Goal: Task Accomplishment & Management: Manage account settings

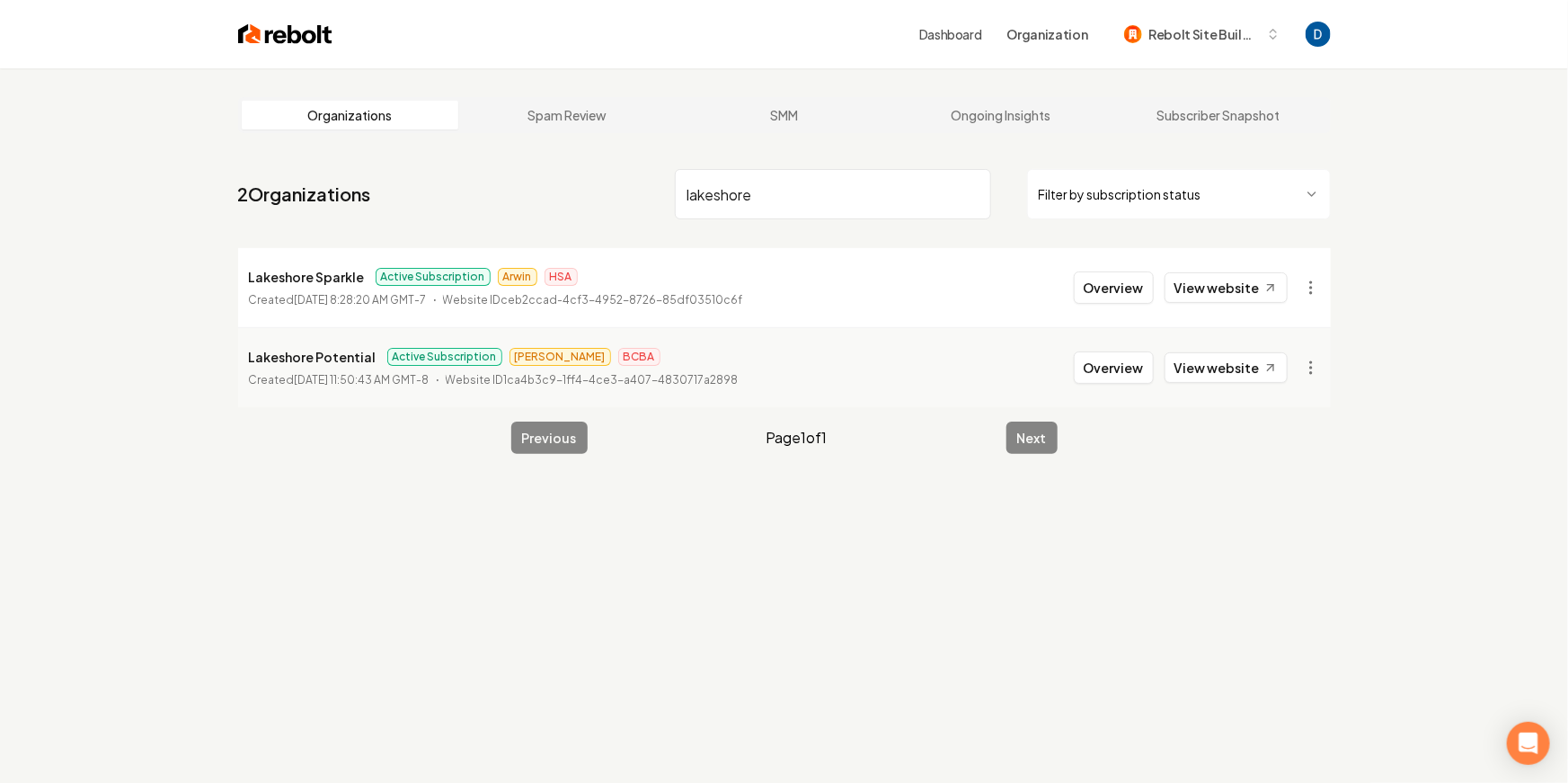
click at [753, 204] on input "lakeshore" at bounding box center [832, 194] width 316 height 50
paste input "Icare heating and air"
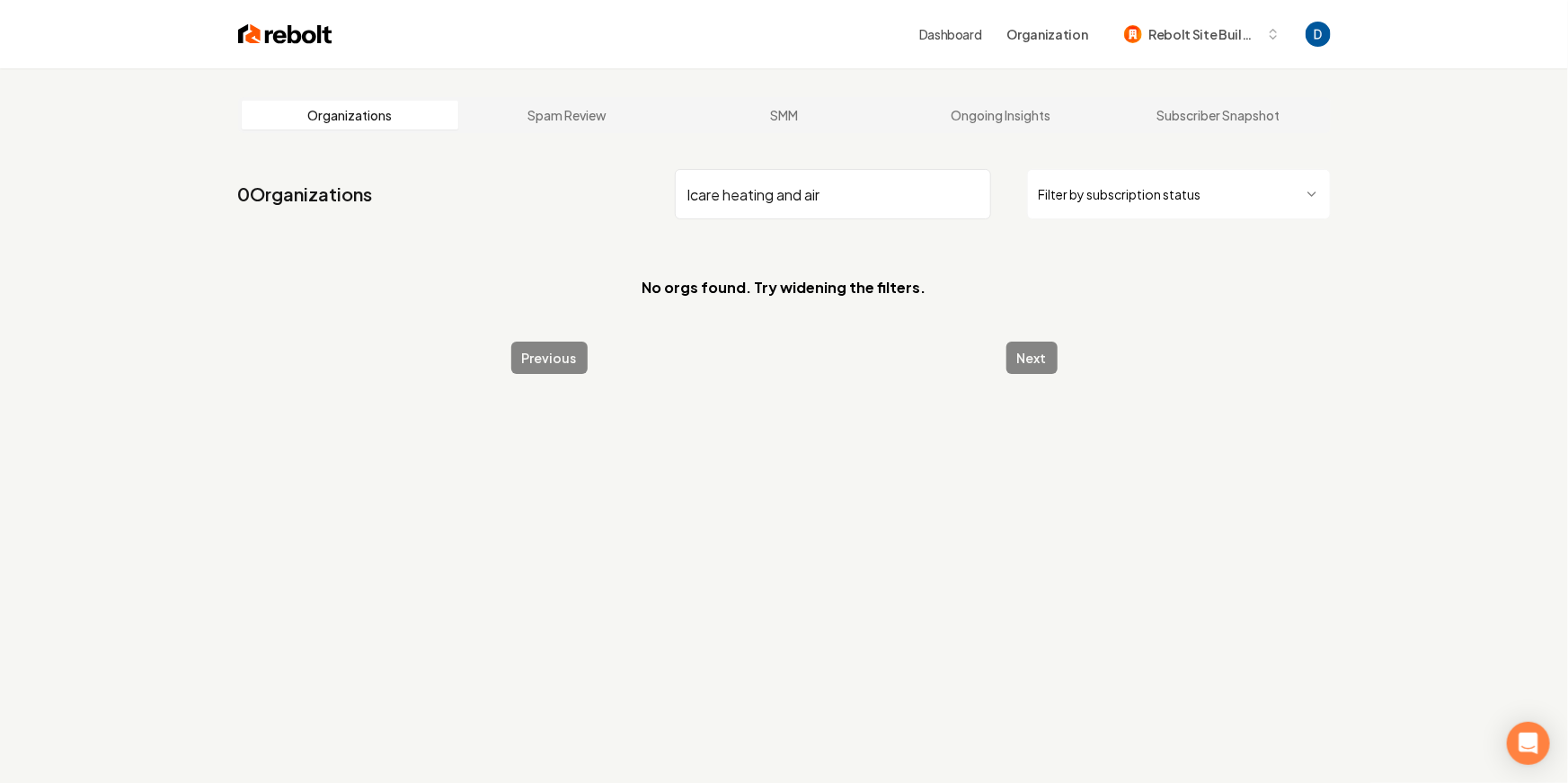
click at [695, 194] on input "Icare heating and air" at bounding box center [832, 194] width 316 height 50
click at [693, 199] on input "Icare heating and air" at bounding box center [832, 194] width 316 height 50
drag, startPoint x: 707, startPoint y: 197, endPoint x: 681, endPoint y: 196, distance: 26.0
click at [681, 196] on input "I care heating and air" at bounding box center [832, 194] width 316 height 50
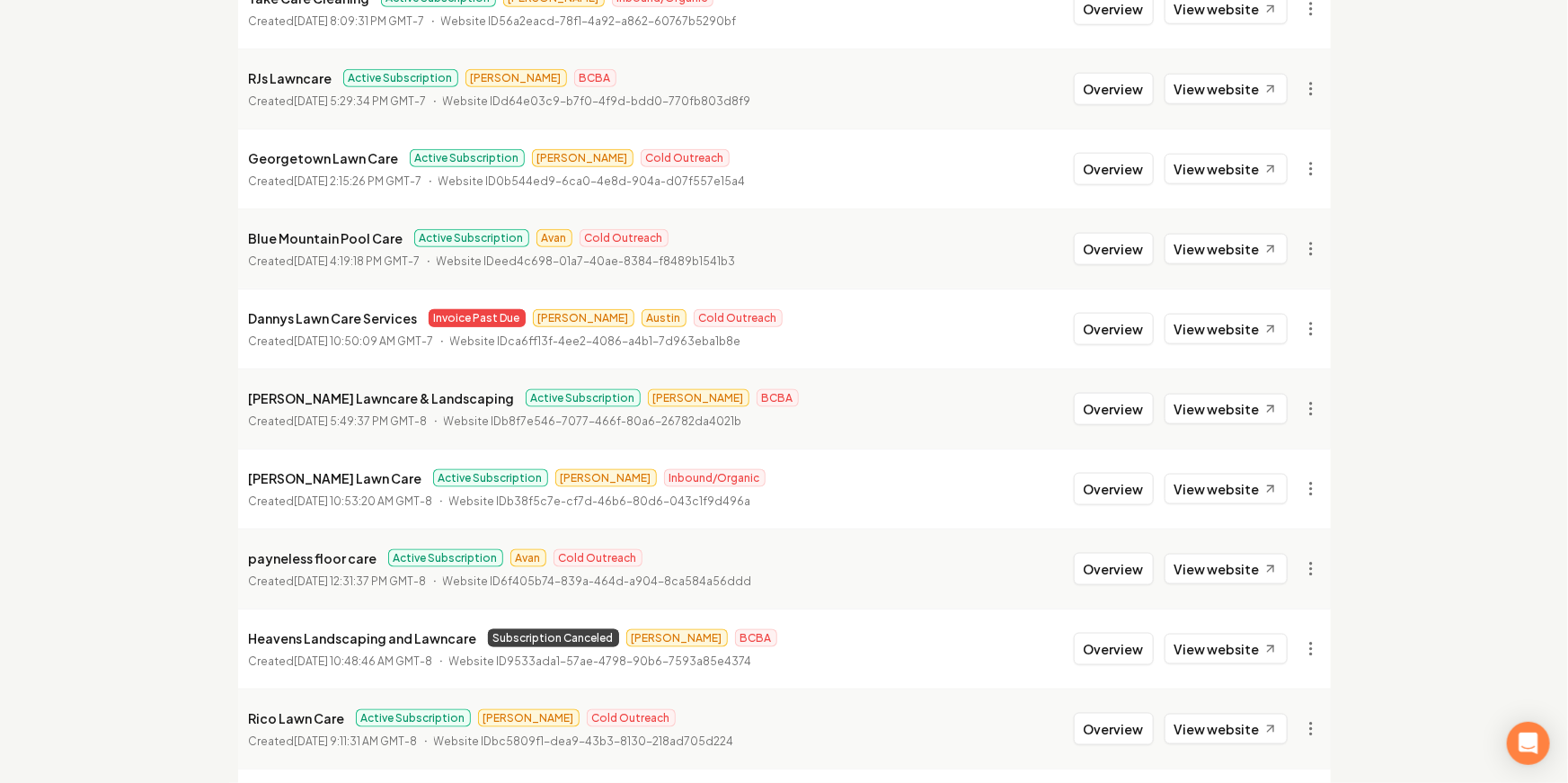
scroll to position [1075, 0]
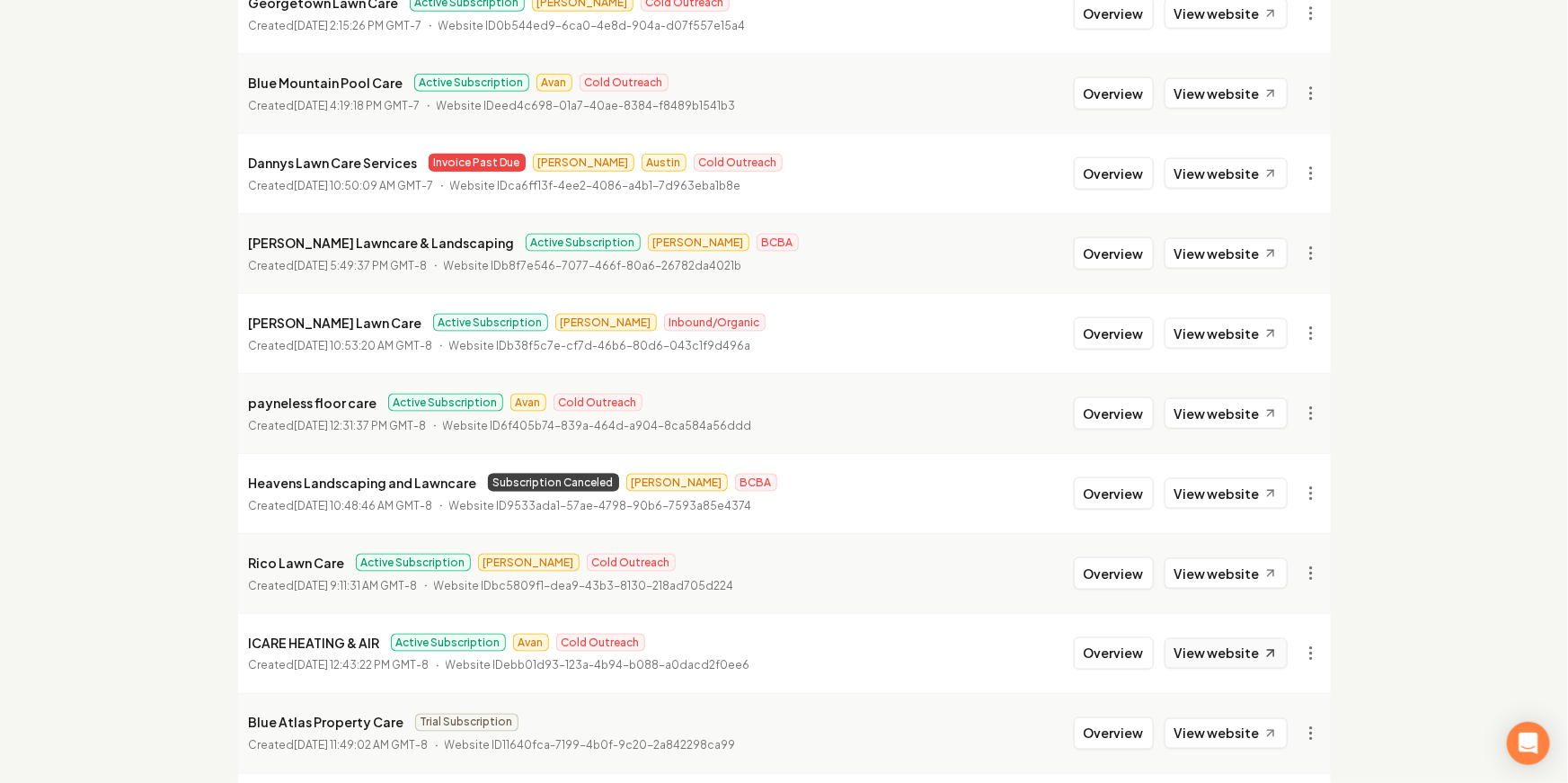
type input "care"
click at [1212, 644] on link "View website" at bounding box center [1226, 653] width 123 height 30
click at [311, 645] on p "ICARE HEATING & AIR" at bounding box center [314, 643] width 131 height 22
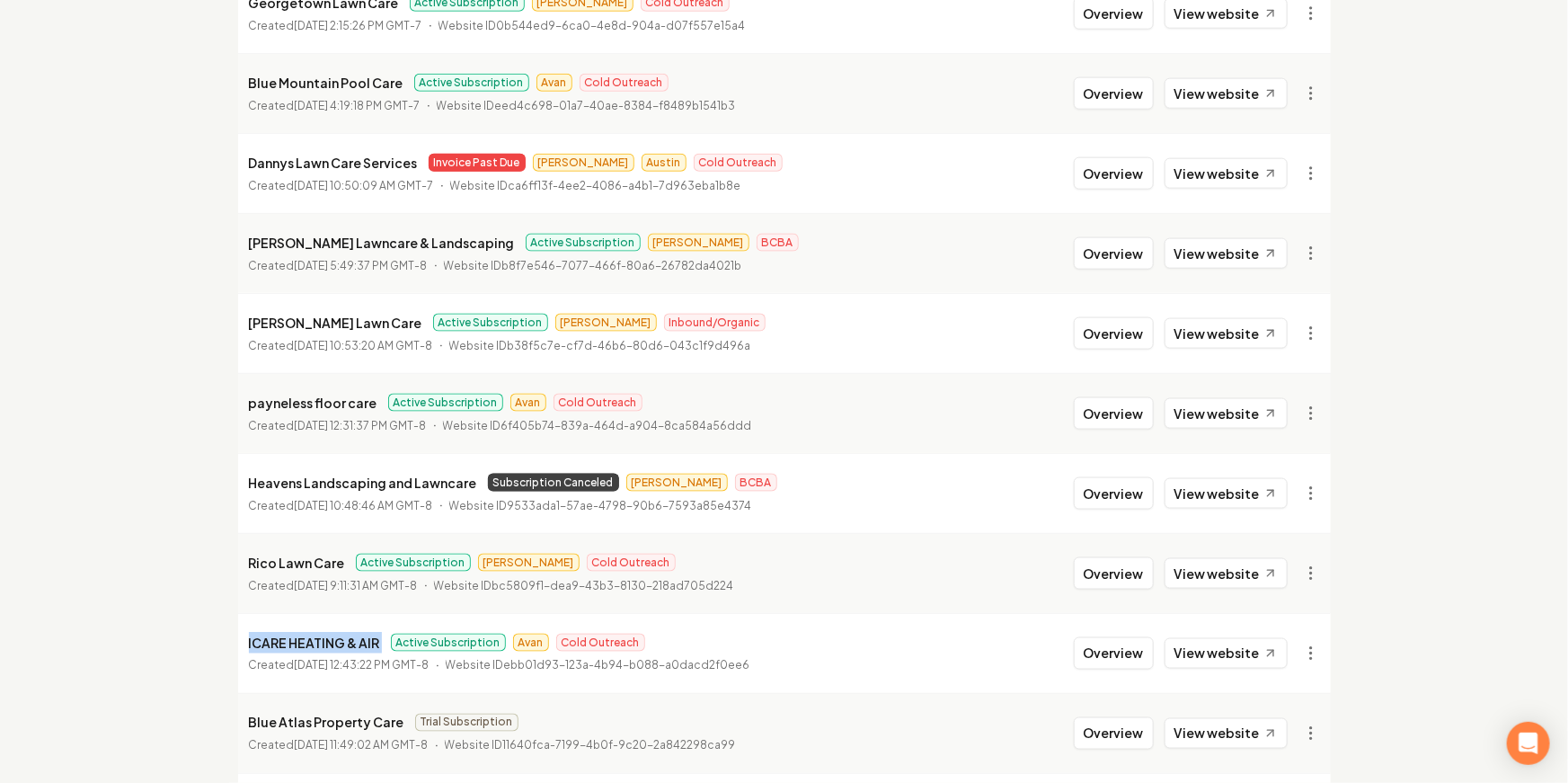
copy p "ICARE HEATING & AIR"
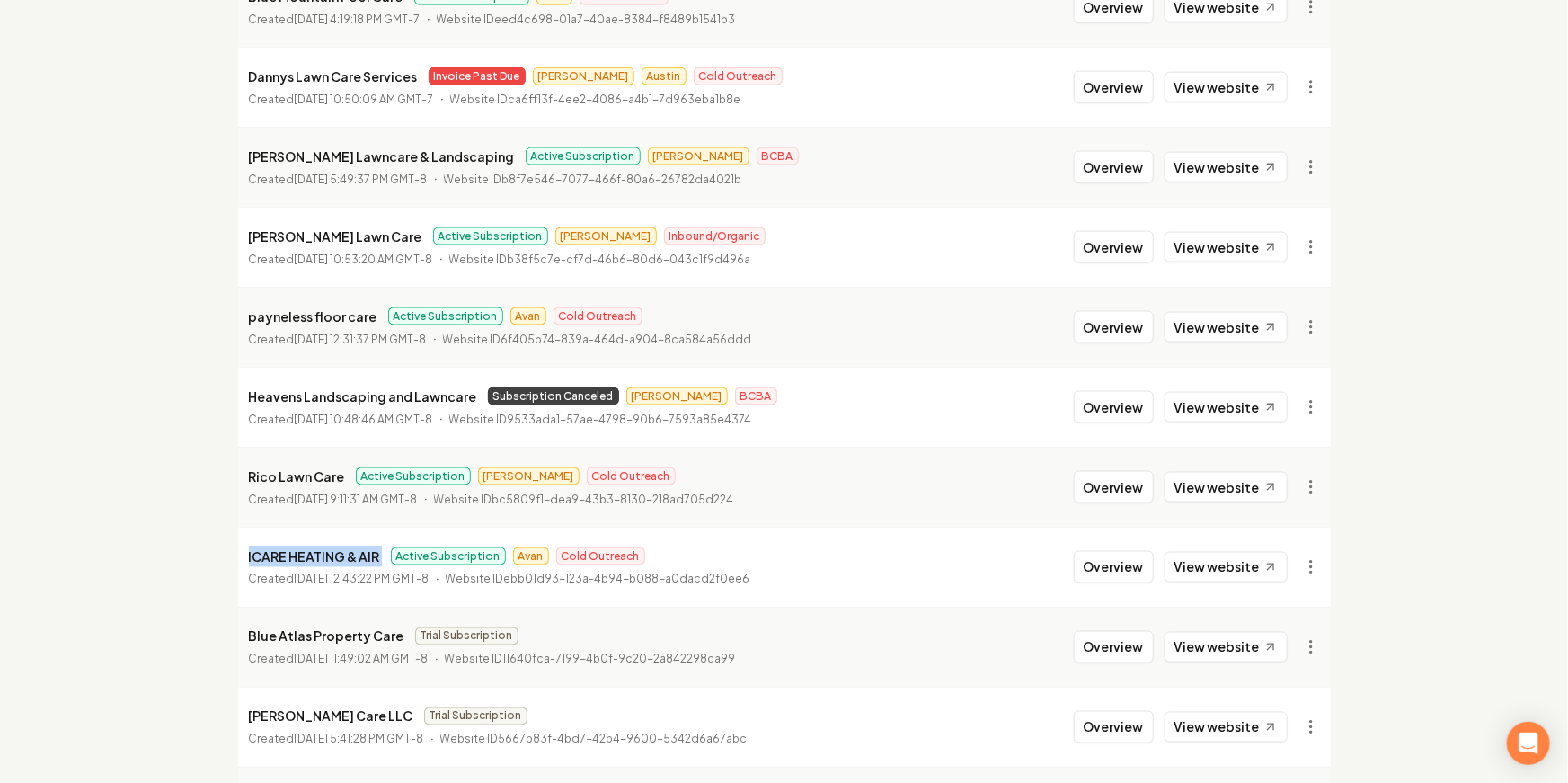
scroll to position [1164, 0]
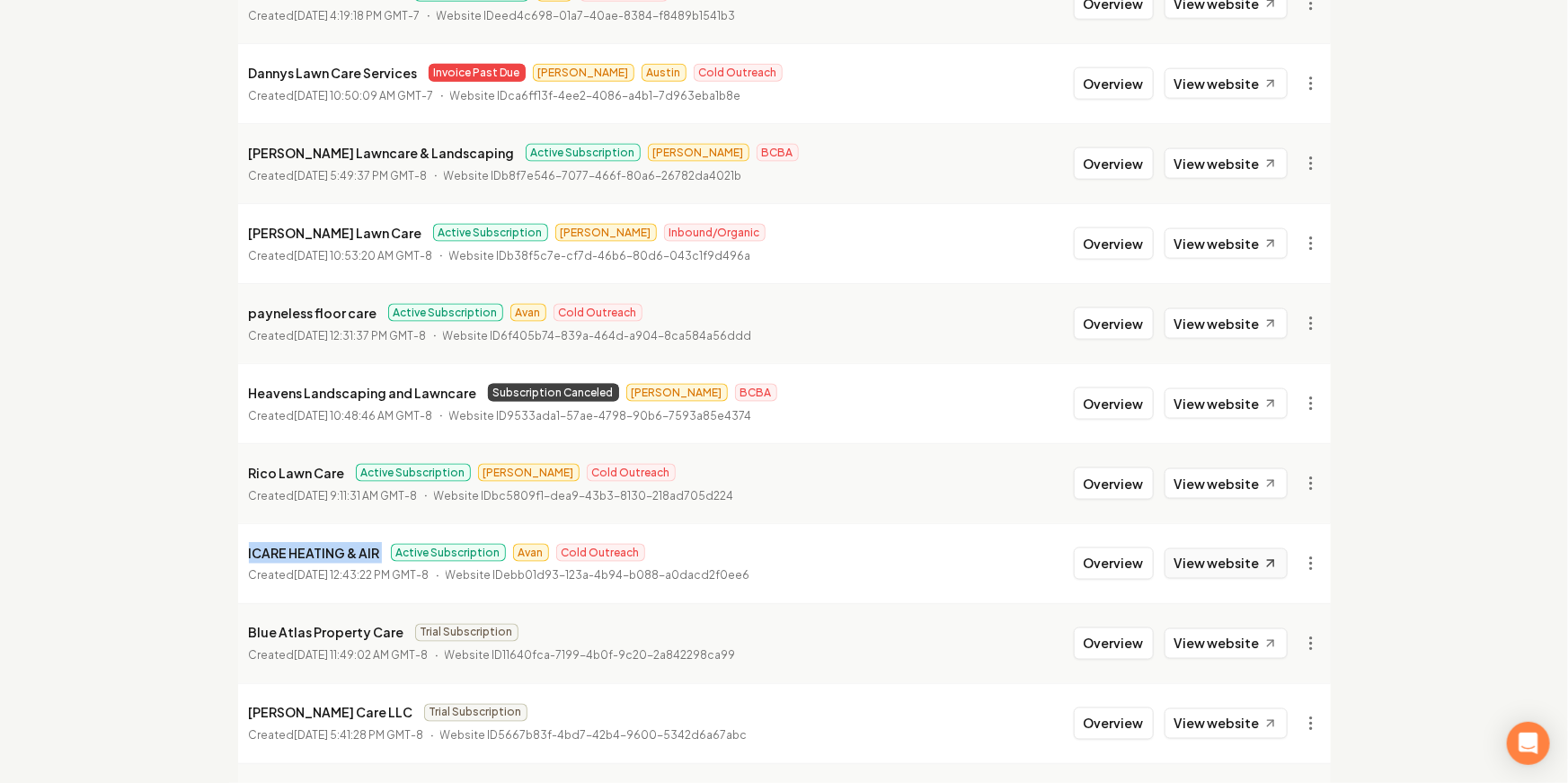
click at [1256, 567] on link "View website" at bounding box center [1226, 564] width 123 height 30
click at [1123, 559] on button "Overview" at bounding box center [1114, 565] width 80 height 32
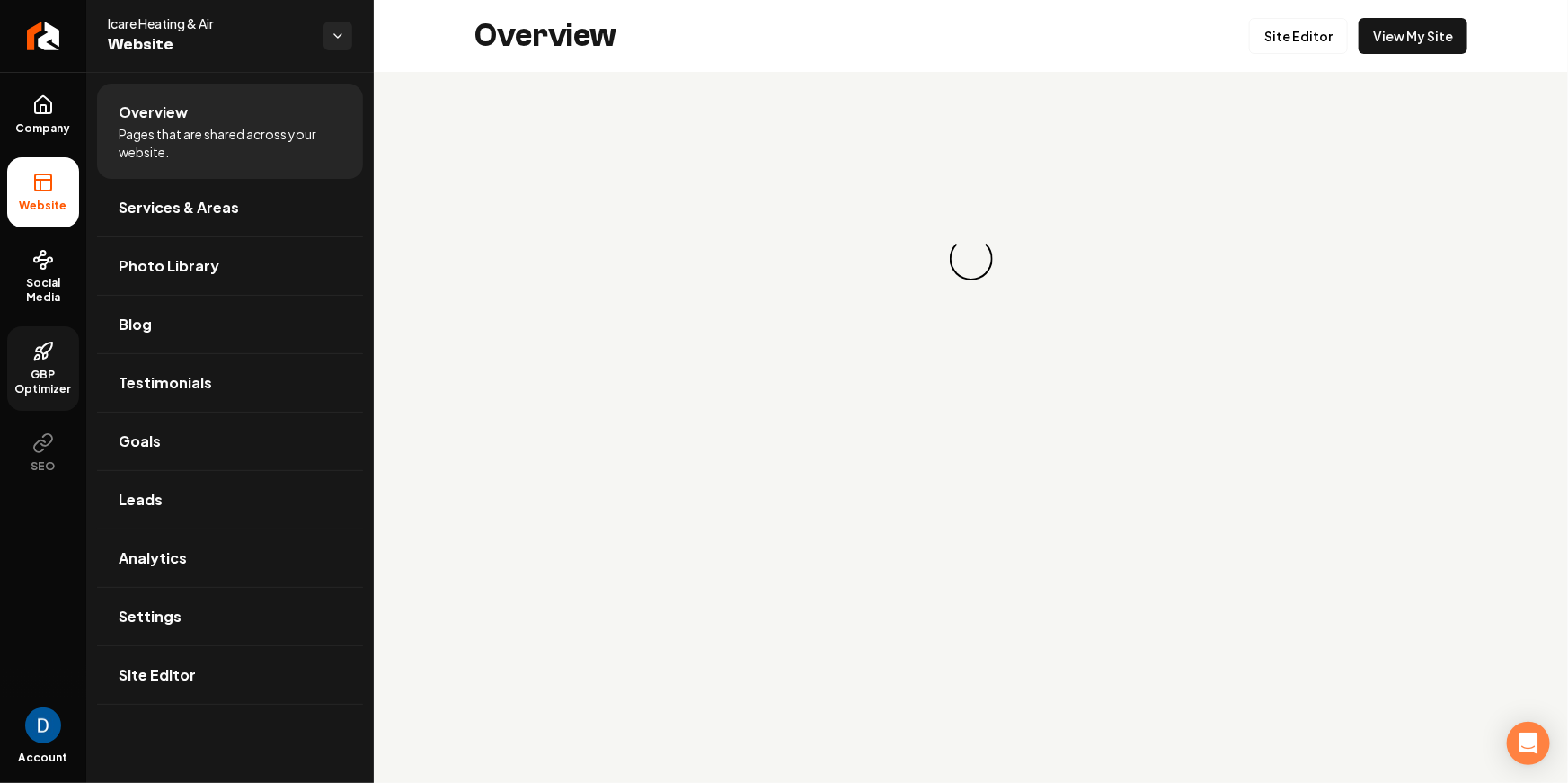
click at [50, 352] on icon at bounding box center [42, 351] width 22 height 22
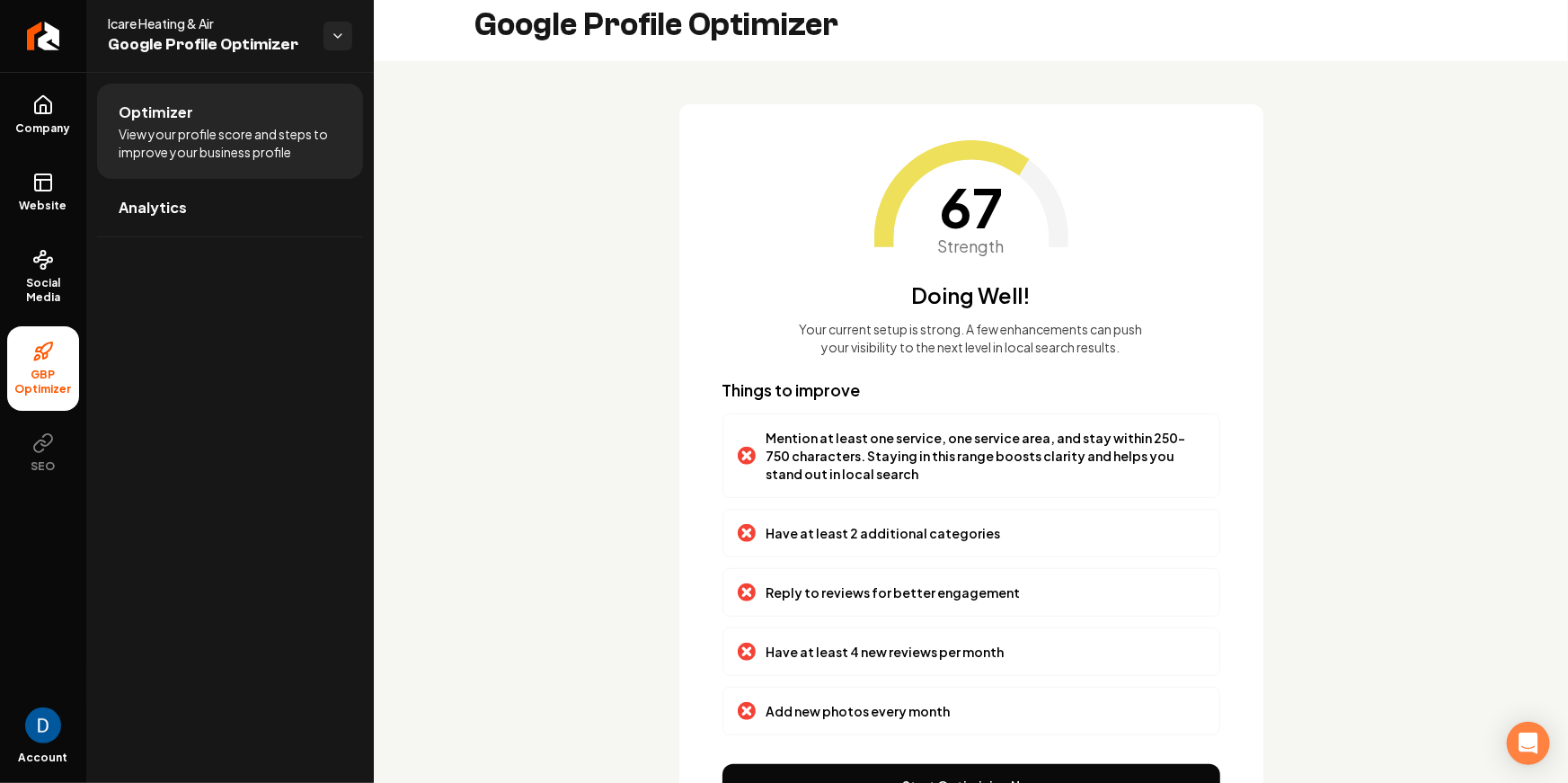
scroll to position [113, 0]
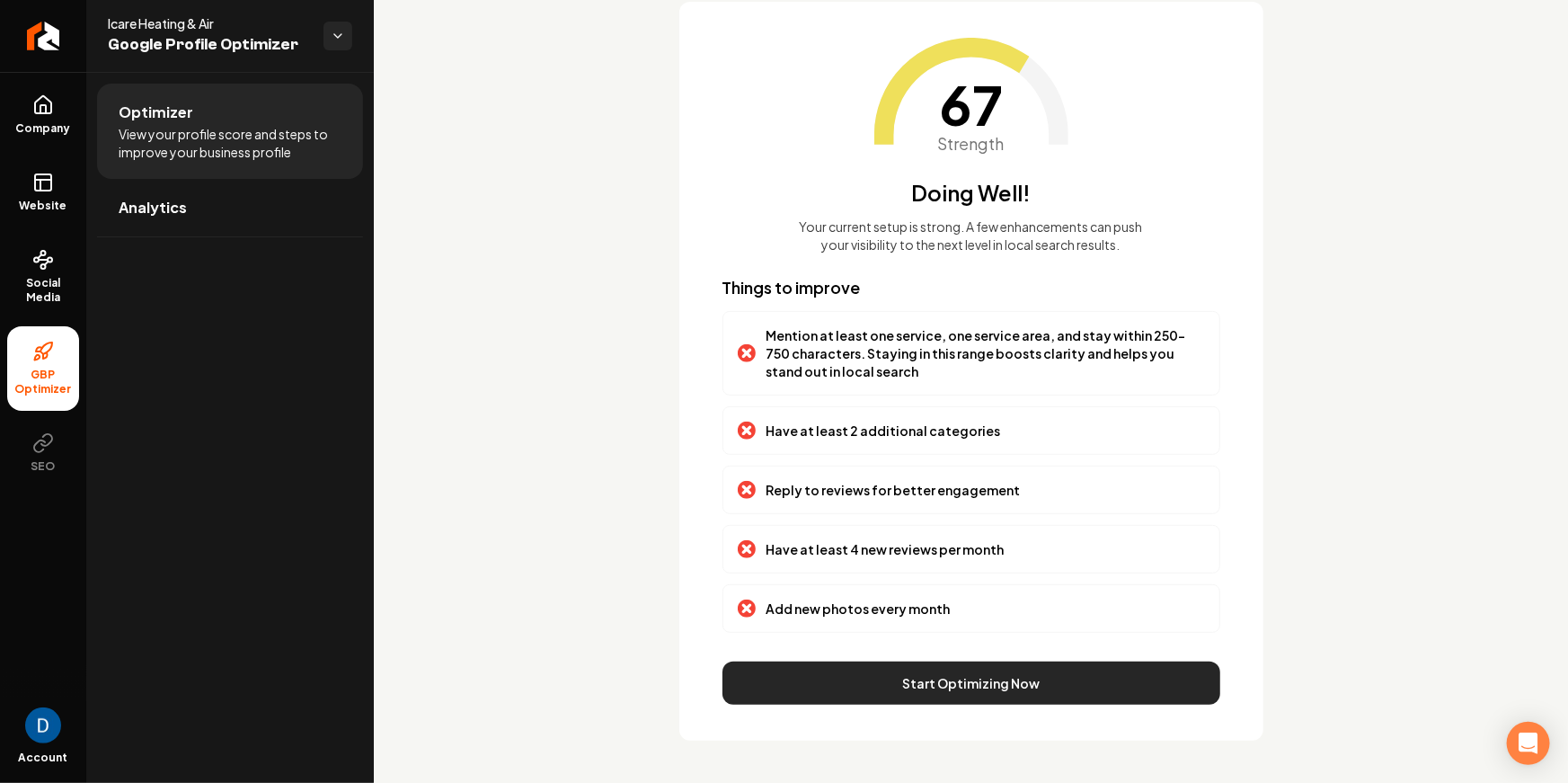
click at [1082, 685] on button "Start Optimizing Now" at bounding box center [971, 683] width 498 height 43
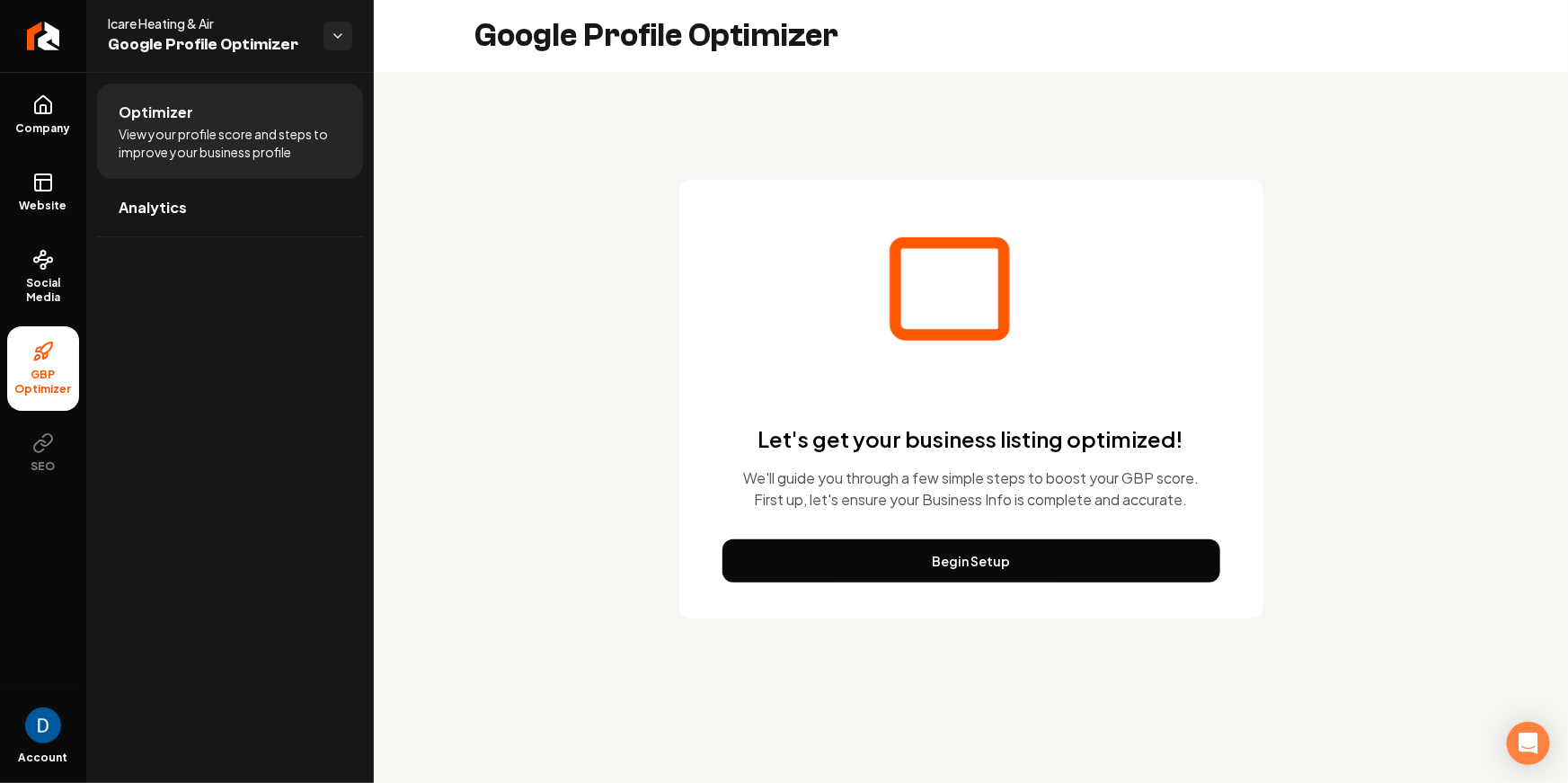
scroll to position [0, 0]
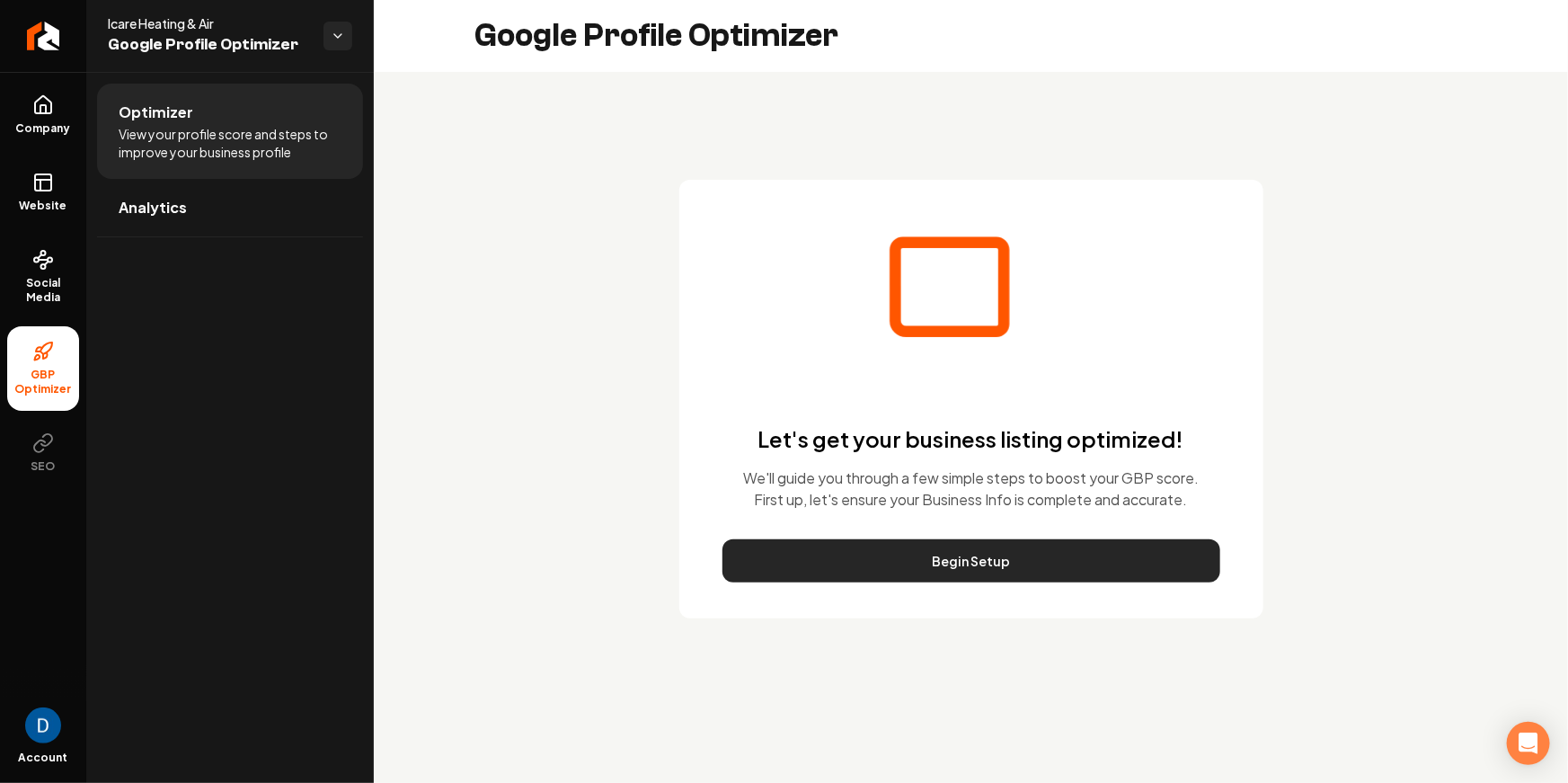
click at [1025, 560] on button "Begin Setup" at bounding box center [971, 561] width 498 height 43
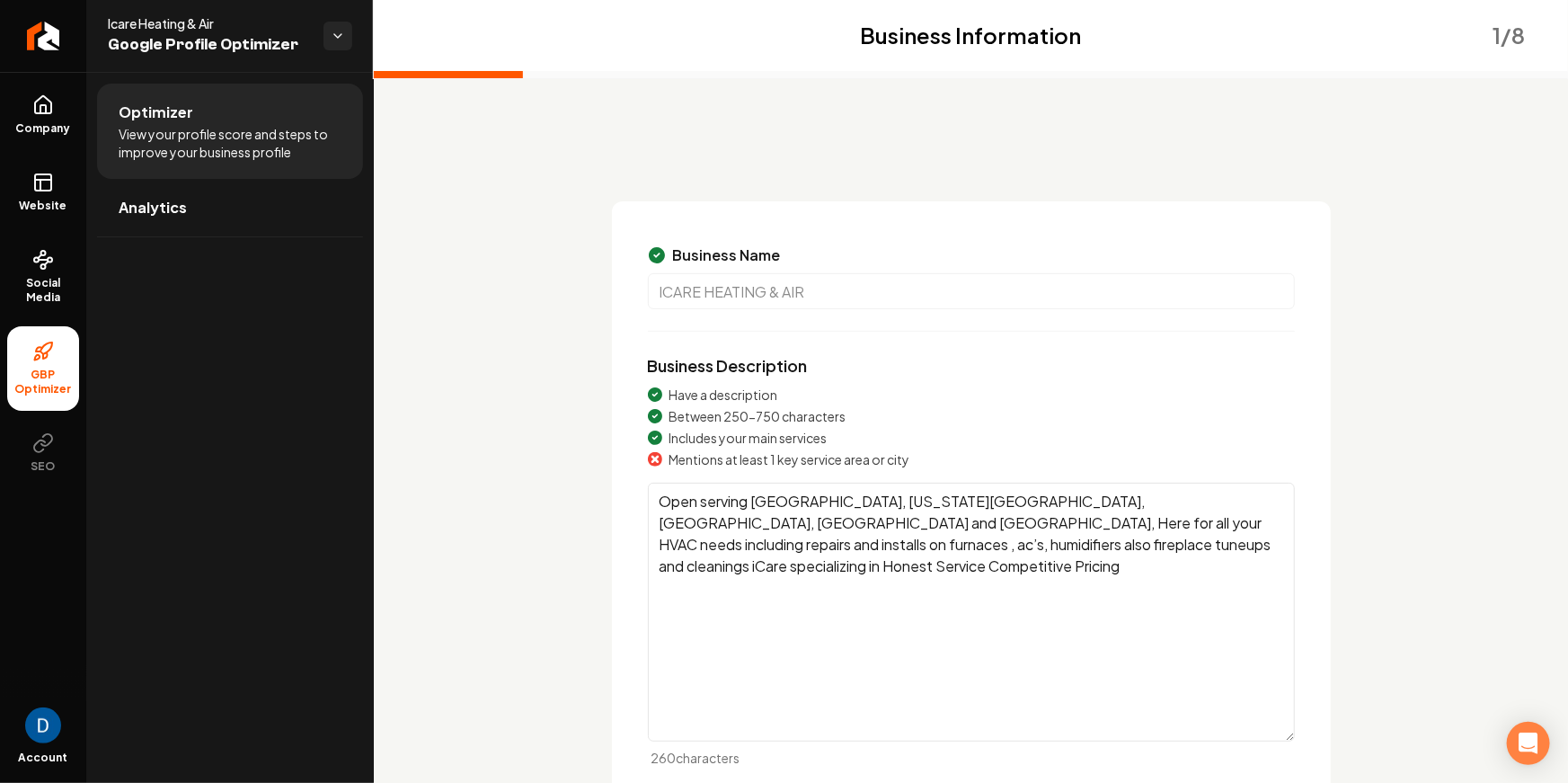
click at [936, 614] on textarea "Open serving [GEOGRAPHIC_DATA], [US_STATE][GEOGRAPHIC_DATA], [GEOGRAPHIC_DATA],…" at bounding box center [972, 612] width 647 height 259
click at [723, 588] on textarea "Open serving Salt Lake City, Utah county, Davis, Tooele and Summit county, Here…" at bounding box center [972, 612] width 647 height 259
click at [726, 588] on textarea "Open serving Salt Lake City, Utah county, Davis, Tooele and Summit county, Here…" at bounding box center [972, 612] width 647 height 259
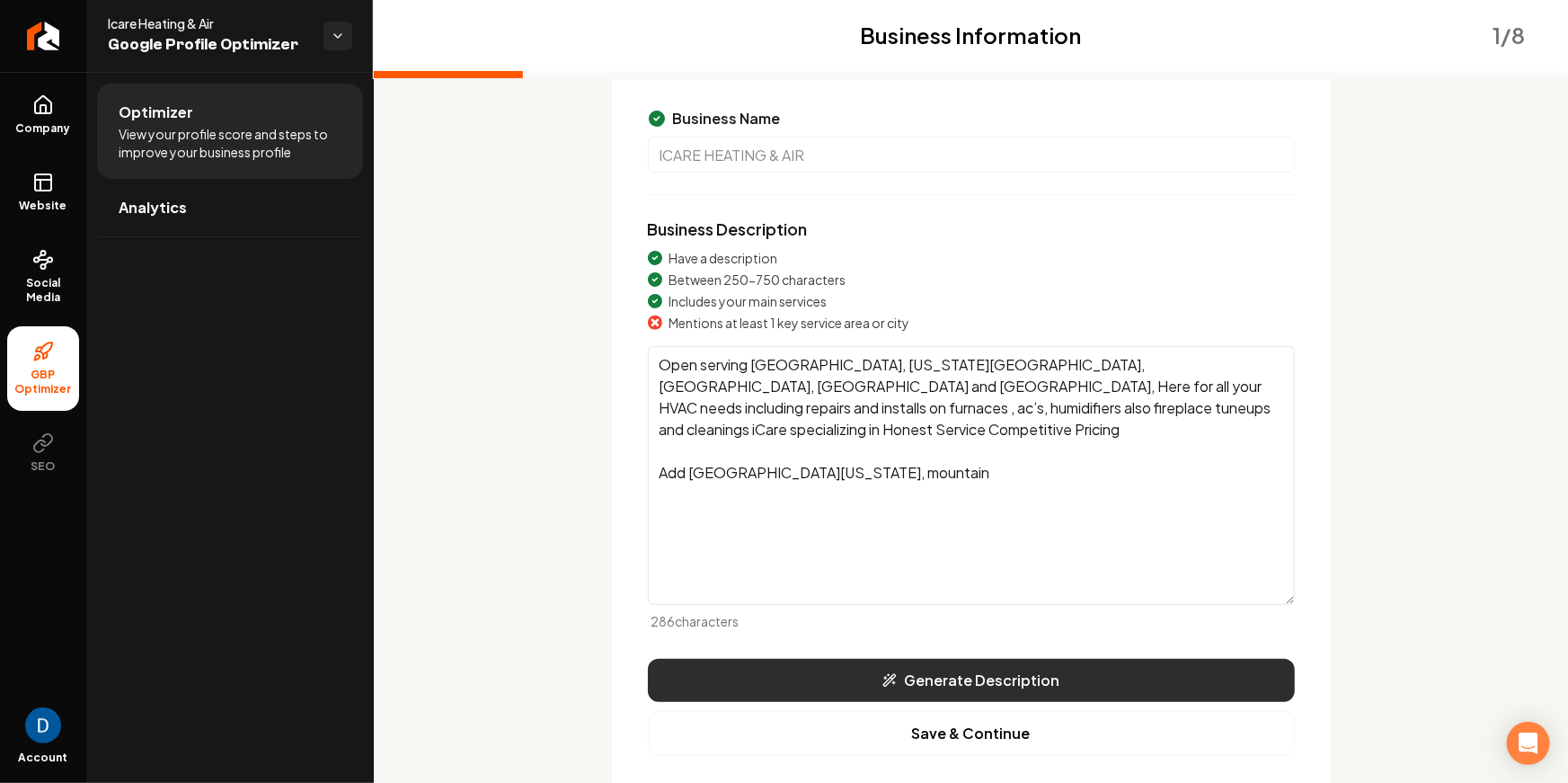
scroll to position [137, 0]
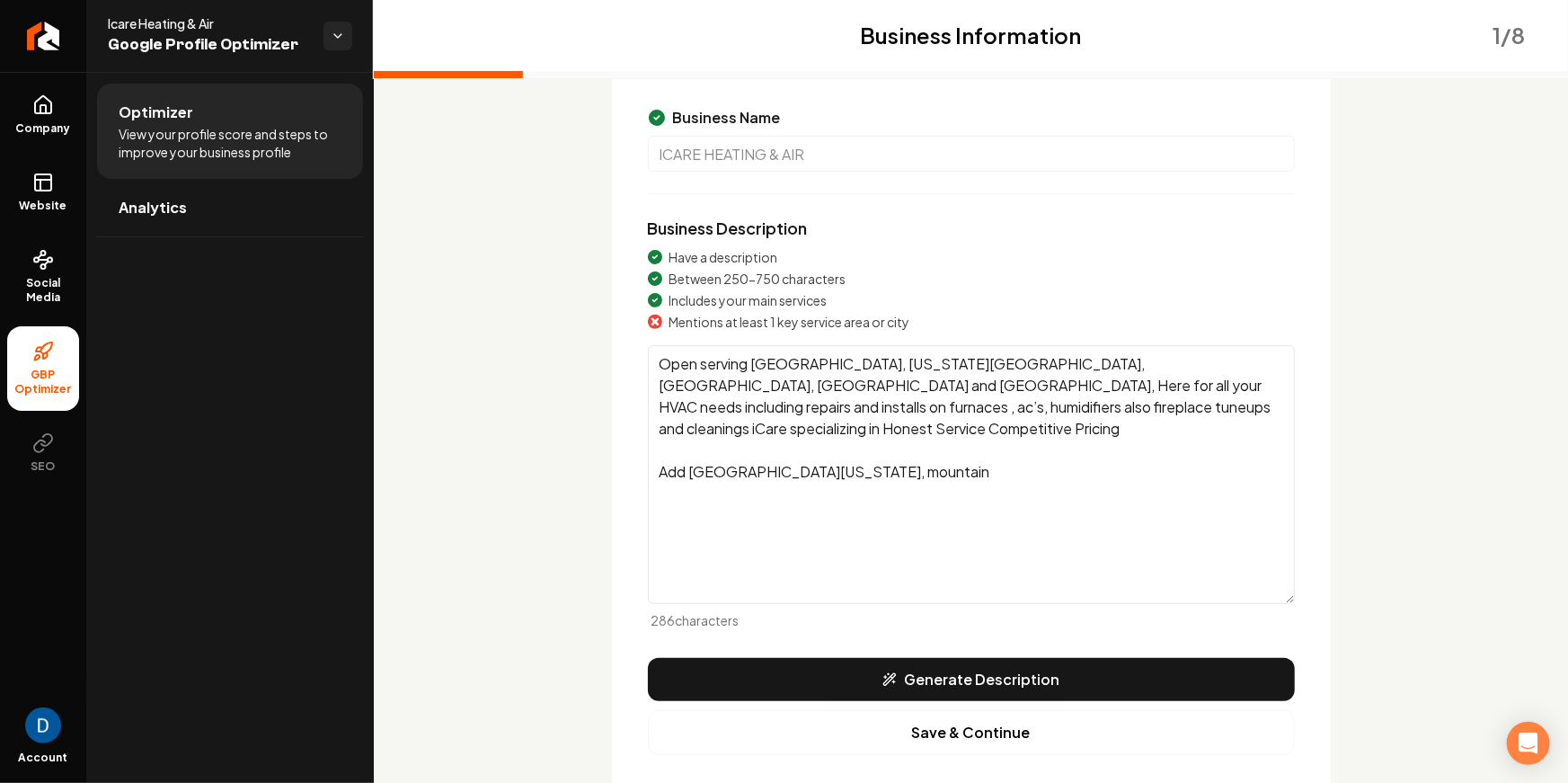
click at [932, 678] on button "Generate Description" at bounding box center [972, 679] width 647 height 43
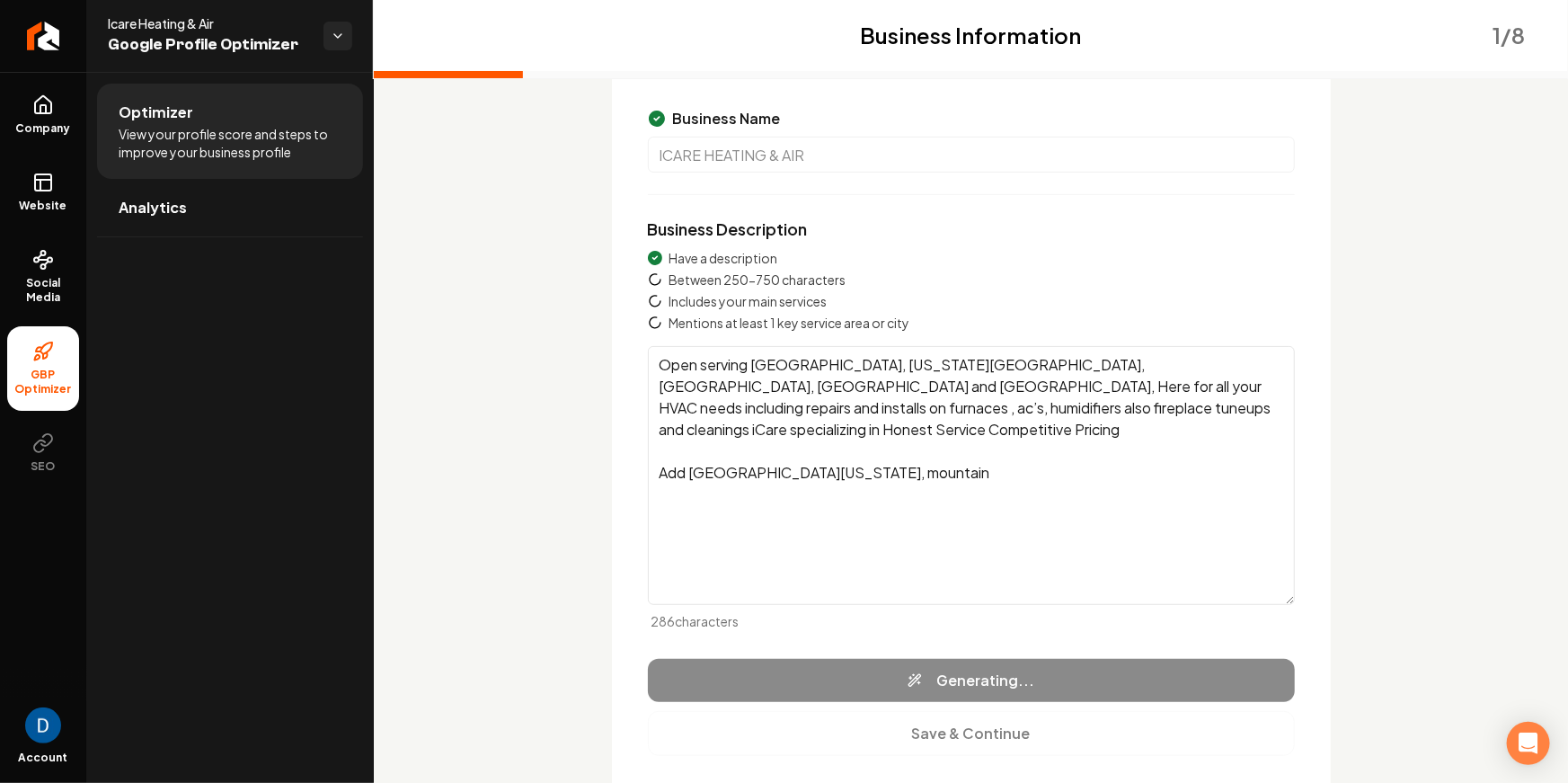
scroll to position [135, 0]
type textarea "Icare Heating & Air, serving Salt Lake City, UT, and surrounding areas, special…"
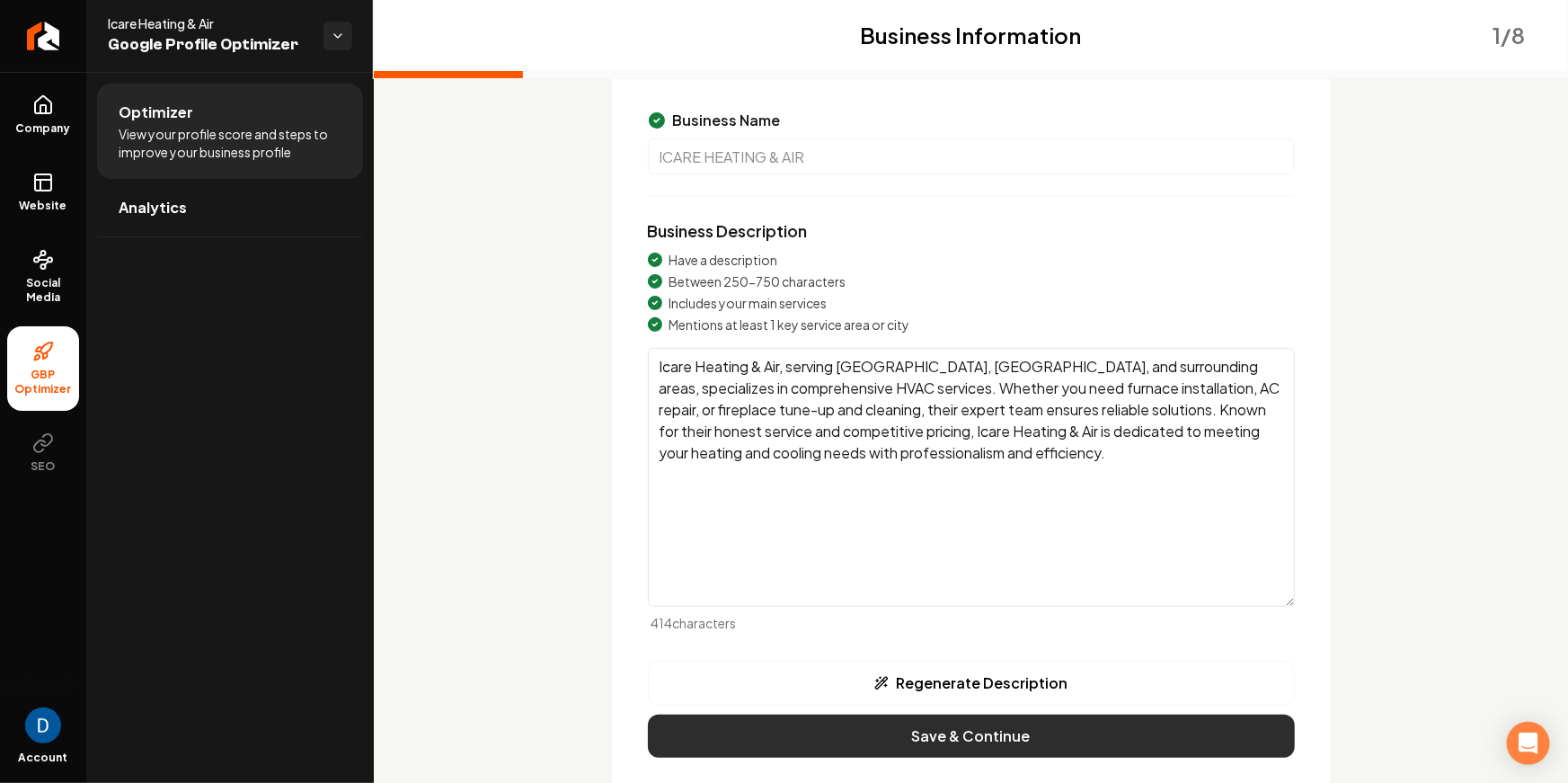
click at [968, 741] on button "Save & Continue" at bounding box center [972, 736] width 647 height 43
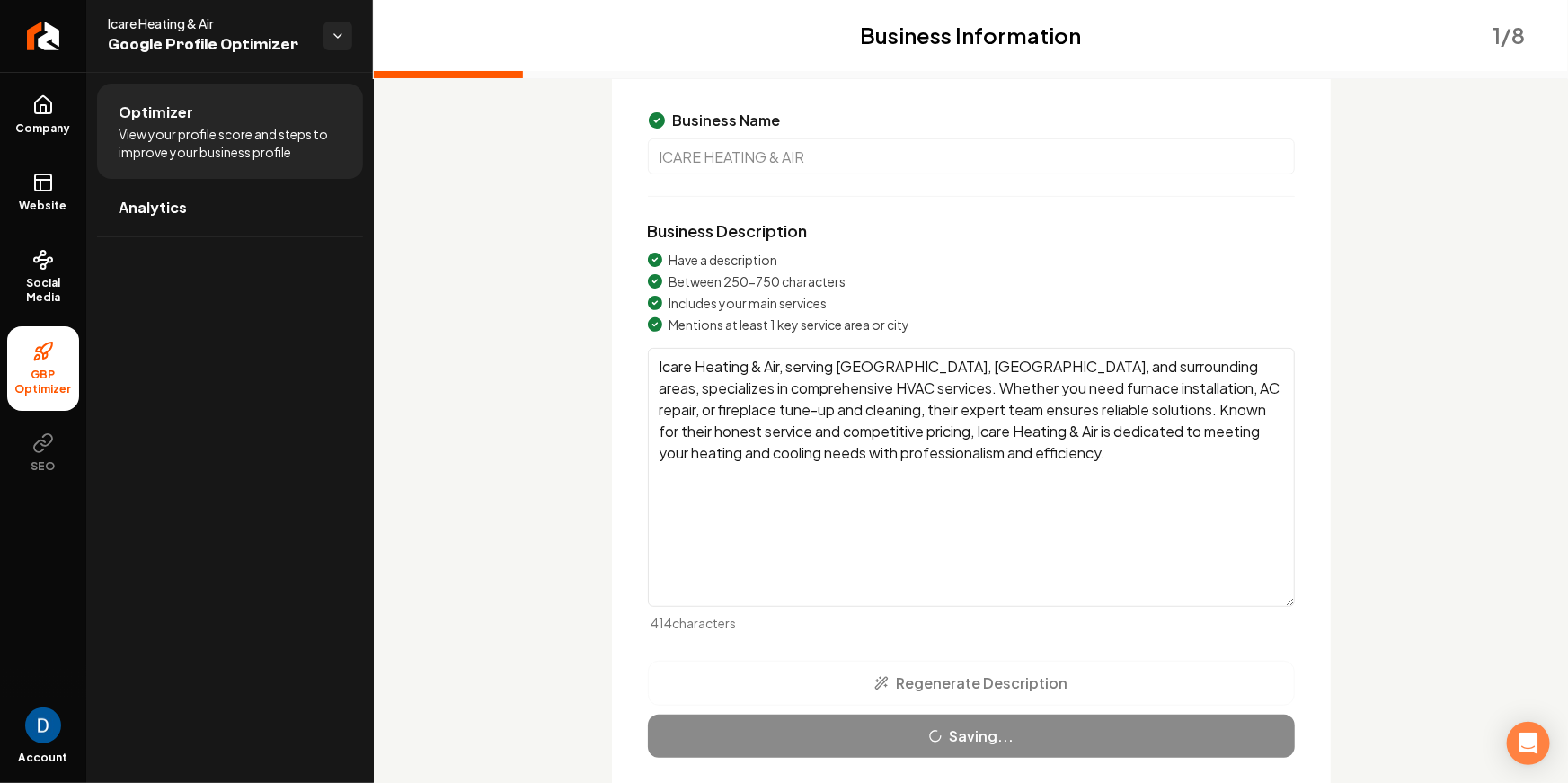
scroll to position [69, 0]
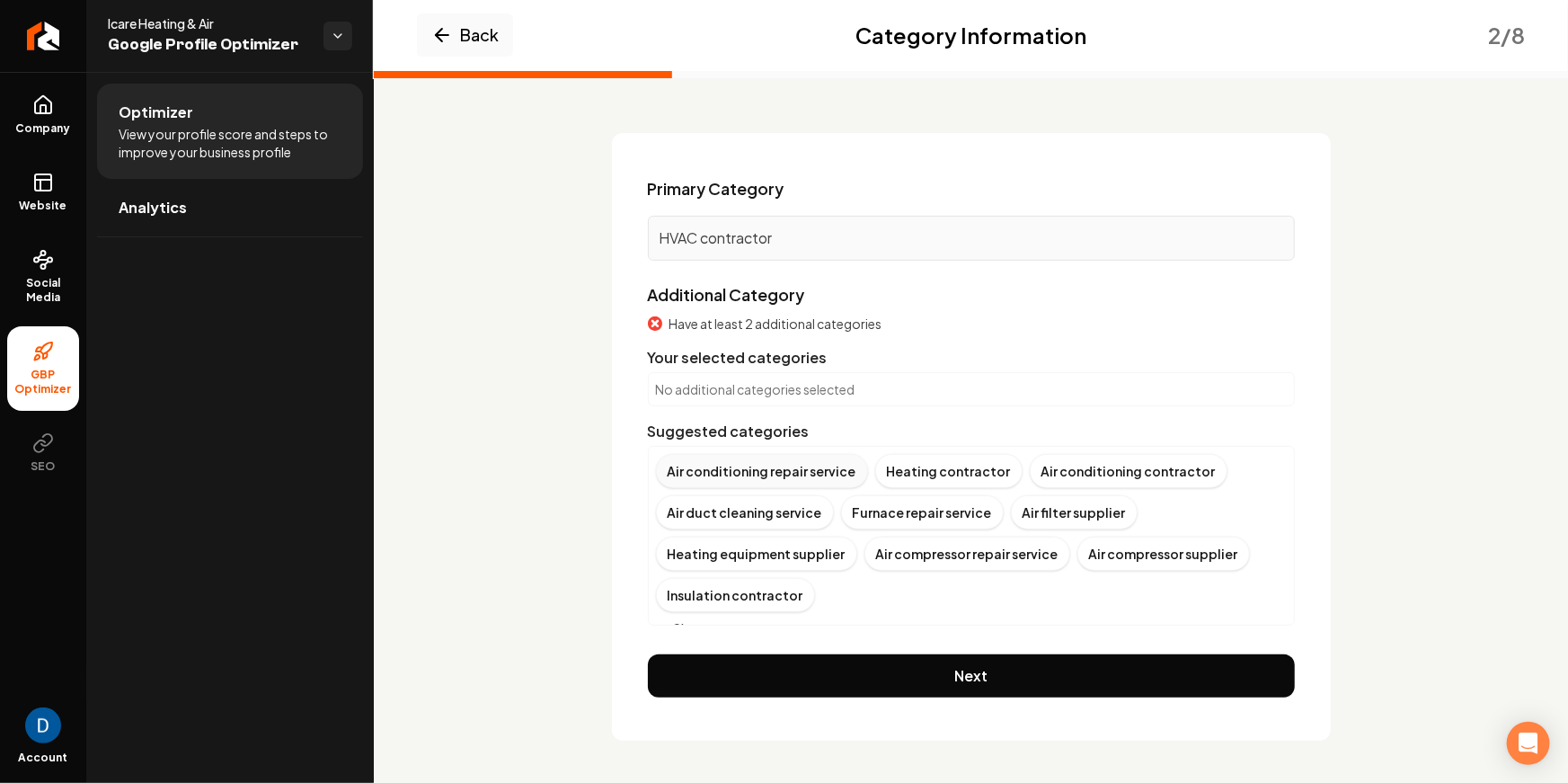
click at [757, 477] on div "Air conditioning repair service" at bounding box center [761, 471] width 212 height 34
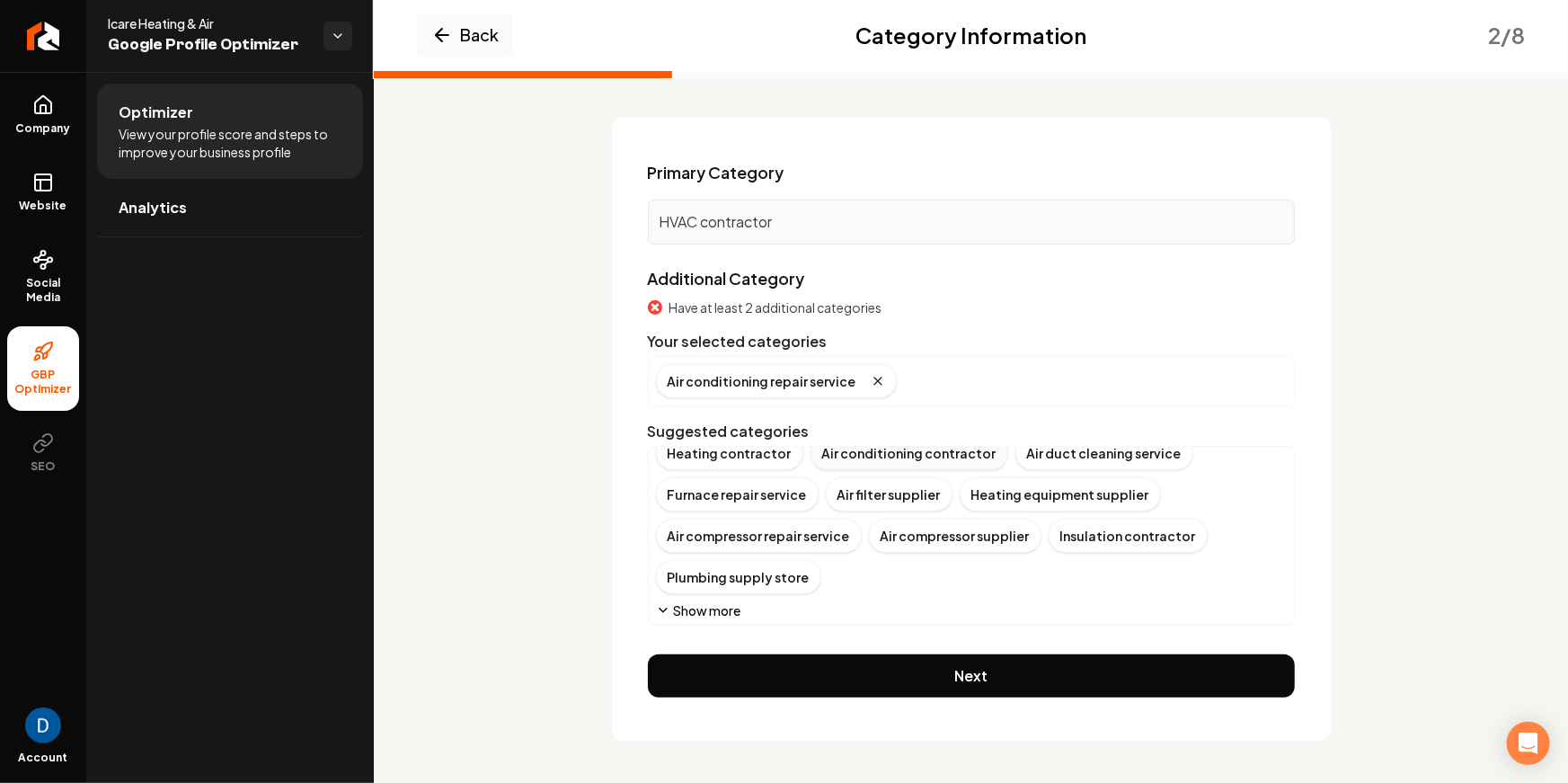
scroll to position [0, 0]
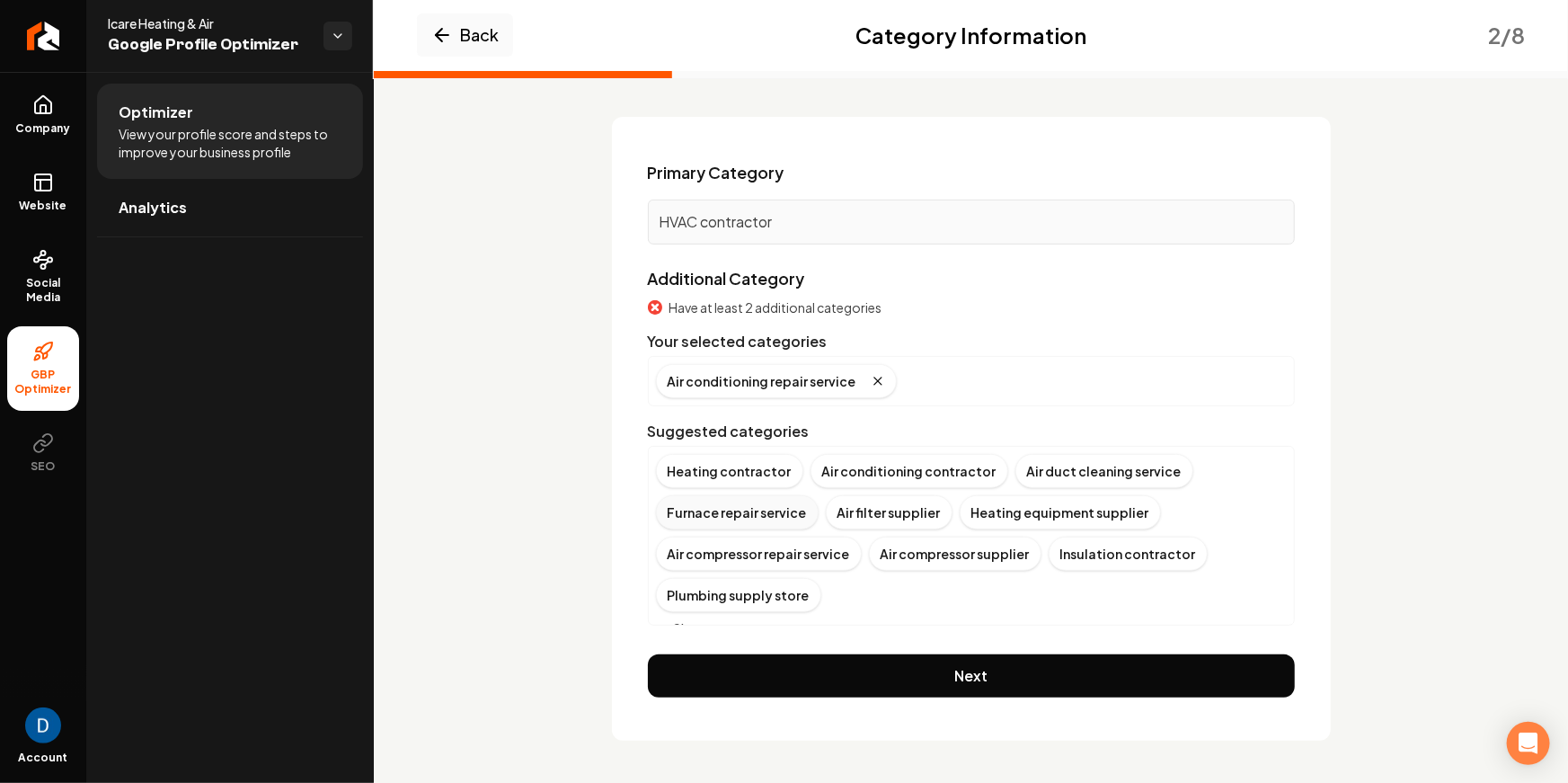
click at [762, 513] on div "Furnace repair service" at bounding box center [736, 512] width 163 height 34
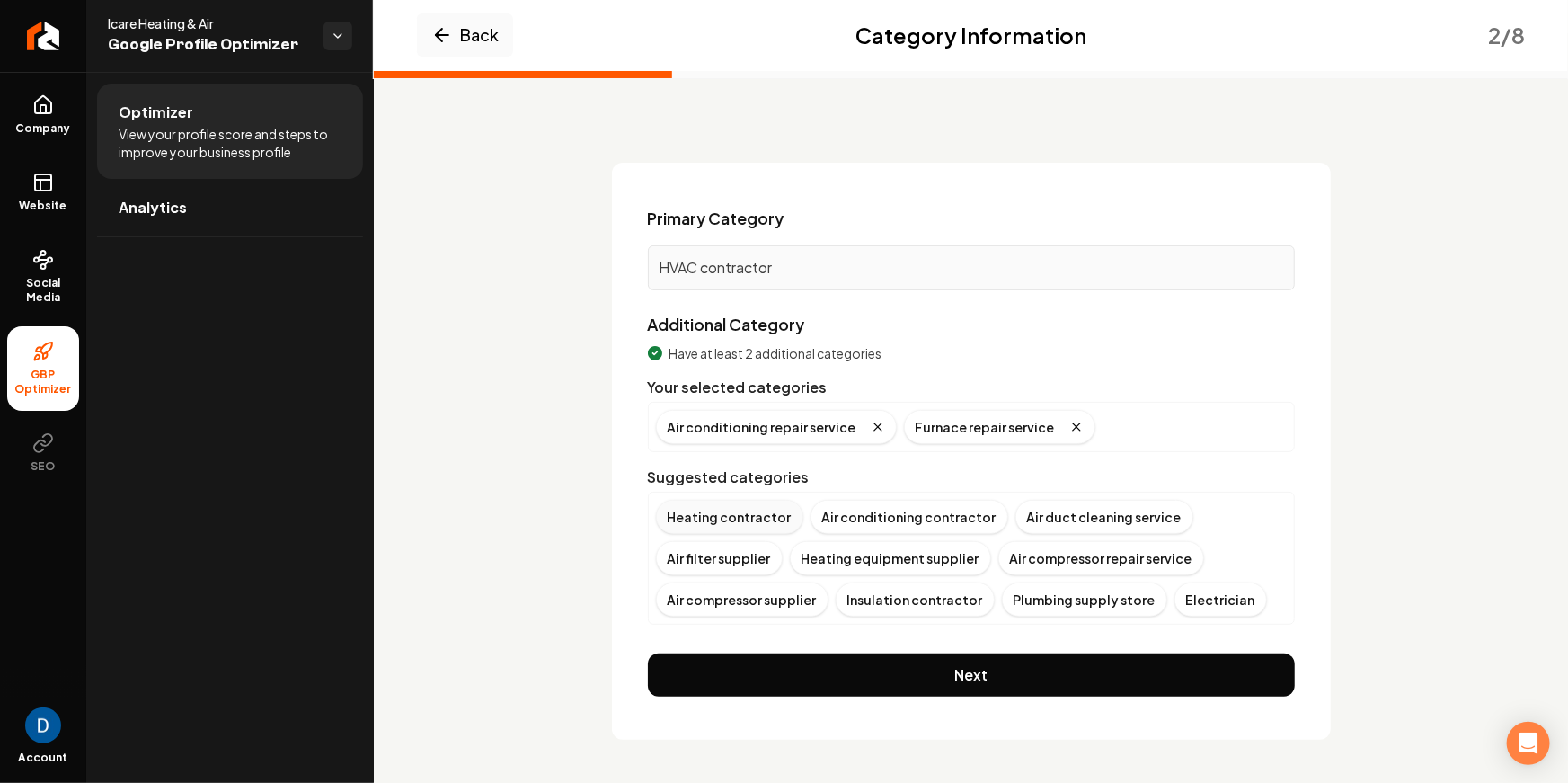
scroll to position [37, 0]
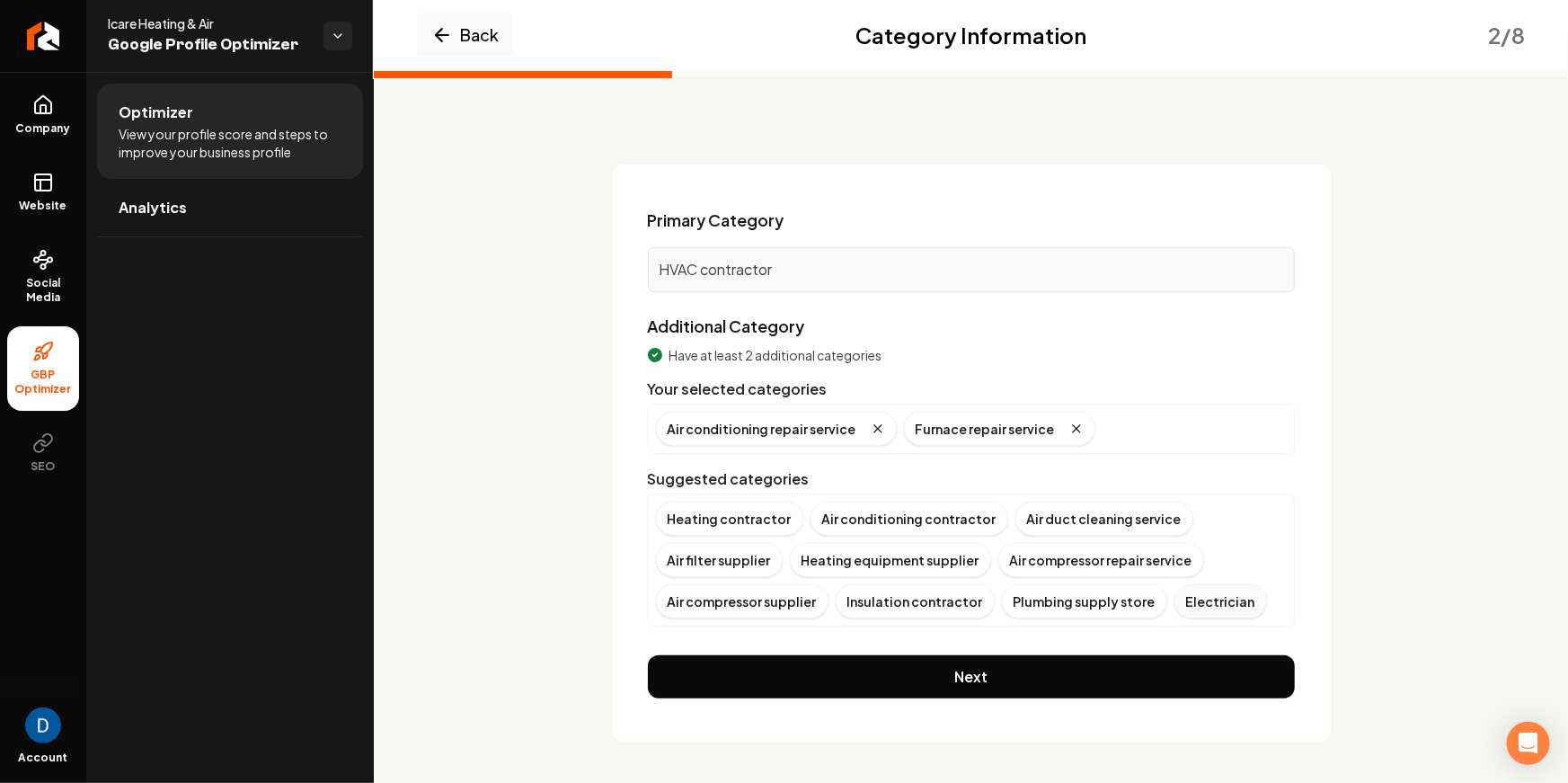
click at [1196, 603] on div "Electrician" at bounding box center [1221, 601] width 92 height 34
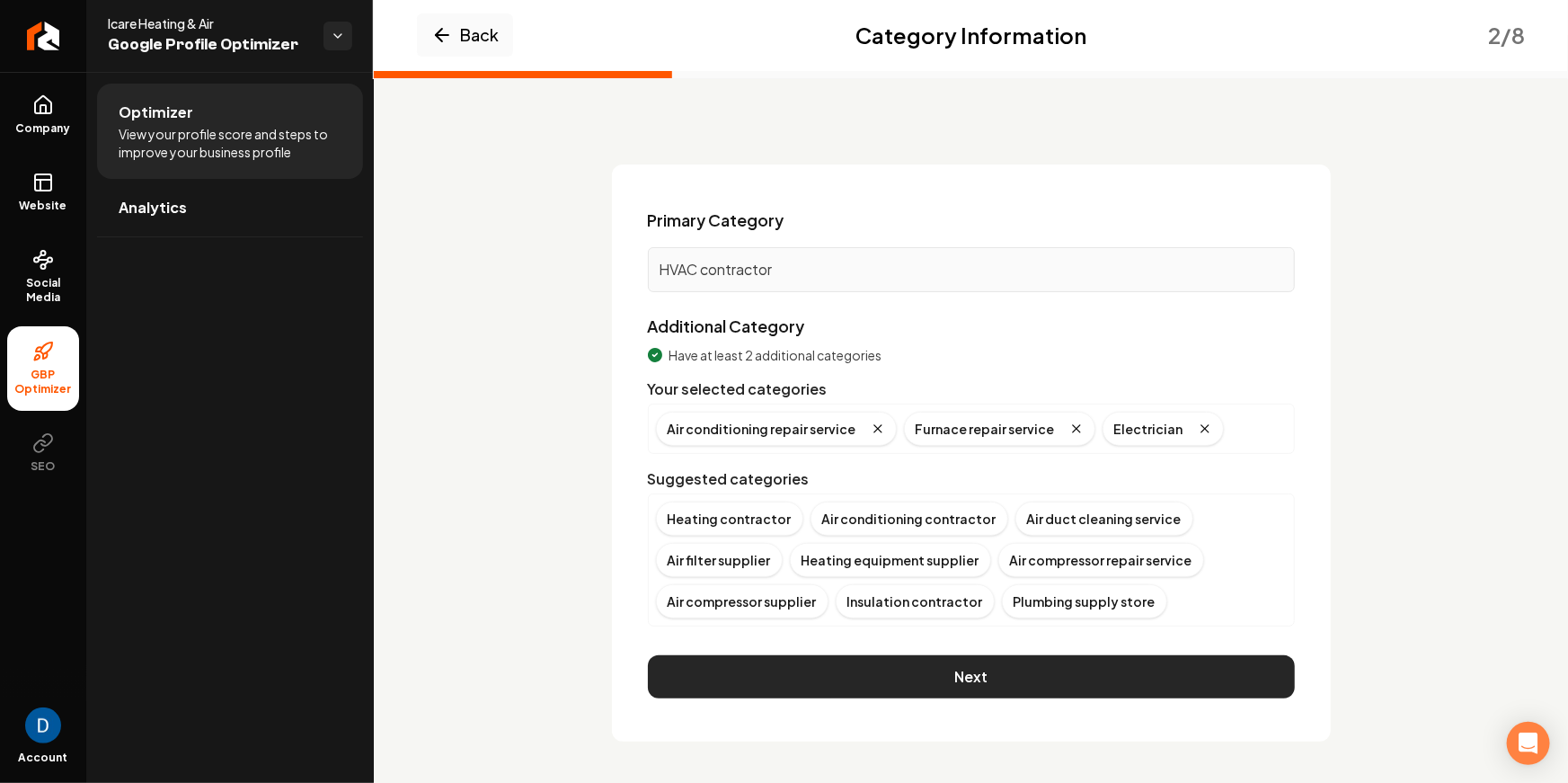
click at [862, 665] on button "Next" at bounding box center [972, 677] width 647 height 43
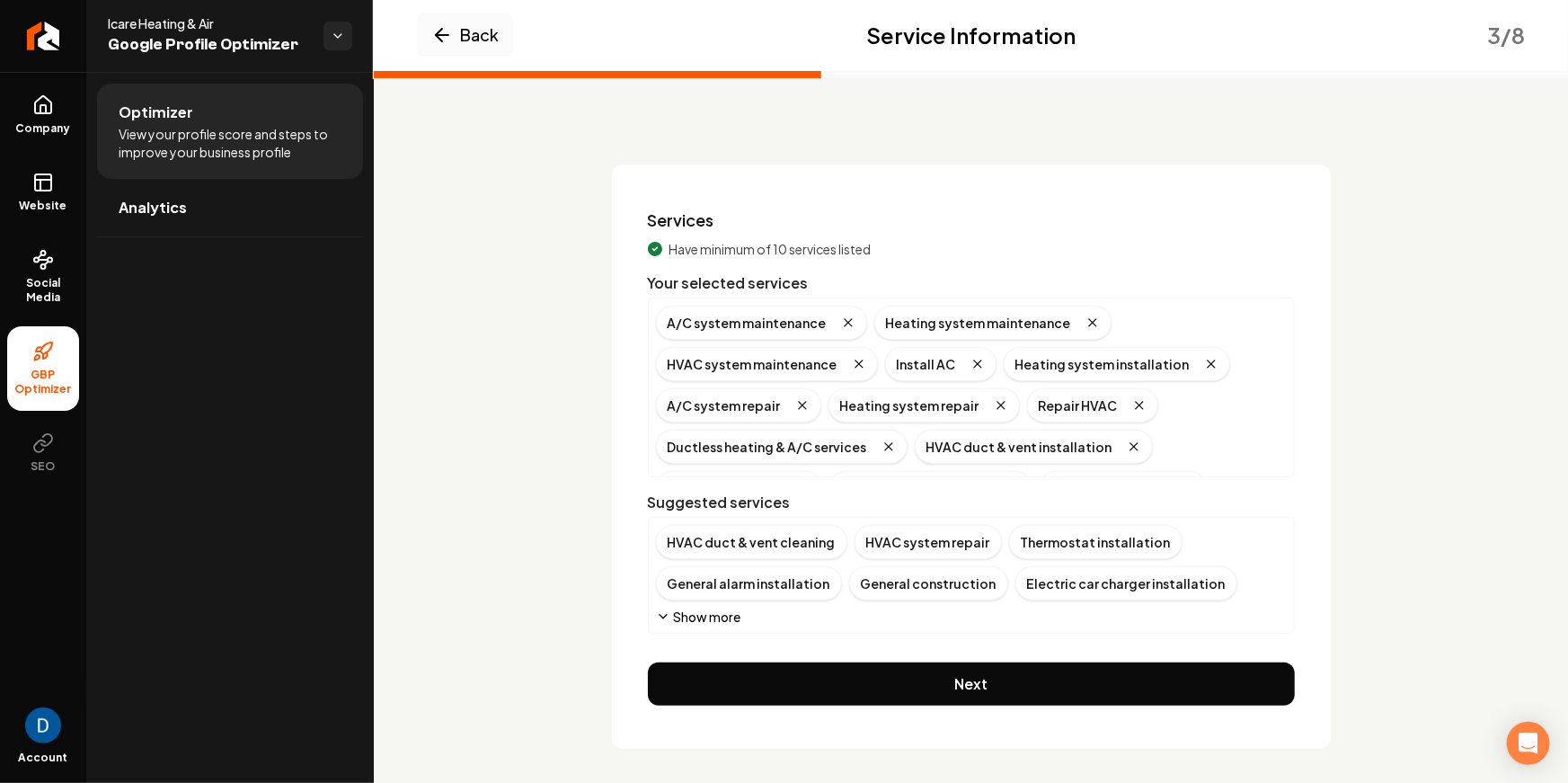
scroll to position [45, 0]
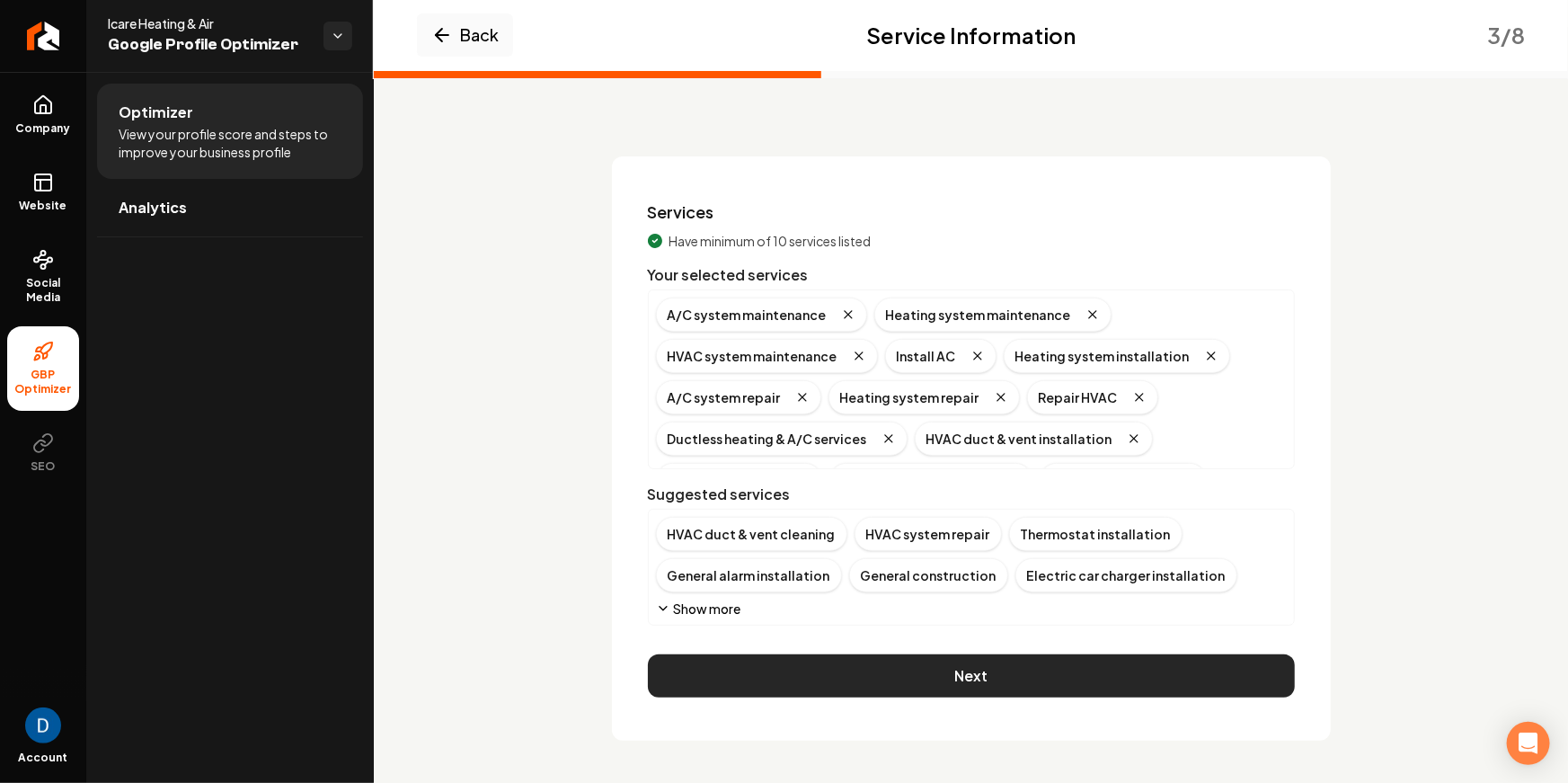
click at [859, 669] on button "Next" at bounding box center [972, 676] width 647 height 43
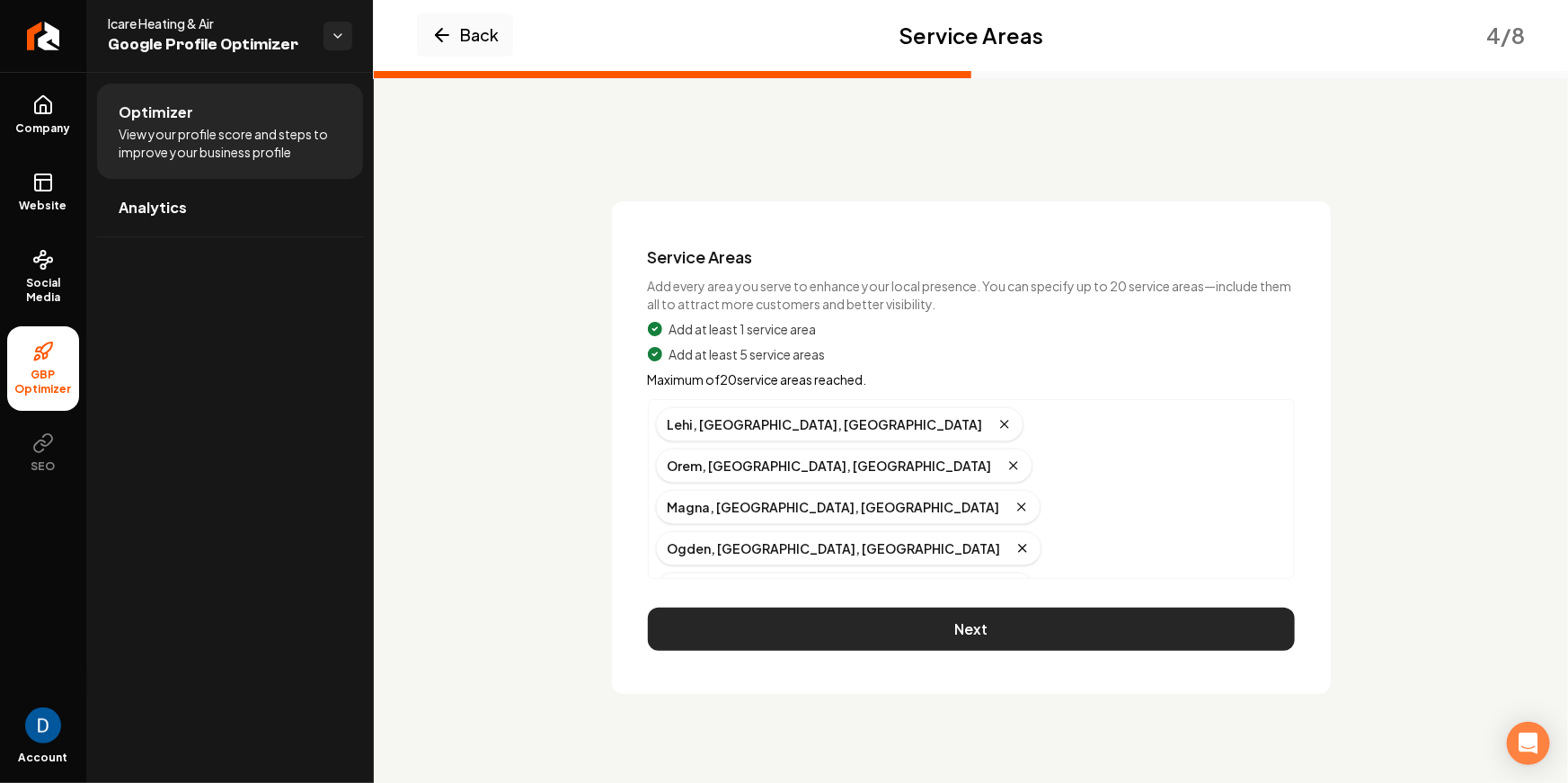
scroll to position [0, 0]
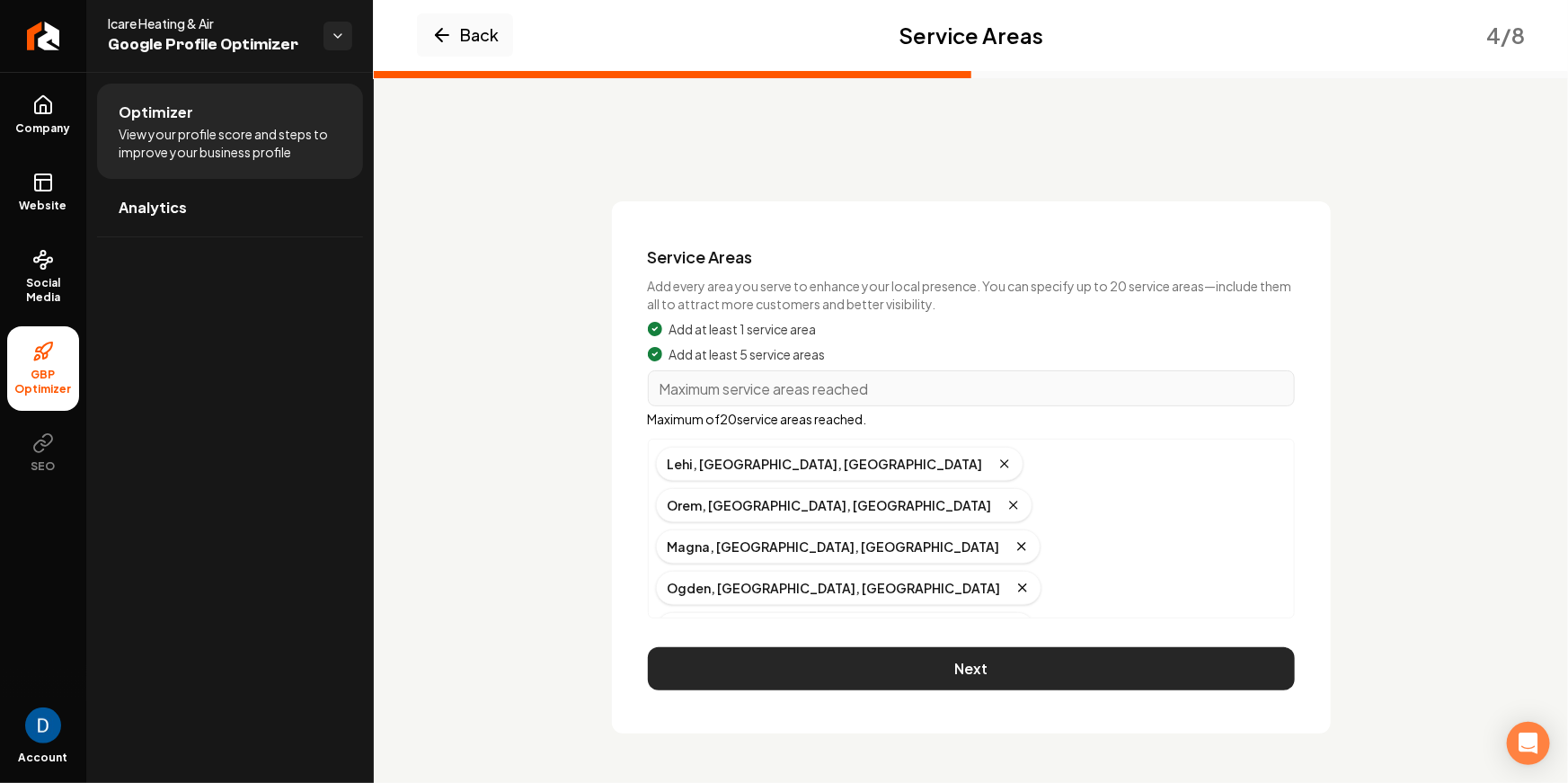
click at [1087, 653] on button "Next" at bounding box center [972, 669] width 647 height 43
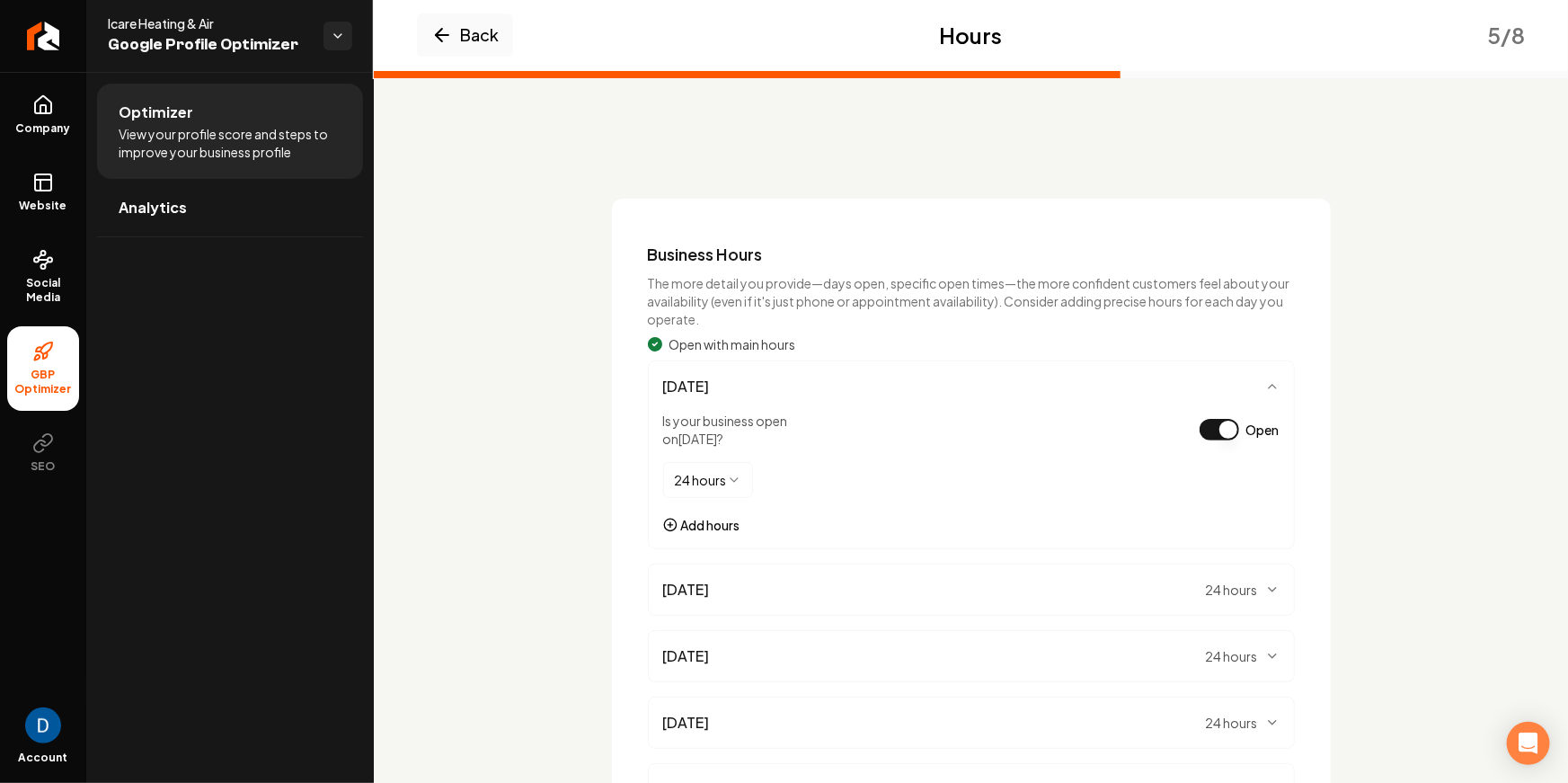
scroll to position [325, 0]
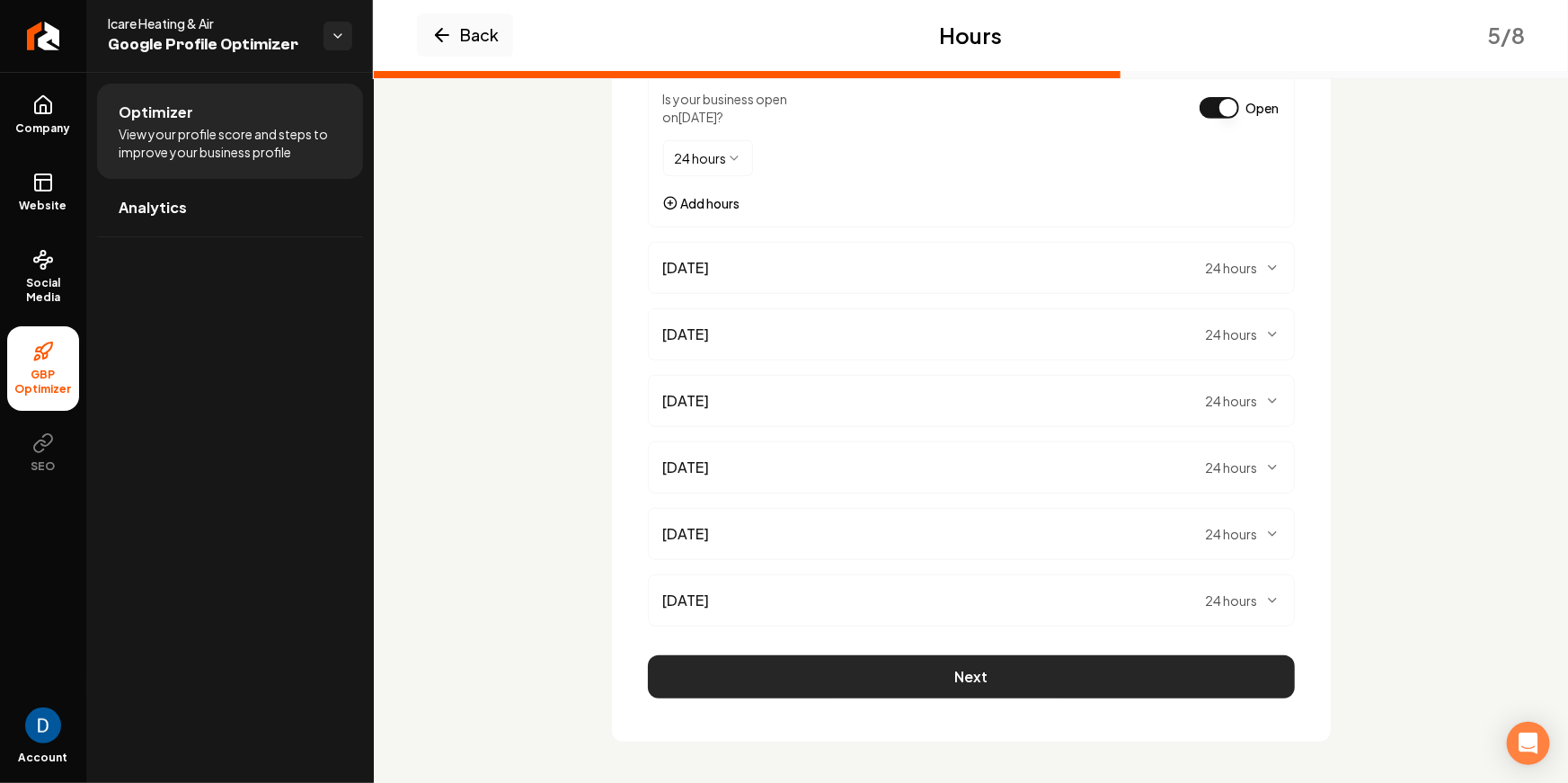
click at [980, 663] on button "Next" at bounding box center [972, 677] width 647 height 43
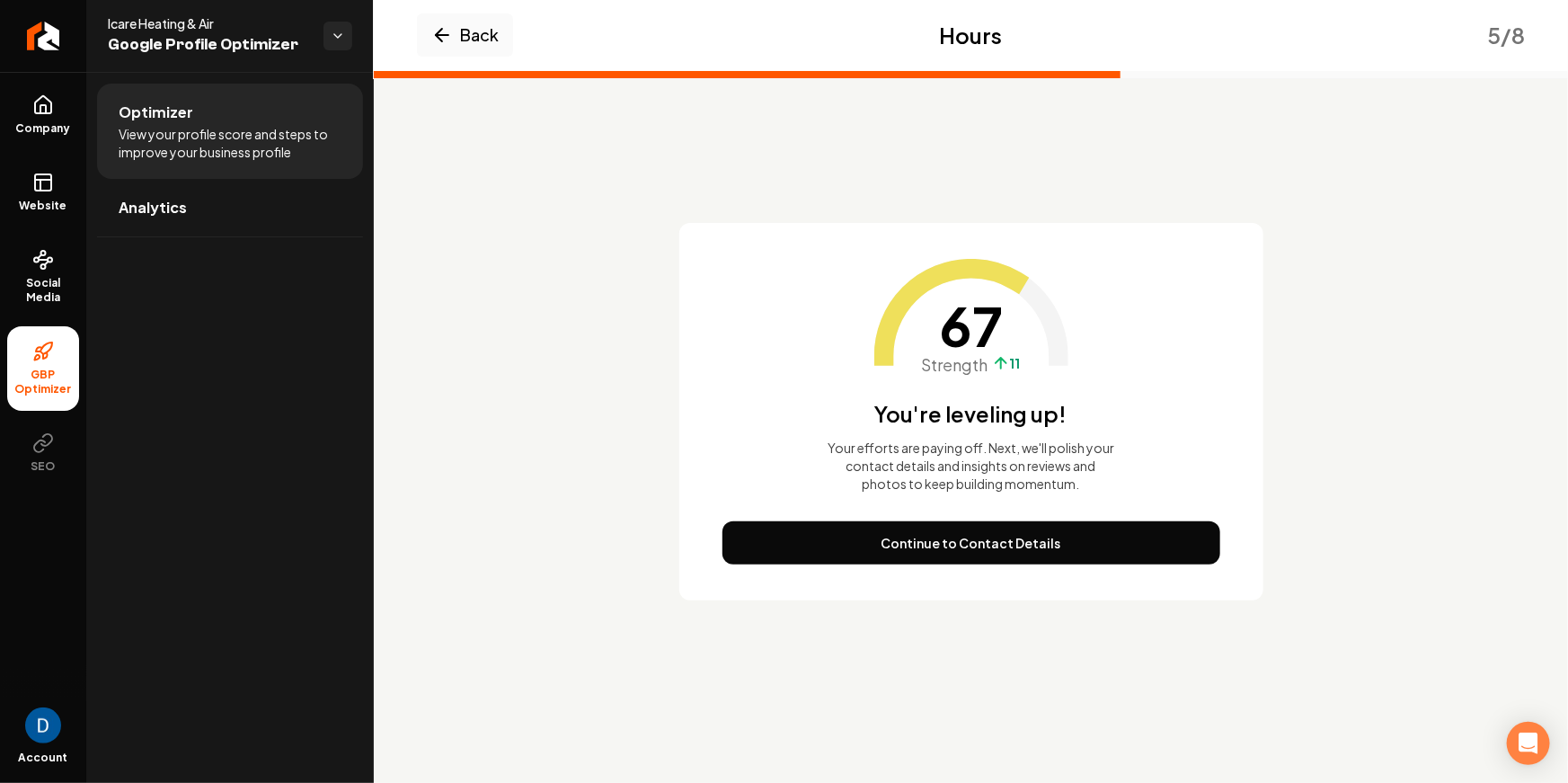
scroll to position [0, 0]
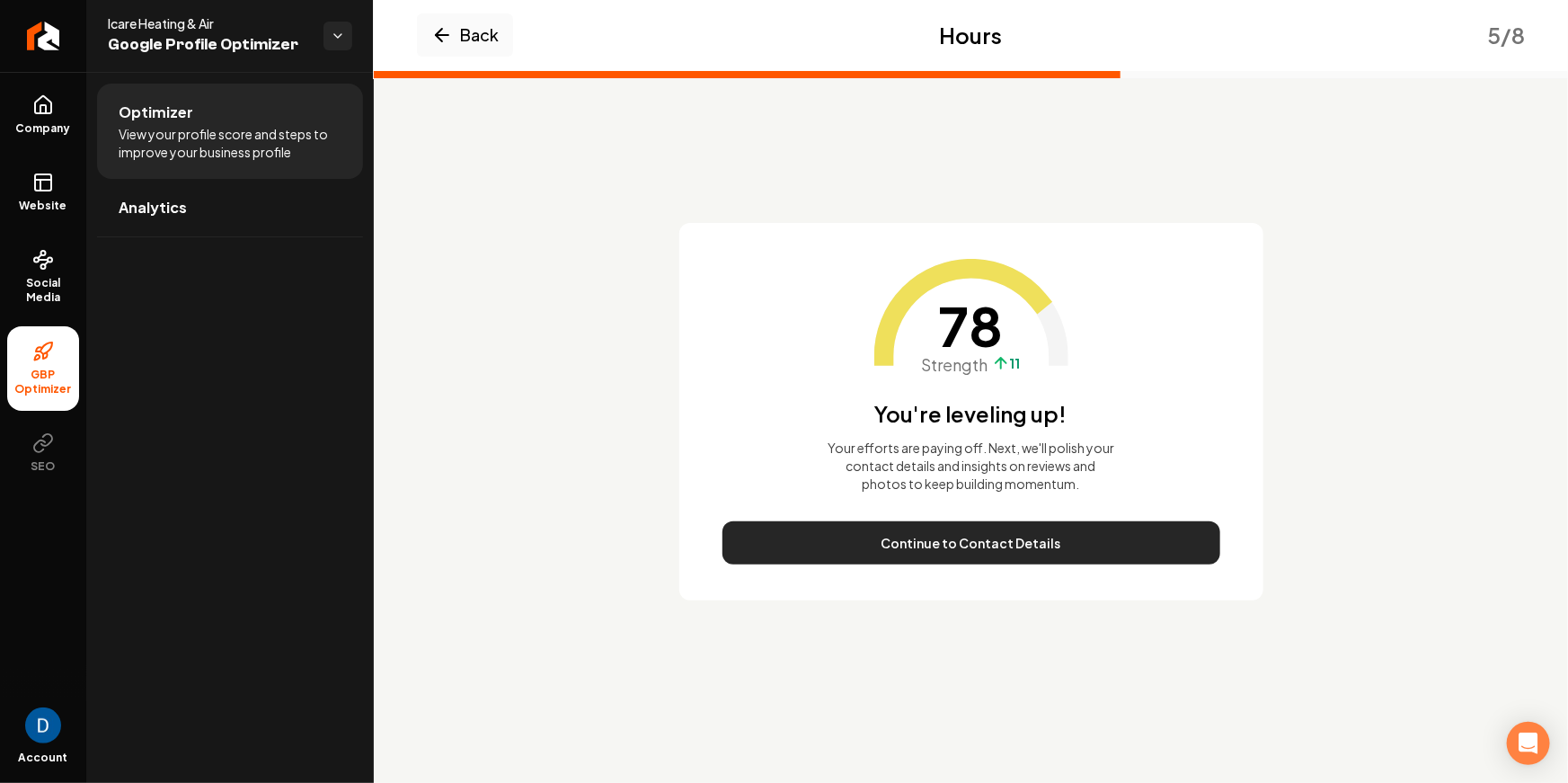
click at [1071, 539] on button "Continue to Contact Details" at bounding box center [971, 543] width 498 height 43
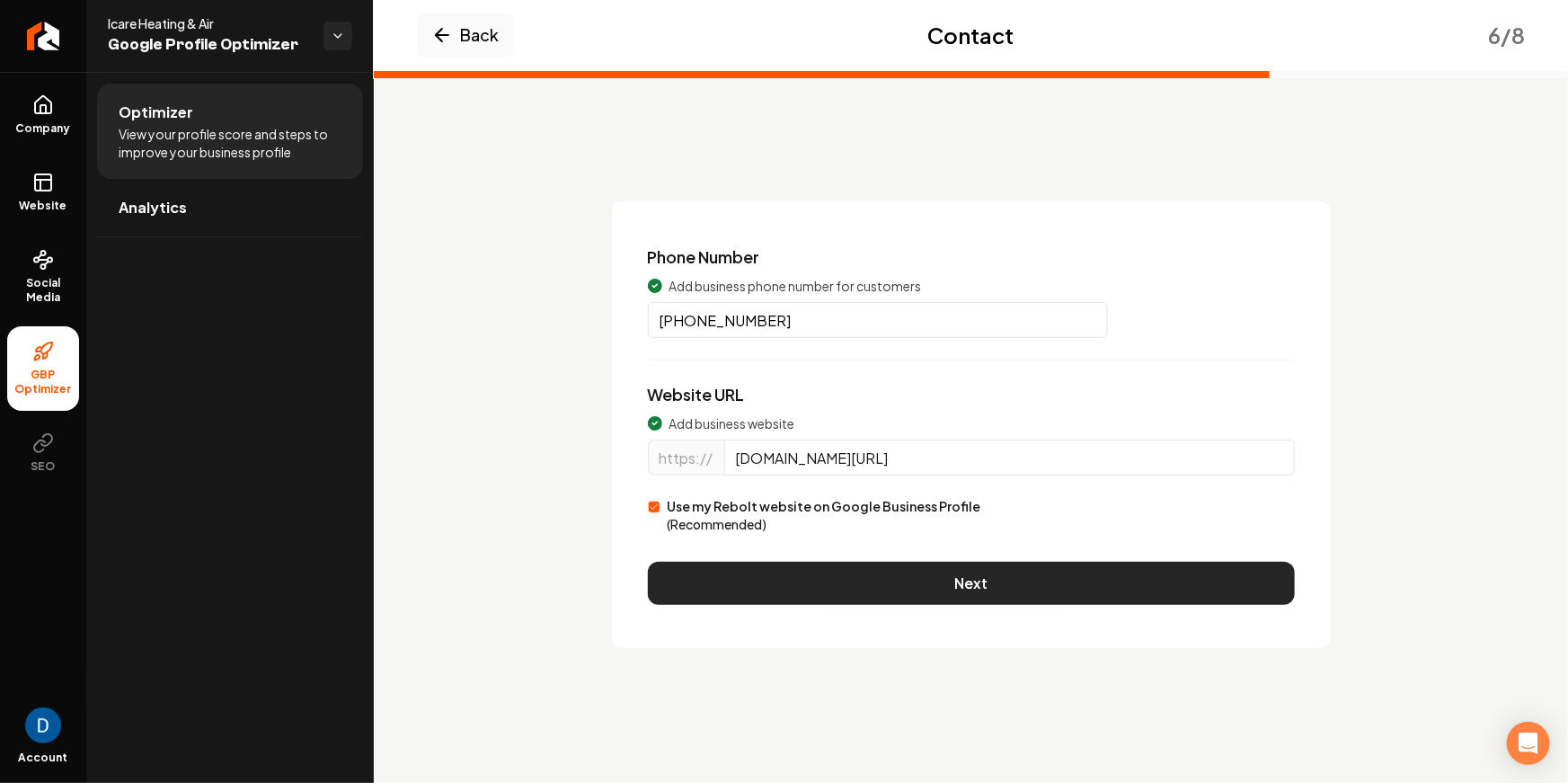
click at [872, 564] on button "Next" at bounding box center [972, 583] width 647 height 43
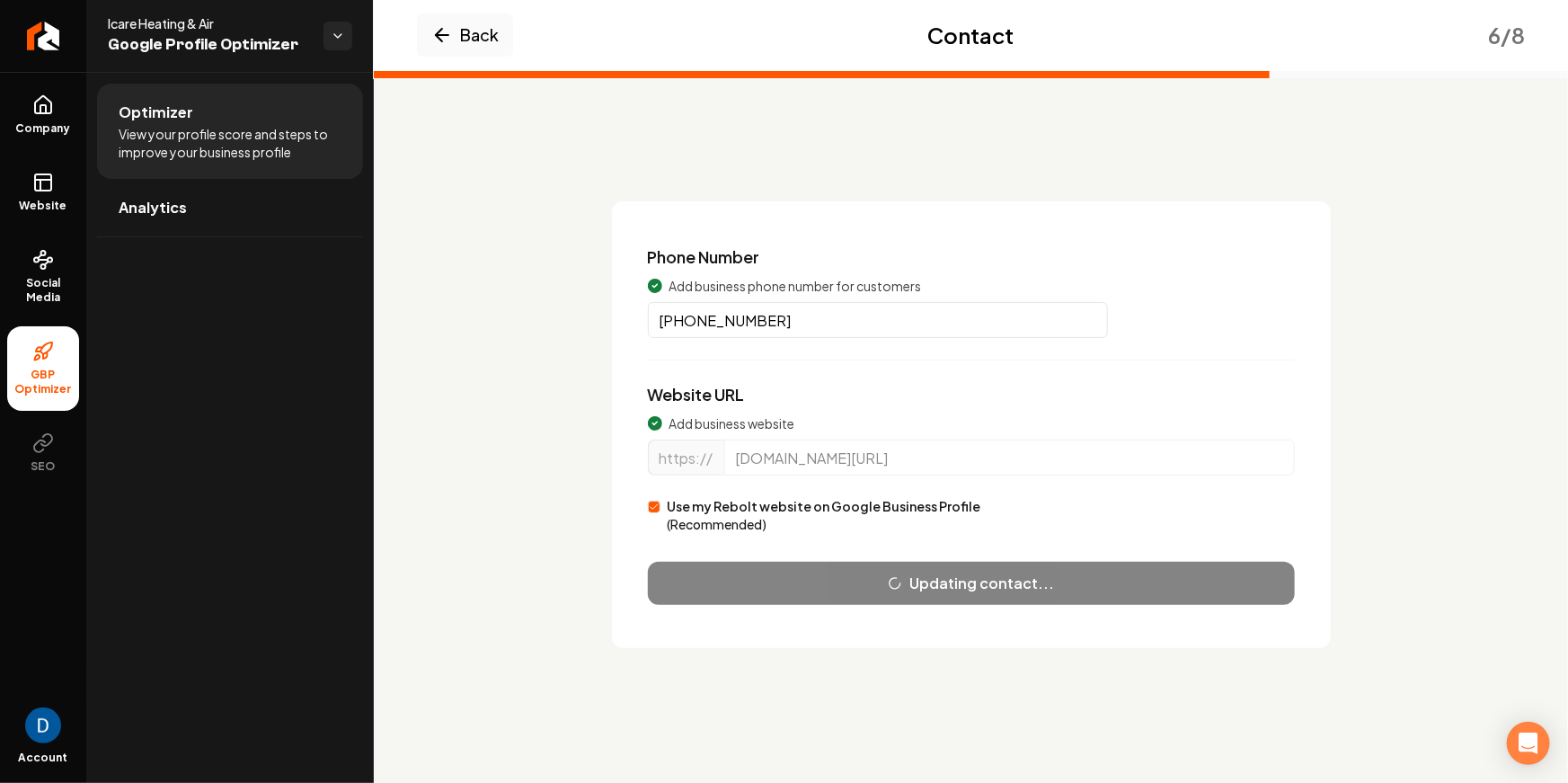
click at [868, 590] on div "Updating contact..." at bounding box center [972, 583] width 647 height 43
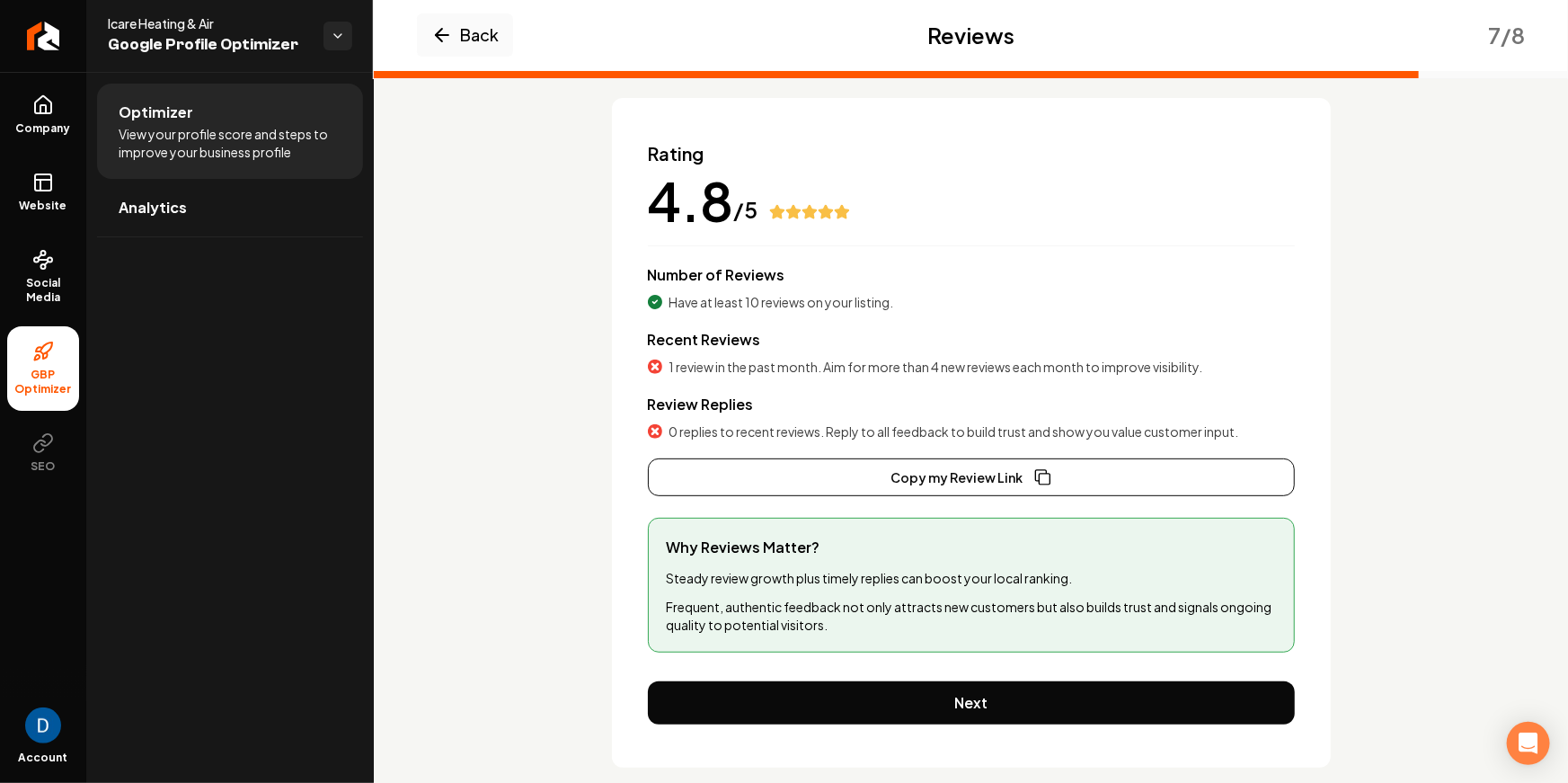
scroll to position [104, 0]
click at [1114, 493] on button "Copy my Review Link" at bounding box center [972, 477] width 647 height 38
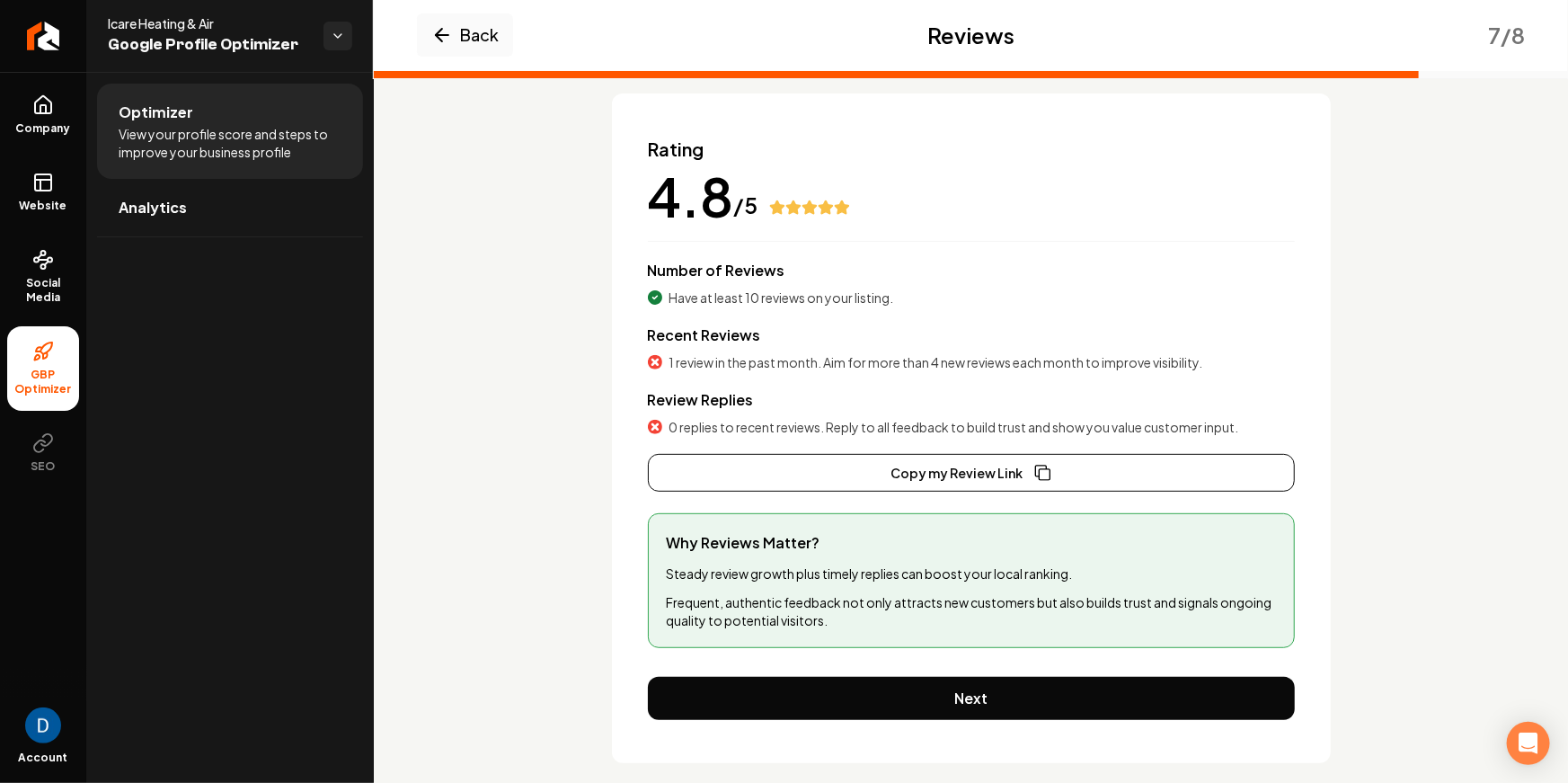
scroll to position [108, 0]
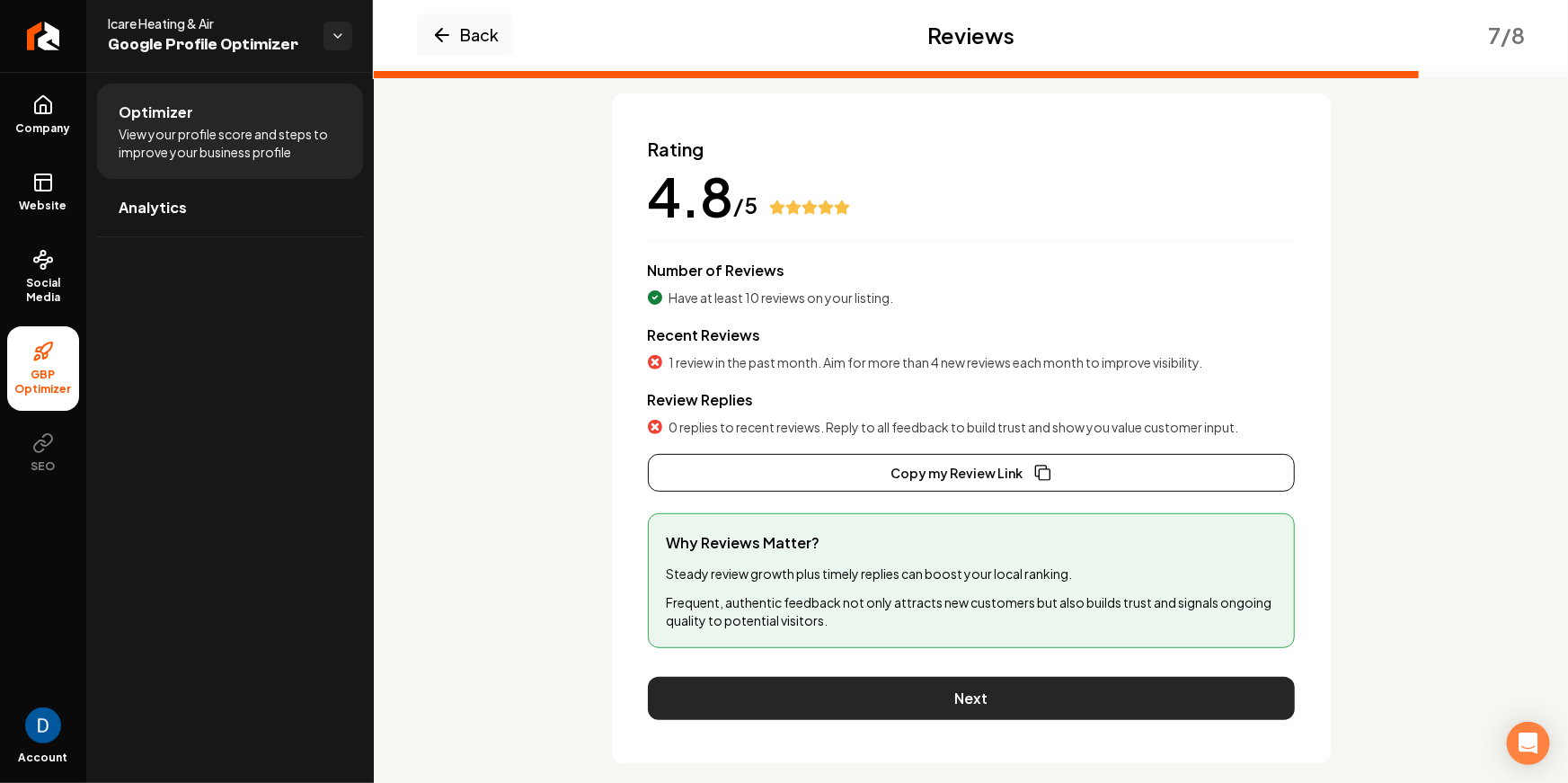
click at [947, 711] on button "Next" at bounding box center [972, 698] width 647 height 43
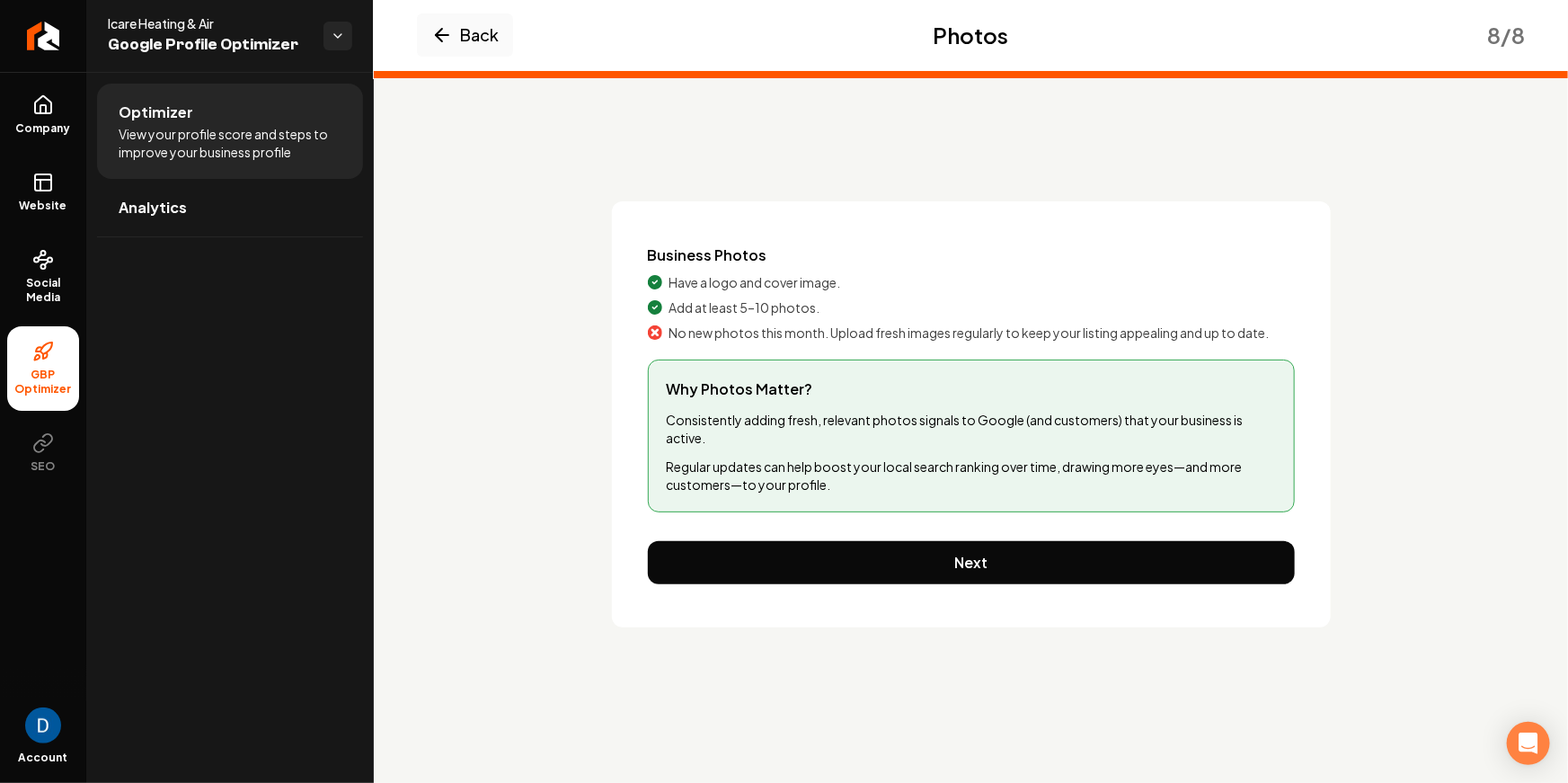
click at [121, 16] on span "Icare Heating & Air" at bounding box center [209, 23] width 201 height 18
click at [121, 17] on span "Icare Heating & Air" at bounding box center [209, 23] width 201 height 18
copy span "Icare Heating & Air"
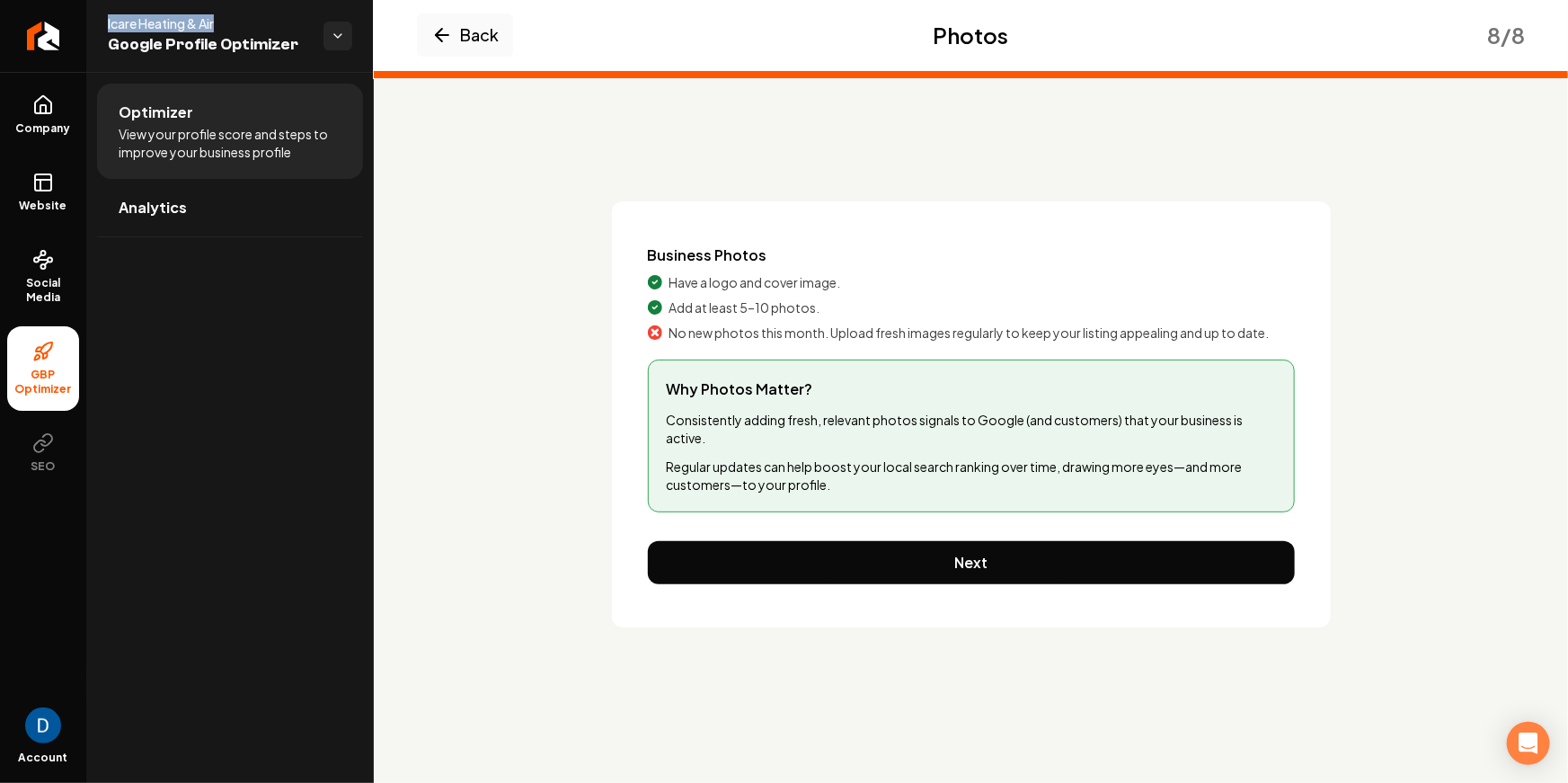
click at [200, 22] on span "Icare Heating & Air" at bounding box center [209, 23] width 201 height 18
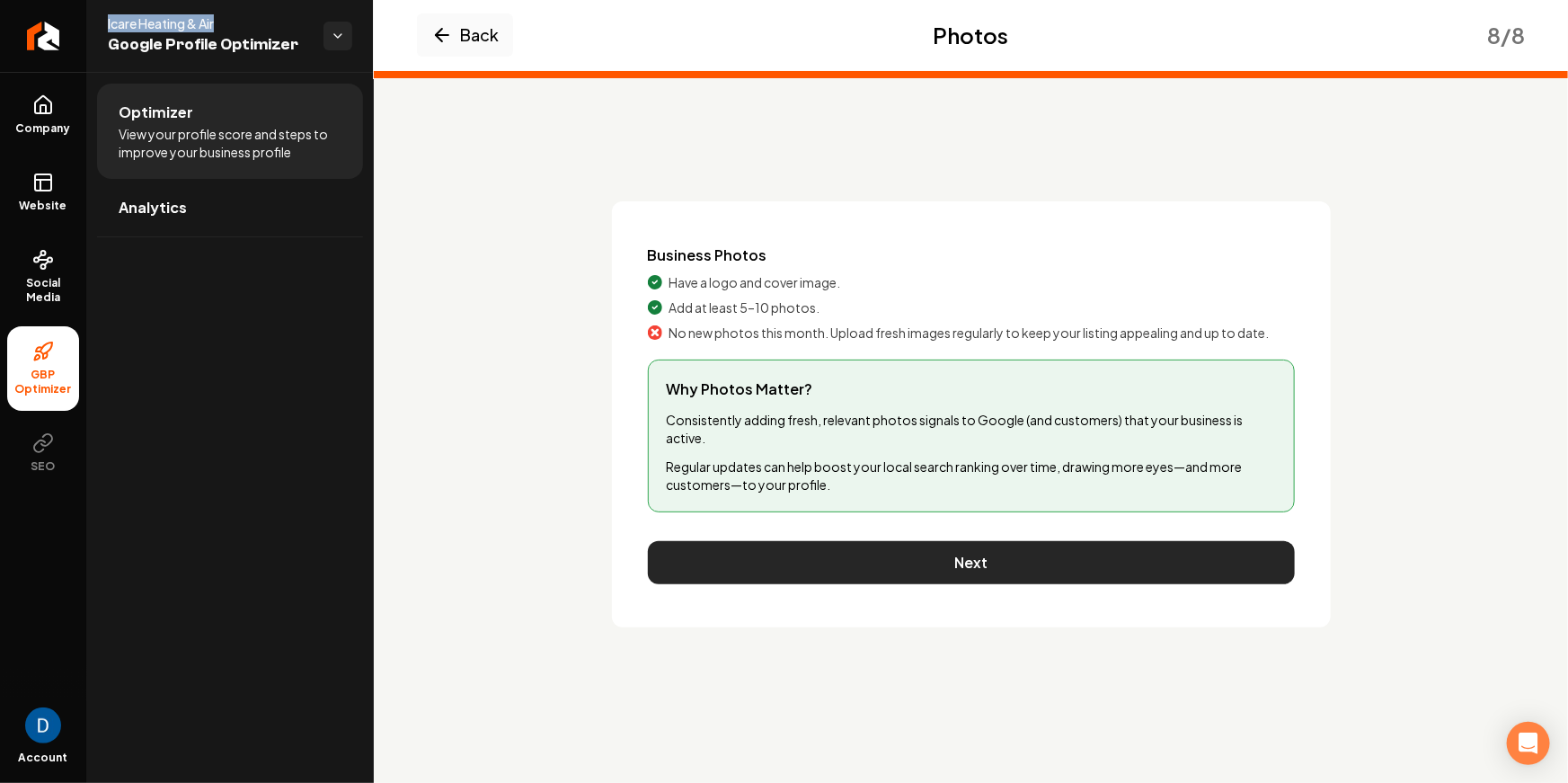
click at [1022, 552] on button "Next" at bounding box center [972, 563] width 647 height 43
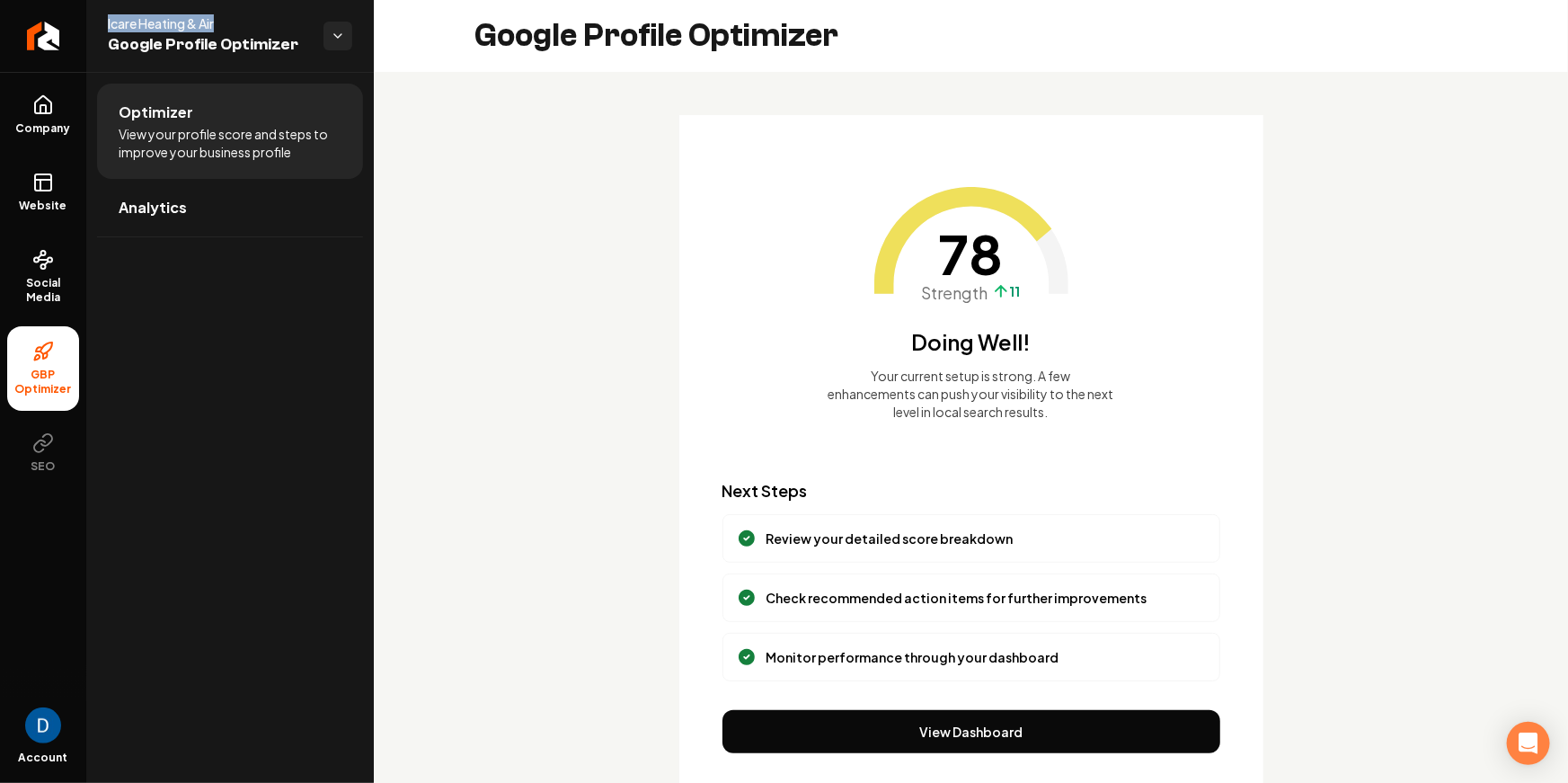
scroll to position [49, 0]
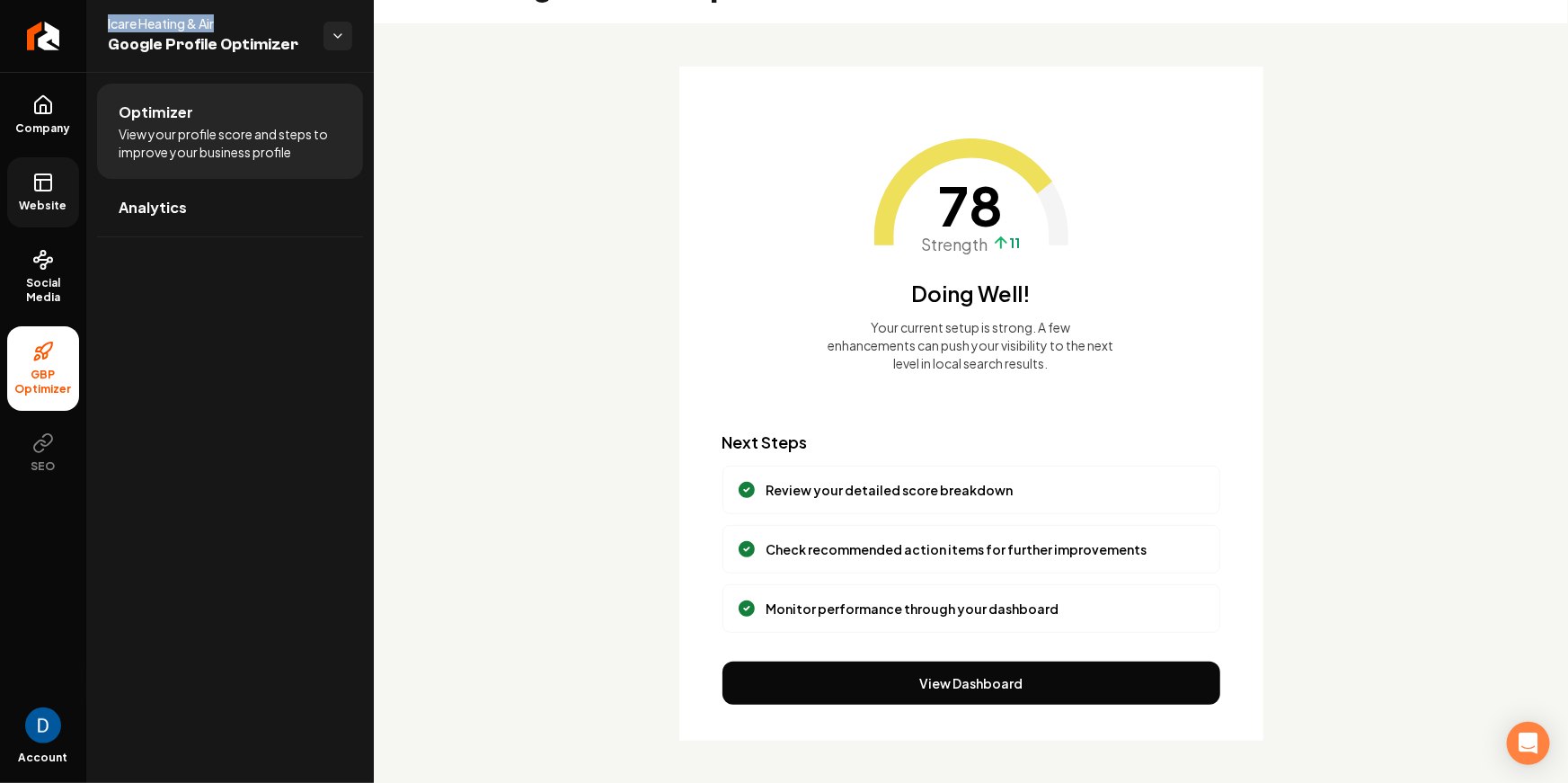
click at [38, 191] on rect at bounding box center [42, 182] width 16 height 16
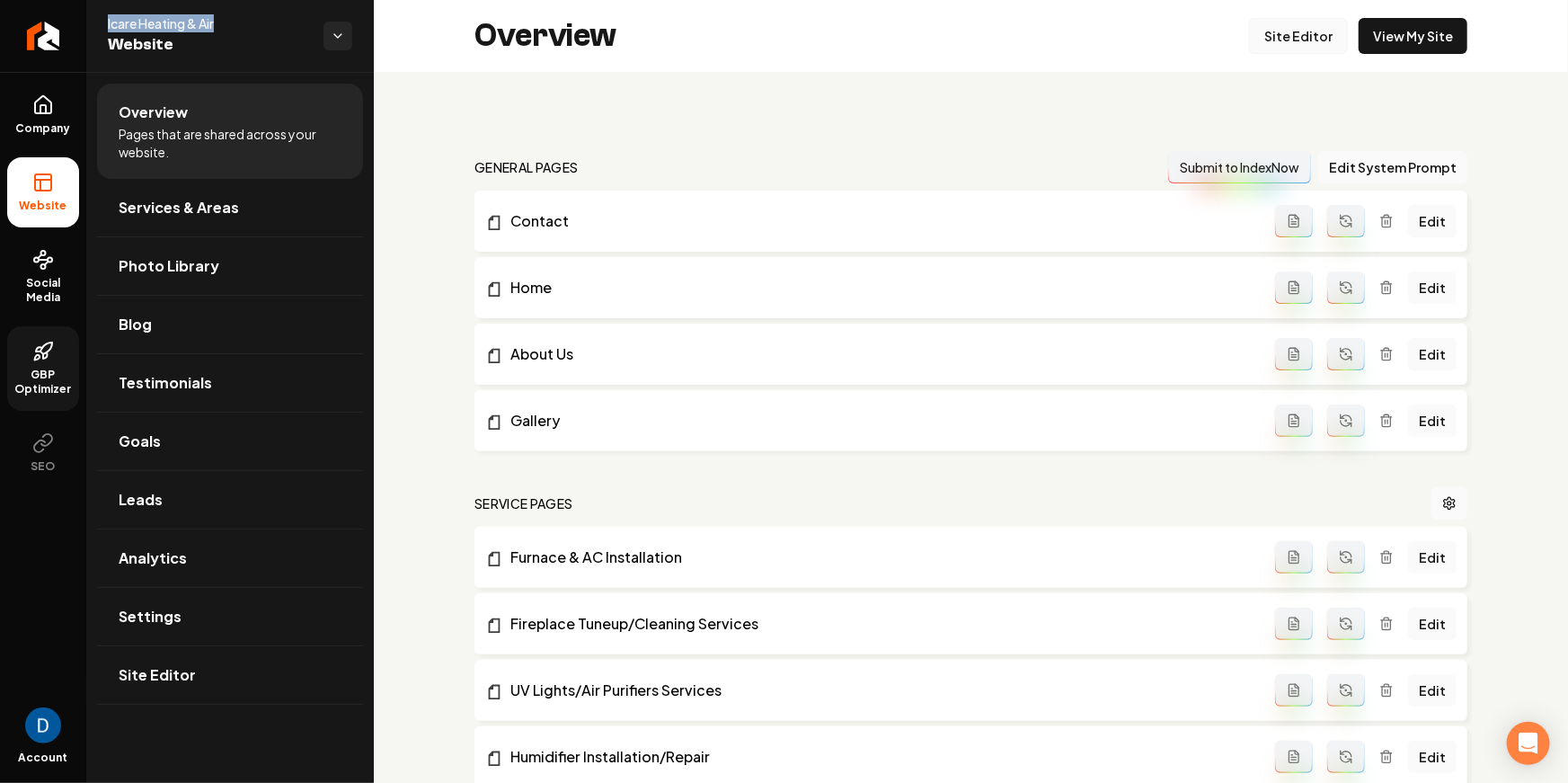
click at [1314, 34] on link "Site Editor" at bounding box center [1298, 36] width 99 height 36
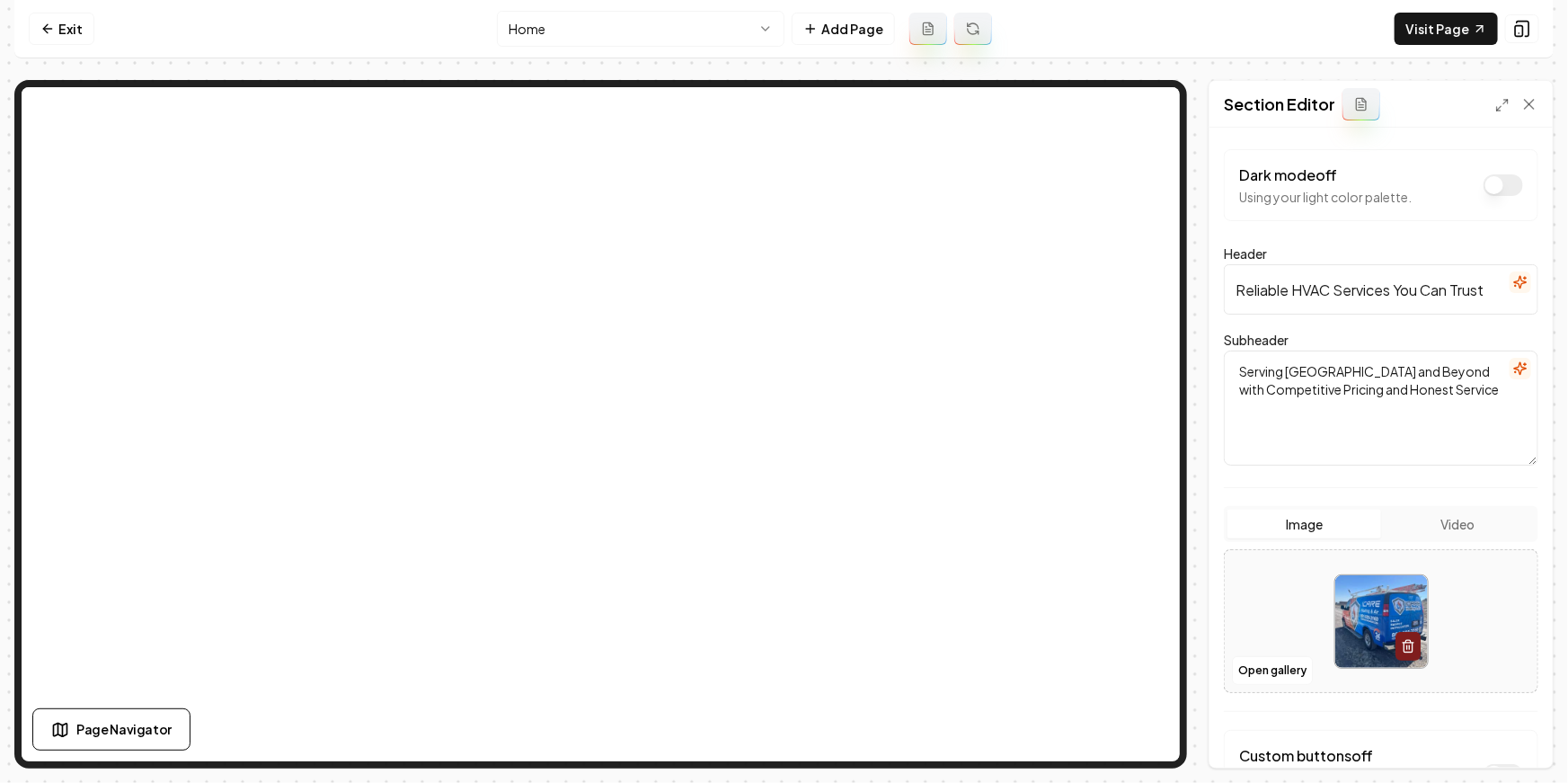
click at [1316, 293] on input "Reliable HVAC Services You Can Trust" at bounding box center [1381, 289] width 314 height 50
paste input "HVAC Repair & Installation in Eagle Mountain & Utah County"
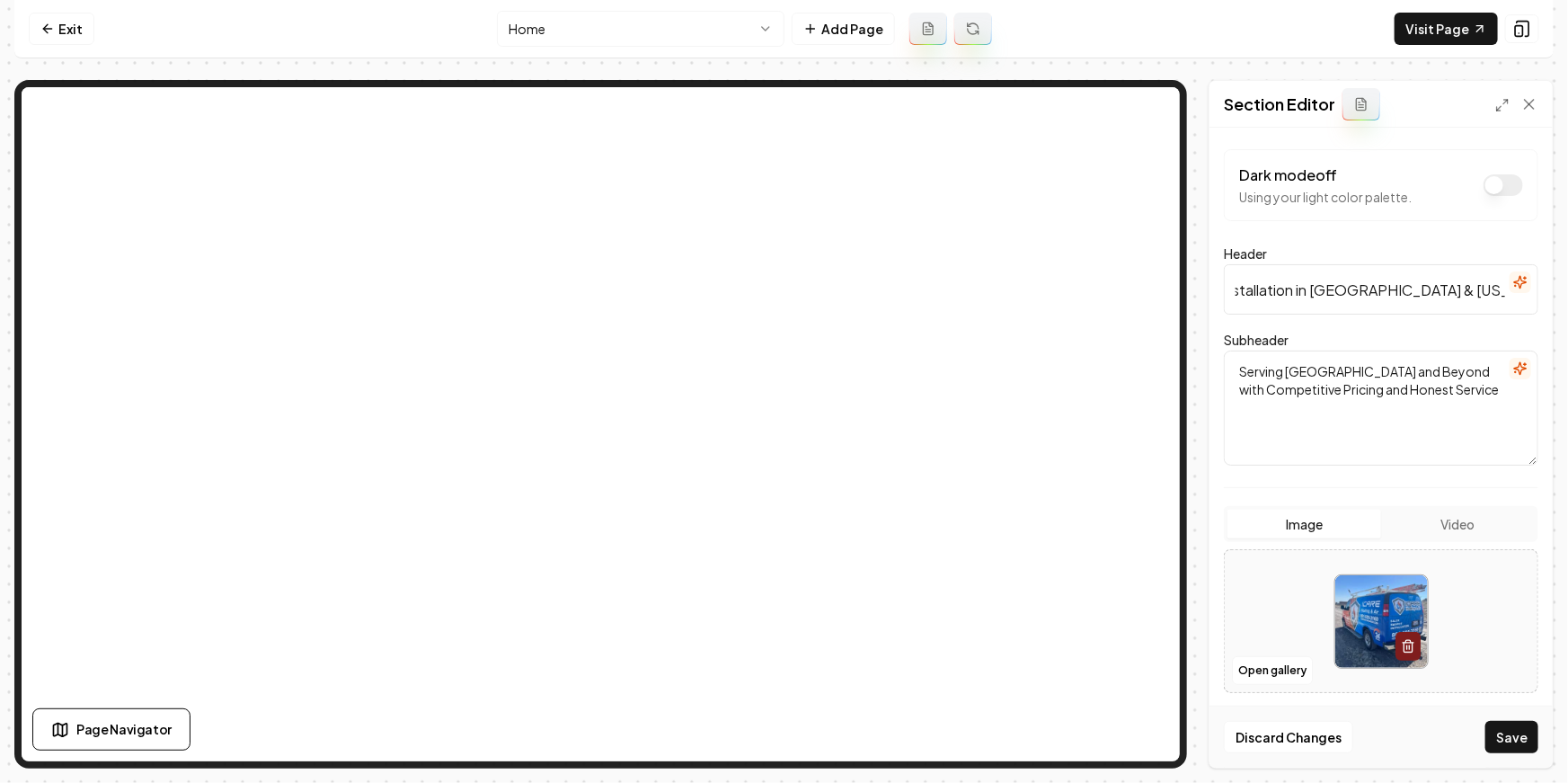
type input "HVAC Repair & Installation in Eagle Mountain & Utah County"
click at [1355, 374] on textarea "Serving Salt Lake City and Beyond with Competitive Pricing and Honest Service" at bounding box center [1381, 408] width 314 height 115
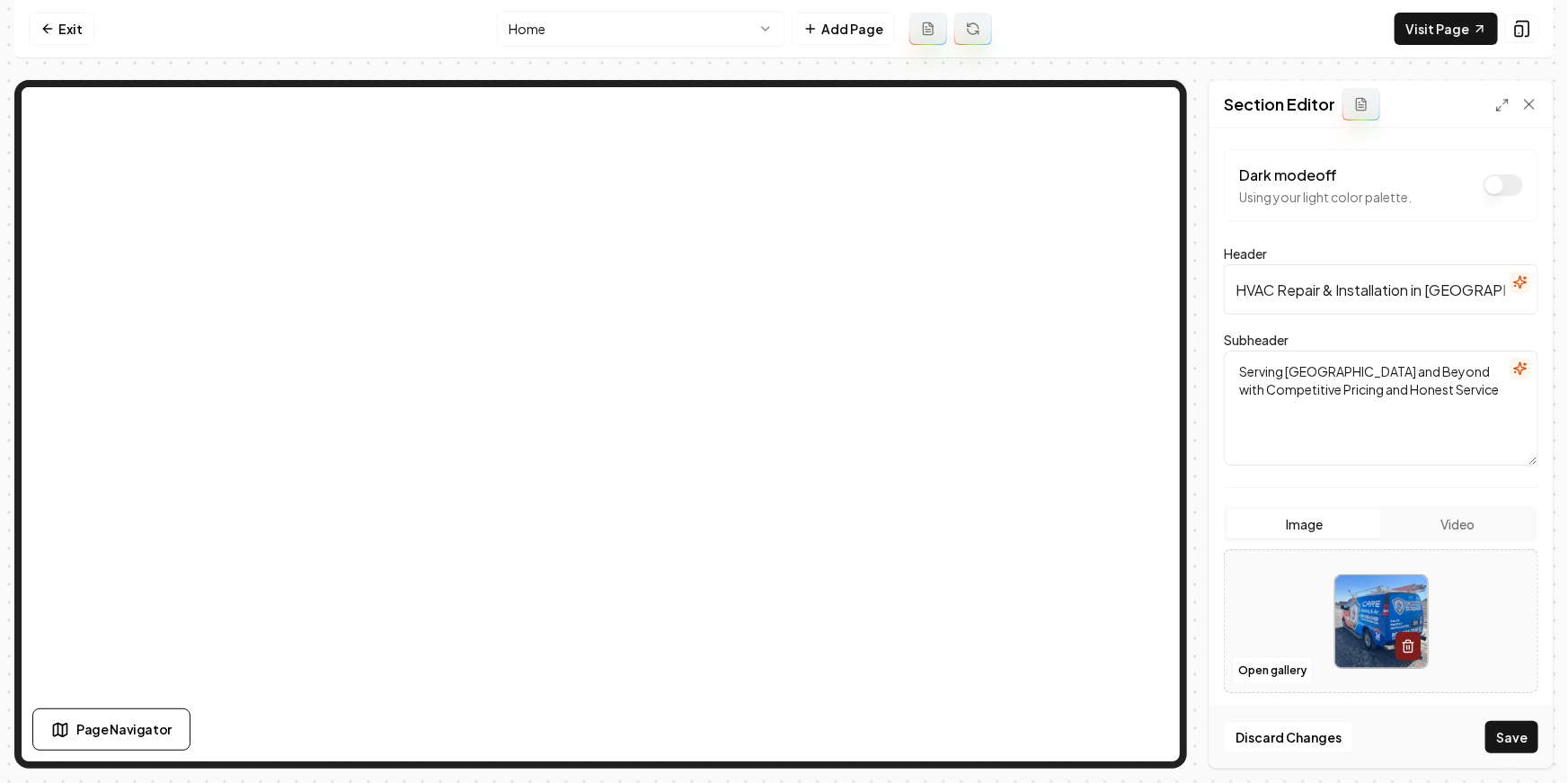
paste textarea "Trusted heating and cooling experts serving Salt Lake City and surrounding area…"
type textarea "Trusted heating and cooling experts serving Salt Lake City and surrounding area…"
click at [1504, 736] on button "Save" at bounding box center [1512, 737] width 53 height 32
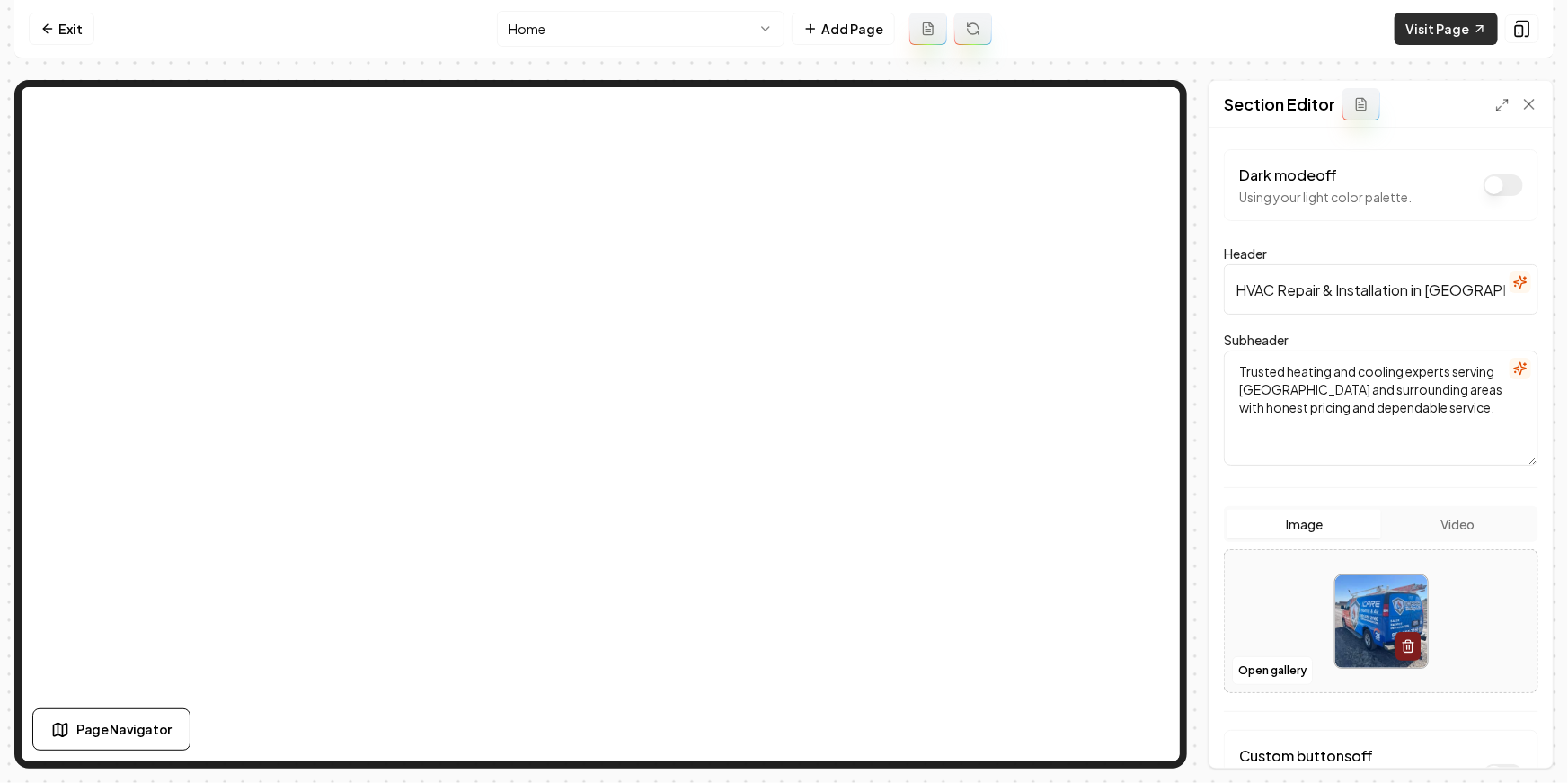
click at [1408, 31] on link "Visit Page" at bounding box center [1447, 28] width 103 height 32
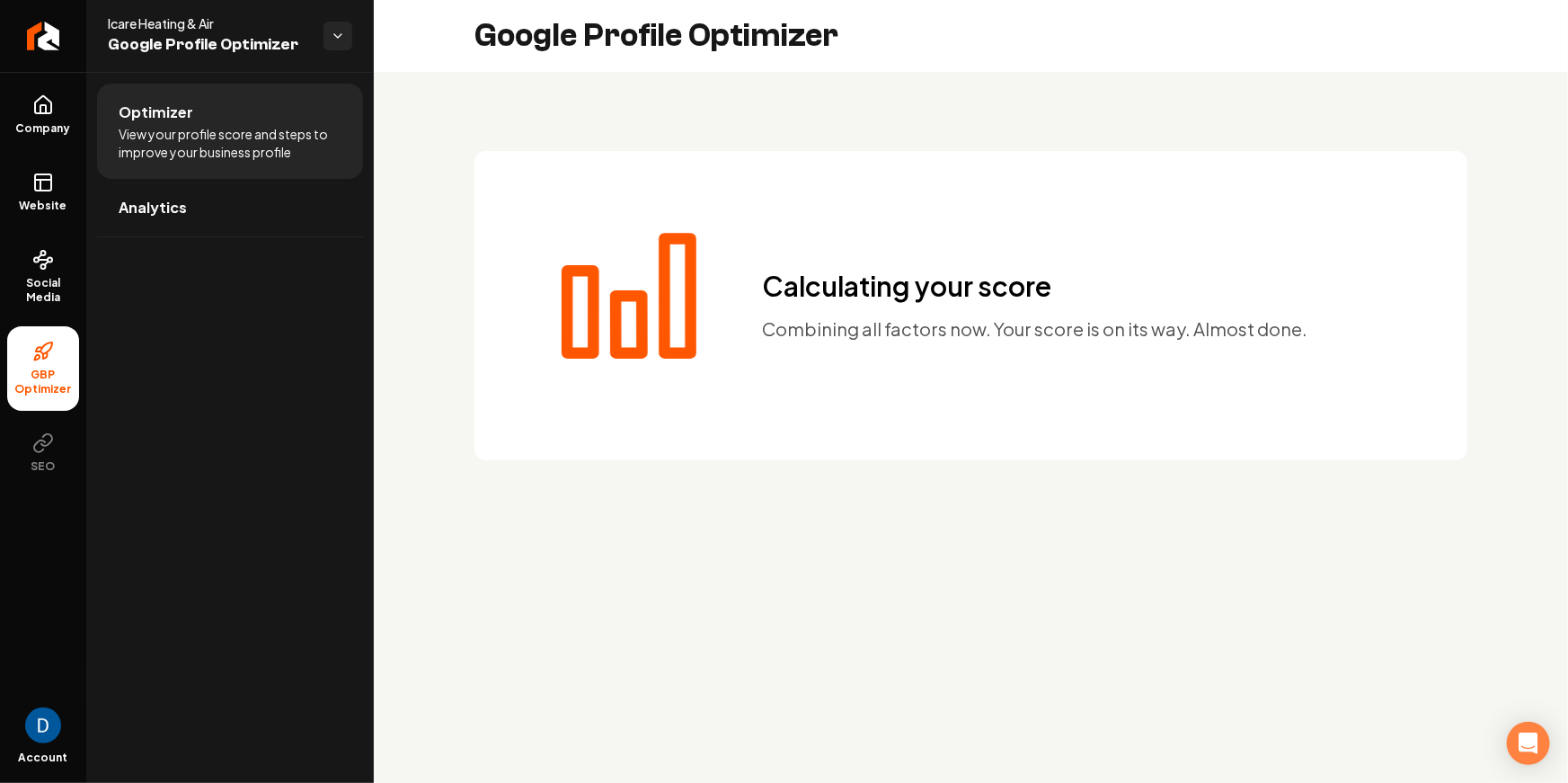
click at [167, 17] on span "Icare Heating & Air" at bounding box center [209, 23] width 201 height 18
copy span "Icare Heating & Air"
click at [56, 50] on link "Return to dashboard" at bounding box center [43, 36] width 87 height 72
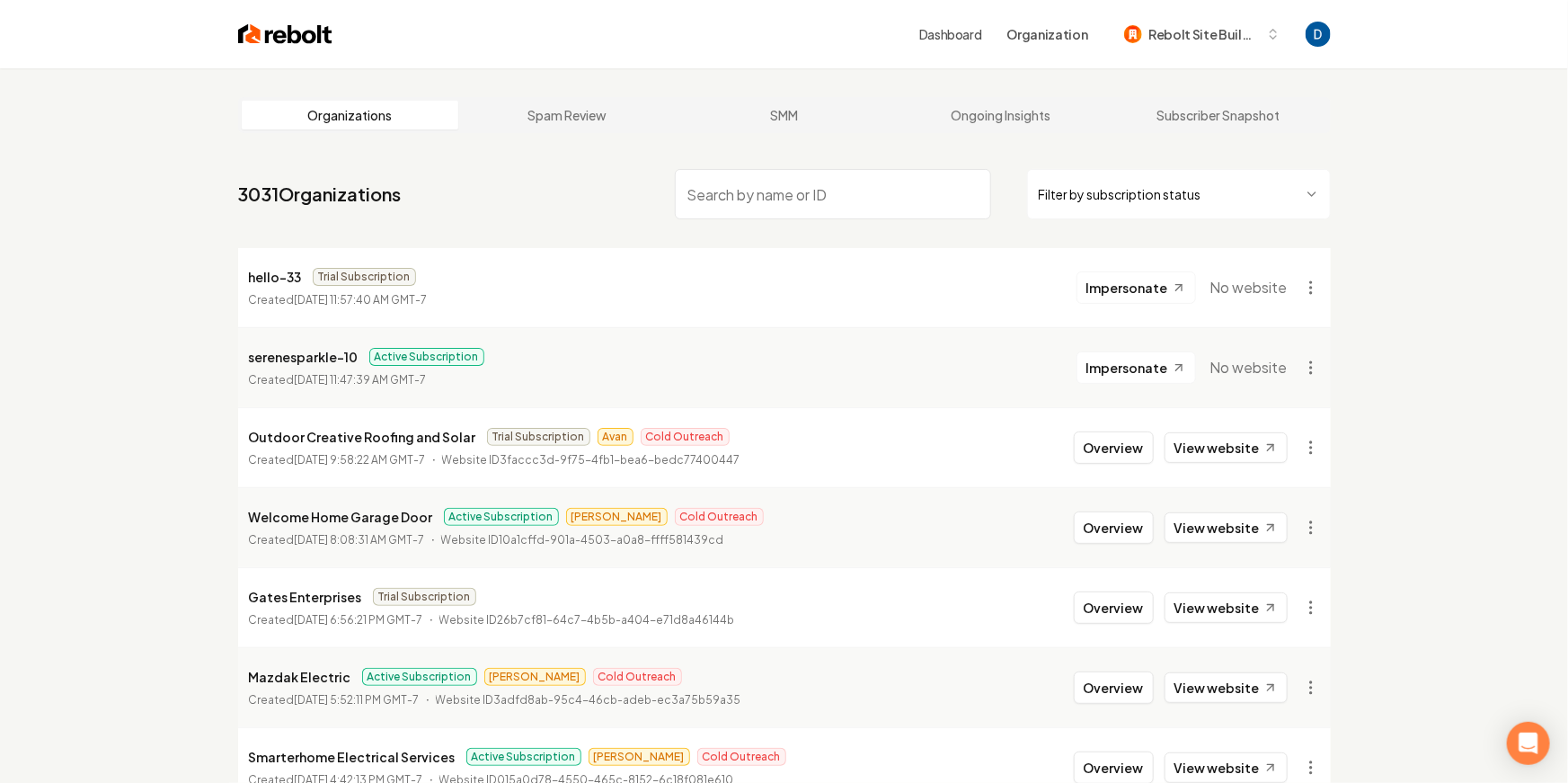
click at [1085, 115] on link "Ongoing Insights" at bounding box center [1001, 115] width 217 height 29
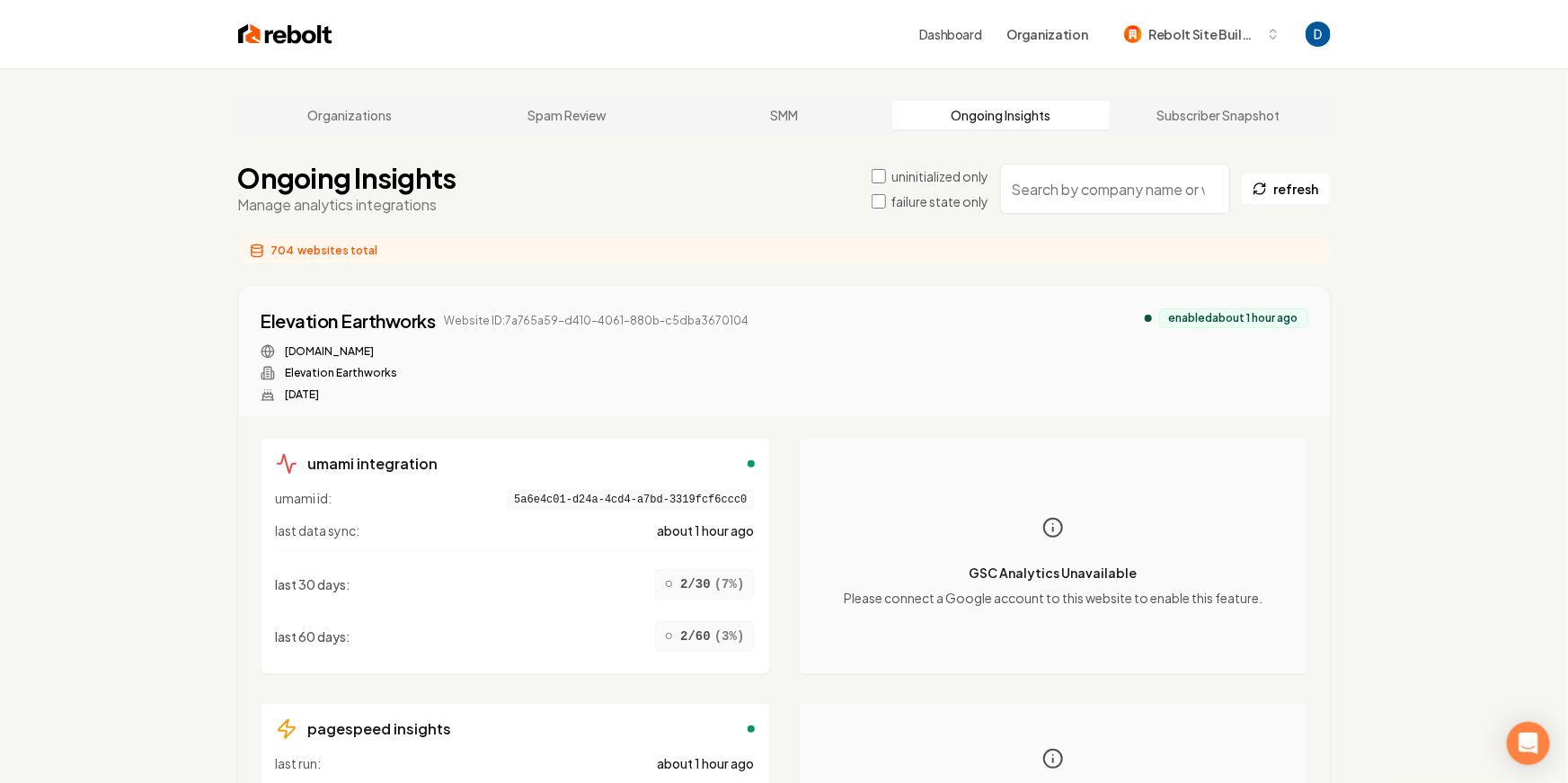
click at [1061, 189] on input "search" at bounding box center [1115, 188] width 230 height 50
paste input "Icare Heating & Air"
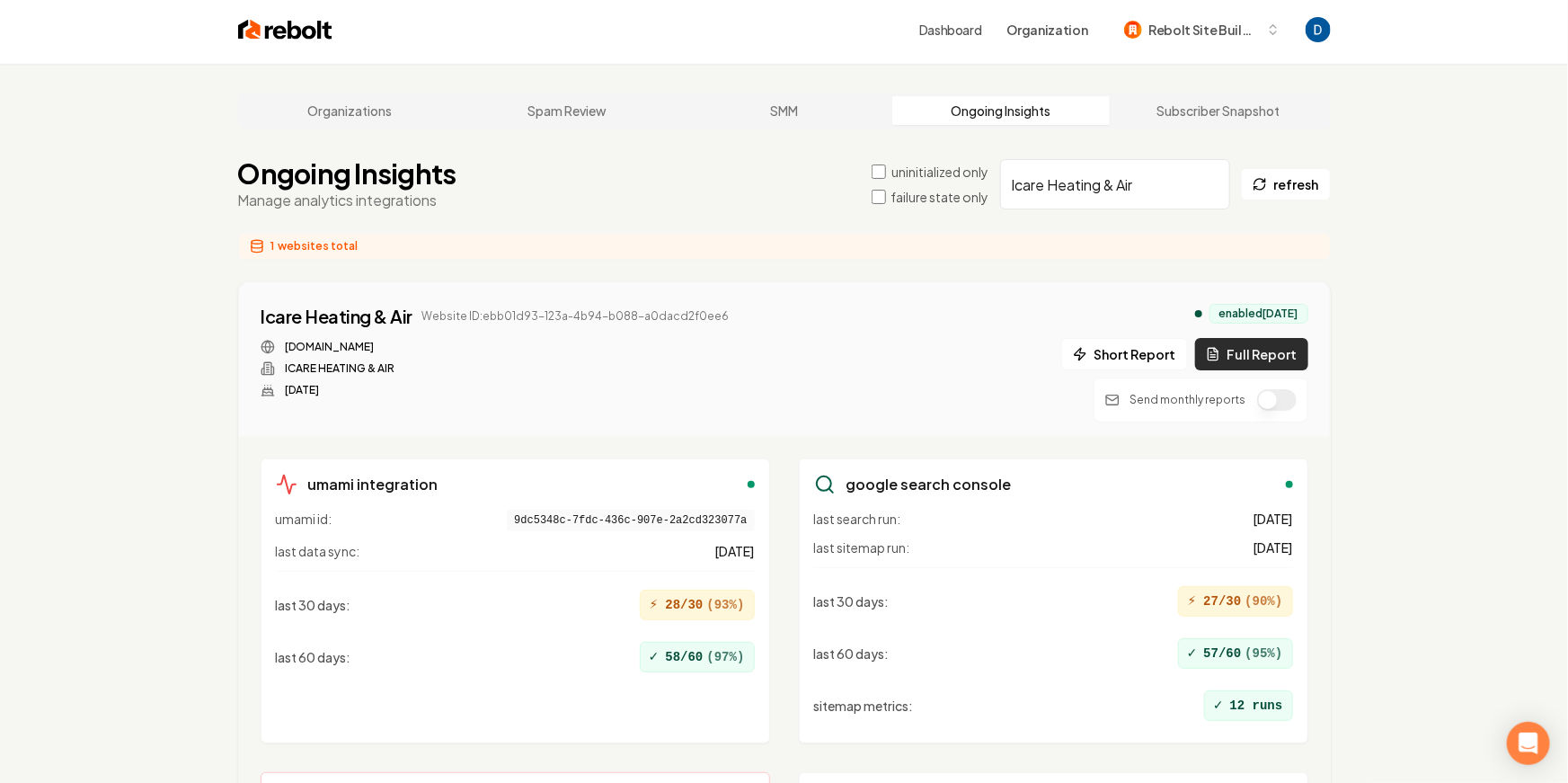
type input "Icare Heating & Air"
click at [1276, 354] on button "Full Report" at bounding box center [1252, 354] width 113 height 32
click at [741, 318] on button "1 report" at bounding box center [768, 314] width 67 height 22
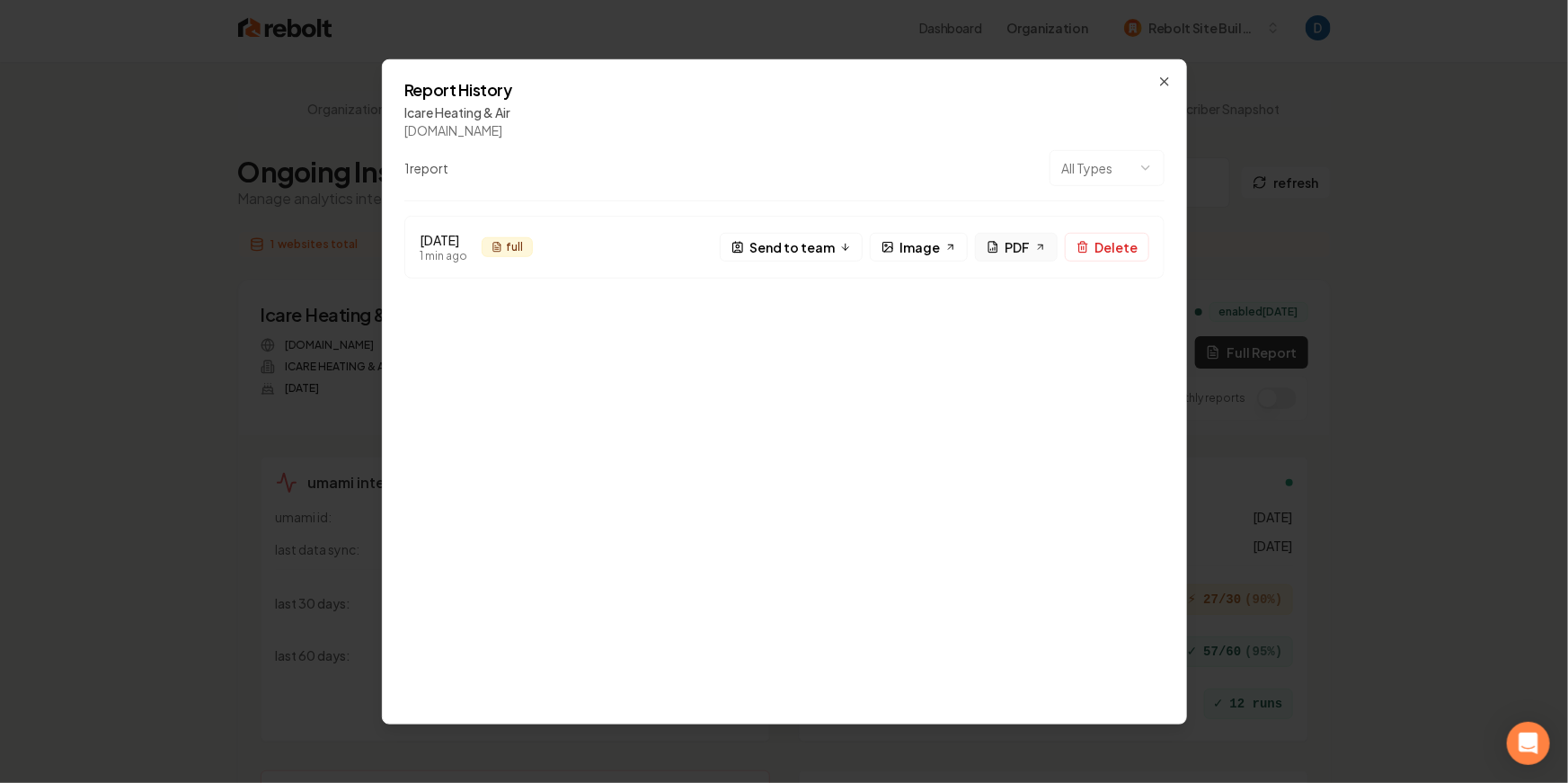
click at [1016, 253] on span "PDF" at bounding box center [1017, 247] width 25 height 19
click at [1161, 78] on icon "button" at bounding box center [1164, 80] width 14 height 14
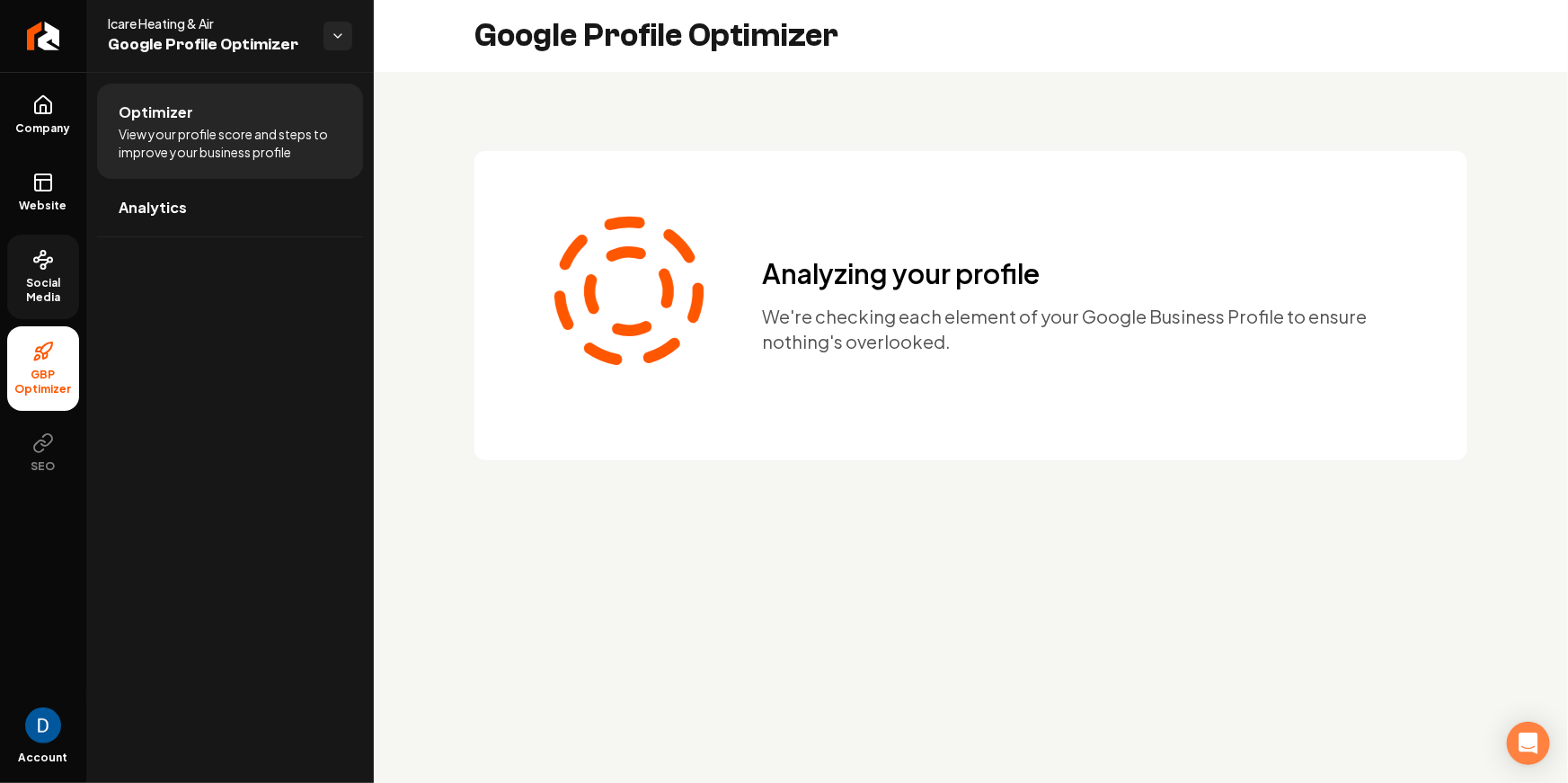
click at [57, 295] on span "Social Media" at bounding box center [43, 290] width 71 height 29
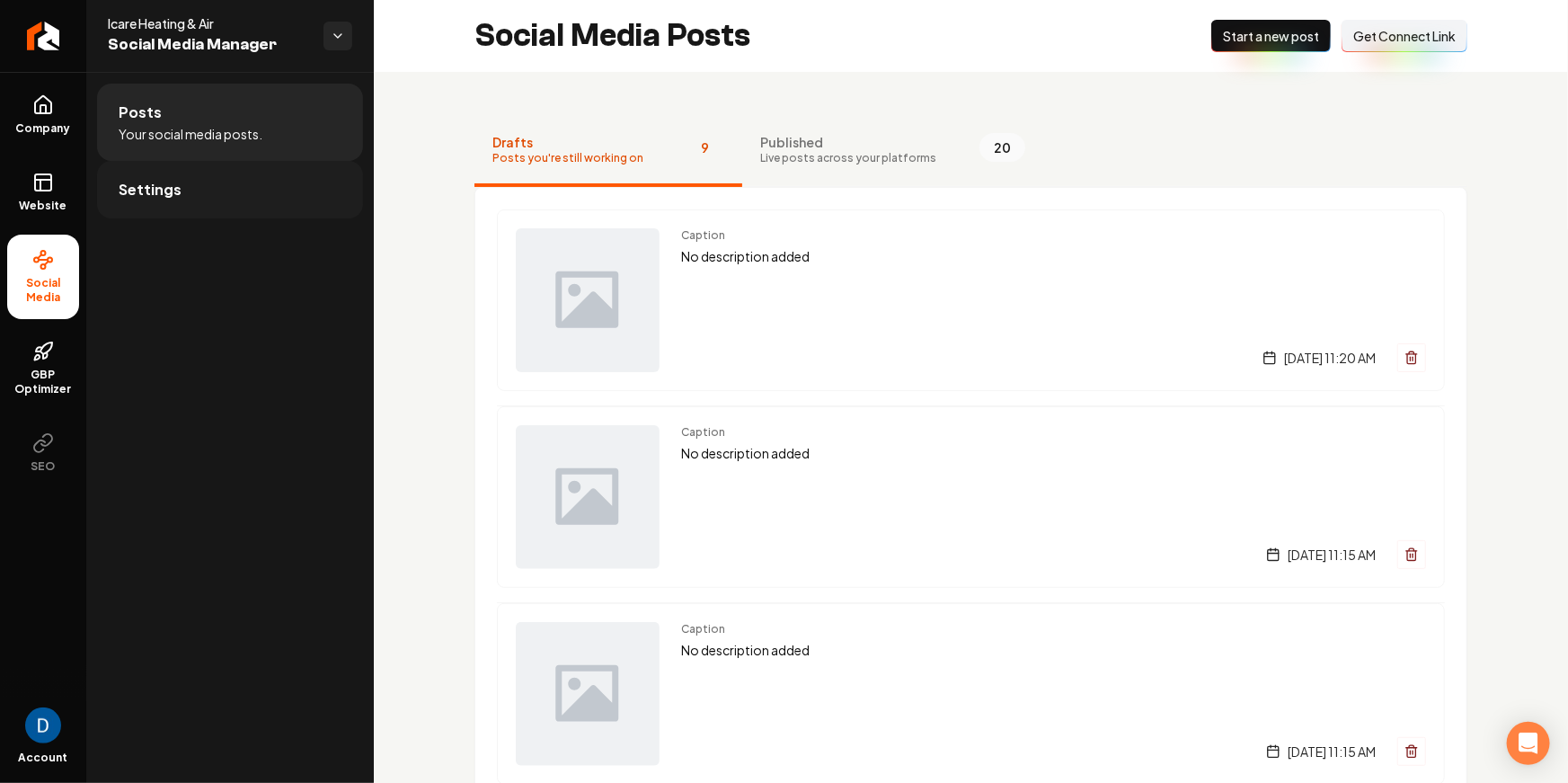
click at [250, 182] on link "Settings" at bounding box center [230, 189] width 266 height 57
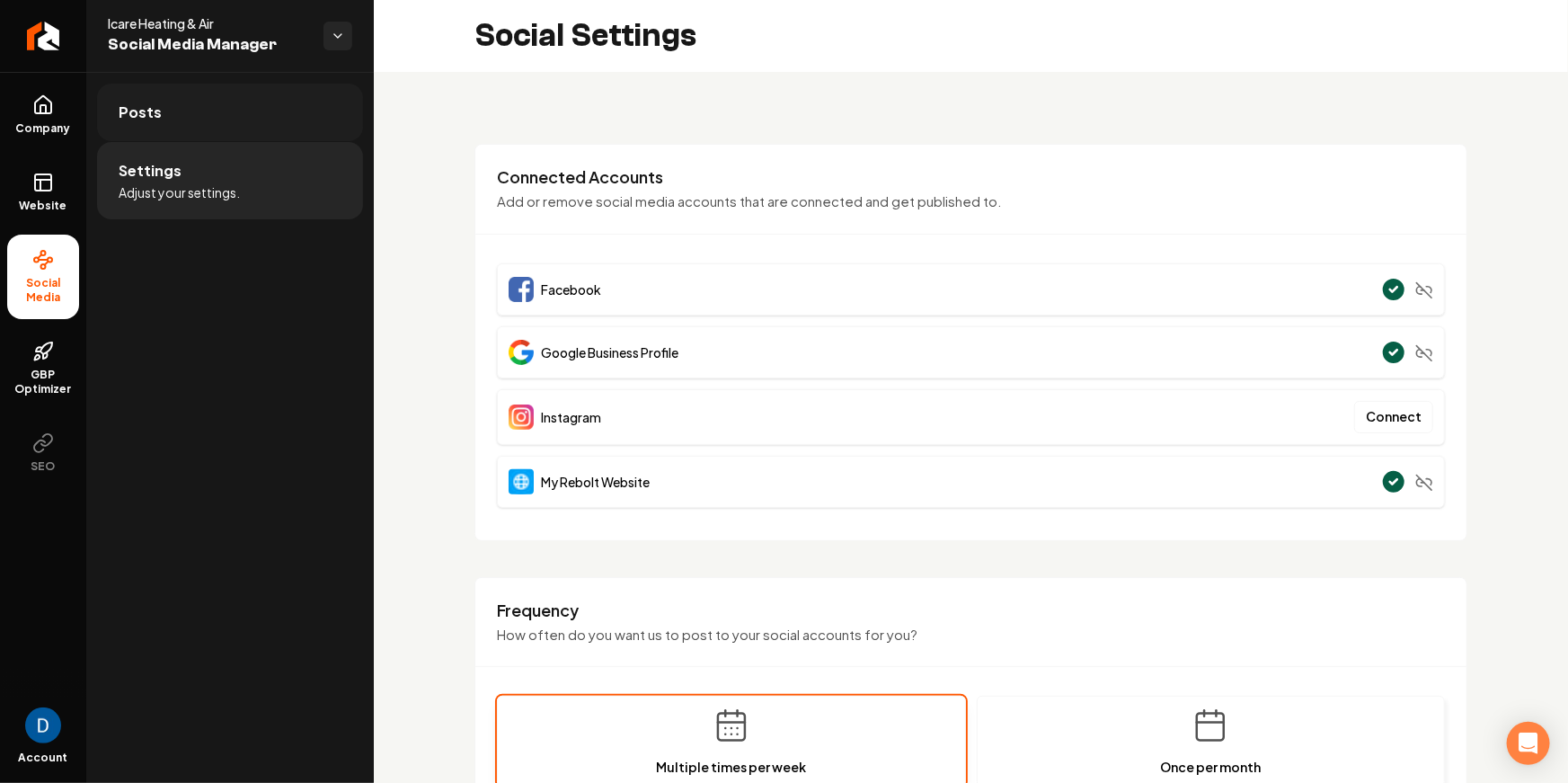
click at [221, 131] on link "Posts" at bounding box center [230, 112] width 266 height 57
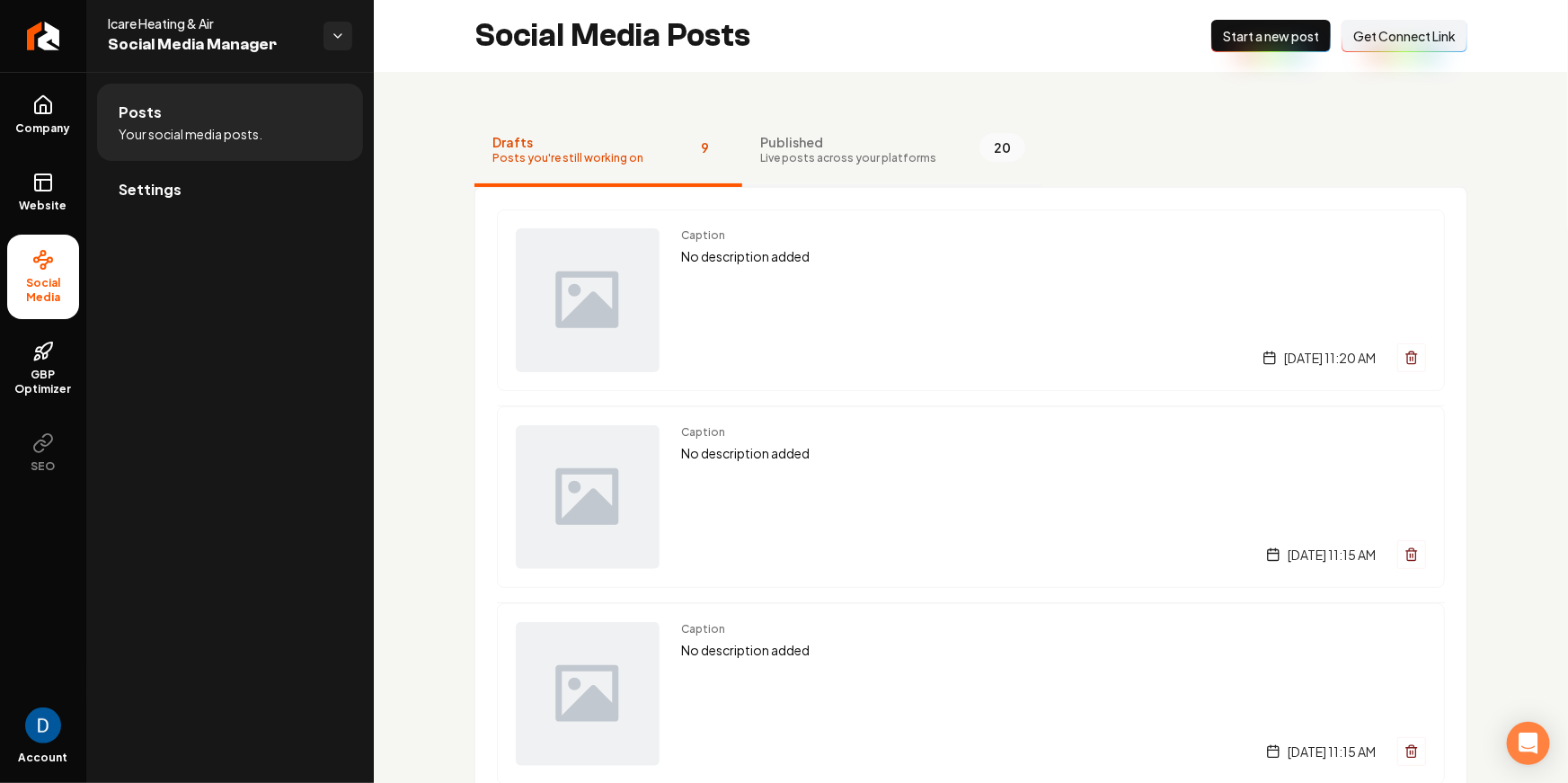
click at [944, 148] on button "Published Live posts across your platforms 20" at bounding box center [893, 151] width 301 height 72
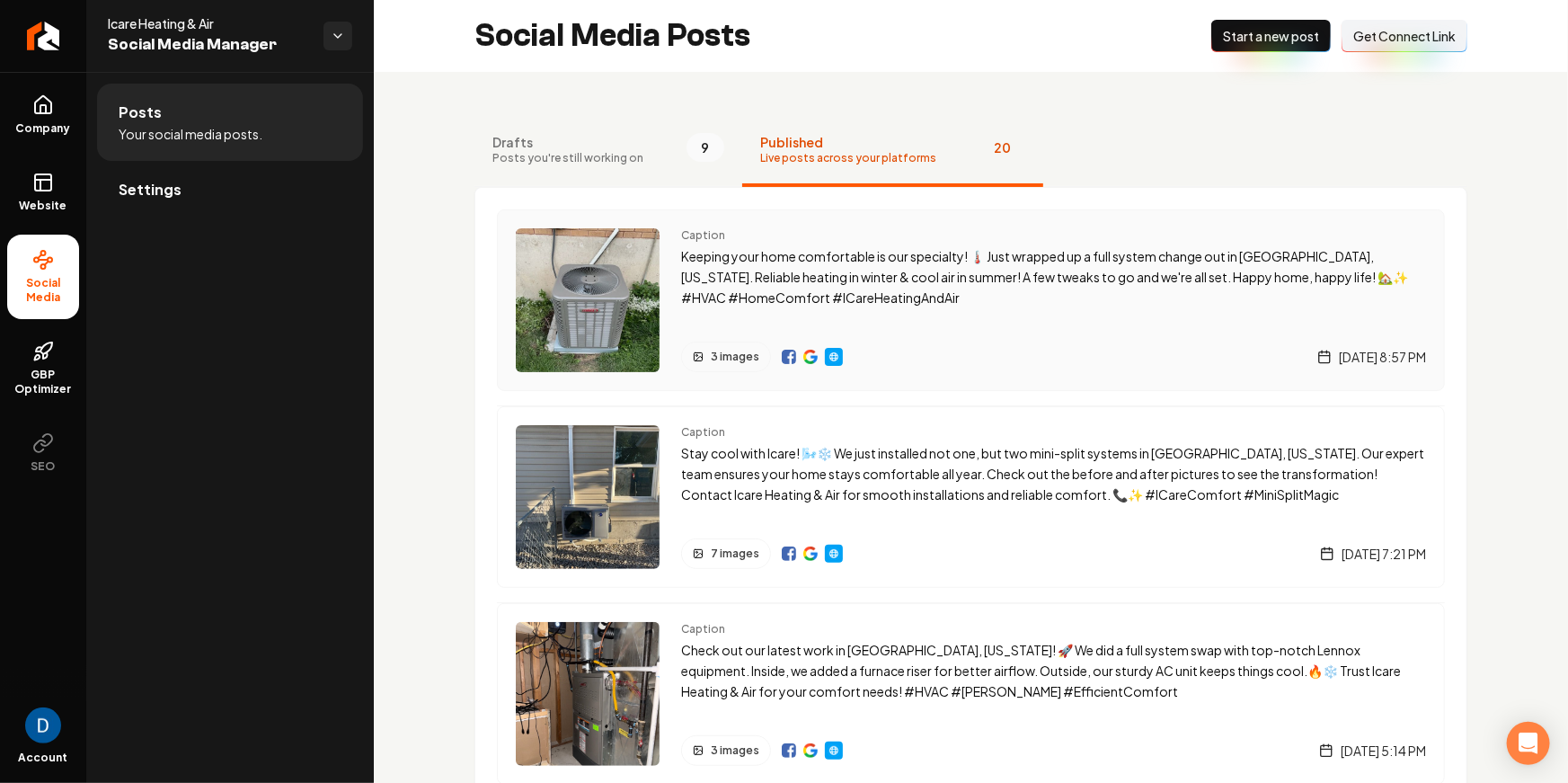
click at [809, 358] on img "Main content area" at bounding box center [810, 357] width 14 height 14
click at [67, 124] on span "Company" at bounding box center [44, 128] width 70 height 14
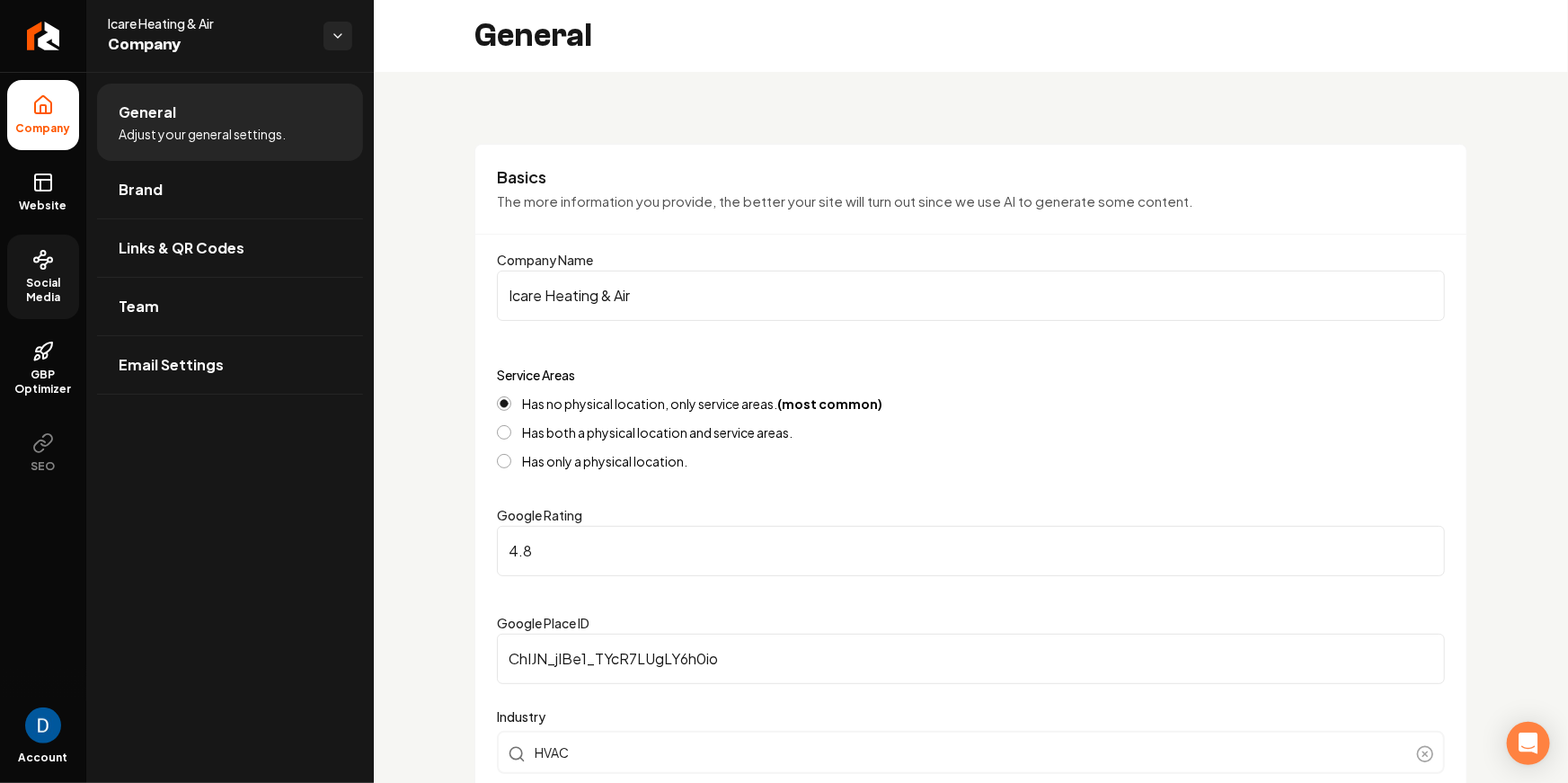
click at [50, 276] on span "Social Media" at bounding box center [43, 290] width 71 height 29
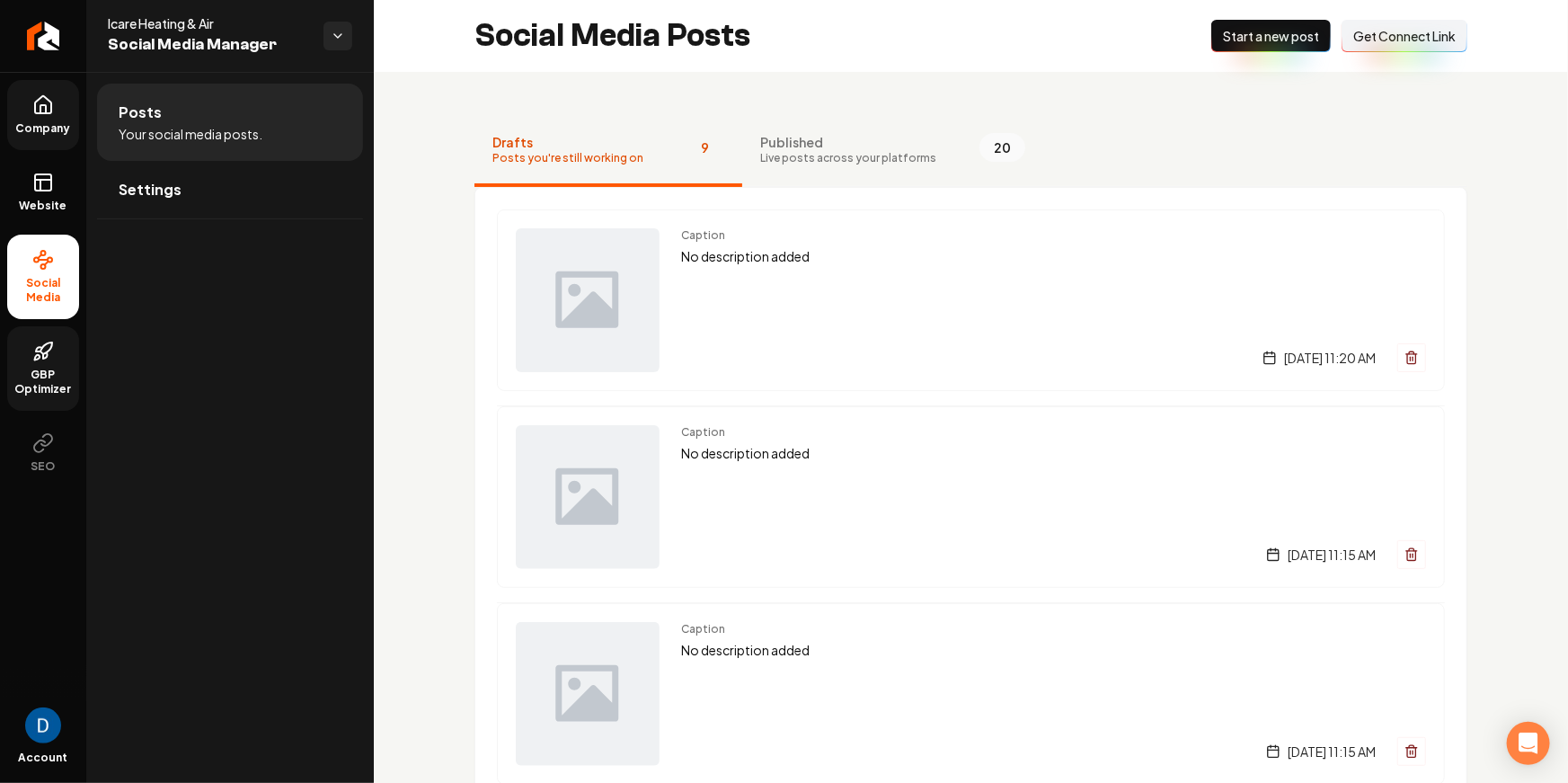
click at [23, 366] on link "GBP Optimizer" at bounding box center [43, 369] width 71 height 85
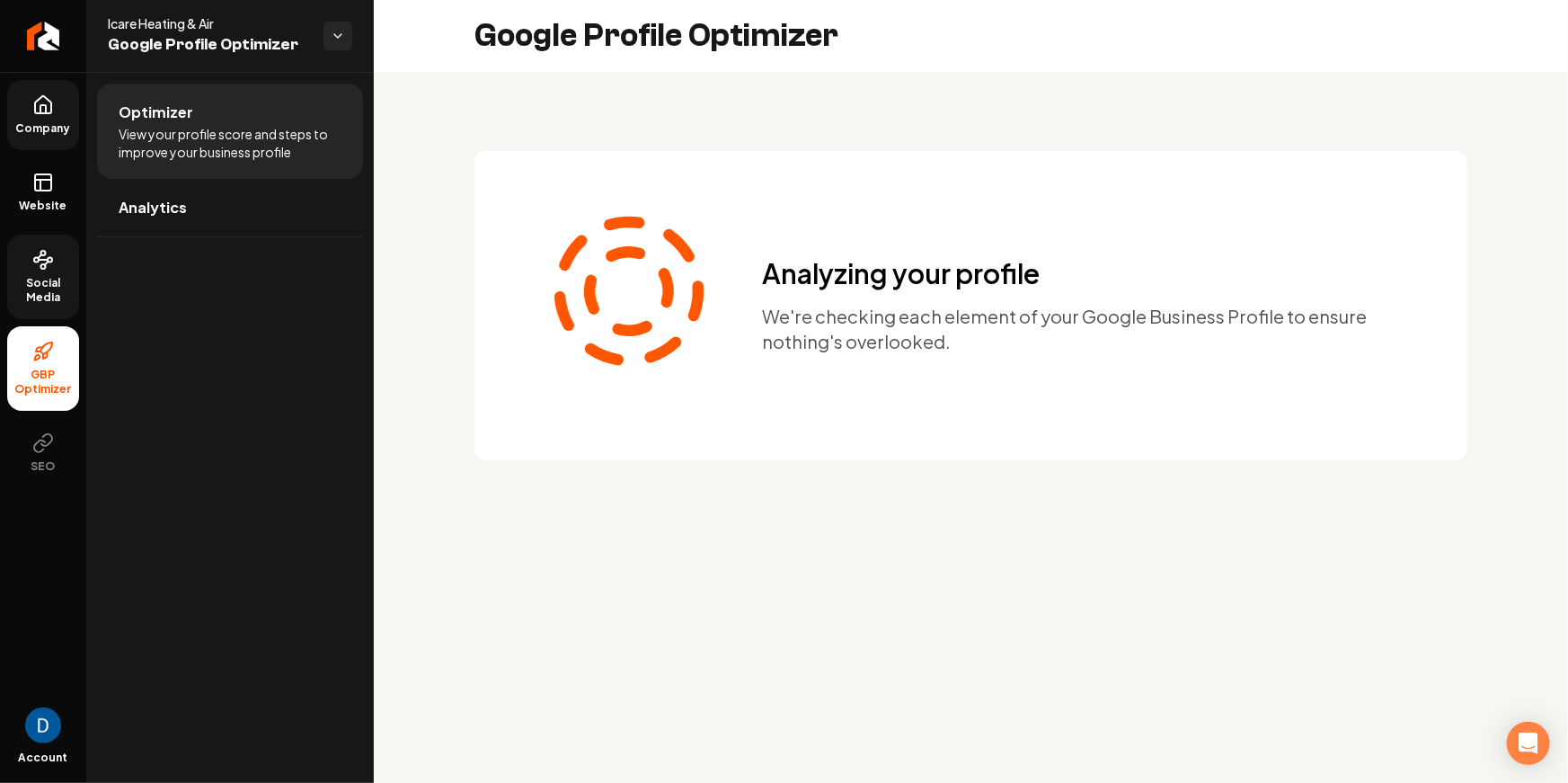
click at [39, 279] on span "Social Media" at bounding box center [43, 290] width 71 height 29
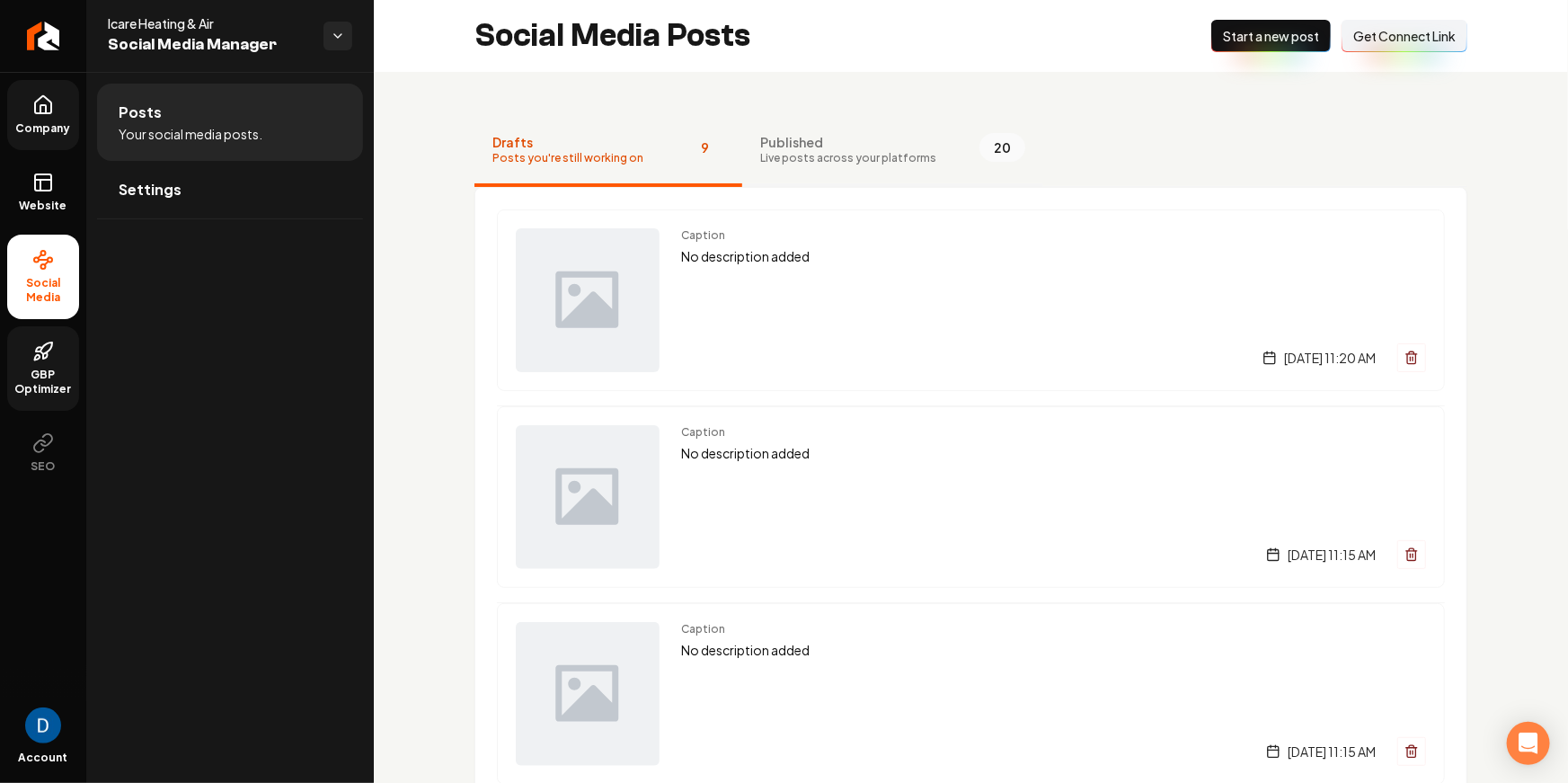
click at [876, 141] on span "Published" at bounding box center [847, 141] width 176 height 18
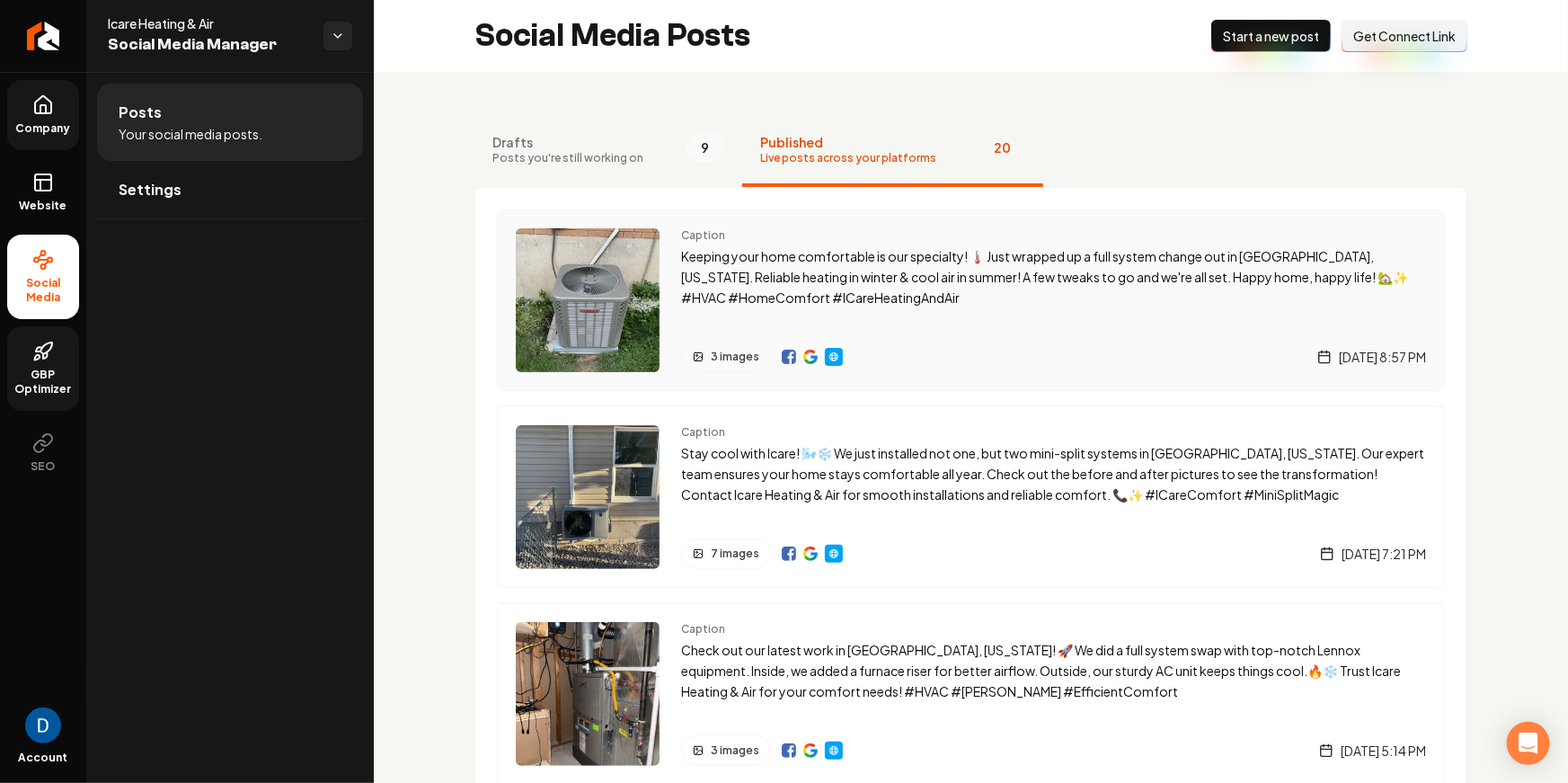
click at [1083, 293] on p "Keeping your home comfortable is our specialty! 🌡️ Just wrapped up a full syste…" at bounding box center [1053, 277] width 745 height 61
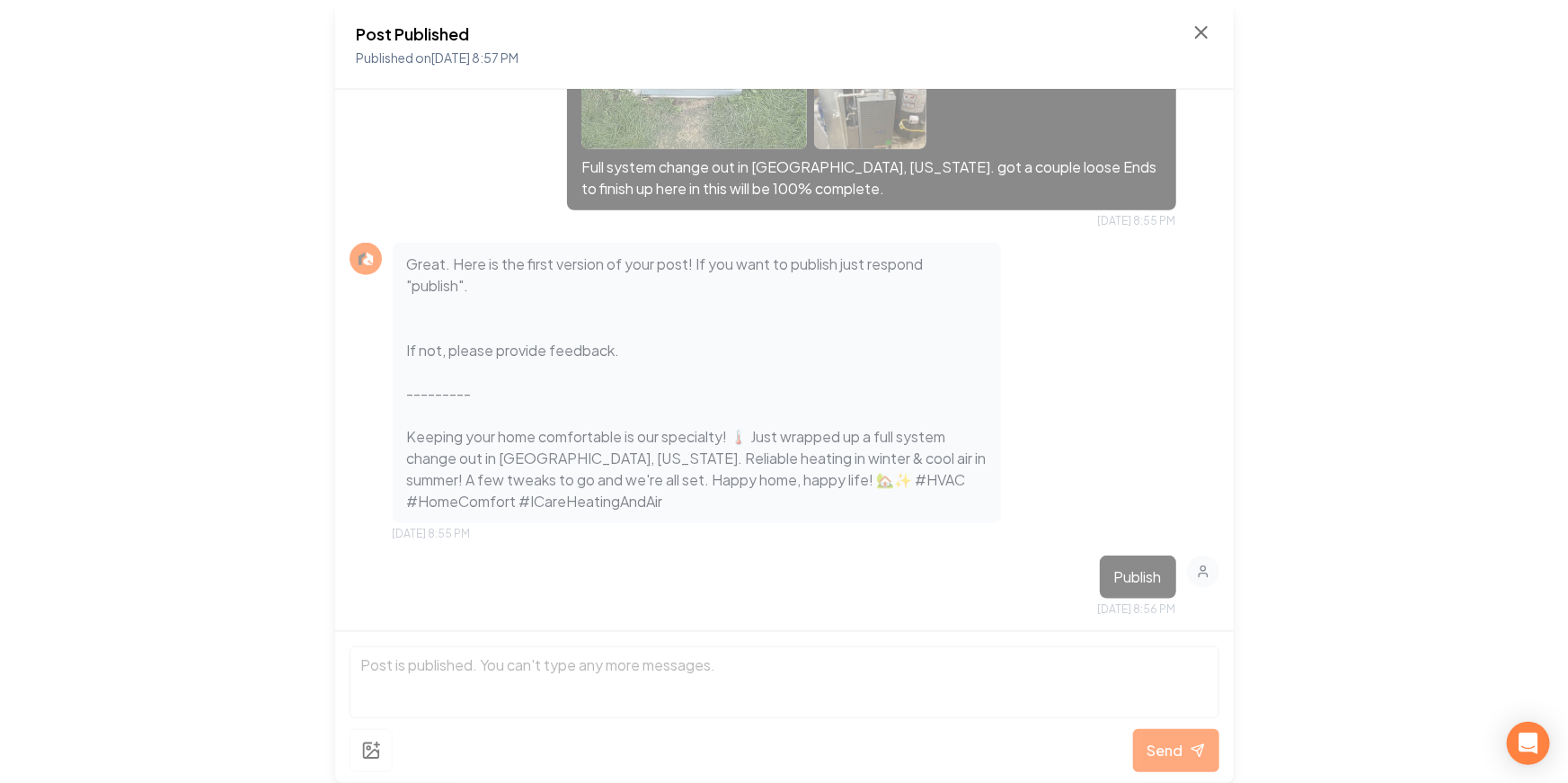
scroll to position [872, 0]
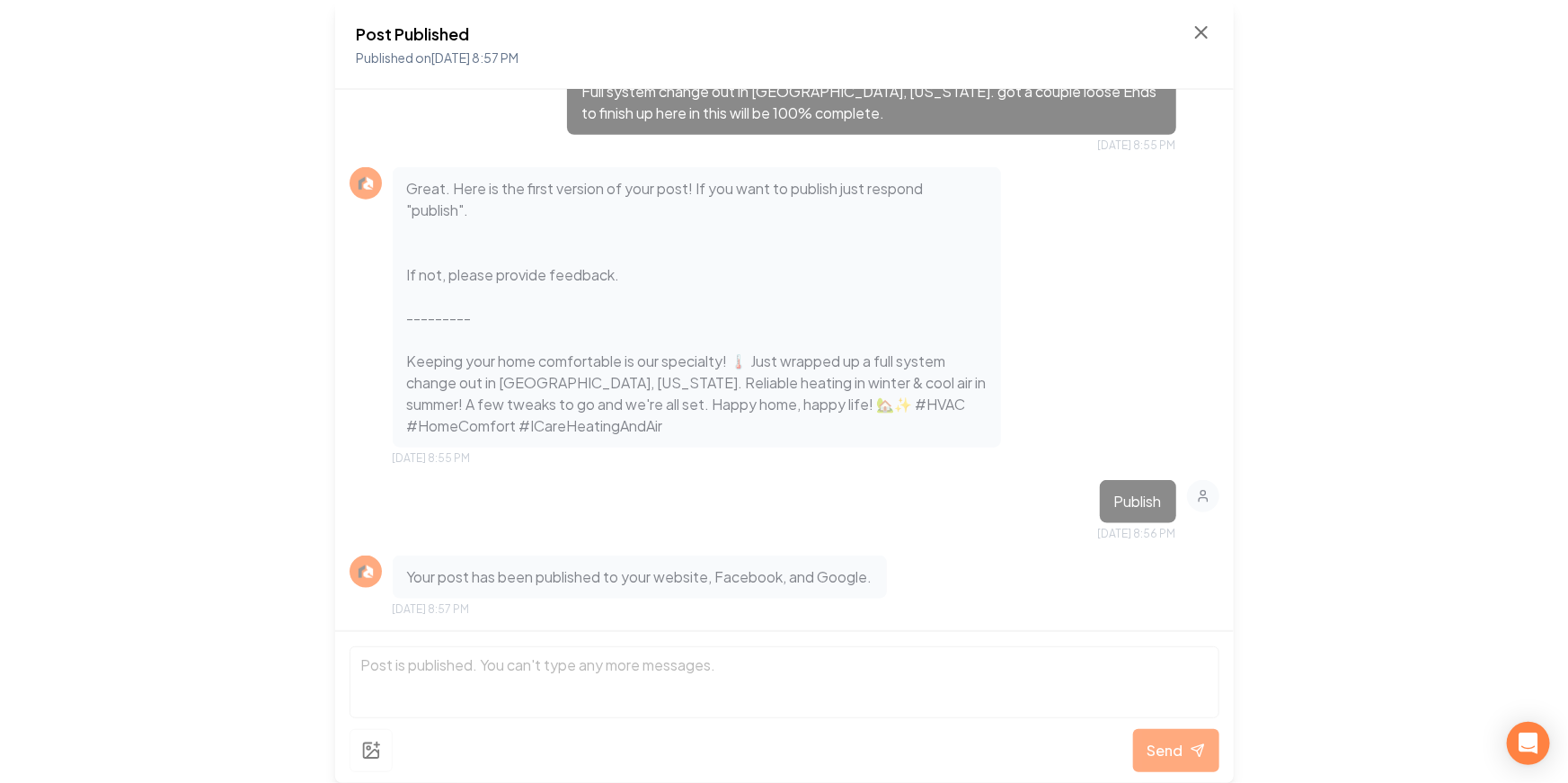
click at [1214, 40] on div "Post Published Published on Aug 20, 2025 8:57 PM" at bounding box center [784, 45] width 898 height 90
click at [1208, 26] on icon at bounding box center [1201, 32] width 22 height 22
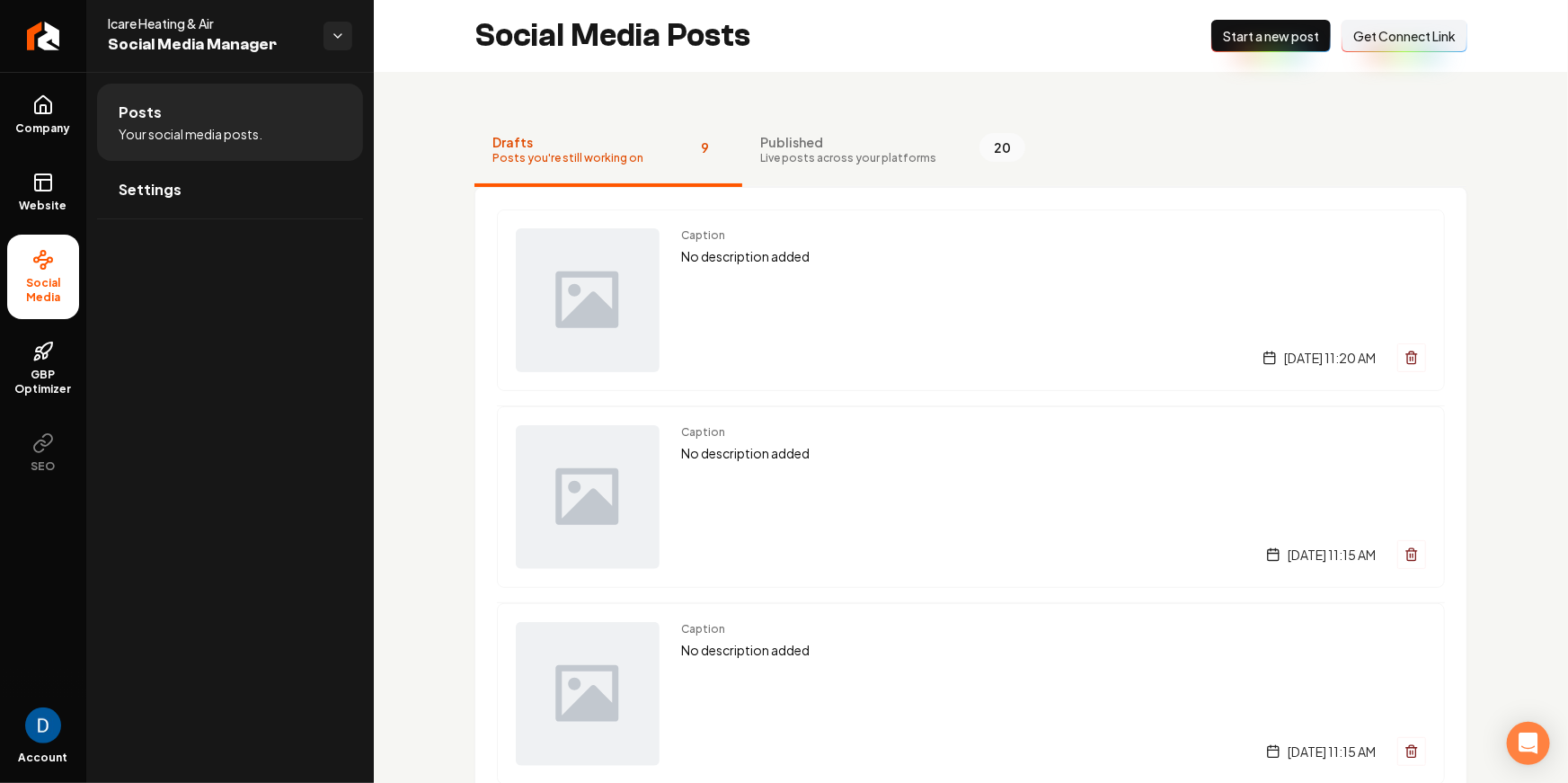
click at [57, 276] on span "Social Media" at bounding box center [43, 290] width 71 height 29
click at [55, 373] on span "GBP Optimizer" at bounding box center [43, 382] width 71 height 29
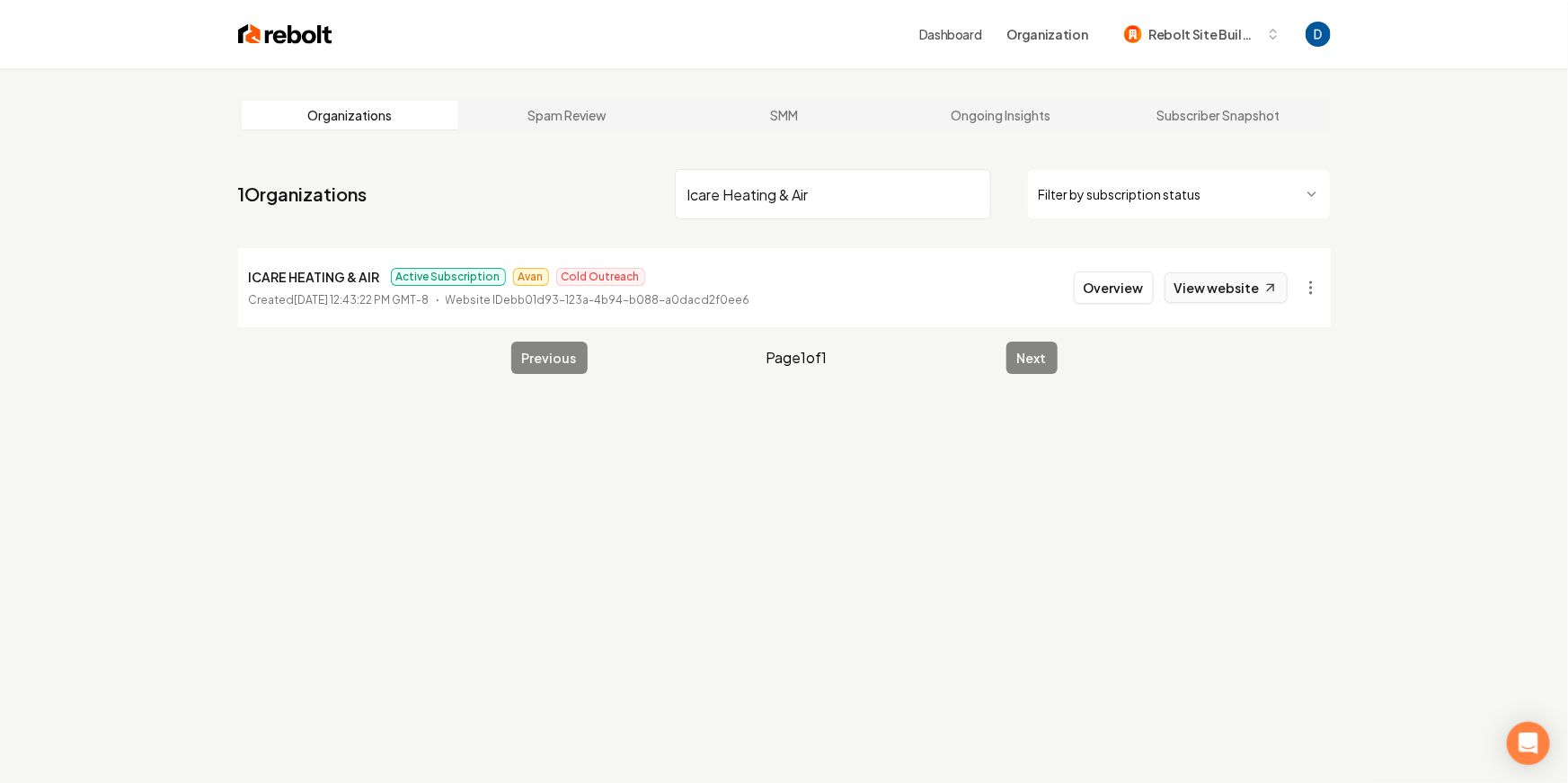
click at [1215, 283] on link "View website" at bounding box center [1226, 287] width 123 height 30
click at [777, 175] on input "Icare Heating & Air" at bounding box center [832, 194] width 316 height 50
click at [1264, 288] on icon at bounding box center [1270, 288] width 15 height 15
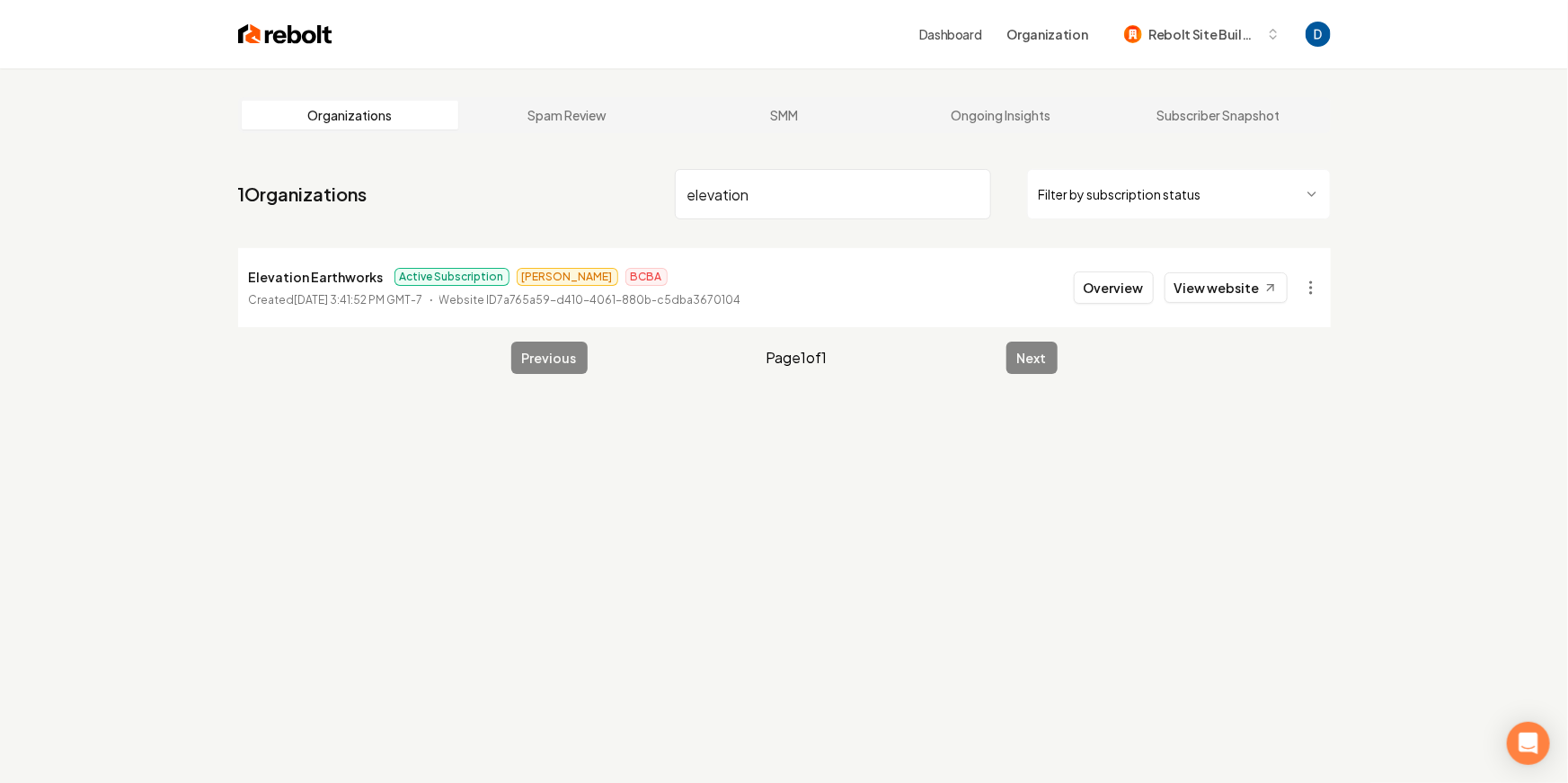
click at [832, 193] on input "elevation" at bounding box center [832, 194] width 316 height 50
click at [832, 194] on input "elevation" at bounding box center [832, 194] width 316 height 50
paste input "Tru Green Roofing and Restoration"
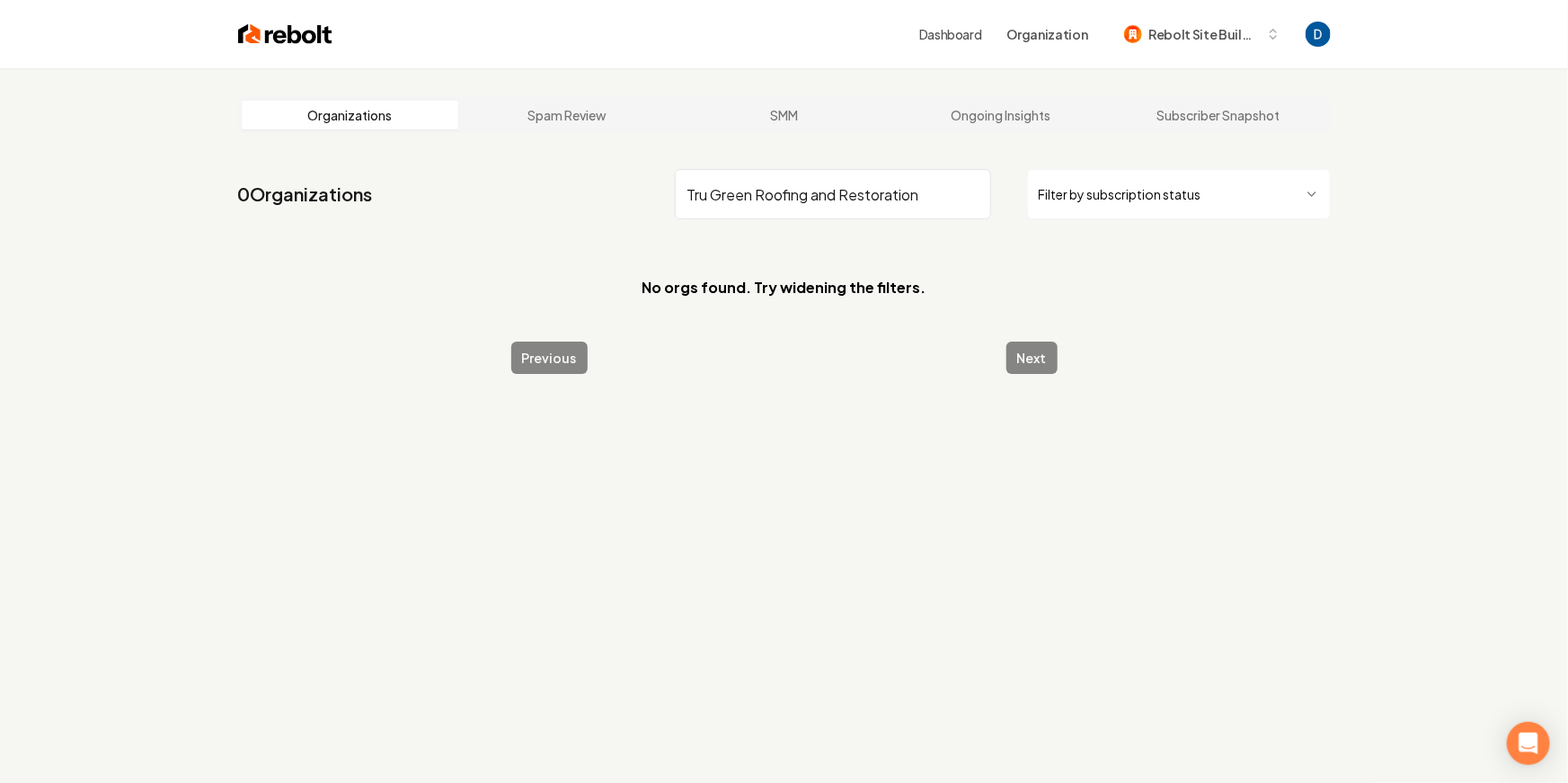
click at [710, 195] on input "Tru Green Roofing and Restoration" at bounding box center [832, 194] width 316 height 50
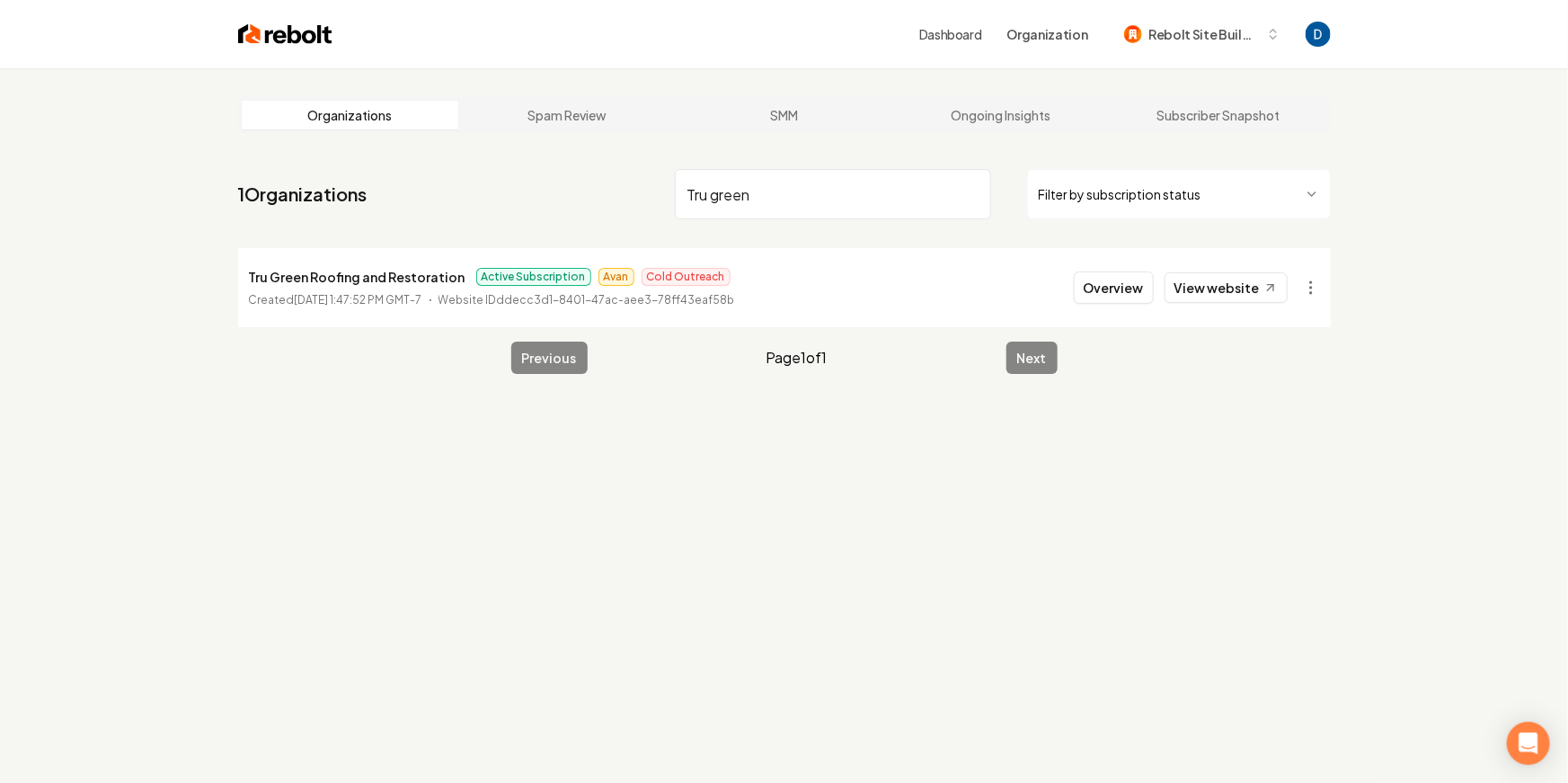
type input "Tru green"
click at [297, 279] on p "Tru Green Roofing and Restoration" at bounding box center [357, 277] width 216 height 22
click at [297, 278] on p "Tru Green Roofing and Restoration" at bounding box center [357, 277] width 216 height 22
copy p "Tru Green Roofing and Restoration"
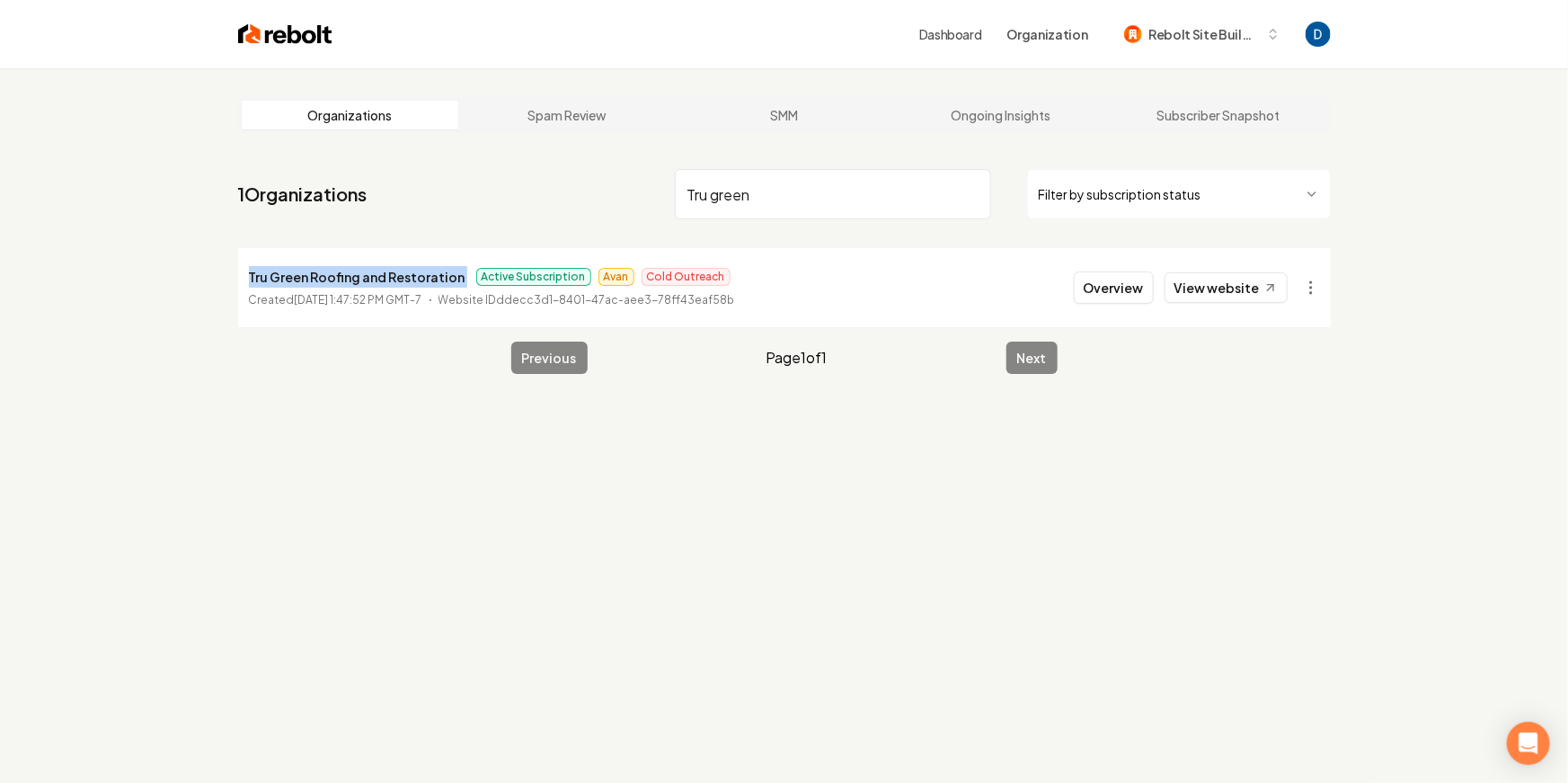
scroll to position [3, 0]
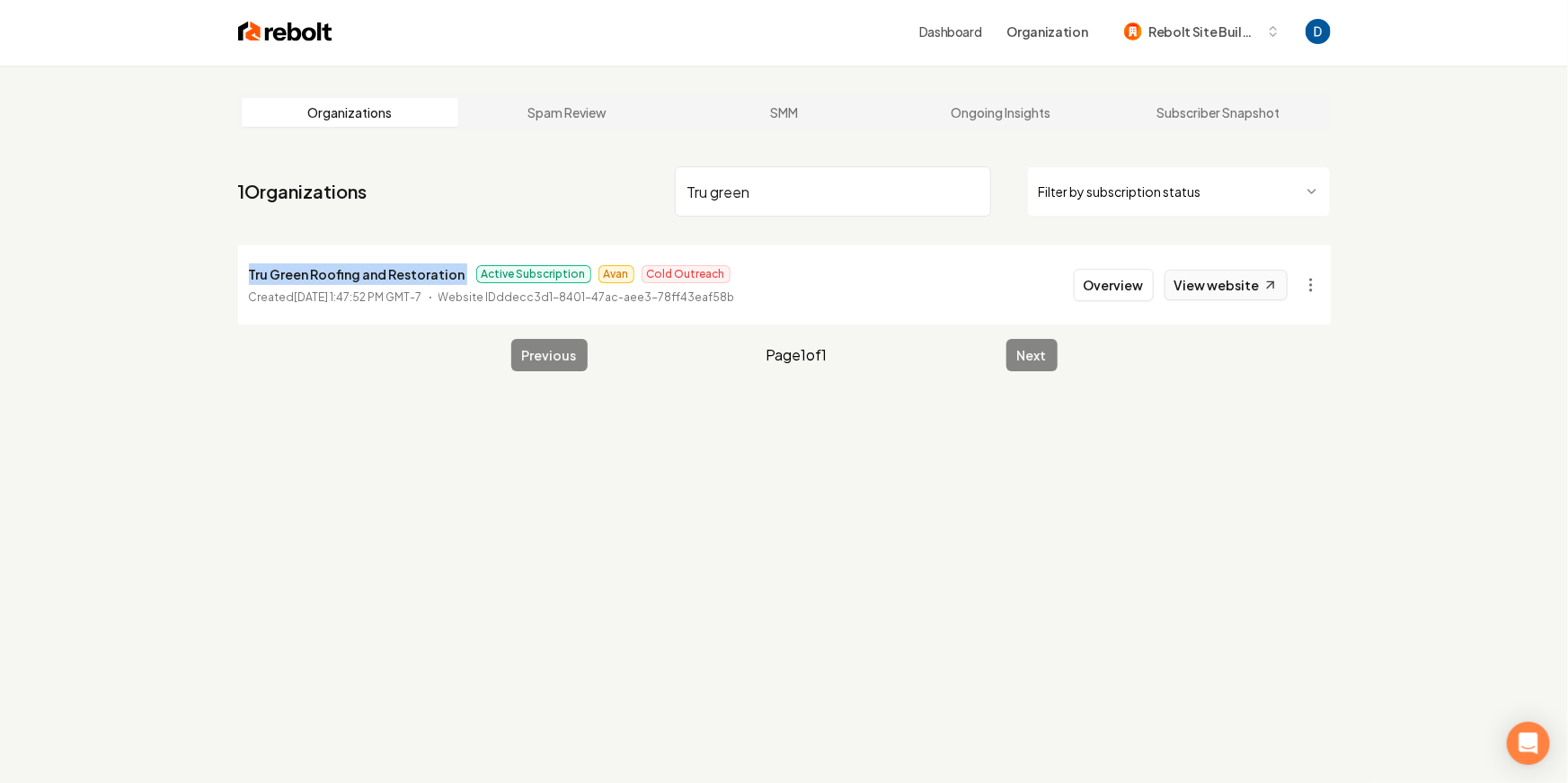
click at [1206, 282] on link "View website" at bounding box center [1226, 285] width 123 height 30
click at [1115, 281] on button "Overview" at bounding box center [1114, 285] width 80 height 32
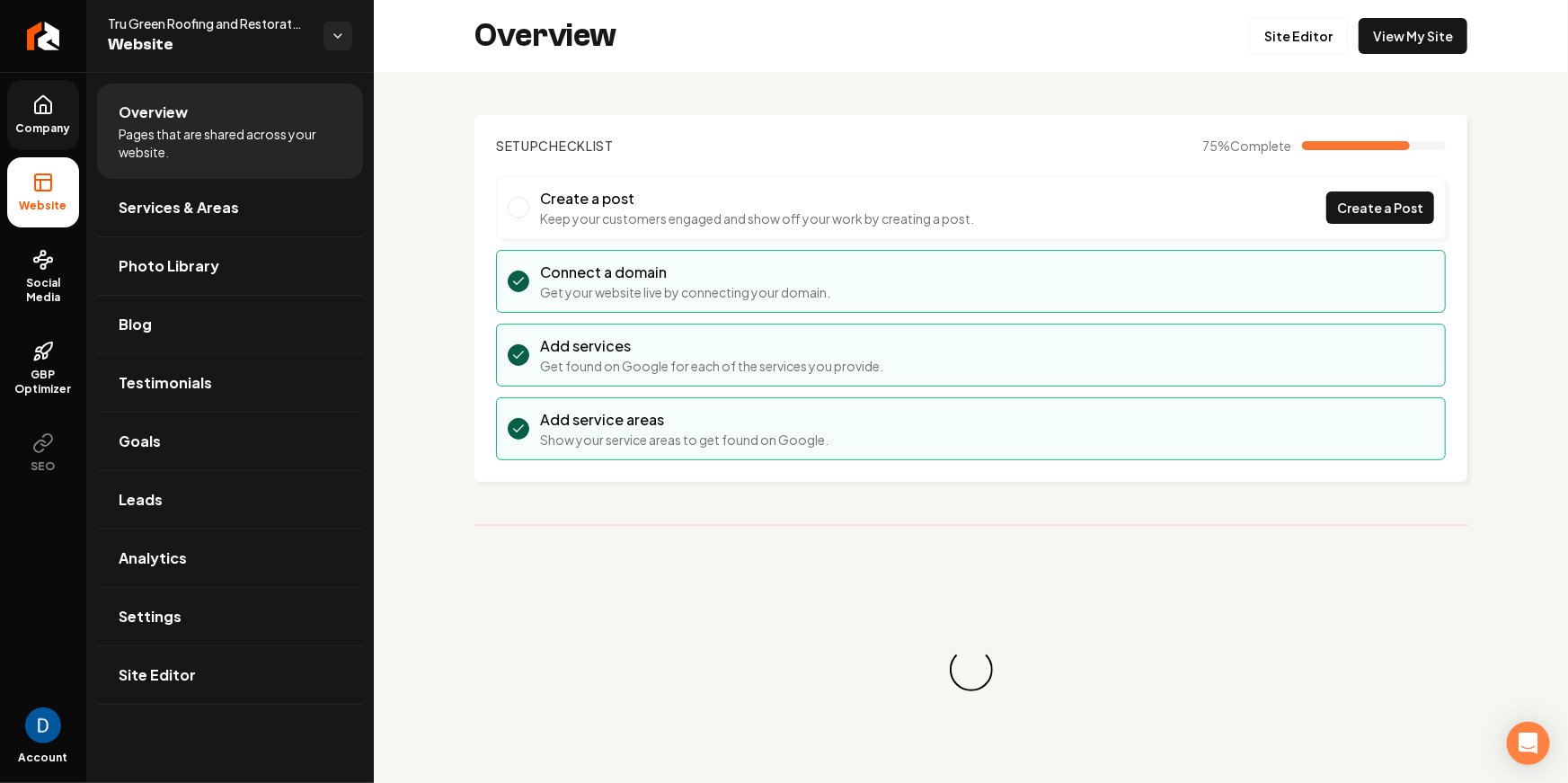
click at [69, 99] on link "Company" at bounding box center [43, 115] width 71 height 71
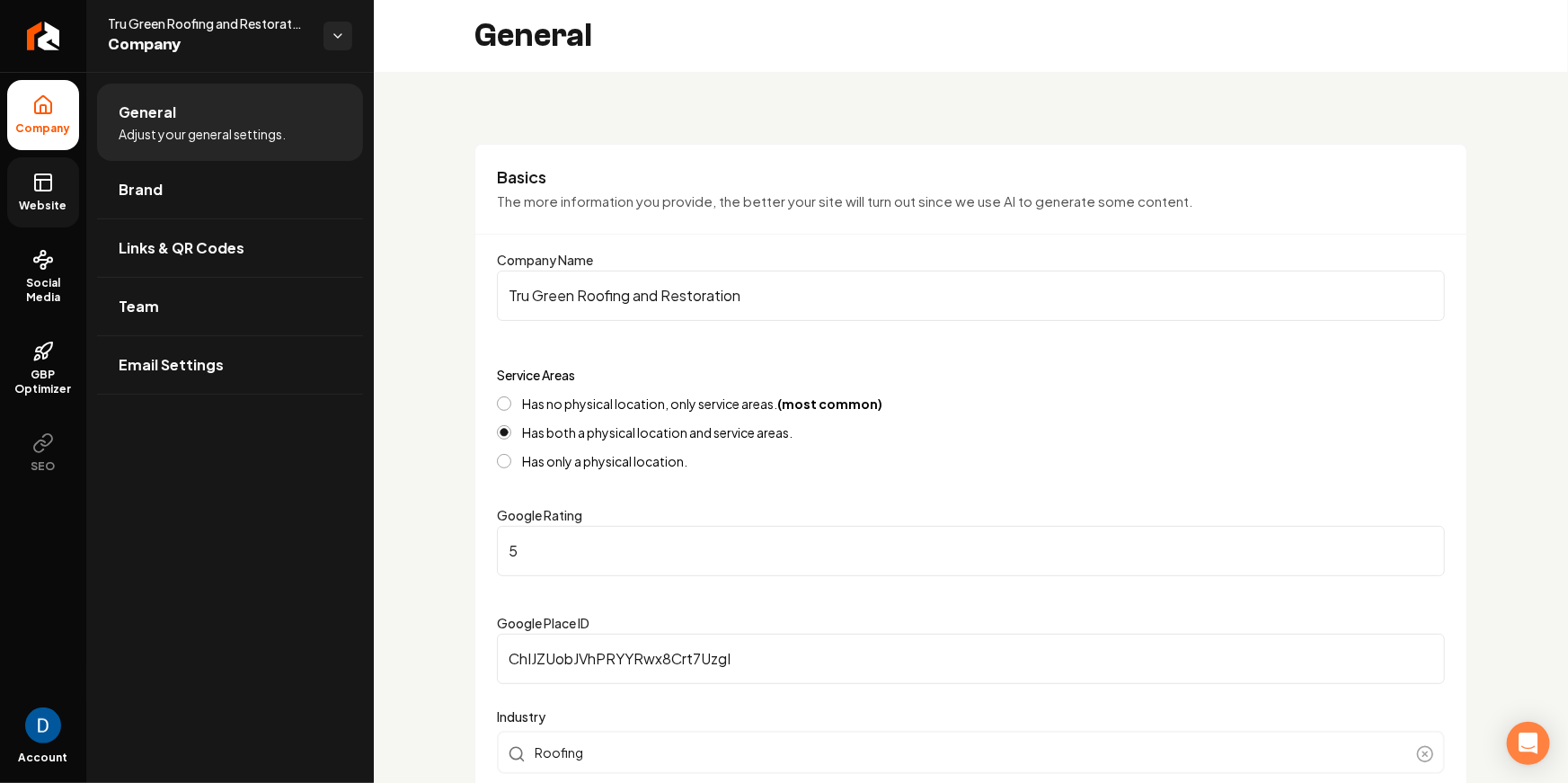
click at [63, 189] on link "Website" at bounding box center [43, 192] width 71 height 71
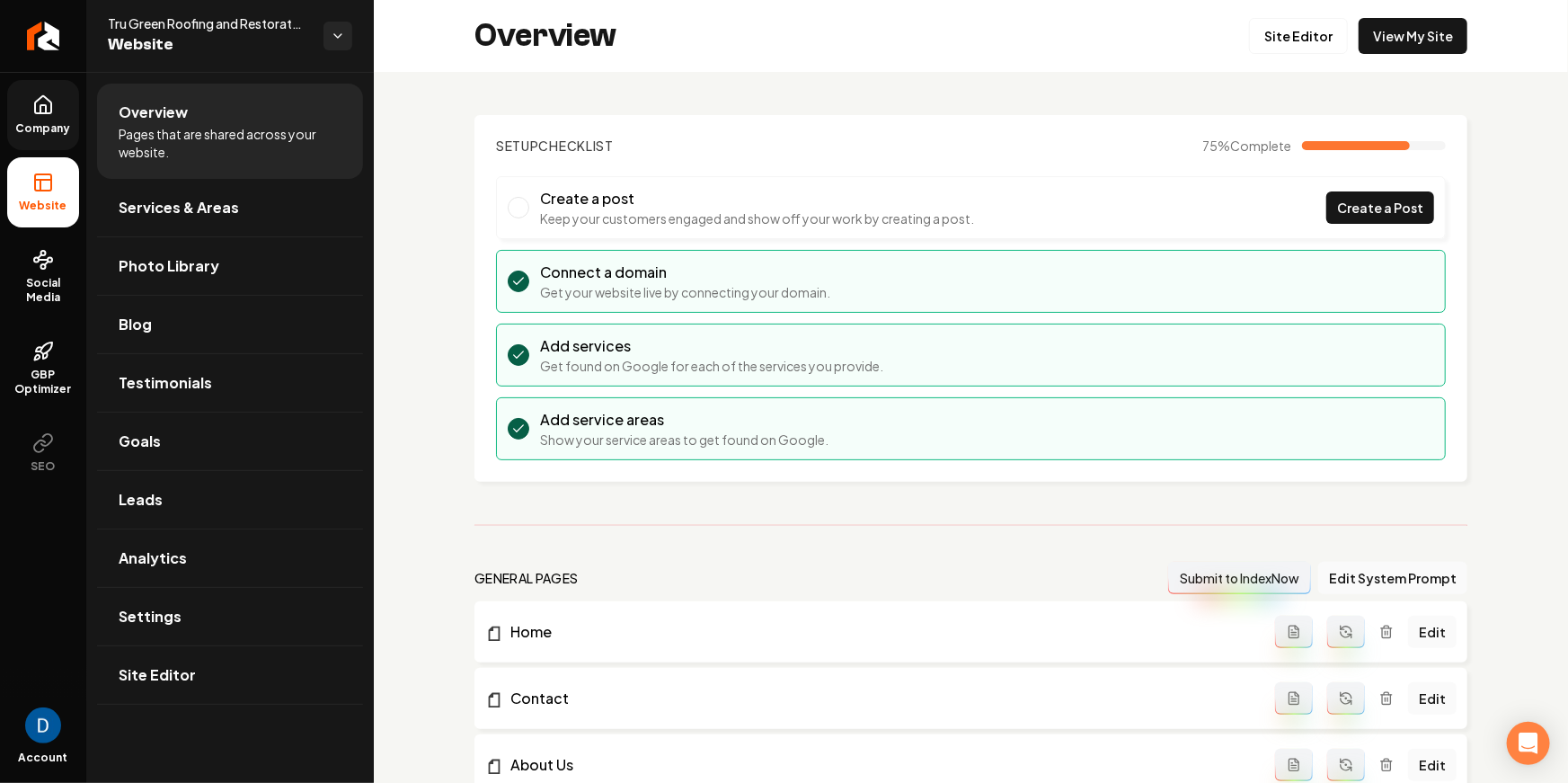
click at [55, 116] on link "Company" at bounding box center [43, 115] width 71 height 71
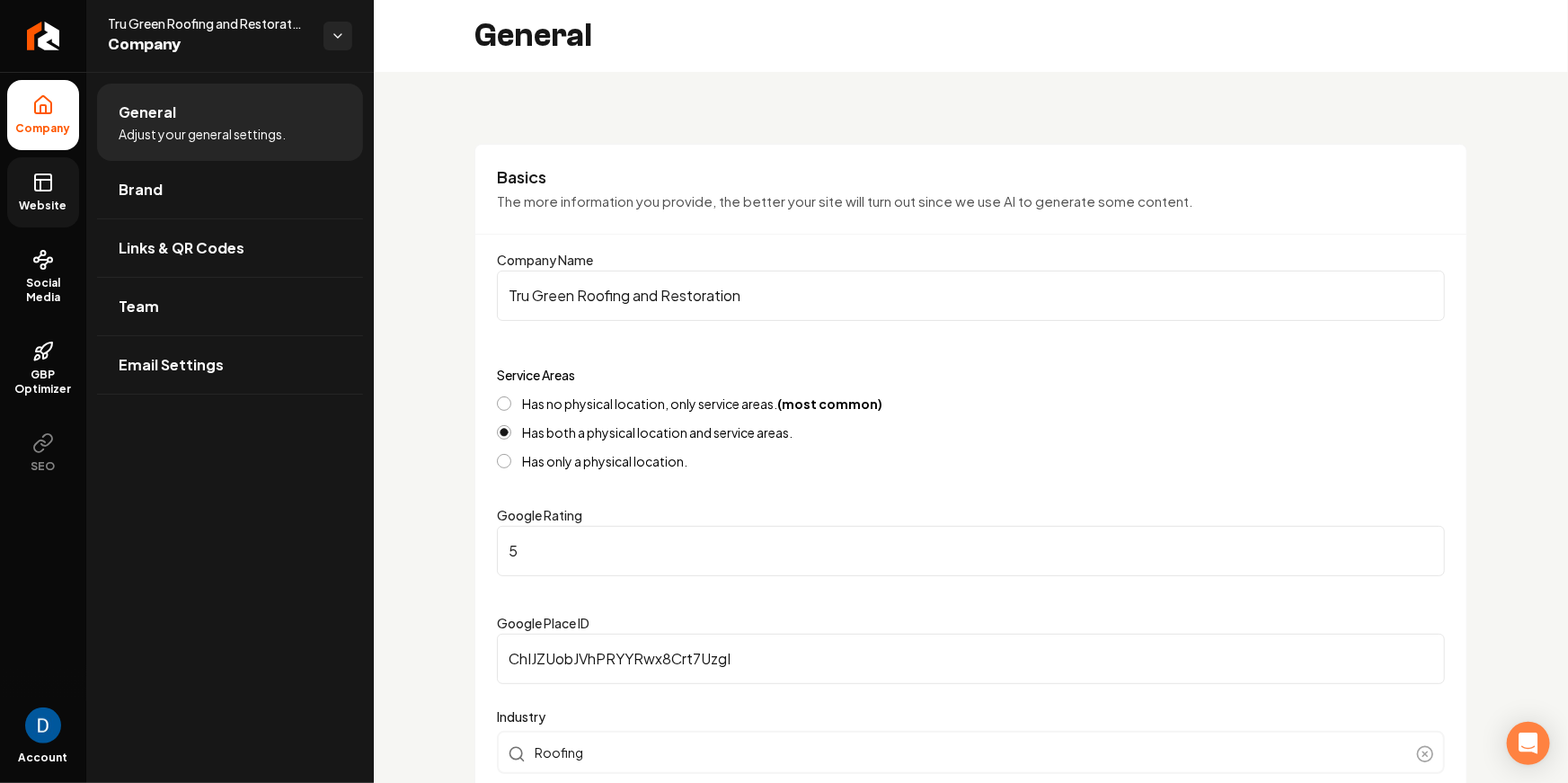
click at [59, 200] on span "Website" at bounding box center [43, 205] width 62 height 14
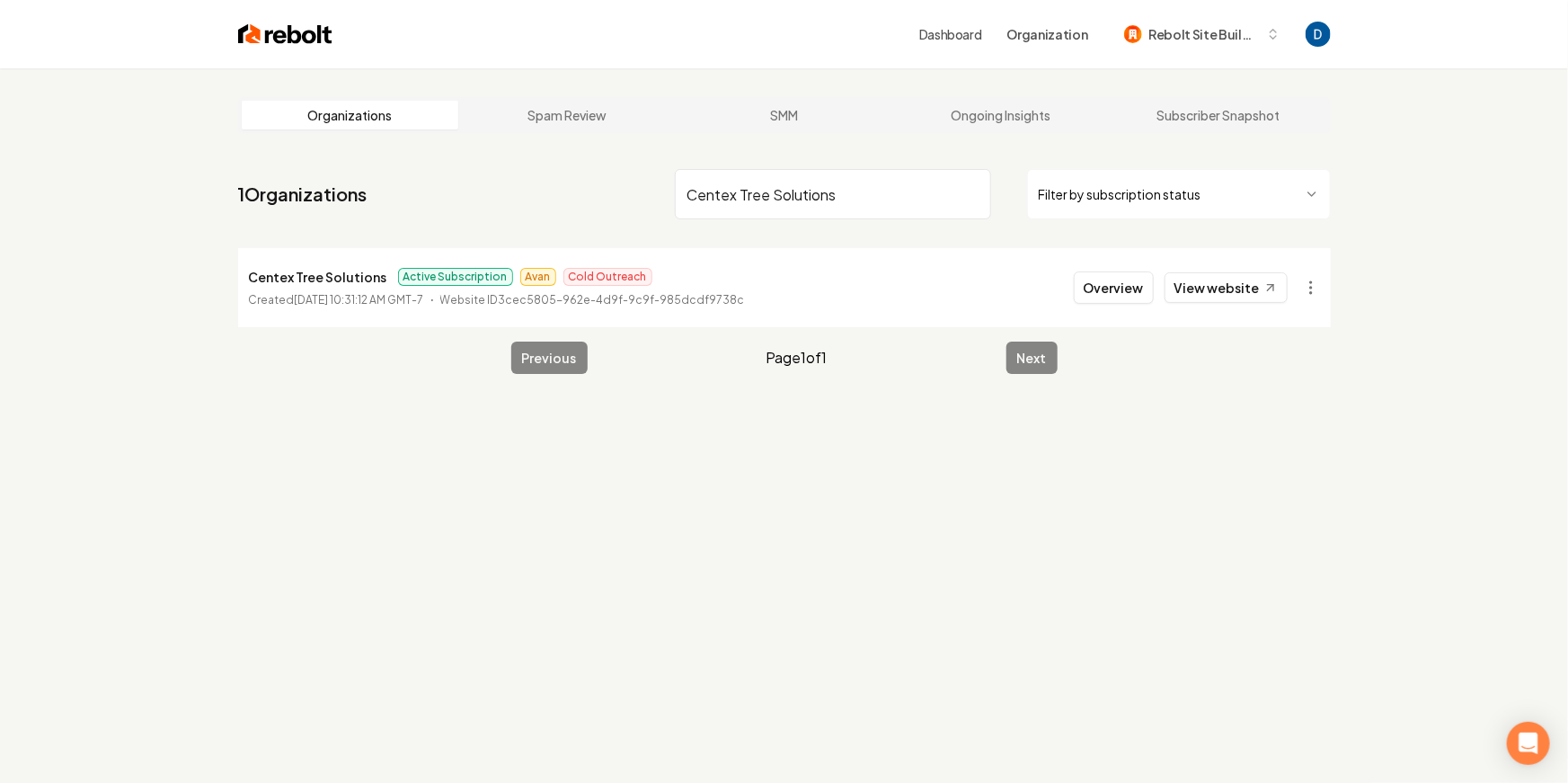
type input "Centex Tree Solutions"
click at [311, 278] on p "Centex Tree Solutions" at bounding box center [318, 277] width 138 height 22
copy p "Centex Tree Solutions"
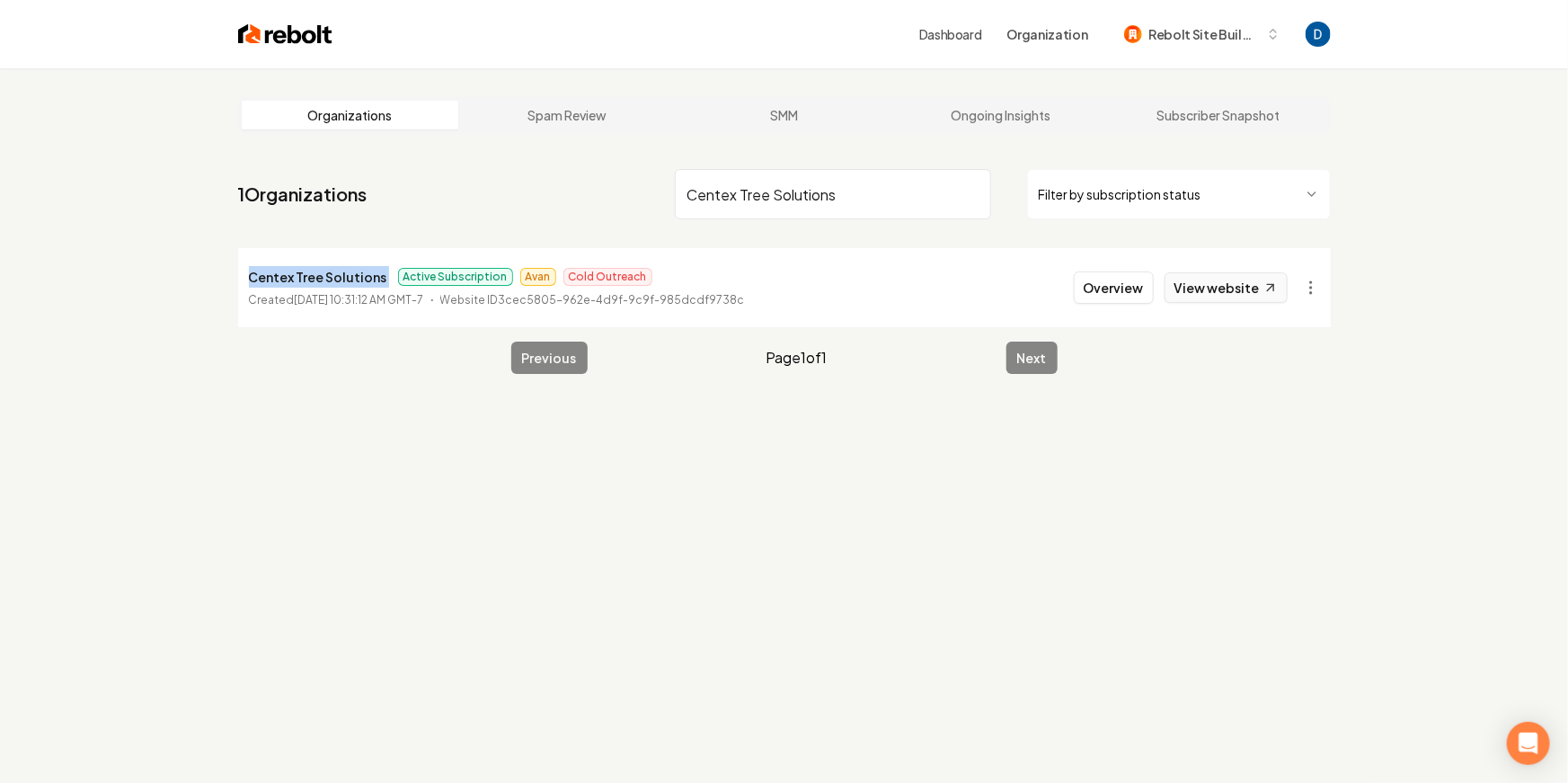
click at [1197, 291] on link "View website" at bounding box center [1226, 287] width 123 height 30
click at [1118, 294] on button "Overview" at bounding box center [1114, 288] width 80 height 32
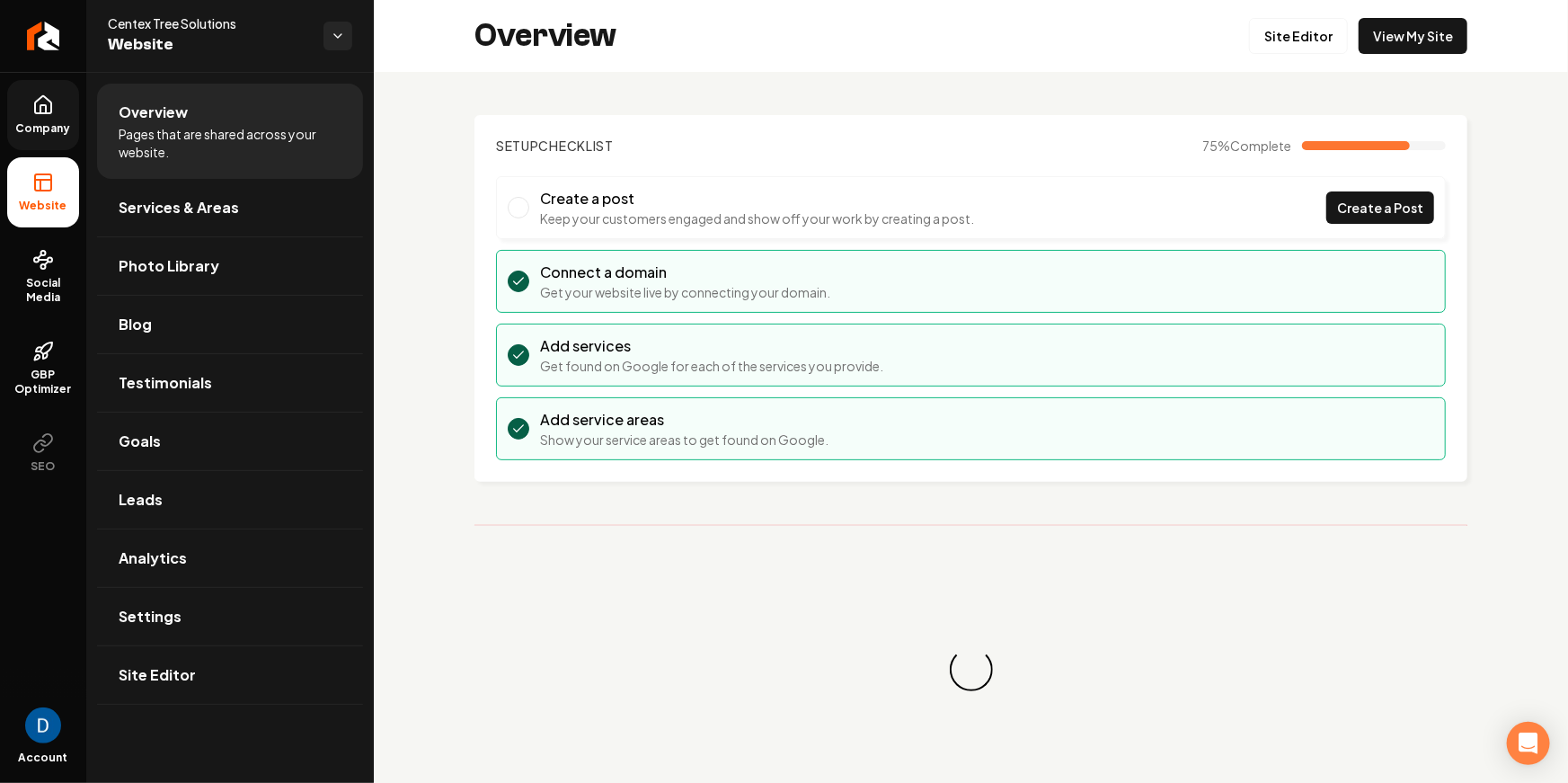
click at [60, 119] on link "Company" at bounding box center [43, 115] width 71 height 71
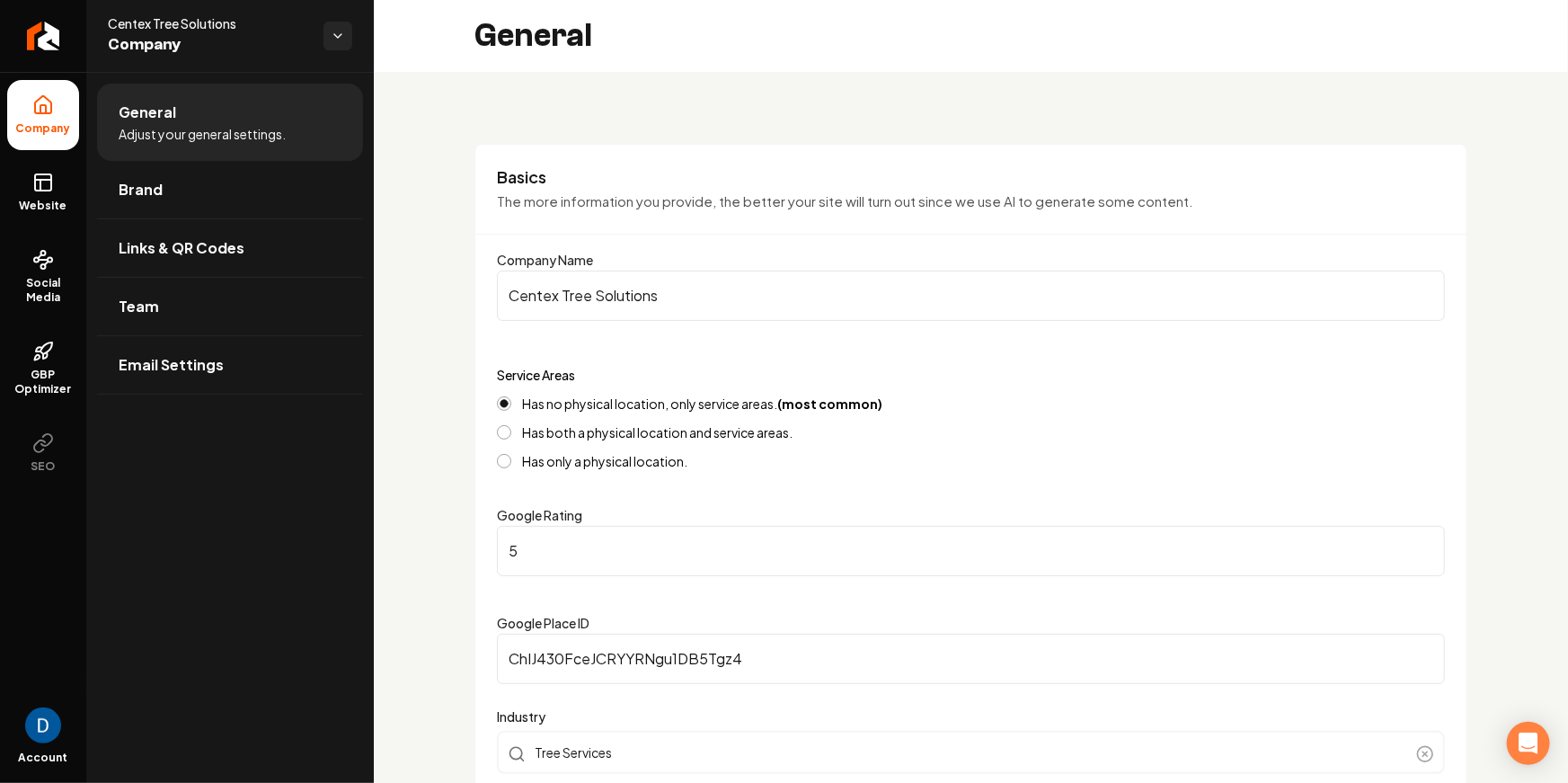
click at [547, 434] on label "Has both a physical location and service areas." at bounding box center [657, 432] width 271 height 12
click at [512, 434] on button "Has both a physical location and service areas." at bounding box center [503, 432] width 14 height 14
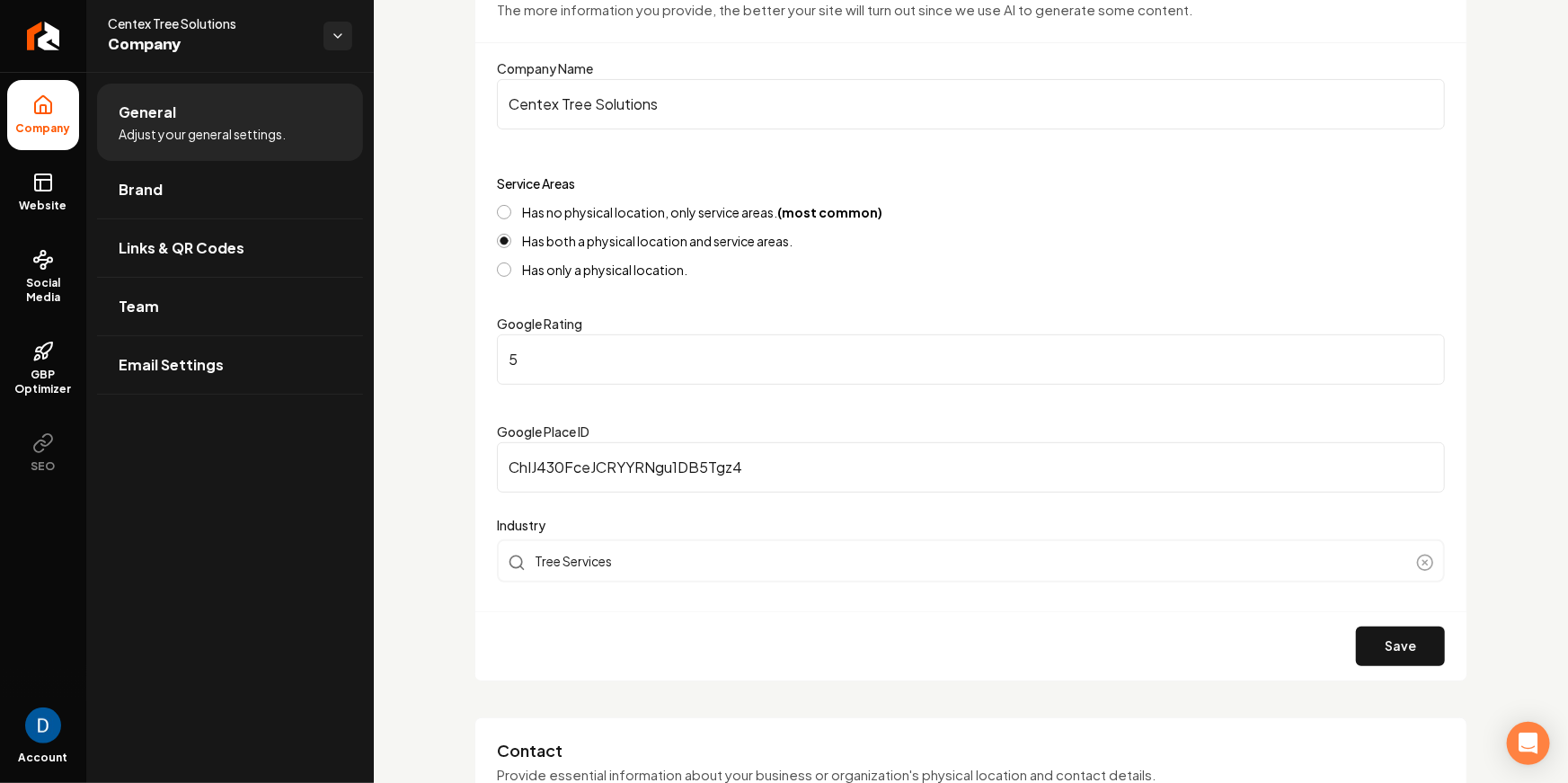
scroll to position [193, 0]
click at [1402, 650] on button "Save" at bounding box center [1401, 645] width 89 height 40
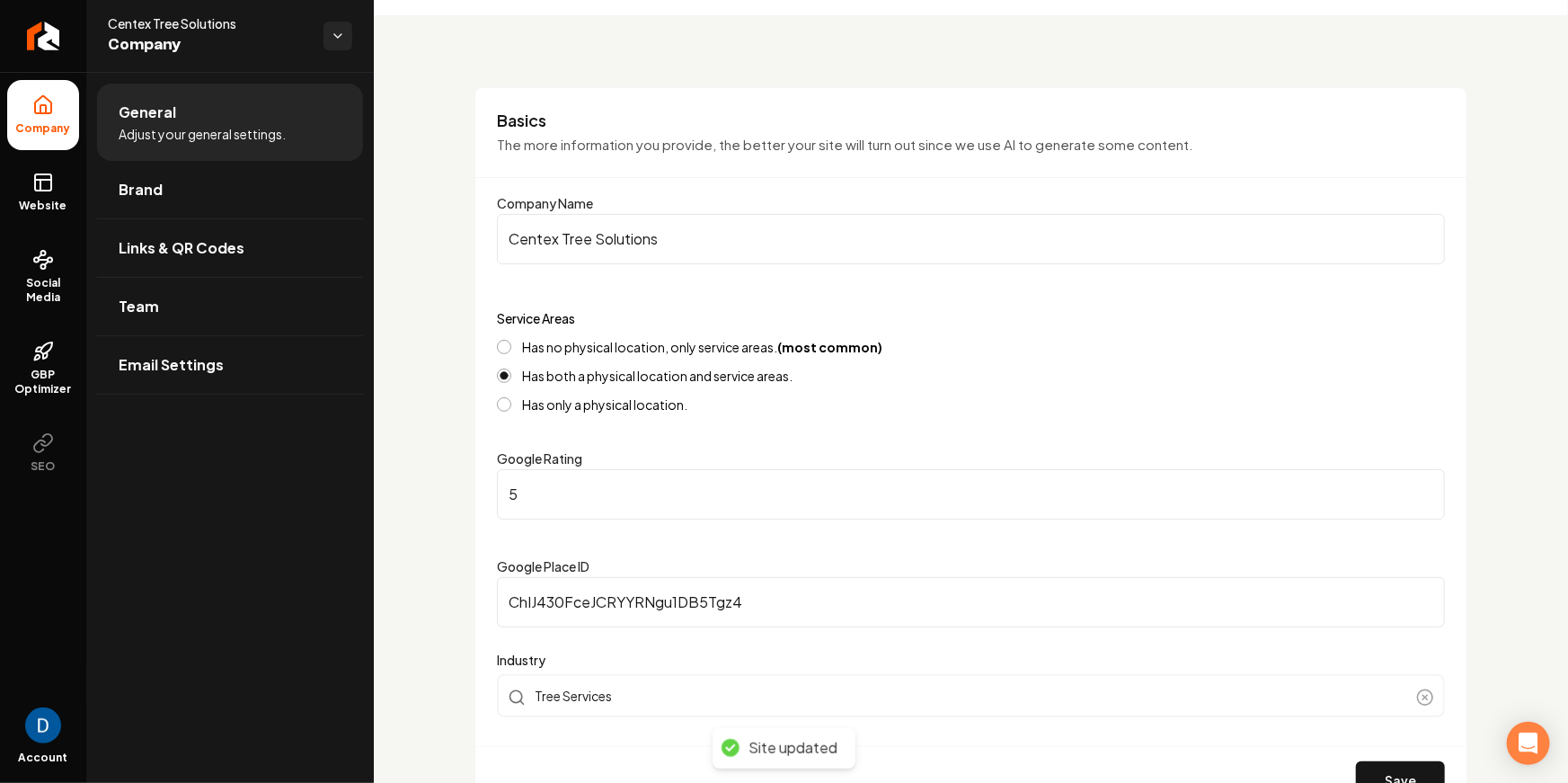
scroll to position [54, 0]
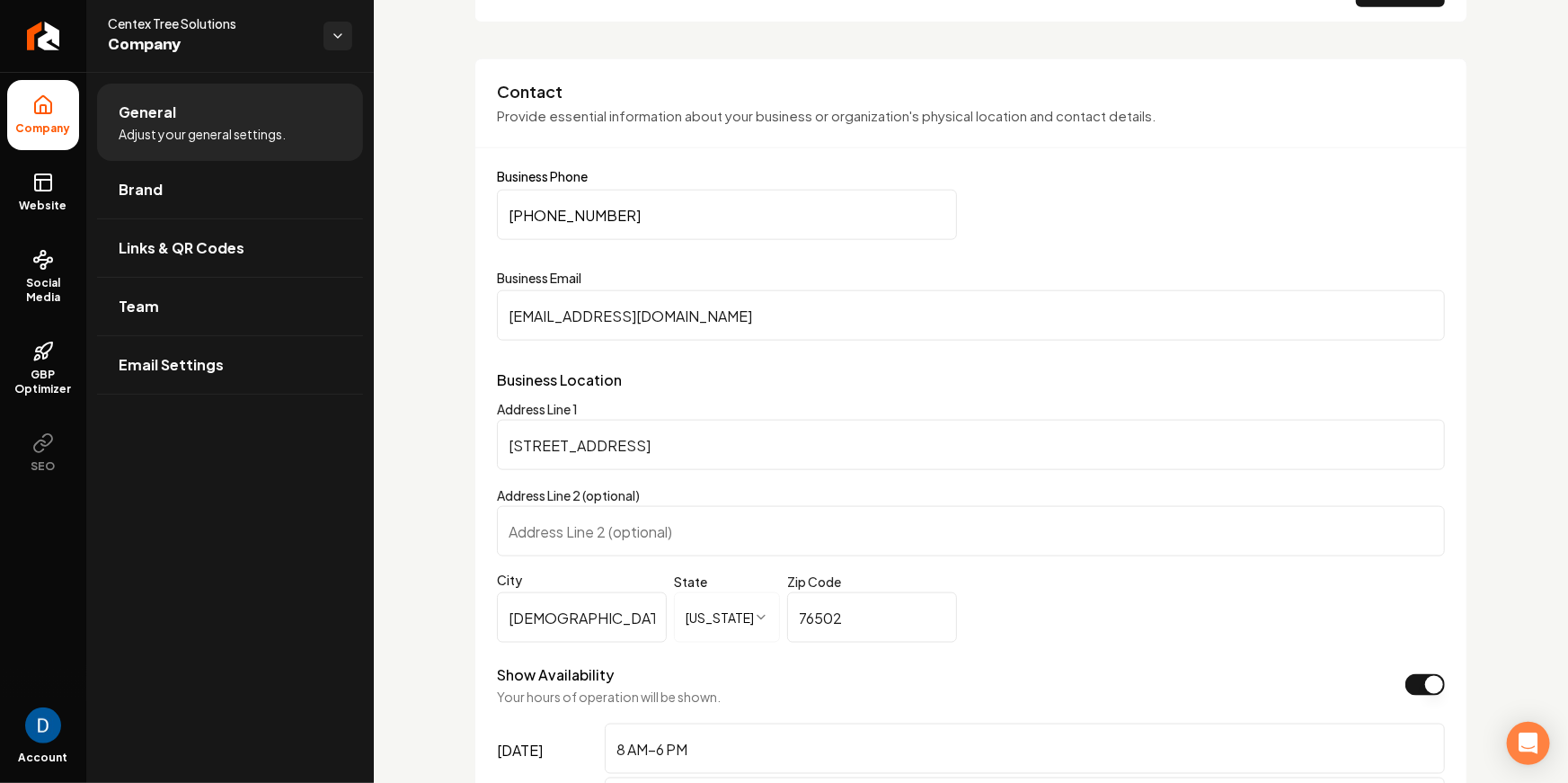
scroll to position [852, 0]
click at [673, 438] on input "[STREET_ADDRESS]" at bounding box center [971, 443] width 948 height 50
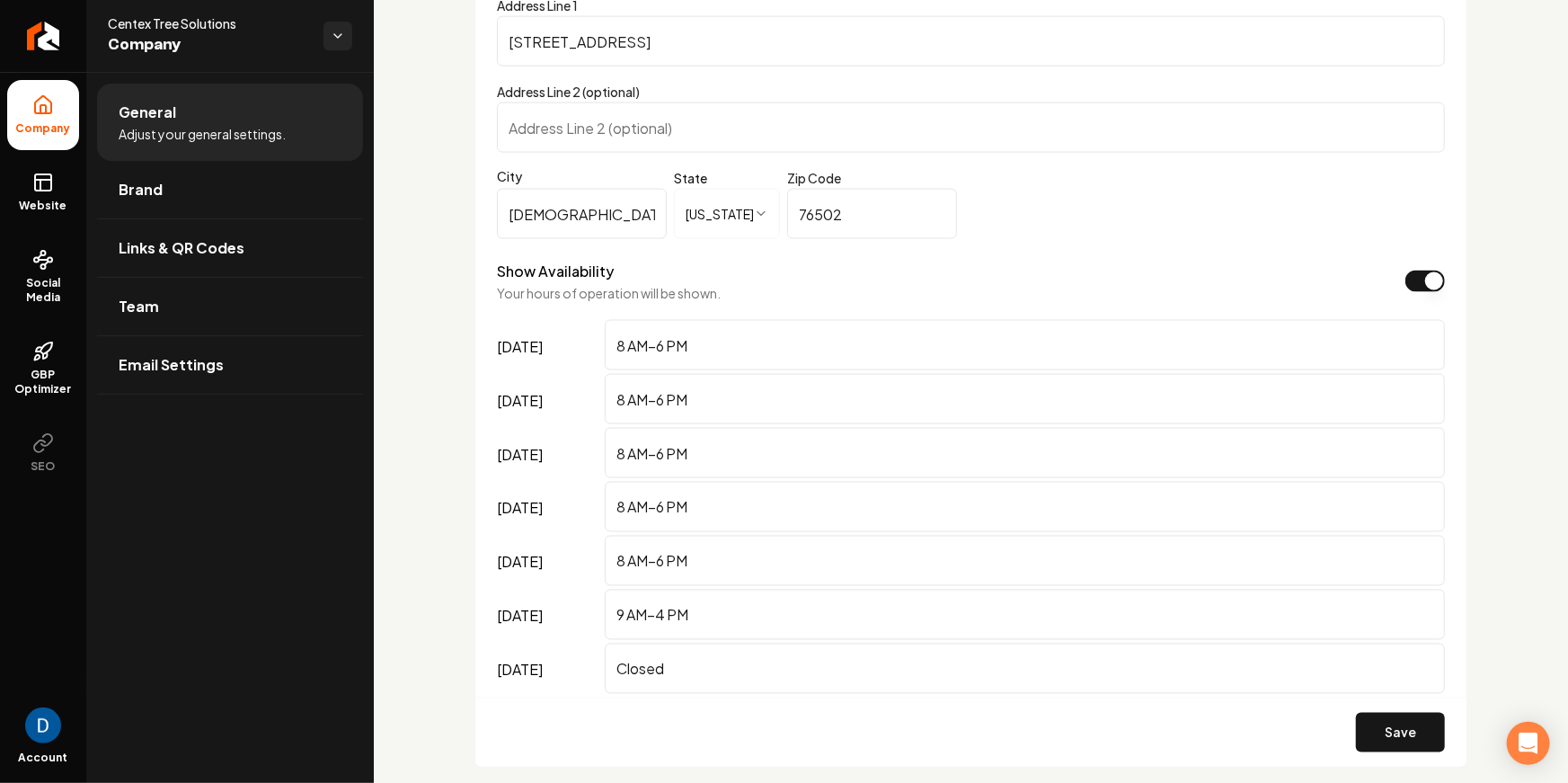
scroll to position [1238, 0]
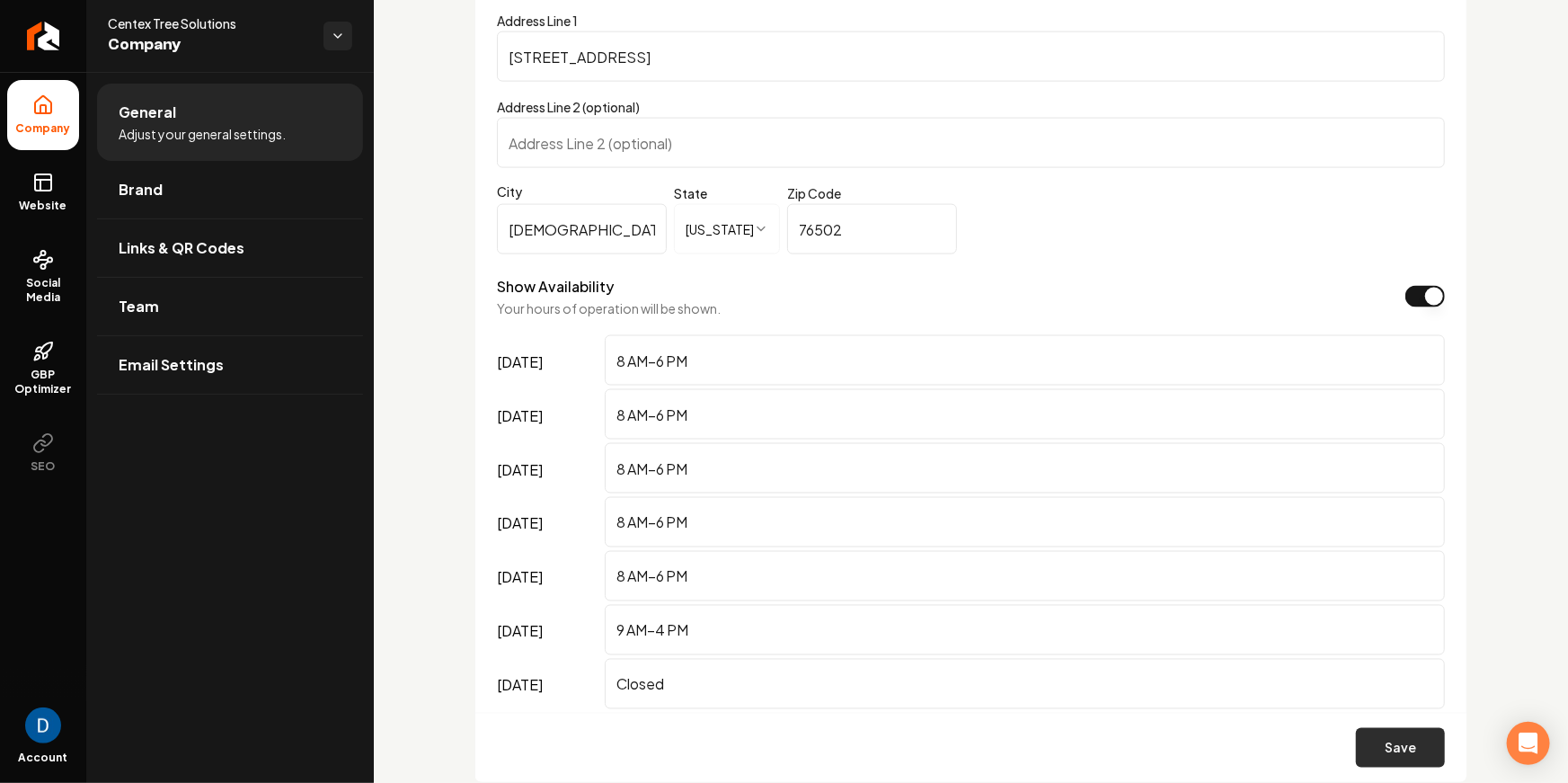
click at [1404, 739] on button "Save" at bounding box center [1401, 748] width 89 height 40
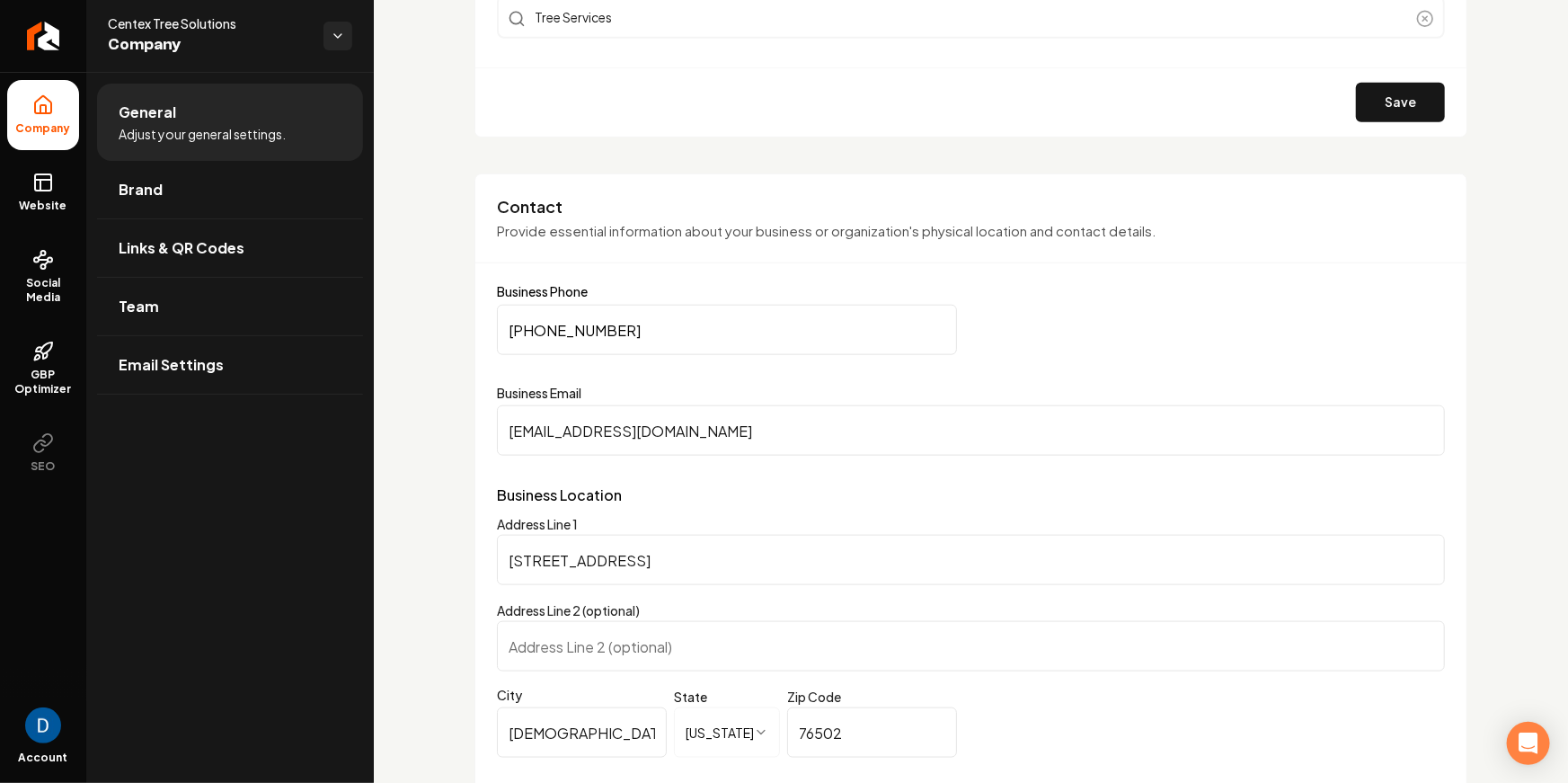
scroll to position [572, 0]
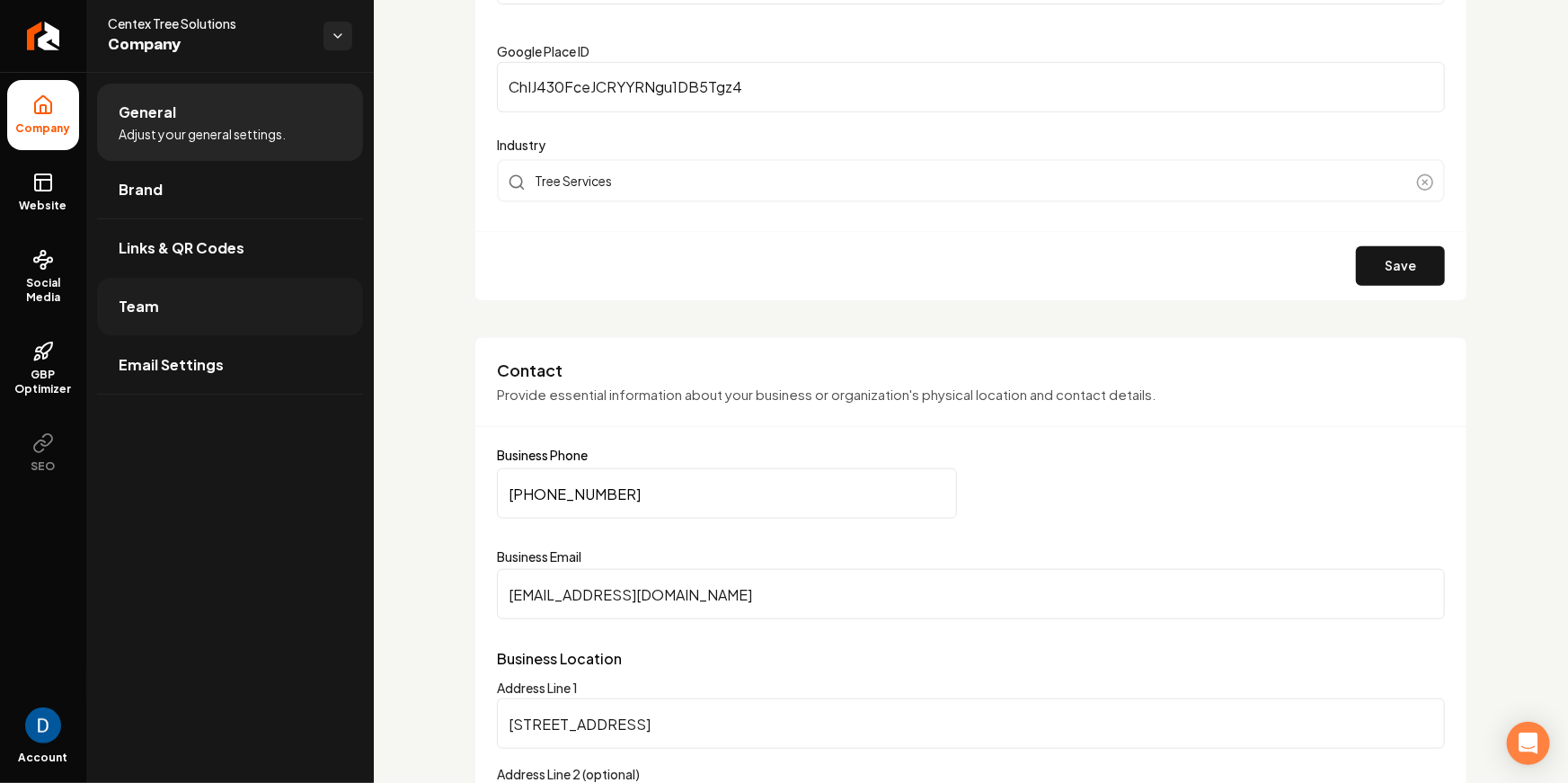
click at [182, 298] on link "Team" at bounding box center [230, 306] width 266 height 57
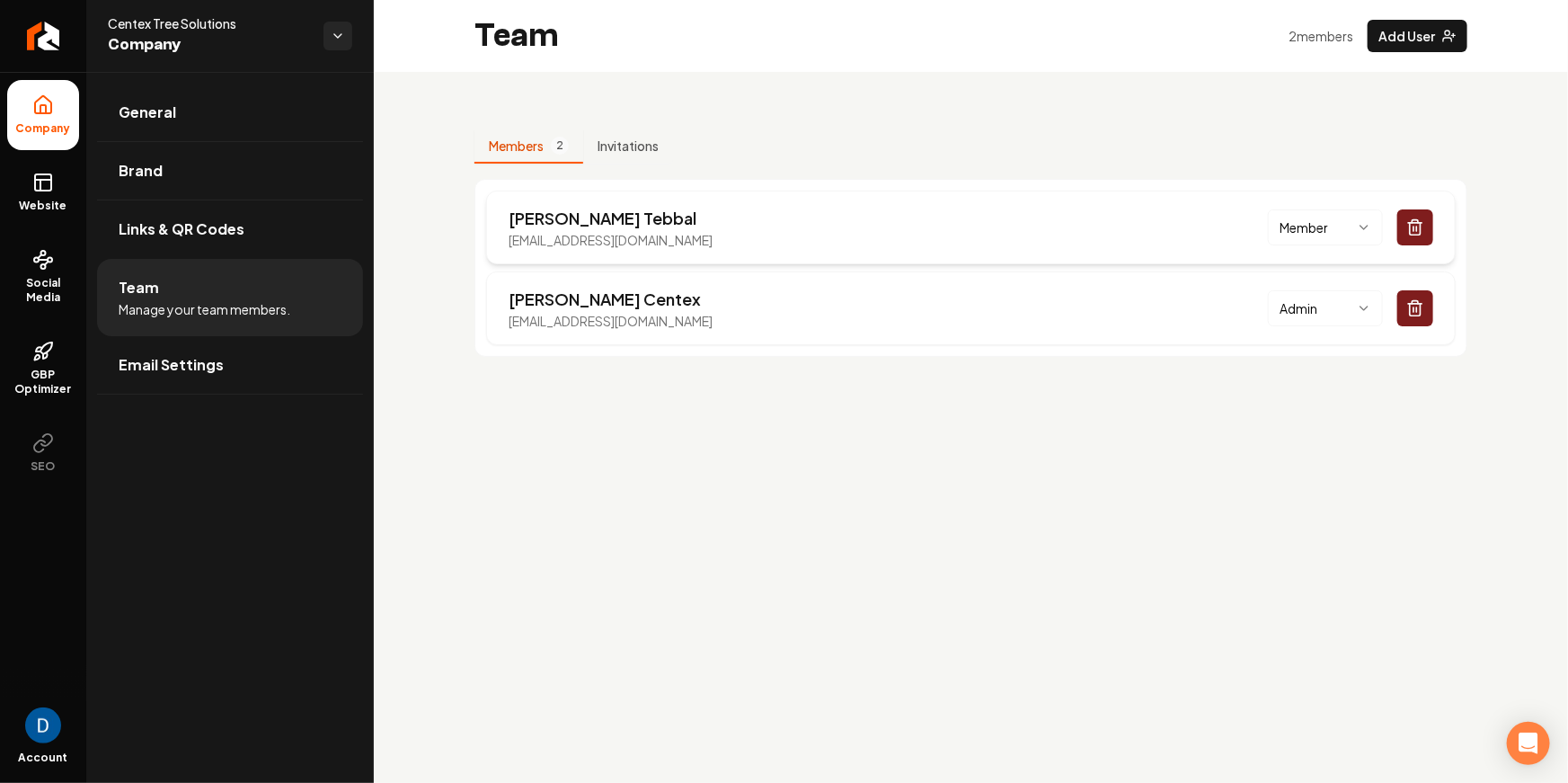
click at [580, 240] on p "sid@firsthitmarketing.com" at bounding box center [610, 240] width 204 height 18
copy p "sid@firsthitmarketing.com"
click at [652, 329] on div "Jonathan Centex centextreesolutions@aol.com Admin" at bounding box center [971, 309] width 970 height 73
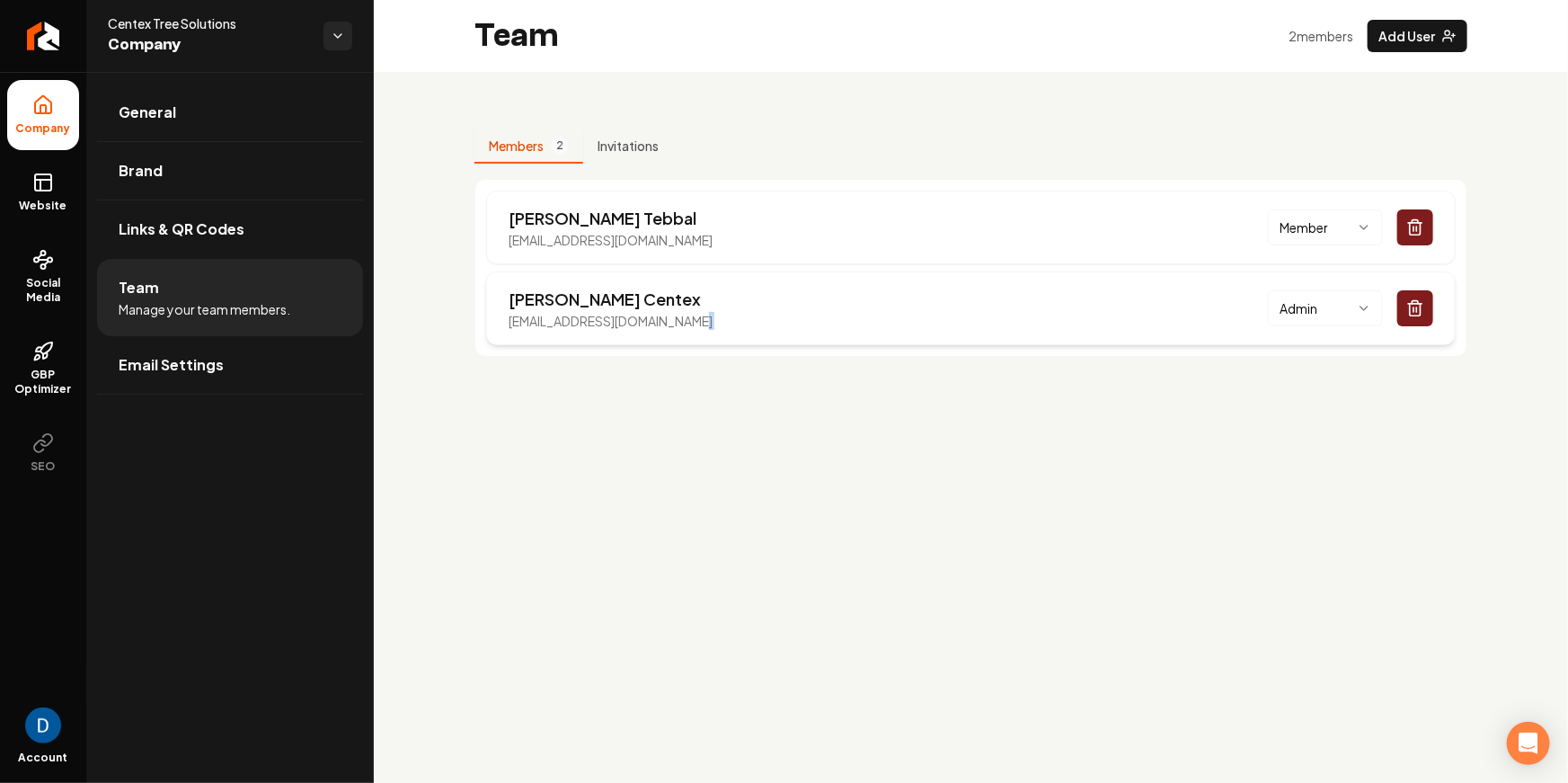
click at [652, 329] on div "Jonathan Centex centextreesolutions@aol.com Admin" at bounding box center [971, 309] width 970 height 73
click at [652, 329] on p "centextreesolutions@aol.com" at bounding box center [610, 320] width 204 height 18
copy p "centextreesolutions@aol.com"
click at [50, 200] on span "Website" at bounding box center [43, 205] width 62 height 14
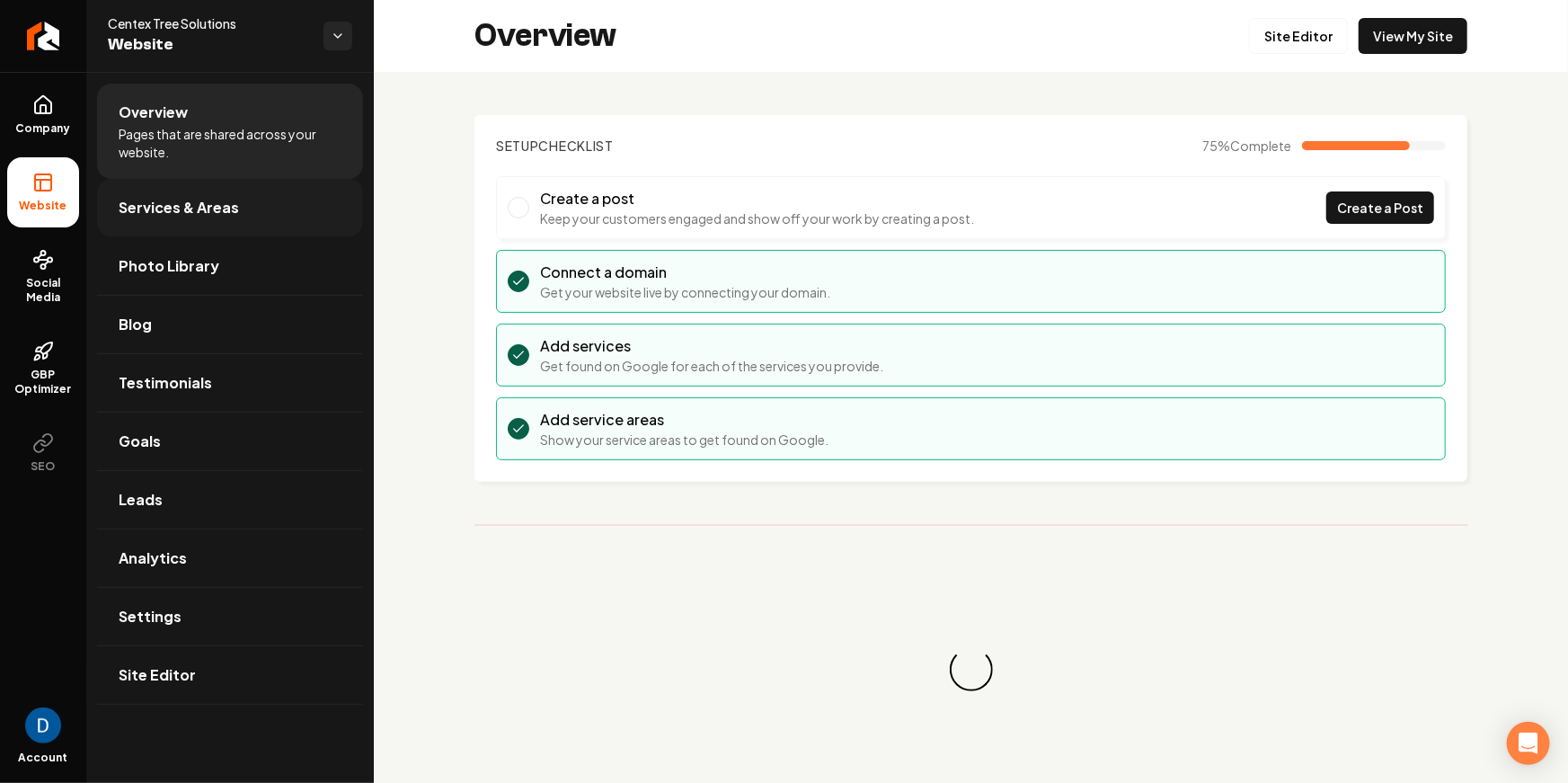
click at [250, 210] on link "Services & Areas" at bounding box center [230, 207] width 266 height 57
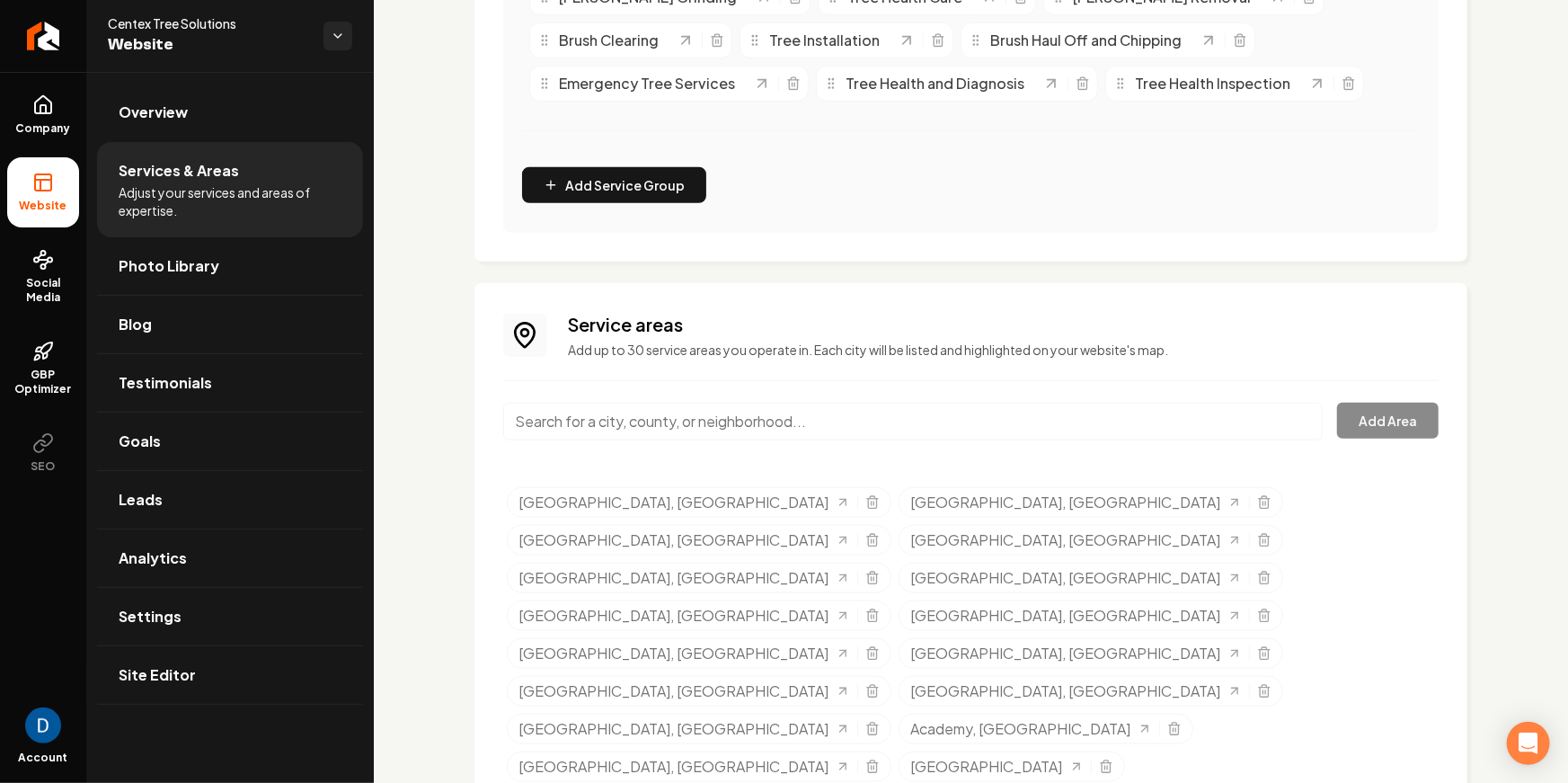
scroll to position [610, 0]
click at [62, 121] on span "Company" at bounding box center [44, 128] width 70 height 14
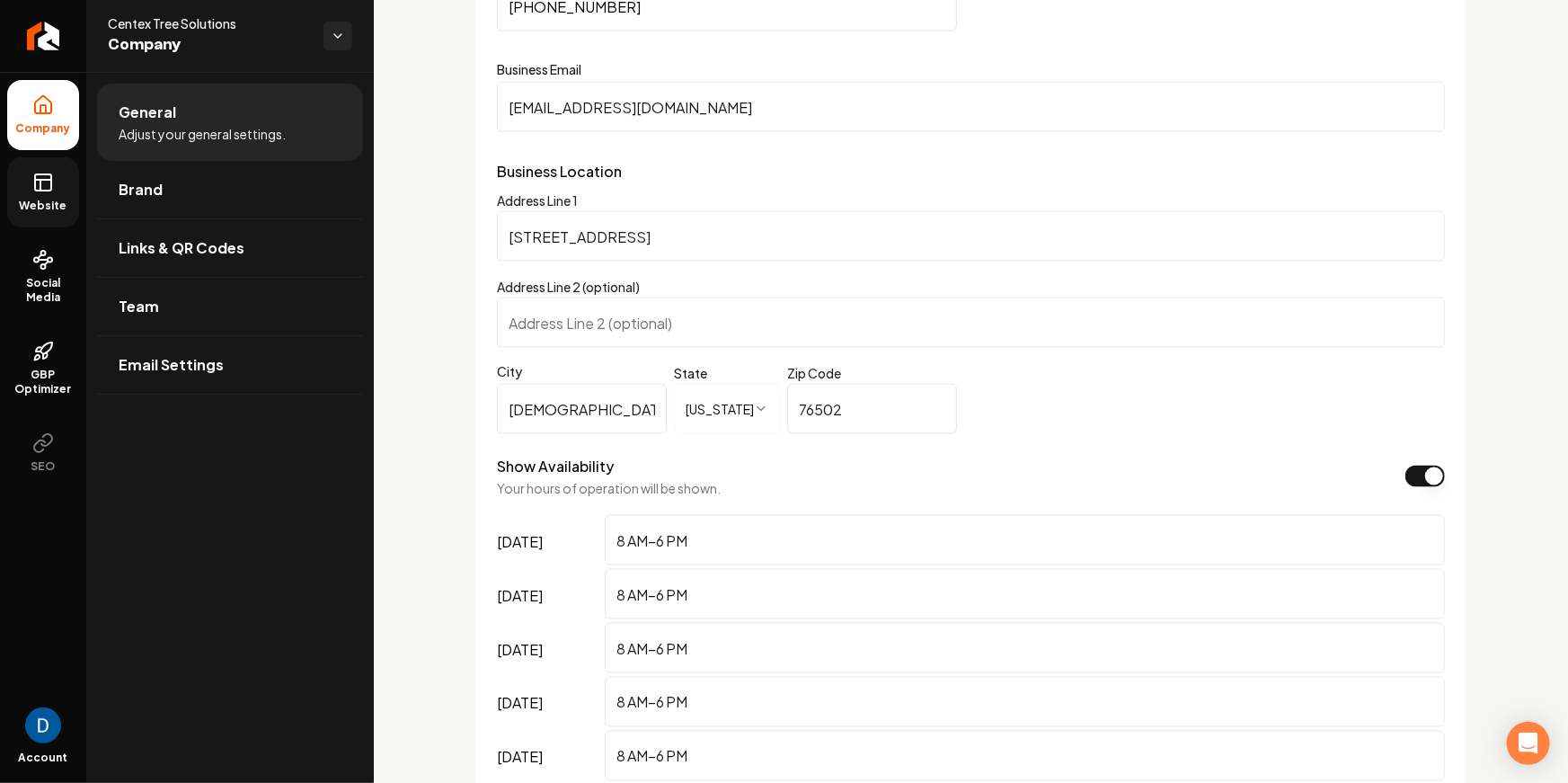
scroll to position [1059, 0]
click at [192, 26] on span "Centex Tree Solutions" at bounding box center [209, 23] width 201 height 18
copy span "Centex Tree Solutions"
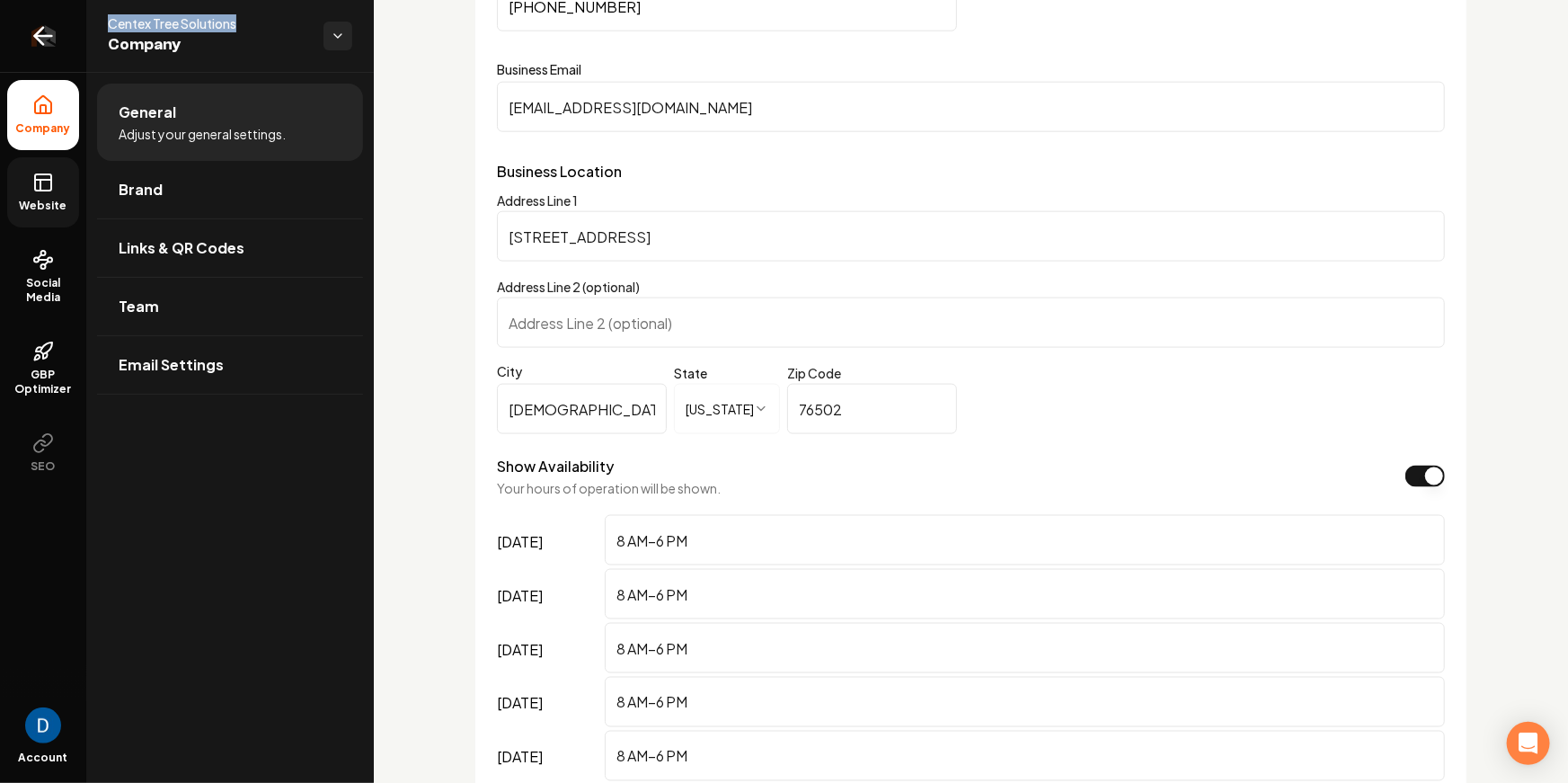
click at [52, 34] on icon "Return to dashboard" at bounding box center [43, 36] width 29 height 29
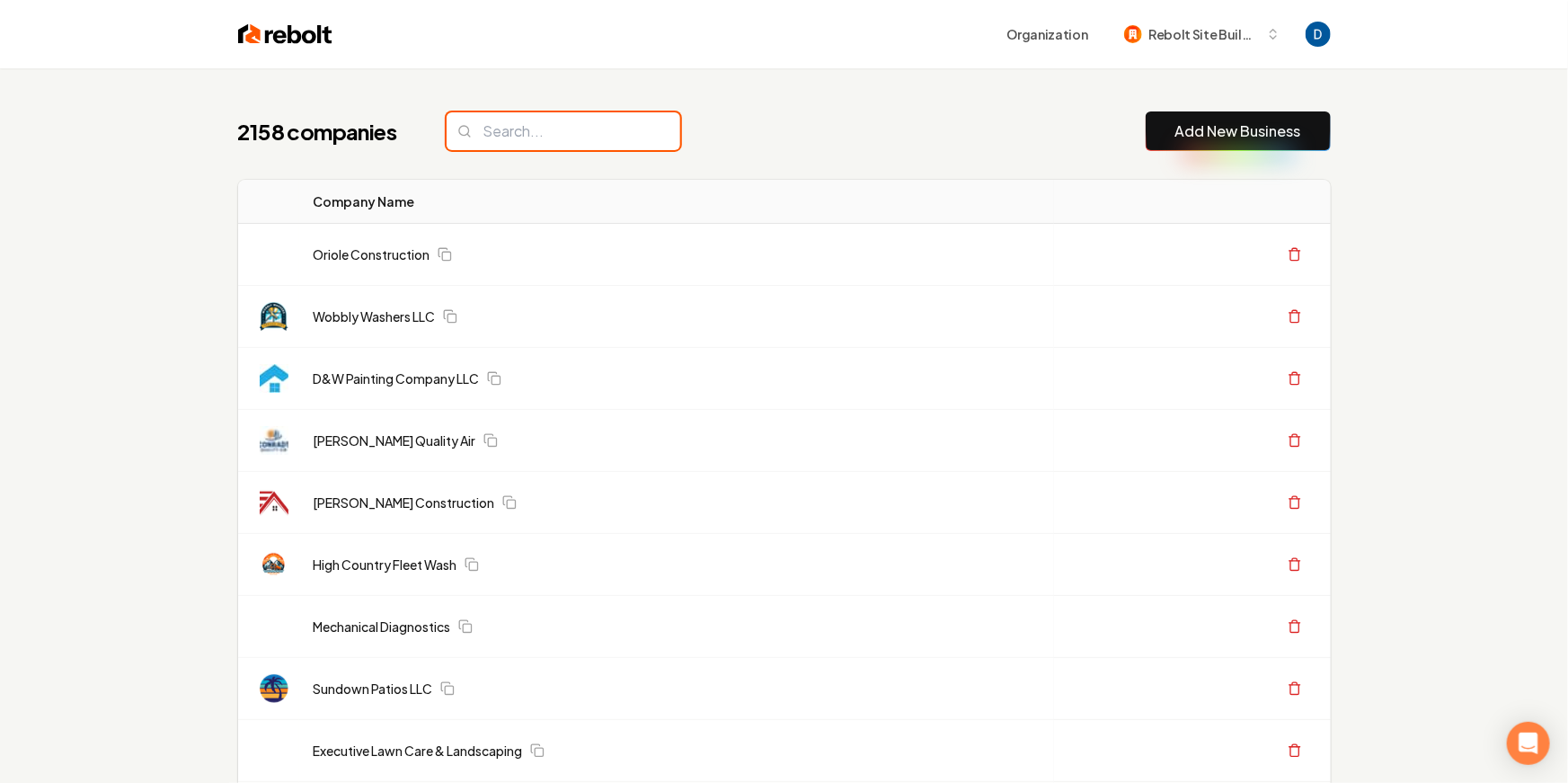
click at [614, 130] on input "search" at bounding box center [563, 131] width 233 height 38
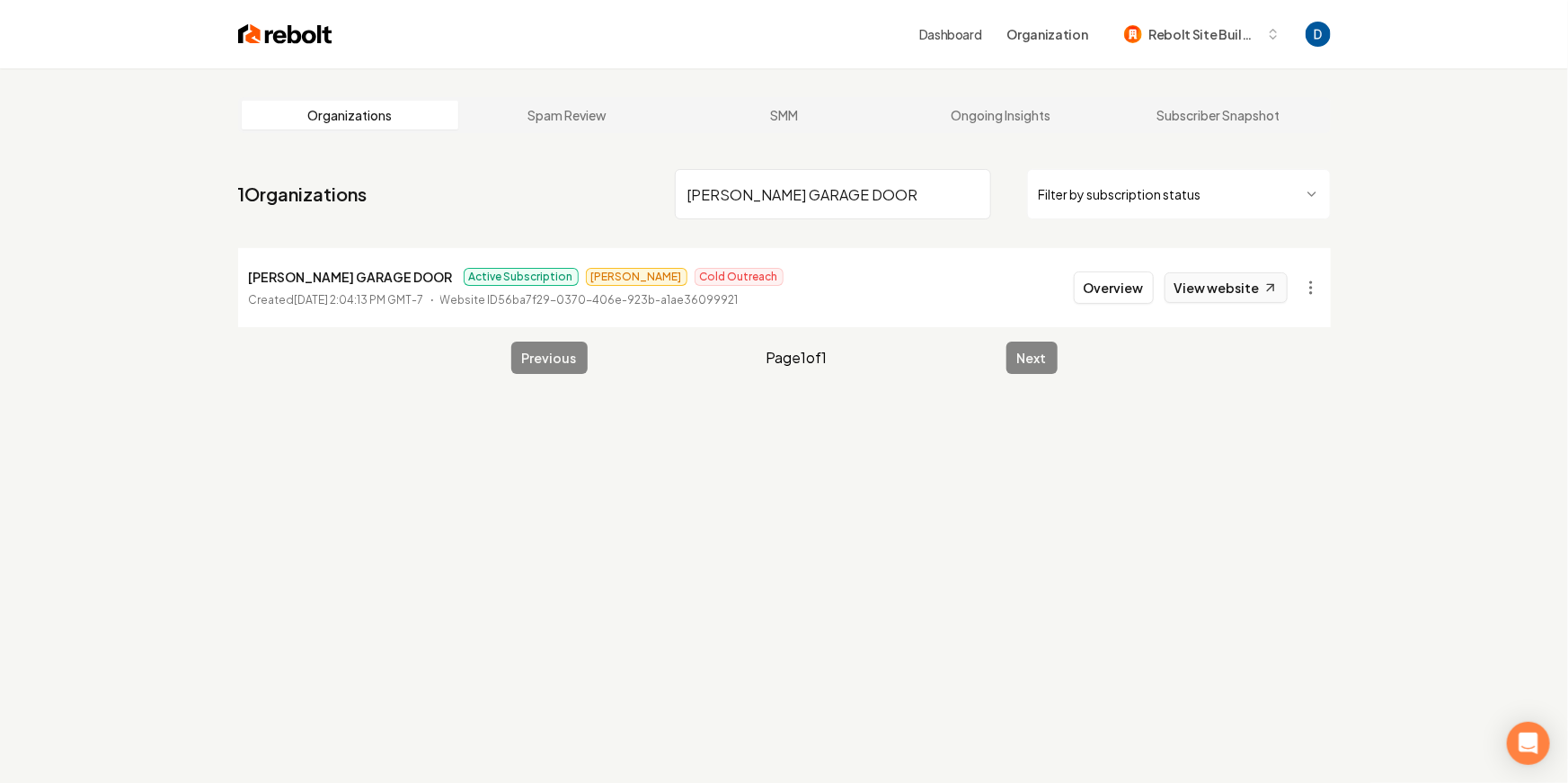
click at [1249, 287] on link "View website" at bounding box center [1226, 287] width 123 height 30
click at [774, 184] on input "TINKHAM GARAGE DOOR" at bounding box center [832, 194] width 316 height 50
paste input "Shuv Mitigation"
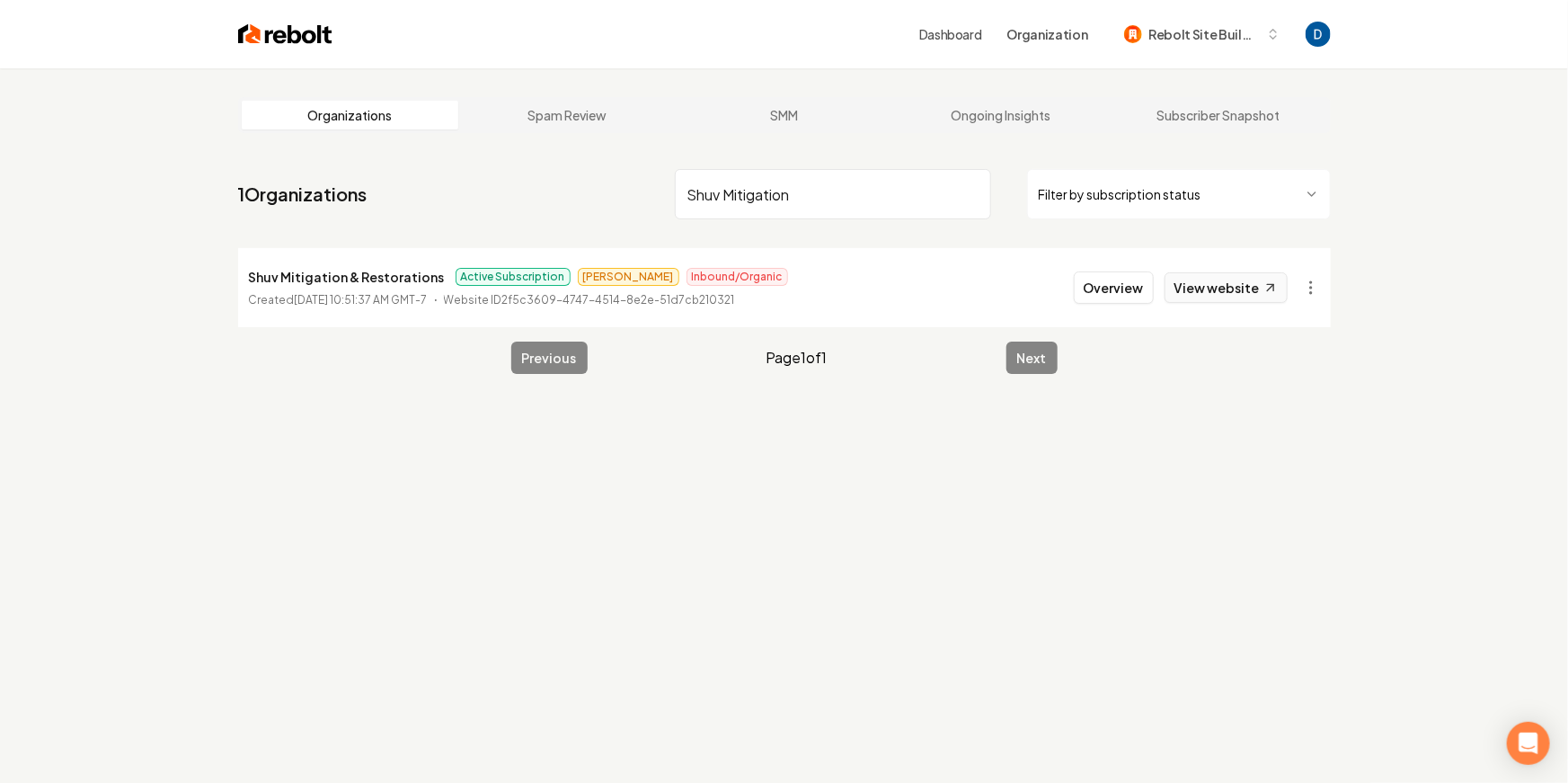
type input "Shuv Mitigation"
click at [1193, 292] on link "View website" at bounding box center [1226, 287] width 123 height 30
click at [1132, 280] on button "Overview" at bounding box center [1114, 288] width 80 height 32
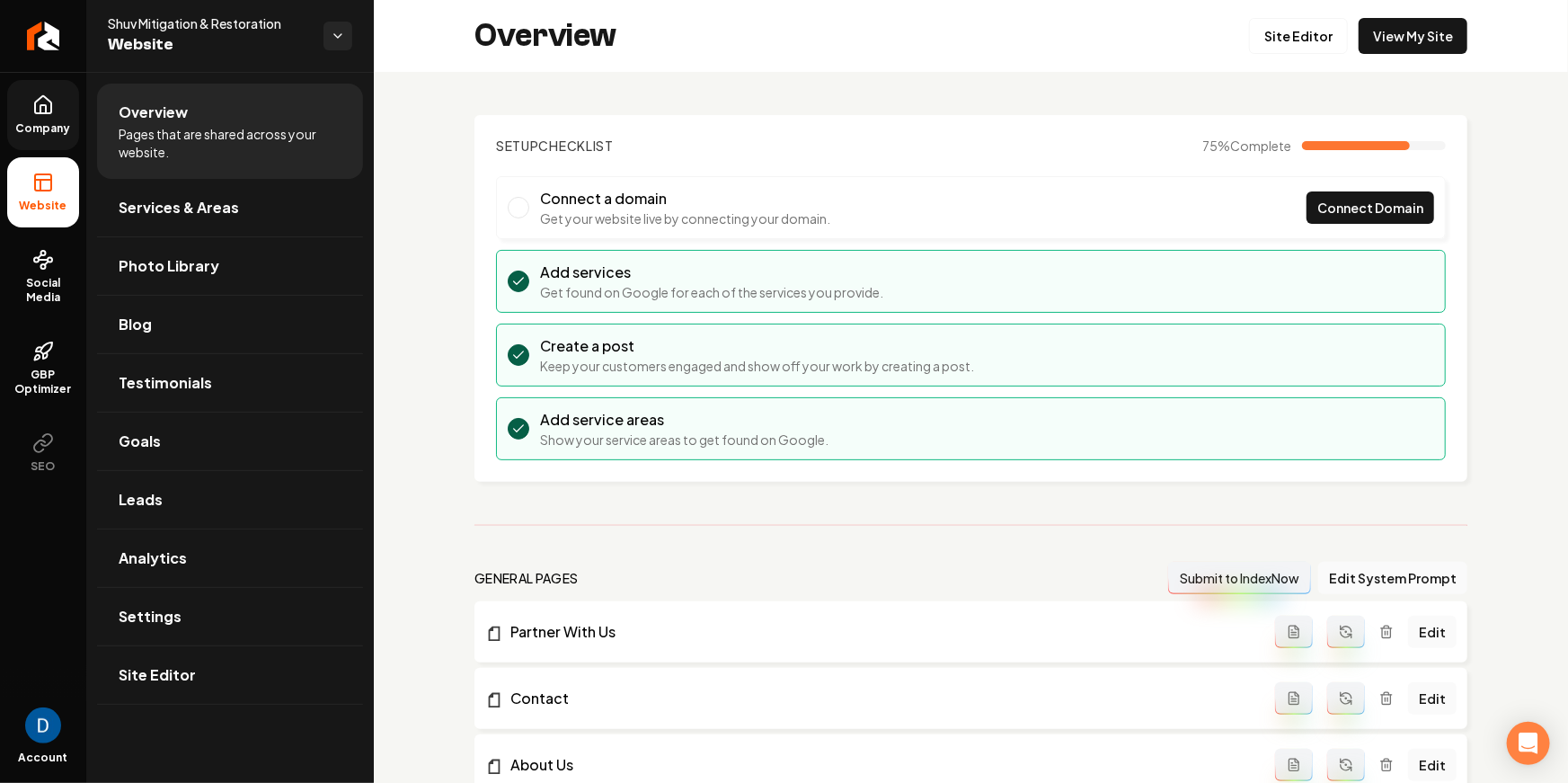
click at [66, 120] on link "Company" at bounding box center [43, 115] width 71 height 71
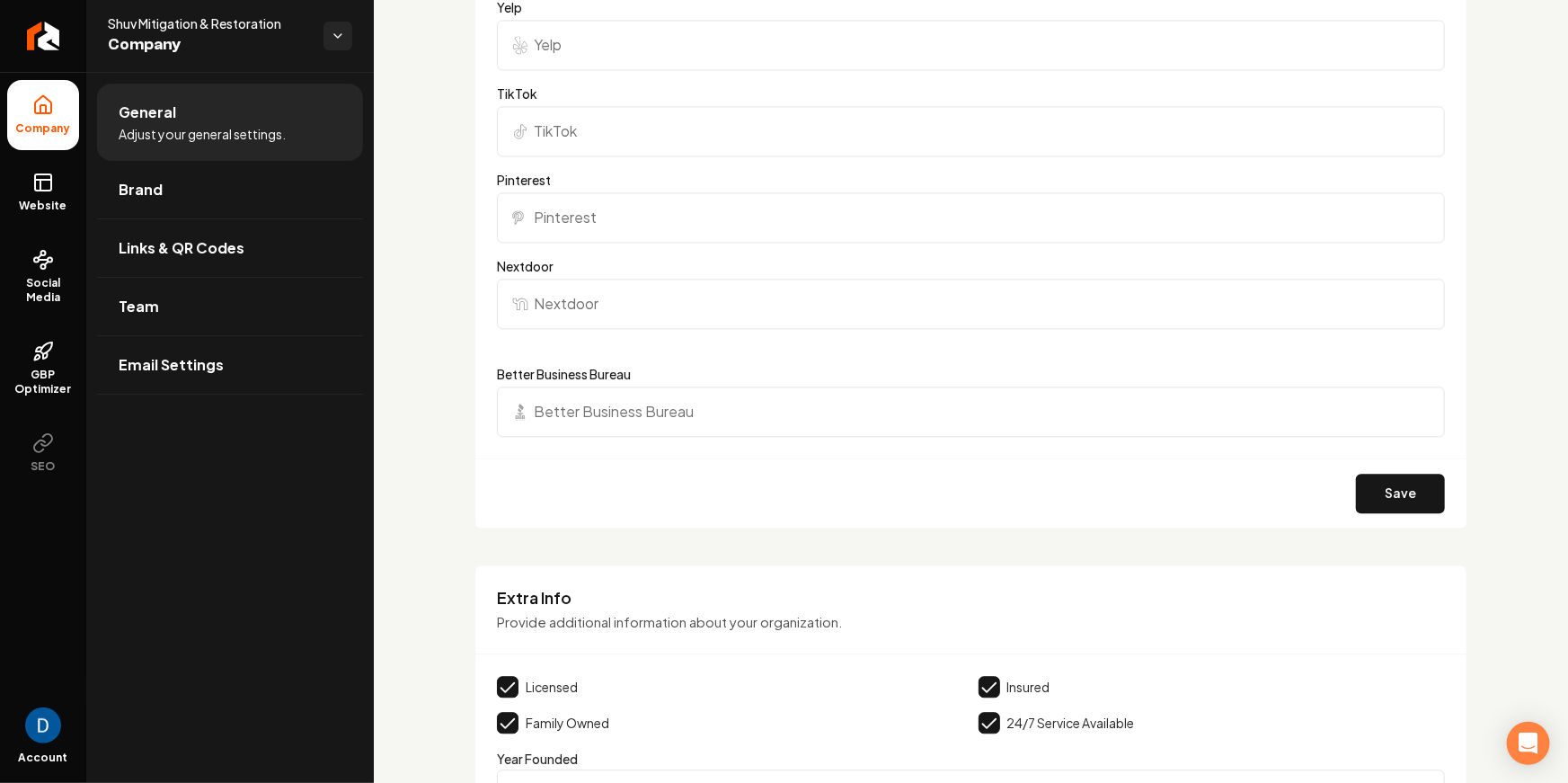
scroll to position [2258, 0]
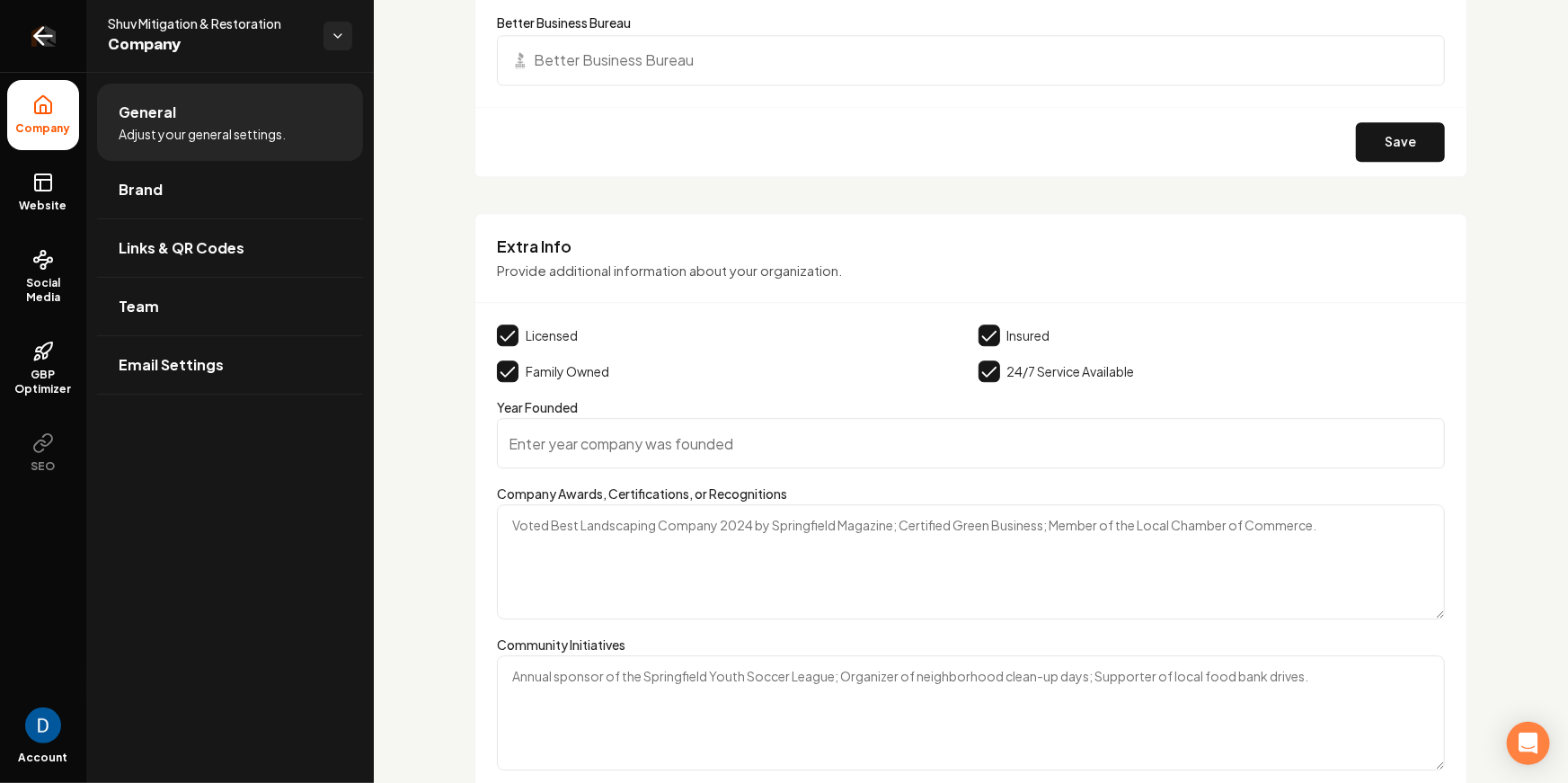
click at [47, 36] on icon "Return to dashboard" at bounding box center [43, 36] width 17 height 0
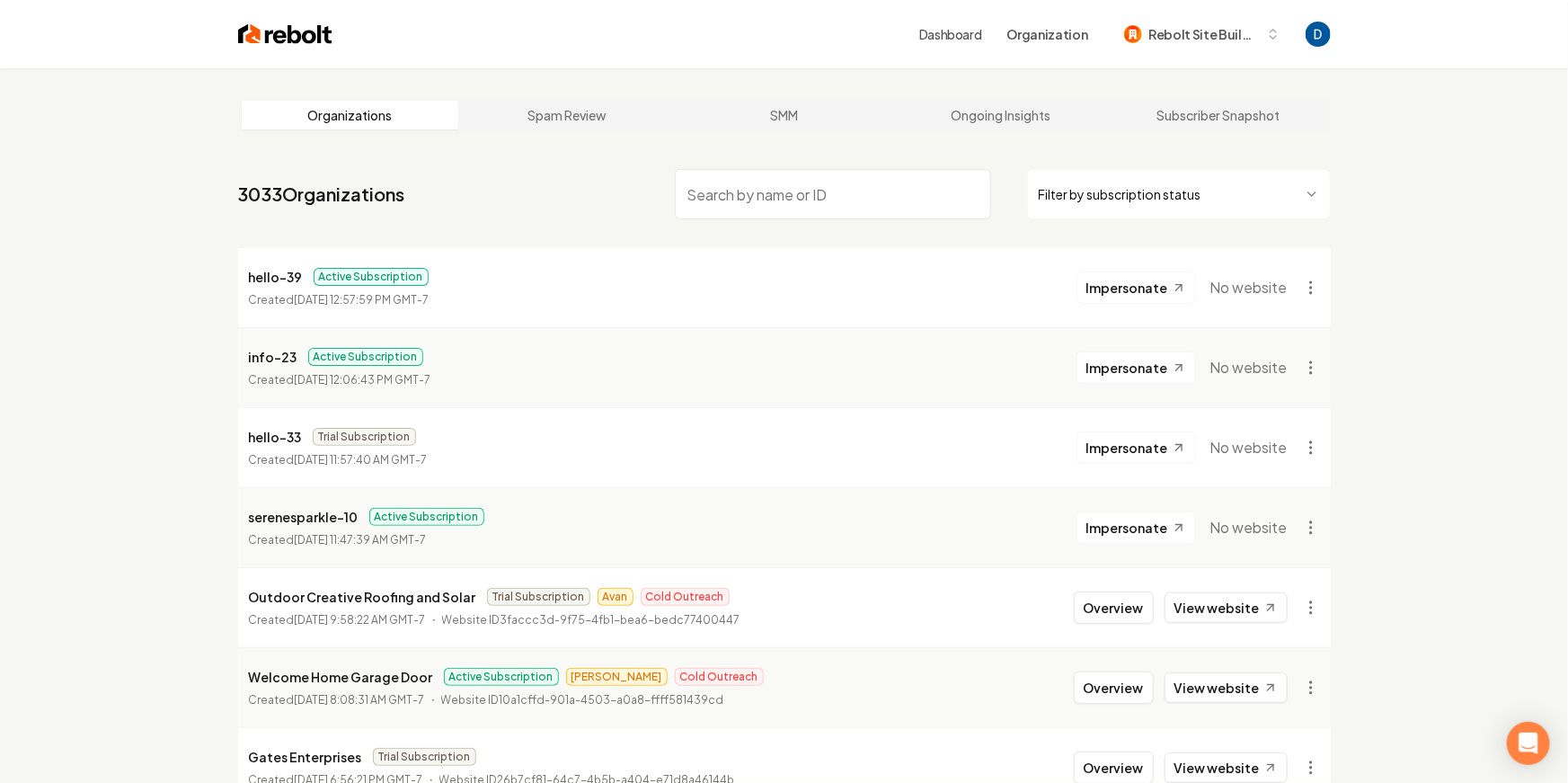
type input "Power Washing & Exterior Cleaning in the Tri-Cities, Walla Walla & Yakima"
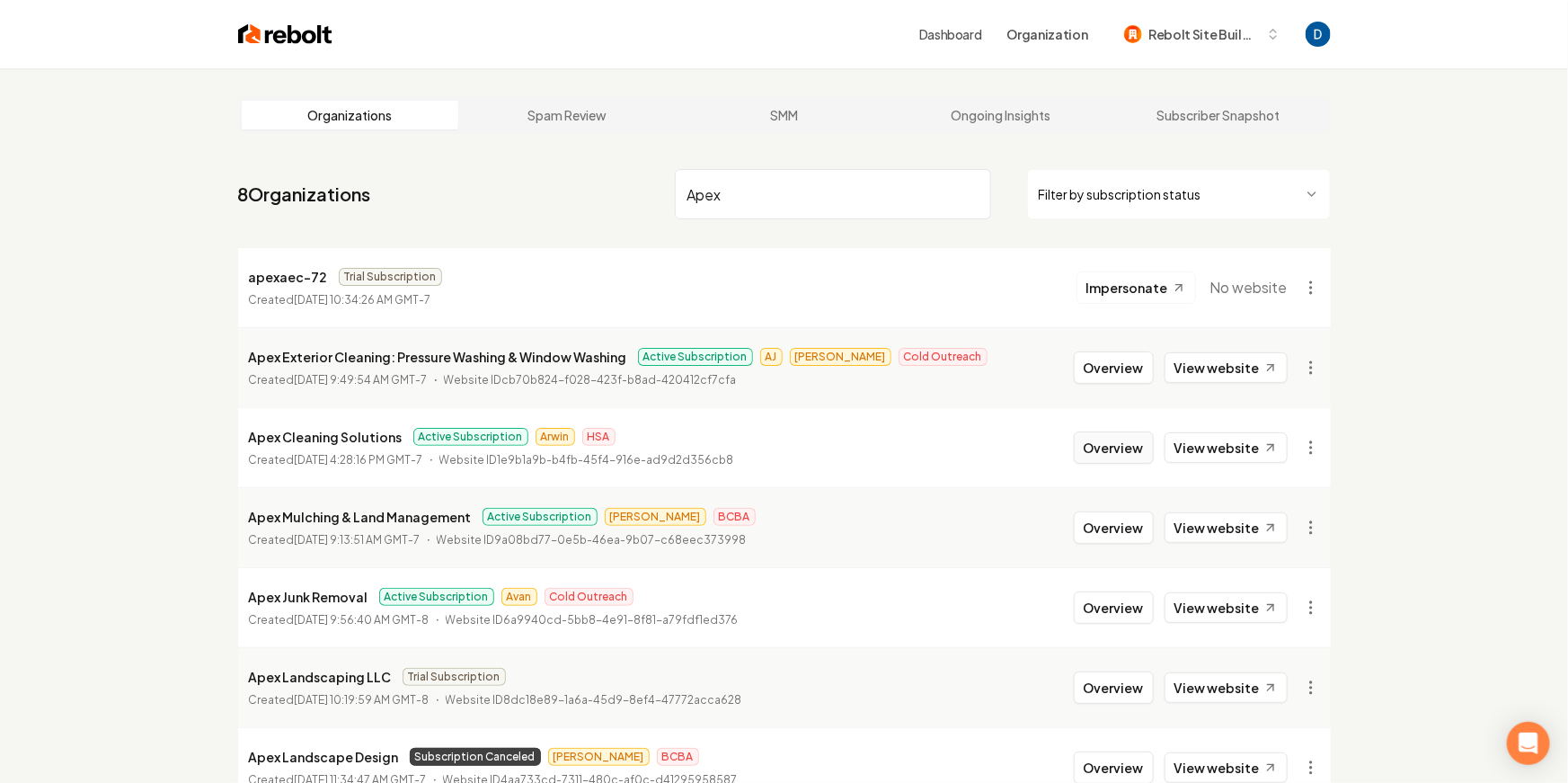
type input "Apex"
click at [1109, 450] on button "Overview" at bounding box center [1114, 448] width 80 height 32
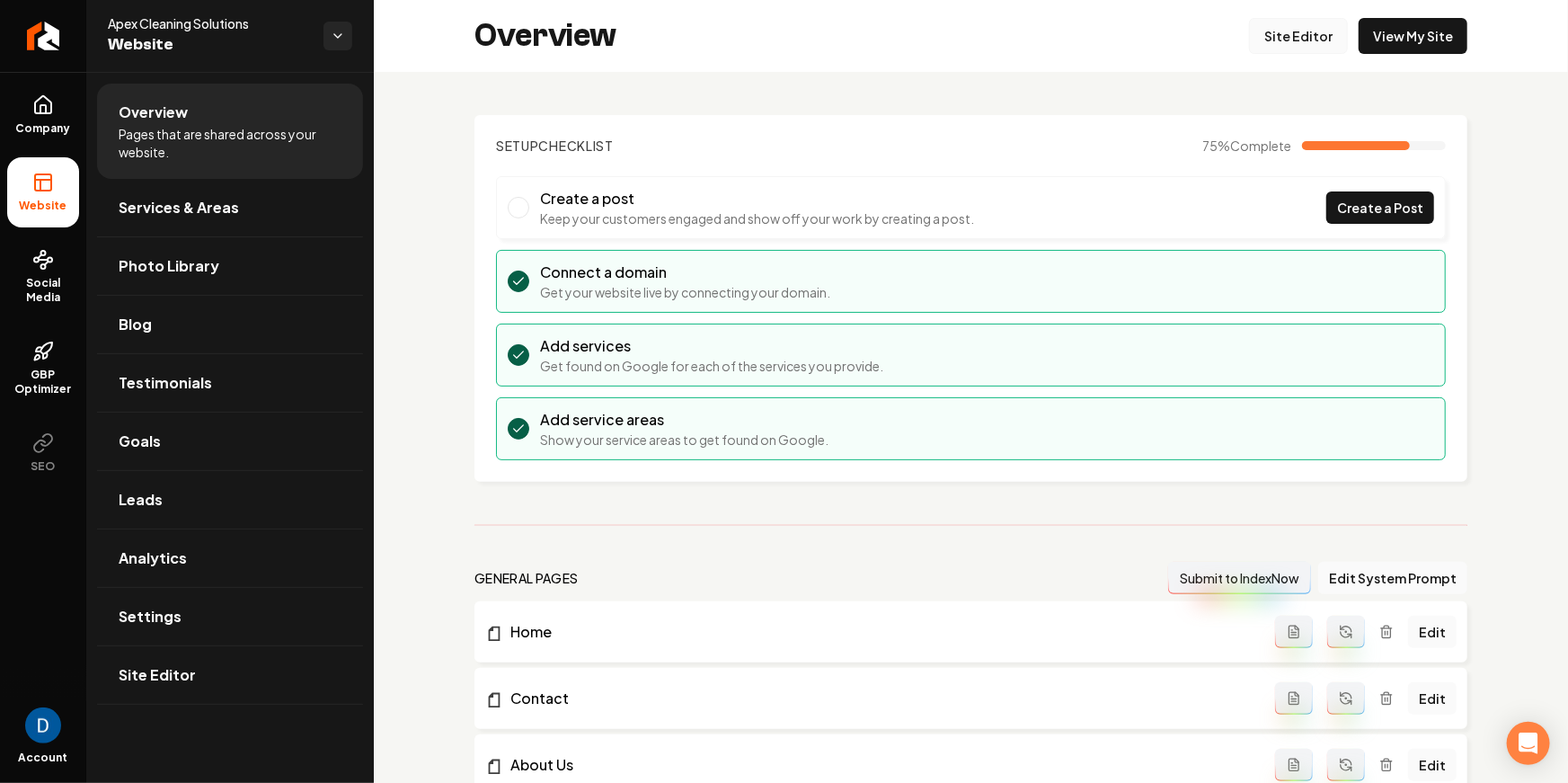
click at [1297, 39] on link "Site Editor" at bounding box center [1298, 36] width 99 height 36
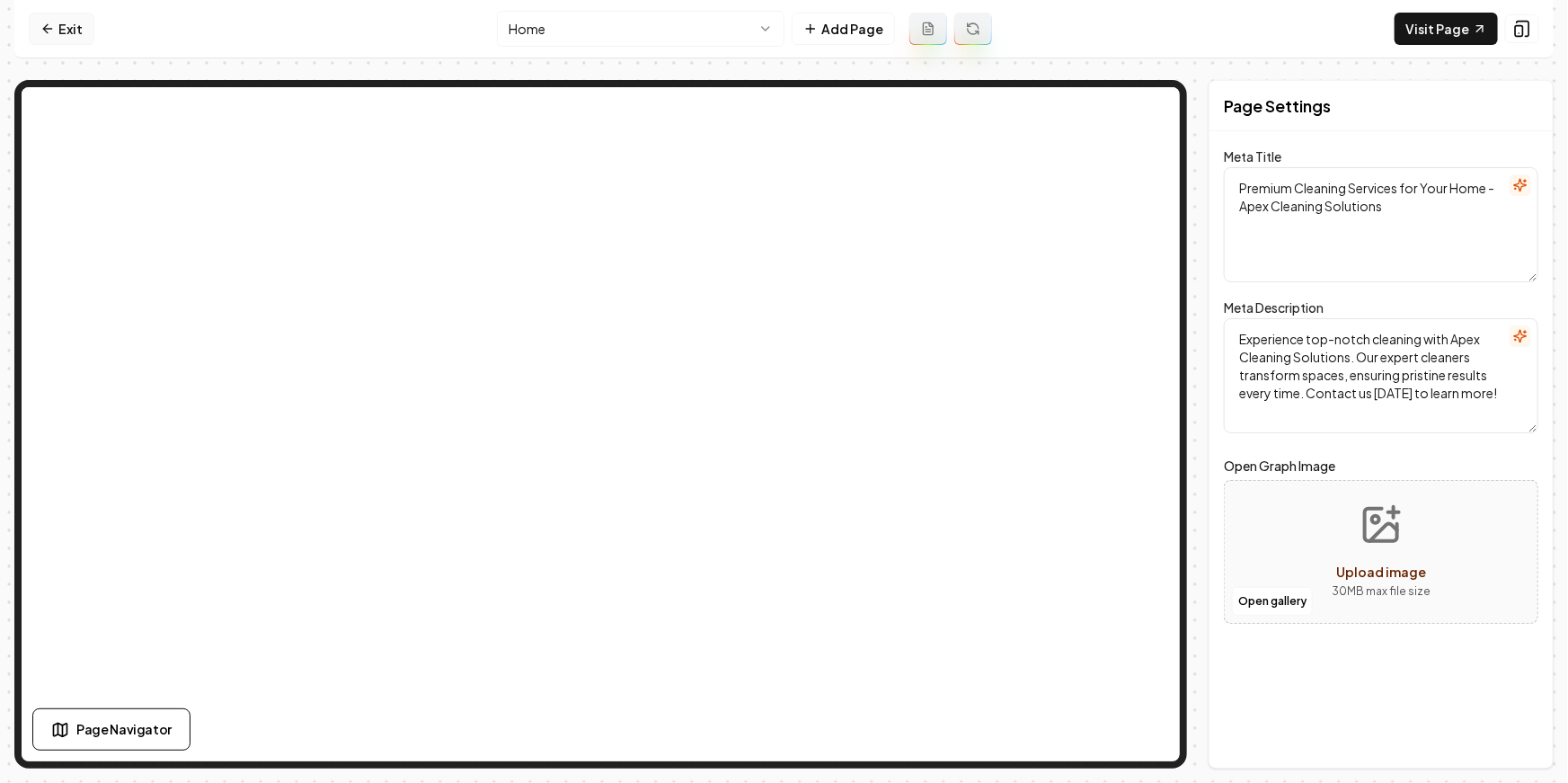
click at [66, 23] on link "Exit" at bounding box center [62, 28] width 66 height 32
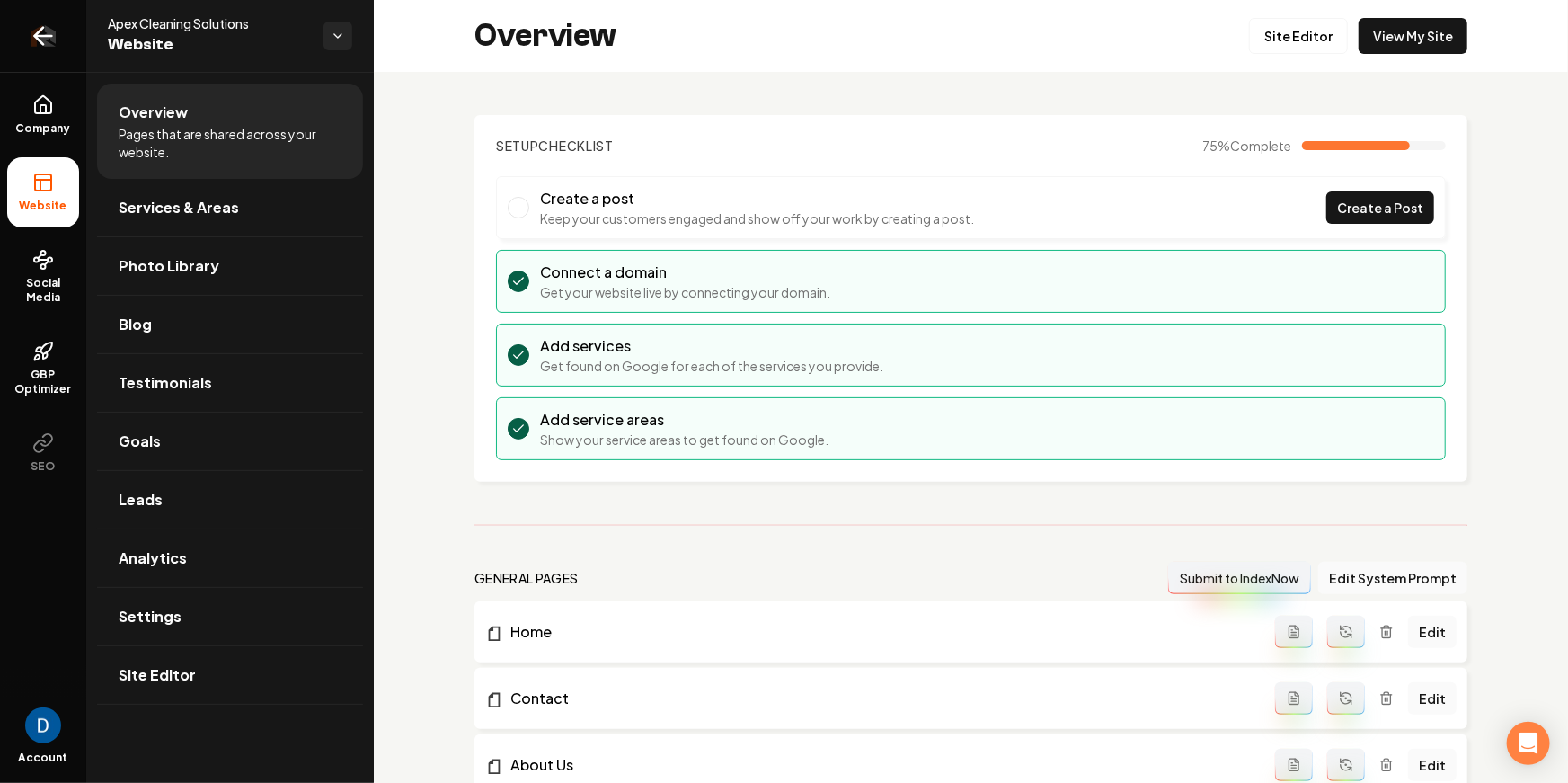
click at [42, 34] on icon "Return to dashboard" at bounding box center [43, 36] width 29 height 29
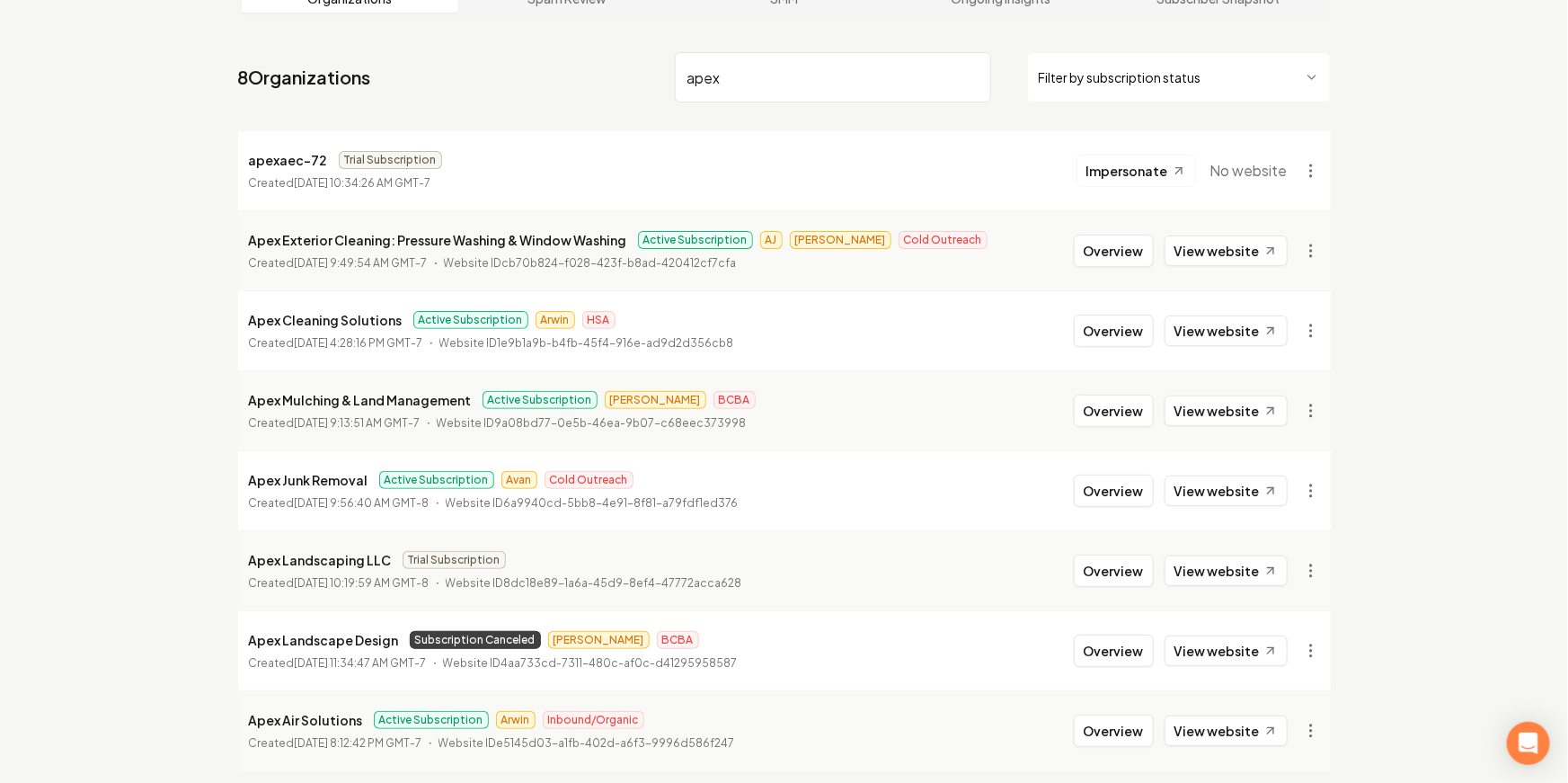
scroll to position [125, 0]
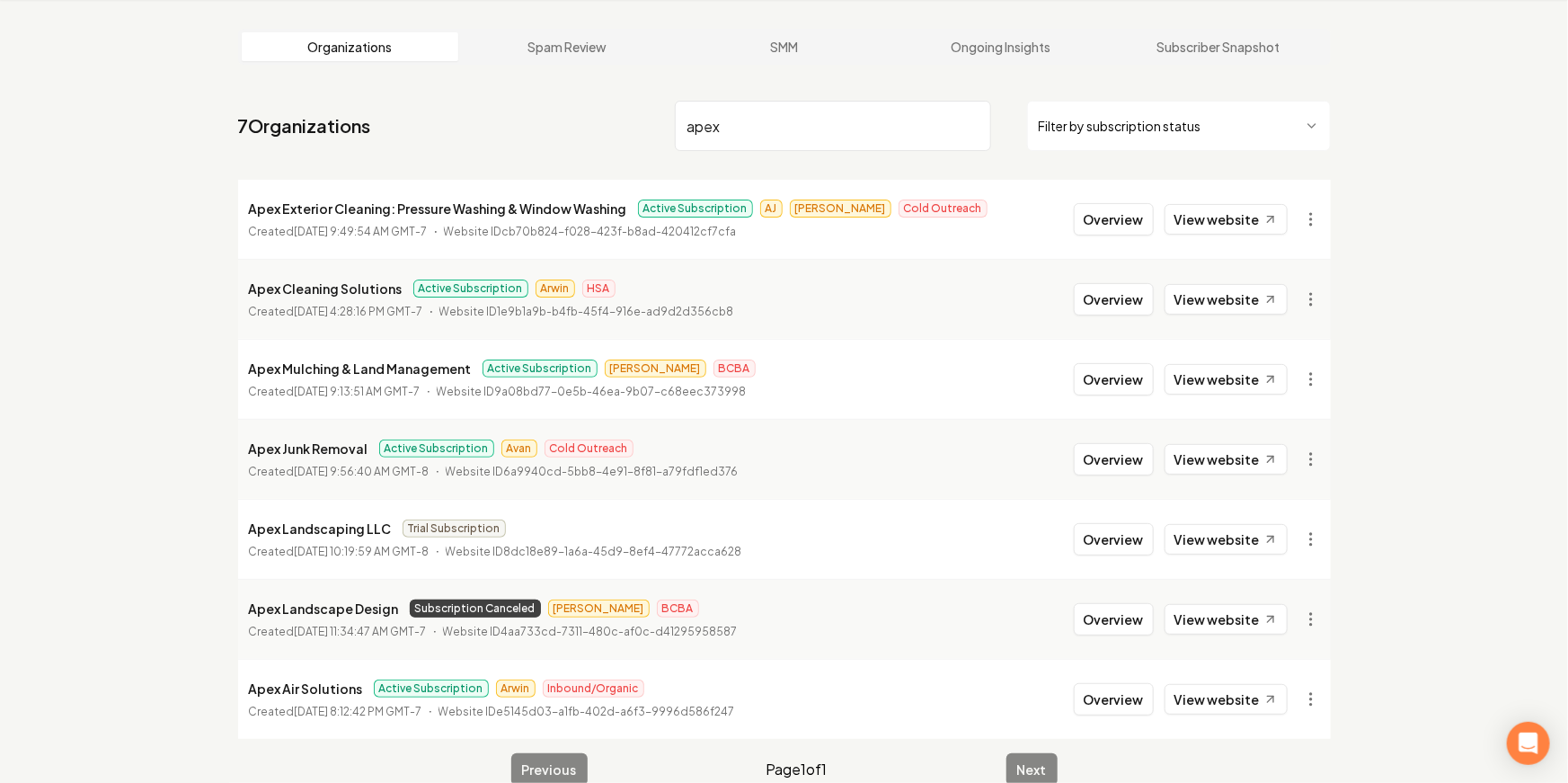
scroll to position [99, 0]
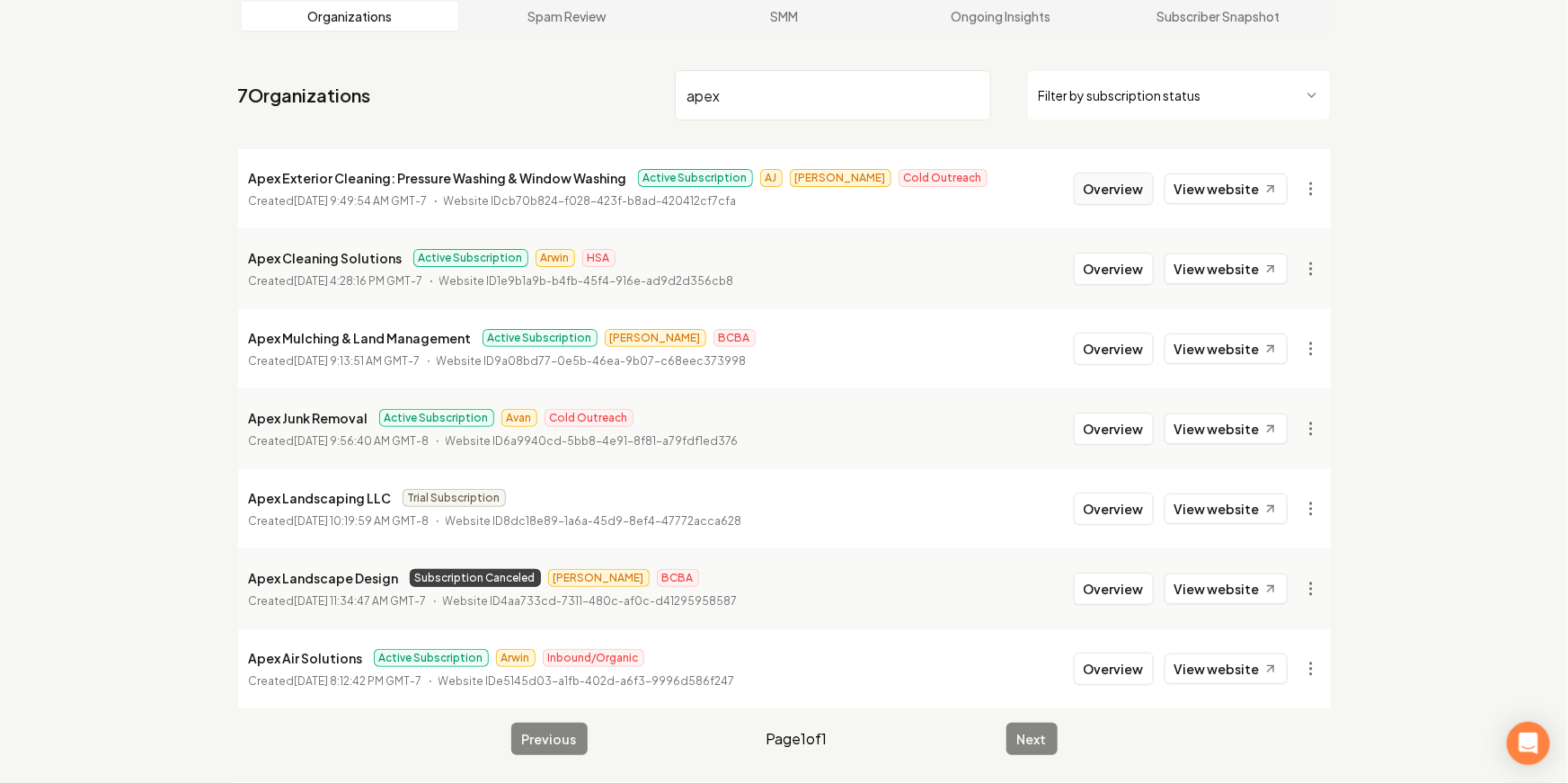
type input "apex"
click at [1089, 191] on button "Overview" at bounding box center [1114, 188] width 80 height 32
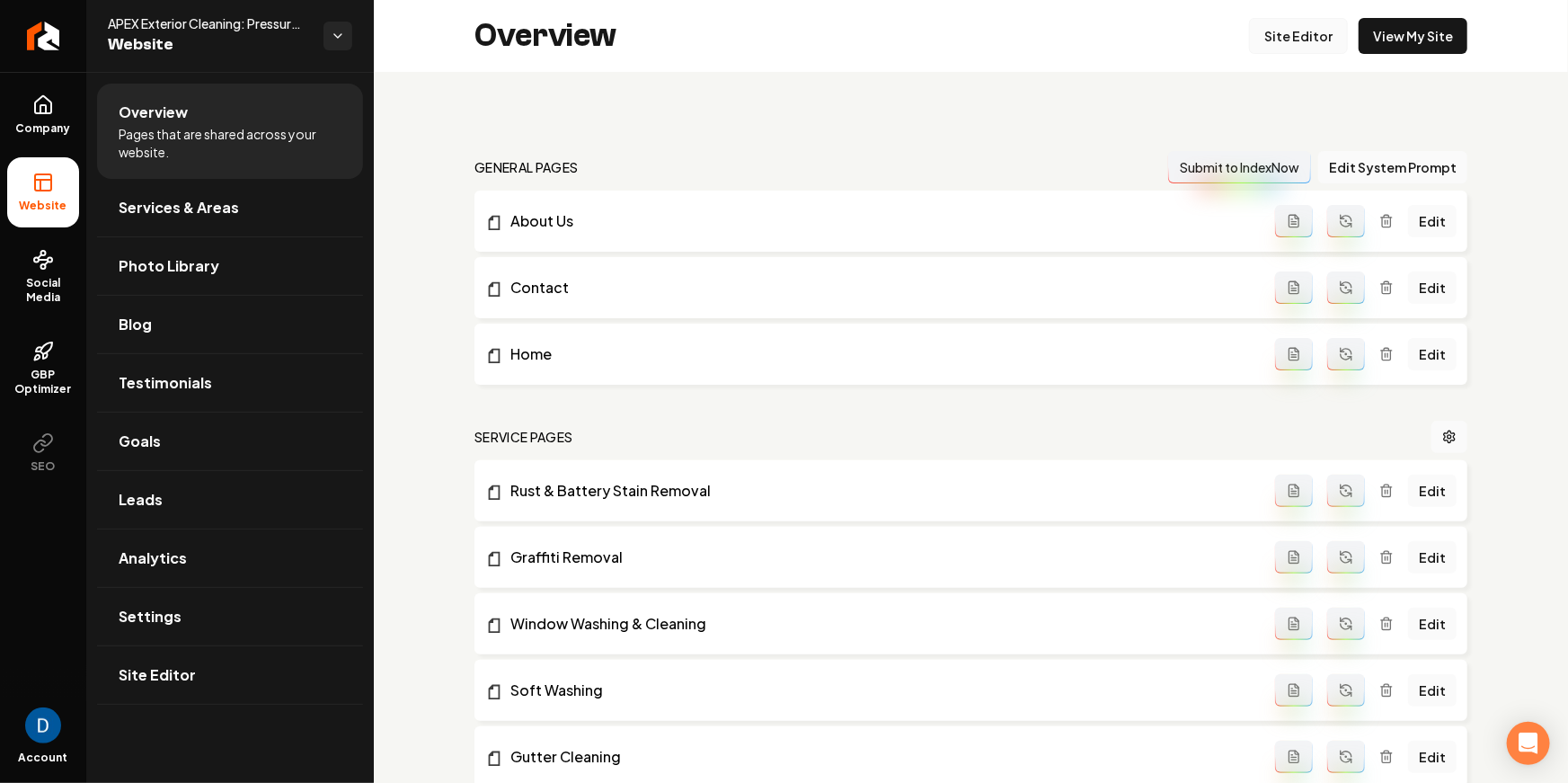
click at [1321, 40] on link "Site Editor" at bounding box center [1298, 36] width 99 height 36
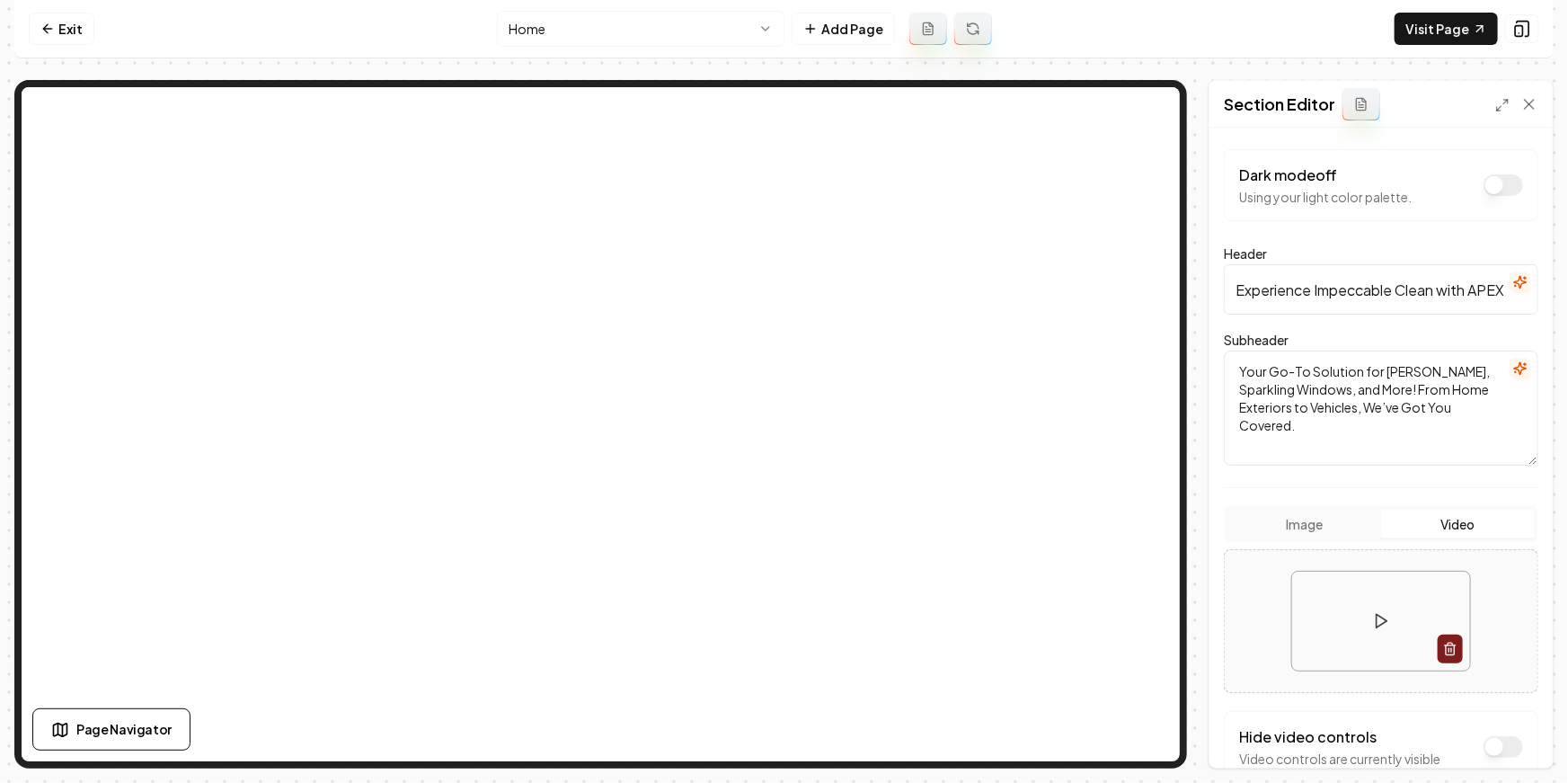
click at [1318, 293] on input "Experience Impeccable Clean with APEX Exterior Cleaning" at bounding box center [1381, 289] width 314 height 50
paste input "Power Washing & Exterior Cleaning in the Tri-Cities, Walla Walla & Yakima"
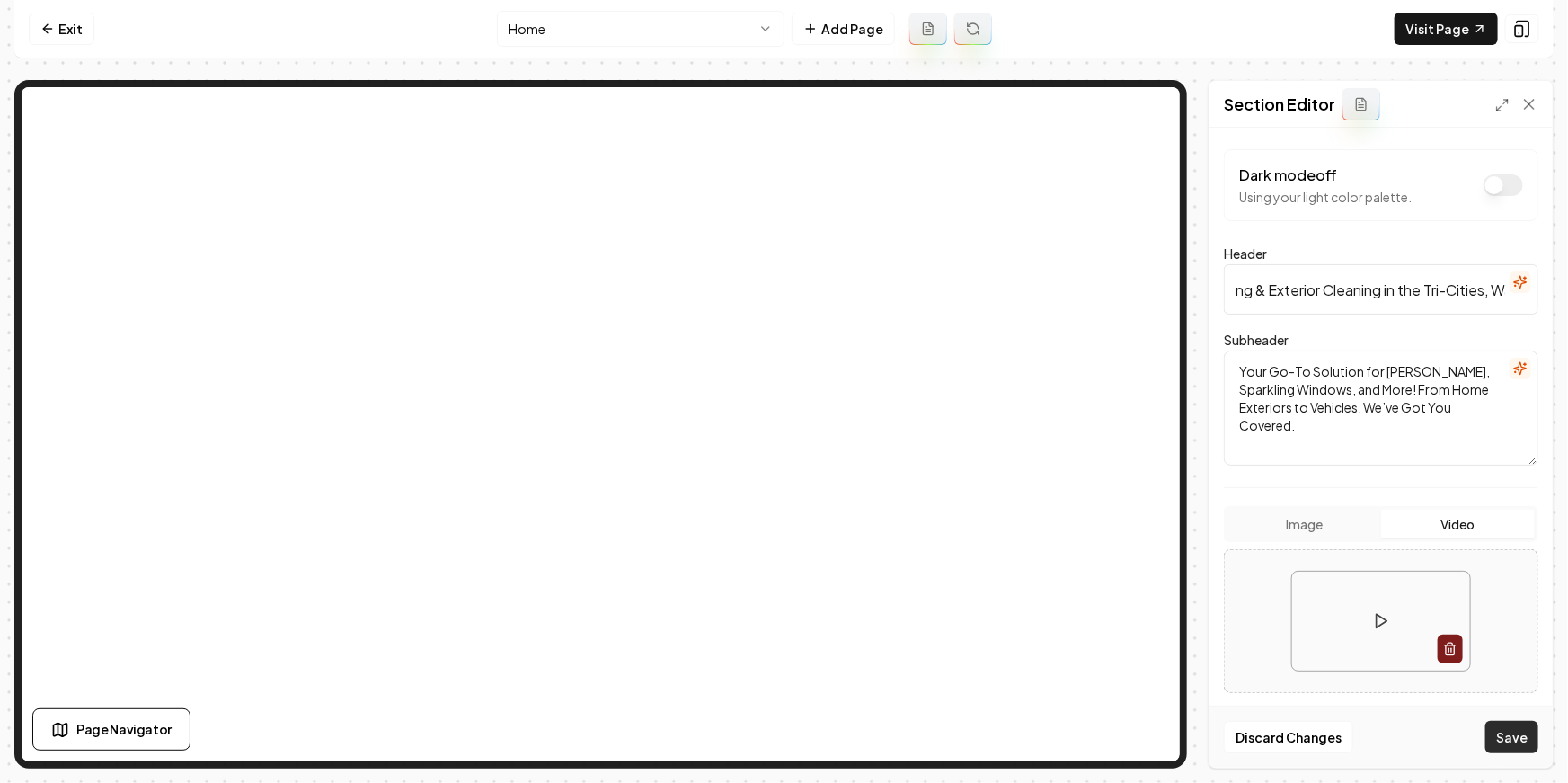
type input "Power Washing & Exterior Cleaning in the Tri-Cities, Walla Walla & Yakima"
click at [1523, 745] on button "Save" at bounding box center [1512, 737] width 53 height 32
click at [1428, 38] on link "Visit Page" at bounding box center [1447, 28] width 103 height 32
click at [52, 40] on link "Exit" at bounding box center [62, 28] width 66 height 32
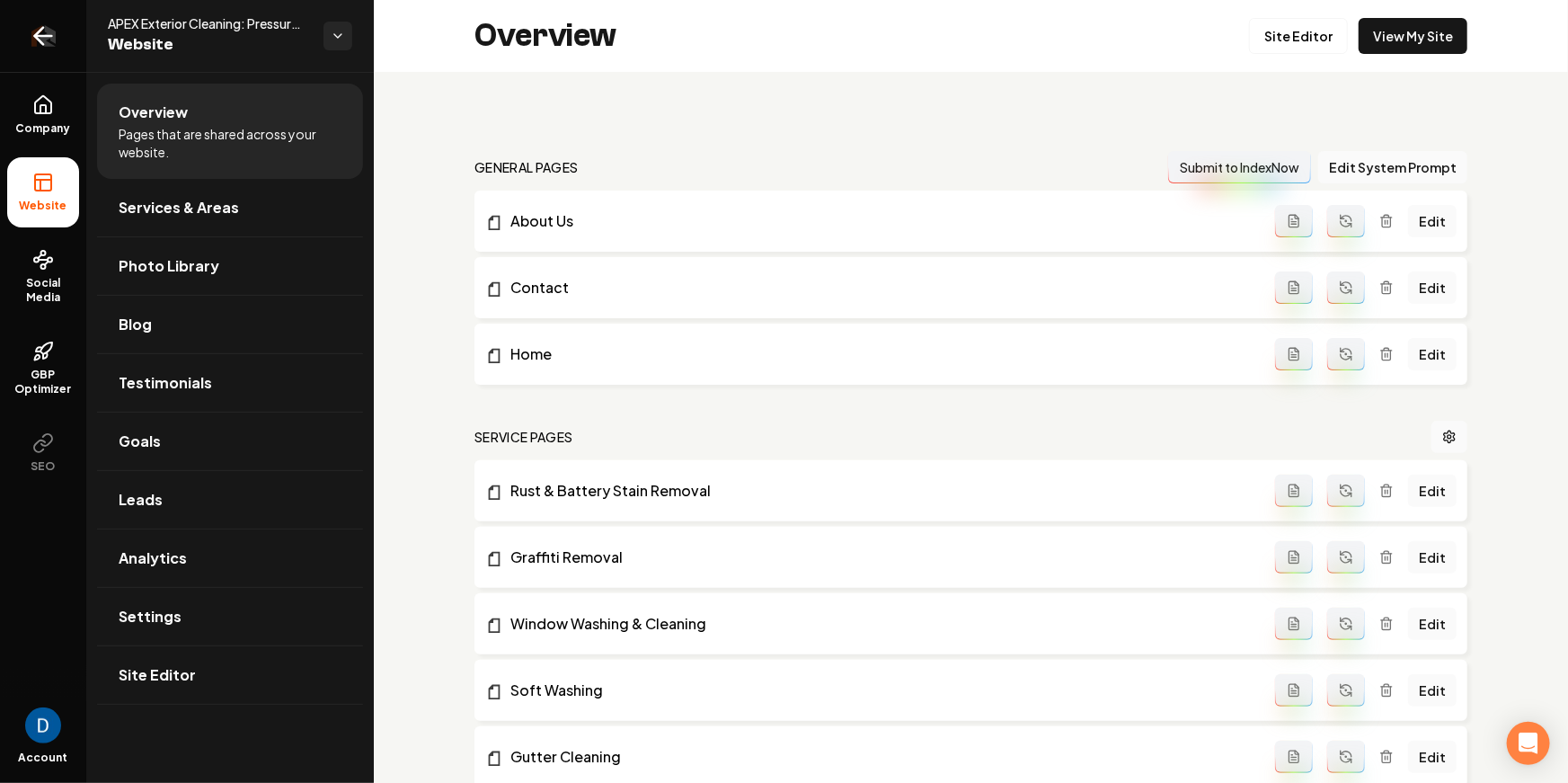
click at [39, 46] on icon "Return to dashboard" at bounding box center [43, 36] width 29 height 29
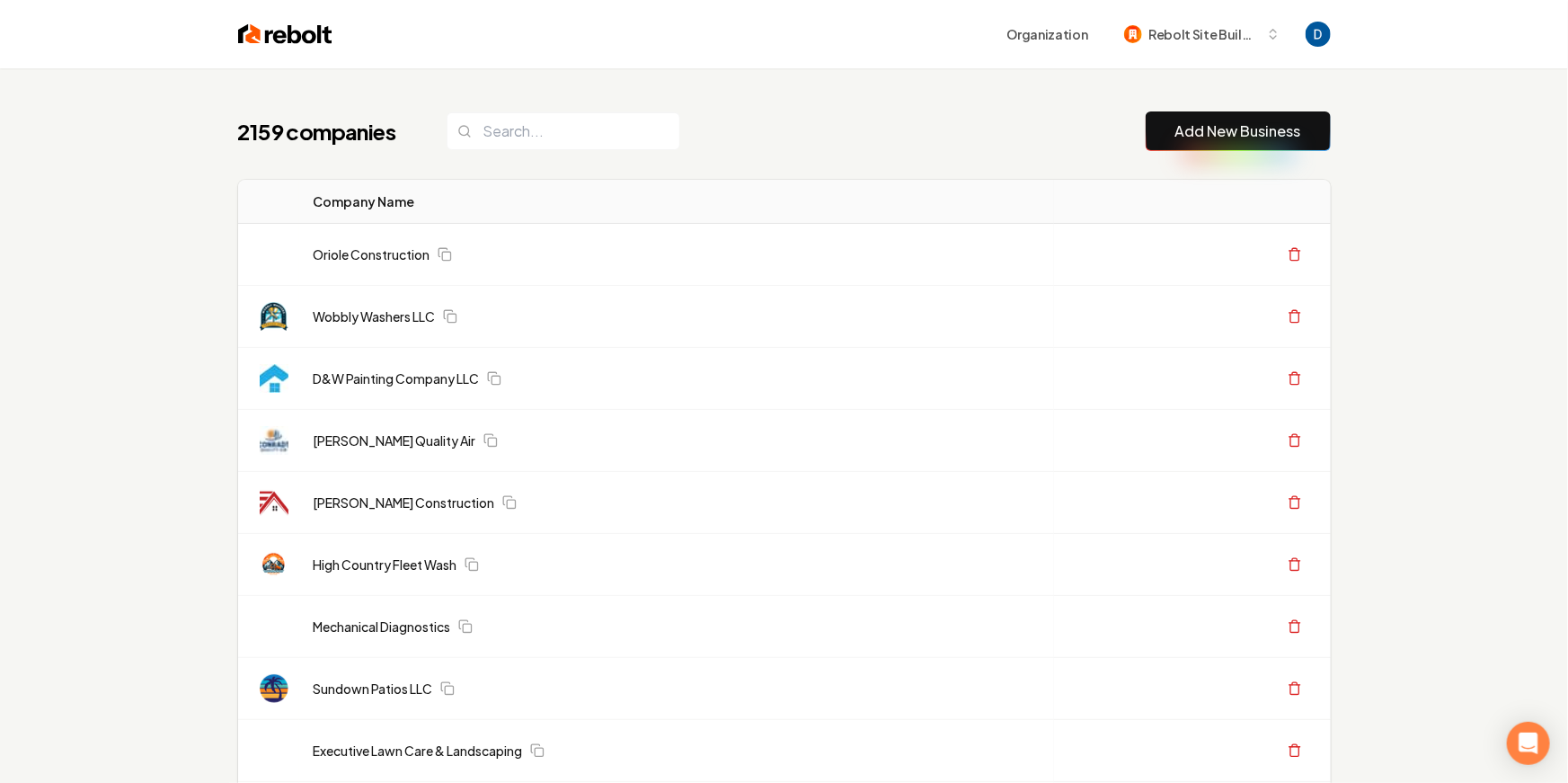
click at [740, 118] on div "2159 companies Add New Business" at bounding box center [784, 131] width 1093 height 40
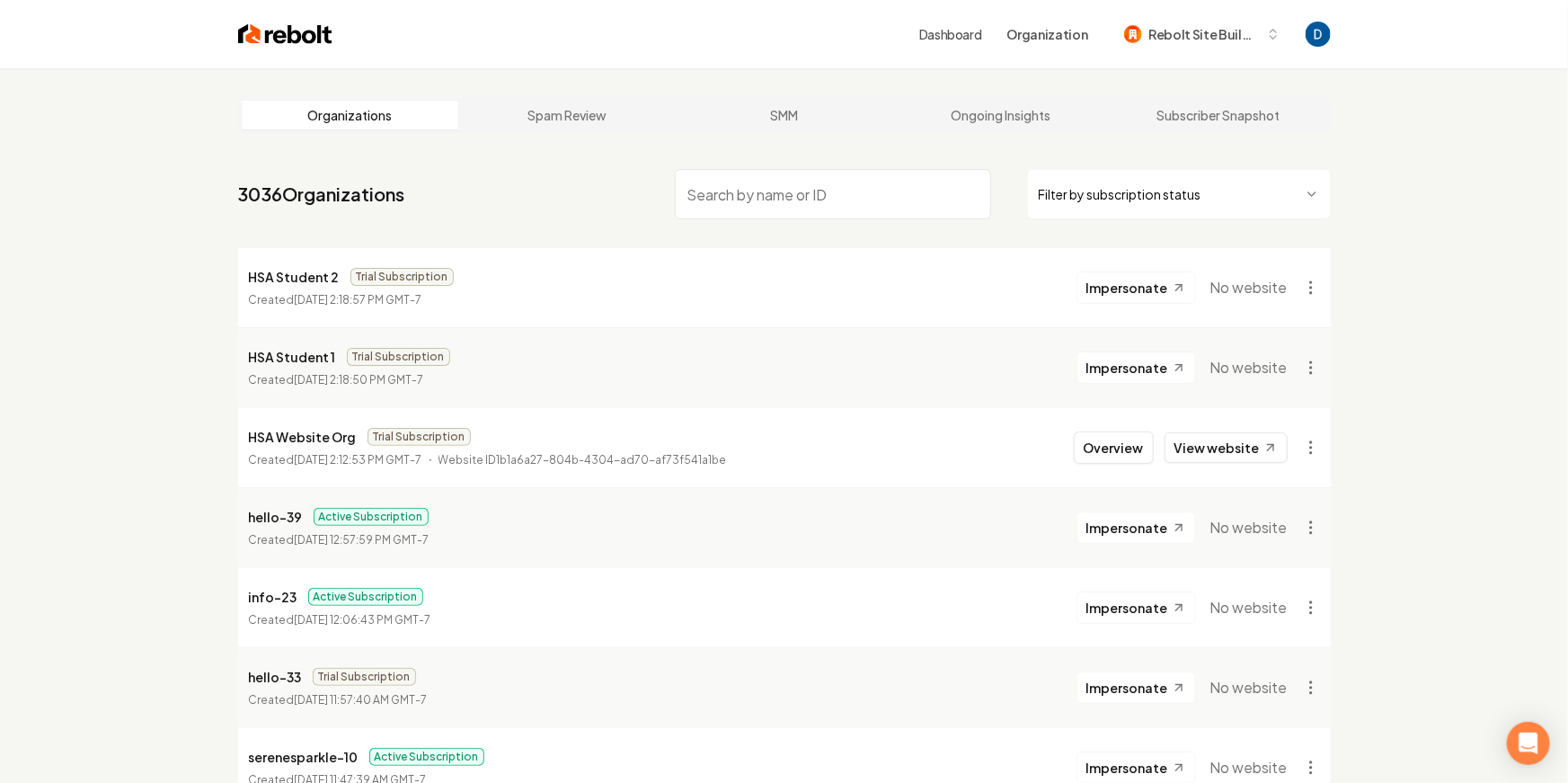
click at [755, 200] on input "search" at bounding box center [832, 194] width 316 height 50
paste input "Cedar Rose Landscapes"
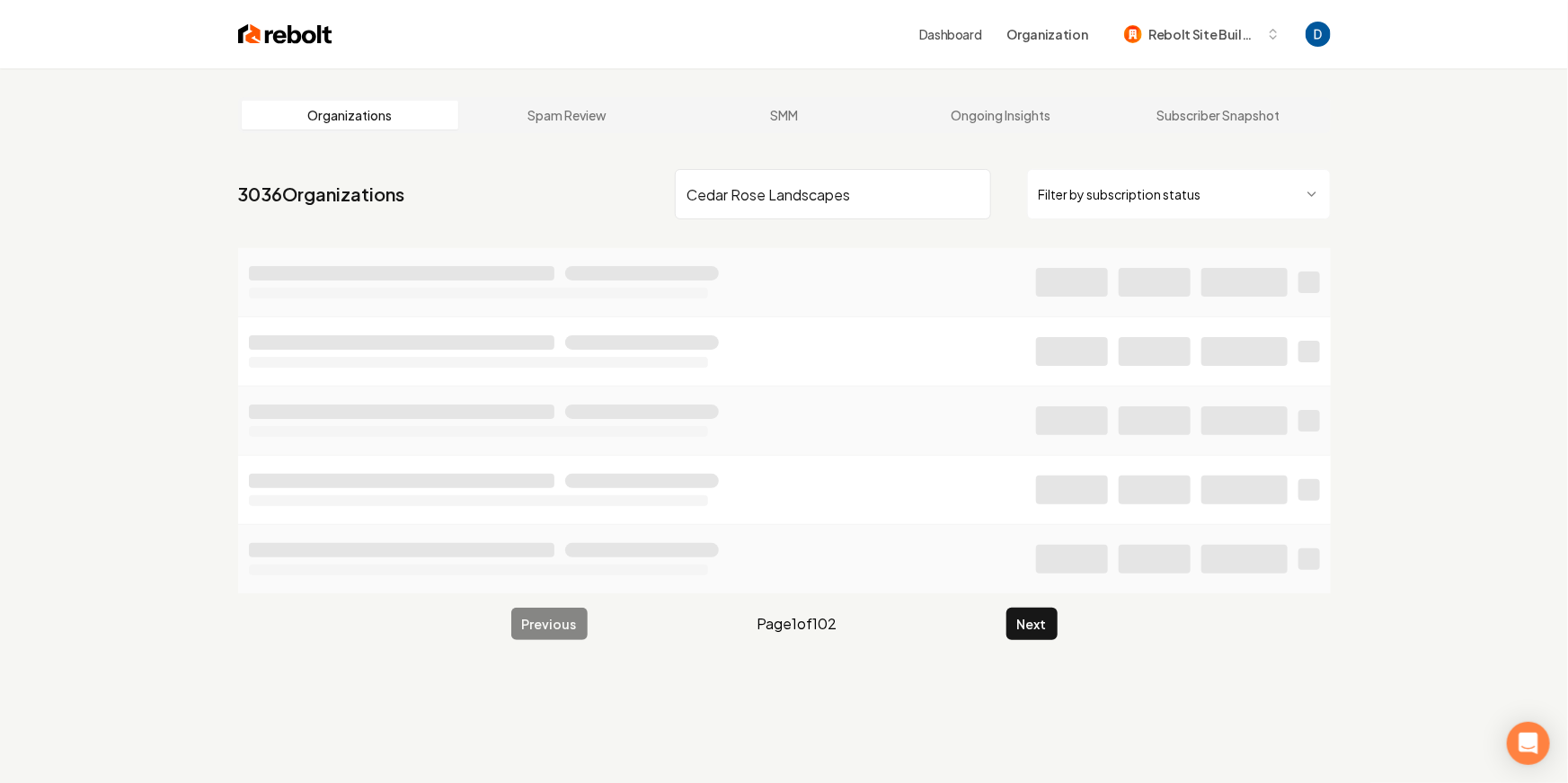
type input "Cedar Rose Landscapes"
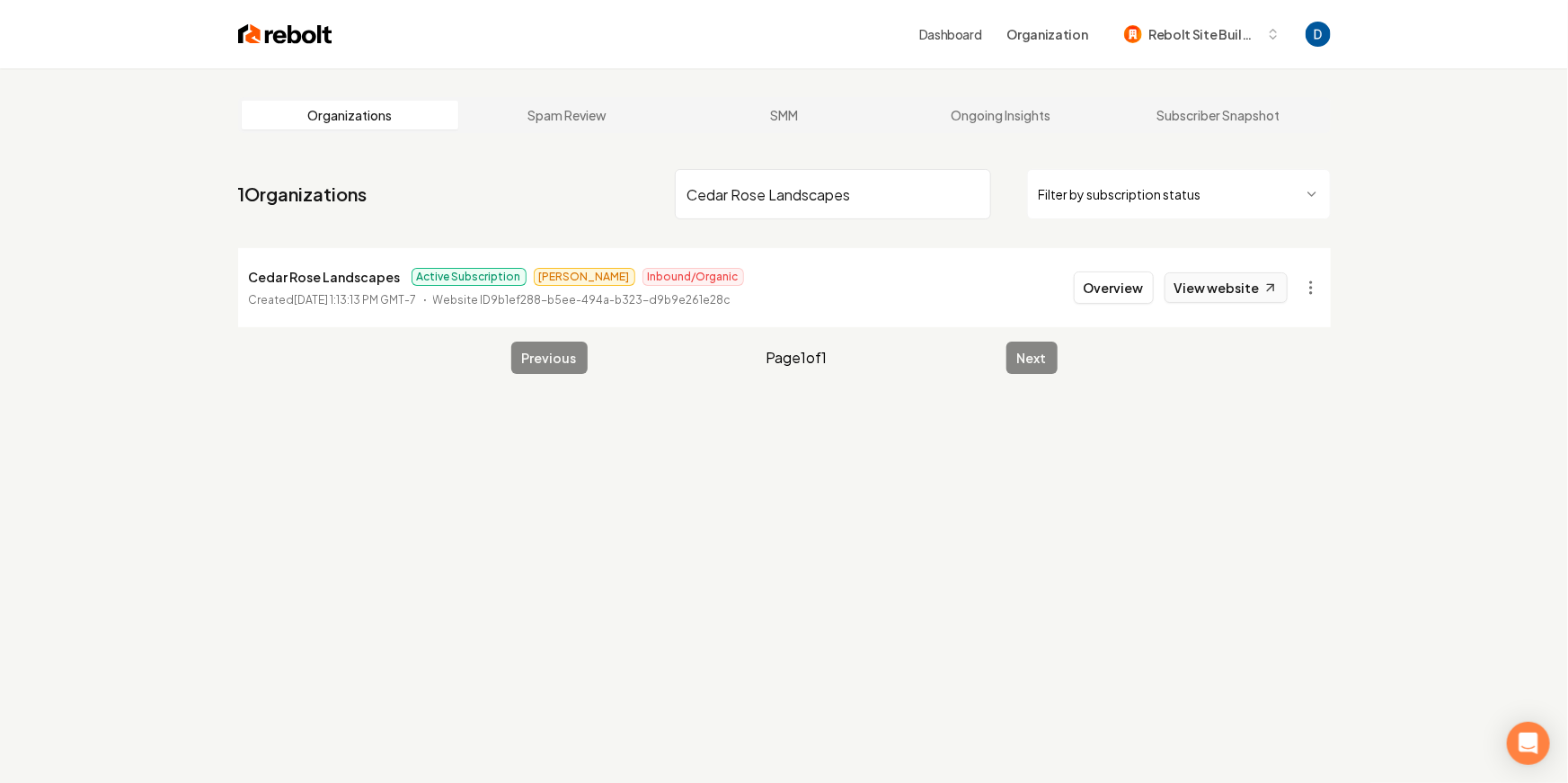
click at [1211, 286] on link "View website" at bounding box center [1226, 287] width 123 height 30
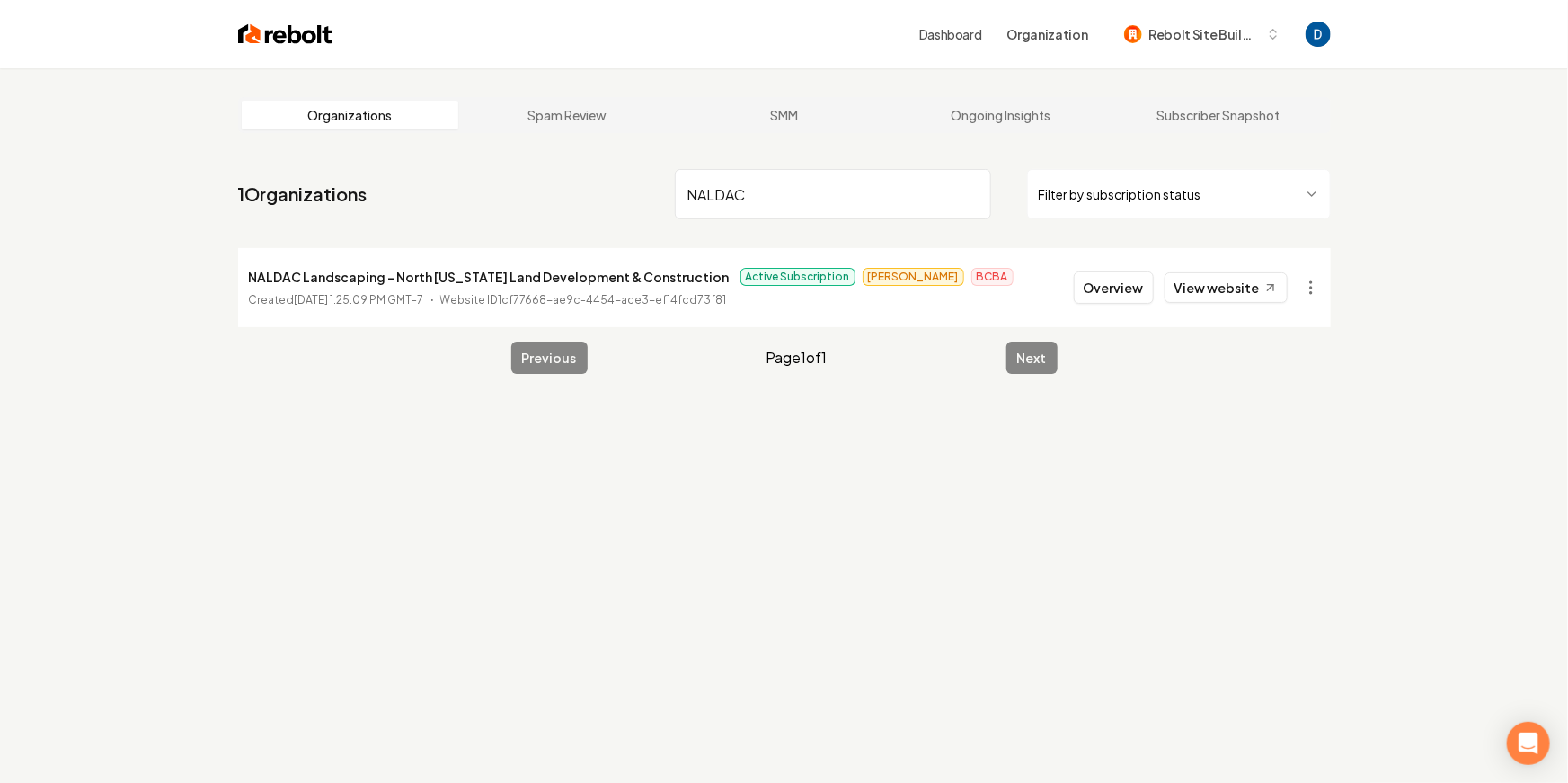
click at [740, 186] on input "NALDAC" at bounding box center [832, 194] width 316 height 50
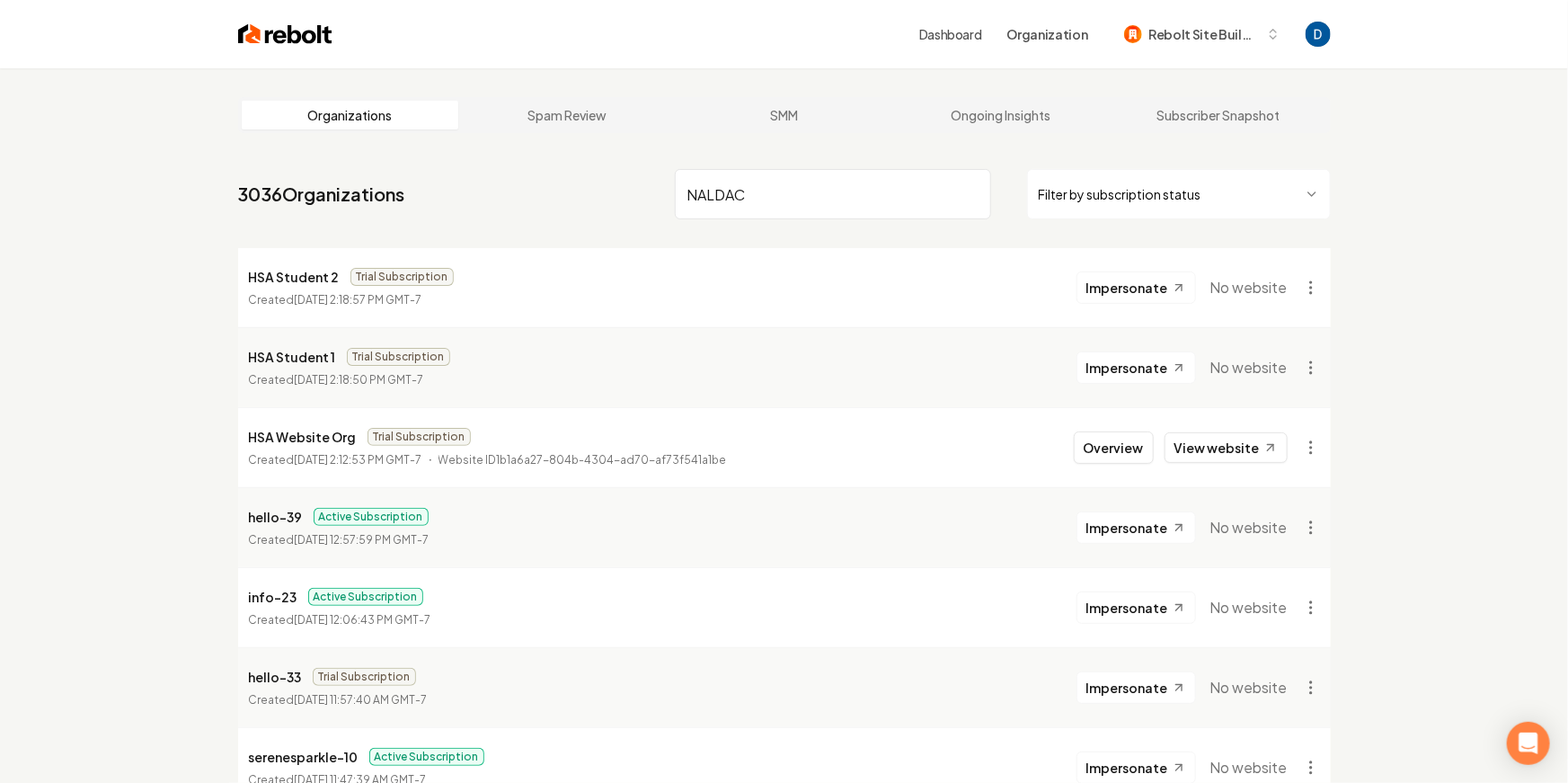
click at [744, 199] on input "NALDAC" at bounding box center [832, 194] width 316 height 50
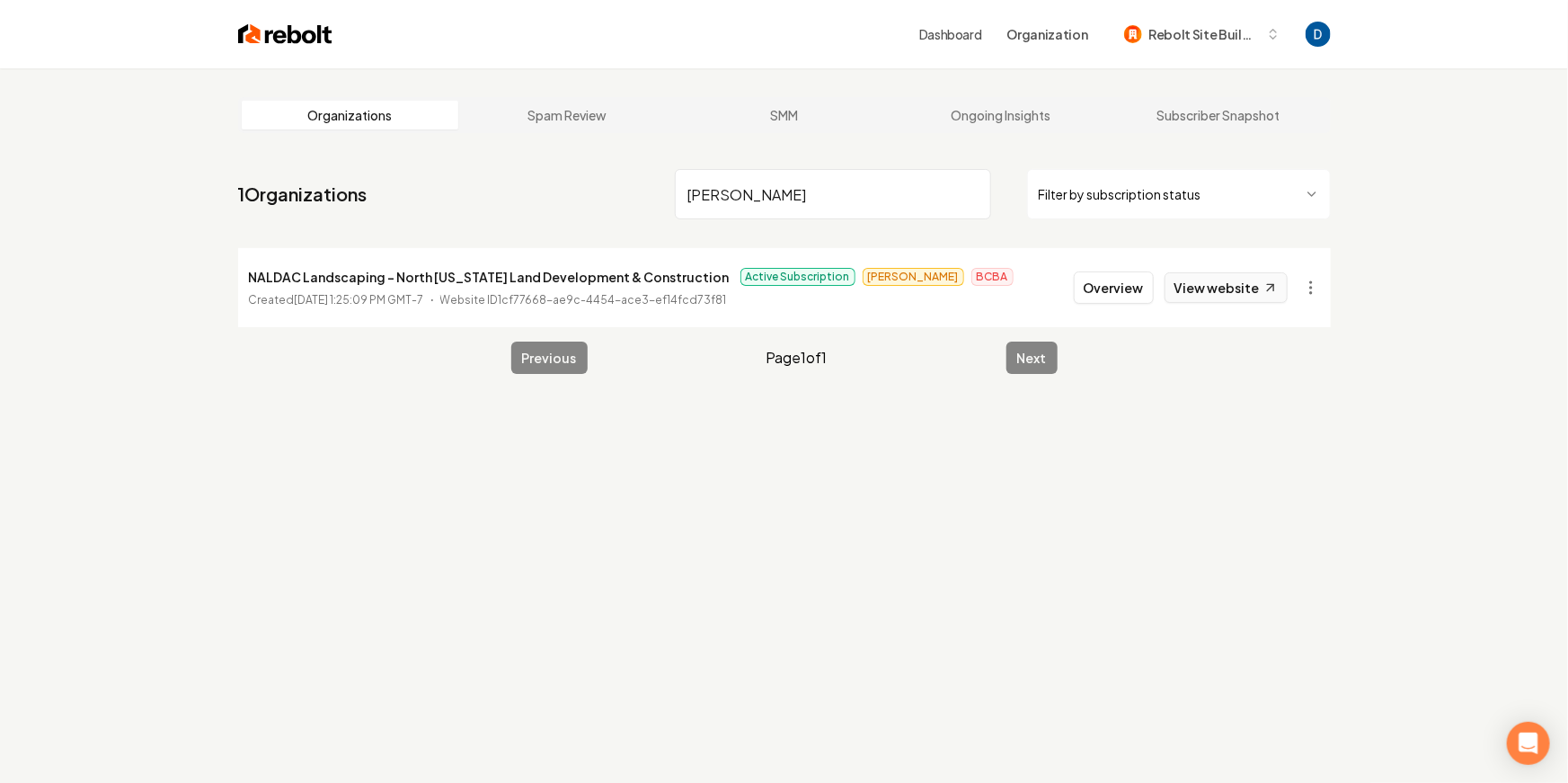
type input "[PERSON_NAME]"
click at [1254, 284] on link "View website" at bounding box center [1226, 287] width 123 height 30
click at [285, 274] on p "NALDAC Landscaping - North [US_STATE] Land Development & Construction" at bounding box center [489, 277] width 481 height 22
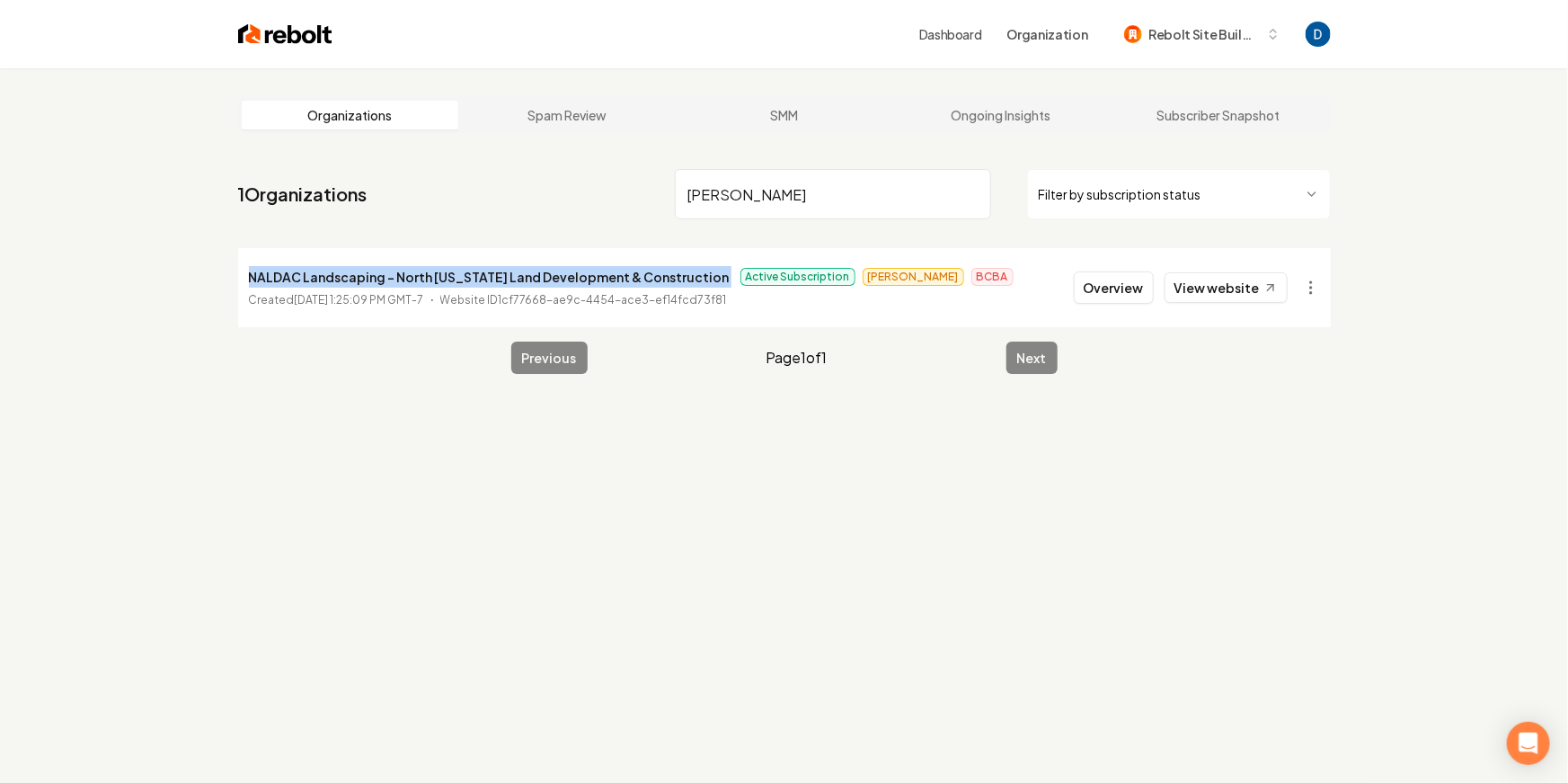
copy p "NALDAC Landscaping - North [US_STATE] Land Development & Construction"
click at [1138, 298] on button "Overview" at bounding box center [1114, 288] width 80 height 32
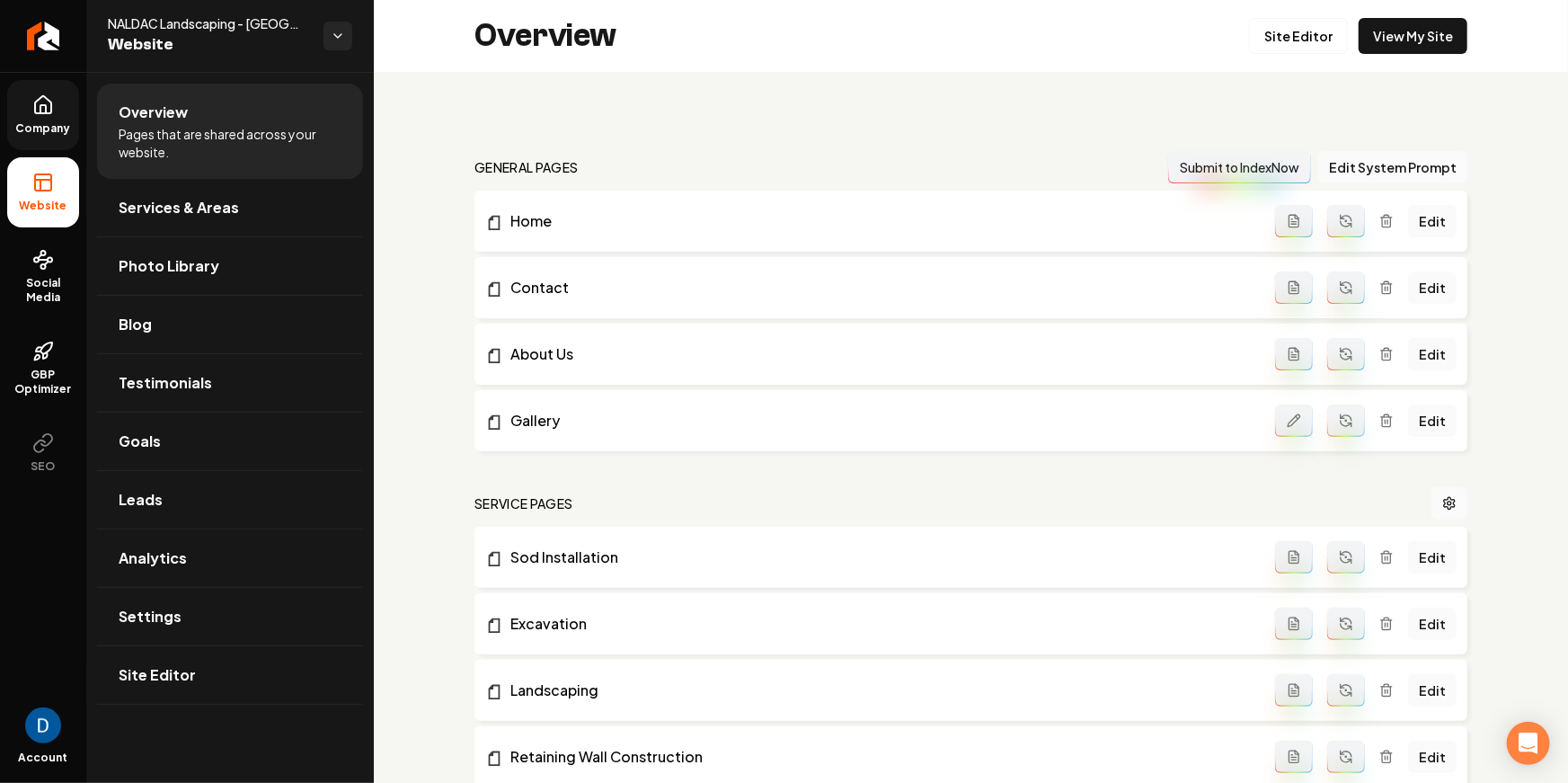
click at [27, 85] on link "Company" at bounding box center [43, 115] width 71 height 71
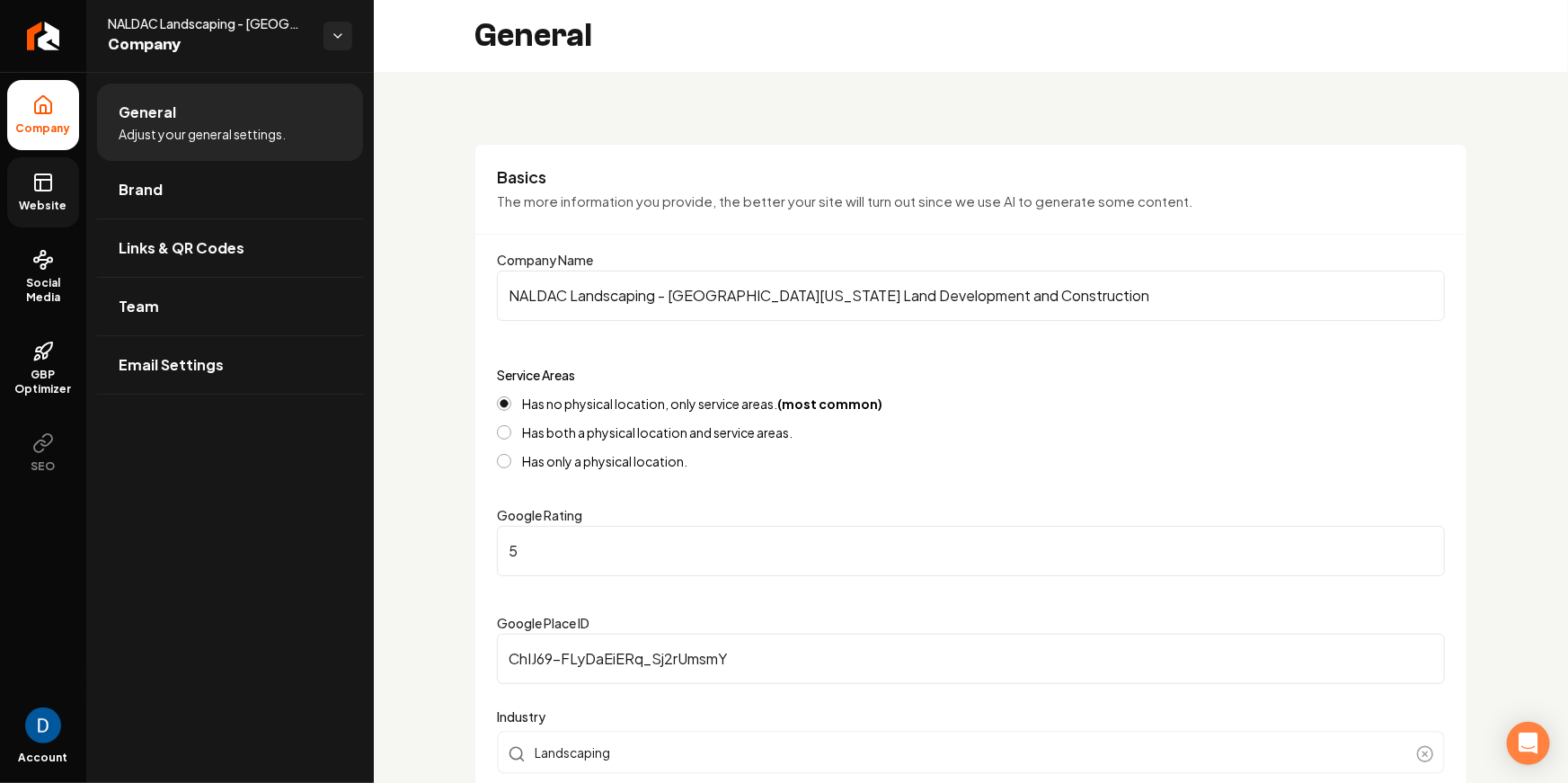
click at [56, 188] on link "Website" at bounding box center [43, 192] width 71 height 71
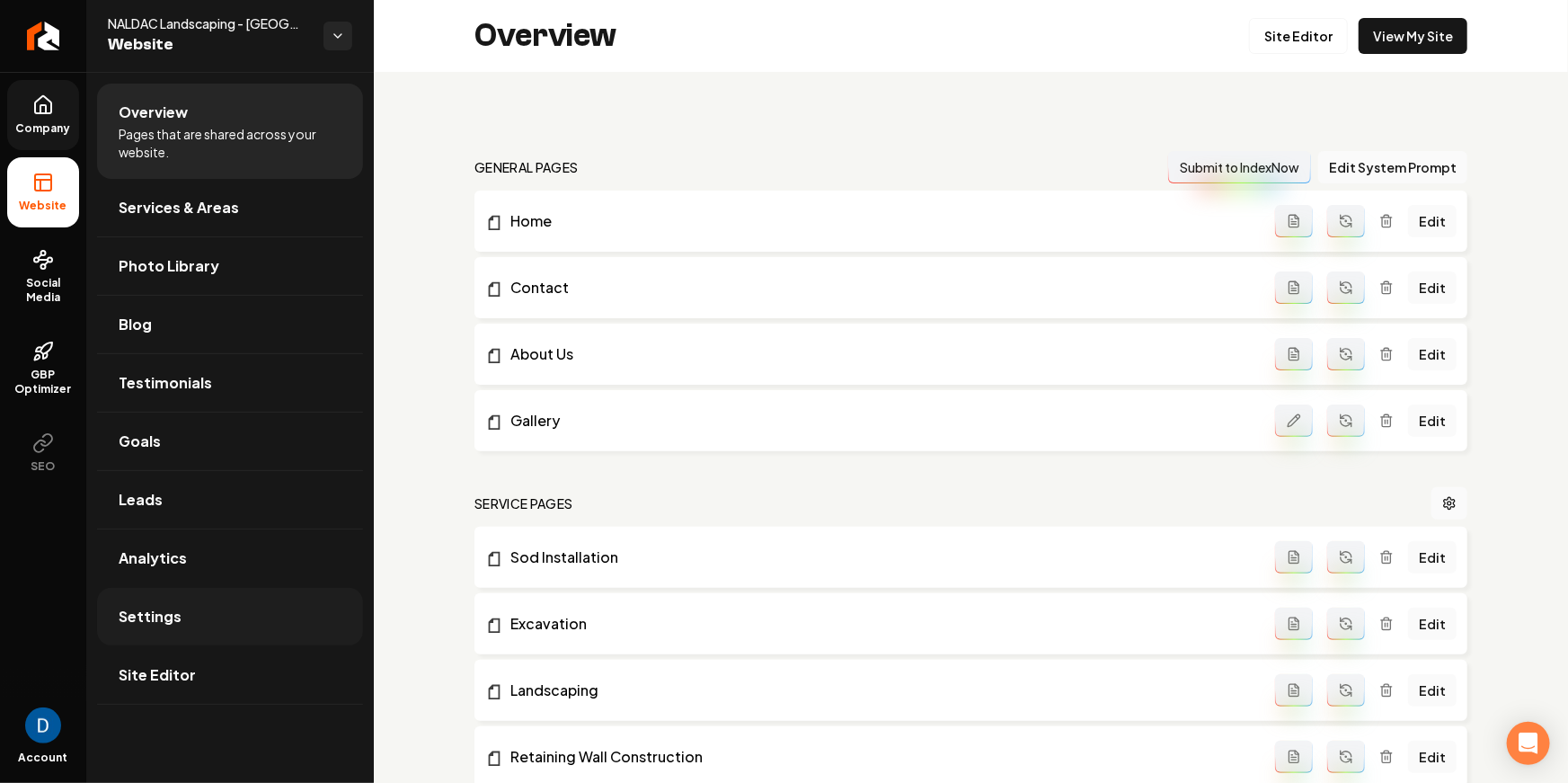
click at [237, 612] on link "Settings" at bounding box center [230, 616] width 266 height 57
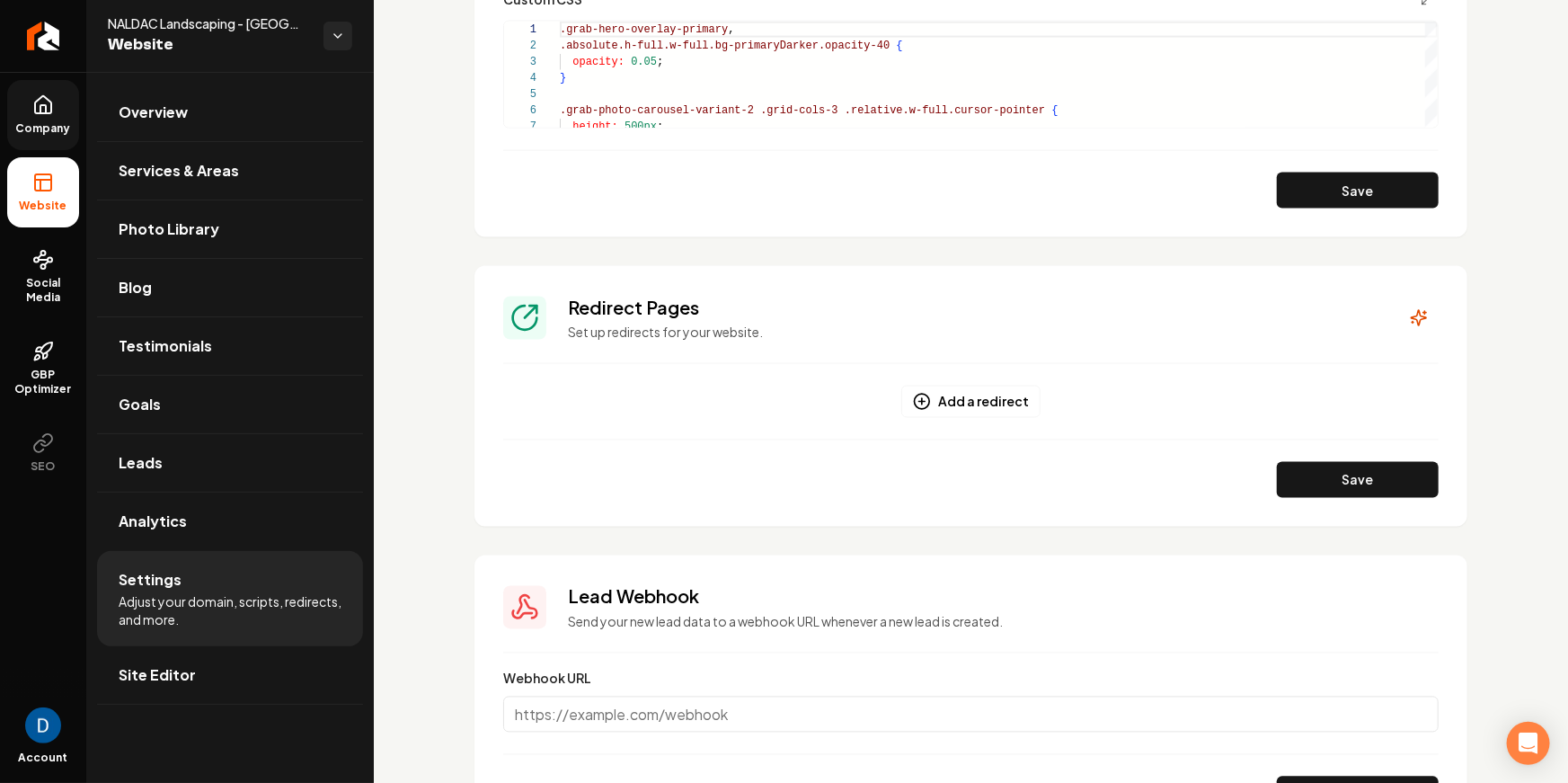
scroll to position [1387, 0]
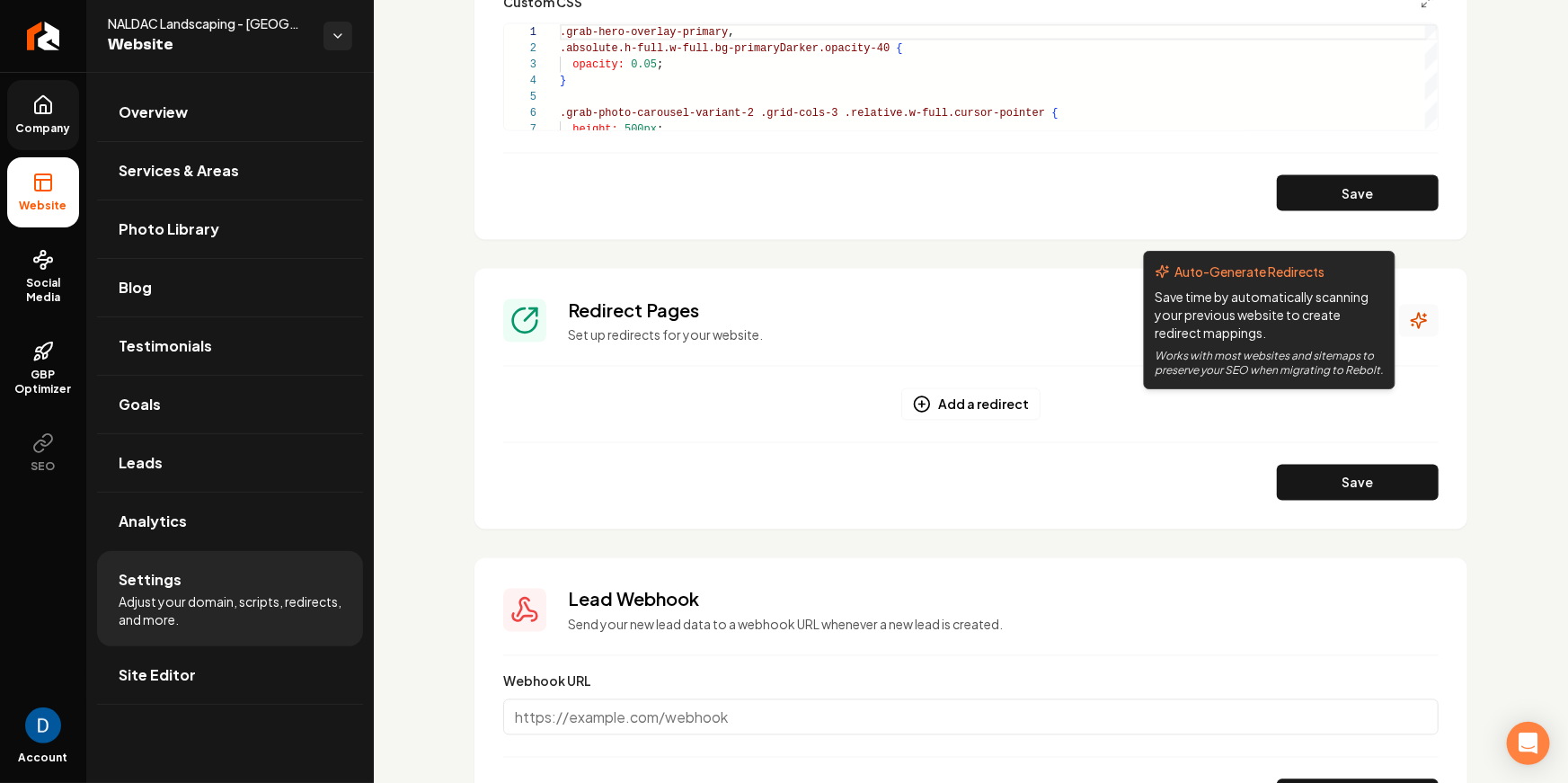
click at [1418, 322] on icon "Main content area" at bounding box center [1419, 321] width 15 height 15
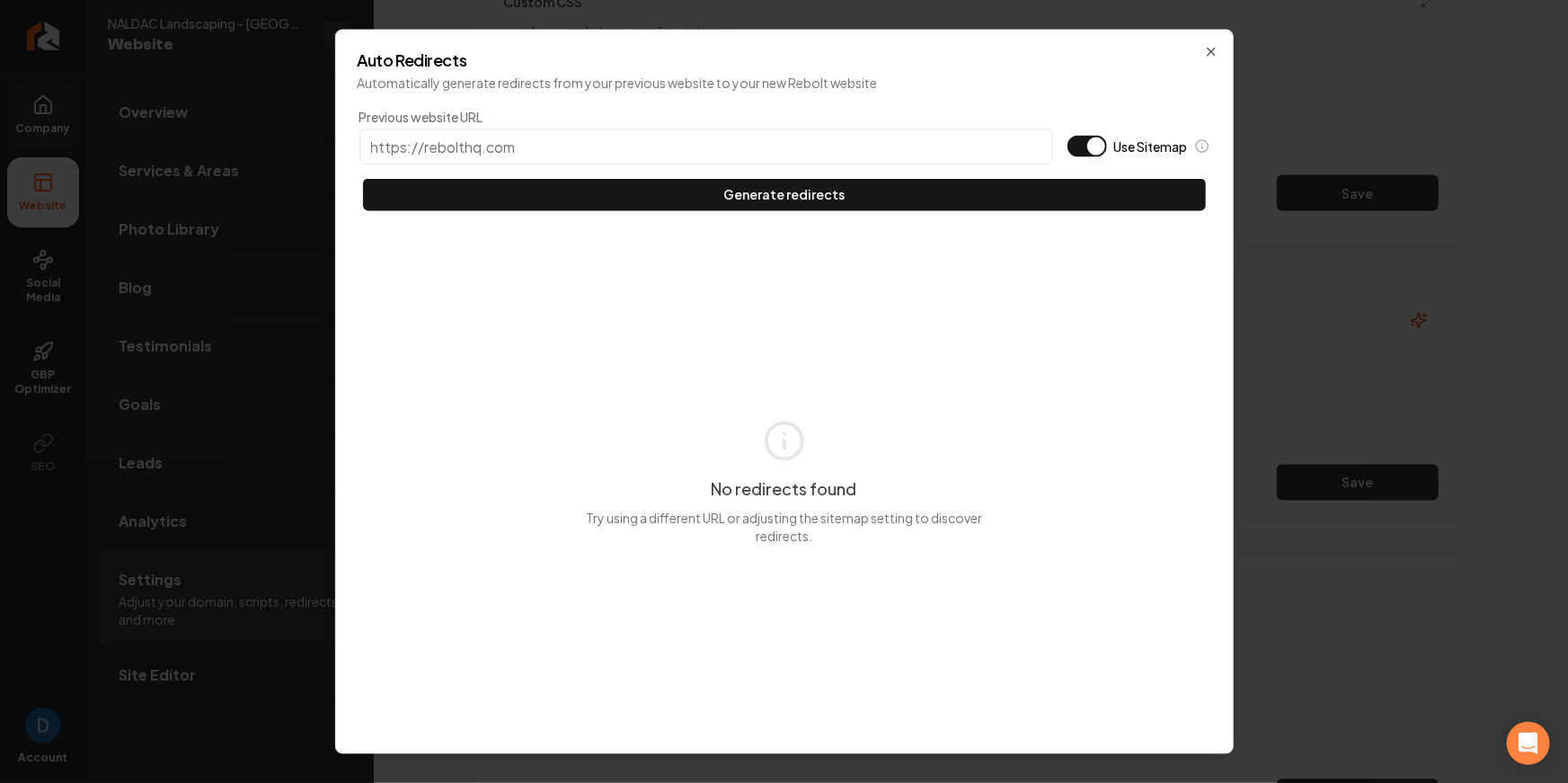
type input "[DOMAIN_NAME]"
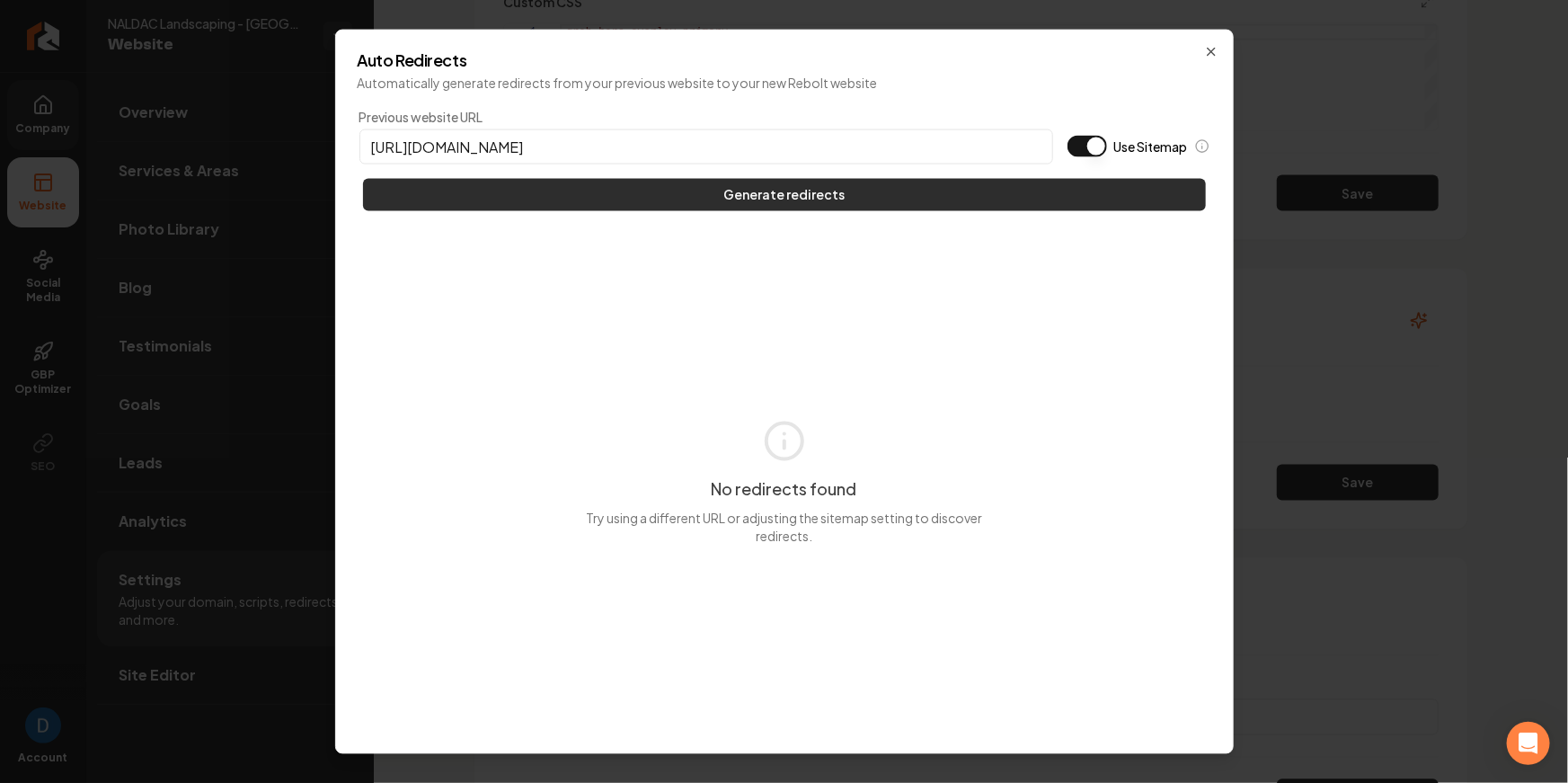
type input "[URL][DOMAIN_NAME]"
click at [698, 204] on button "Generate redirects" at bounding box center [784, 194] width 843 height 32
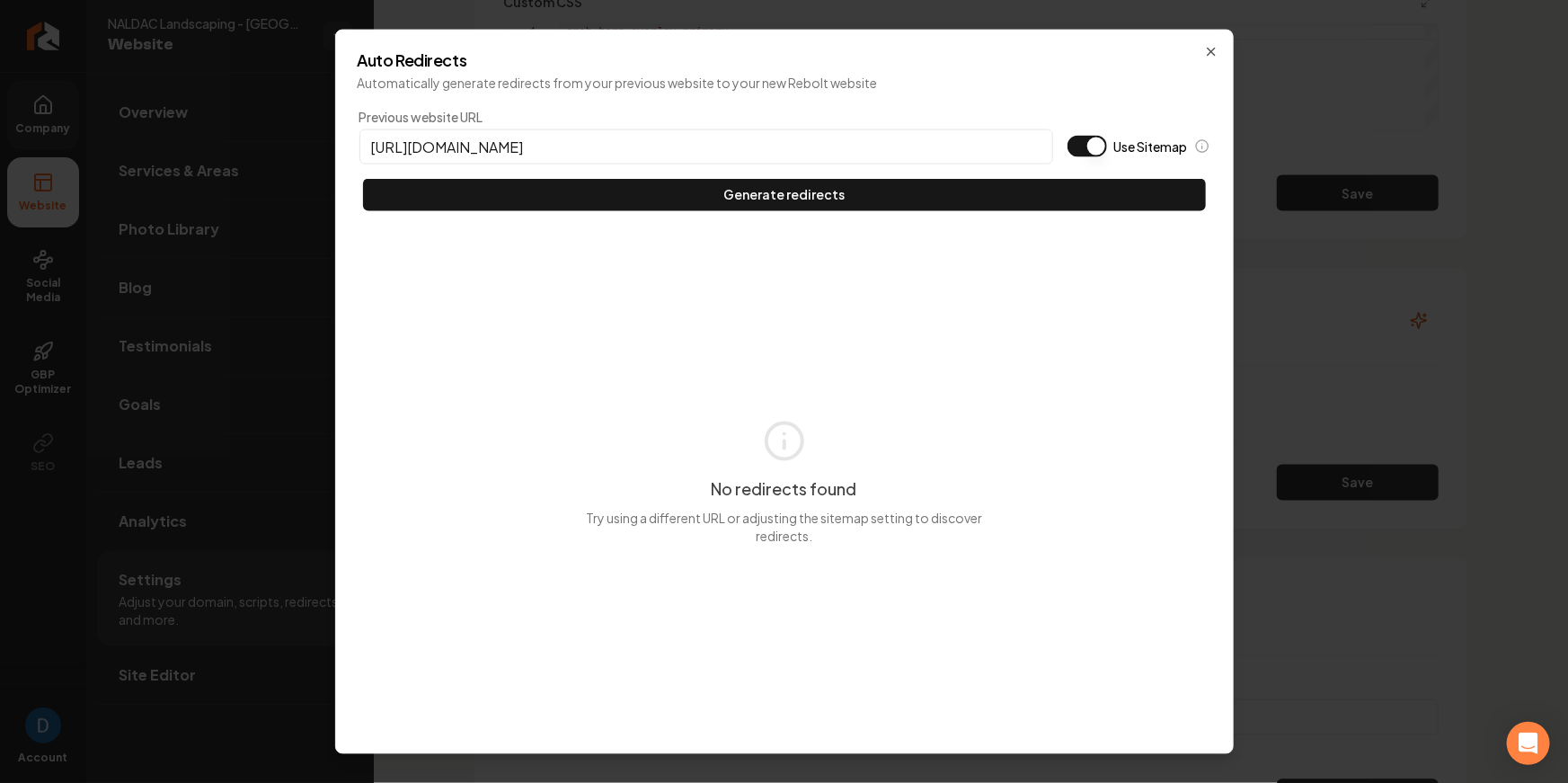
drag, startPoint x: 1101, startPoint y: 155, endPoint x: 1101, endPoint y: 144, distance: 11.0
click at [1101, 155] on div "Previous website URL [URL][DOMAIN_NAME] Use Sitemap" at bounding box center [784, 136] width 850 height 56
click at [1101, 142] on button "Use Sitemap" at bounding box center [1087, 145] width 40 height 22
click at [989, 191] on button "Generate redirects" at bounding box center [784, 194] width 843 height 32
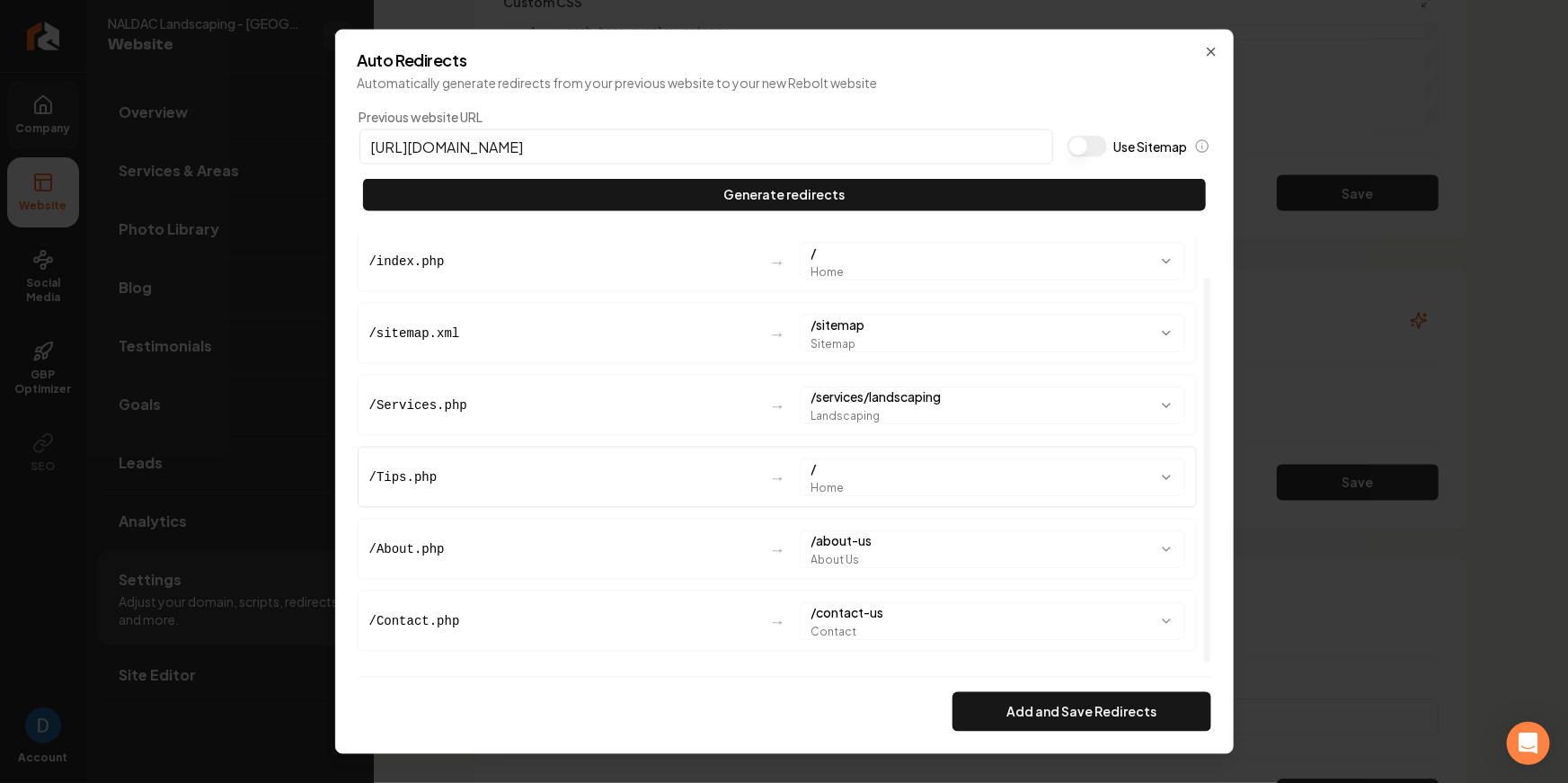
scroll to position [0, 0]
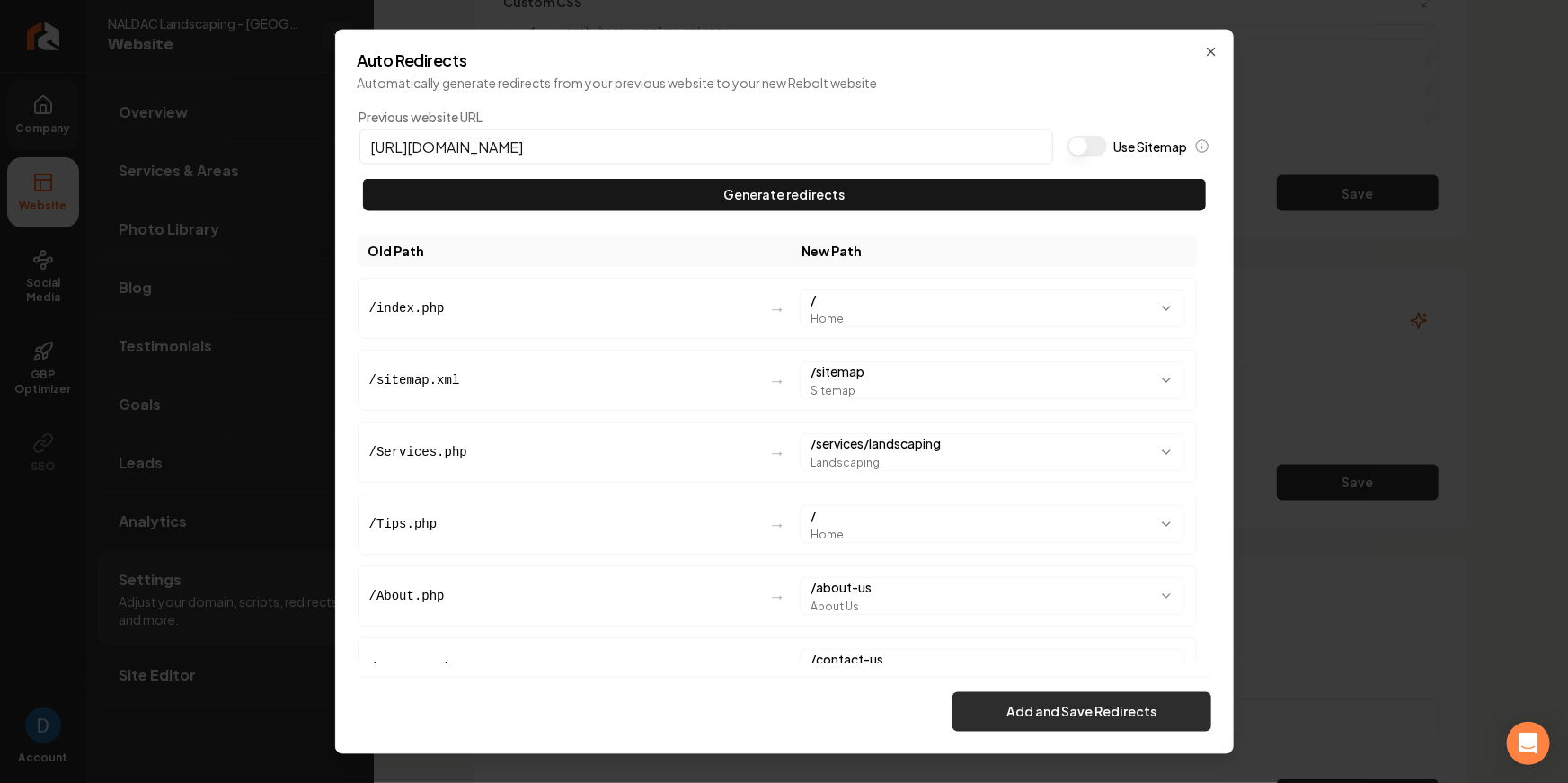
click at [1025, 712] on button "Add and Save Redirects" at bounding box center [1082, 712] width 259 height 40
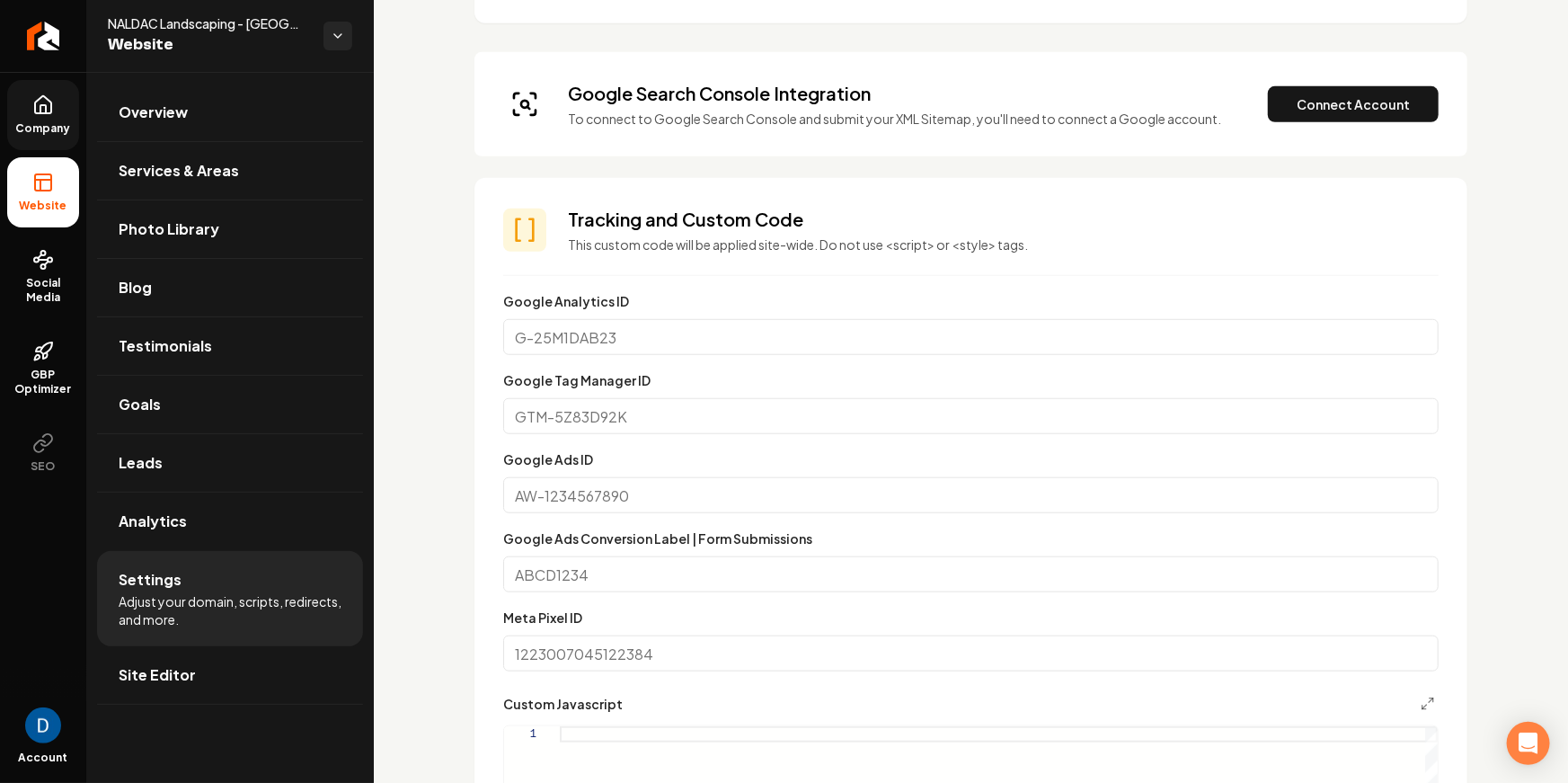
scroll to position [440, 0]
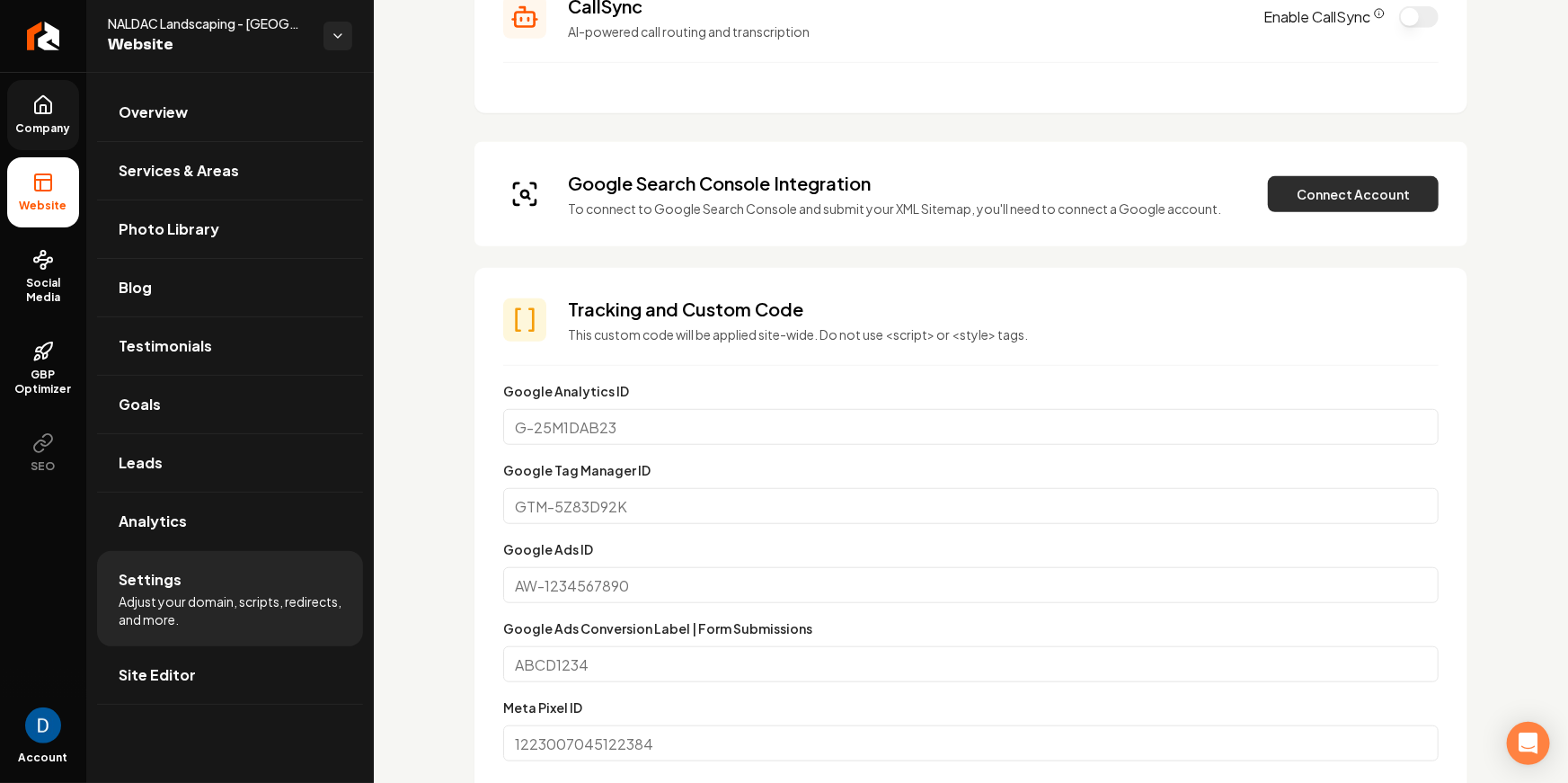
click at [1344, 193] on button "Connect Account" at bounding box center [1354, 194] width 171 height 36
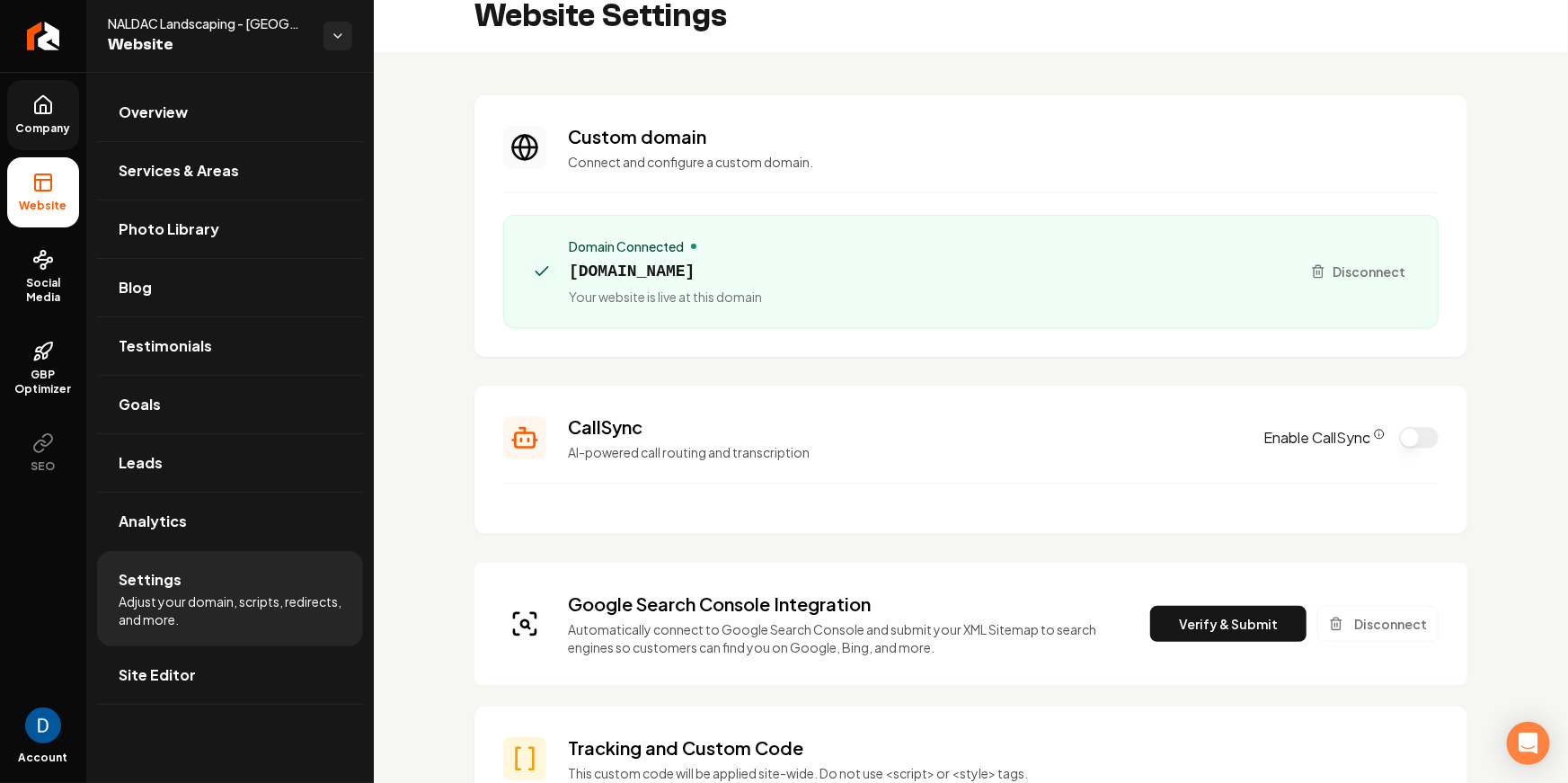
scroll to position [19, 0]
click at [1246, 625] on button "Verify & Submit" at bounding box center [1228, 625] width 156 height 36
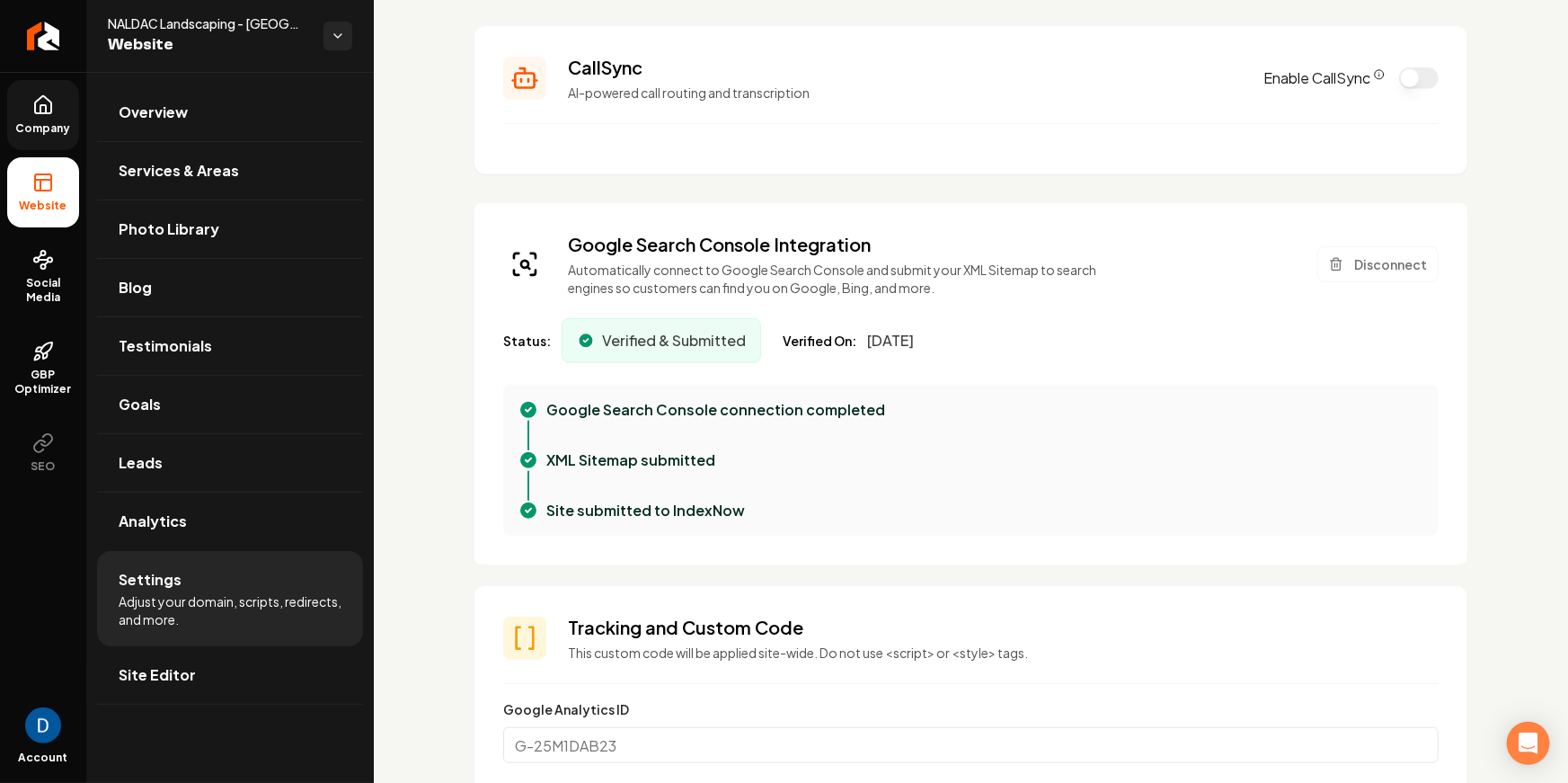
scroll to position [162, 0]
click at [50, 30] on icon "Return to dashboard" at bounding box center [43, 36] width 29 height 29
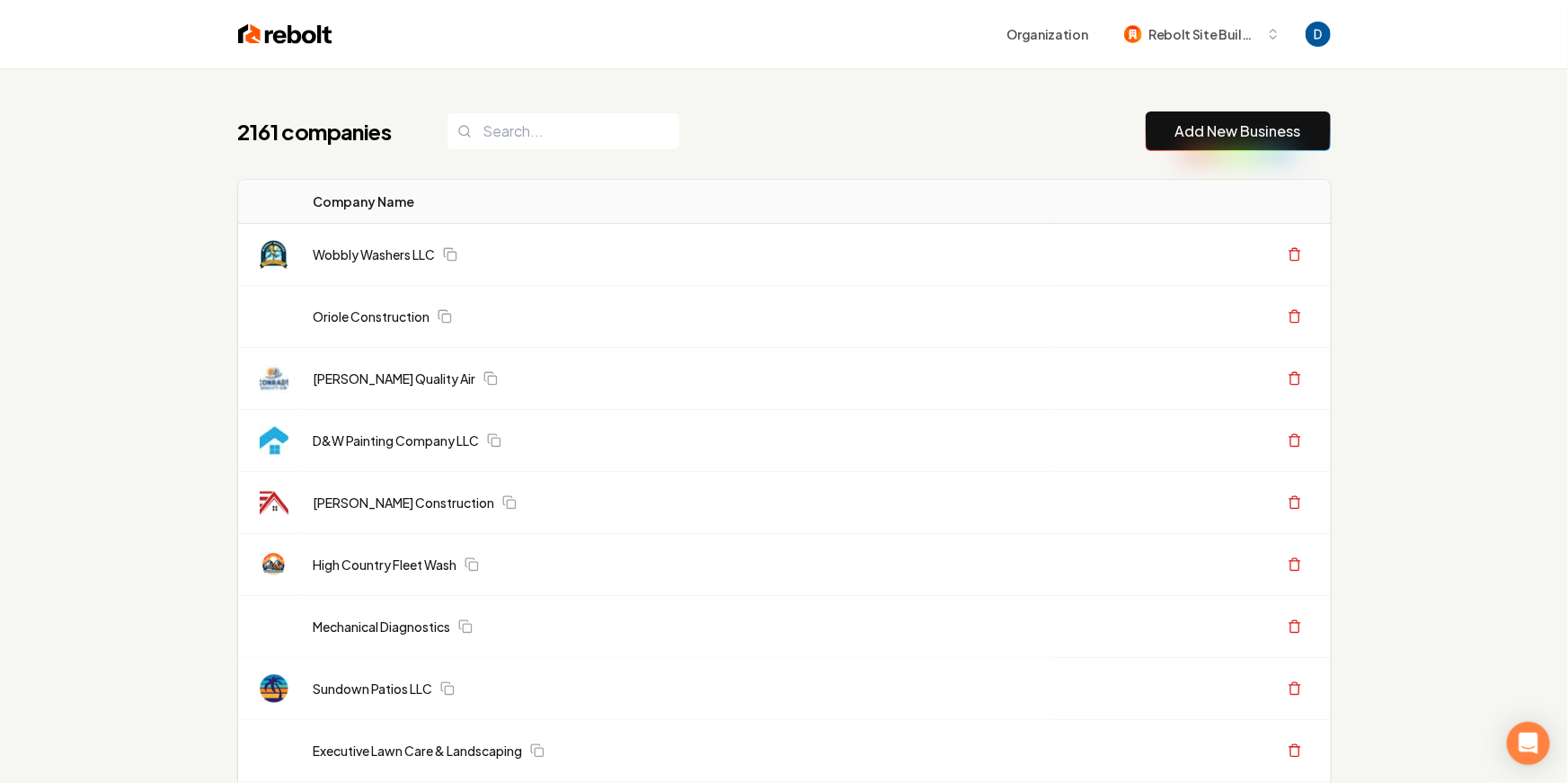
click at [785, 111] on div "2161 companies Add New Business" at bounding box center [784, 131] width 1093 height 40
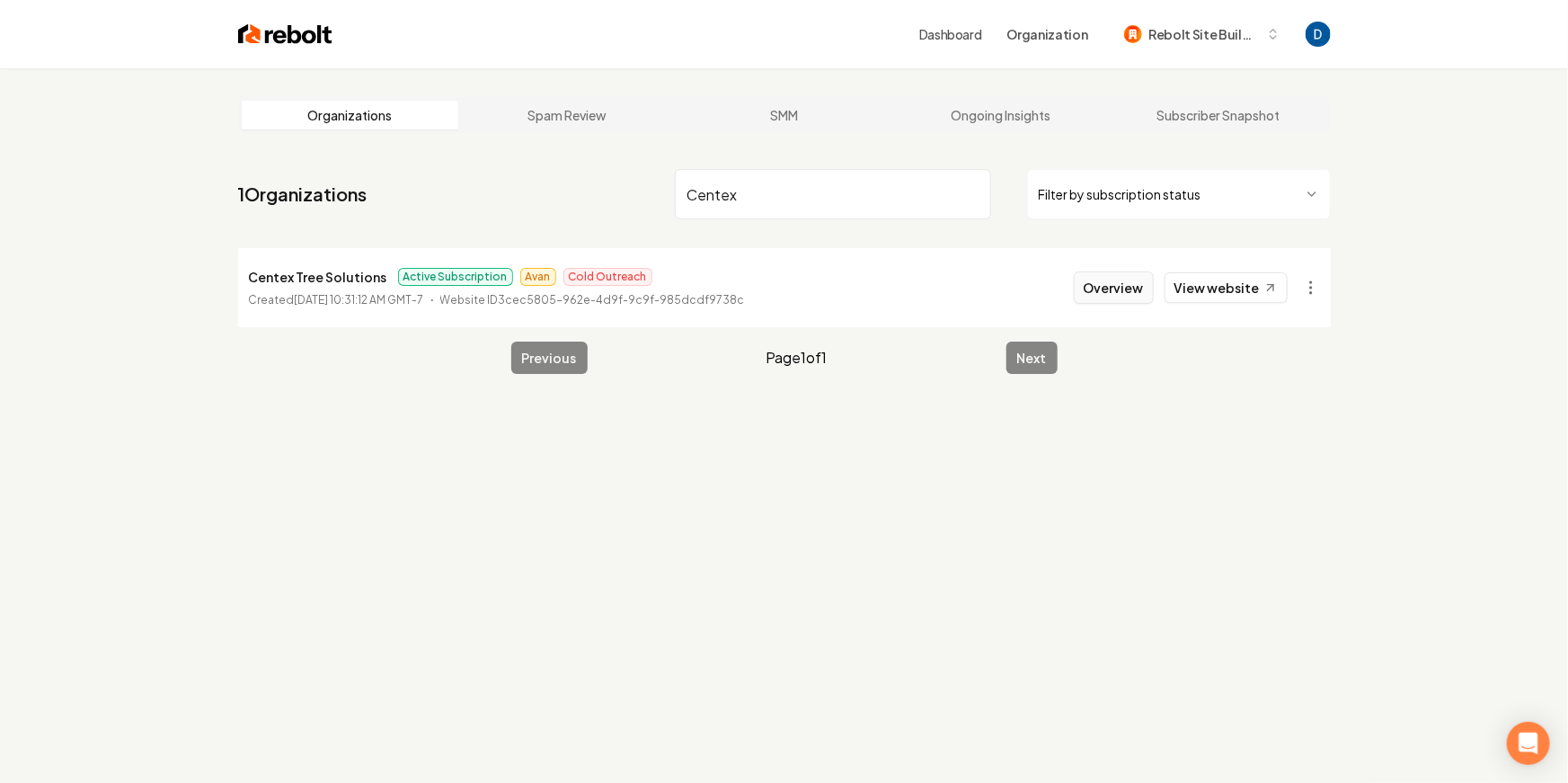
type input "Centex"
click at [1121, 290] on button "Overview" at bounding box center [1114, 288] width 80 height 32
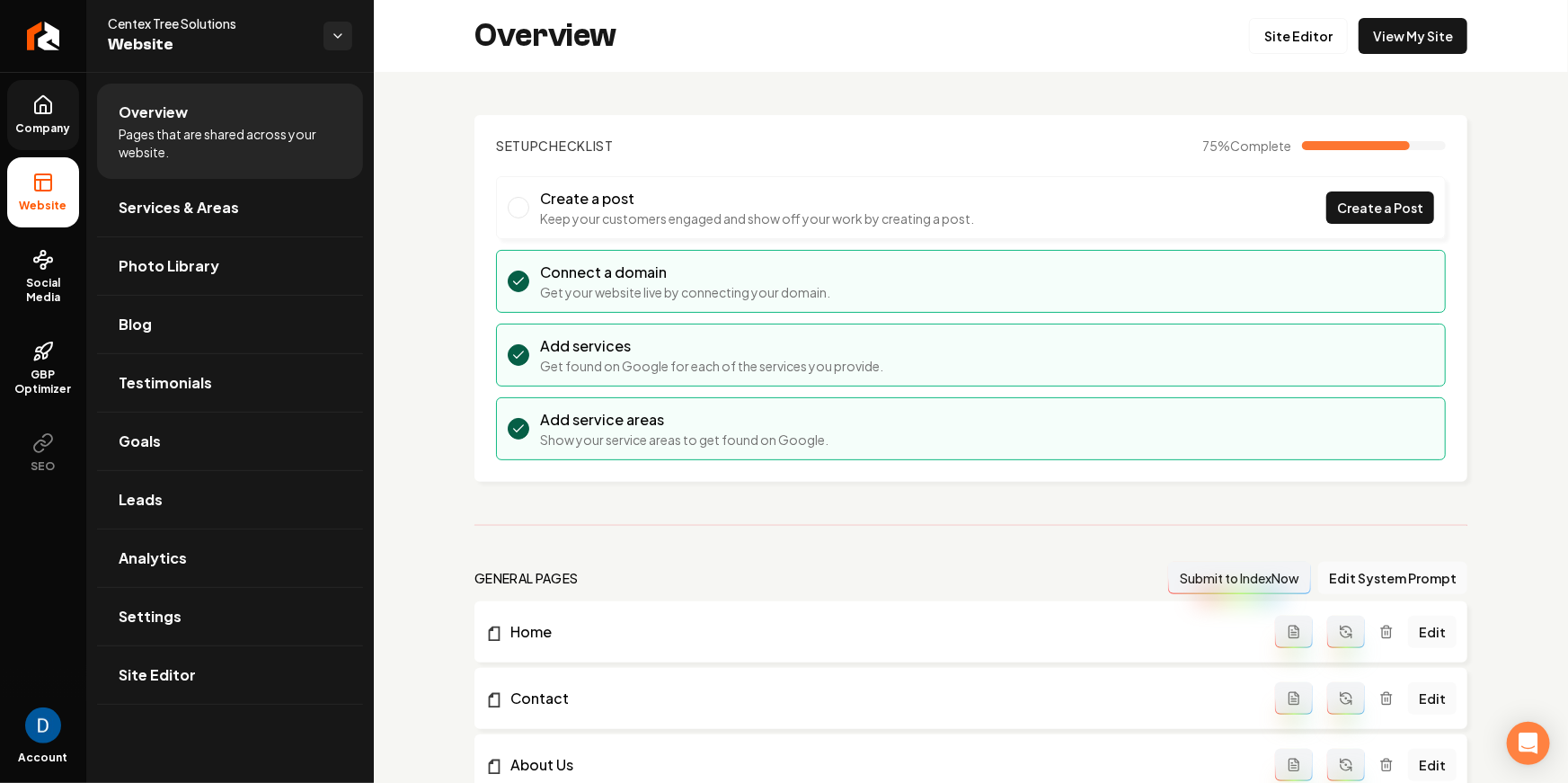
click at [31, 119] on link "Company" at bounding box center [43, 115] width 71 height 71
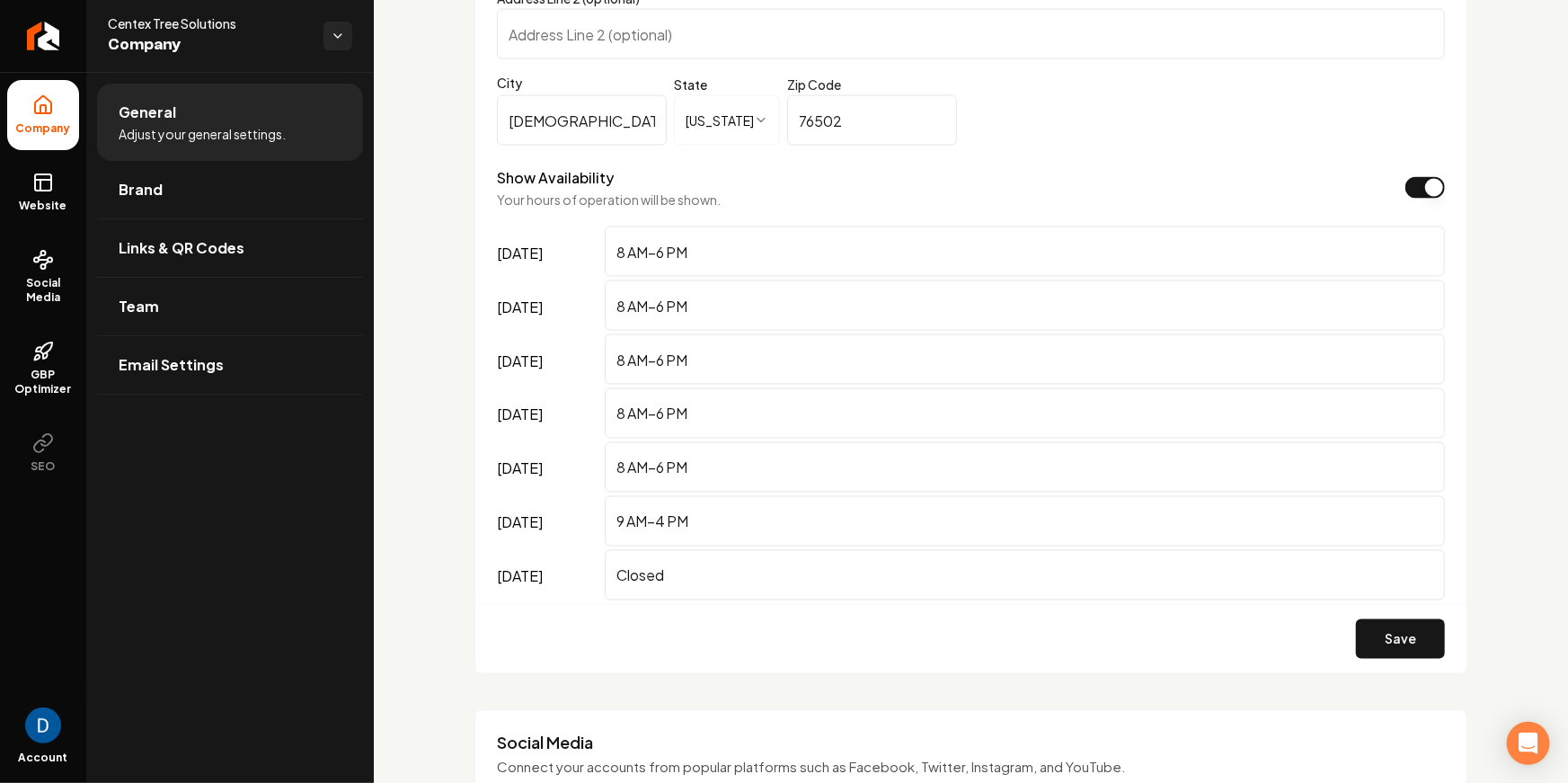
scroll to position [1348, 0]
click at [55, 45] on icon "Return to dashboard" at bounding box center [43, 36] width 29 height 29
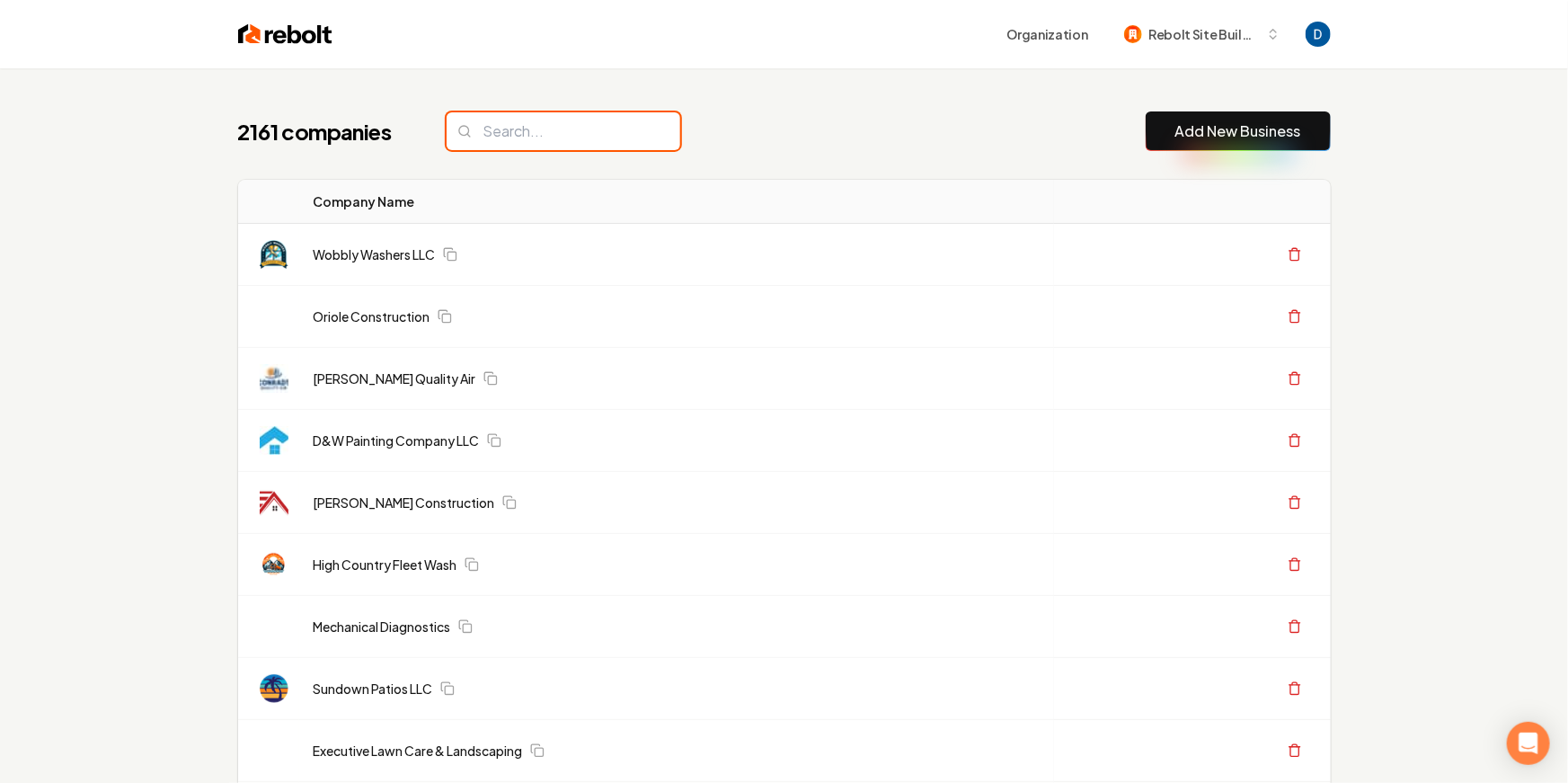
click at [556, 130] on input "search" at bounding box center [563, 131] width 233 height 38
click at [964, 116] on div "2161 companies Add New Business" at bounding box center [784, 131] width 1093 height 40
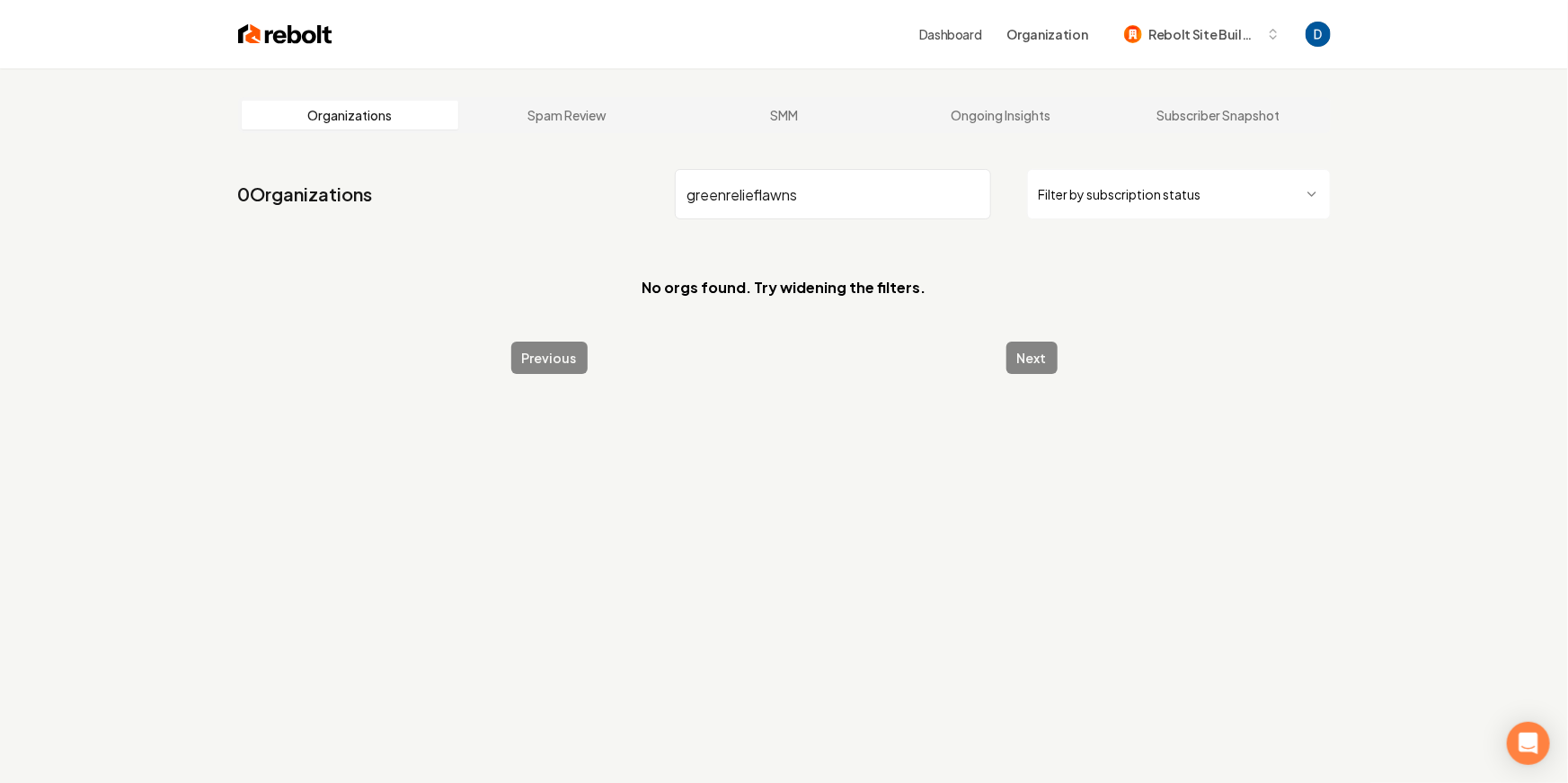
click at [724, 197] on input "greenrelieflawns" at bounding box center [832, 194] width 316 height 50
click at [764, 202] on input "green relieflawns" at bounding box center [832, 194] width 316 height 50
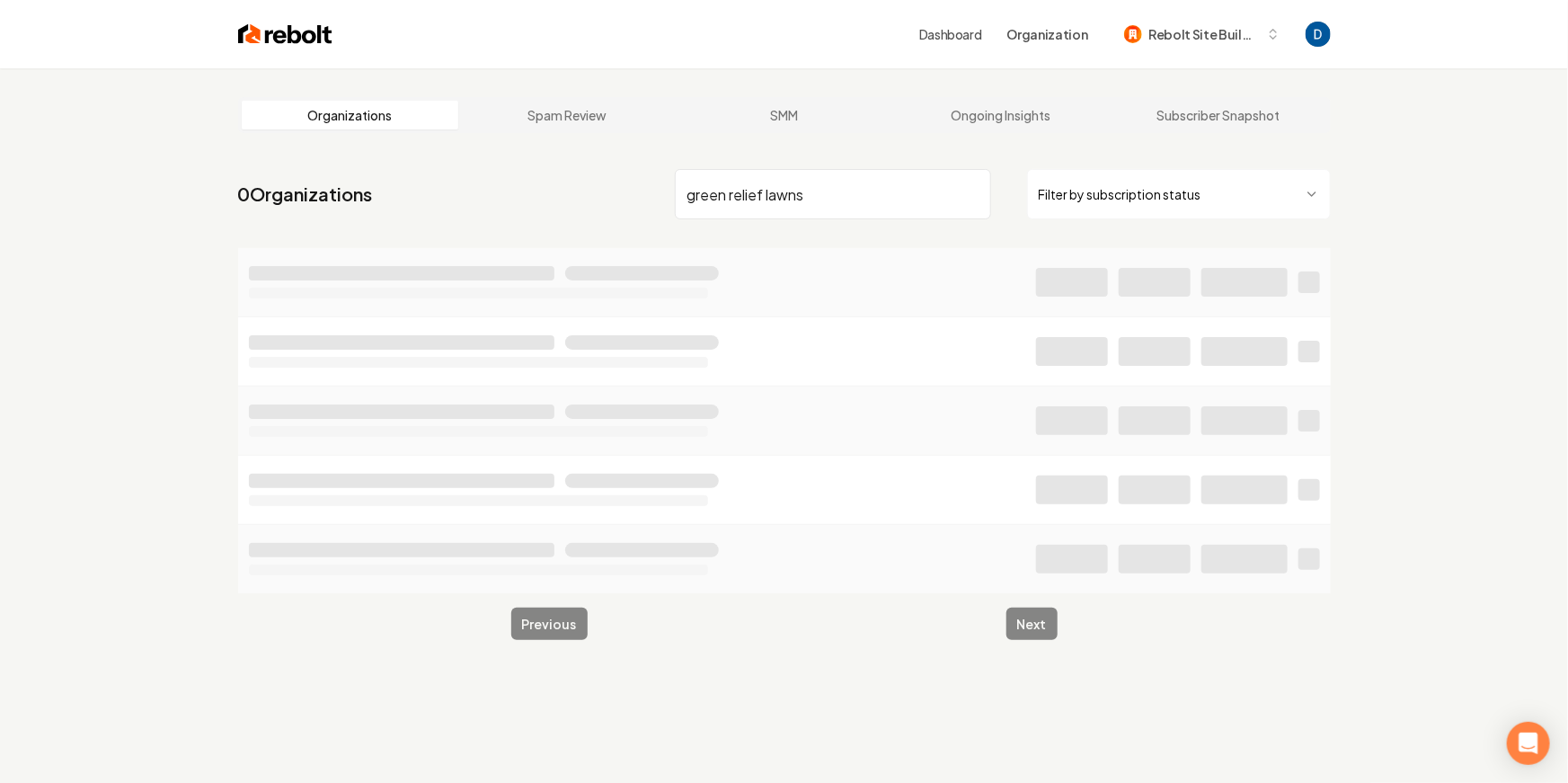
click at [873, 202] on input "green relief lawns" at bounding box center [832, 194] width 316 height 50
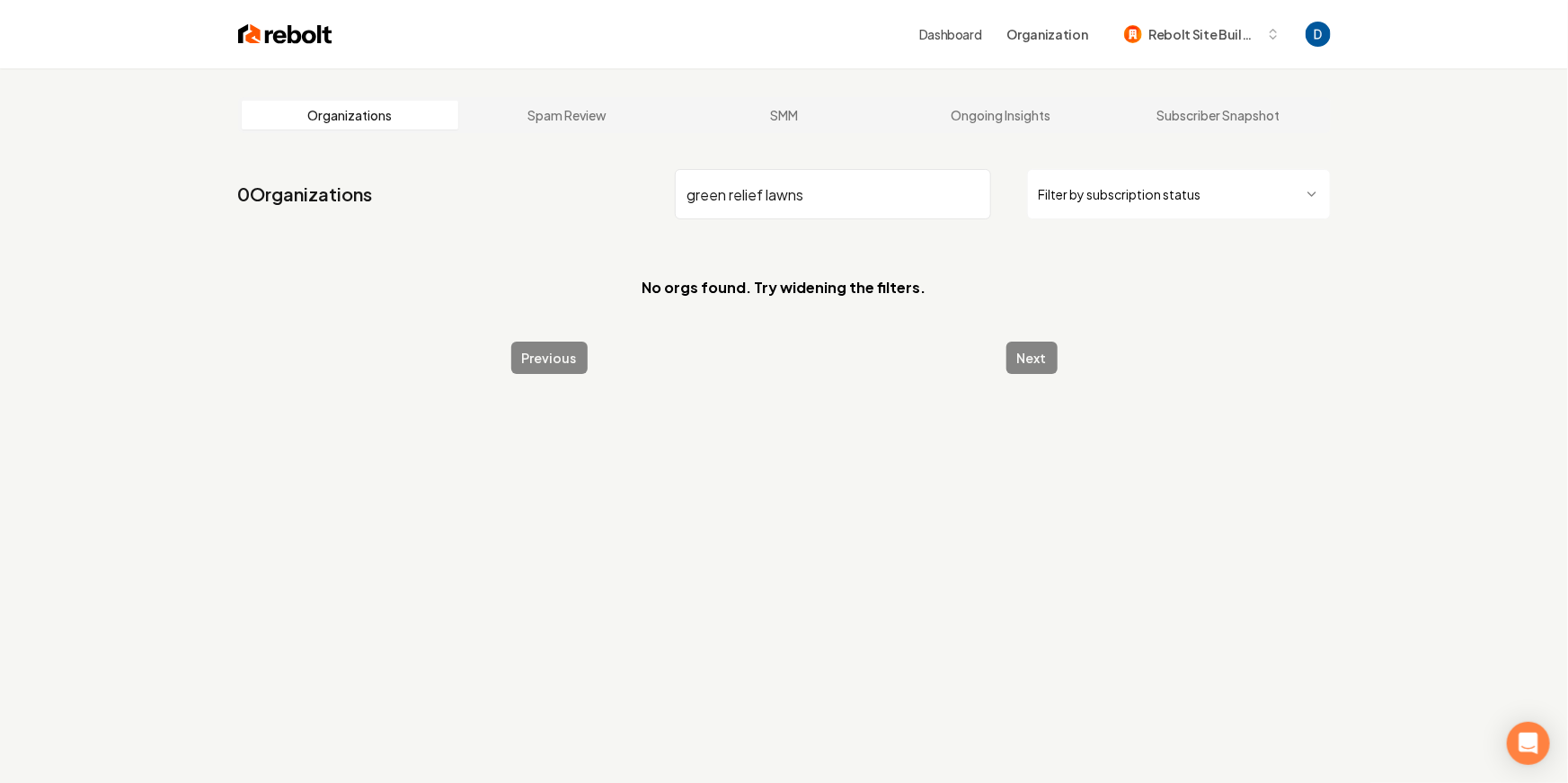
click at [728, 193] on input "green relief lawns" at bounding box center [832, 194] width 316 height 50
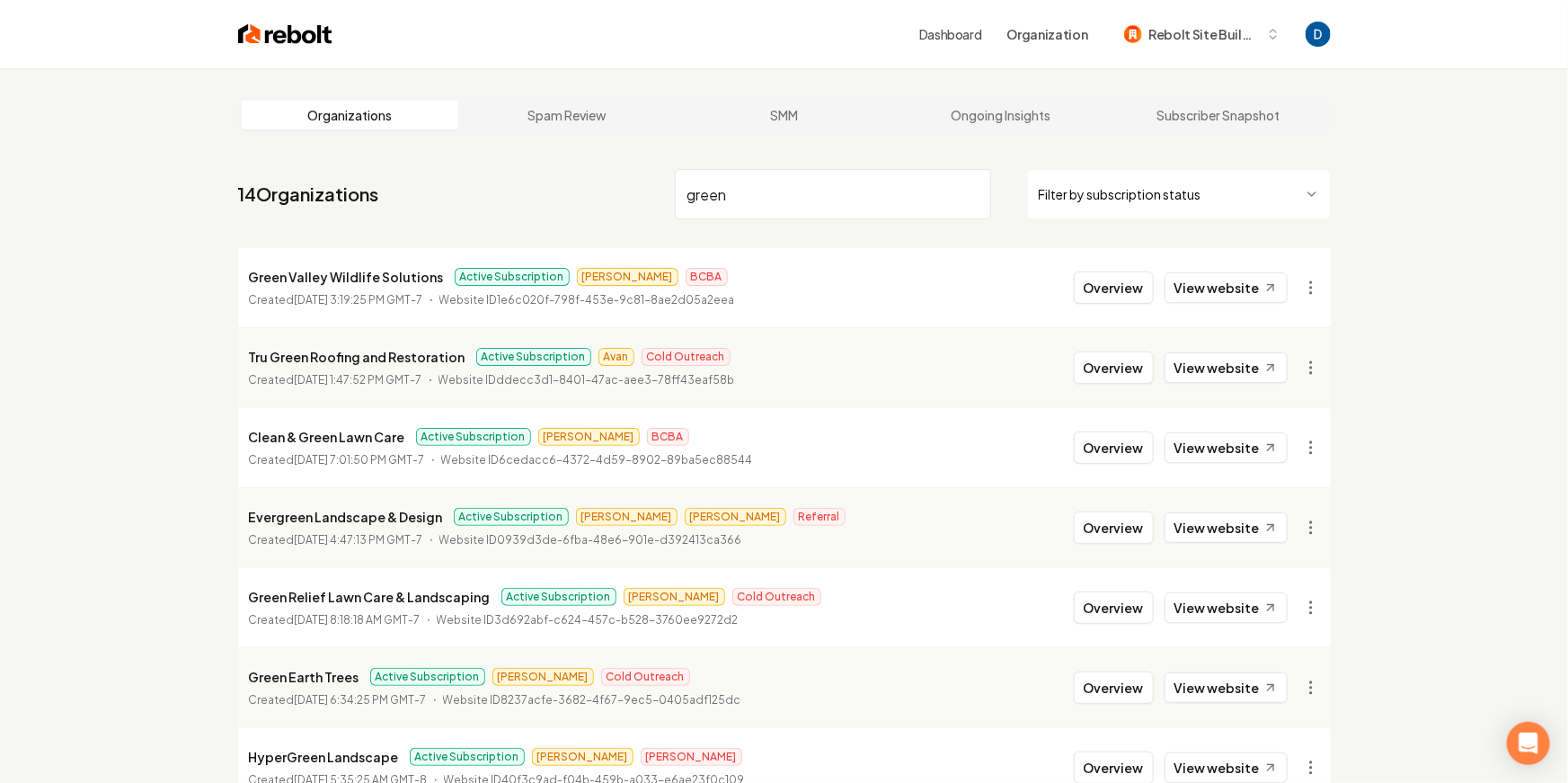
type input "green"
click at [325, 597] on p "Green Relief Lawn Care & Landscaping" at bounding box center [370, 597] width 242 height 22
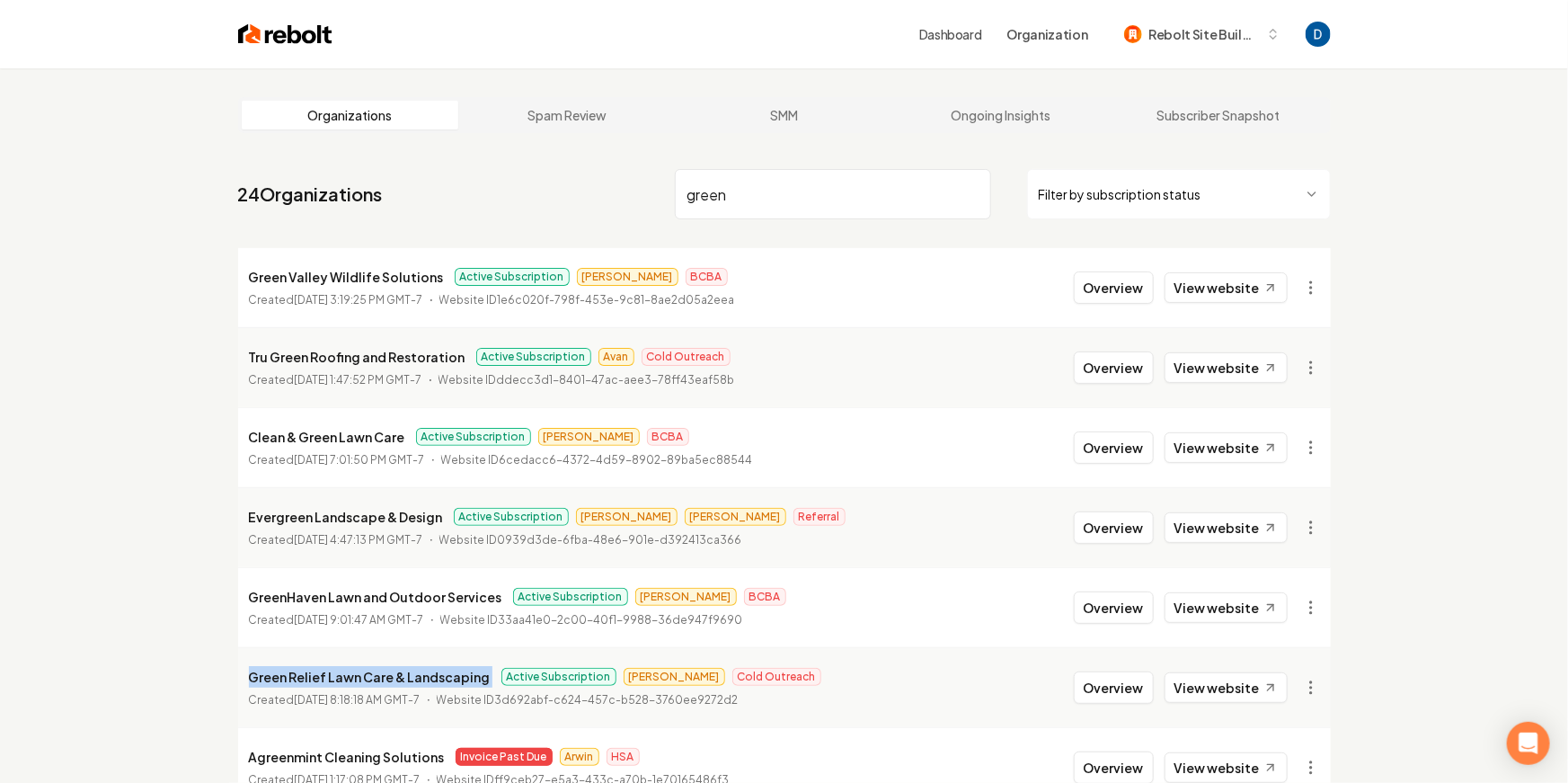
copy p "Green Relief Lawn Care & Landscaping"
drag, startPoint x: 1038, startPoint y: 150, endPoint x: 849, endPoint y: 130, distance: 190.1
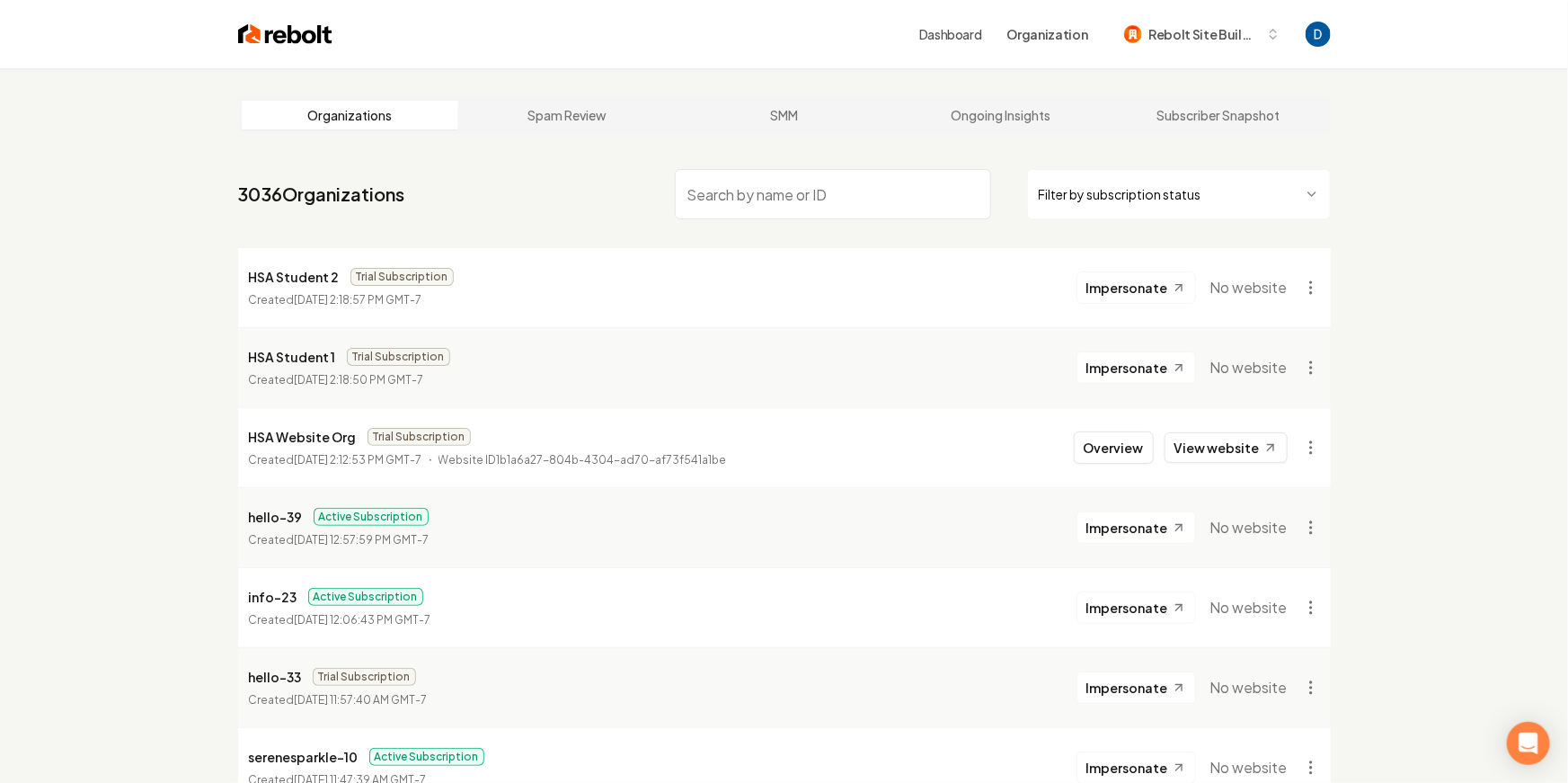
paste input "Centex Tree Solutions"
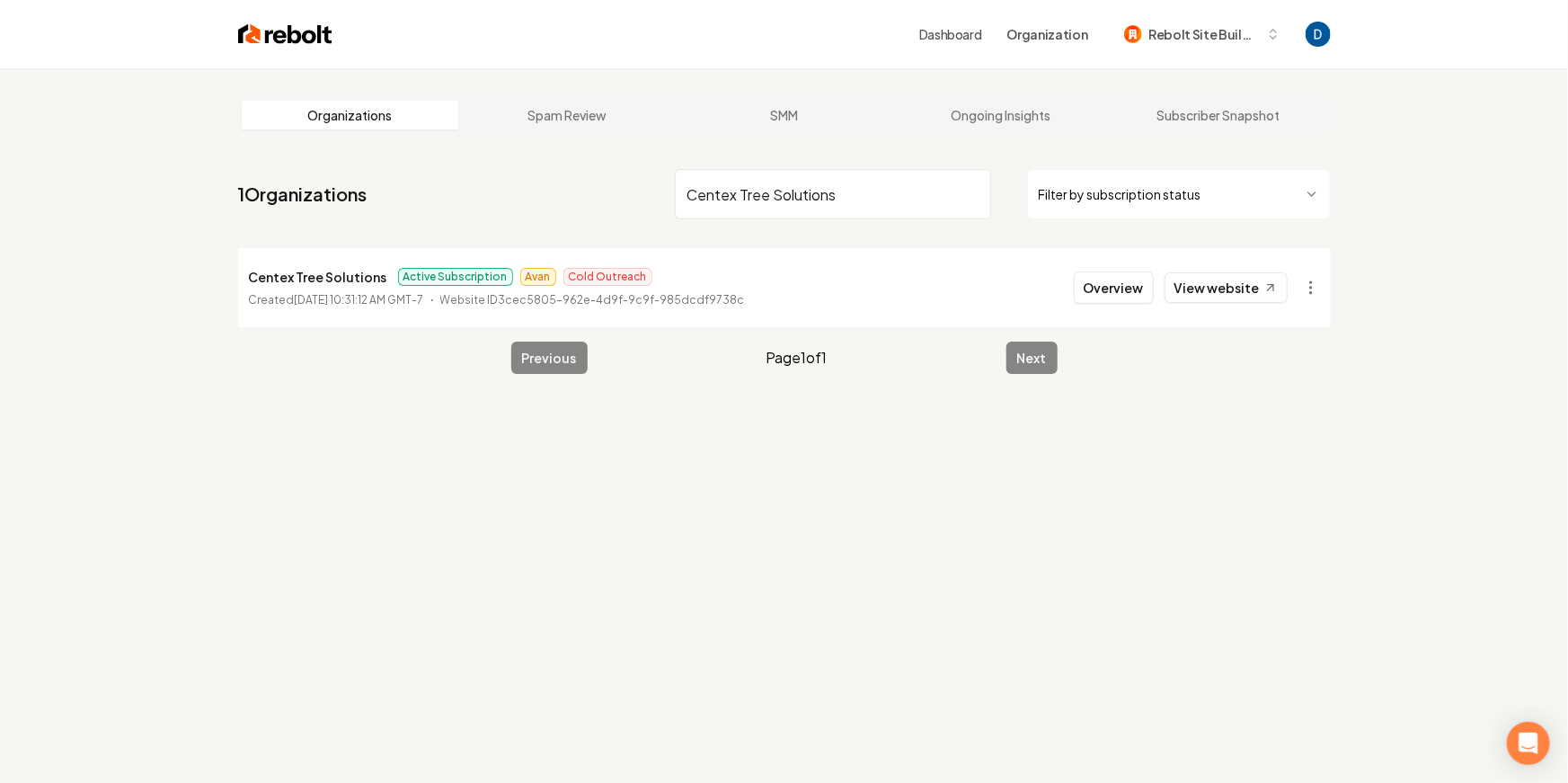
type input "Centex Tree Solutions"
click at [807, 180] on input "Centex Tree Solutions" at bounding box center [832, 194] width 316 height 50
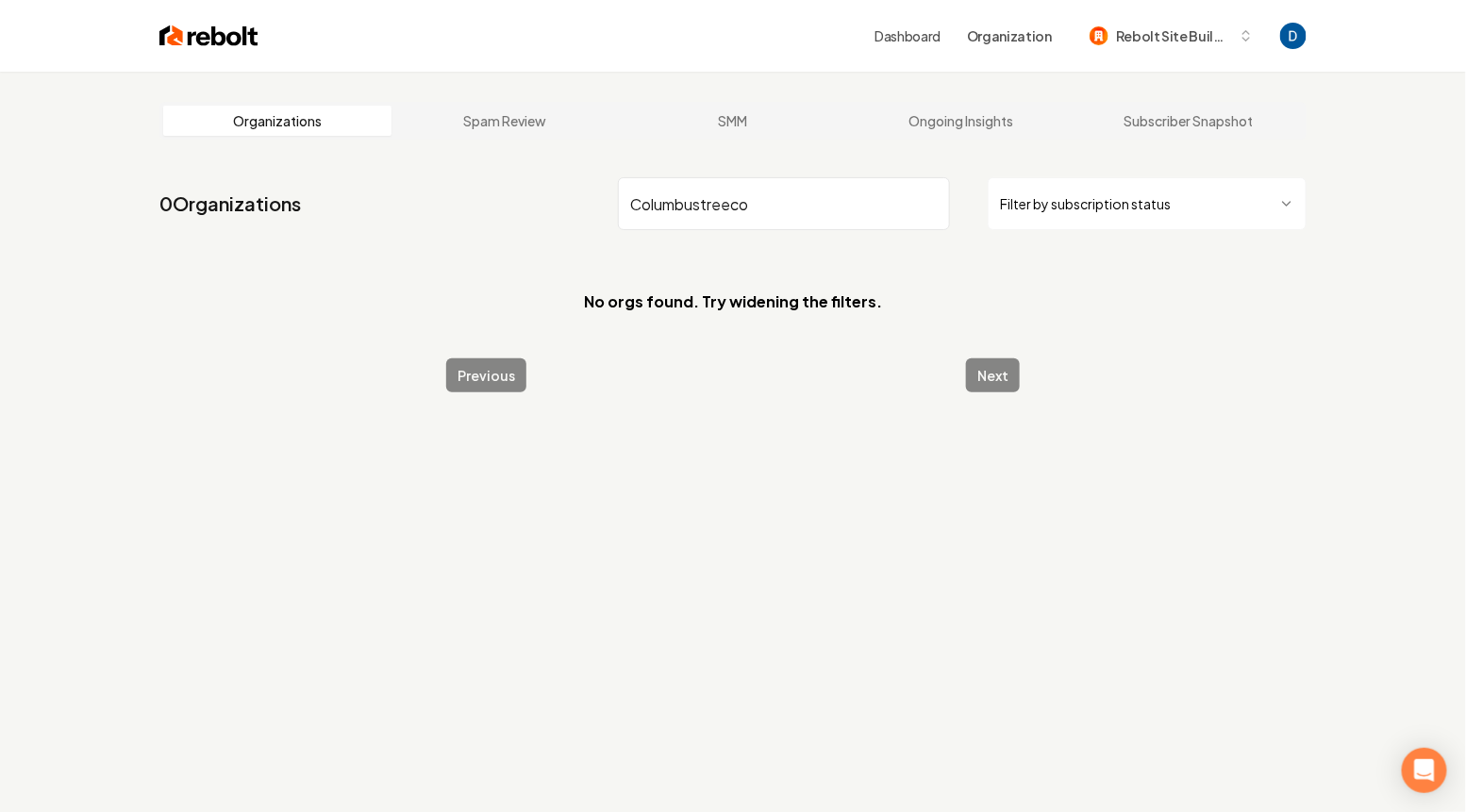
click at [702, 206] on input "Columbustreeco" at bounding box center [784, 203] width 332 height 52
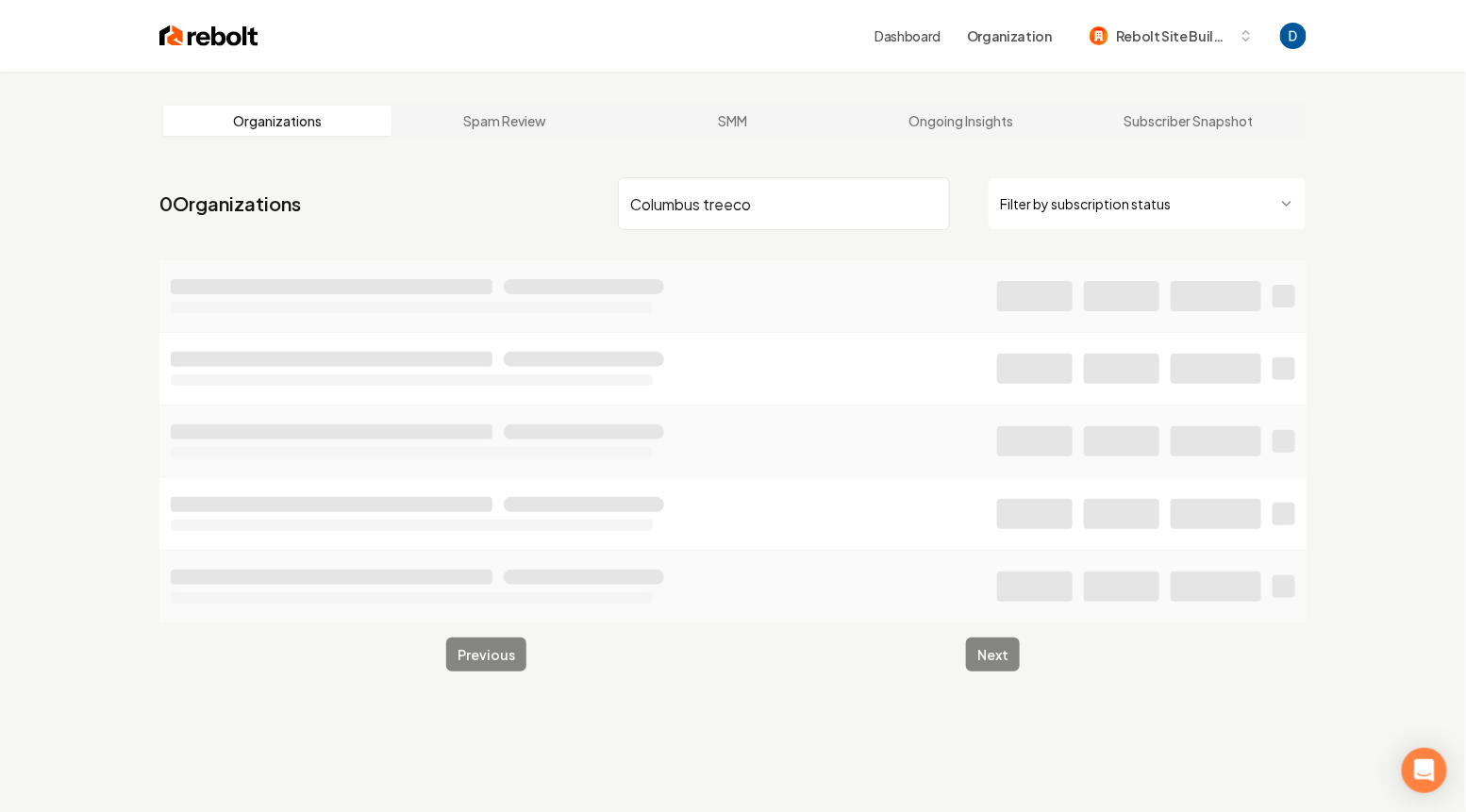
click at [735, 209] on input "Columbus treeco" at bounding box center [784, 203] width 332 height 52
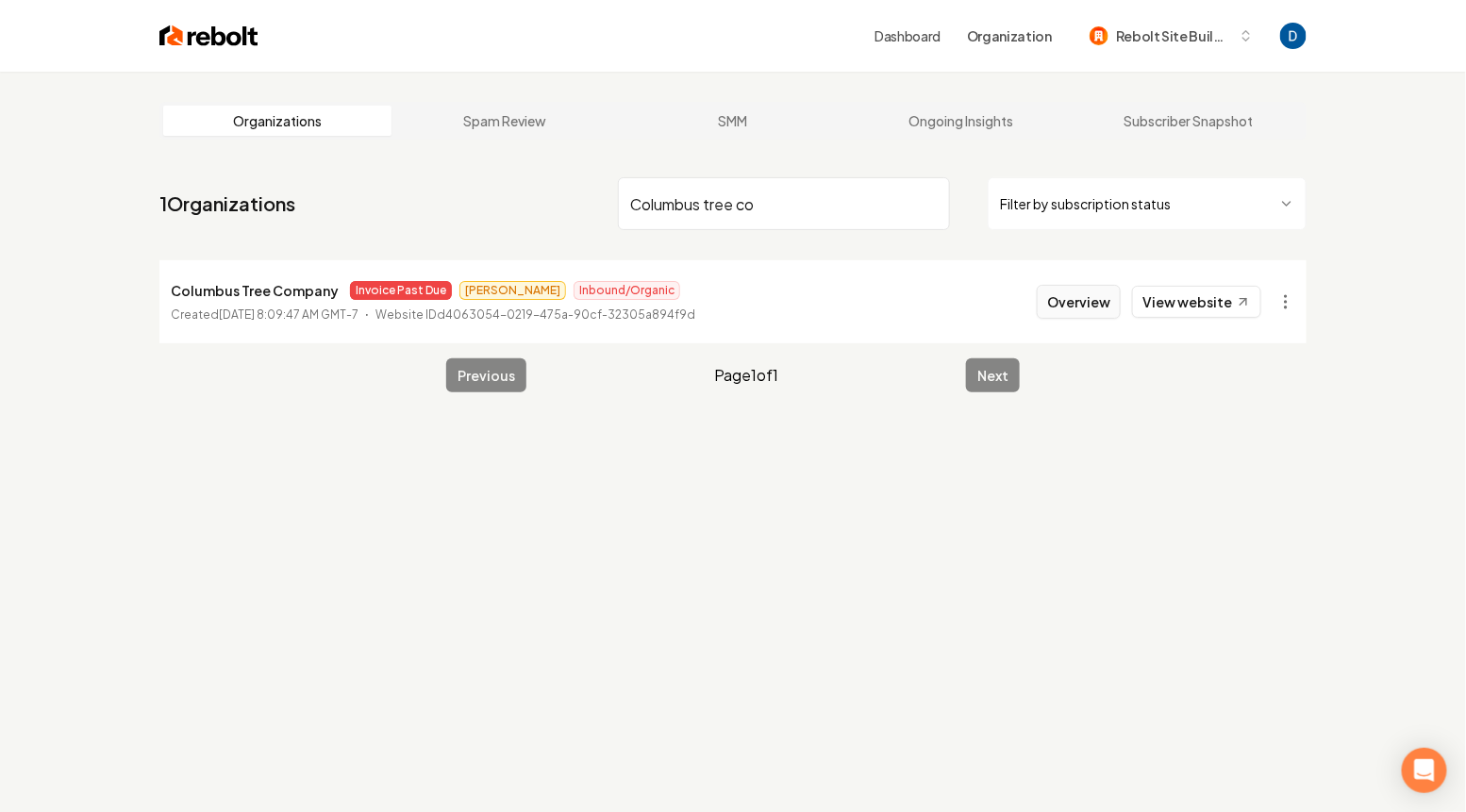
type input "Columbus tree co"
click at [1058, 300] on button "Overview" at bounding box center [1078, 302] width 84 height 34
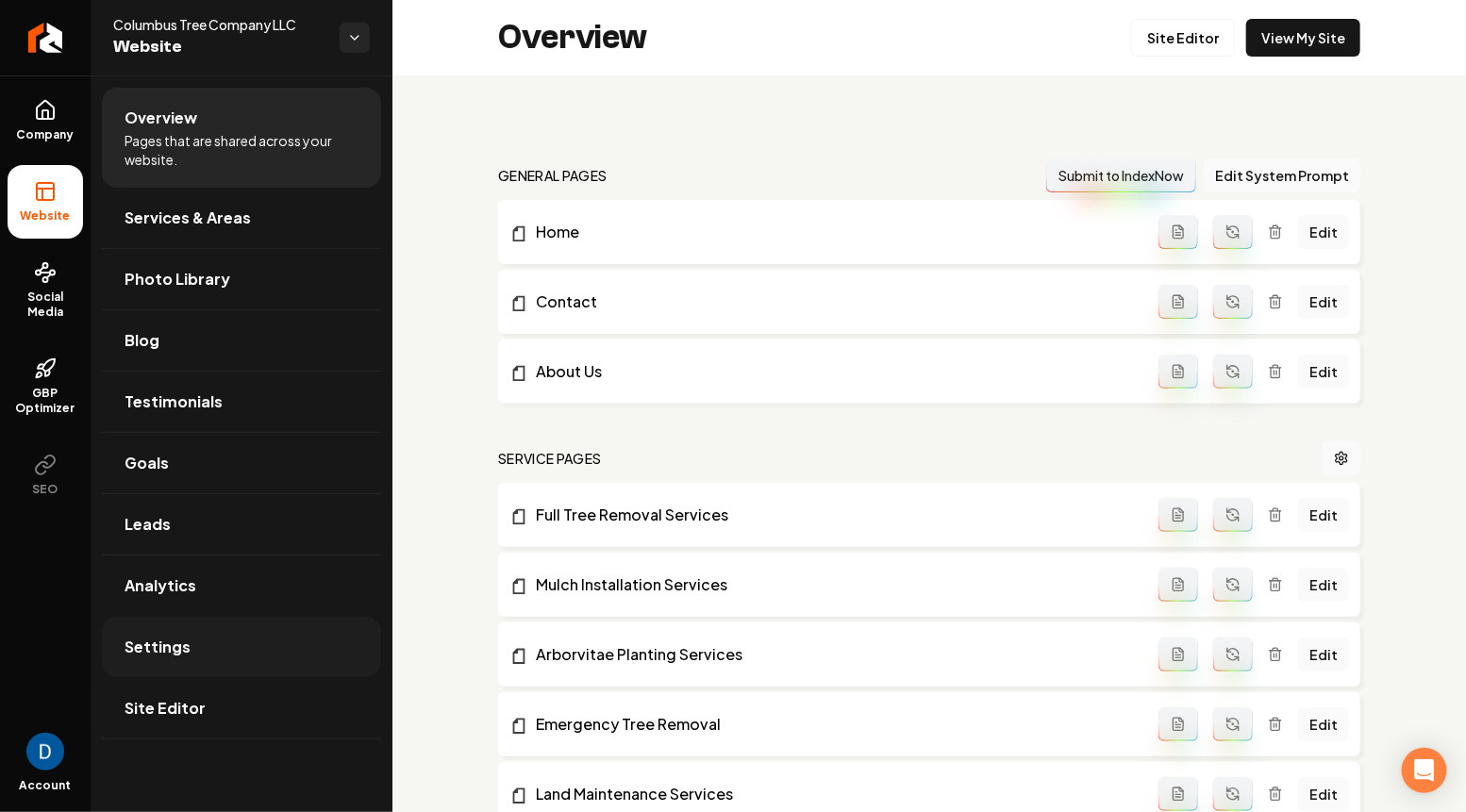
click at [221, 647] on link "Settings" at bounding box center [241, 646] width 279 height 60
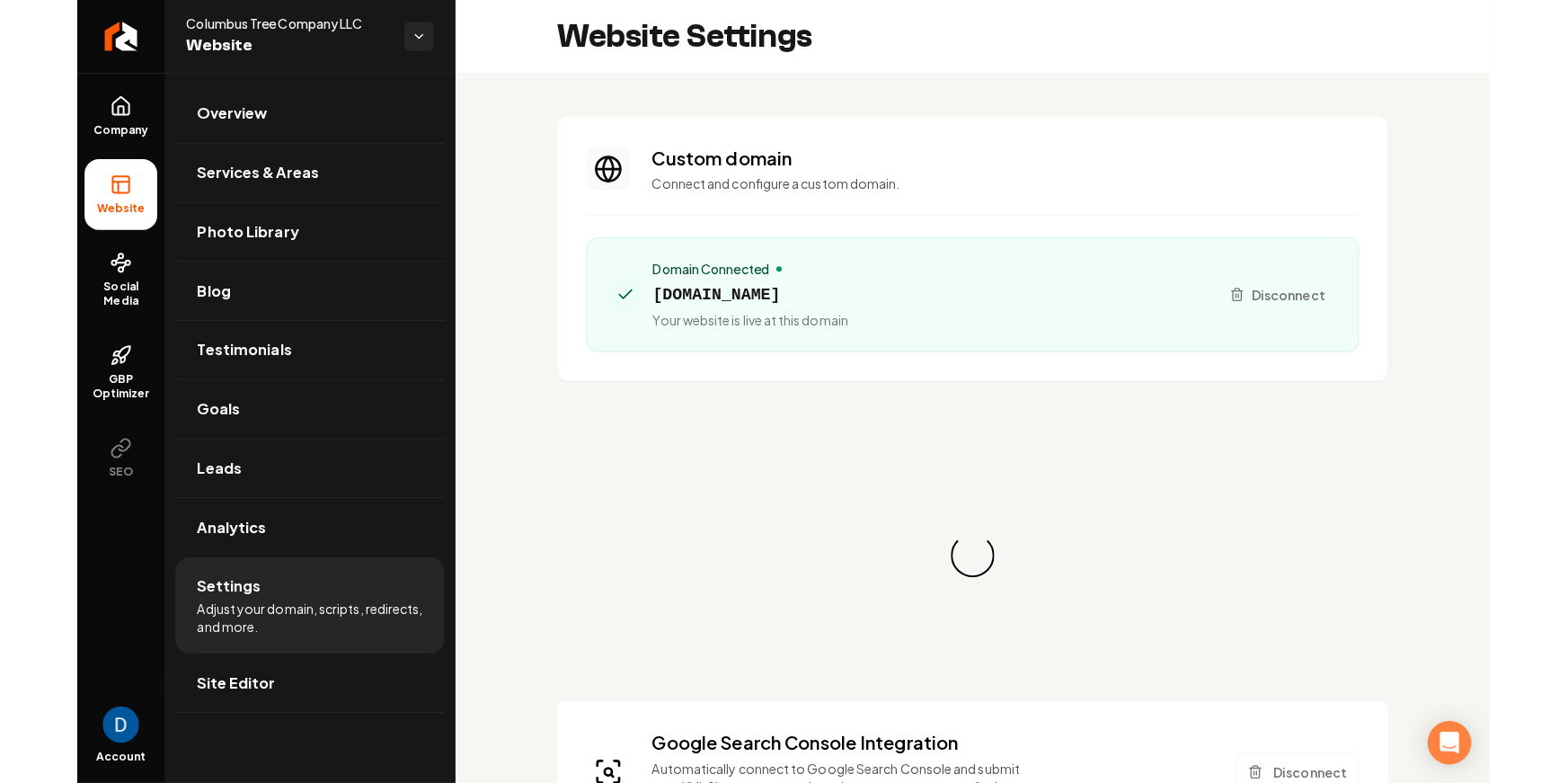
scroll to position [64, 0]
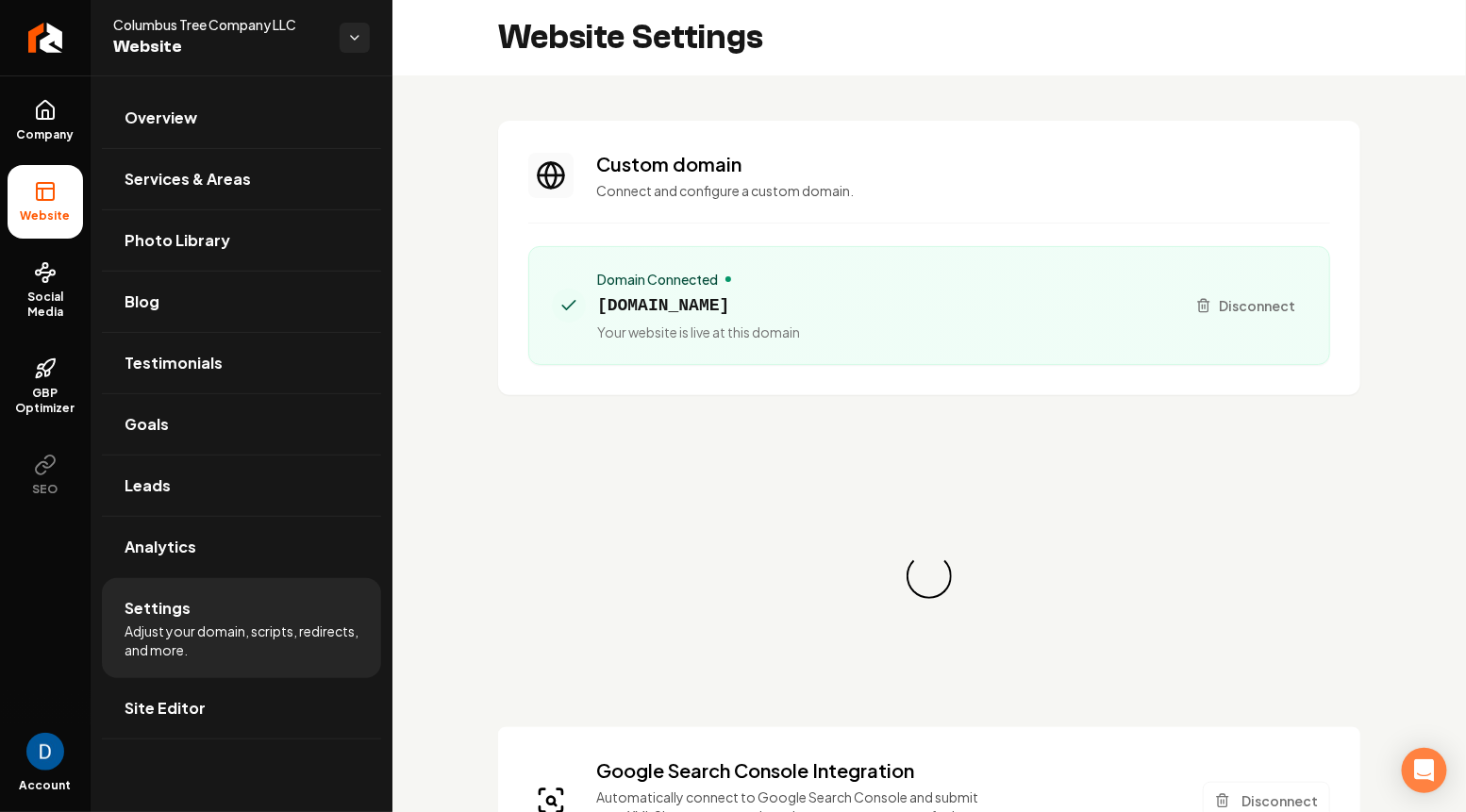
click at [662, 306] on span "[DOMAIN_NAME]" at bounding box center [698, 305] width 202 height 27
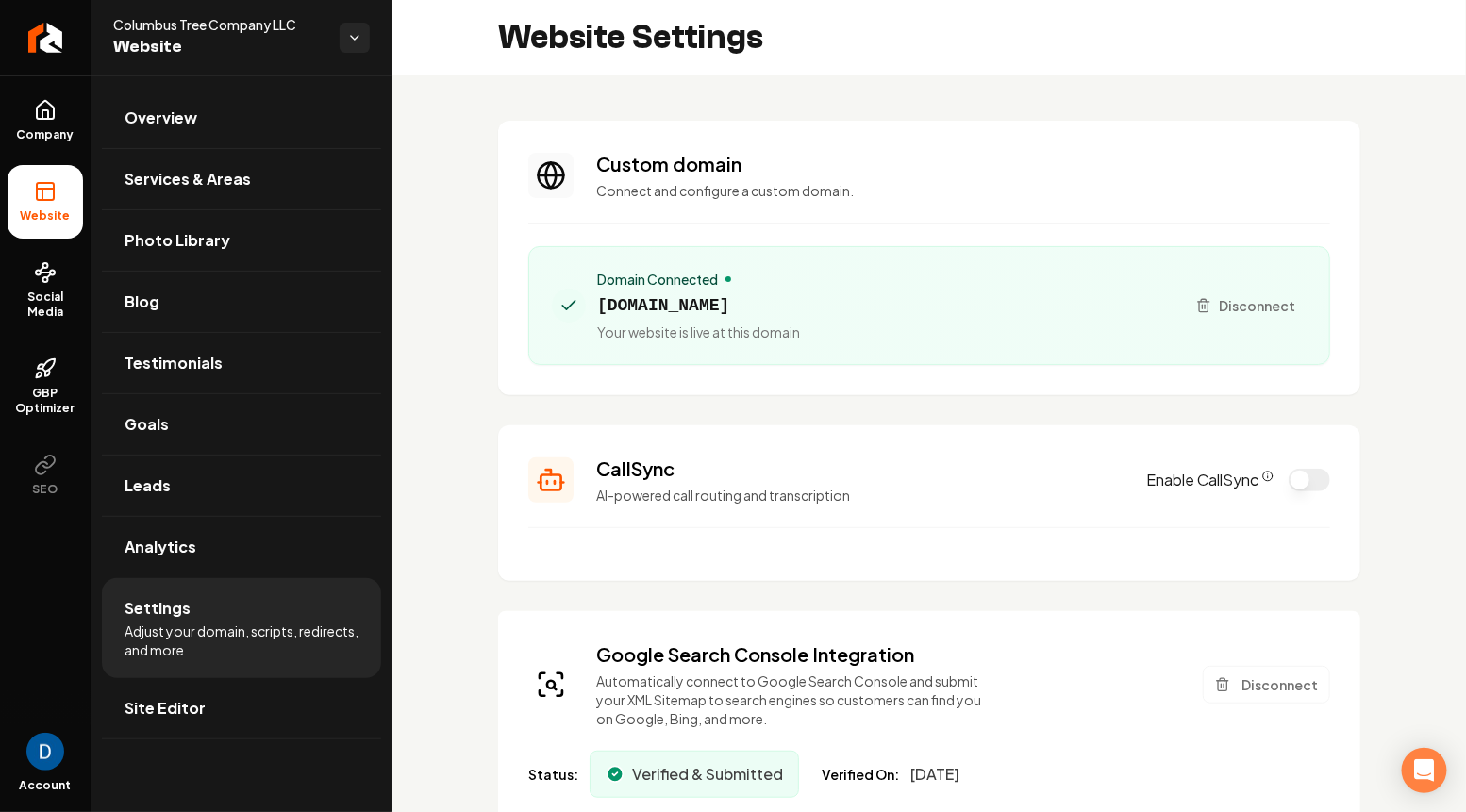
click at [662, 306] on span "[DOMAIN_NAME]" at bounding box center [698, 305] width 202 height 27
copy span "[DOMAIN_NAME]"
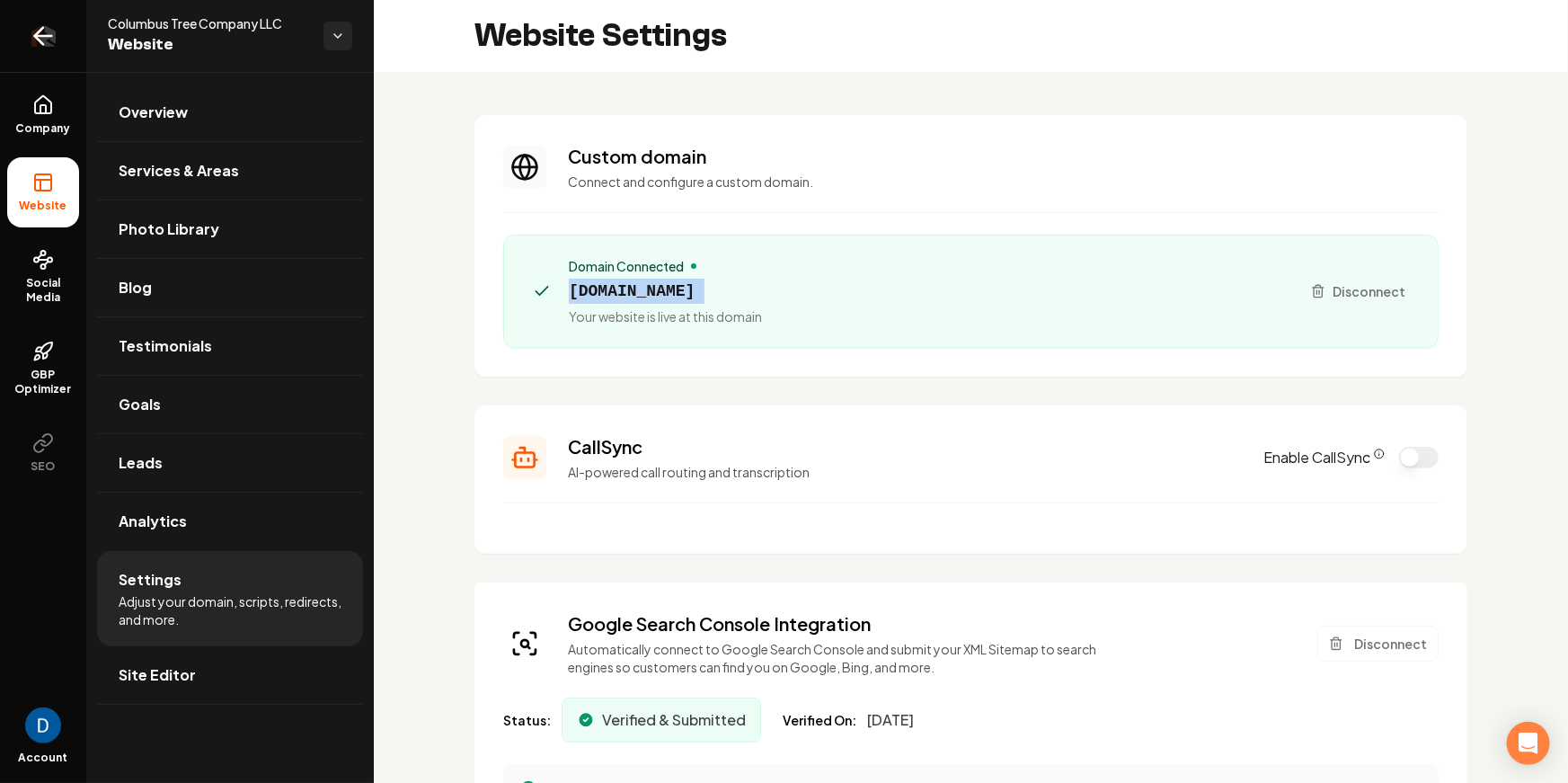
click at [44, 23] on icon "Return to dashboard" at bounding box center [43, 36] width 29 height 29
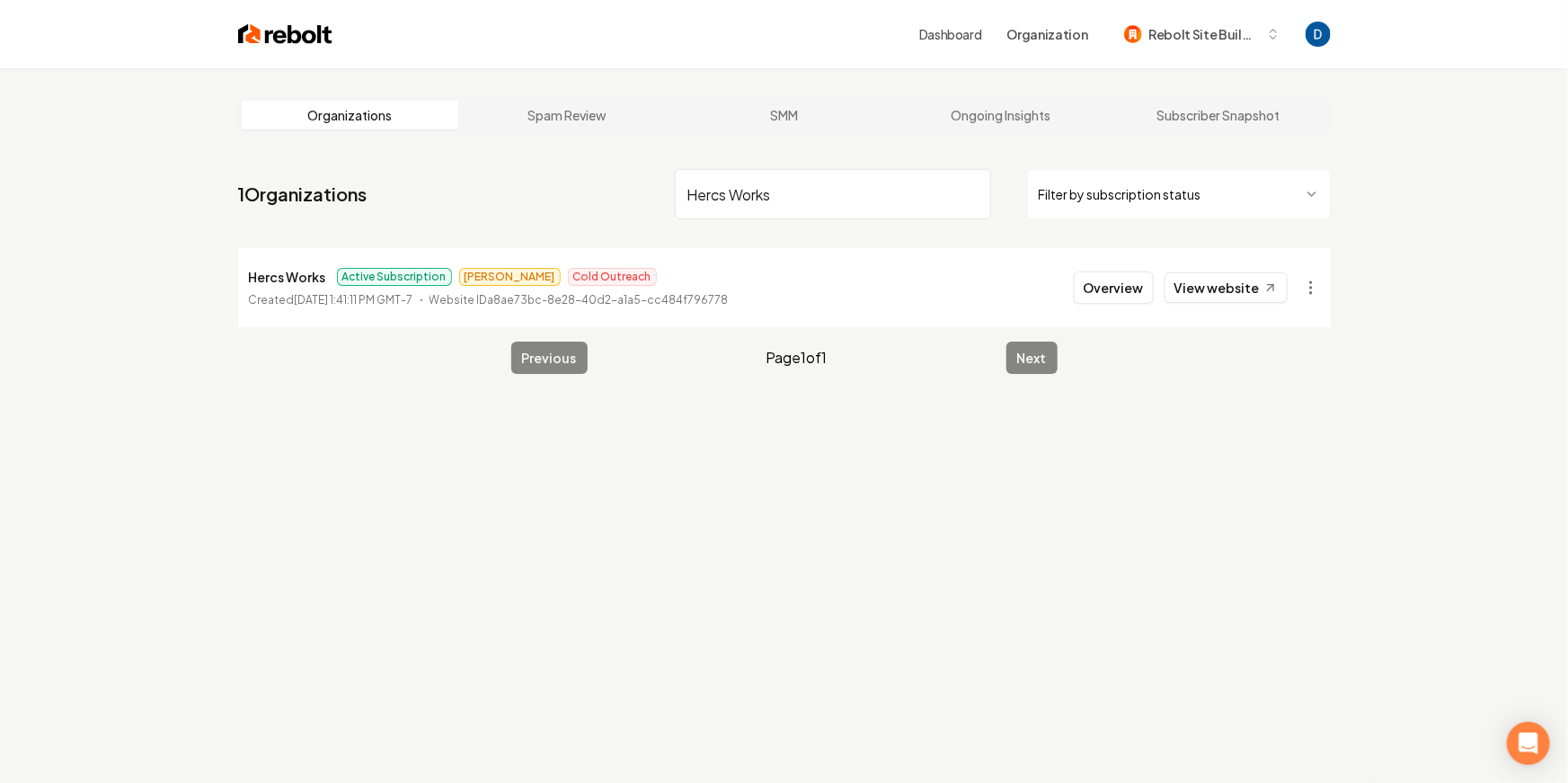
type input "Hercs Works"
click at [472, 157] on main "Organizations Spam Review SMM Ongoing Insights Subscriber Snapshot 1 Organizati…" at bounding box center [784, 235] width 1150 height 334
click at [1224, 288] on link "View website" at bounding box center [1226, 287] width 123 height 30
click at [1256, 285] on link "View website" at bounding box center [1226, 287] width 123 height 30
click at [1100, 287] on button "Overview" at bounding box center [1114, 288] width 80 height 32
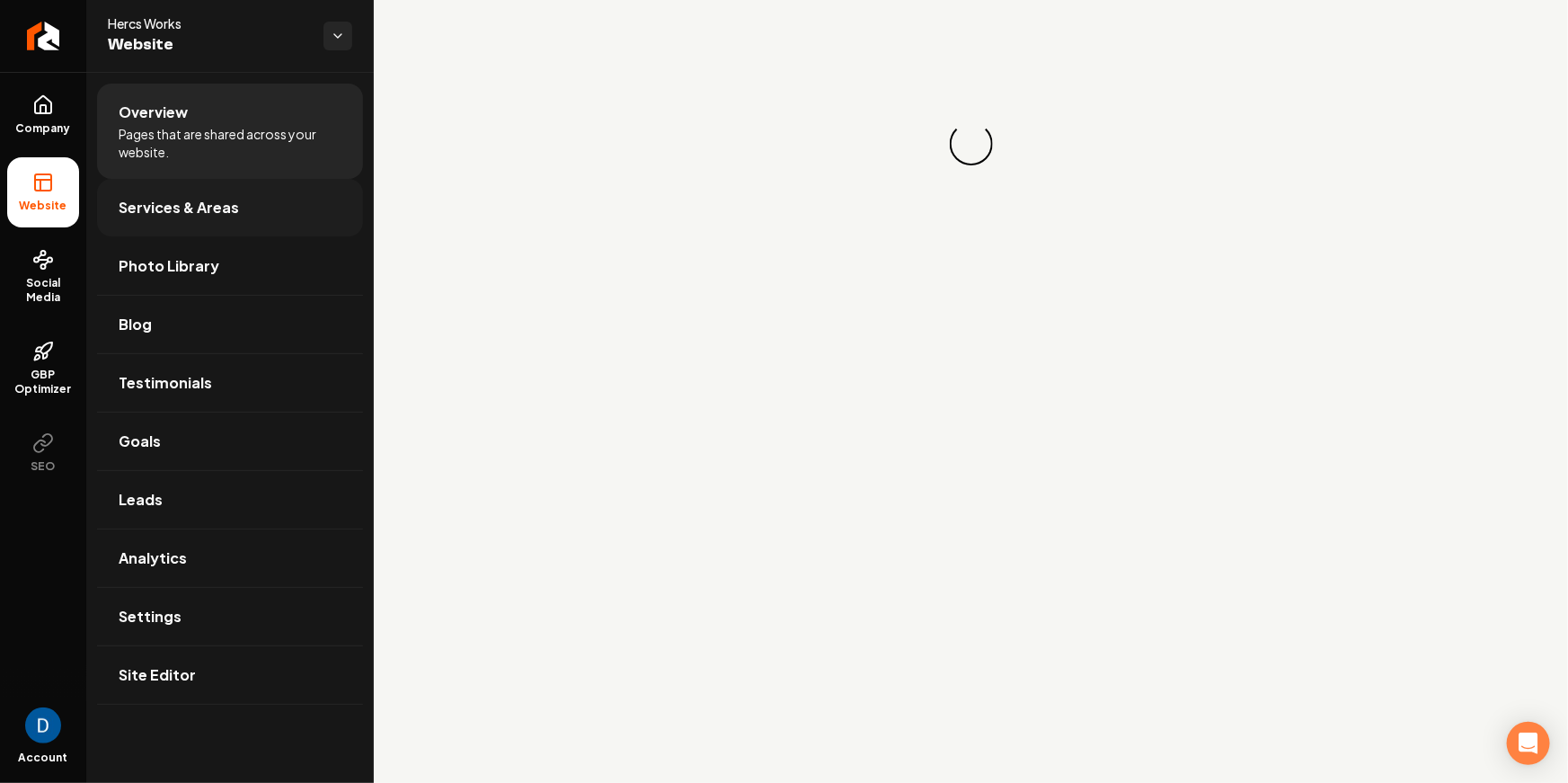
click at [160, 216] on span "Services & Areas" at bounding box center [179, 207] width 120 height 22
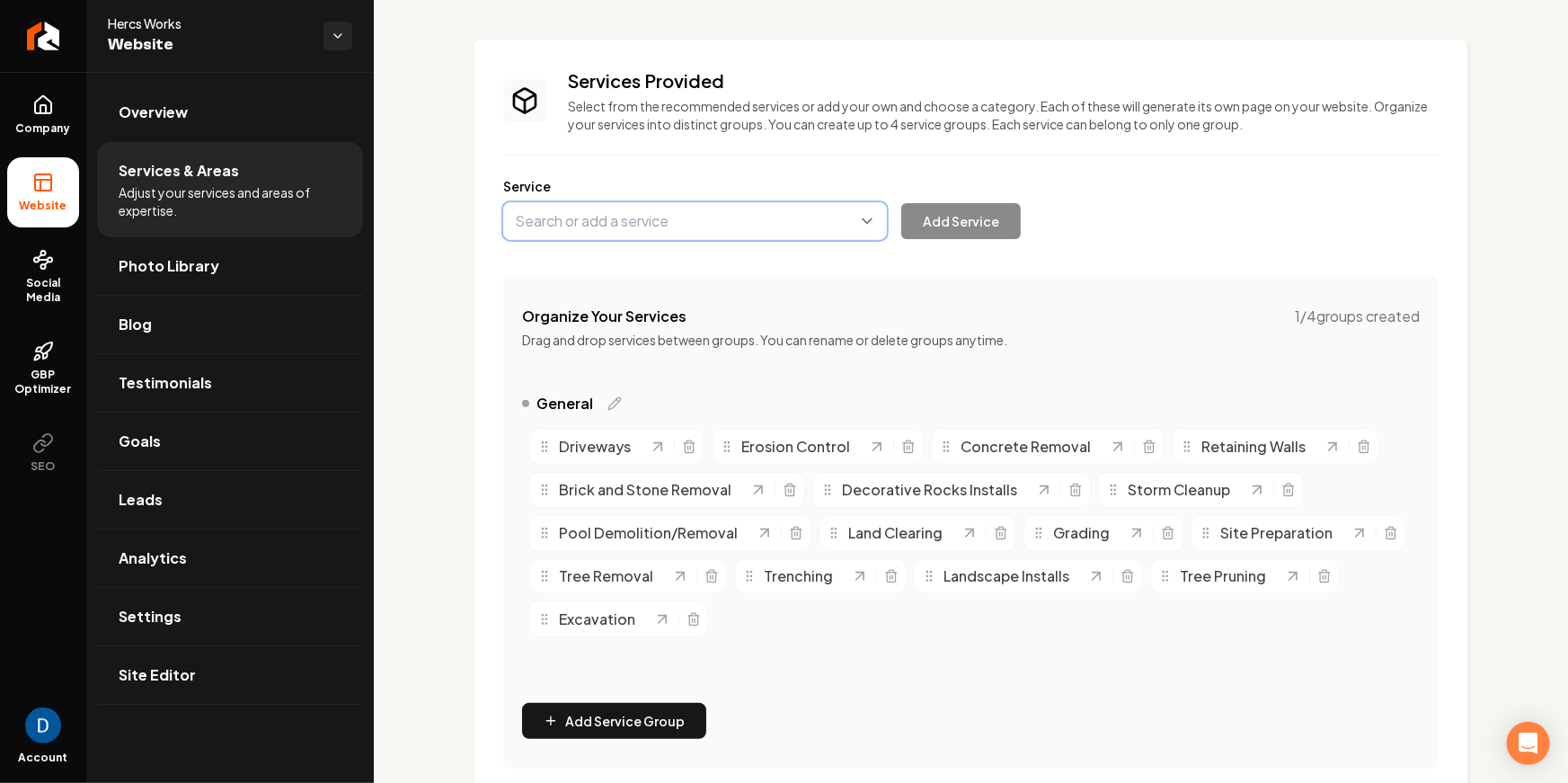
click at [643, 227] on button "Main content area" at bounding box center [695, 221] width 384 height 38
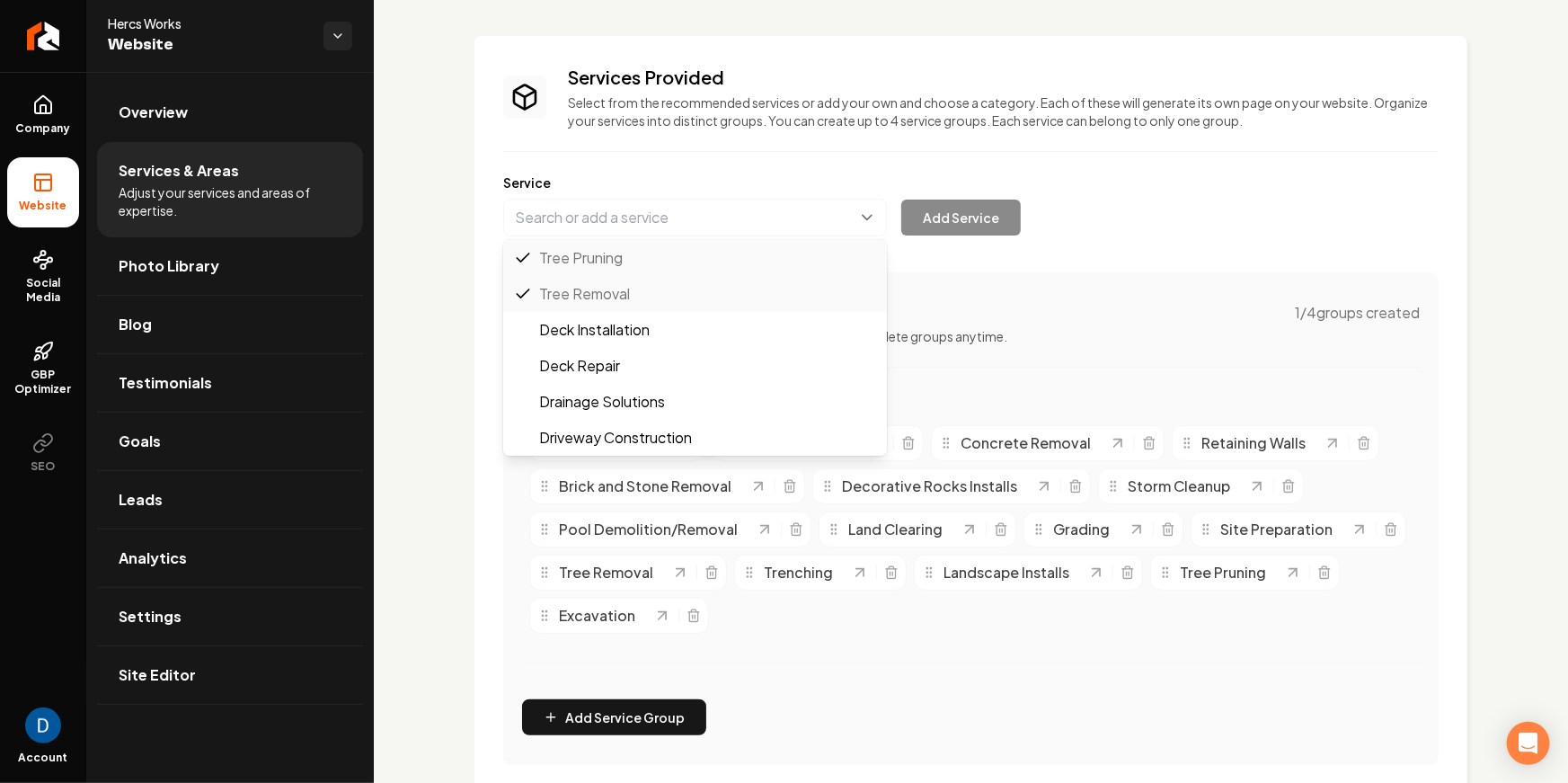
click at [1221, 302] on div "Services Provided Select from the recommended services or add your own and choo…" at bounding box center [971, 415] width 935 height 700
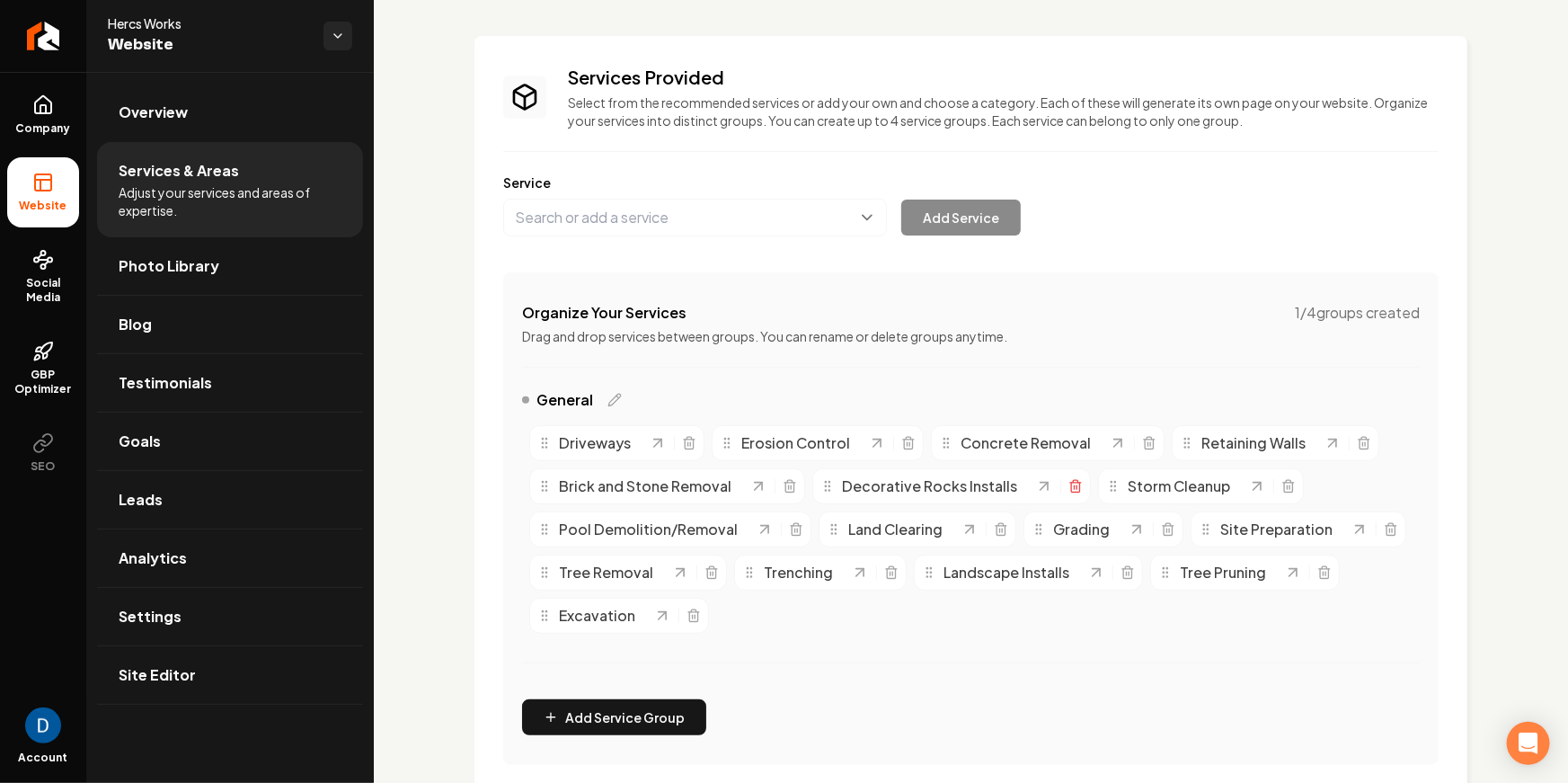
click at [1074, 483] on icon "Main content area" at bounding box center [1075, 486] width 14 height 14
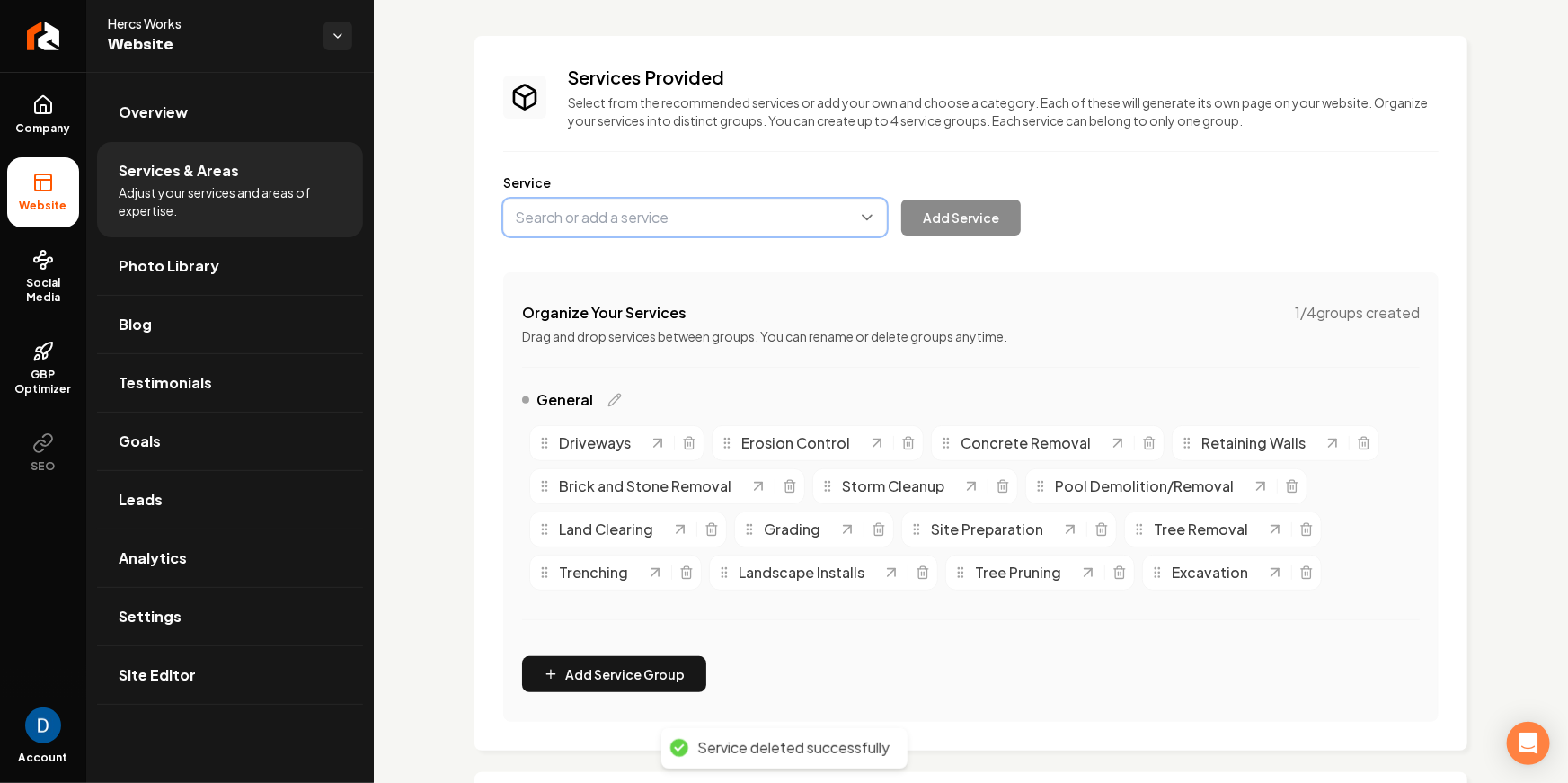
click at [626, 210] on button "Main content area" at bounding box center [695, 217] width 384 height 38
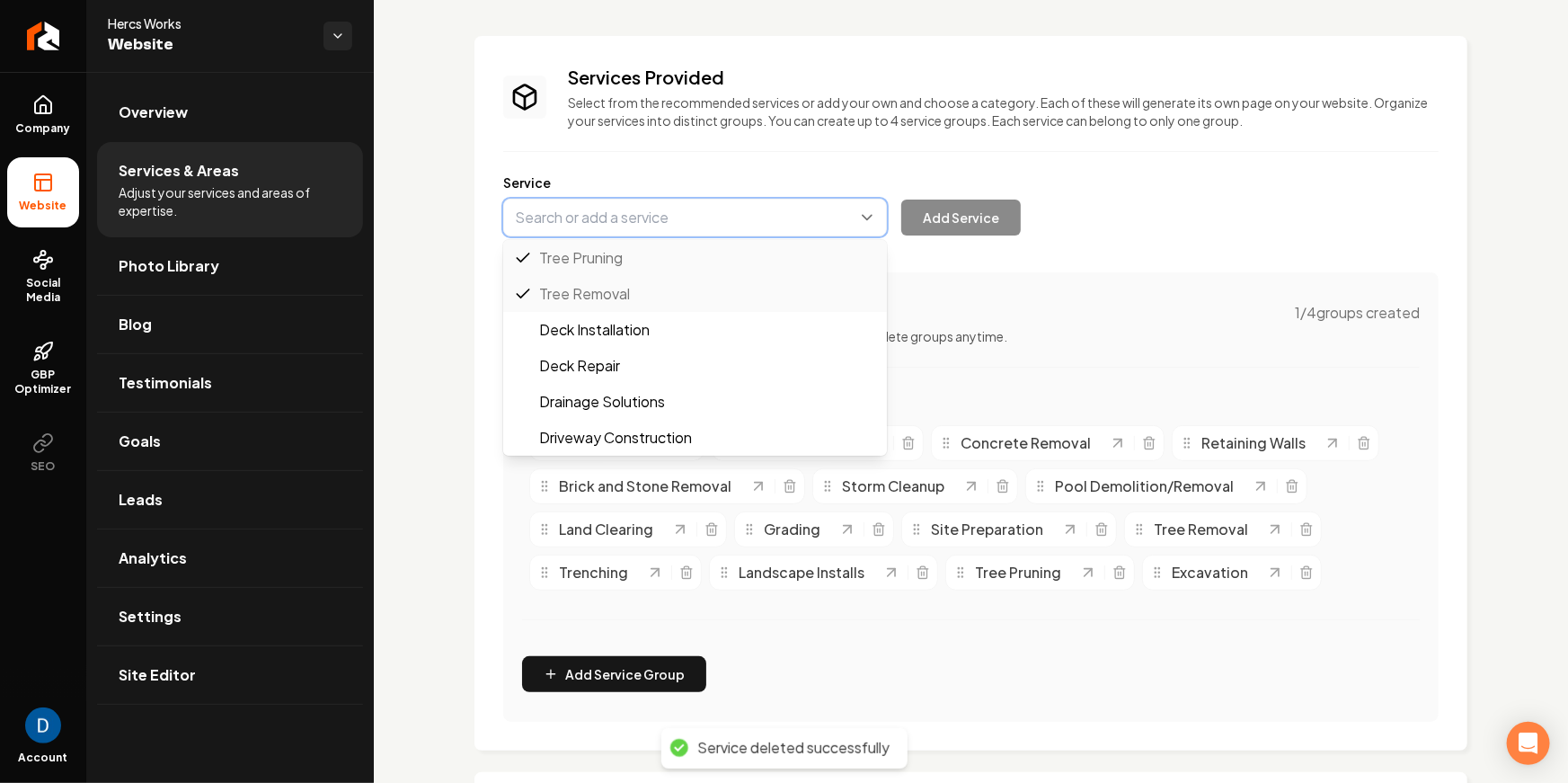
paste input "Professional Decorative Rocks Installs Services"
type input "Professional Decorative Rocks Installs Services"
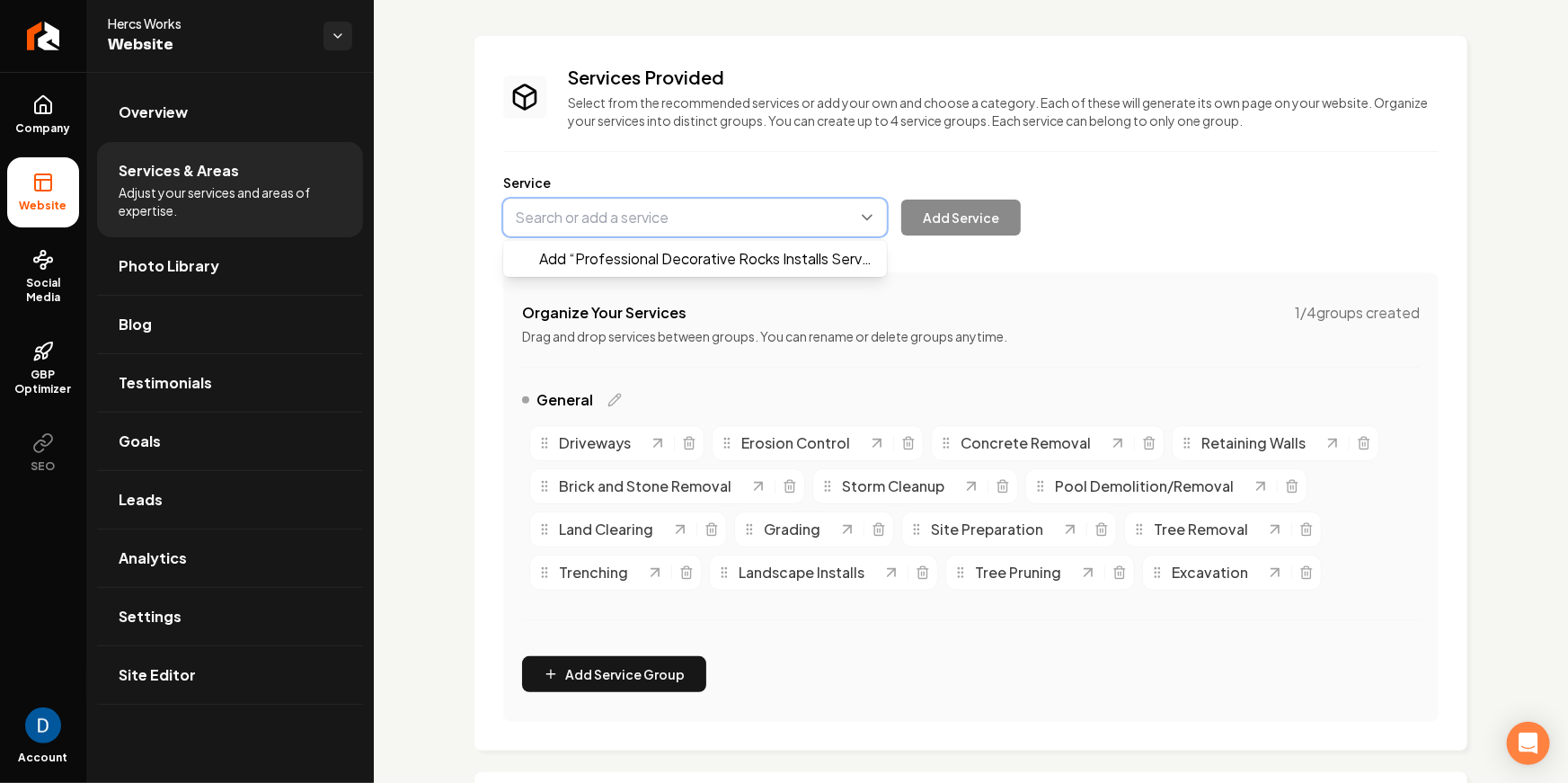
click at [718, 217] on button "Main content area" at bounding box center [695, 217] width 384 height 38
paste input "Professional Decorative Rocks Installs Services"
type input "Professional Decorative Rock Installs Services"
click at [958, 220] on div "Add Service" at bounding box center [762, 217] width 517 height 38
click at [684, 201] on button "Main content area" at bounding box center [695, 217] width 384 height 38
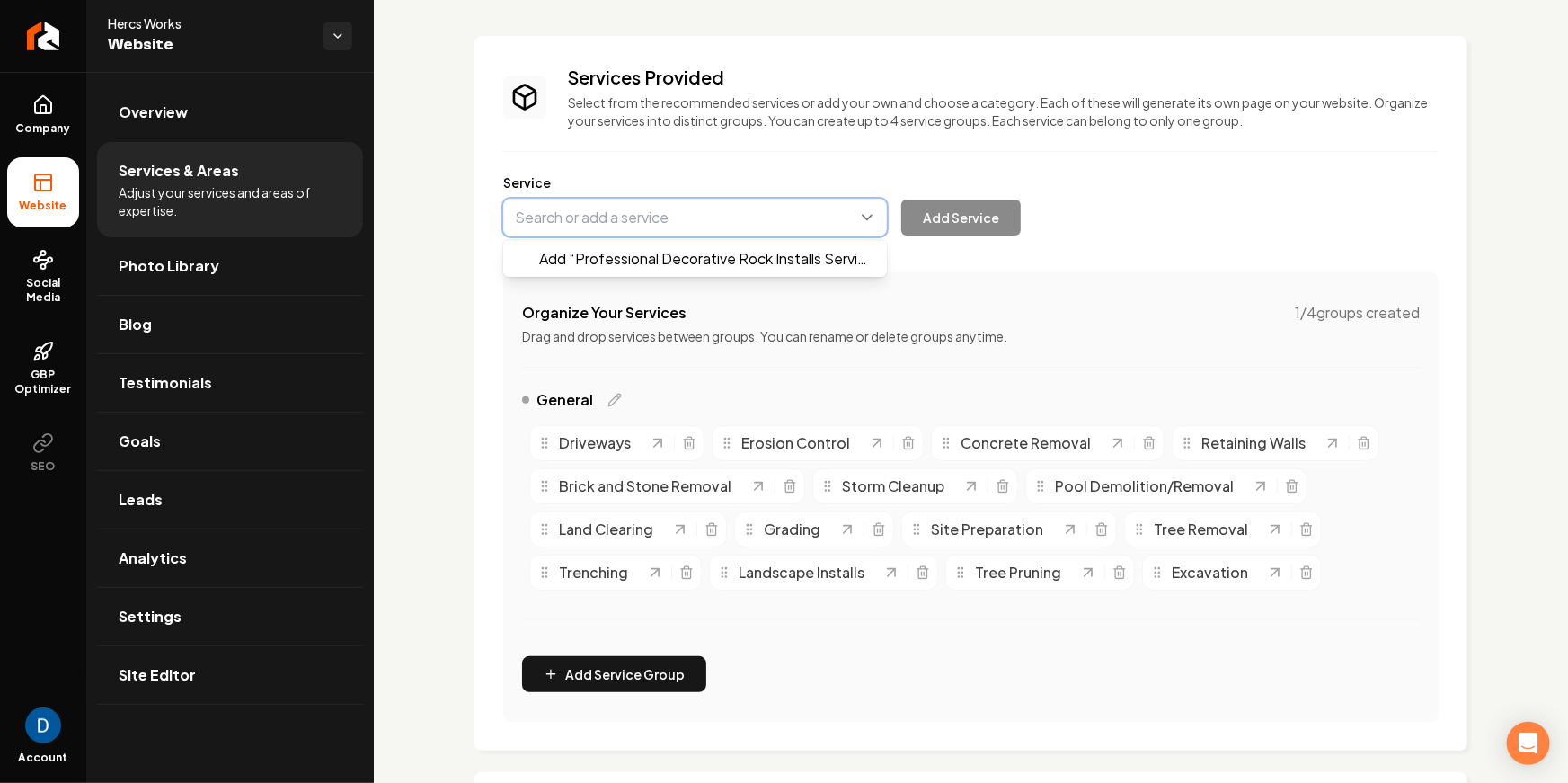
type input "Professional Decorative Rock Installs Services"
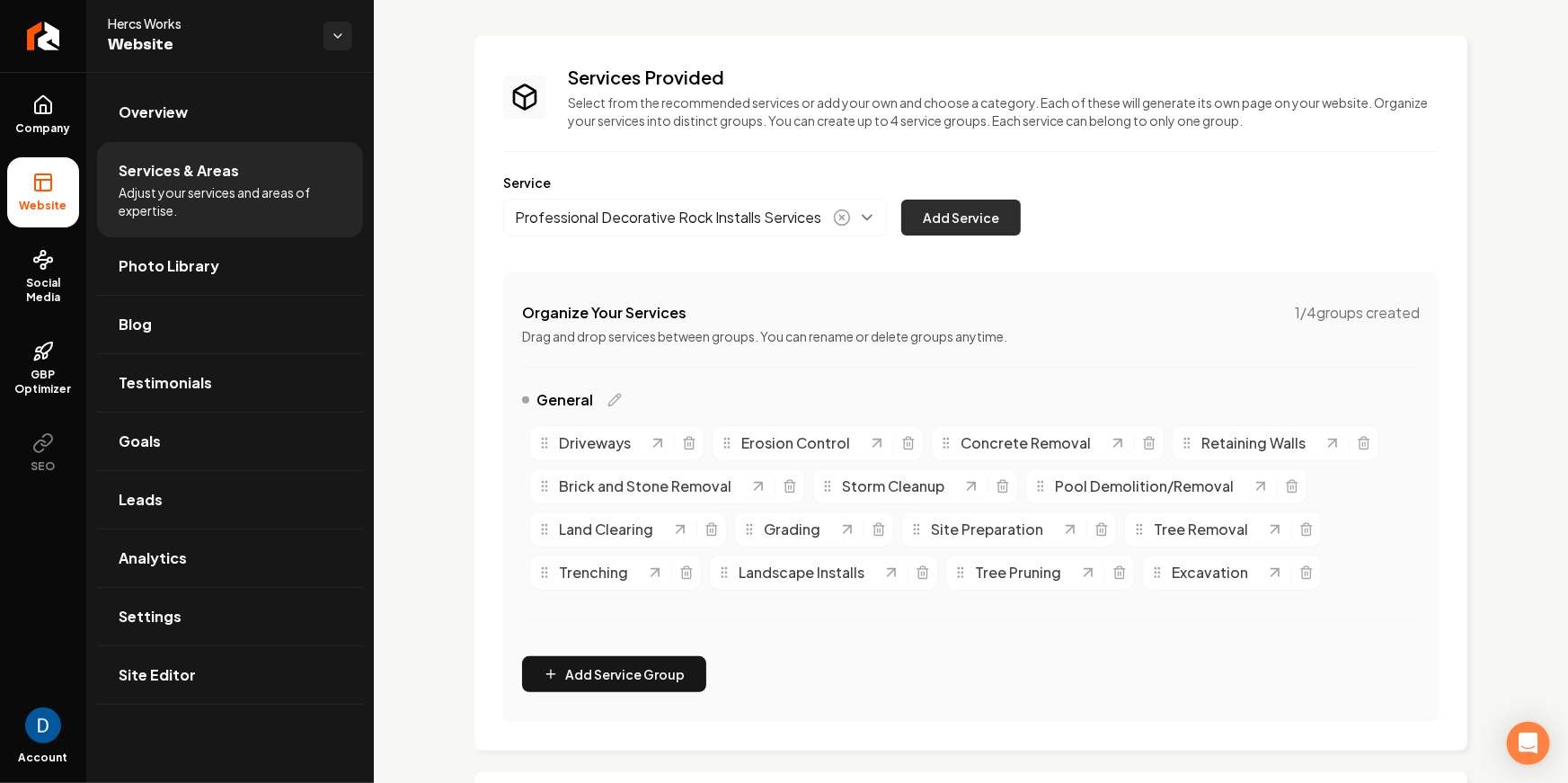
click at [974, 224] on button "Add Service" at bounding box center [960, 217] width 119 height 36
drag, startPoint x: 677, startPoint y: 183, endPoint x: 669, endPoint y: 216, distance: 34.0
click at [677, 184] on label "Service" at bounding box center [971, 182] width 935 height 18
click at [668, 219] on button "Main content area" at bounding box center [695, 217] width 384 height 38
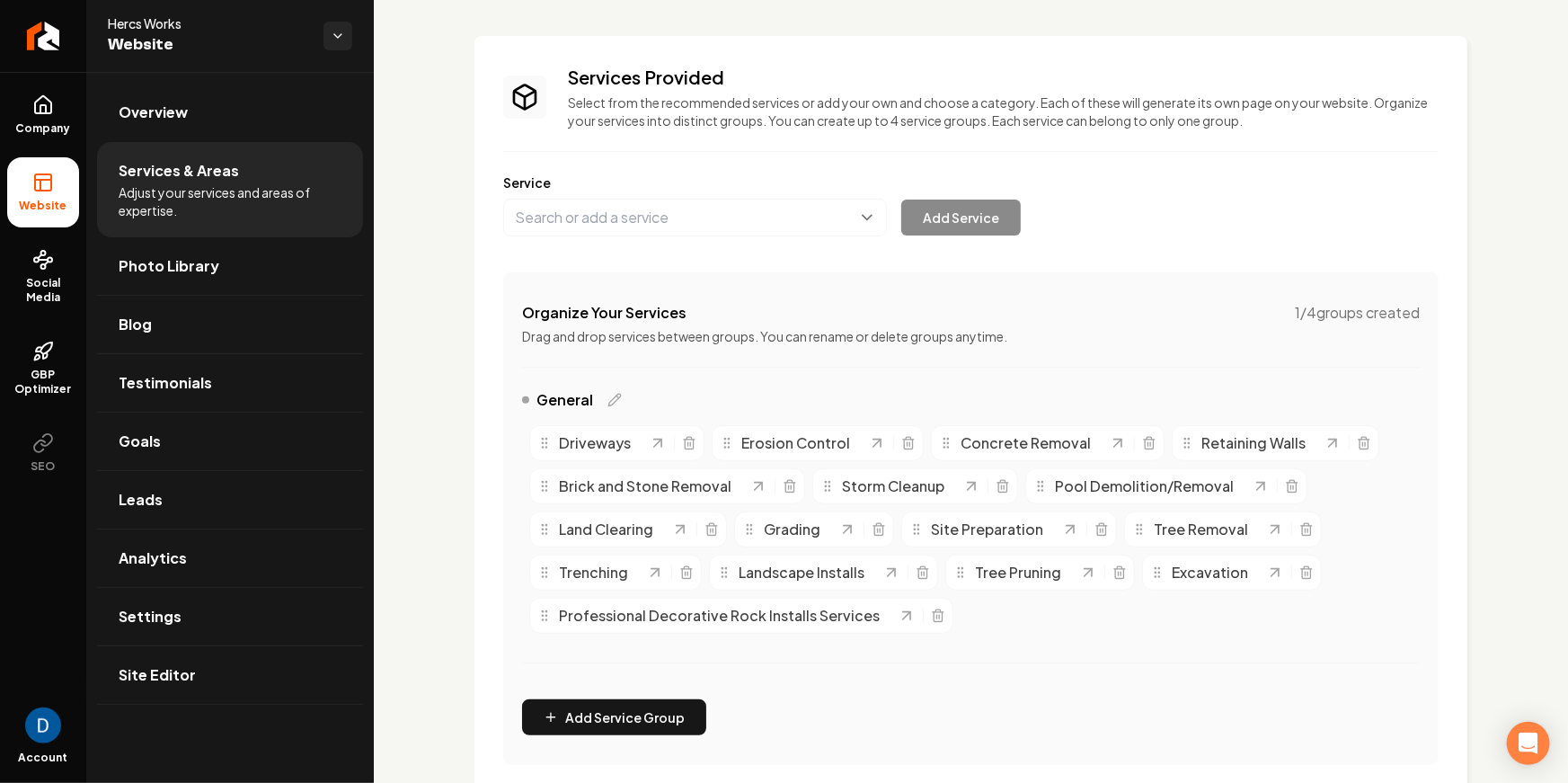
click at [1180, 350] on div "Services Provided Select from the recommended services or add your own and choo…" at bounding box center [971, 415] width 935 height 700
click at [612, 212] on button "Main content area" at bounding box center [695, 217] width 384 height 38
type input "Driveway Repair"
click at [964, 201] on button "Add Service" at bounding box center [960, 217] width 119 height 36
click at [692, 443] on icon "Main content area" at bounding box center [689, 444] width 8 height 10
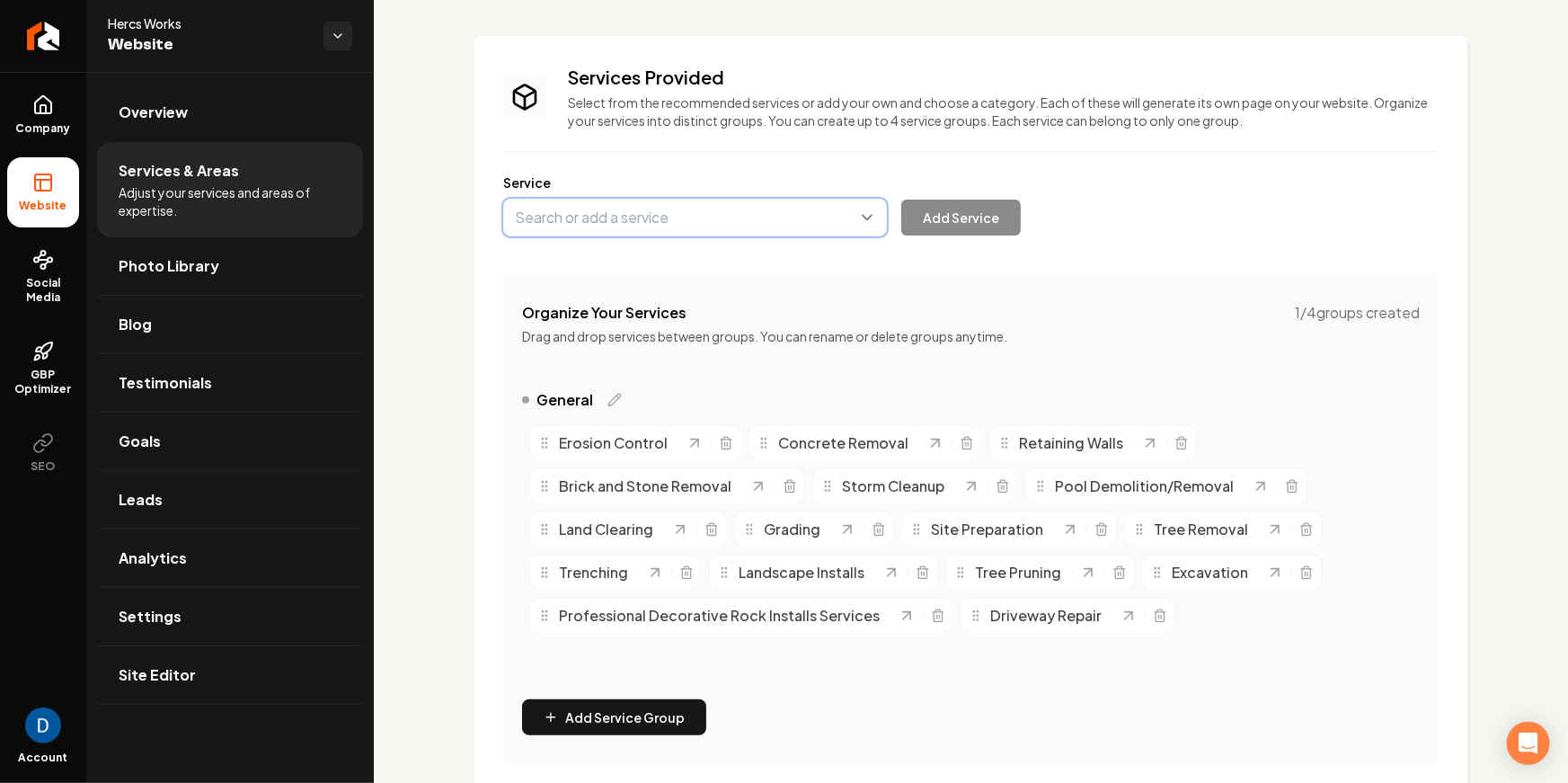
click at [709, 200] on button "Main content area" at bounding box center [695, 217] width 384 height 38
type input "Driveway Repair & Construction"
click at [1011, 214] on button "Add Service" at bounding box center [960, 217] width 119 height 36
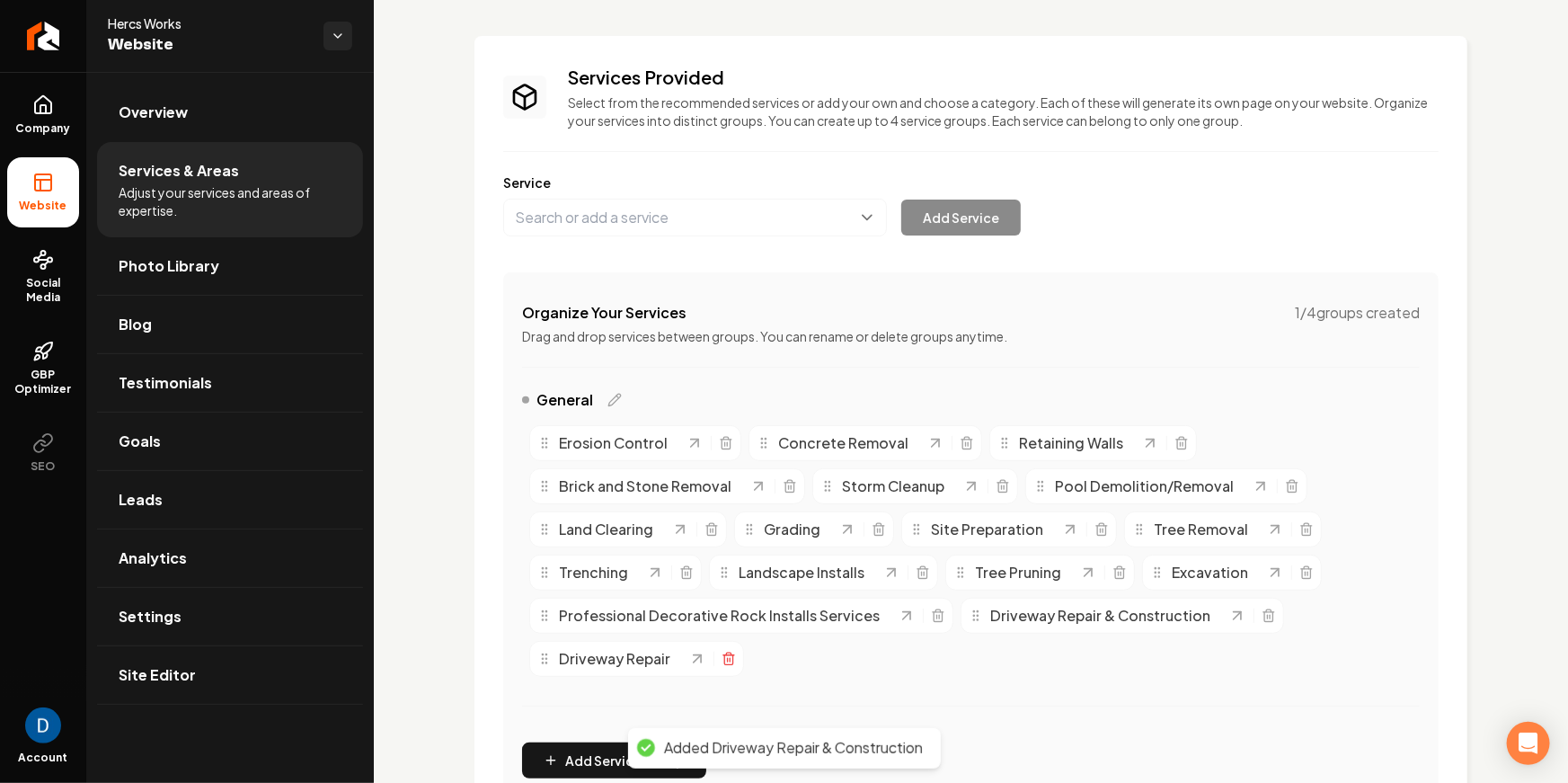
click at [730, 660] on icon "Main content area" at bounding box center [728, 659] width 14 height 14
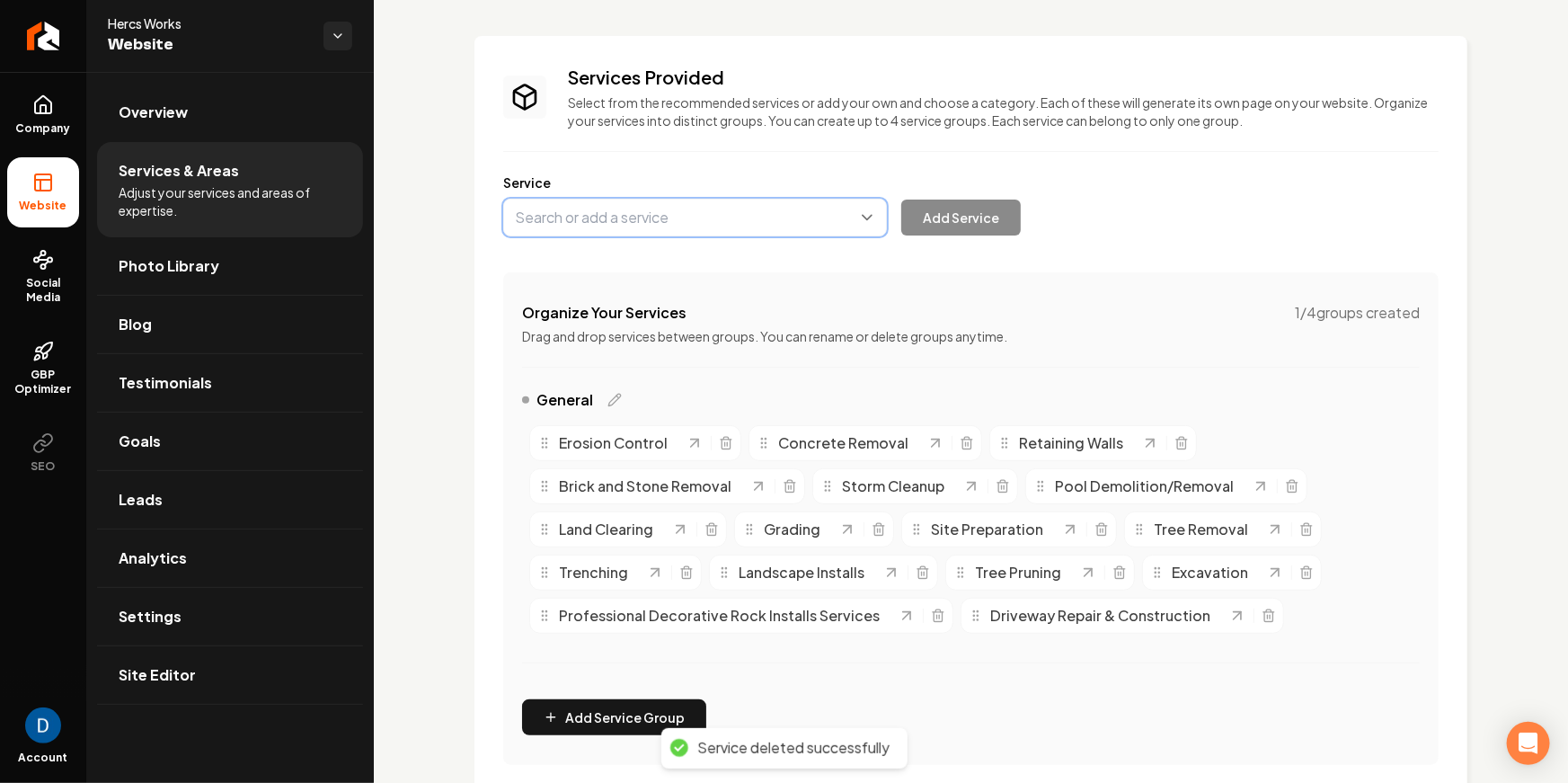
click at [693, 207] on button "Main content area" at bounding box center [695, 217] width 384 height 38
type input "Culverts"
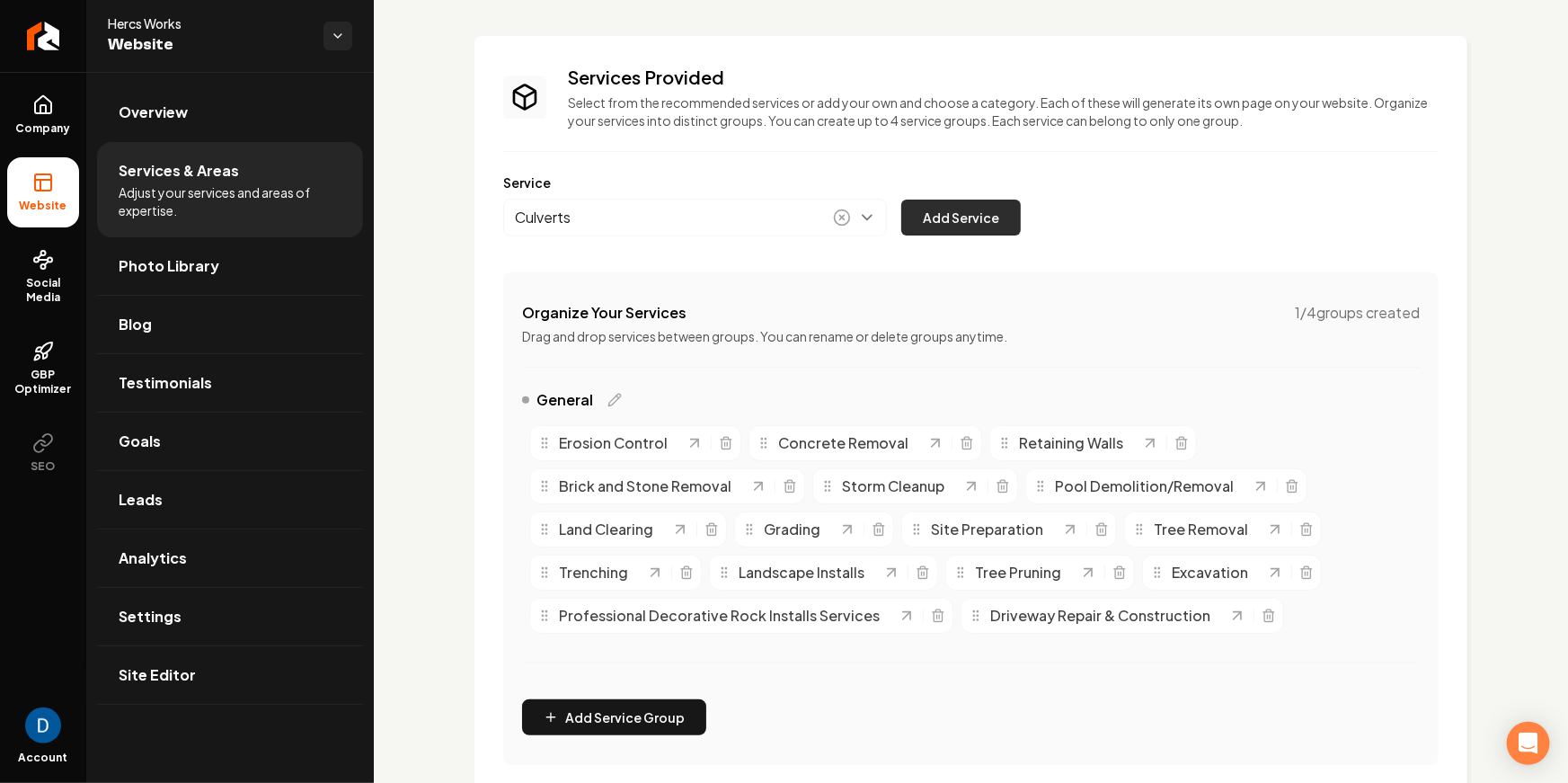
click at [955, 215] on button "Add Service" at bounding box center [960, 217] width 119 height 36
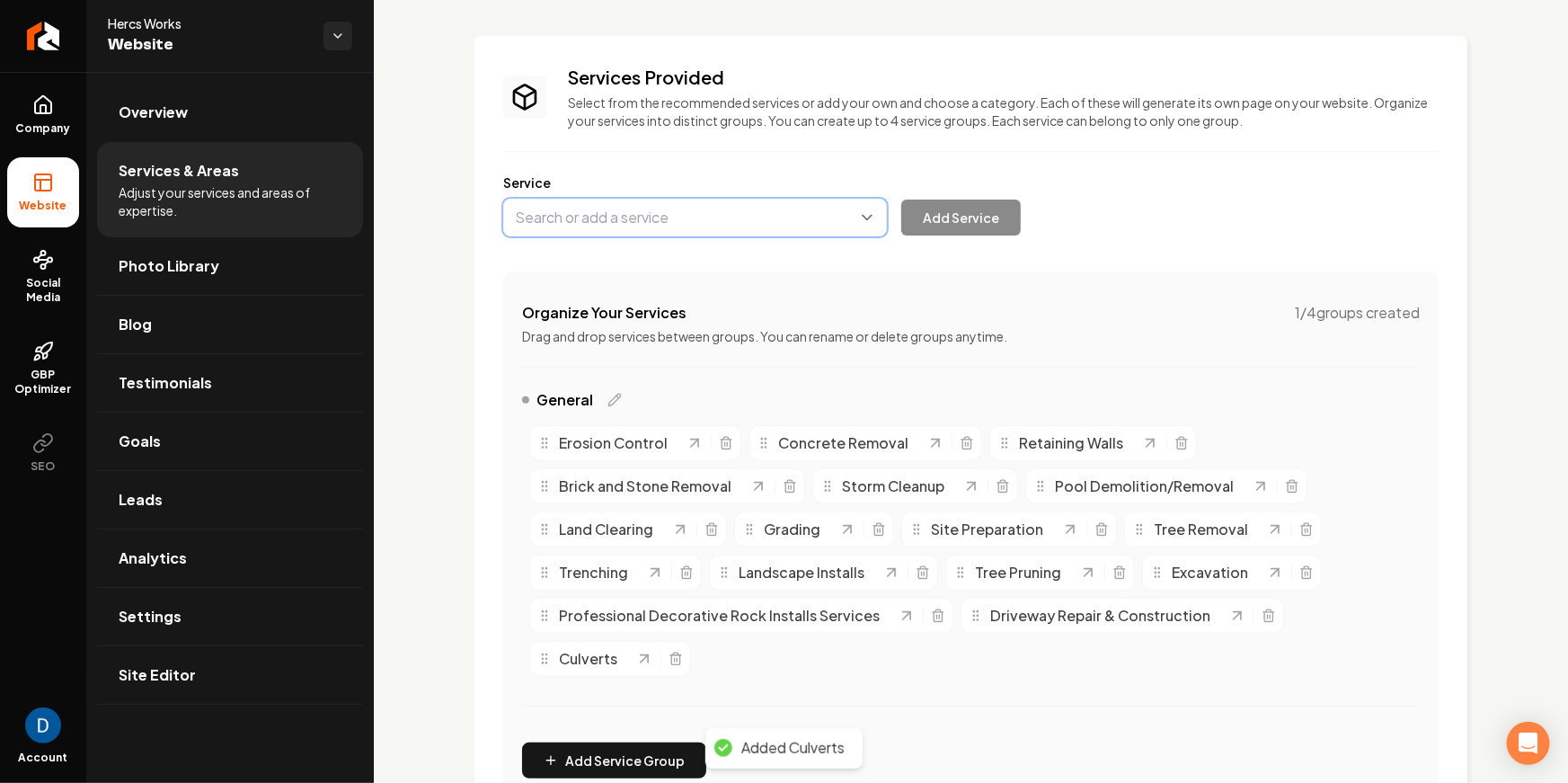
click at [716, 223] on button "Main content area" at bounding box center [695, 217] width 384 height 38
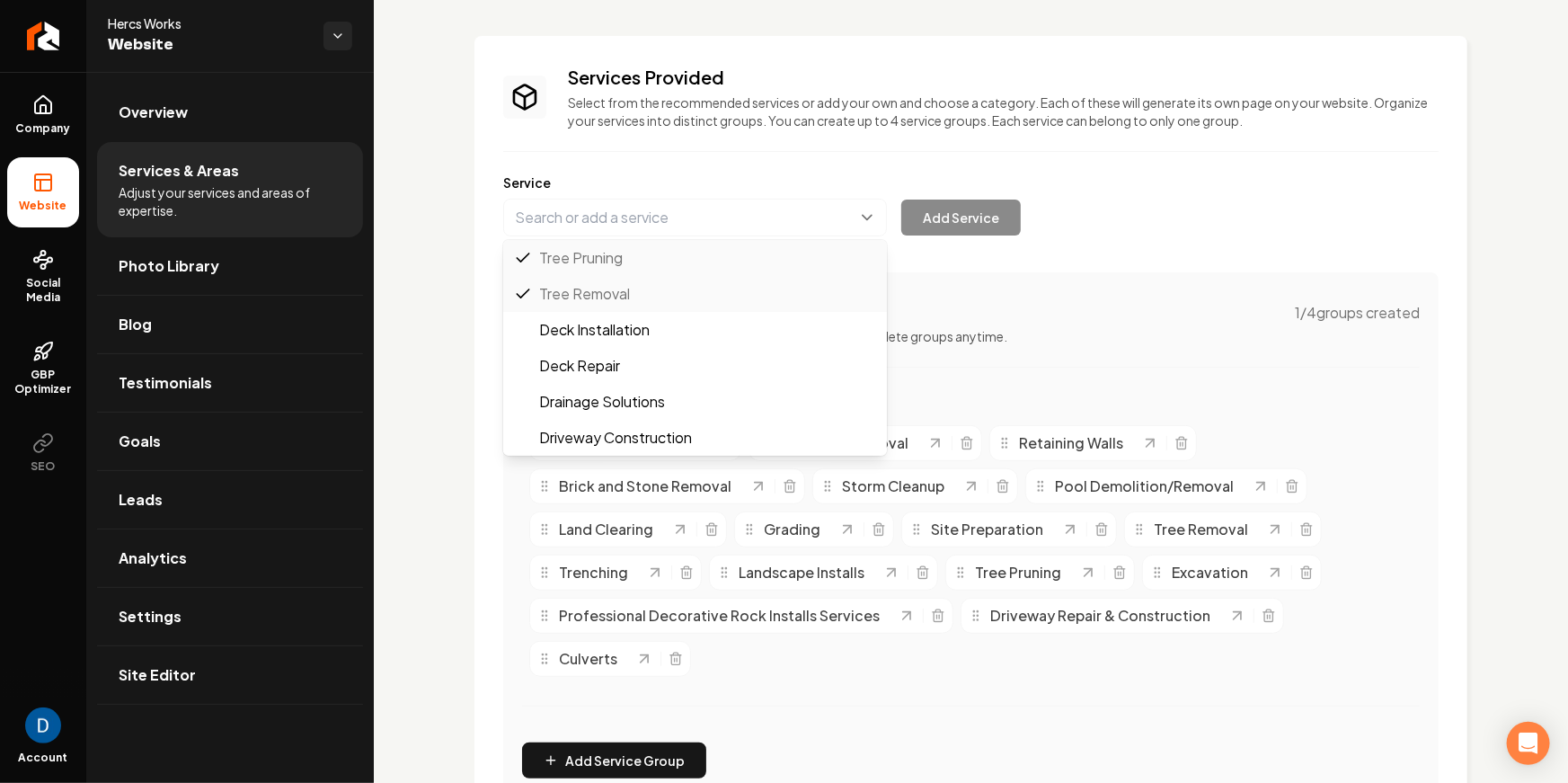
scroll to position [78, 0]
click at [716, 223] on button "Main content area" at bounding box center [695, 218] width 384 height 38
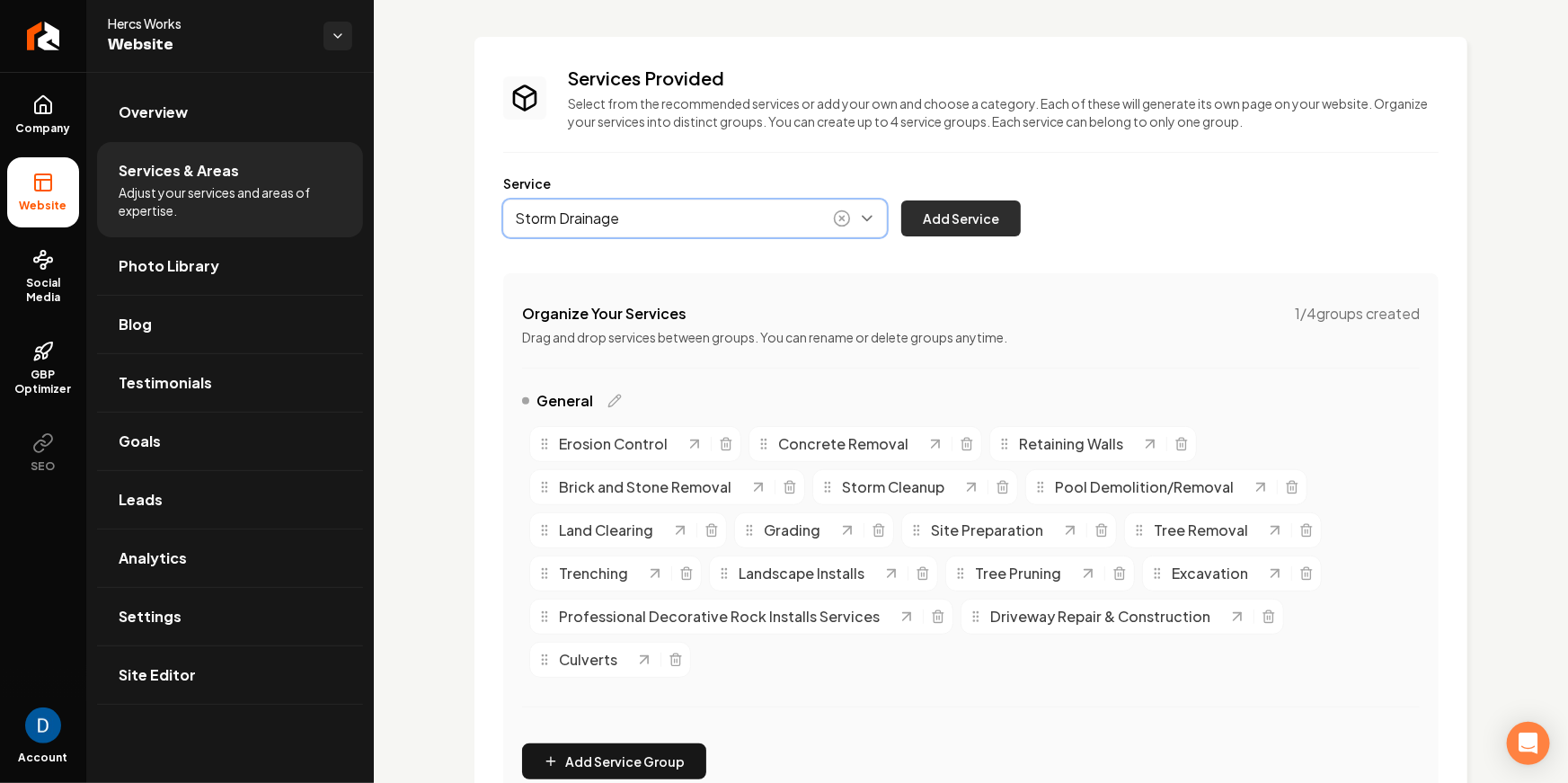
type input "Storm Drainage"
click at [917, 217] on button "Add Service" at bounding box center [960, 218] width 119 height 36
click at [722, 226] on button "Main content area" at bounding box center [695, 218] width 384 height 38
type input "Material Spreading"
click at [995, 221] on button "Add Service" at bounding box center [960, 218] width 119 height 36
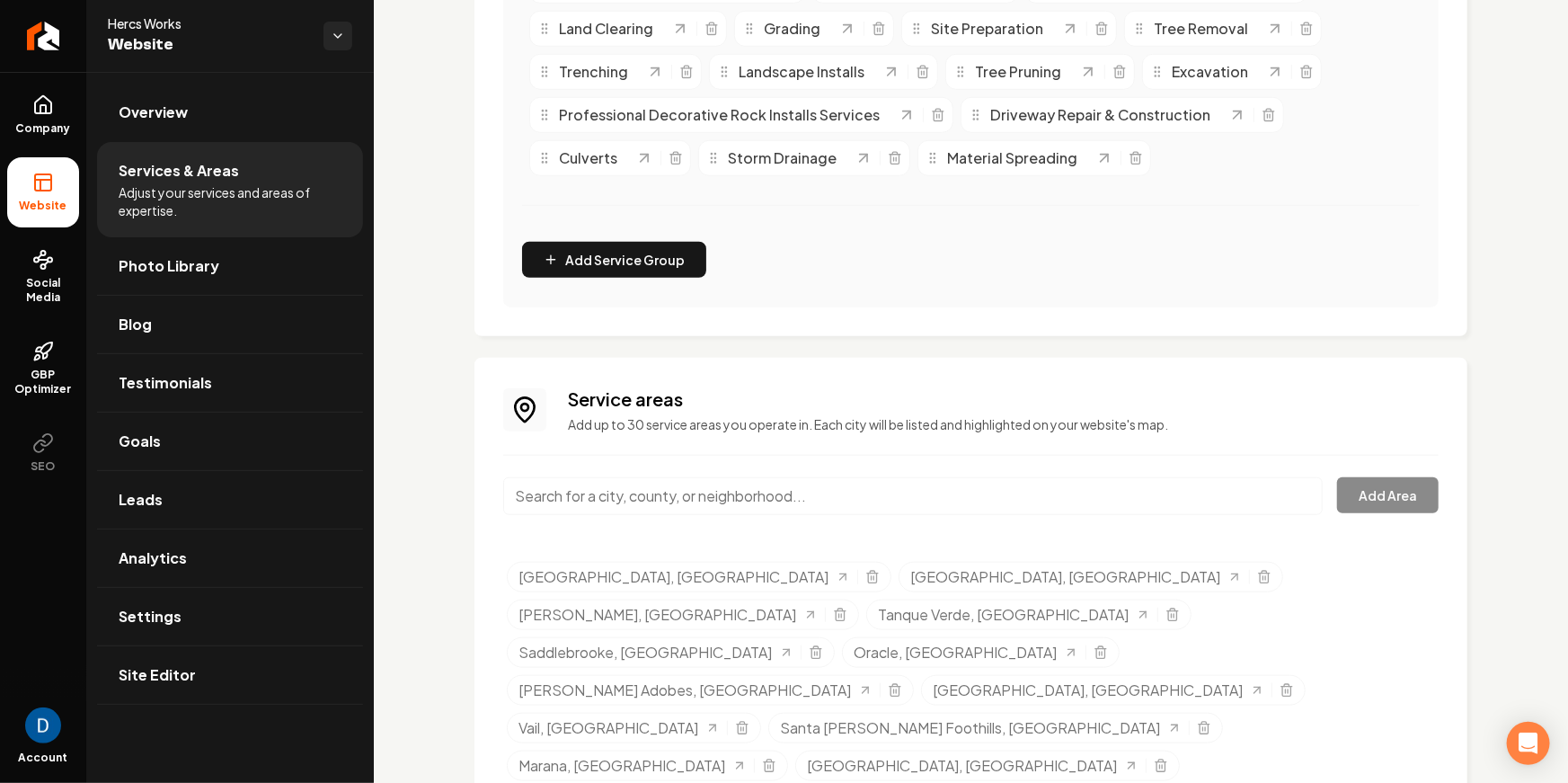
scroll to position [0, 0]
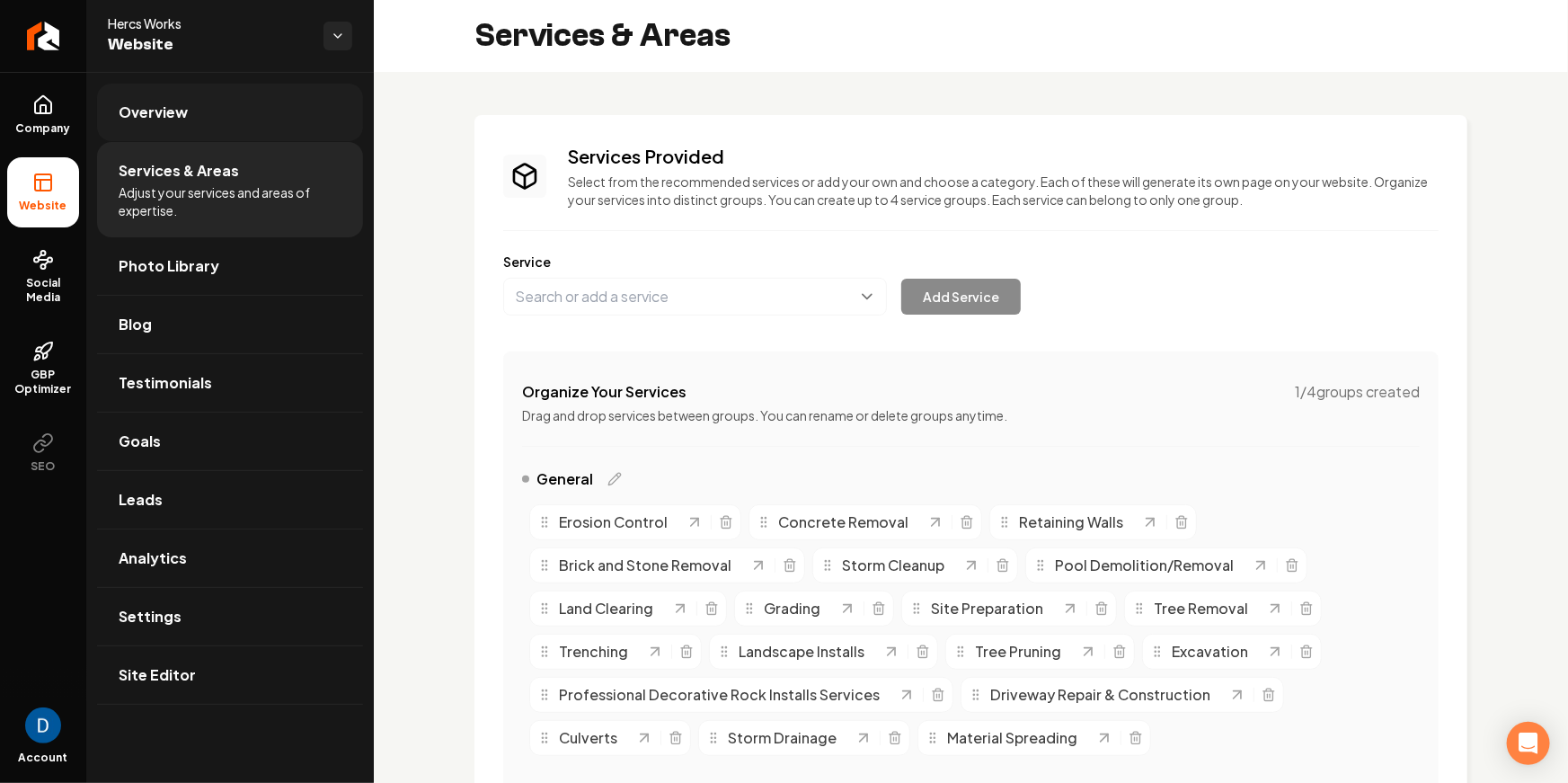
click at [242, 119] on link "Overview" at bounding box center [230, 112] width 266 height 57
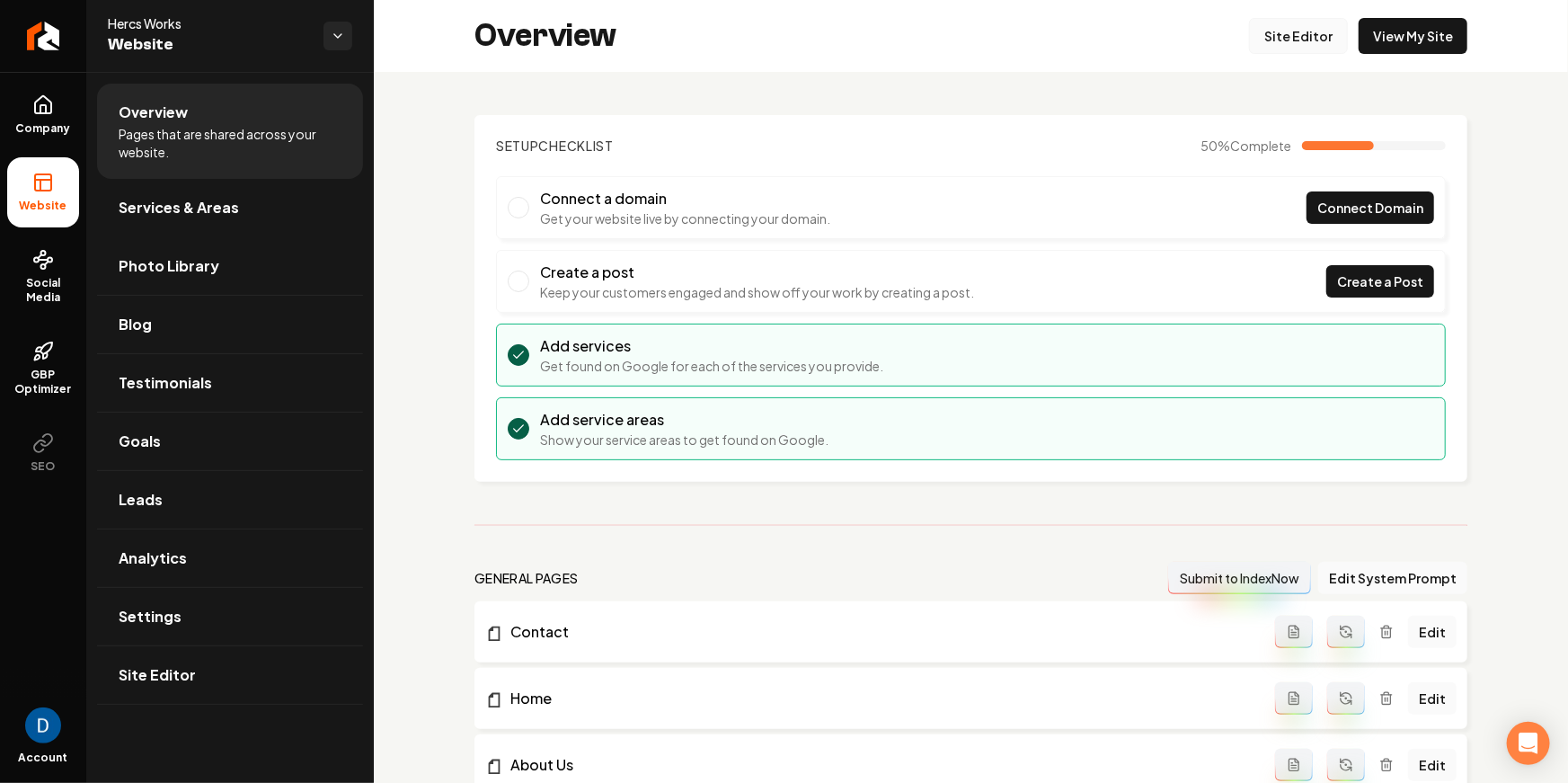
click at [1307, 38] on link "Site Editor" at bounding box center [1298, 36] width 99 height 36
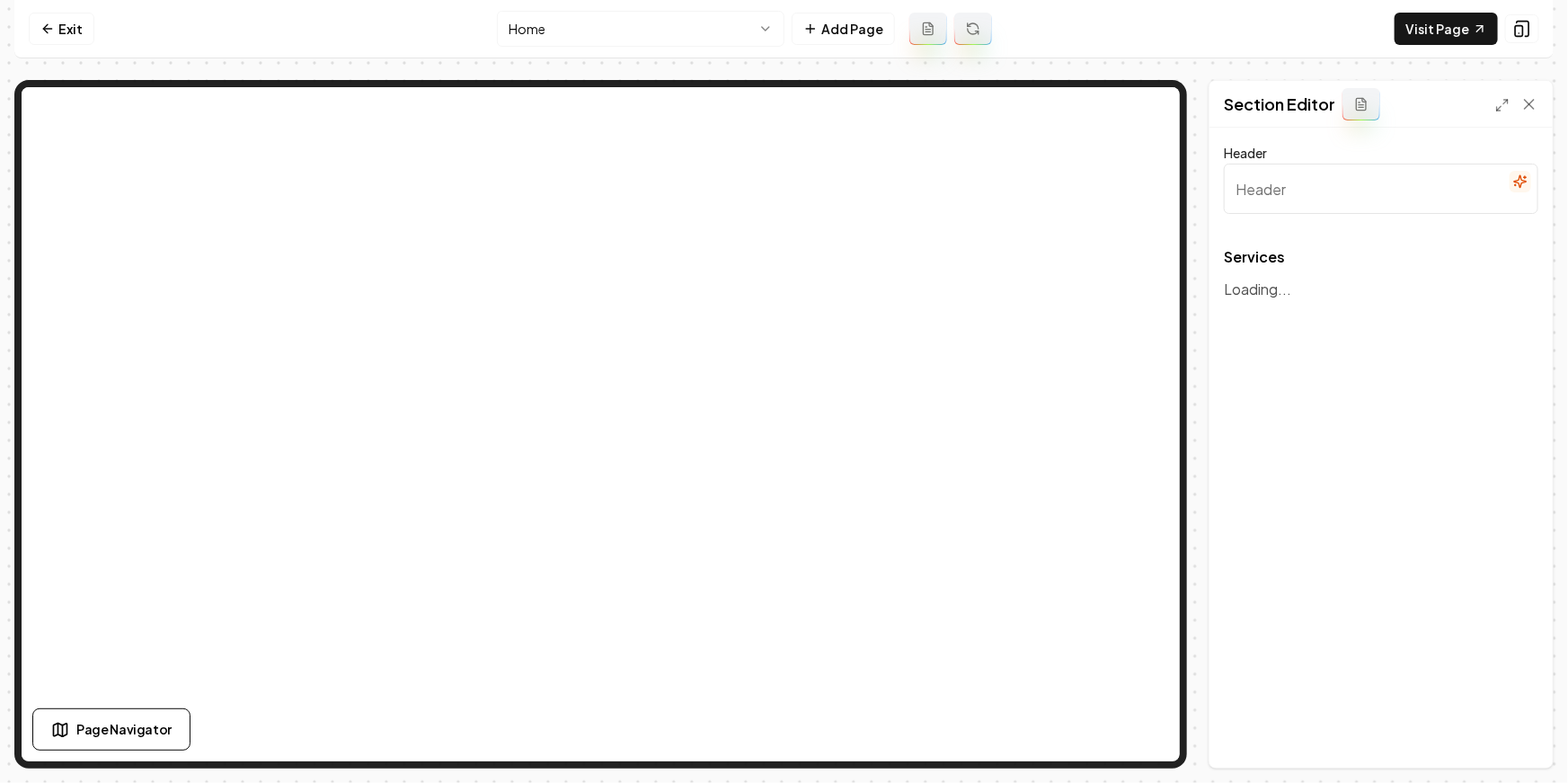
type input "Our Landscaping Services"
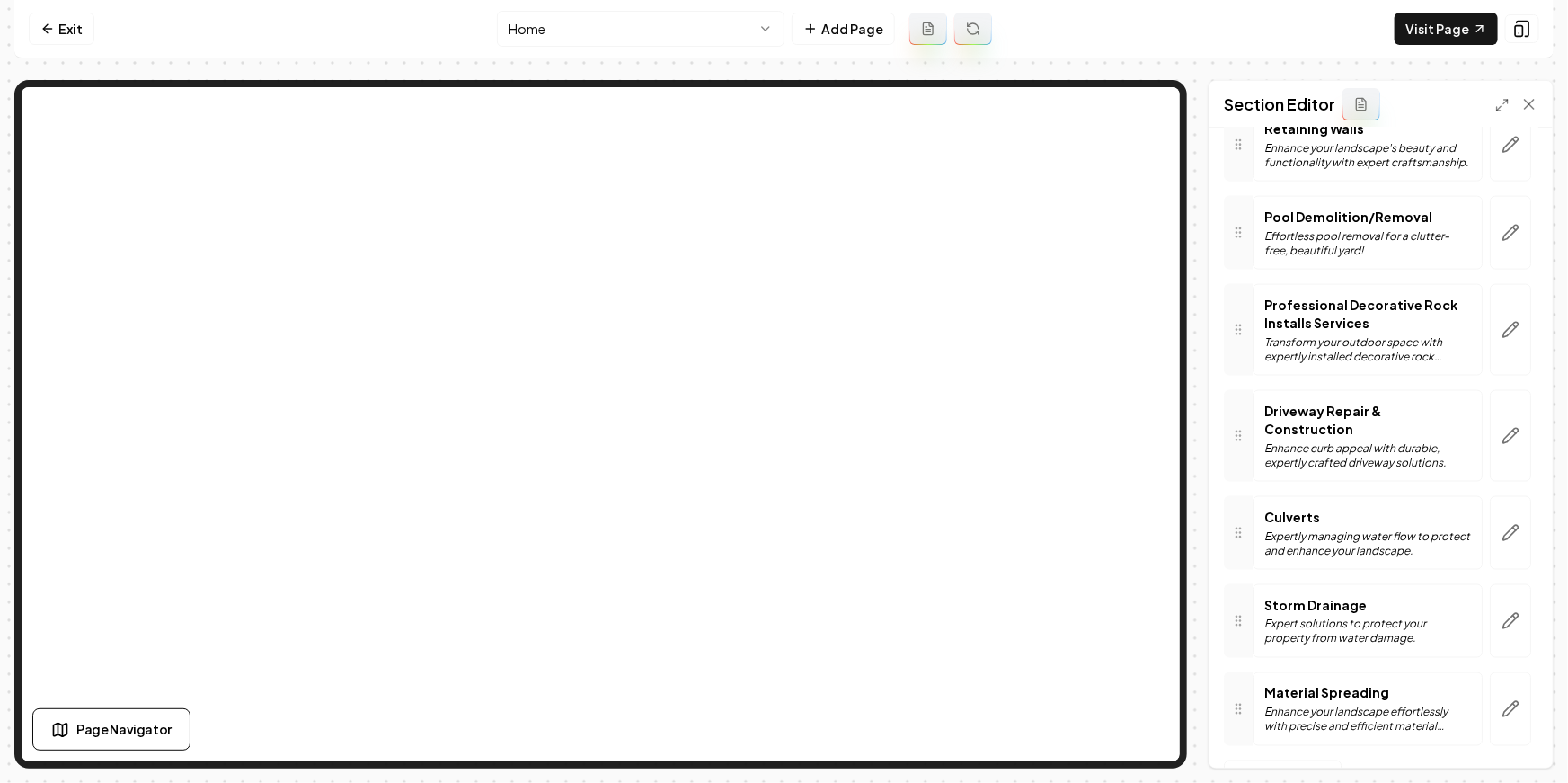
scroll to position [1224, 0]
click at [1396, 101] on icon at bounding box center [1529, 104] width 9 height 9
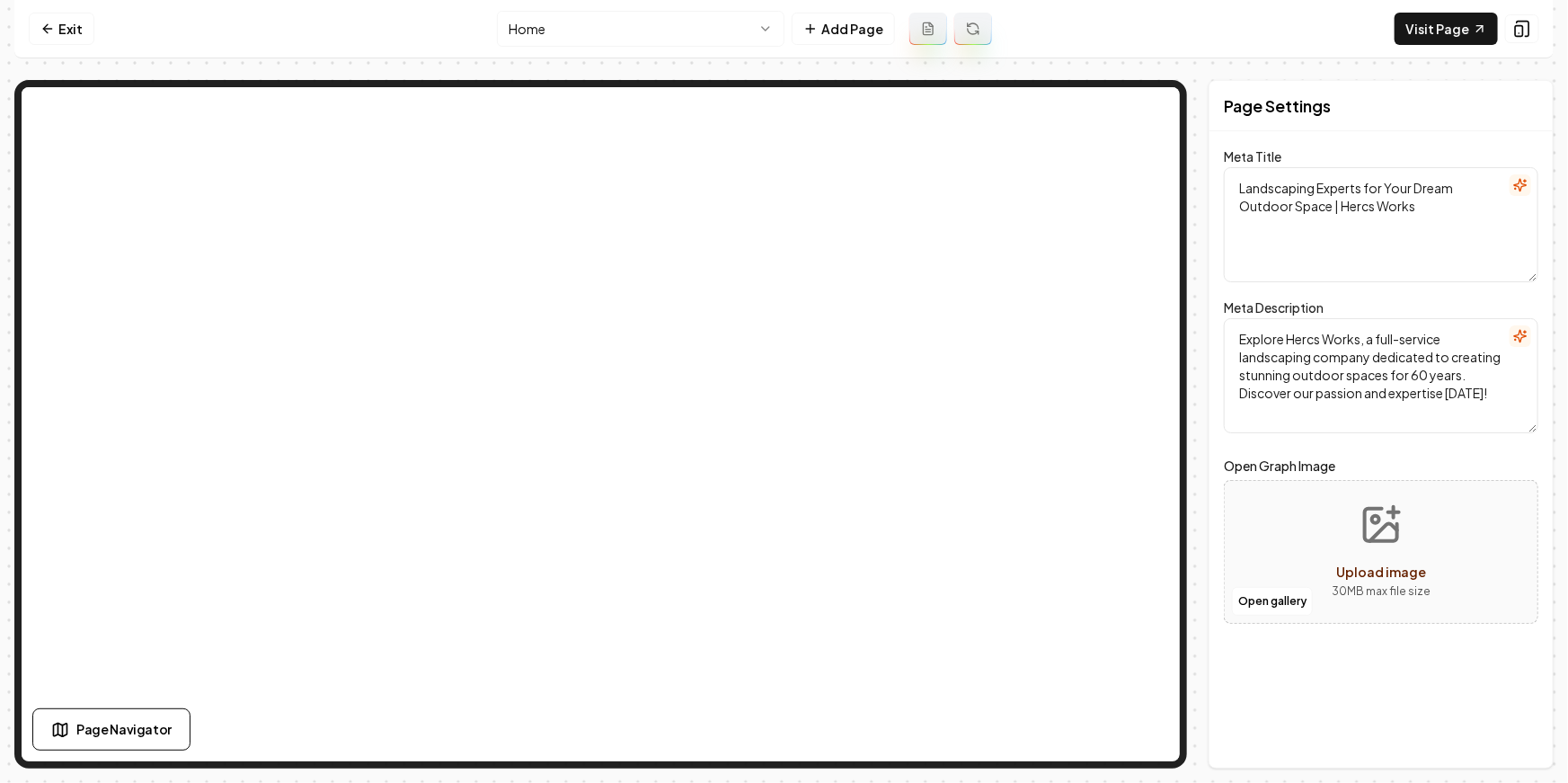
scroll to position [0, 0]
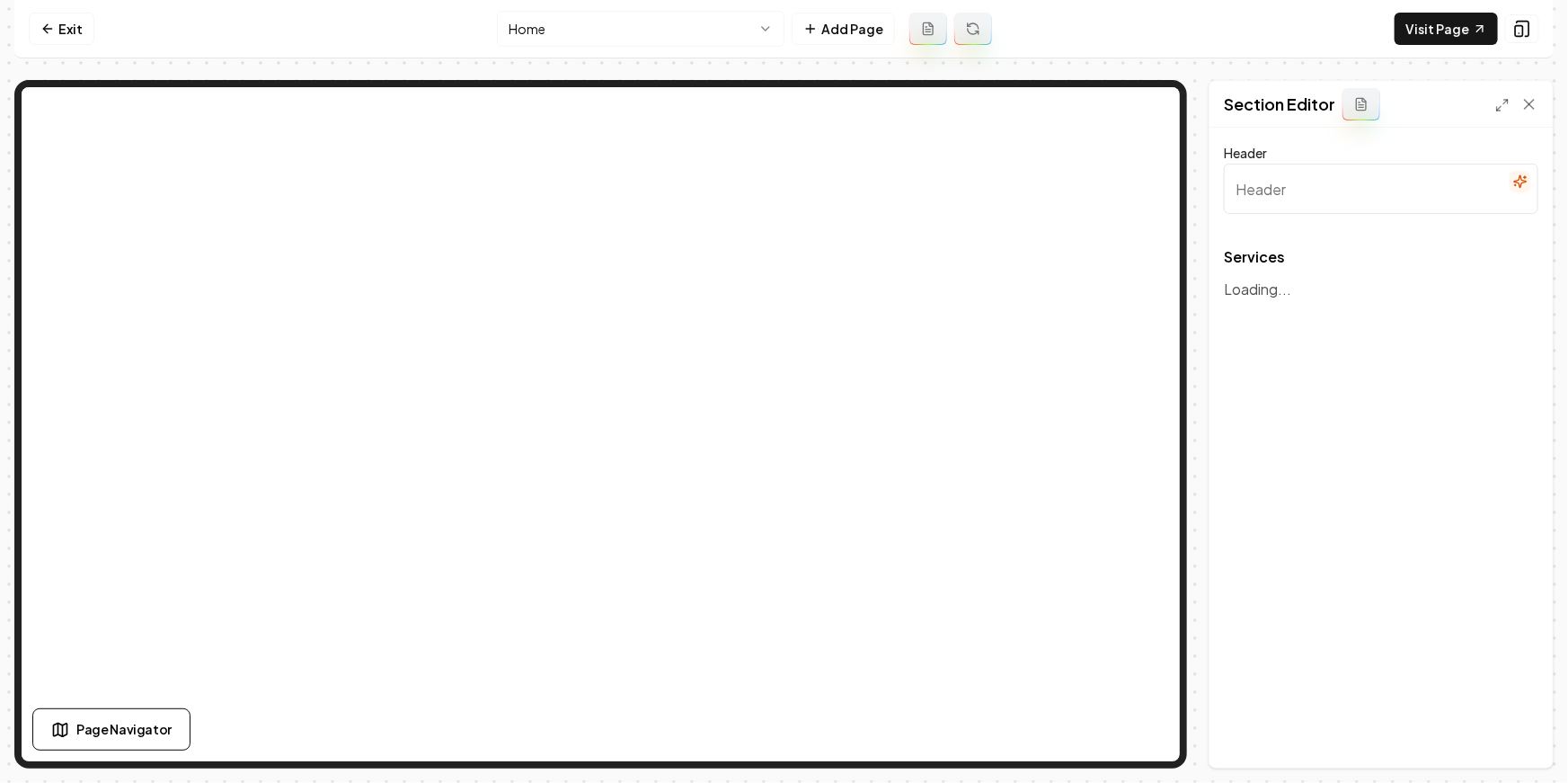
type input "Our Landscaping Services"
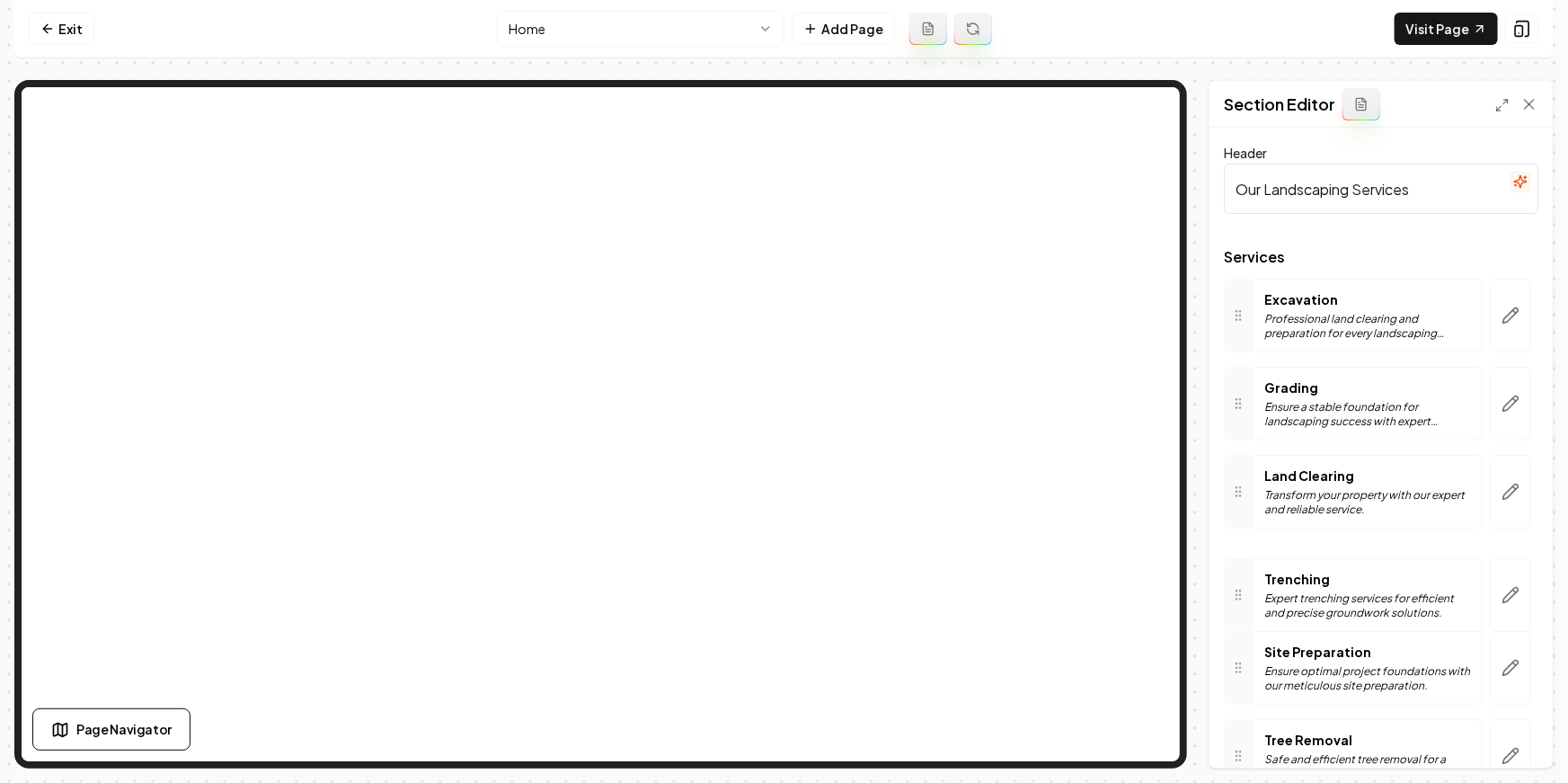
drag, startPoint x: 1243, startPoint y: 579, endPoint x: 1228, endPoint y: 605, distance: 30.0
click at [1228, 605] on div at bounding box center [1238, 595] width 29 height 73
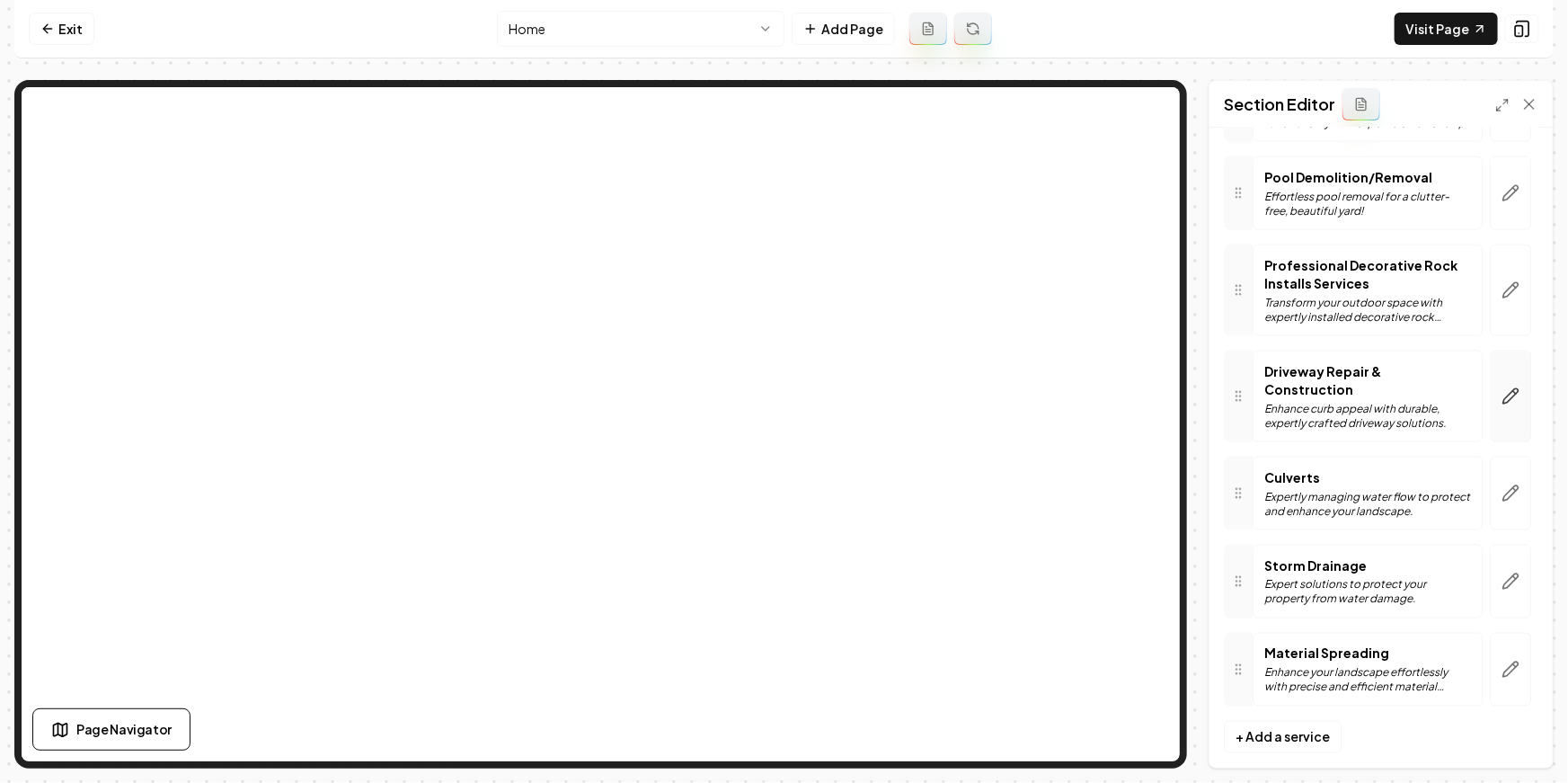
scroll to position [1265, 0]
click at [1396, 291] on icon "button" at bounding box center [1511, 294] width 15 height 15
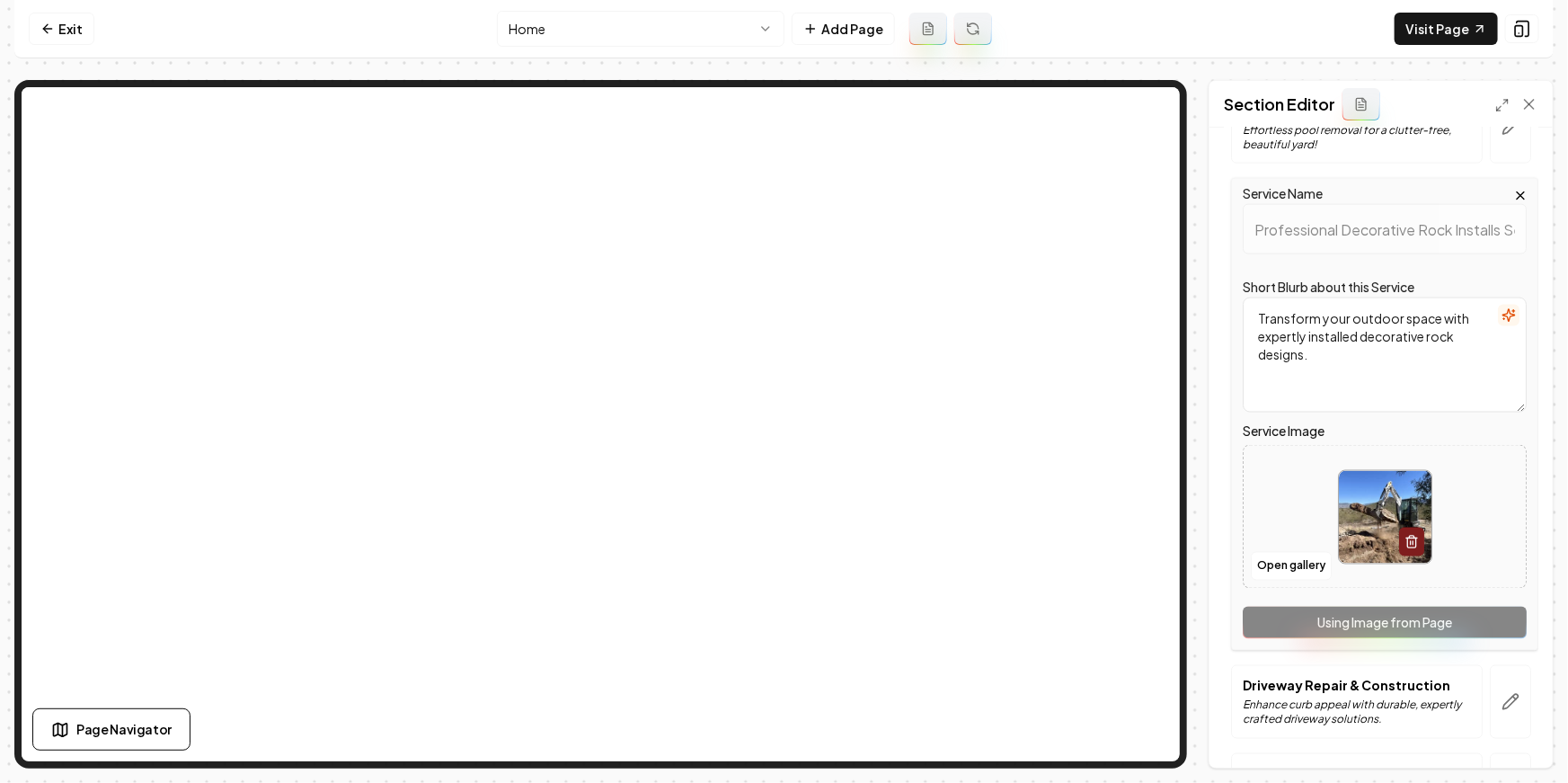
scroll to position [1341, 0]
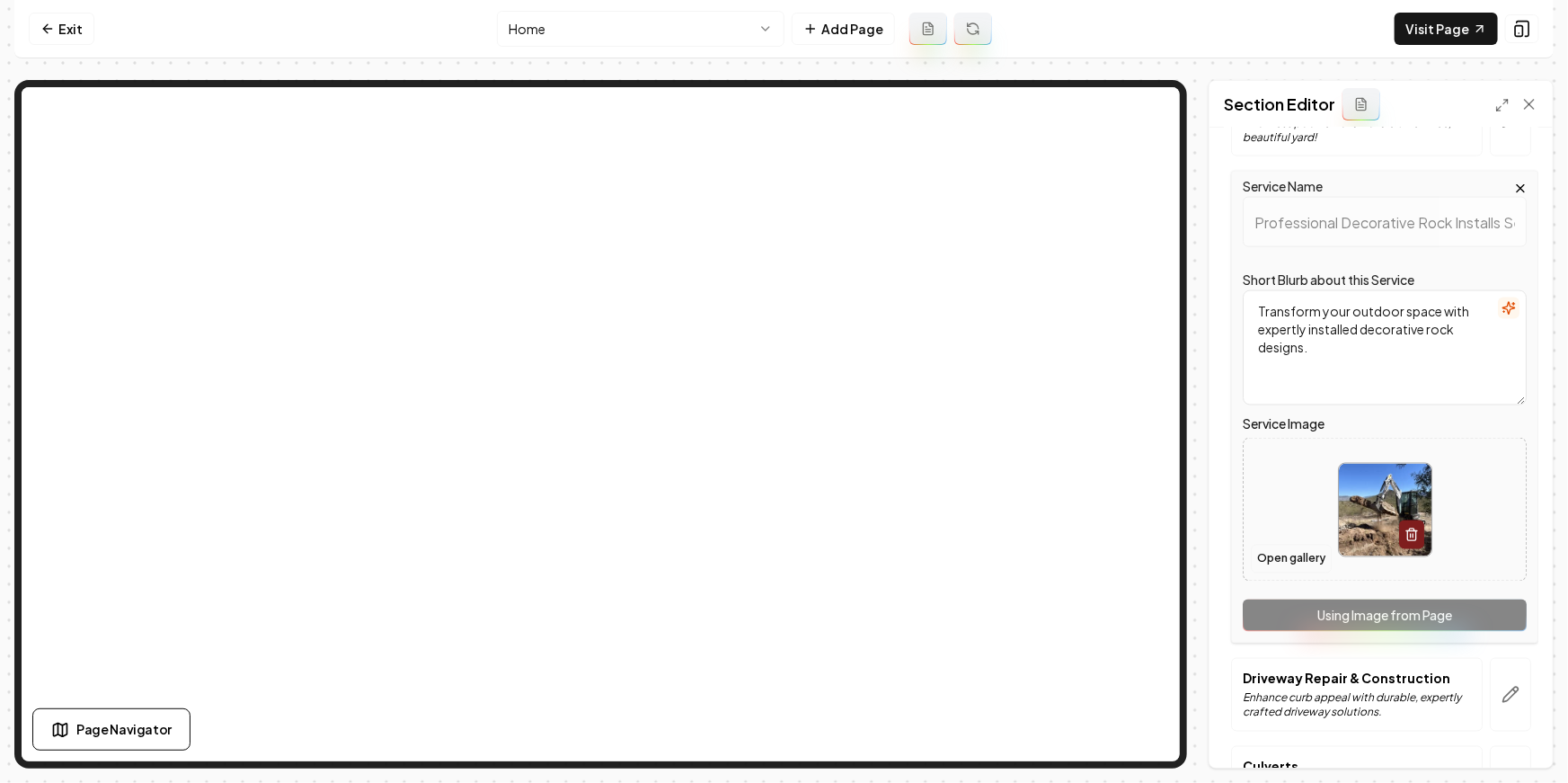
click at [1285, 553] on button "Open gallery" at bounding box center [1291, 559] width 81 height 29
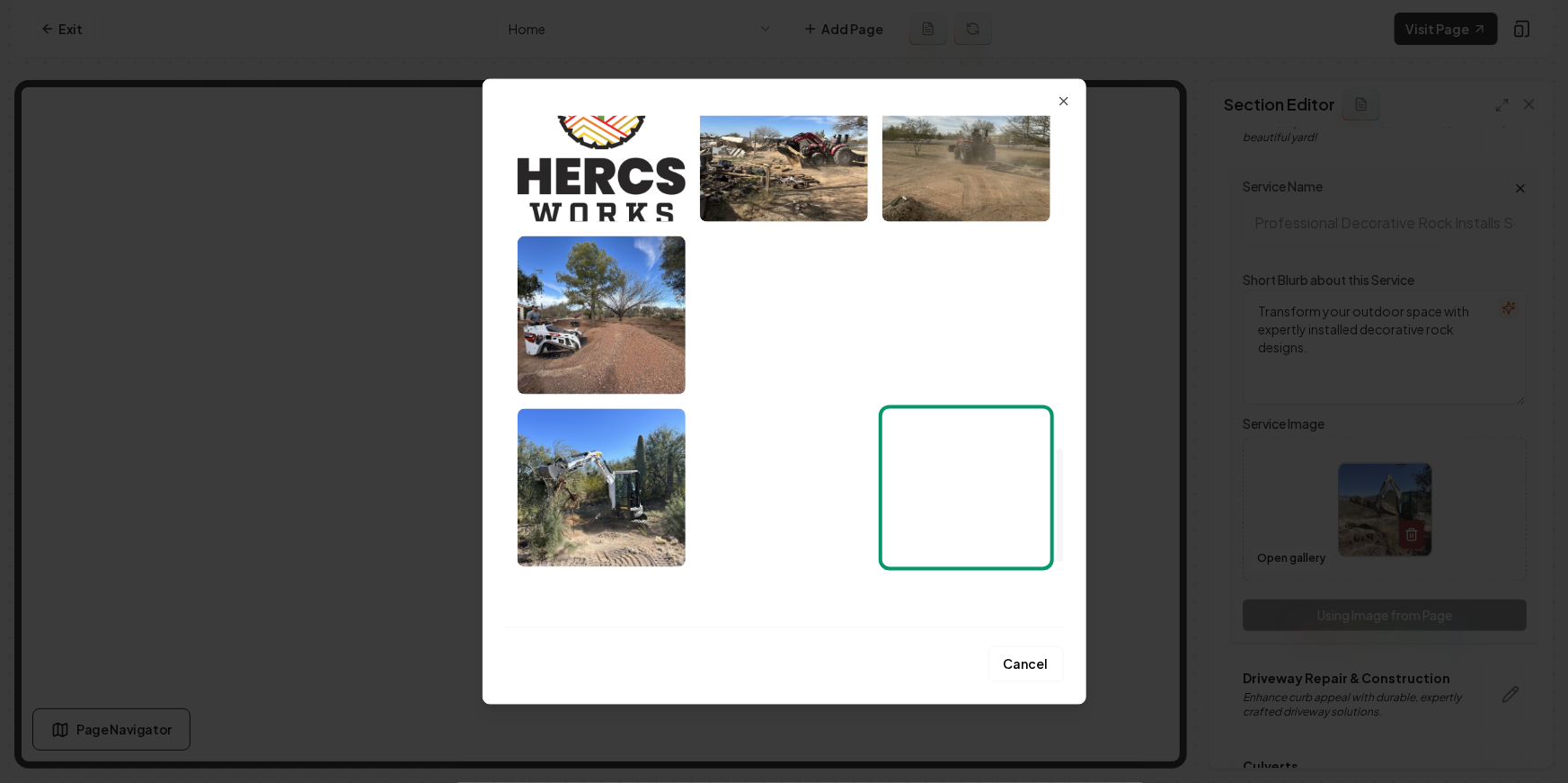
scroll to position [1490, 0]
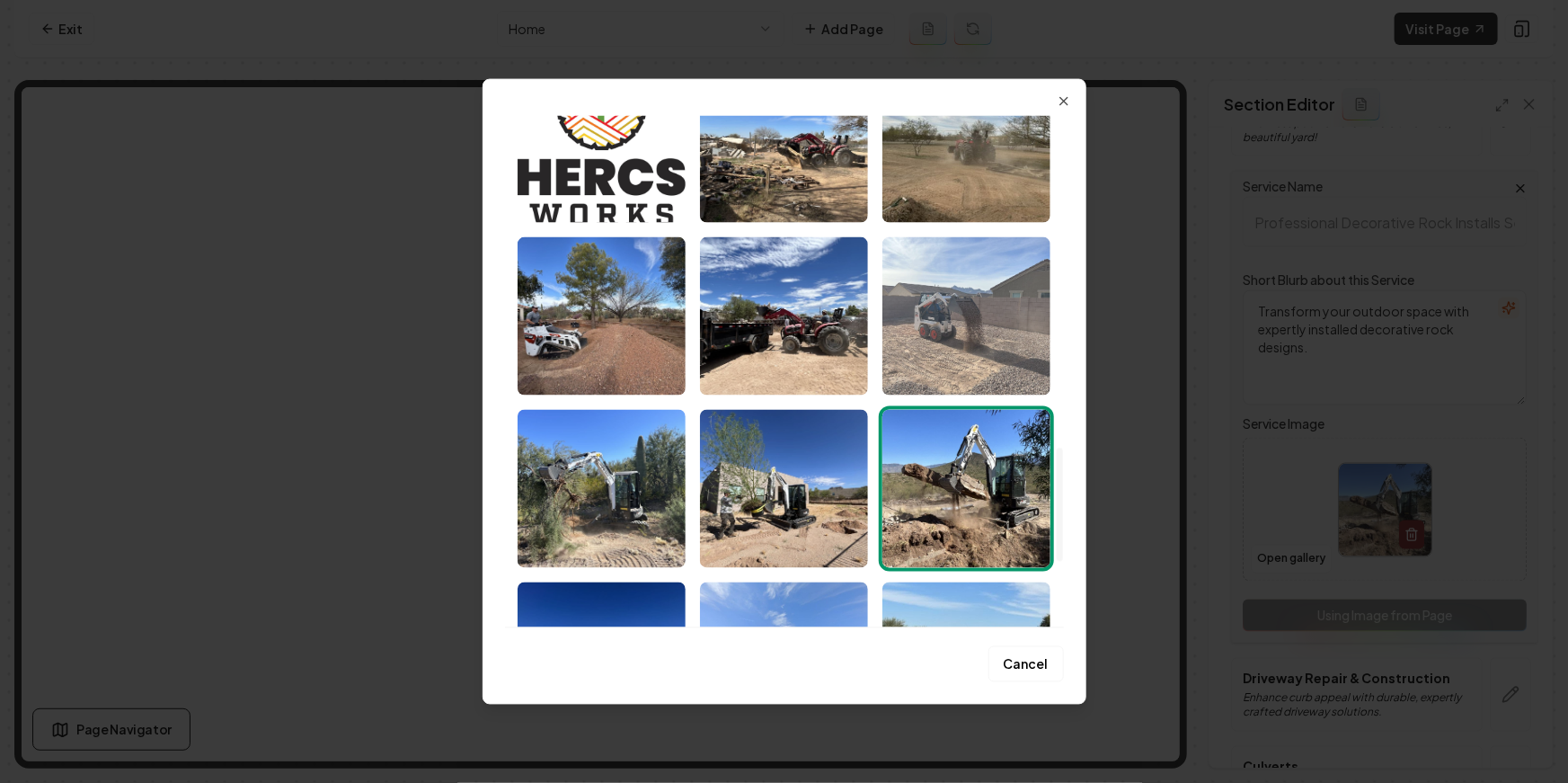
click at [956, 312] on img "Select image image_68a763605c7cd75eb8d83c0b.jpeg" at bounding box center [966, 315] width 168 height 158
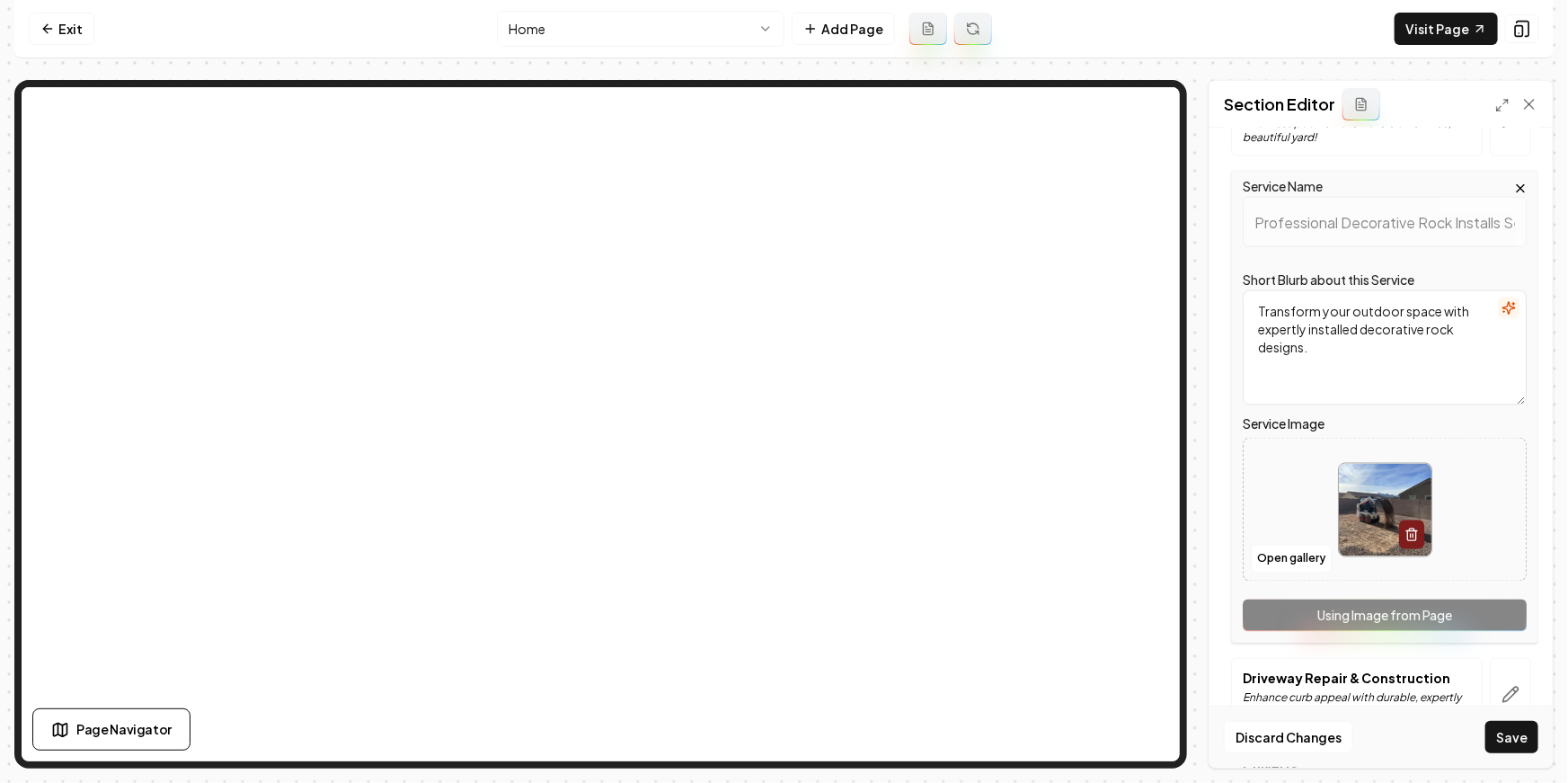
click at [1396, 732] on button "Save" at bounding box center [1512, 737] width 53 height 32
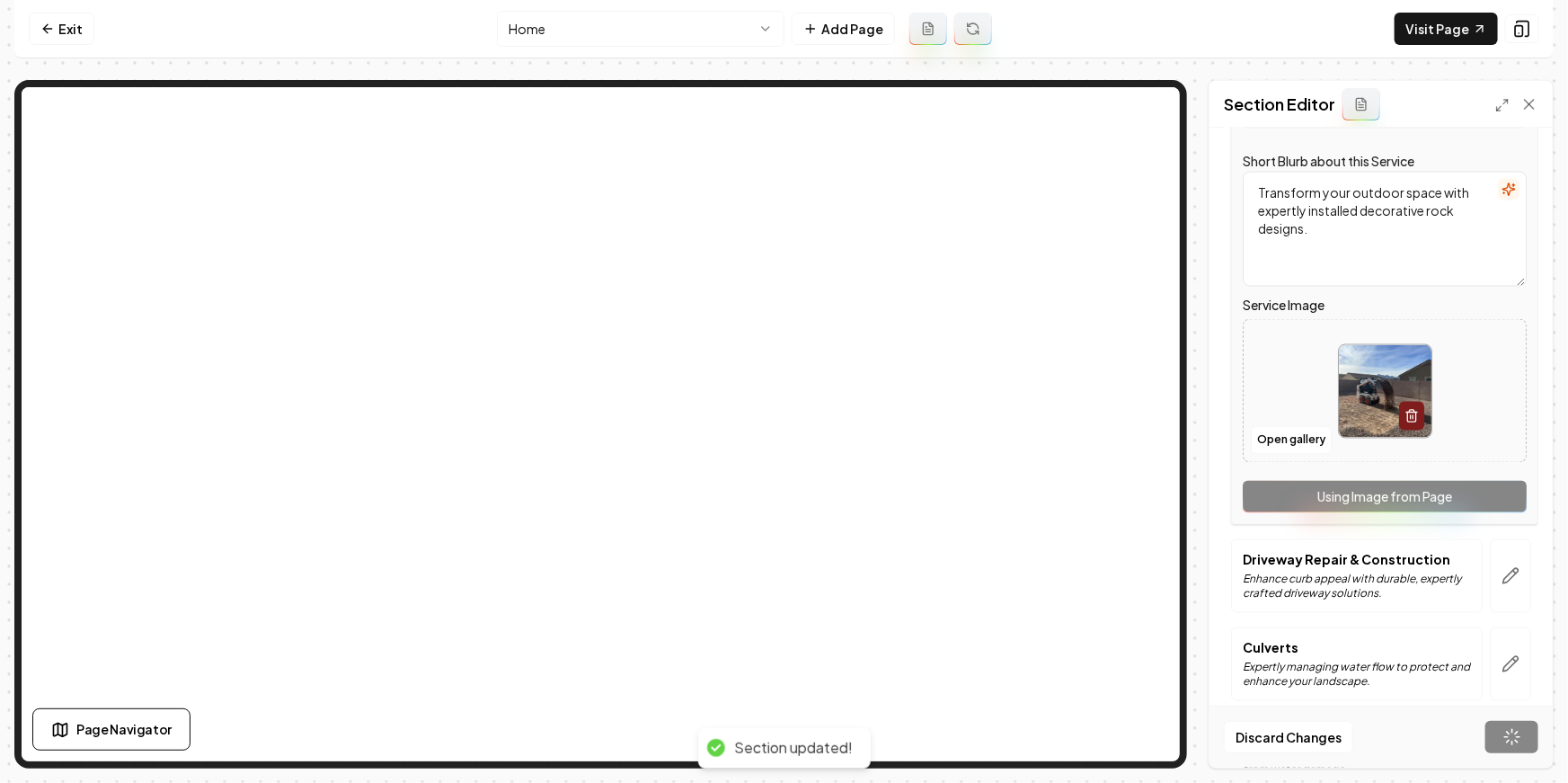
scroll to position [1466, 0]
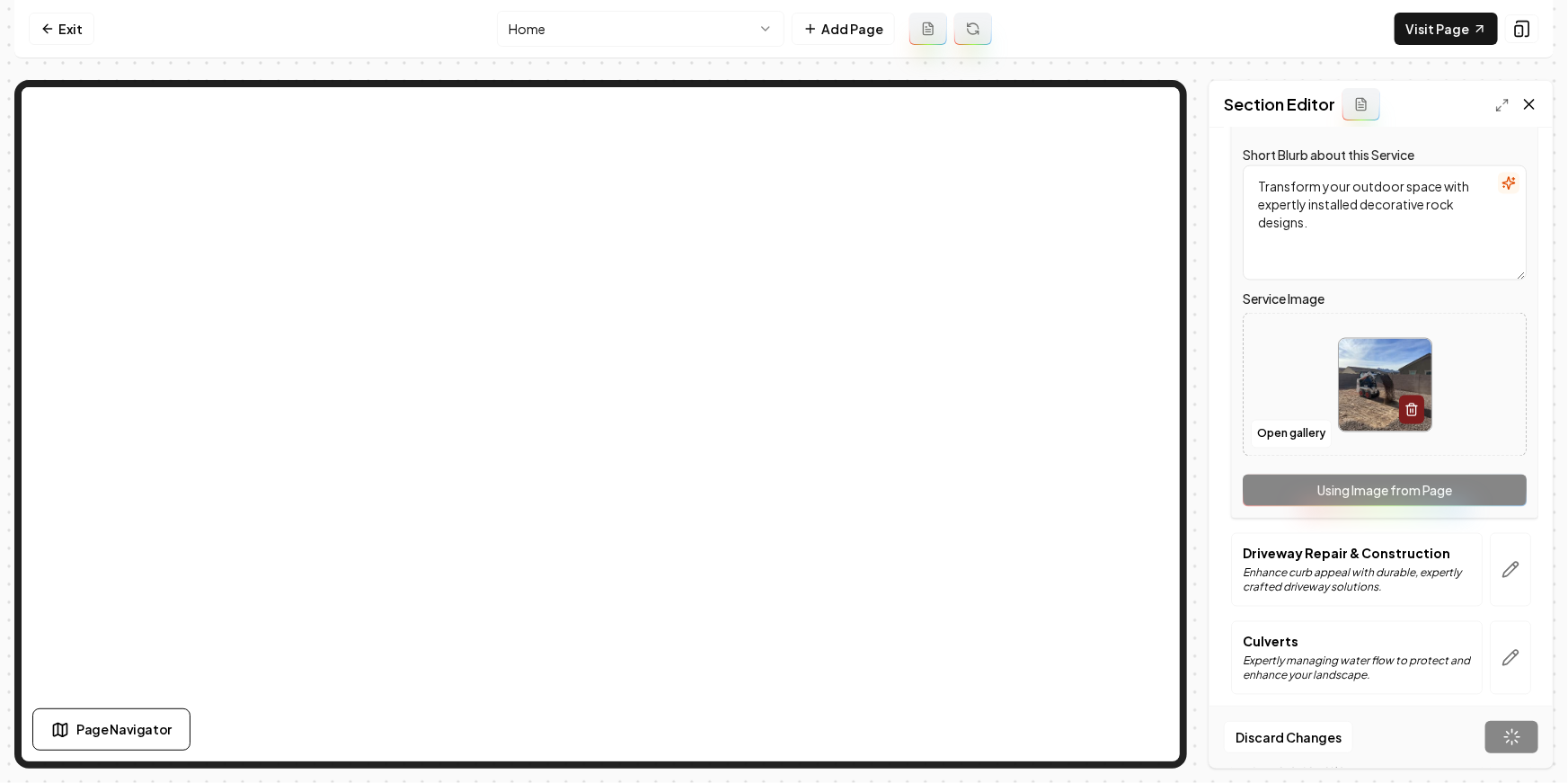
click at [1396, 103] on icon at bounding box center [1529, 104] width 9 height 9
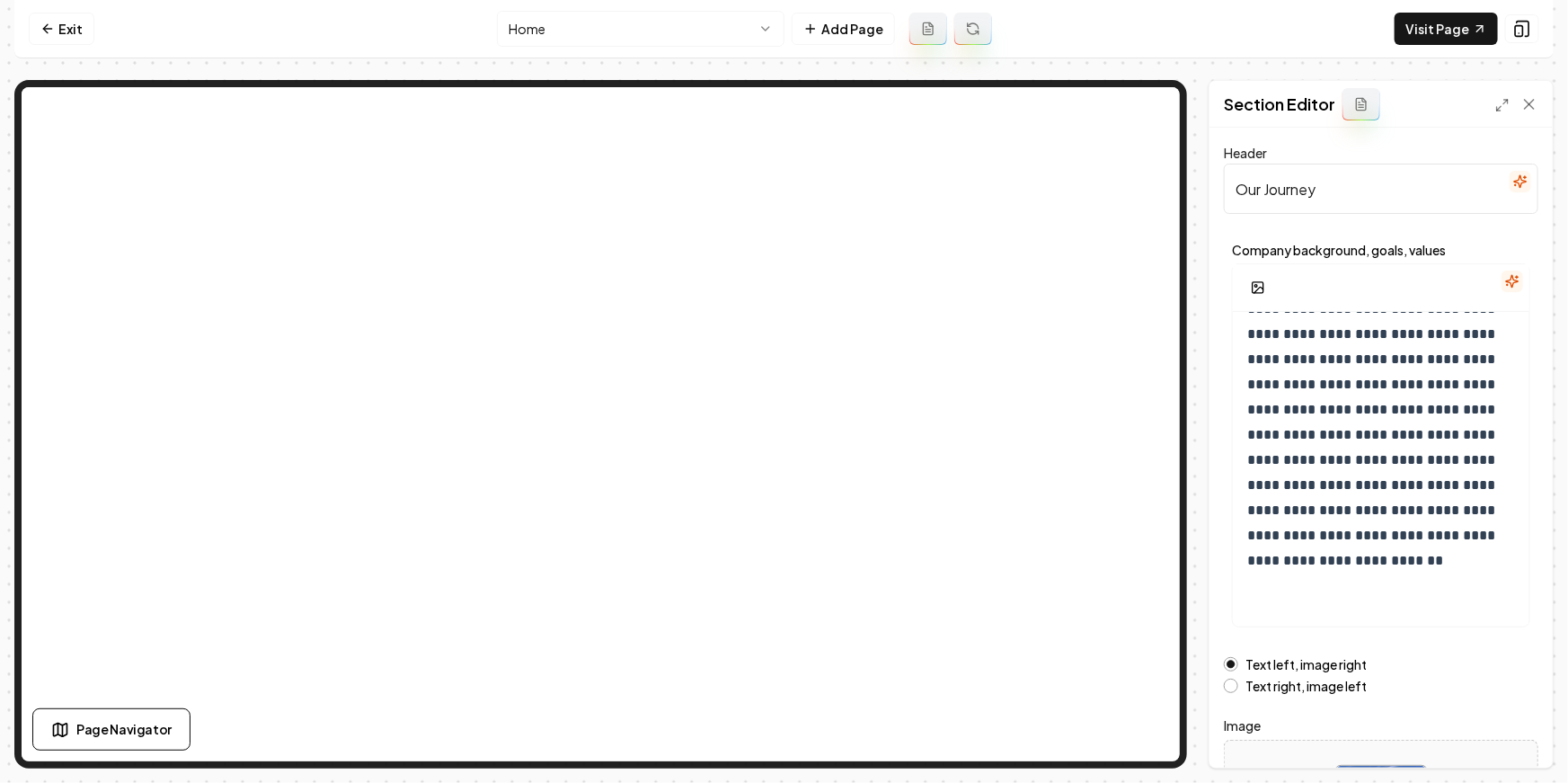
scroll to position [187, 0]
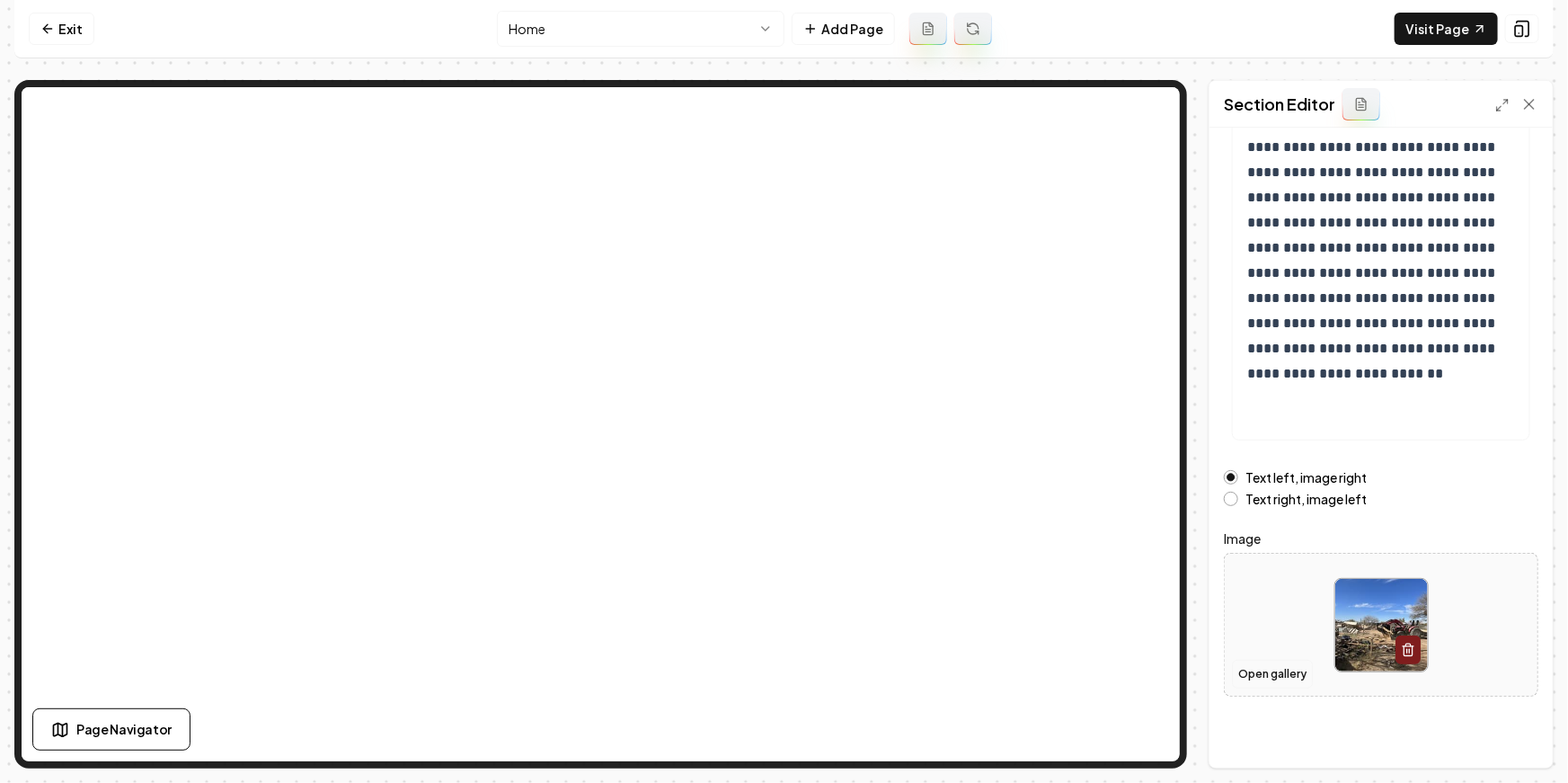
click at [1294, 674] on button "Open gallery" at bounding box center [1273, 674] width 81 height 29
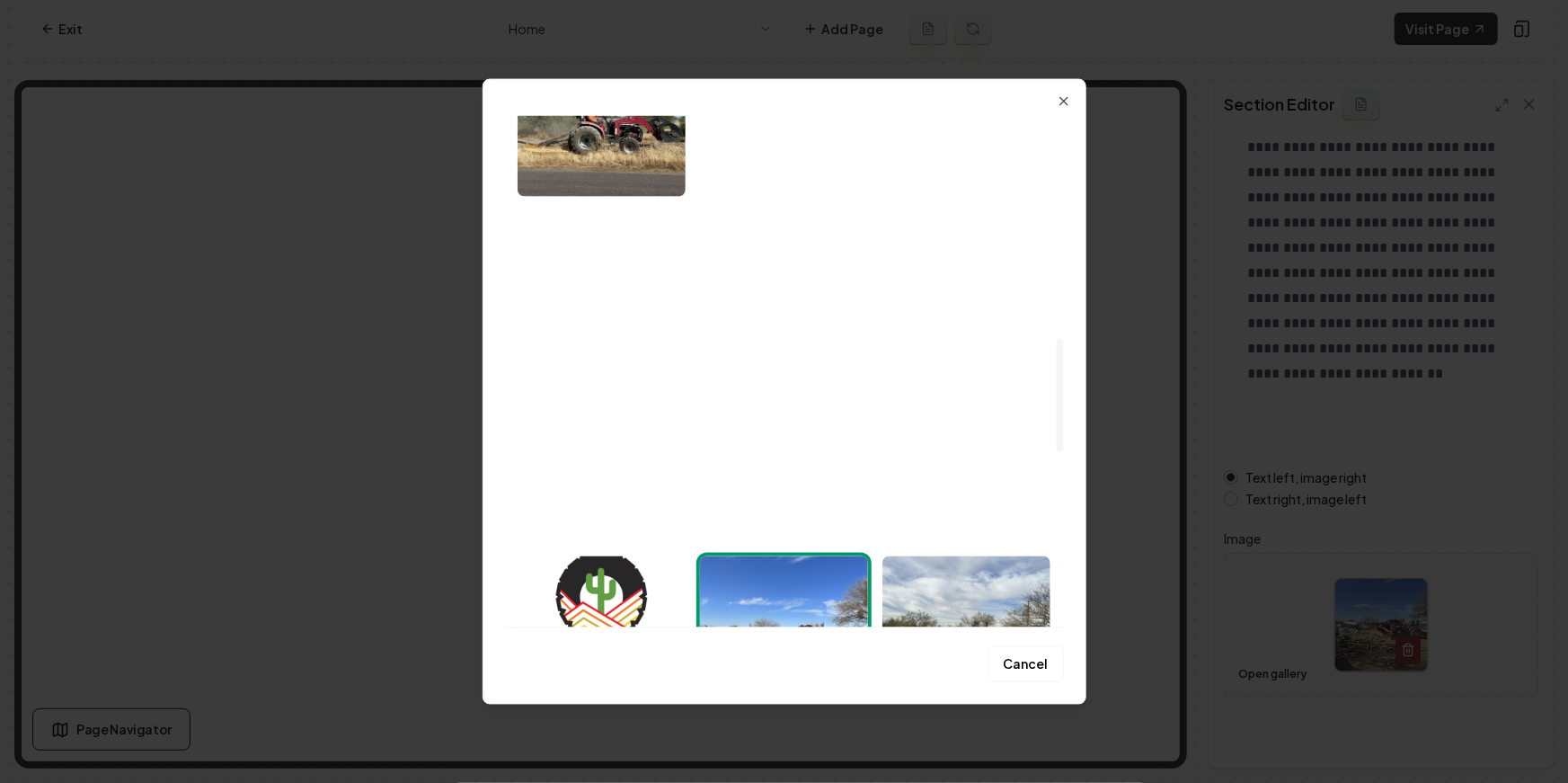
scroll to position [856, 0]
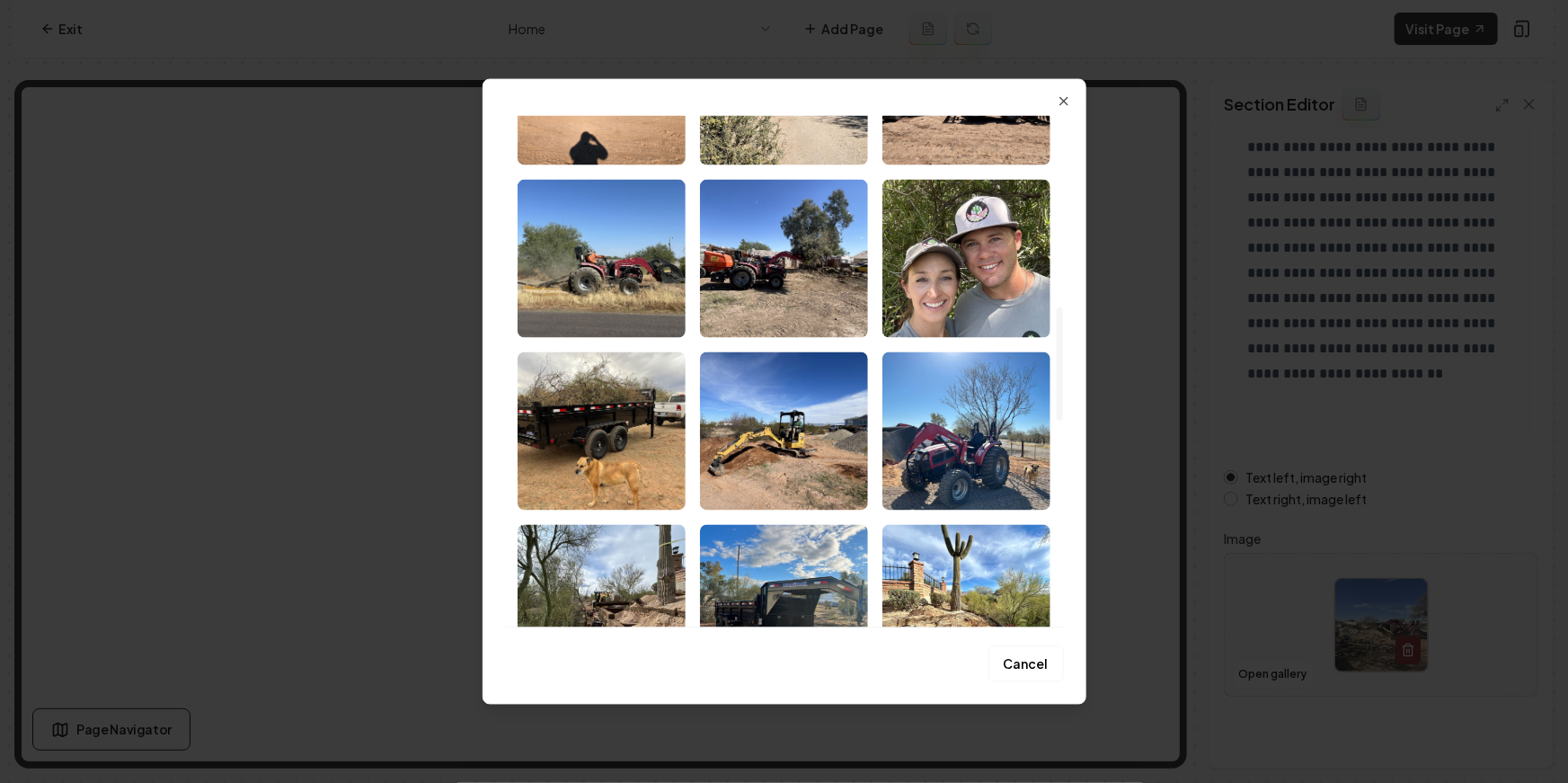
click at [987, 266] on img "Select image image_68a763615c7cd75eb8d83e71.jpeg" at bounding box center [966, 258] width 168 height 158
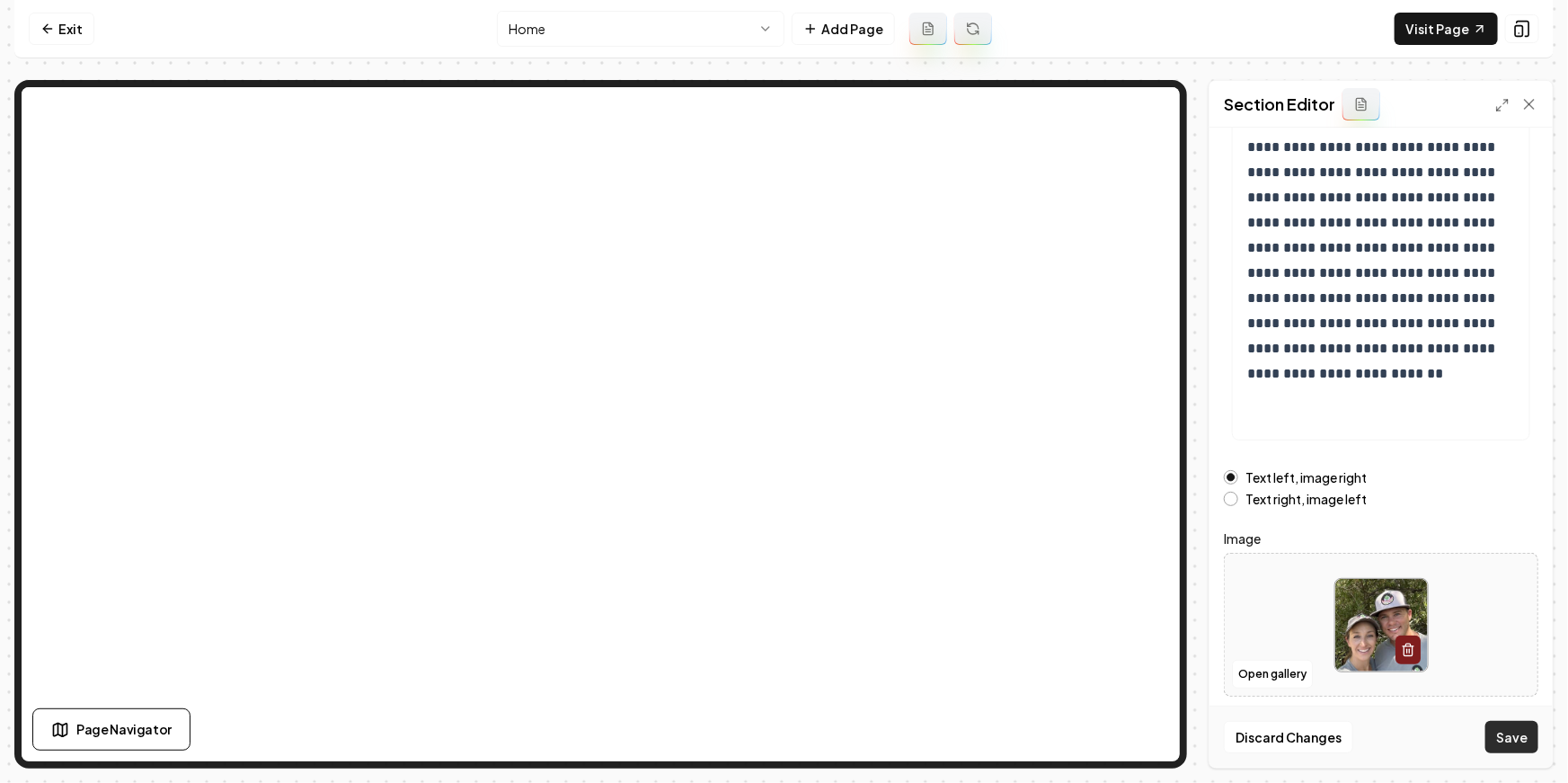
click at [1396, 732] on button "Save" at bounding box center [1512, 737] width 53 height 32
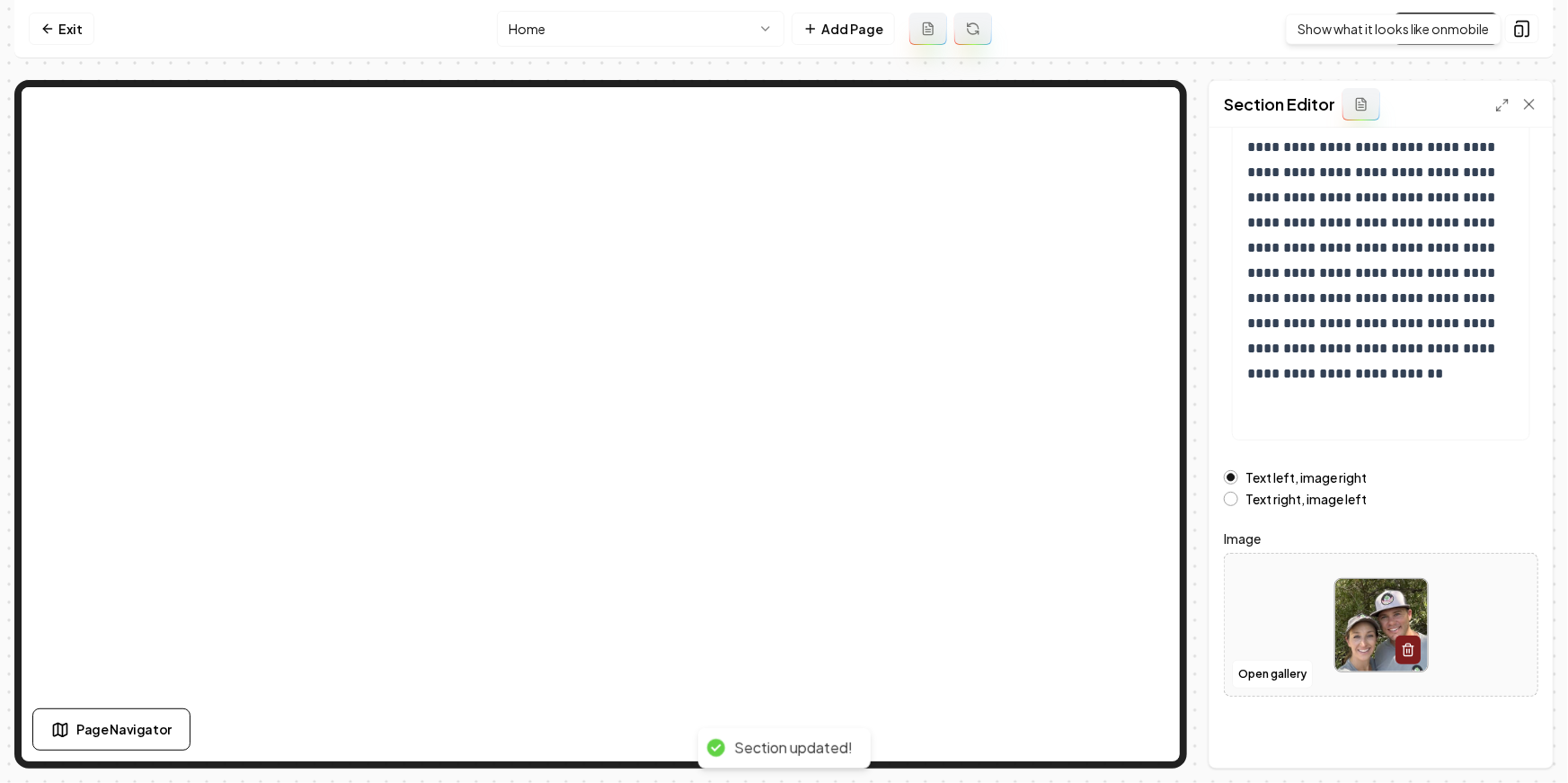
click at [1396, 21] on div "Show what it looks like on mobile Show what it looks like on mobile" at bounding box center [1393, 28] width 215 height 30
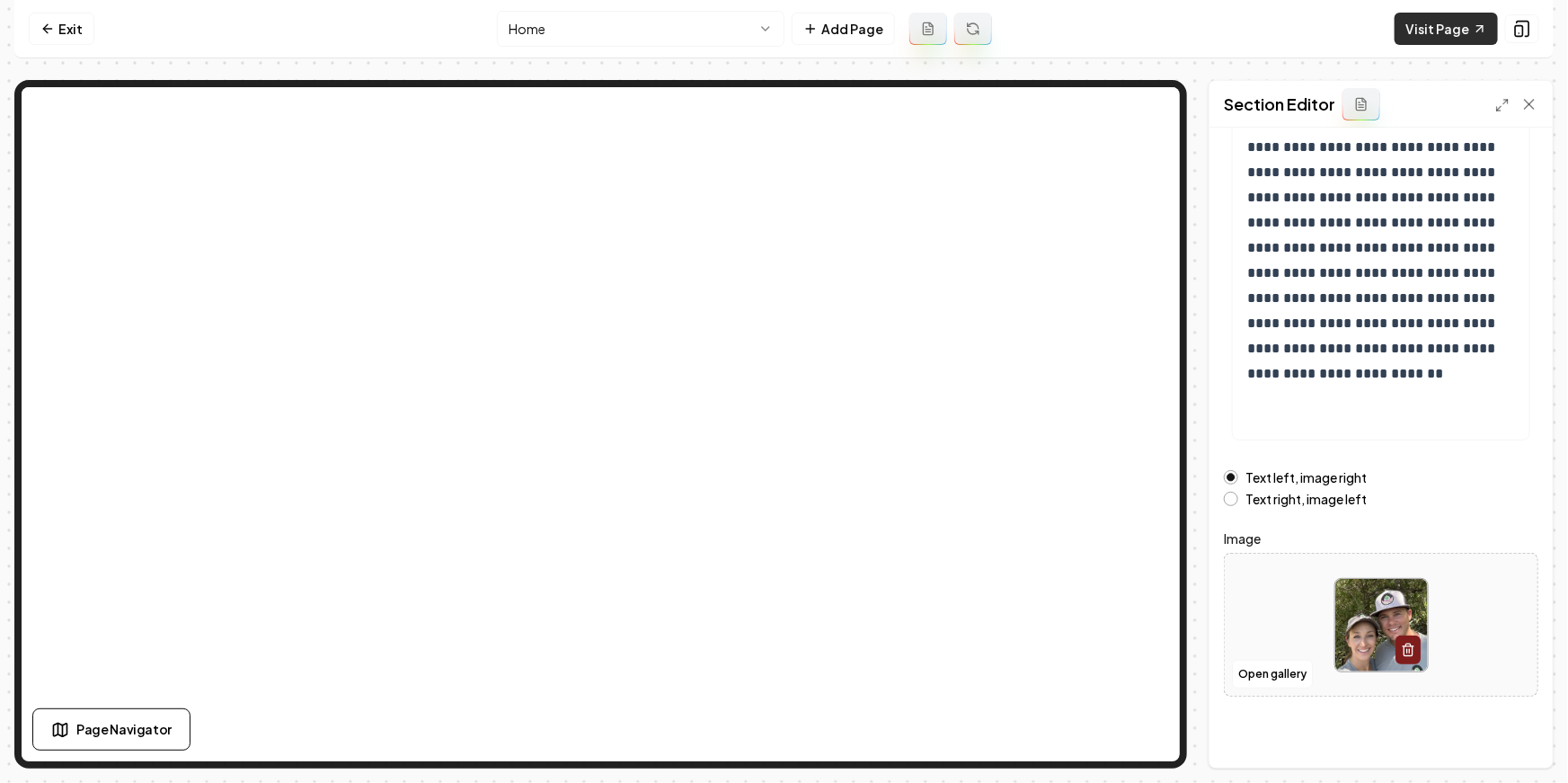
click at [1396, 26] on link "Visit Page" at bounding box center [1447, 28] width 103 height 32
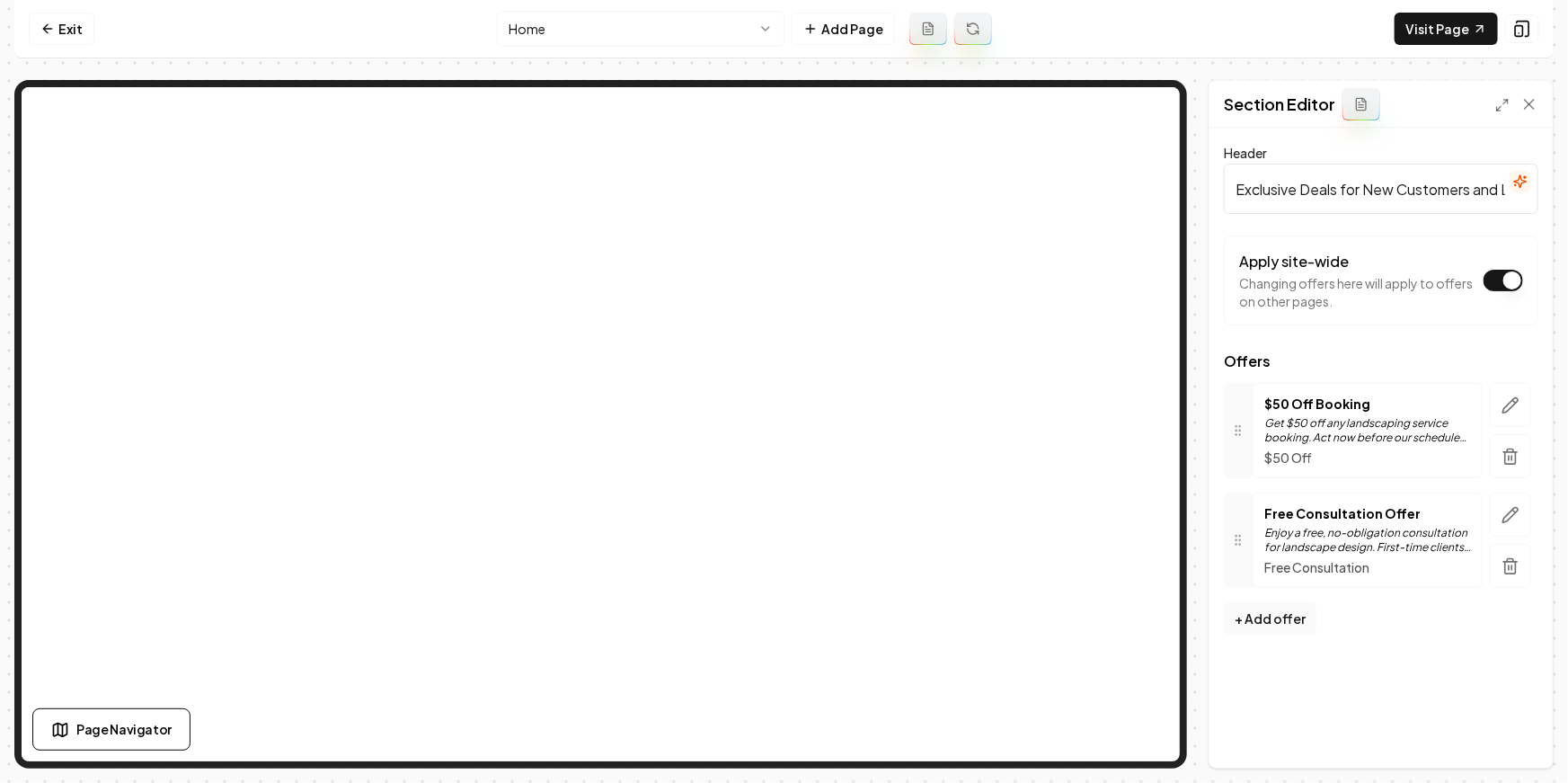
drag, startPoint x: 1508, startPoint y: 450, endPoint x: 1154, endPoint y: 164, distance: 455.1
click at [1396, 451] on icon "button" at bounding box center [1511, 450] width 7 height 3
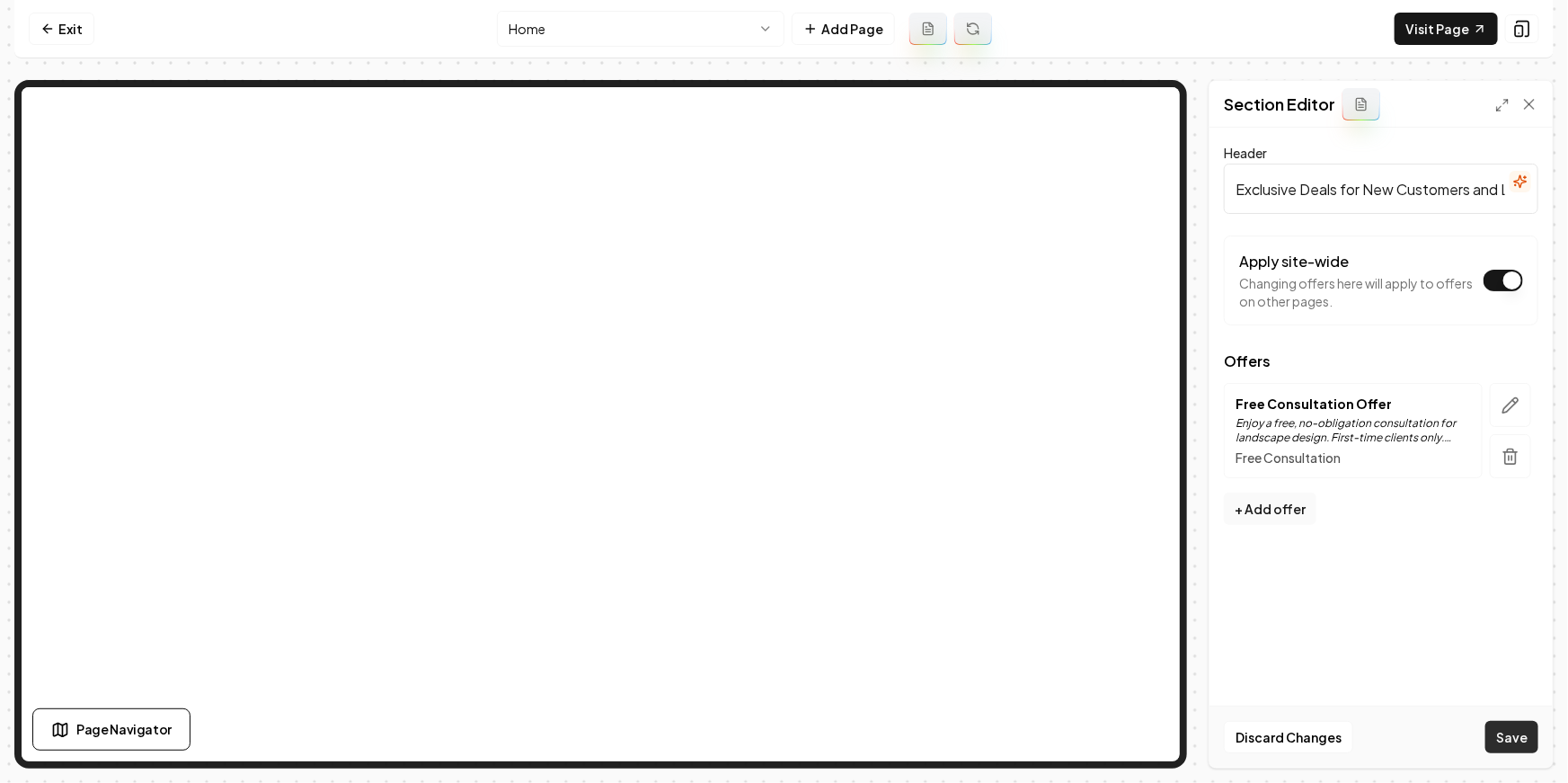
click at [1396, 745] on button "Save" at bounding box center [1512, 737] width 53 height 32
click at [1396, 405] on button "button" at bounding box center [1511, 405] width 41 height 44
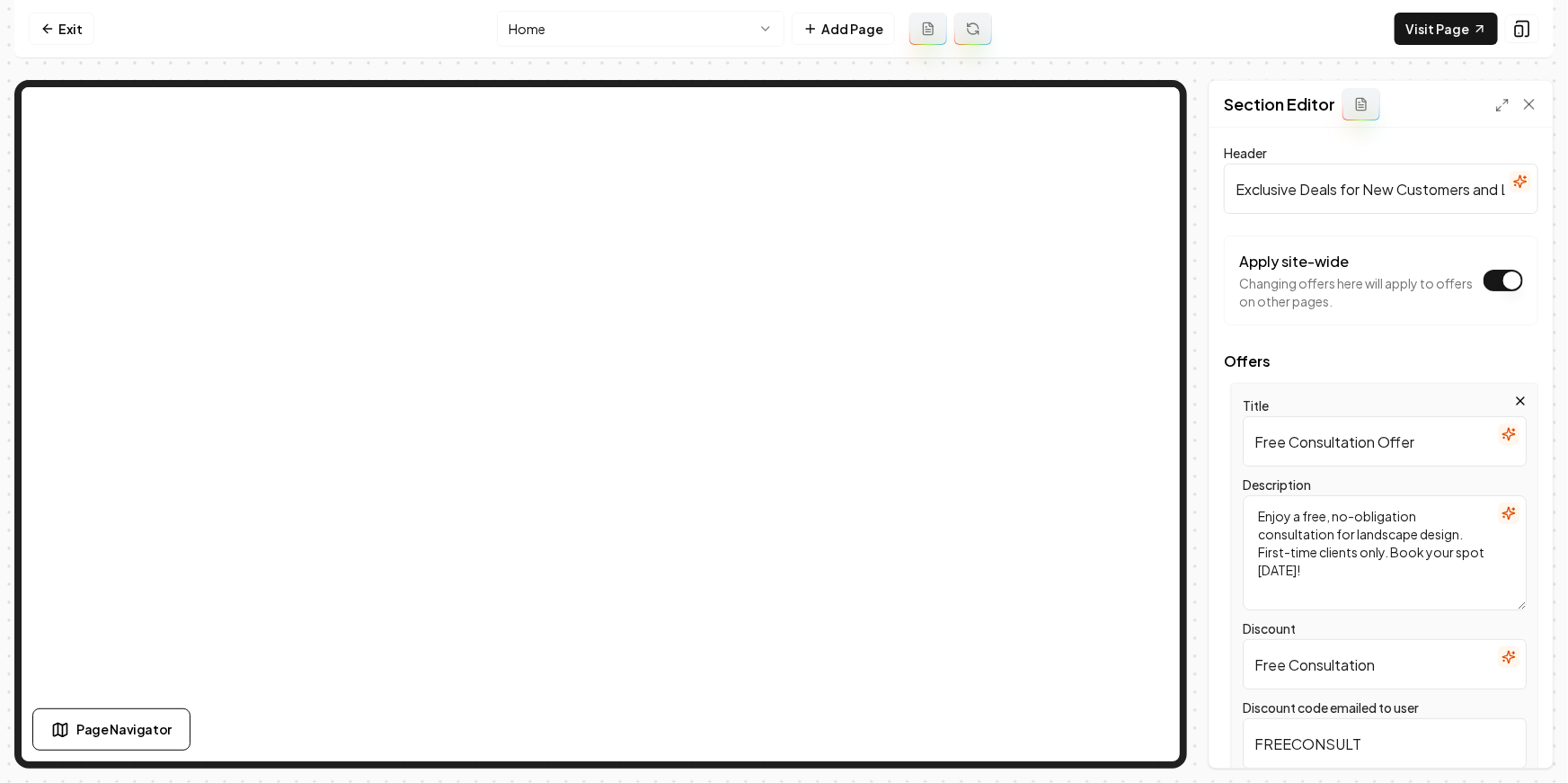
scroll to position [147, 0]
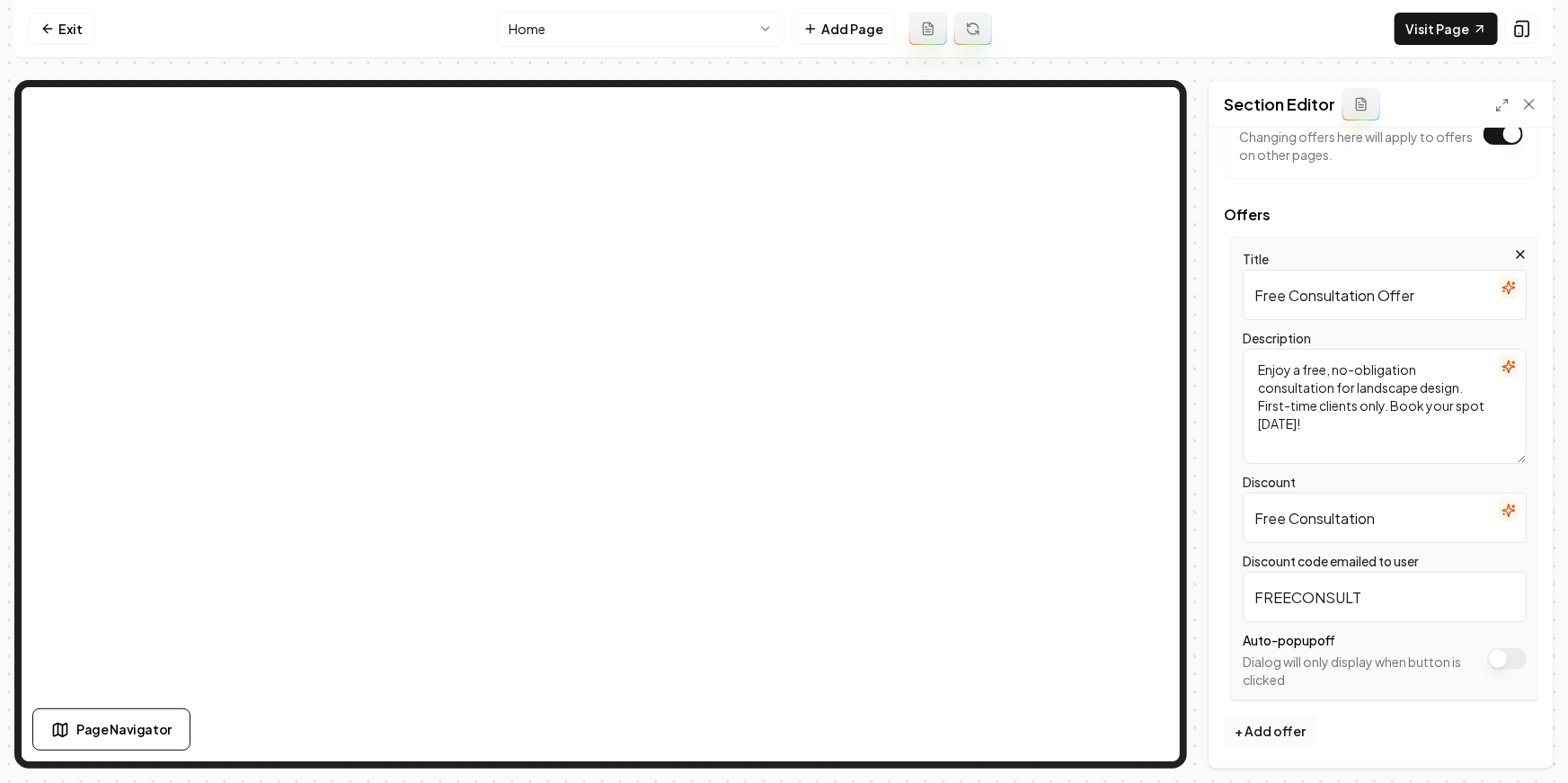
click at [1396, 657] on button "Apply site-wide" at bounding box center [1507, 659] width 40 height 22
click at [1396, 734] on button "Save" at bounding box center [1512, 737] width 53 height 32
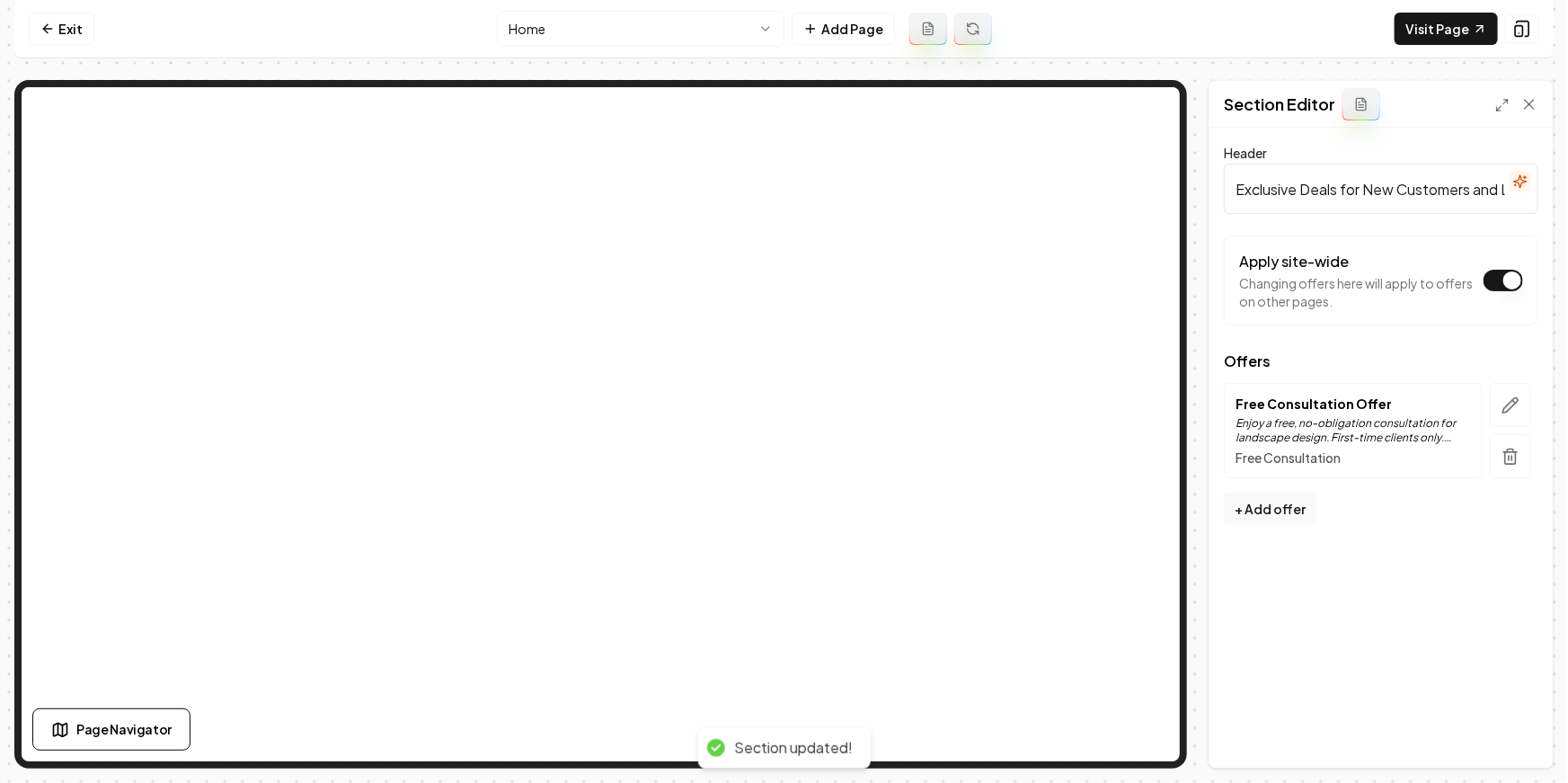
scroll to position [0, 0]
click at [65, 27] on link "Exit" at bounding box center [62, 28] width 66 height 32
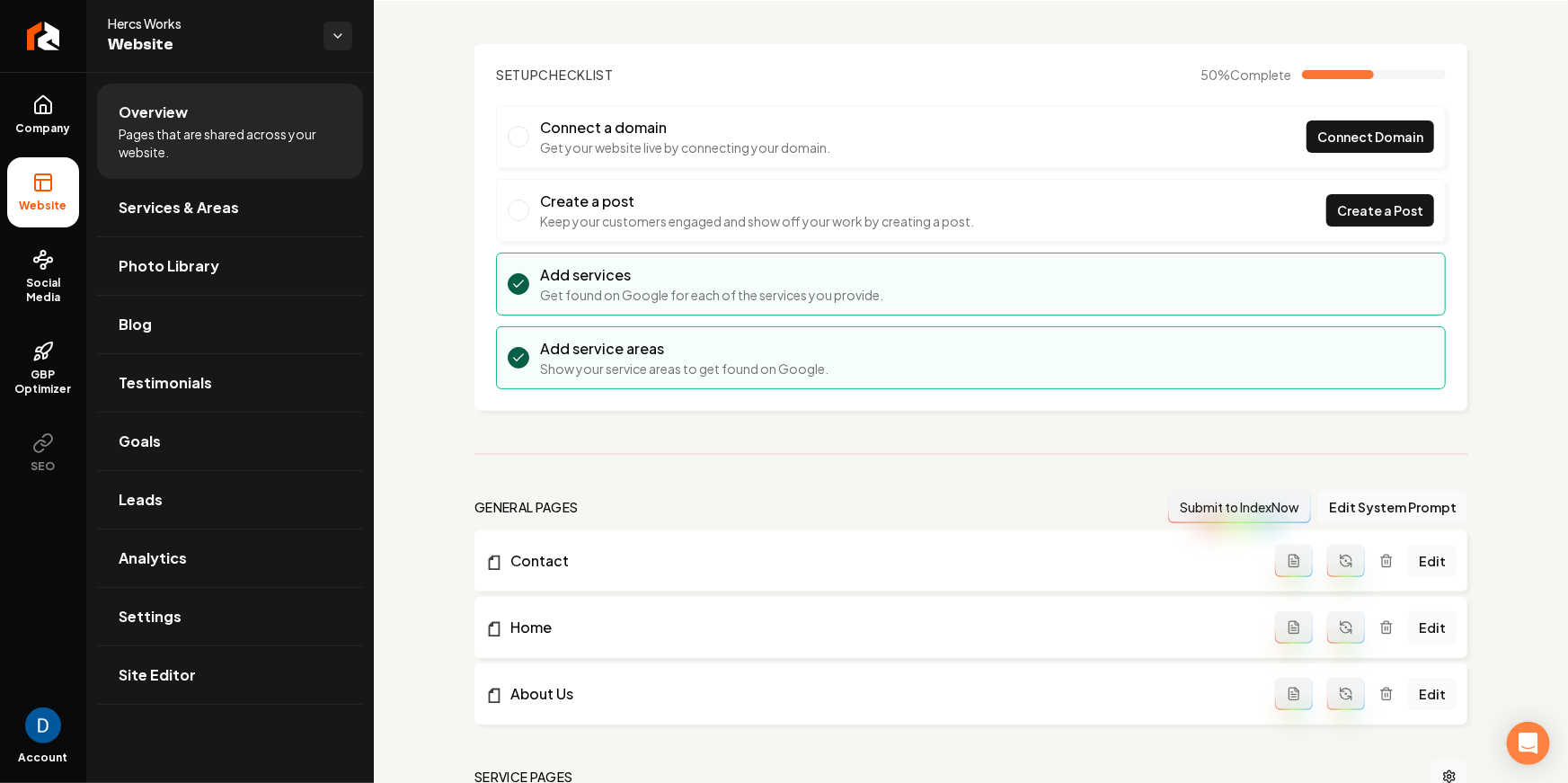
scroll to position [72, 0]
click at [185, 216] on span "Services & Areas" at bounding box center [179, 207] width 120 height 22
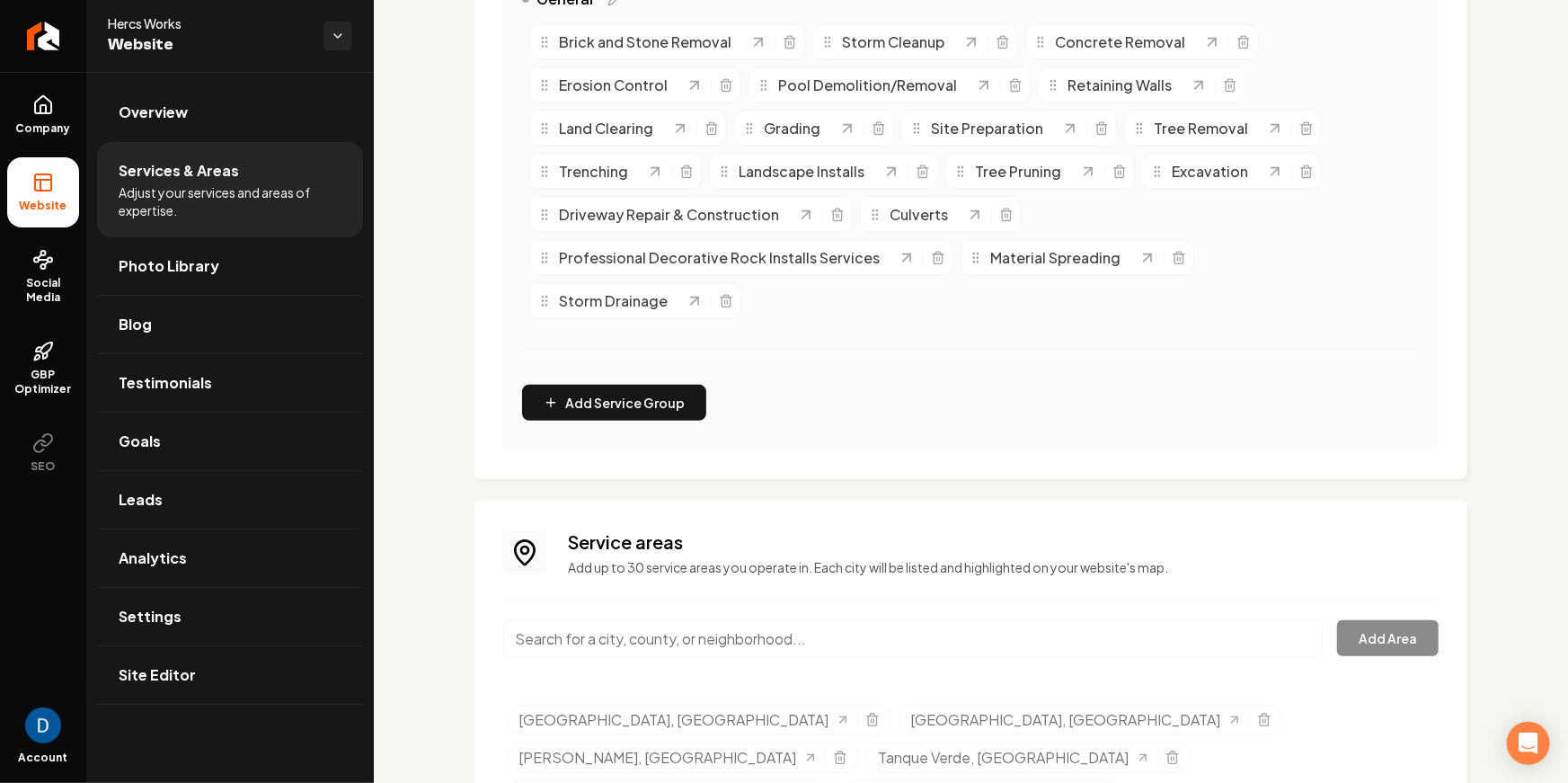
scroll to position [580, 0]
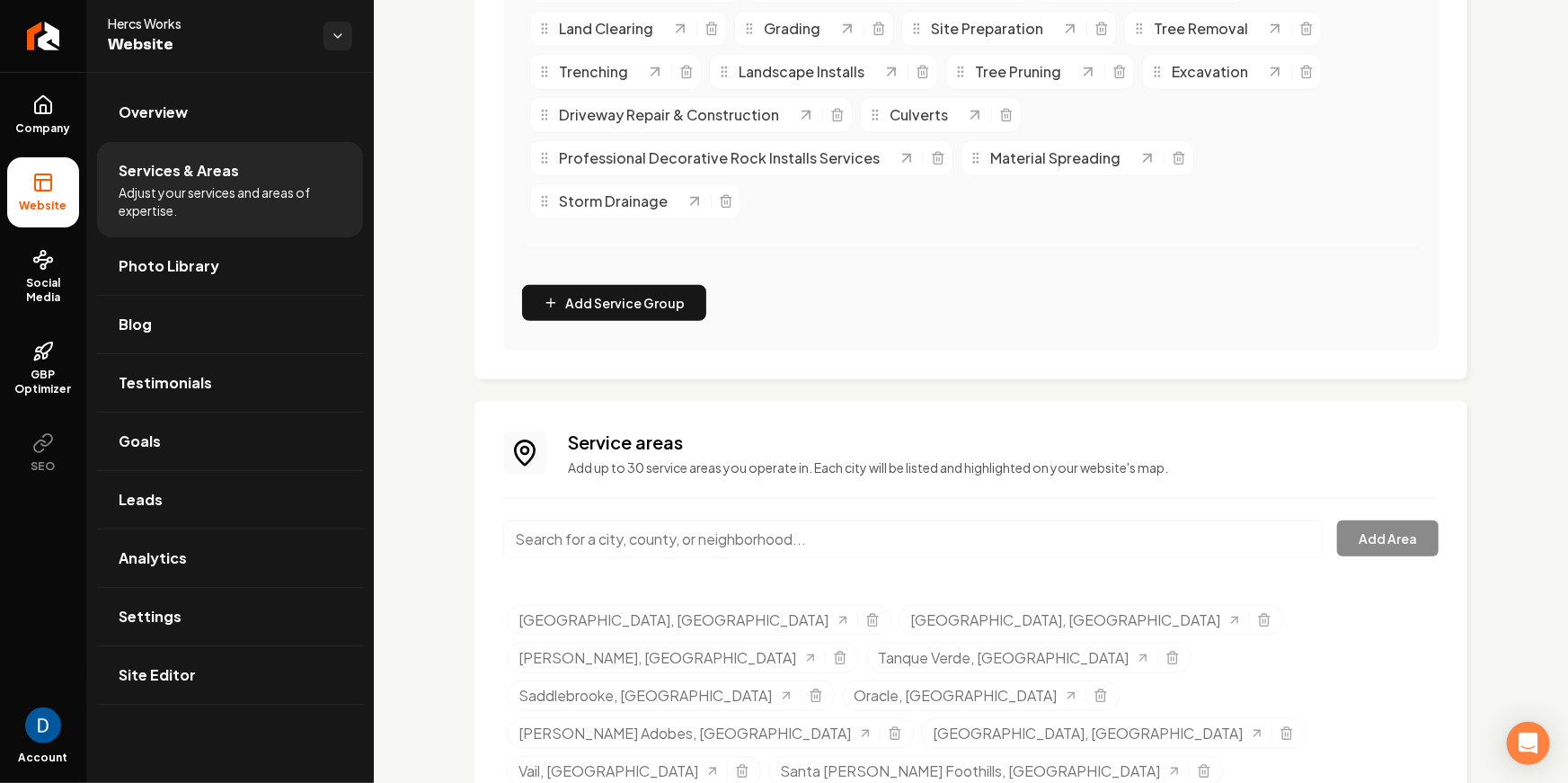
click at [586, 520] on input "Main content area" at bounding box center [912, 539] width 819 height 38
click at [1196, 764] on icon "Selected tags" at bounding box center [1203, 771] width 14 height 14
click at [712, 520] on input "Main content area" at bounding box center [912, 539] width 819 height 38
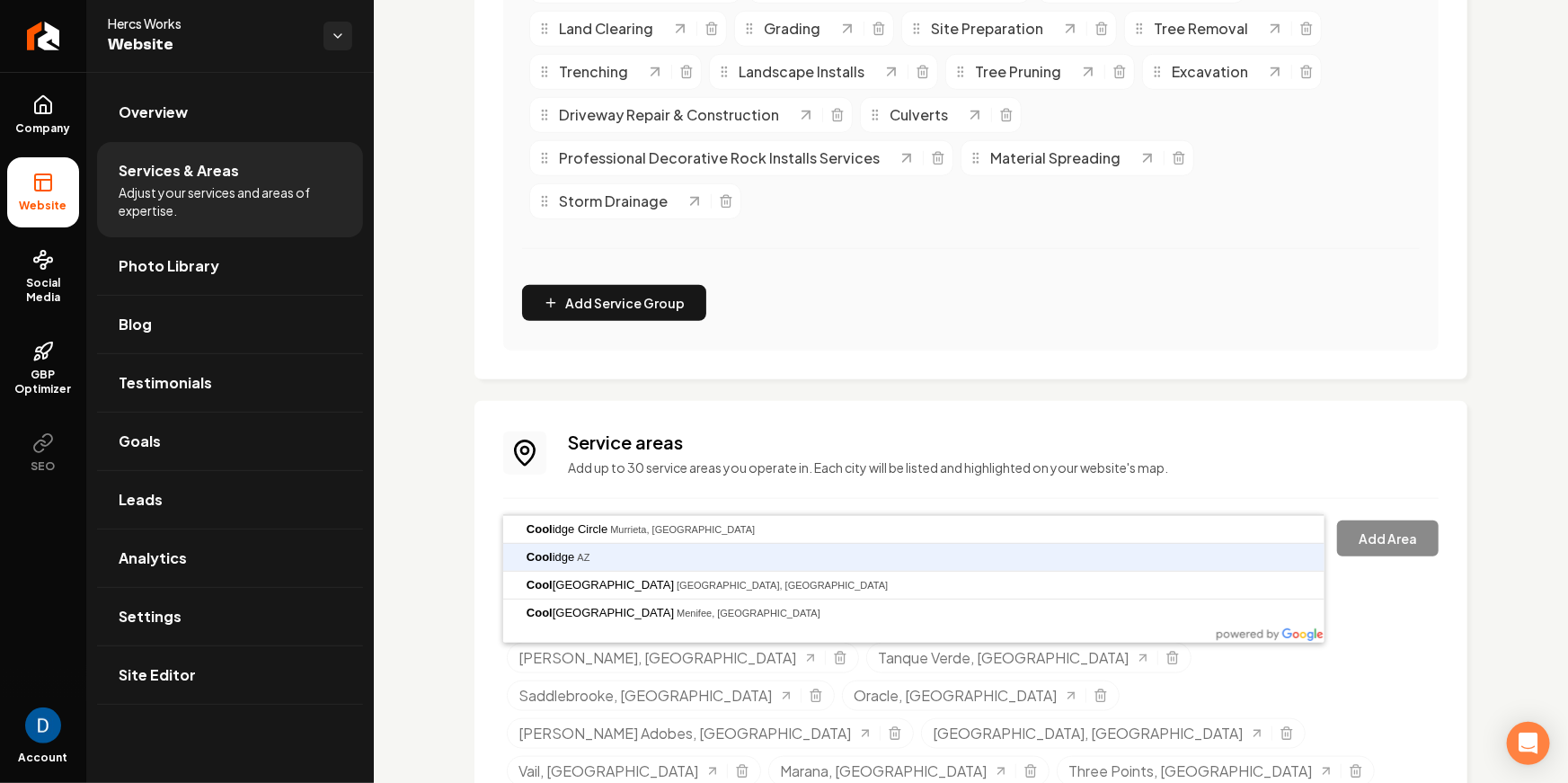
type input "Coolidge, AZ"
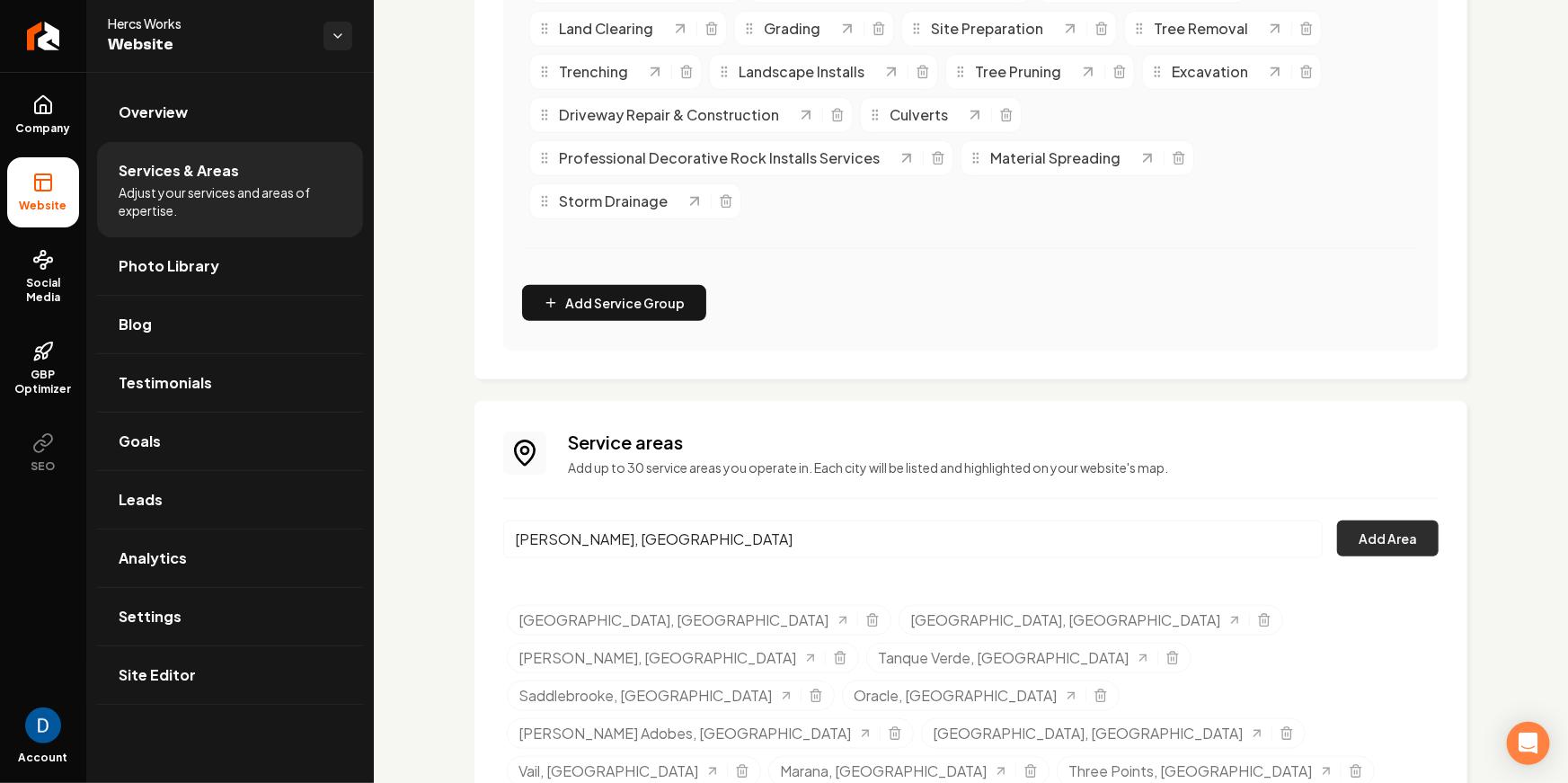
click at [1379, 520] on button "Add Area" at bounding box center [1387, 538] width 102 height 36
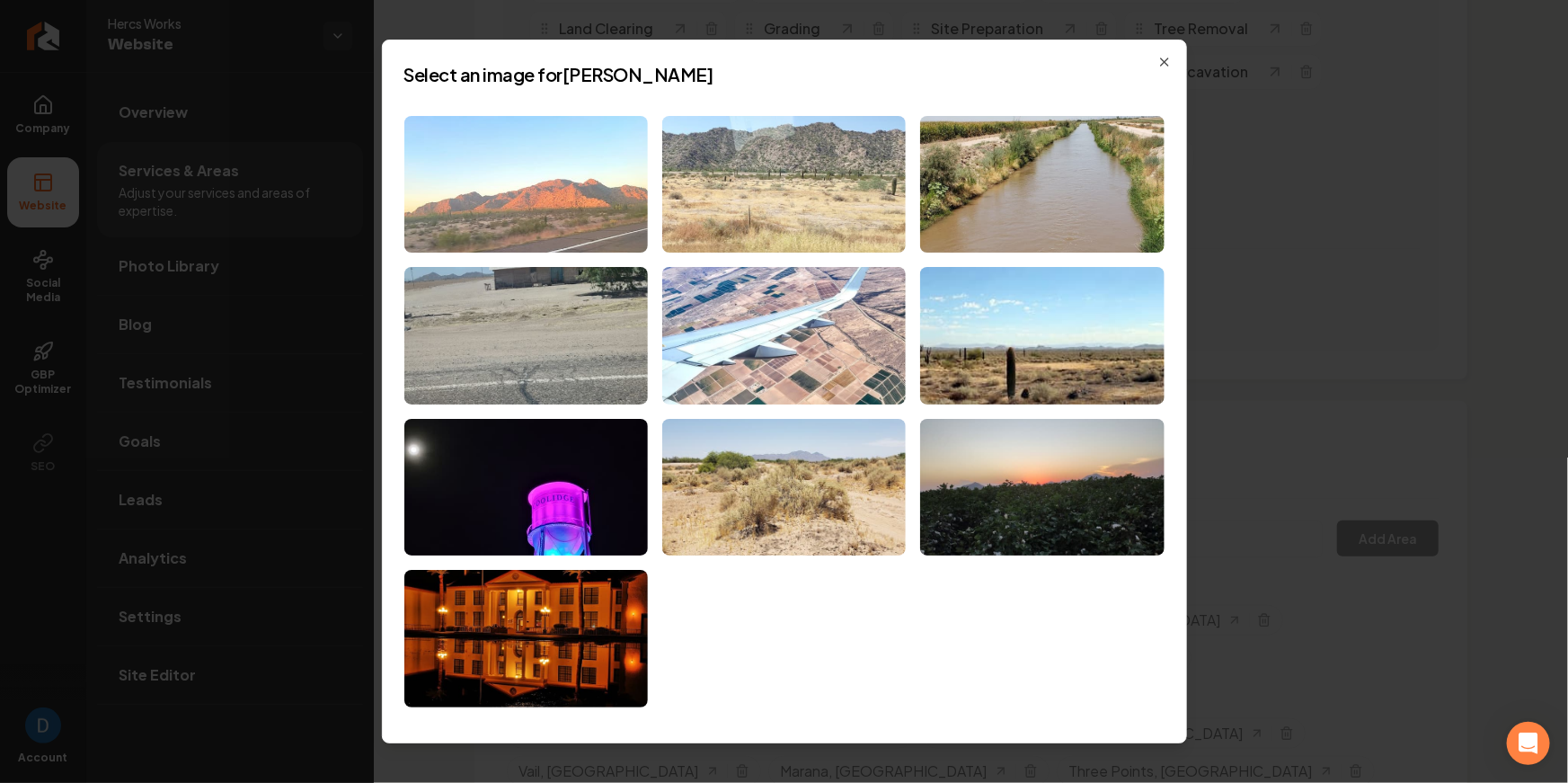
click at [526, 158] on img at bounding box center [526, 184] width 244 height 137
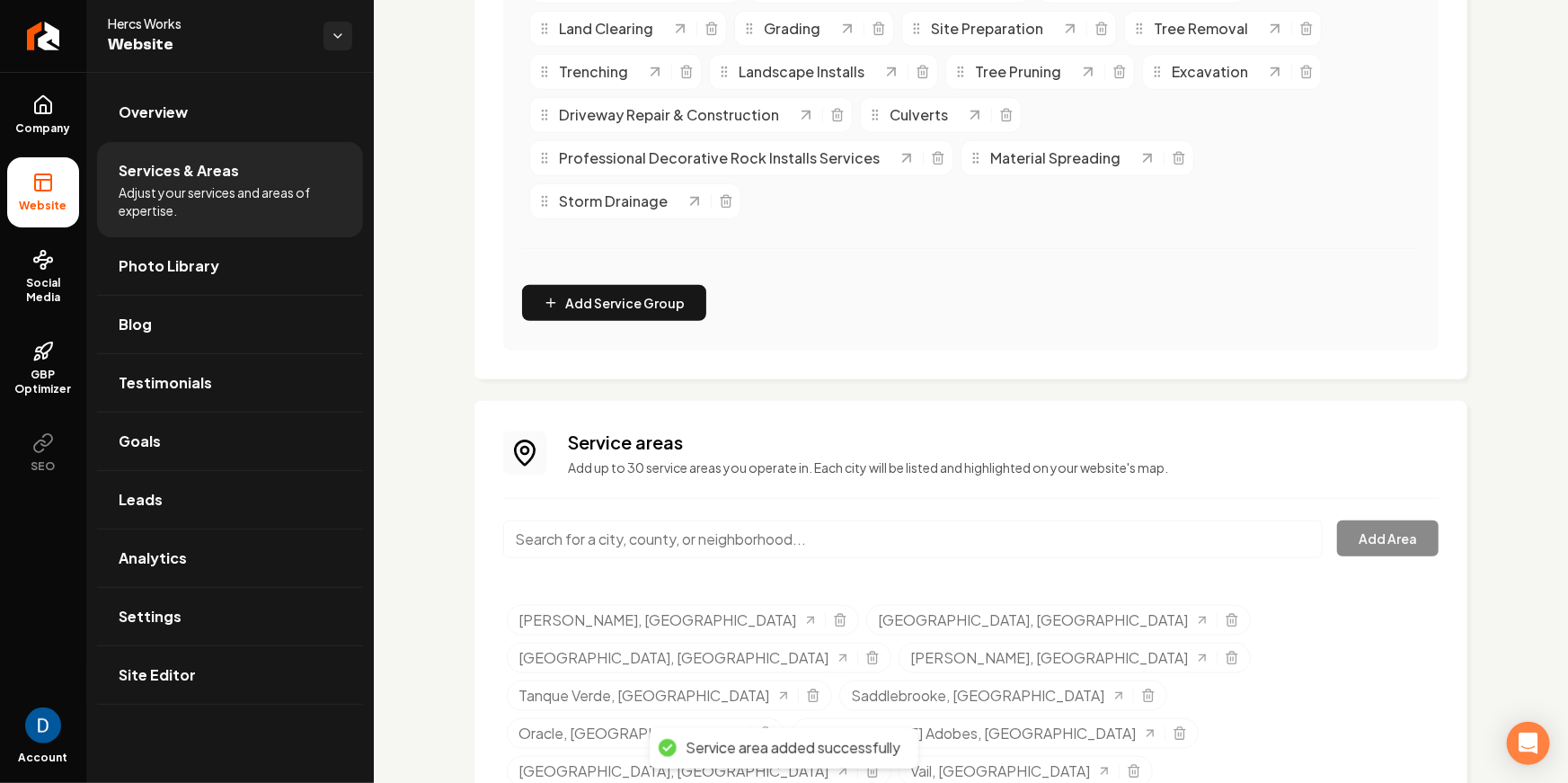
click at [565, 520] on input "Main content area" at bounding box center [912, 539] width 819 height 38
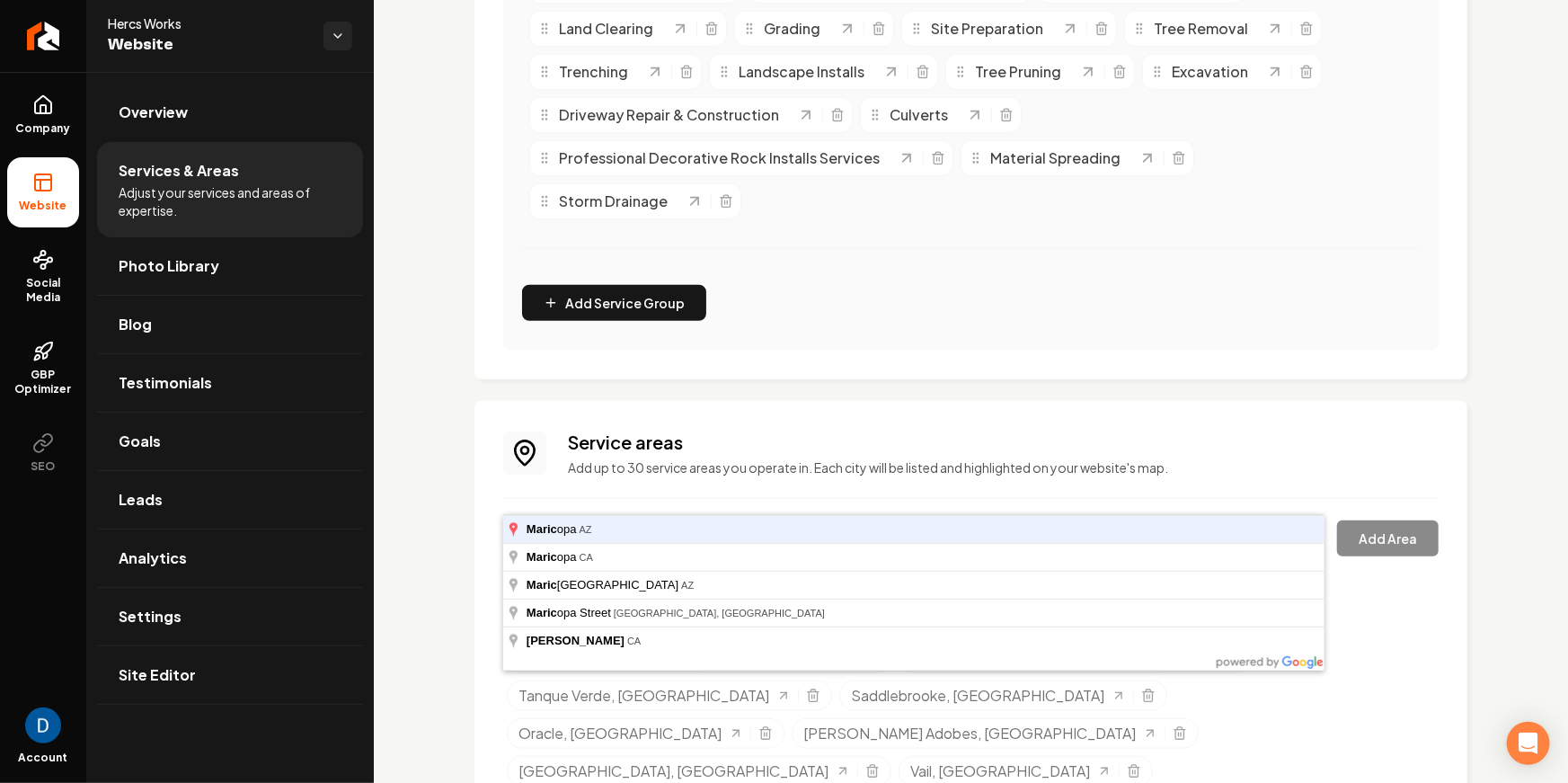
type input "Maricopa, AZ"
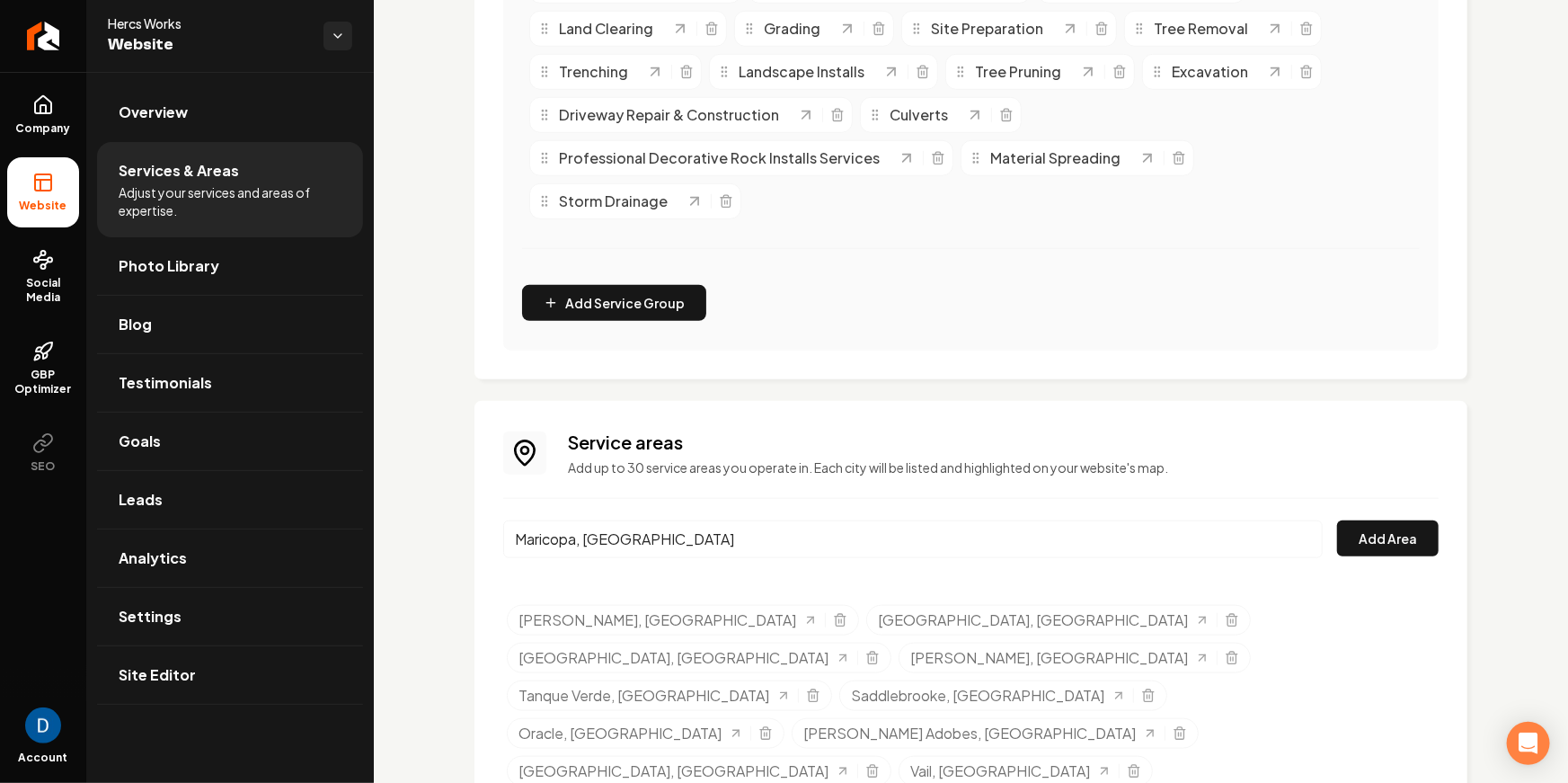
click at [1396, 503] on div "Service areas Add up to 30 service areas you operate in. Each city will be list…" at bounding box center [971, 687] width 993 height 573
click at [1396, 520] on button "Add Area" at bounding box center [1387, 538] width 102 height 36
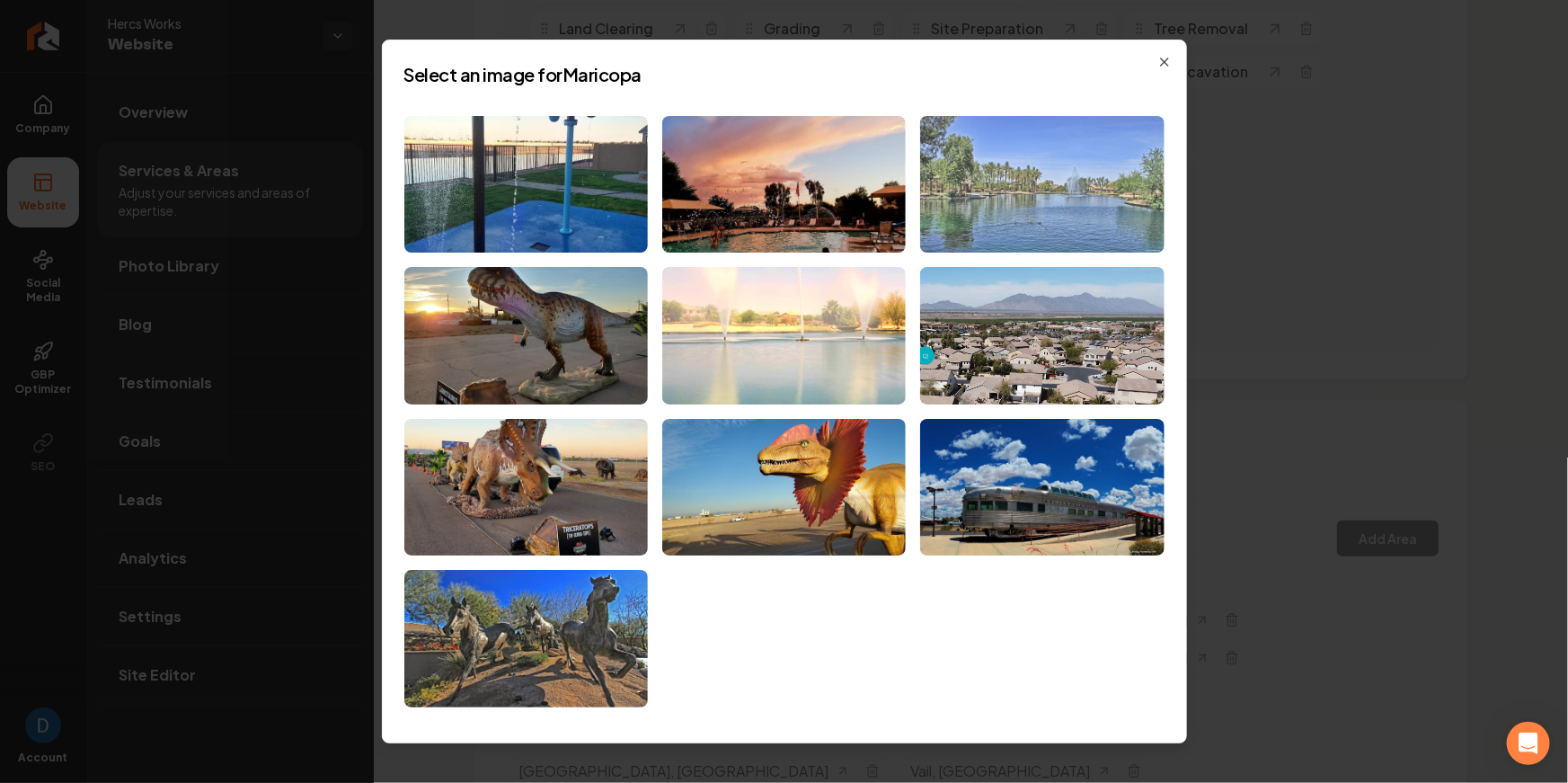
click at [1079, 182] on img at bounding box center [1041, 184] width 244 height 137
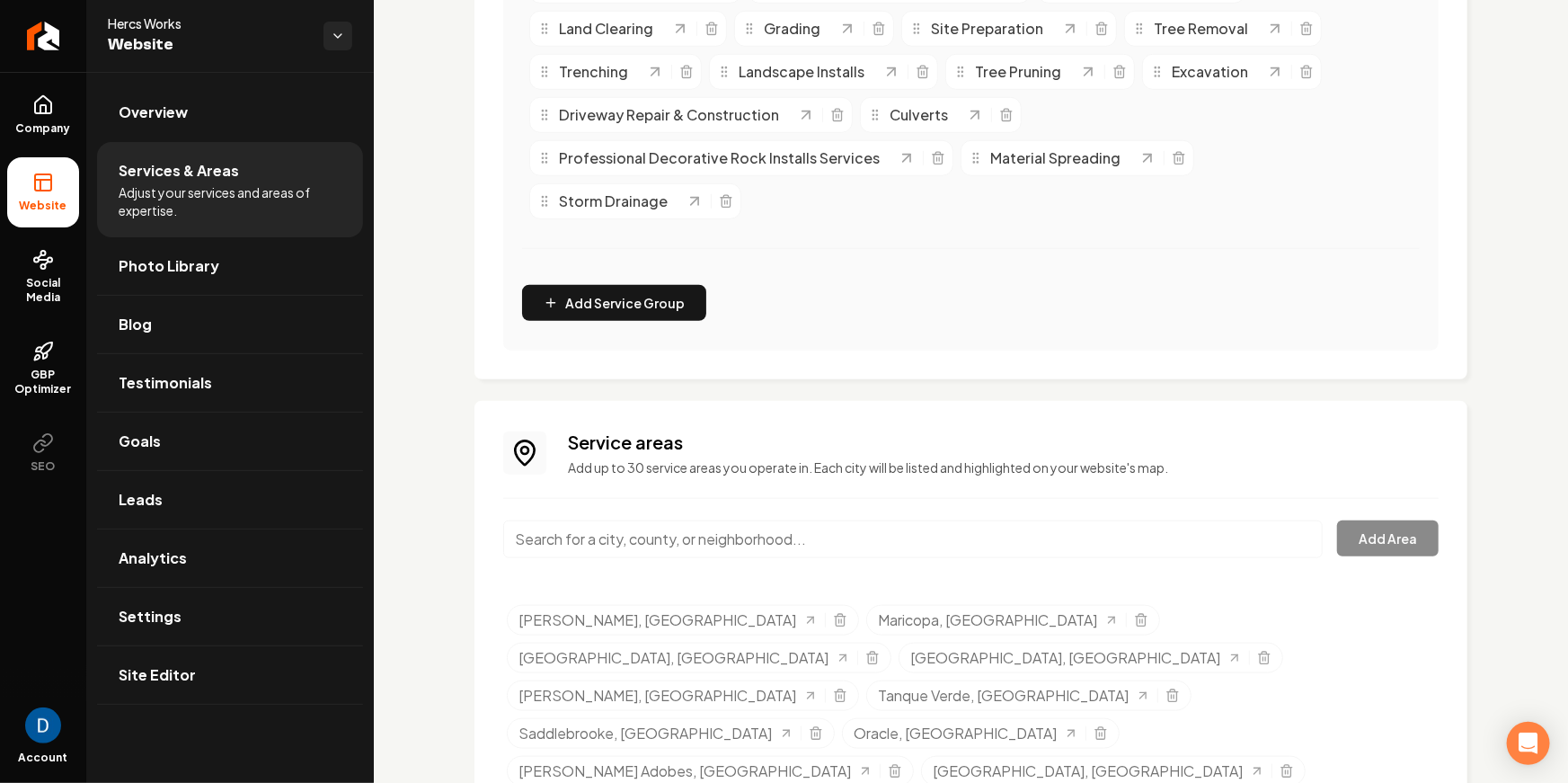
click at [660, 520] on input "Main content area" at bounding box center [912, 539] width 819 height 38
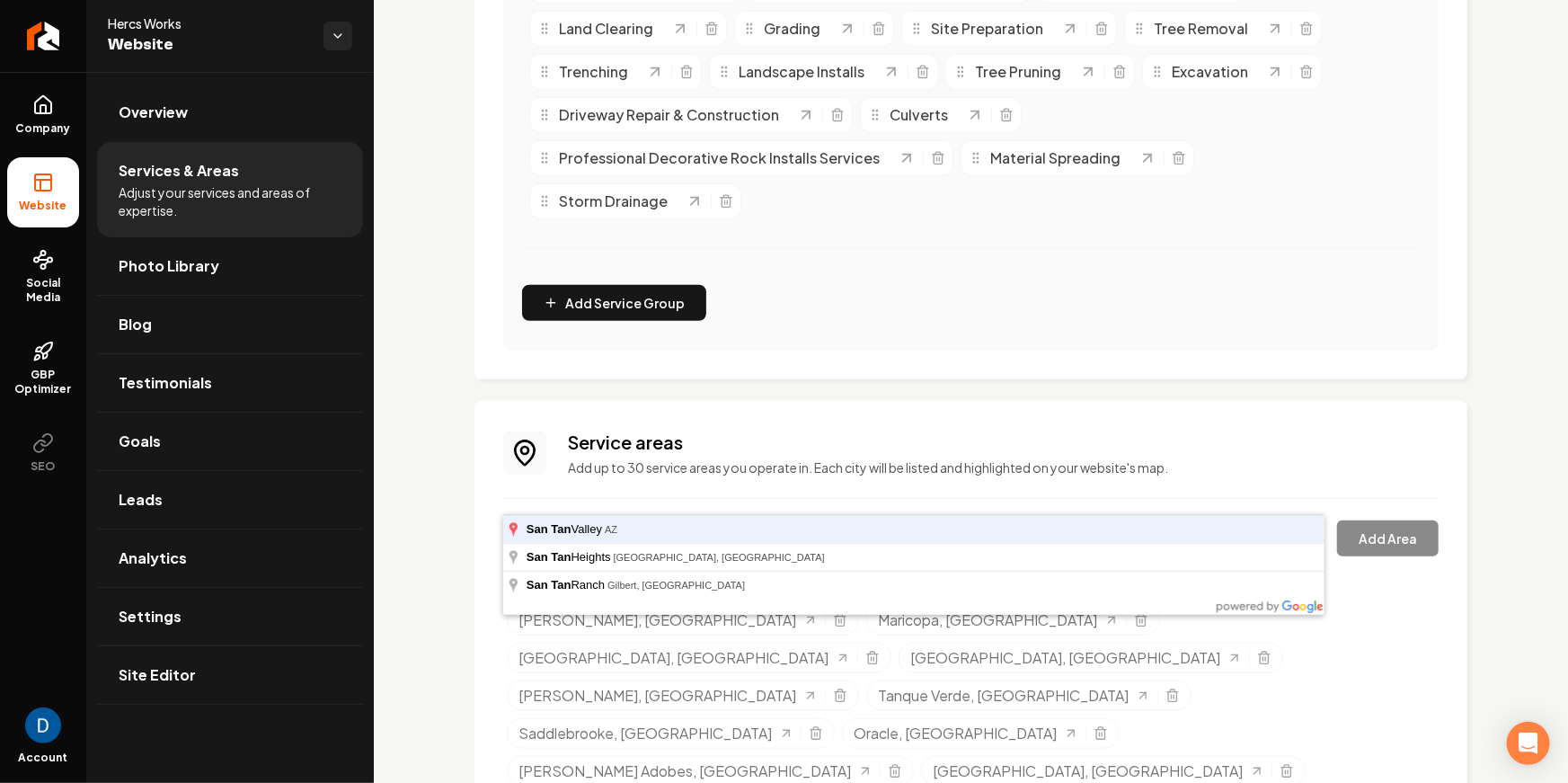
type input "San Tan Valley, AZ"
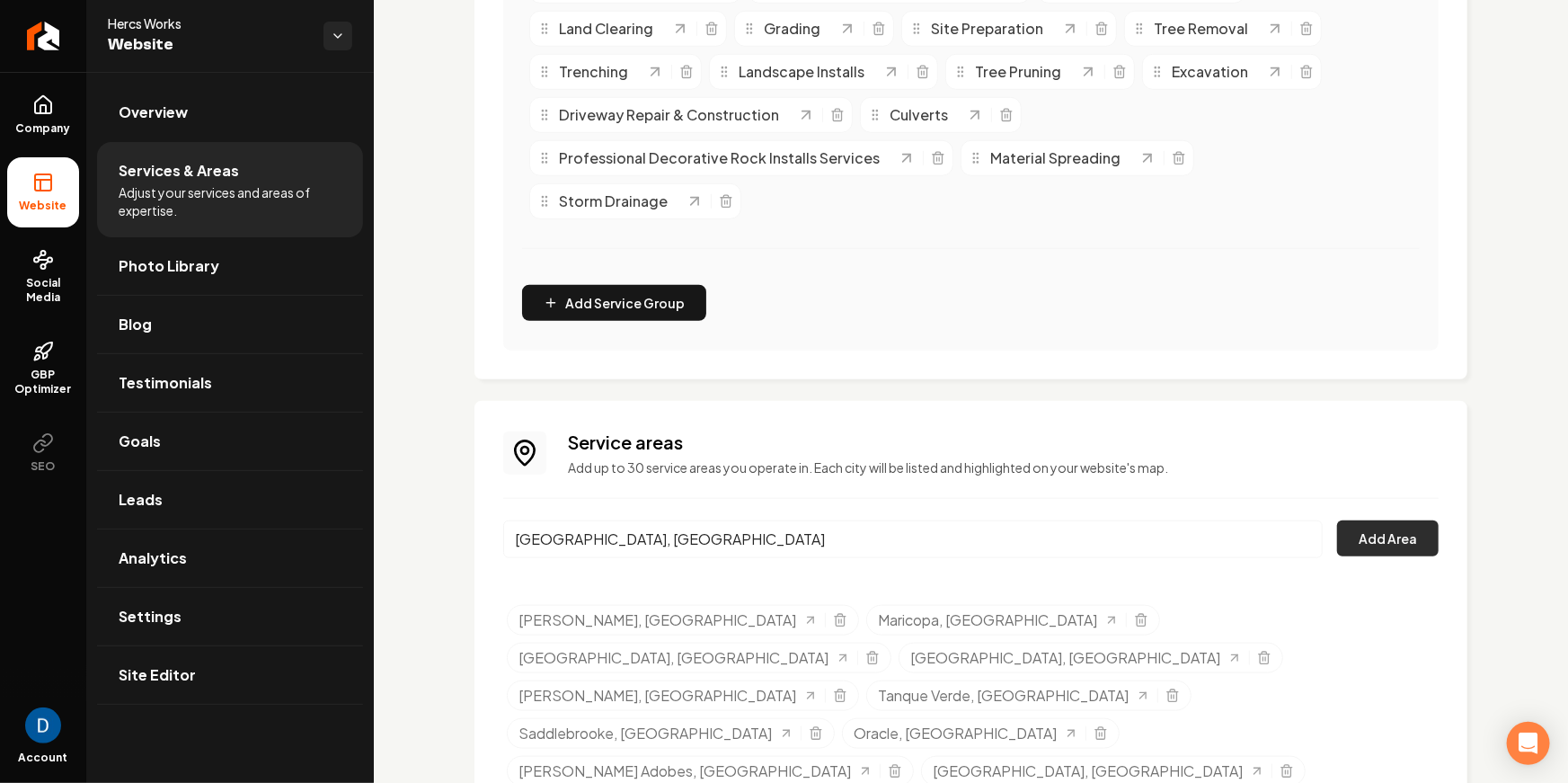
click at [1390, 520] on button "Add Area" at bounding box center [1387, 538] width 102 height 36
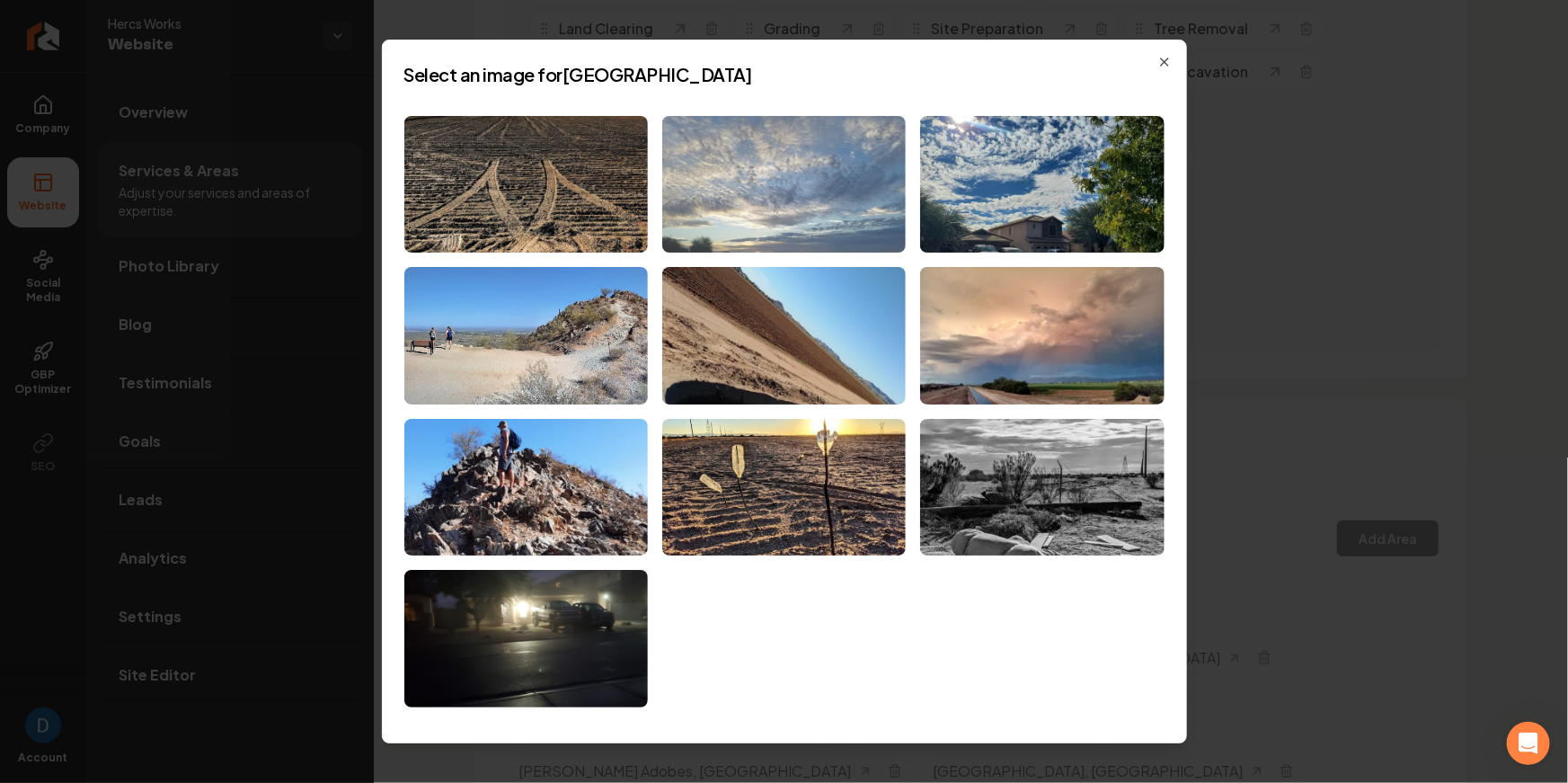
click at [739, 182] on img at bounding box center [784, 184] width 244 height 137
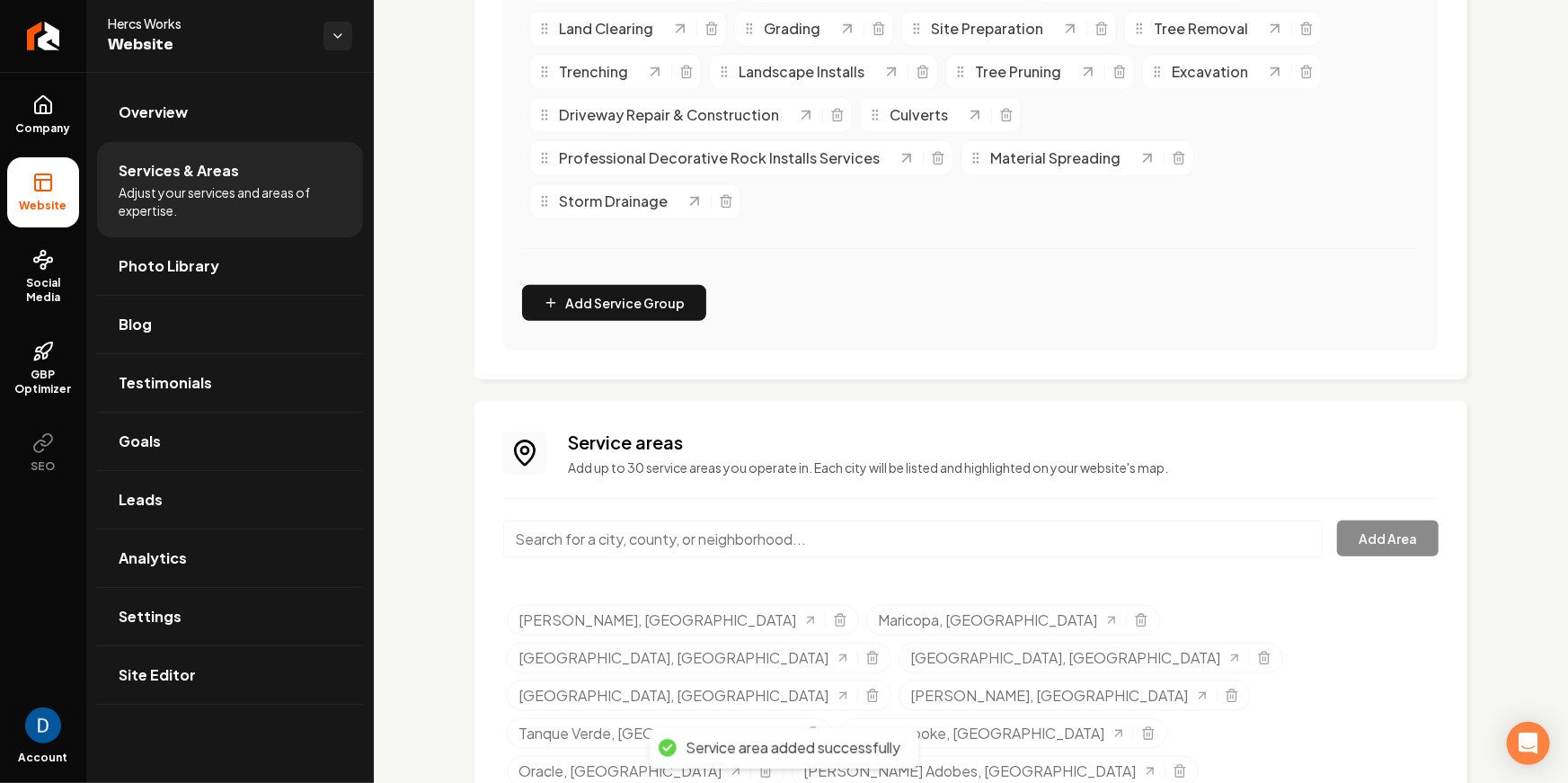
click at [673, 520] on input "Main content area" at bounding box center [912, 539] width 819 height 38
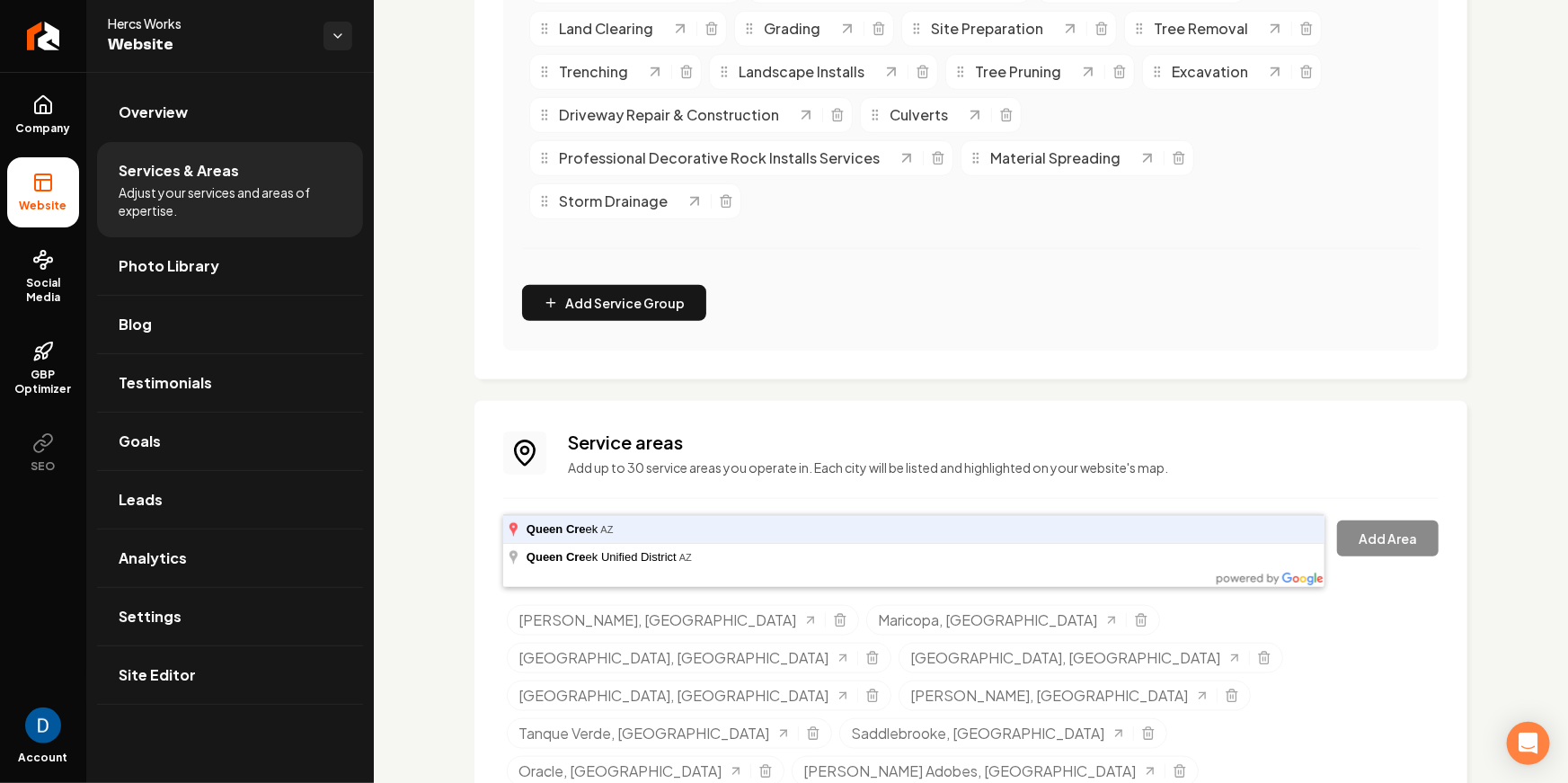
type input "Queen Creek, AZ"
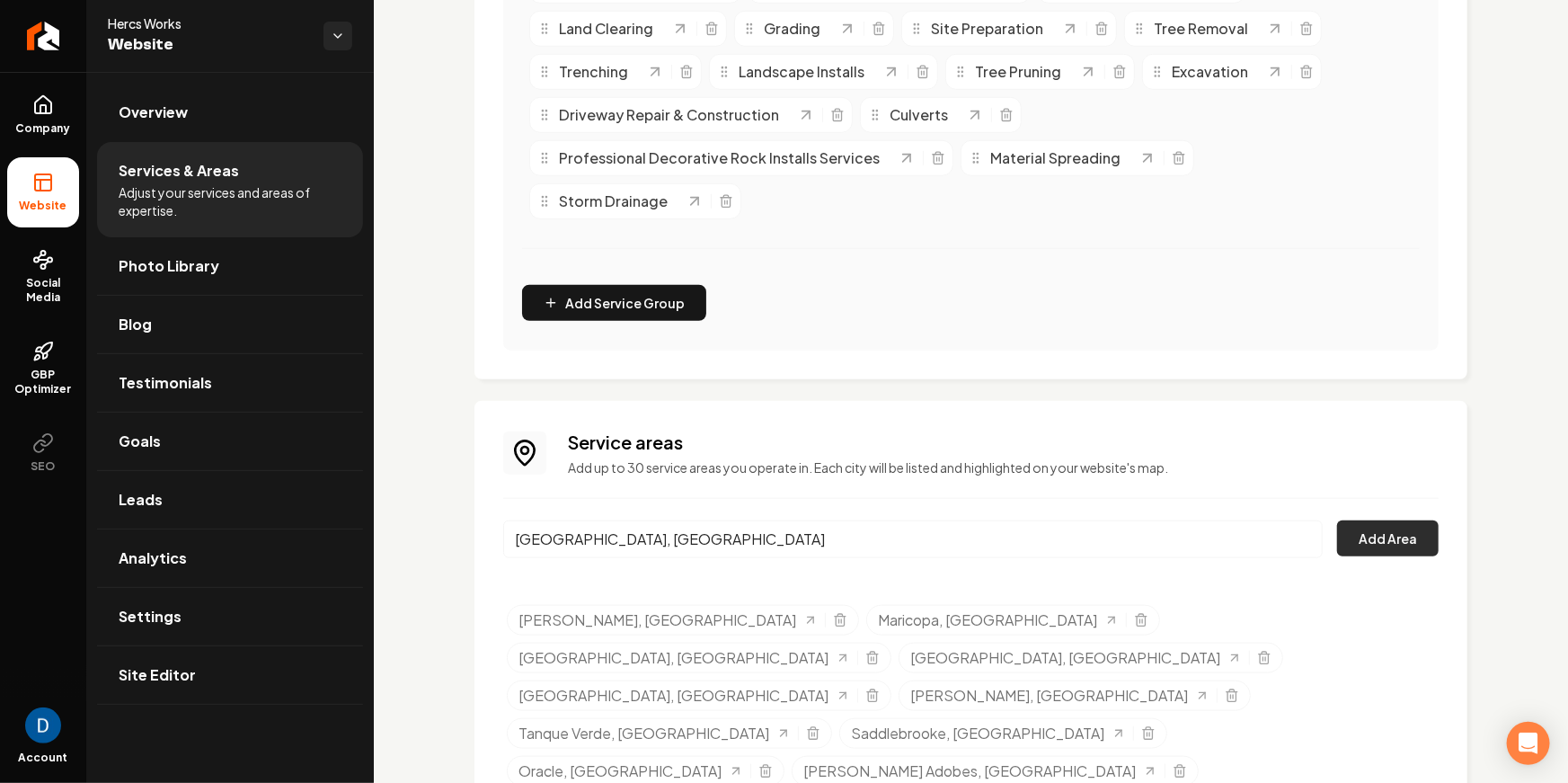
click at [1384, 520] on button "Add Area" at bounding box center [1387, 538] width 102 height 36
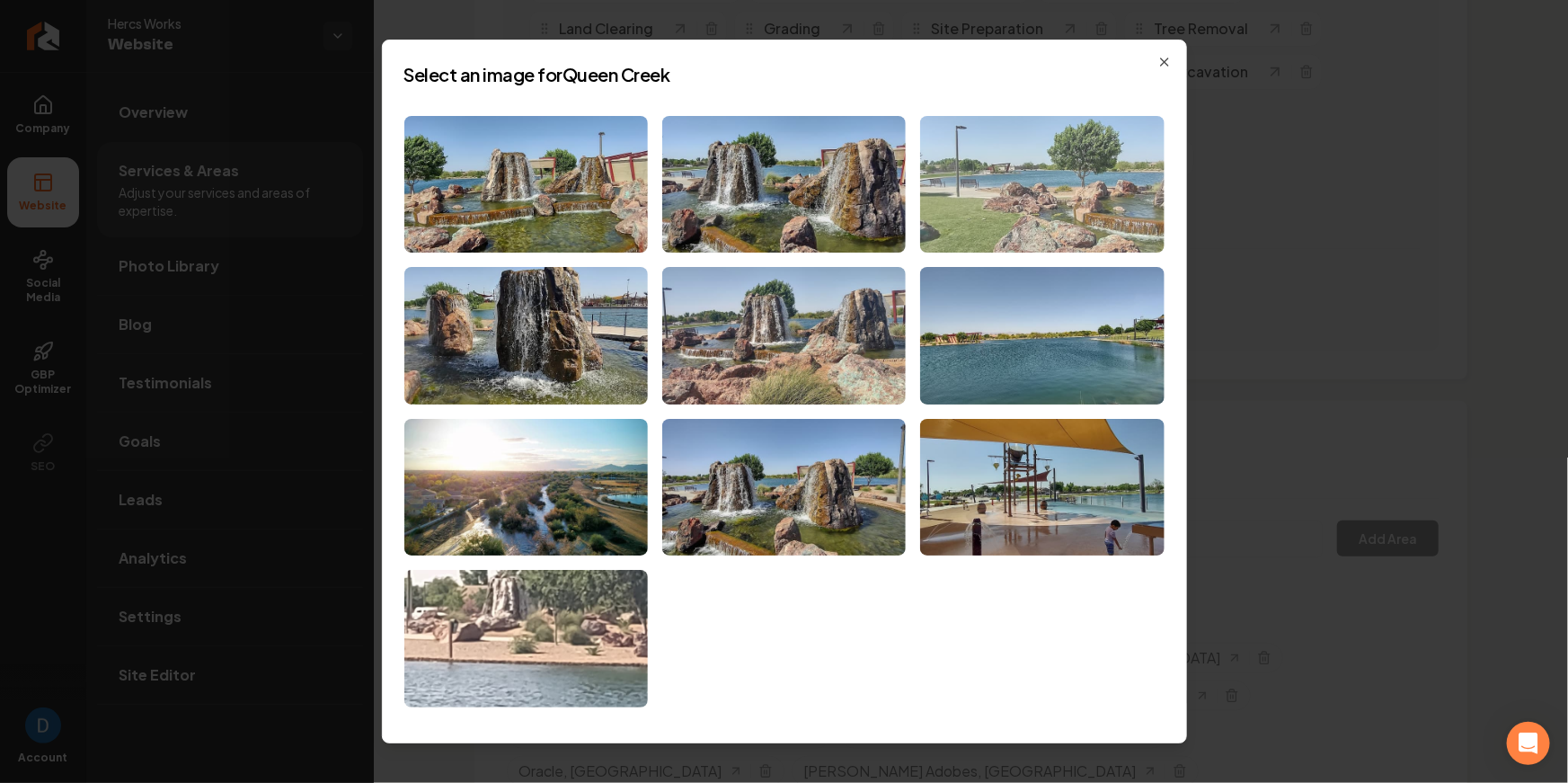
click at [1116, 176] on img at bounding box center [1041, 184] width 244 height 137
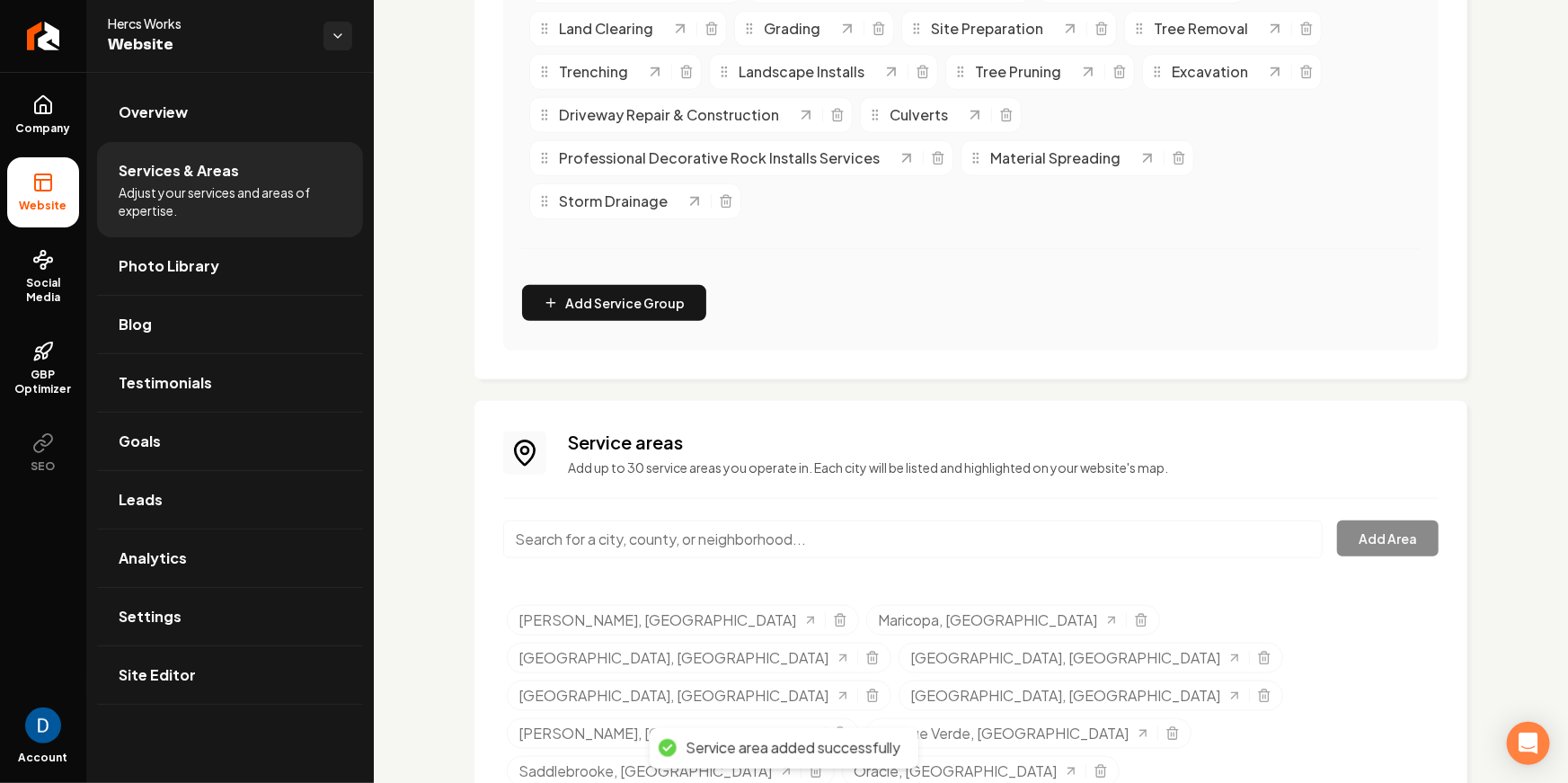
click at [668, 520] on input "Main content area" at bounding box center [912, 539] width 819 height 38
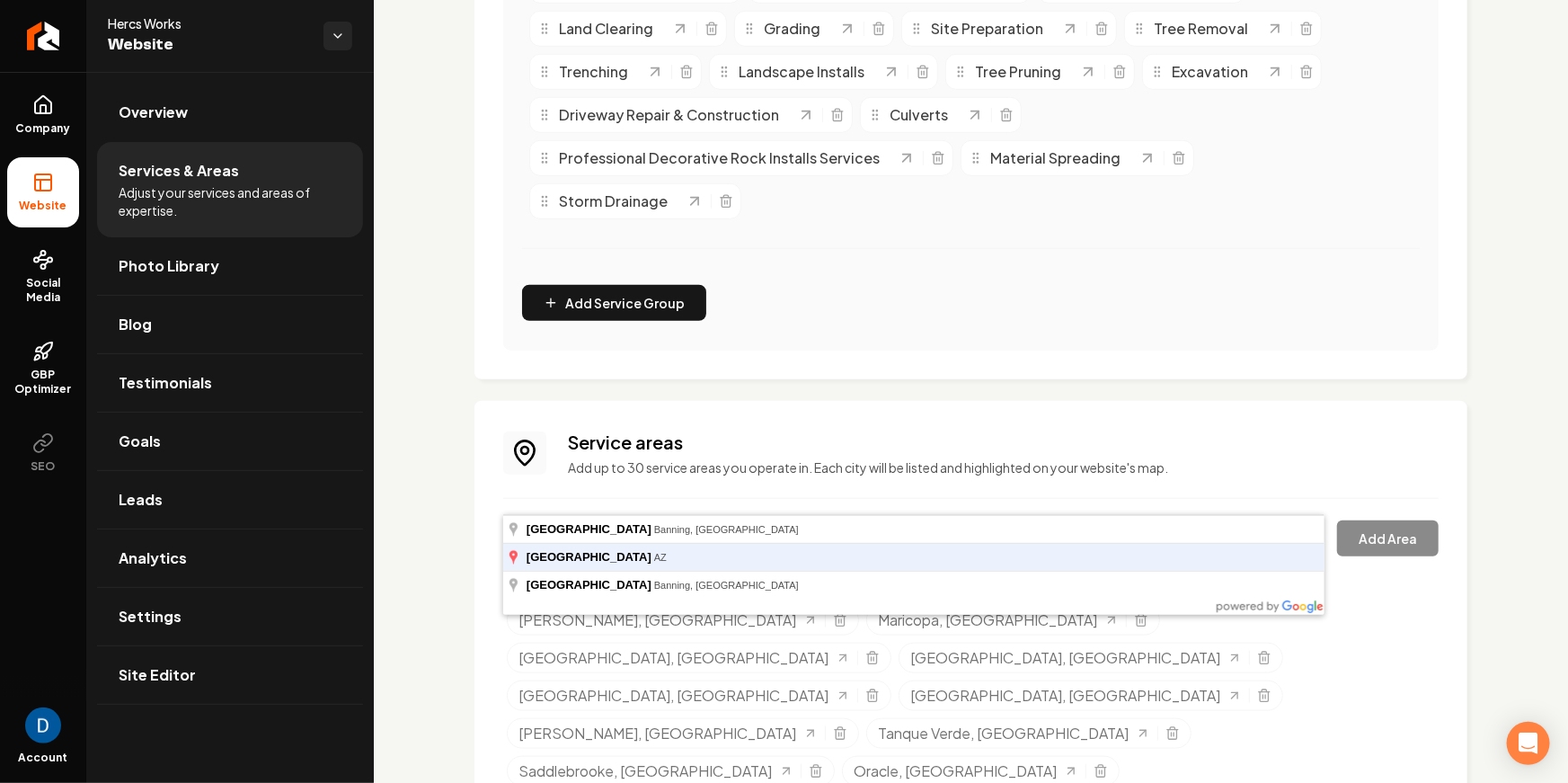
type input "Sun Lakes, AZ"
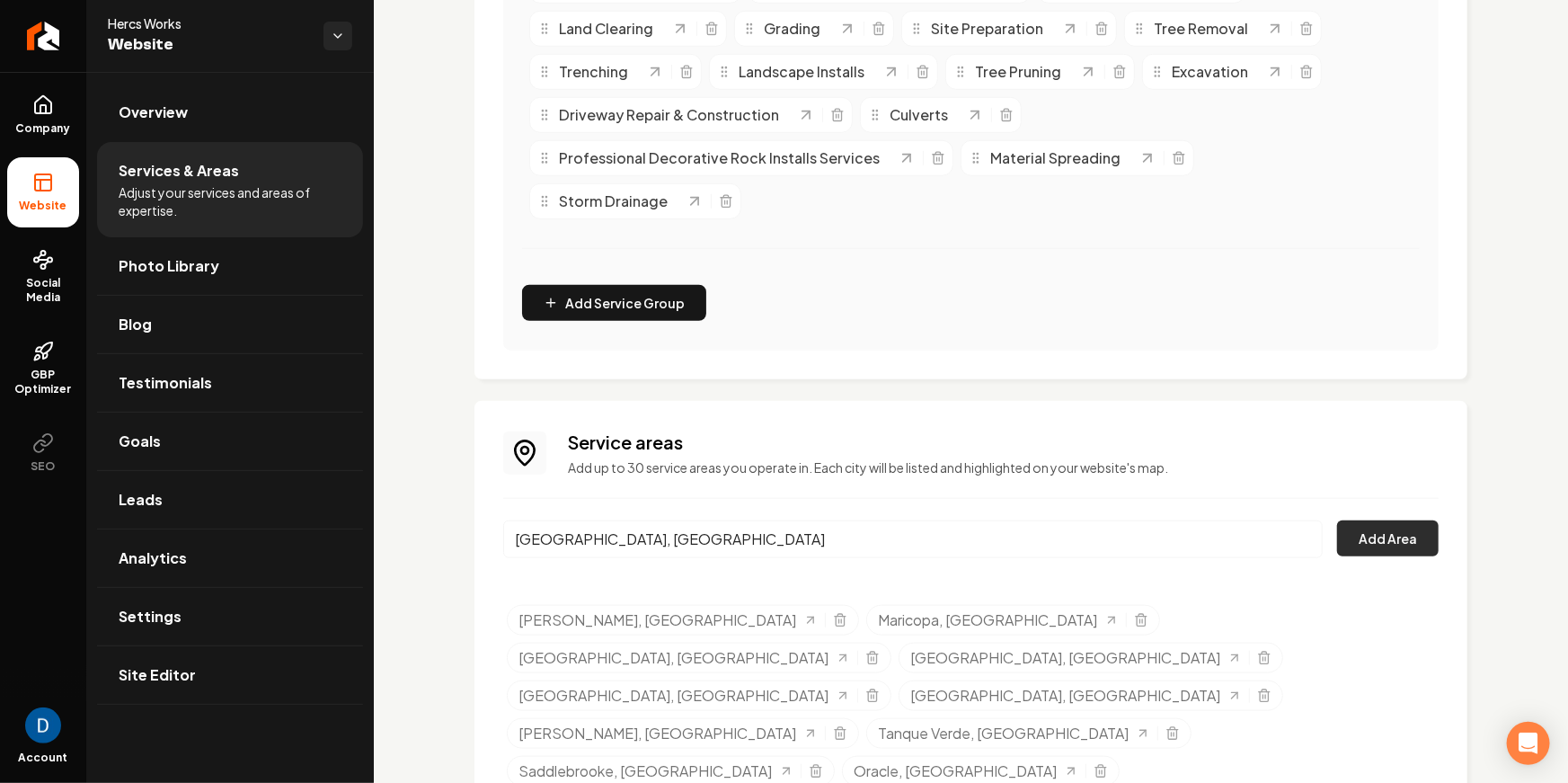
click at [1389, 520] on button "Add Area" at bounding box center [1387, 538] width 102 height 36
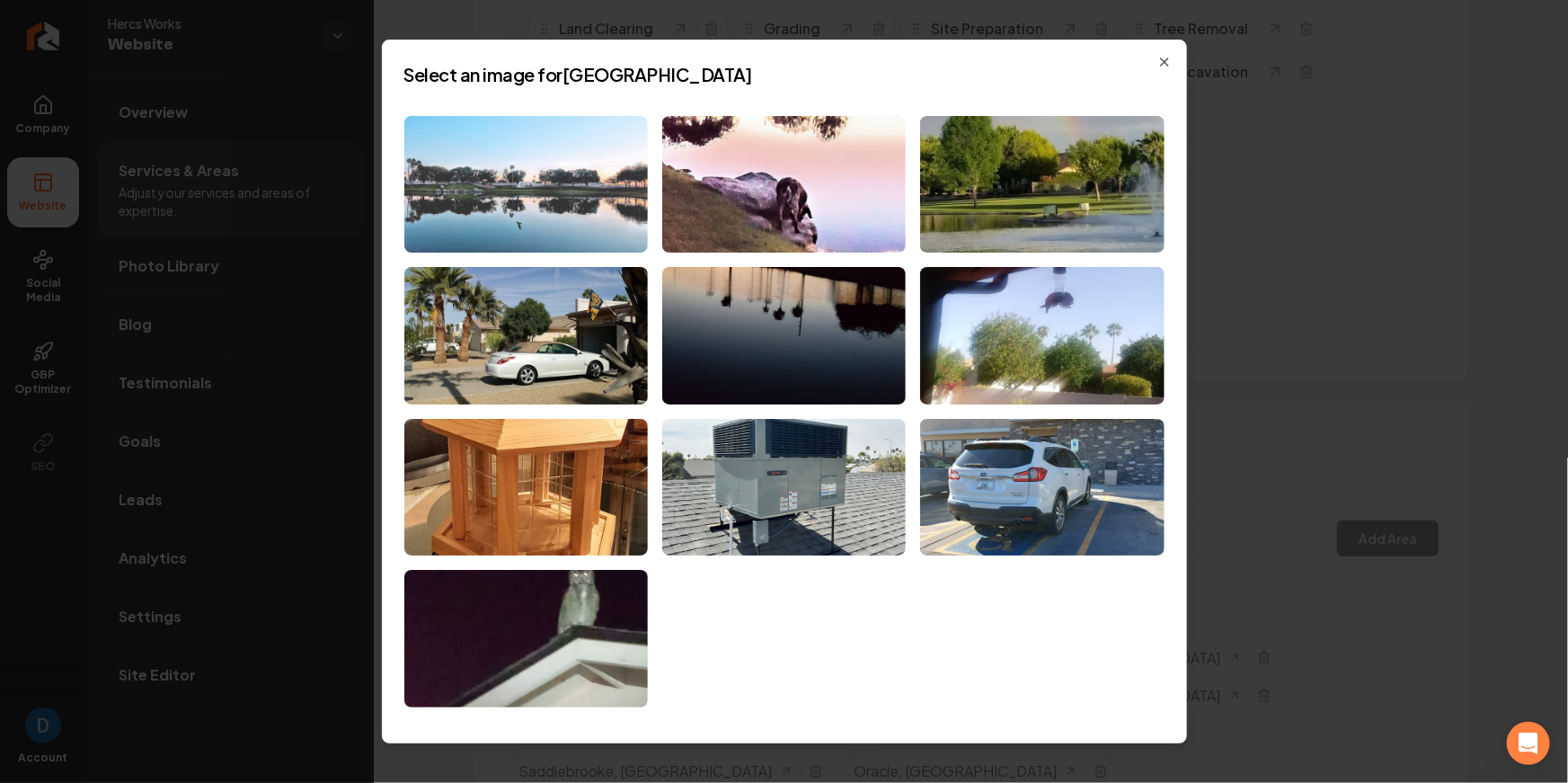
click at [510, 164] on img at bounding box center [526, 184] width 244 height 137
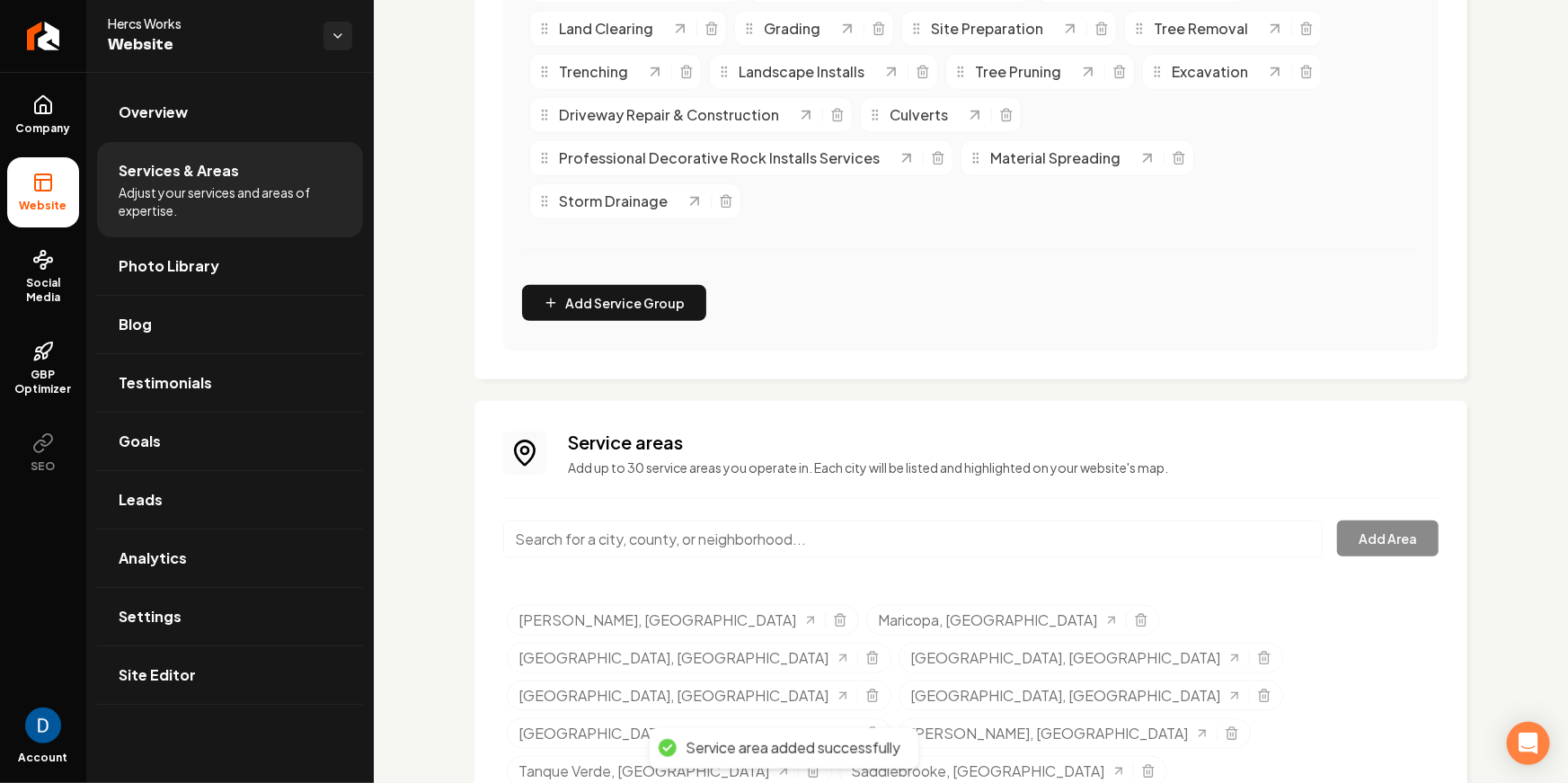
click at [599, 520] on input "Main content area" at bounding box center [912, 539] width 819 height 38
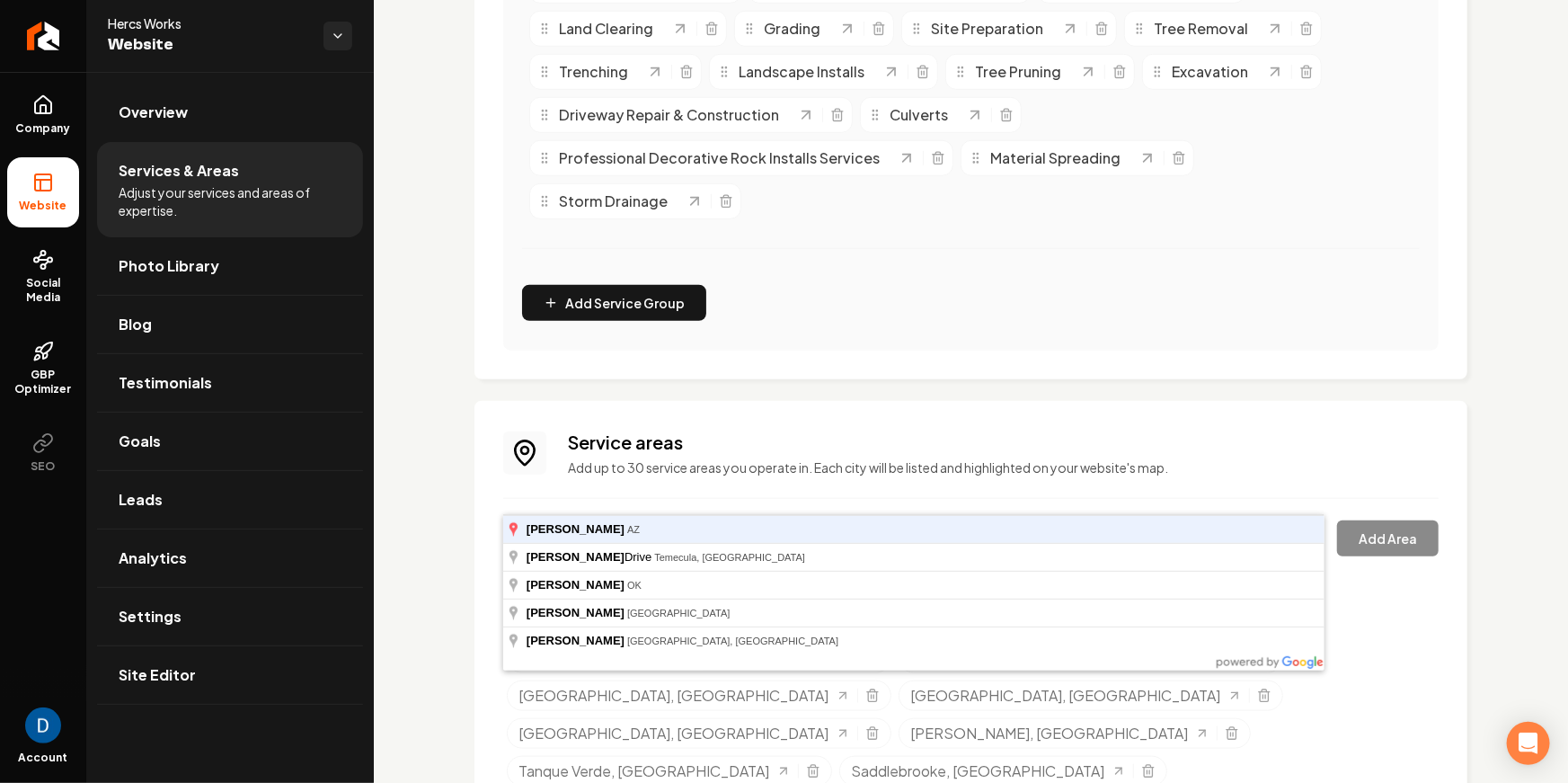
type input "Chandler, AZ"
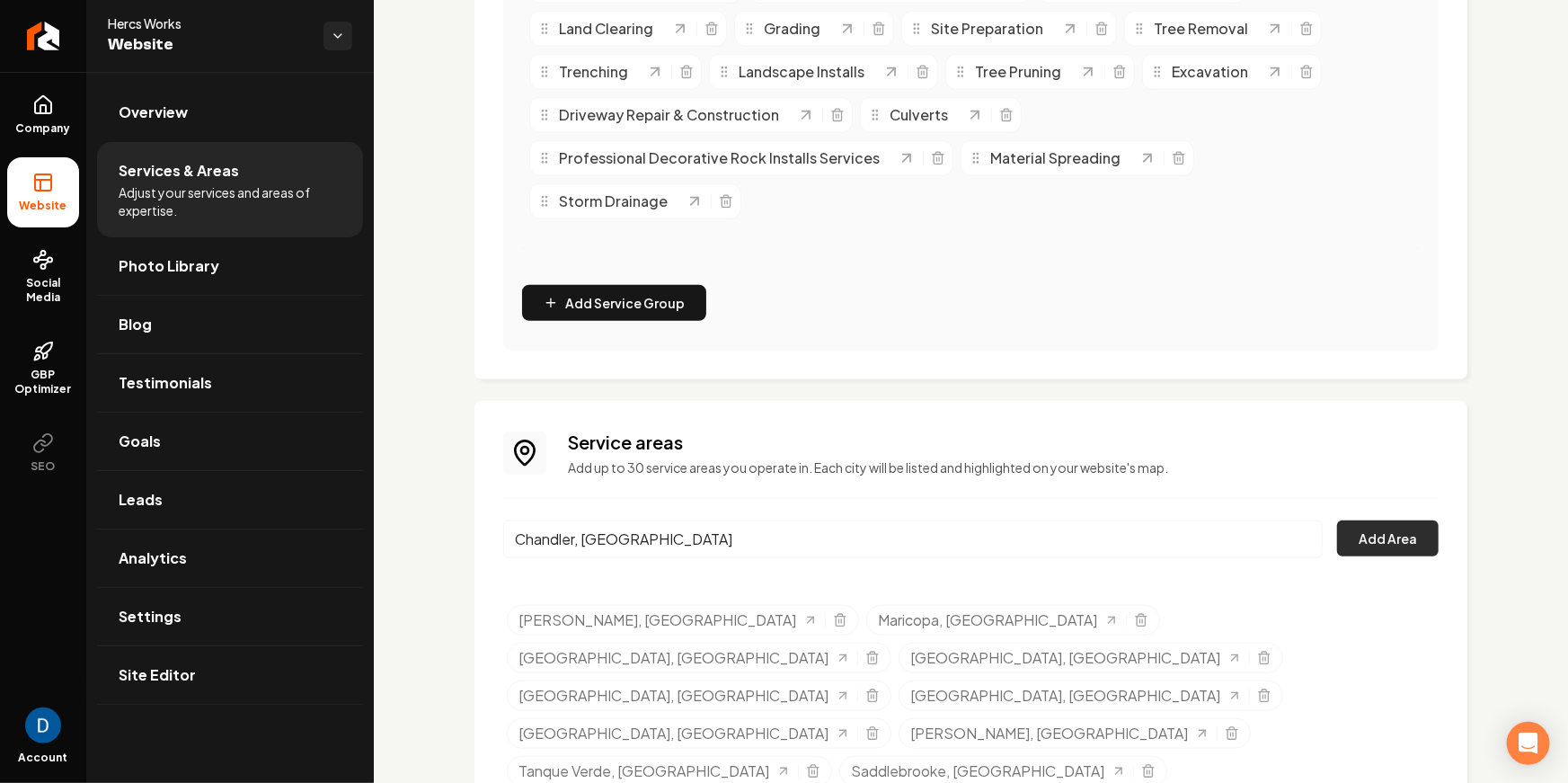
click at [1396, 520] on button "Add Area" at bounding box center [1387, 538] width 102 height 36
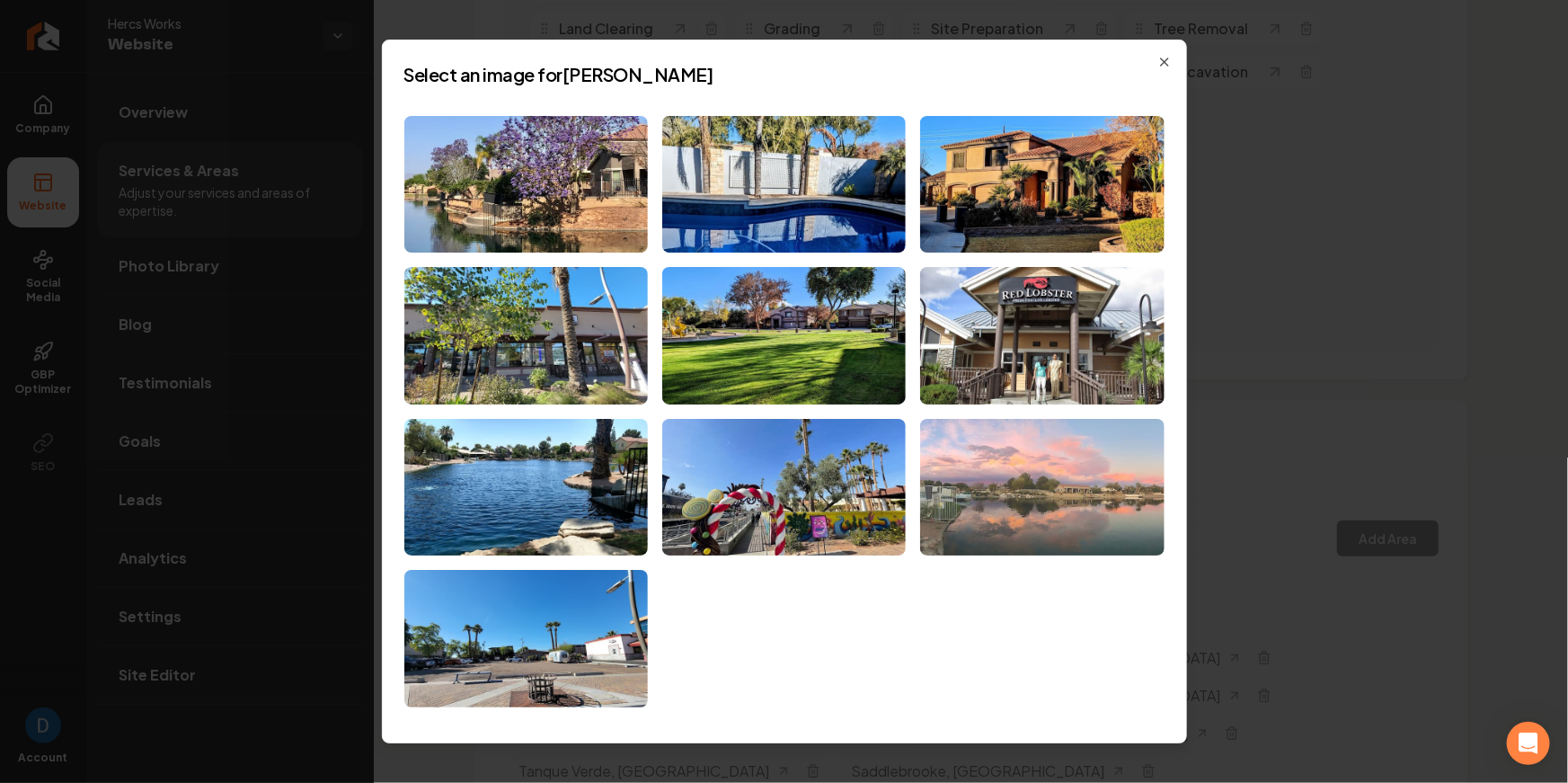
click at [1130, 540] on img at bounding box center [1041, 487] width 244 height 137
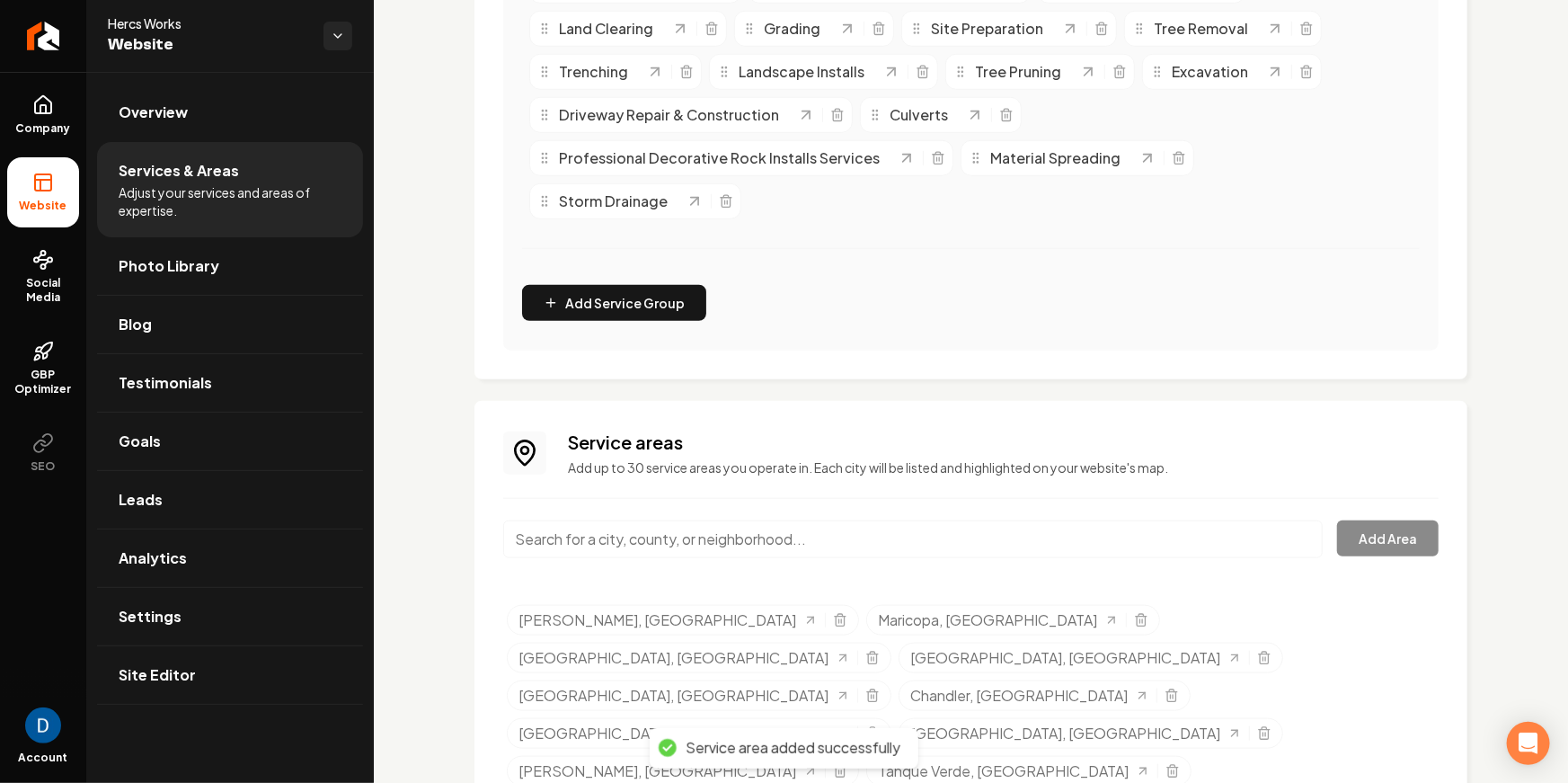
click at [630, 520] on input "Main content area" at bounding box center [912, 539] width 819 height 38
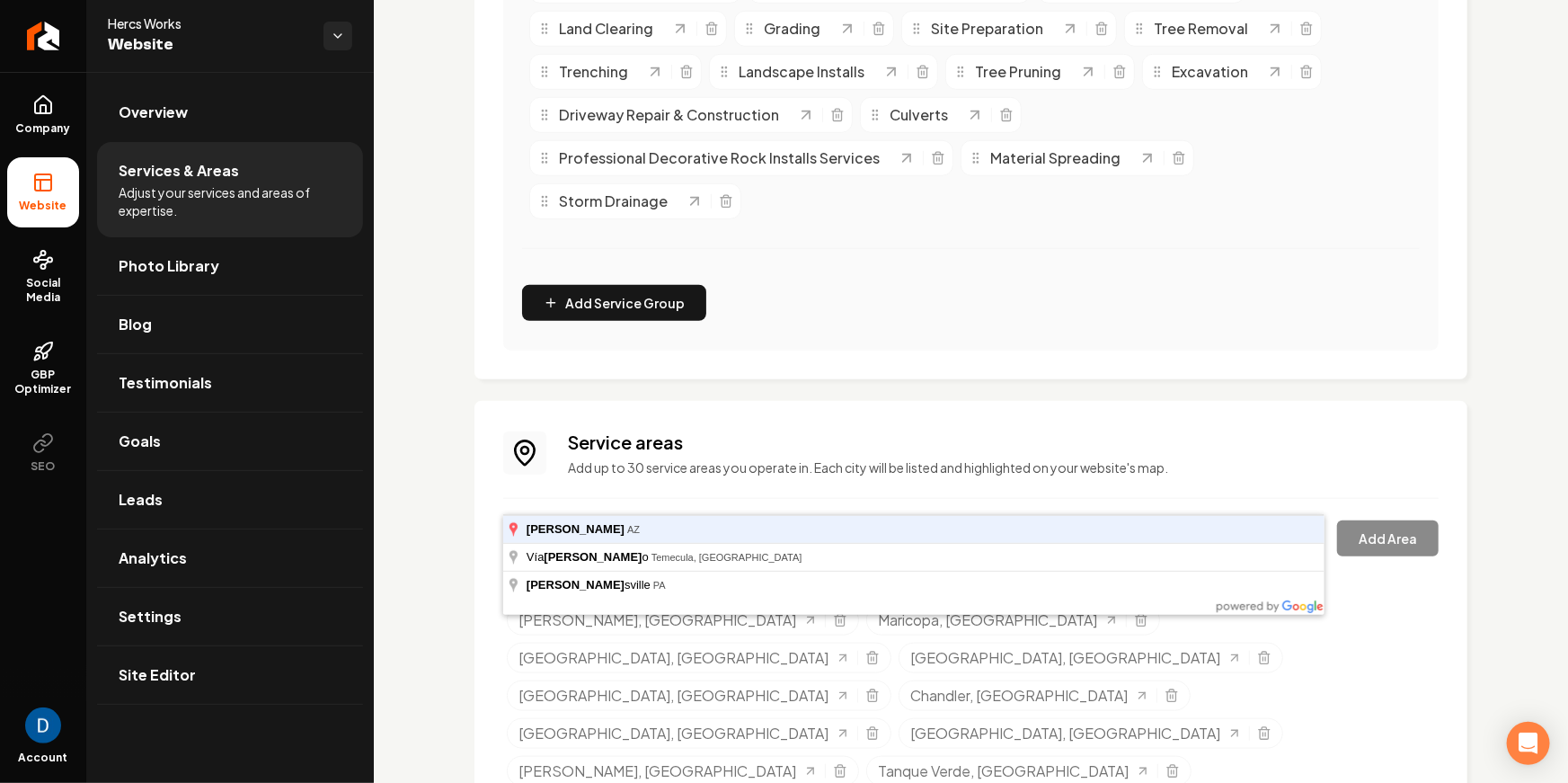
type input "Gilbert, AZ"
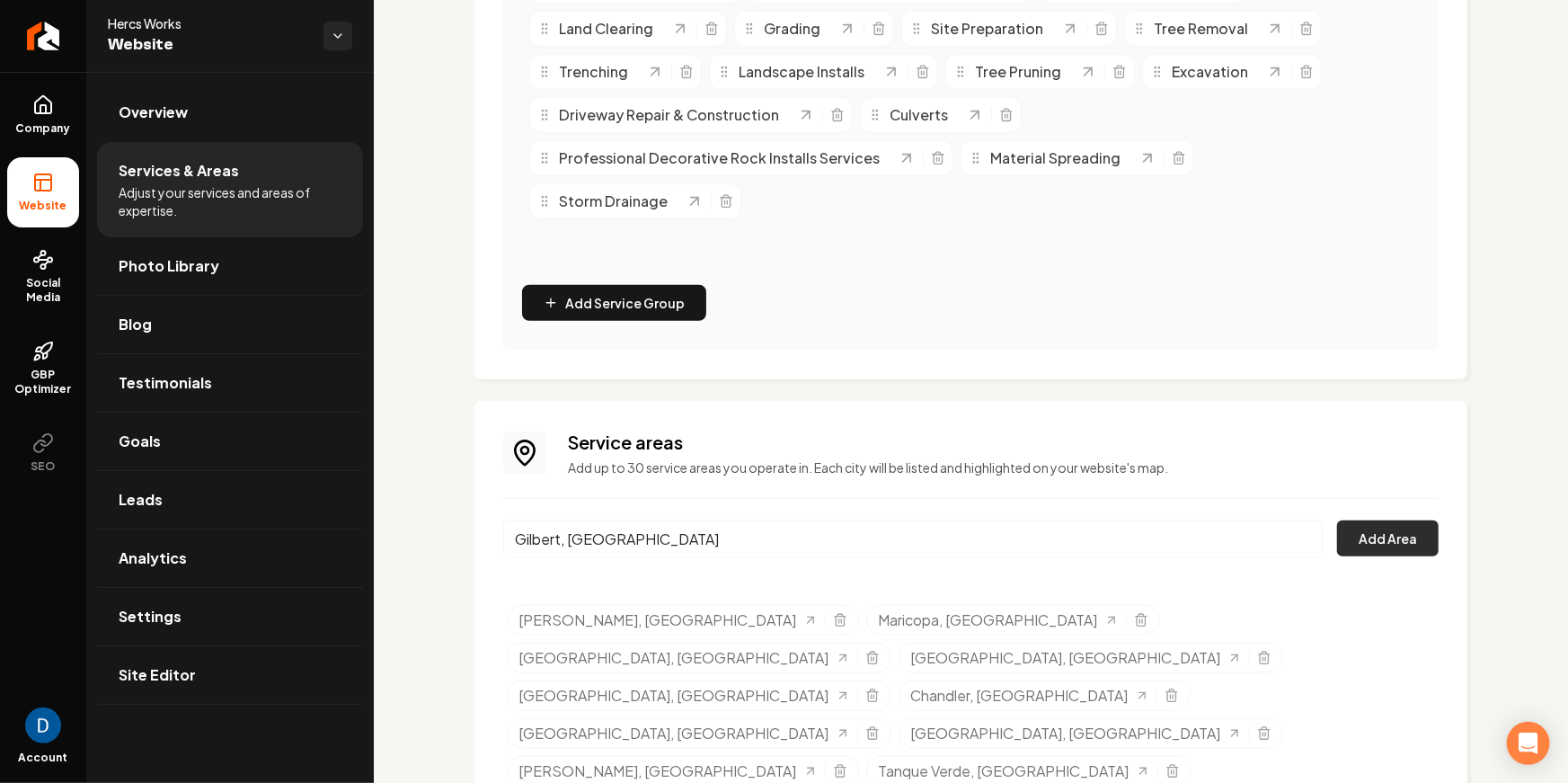
click at [1396, 520] on button "Add Area" at bounding box center [1387, 538] width 102 height 36
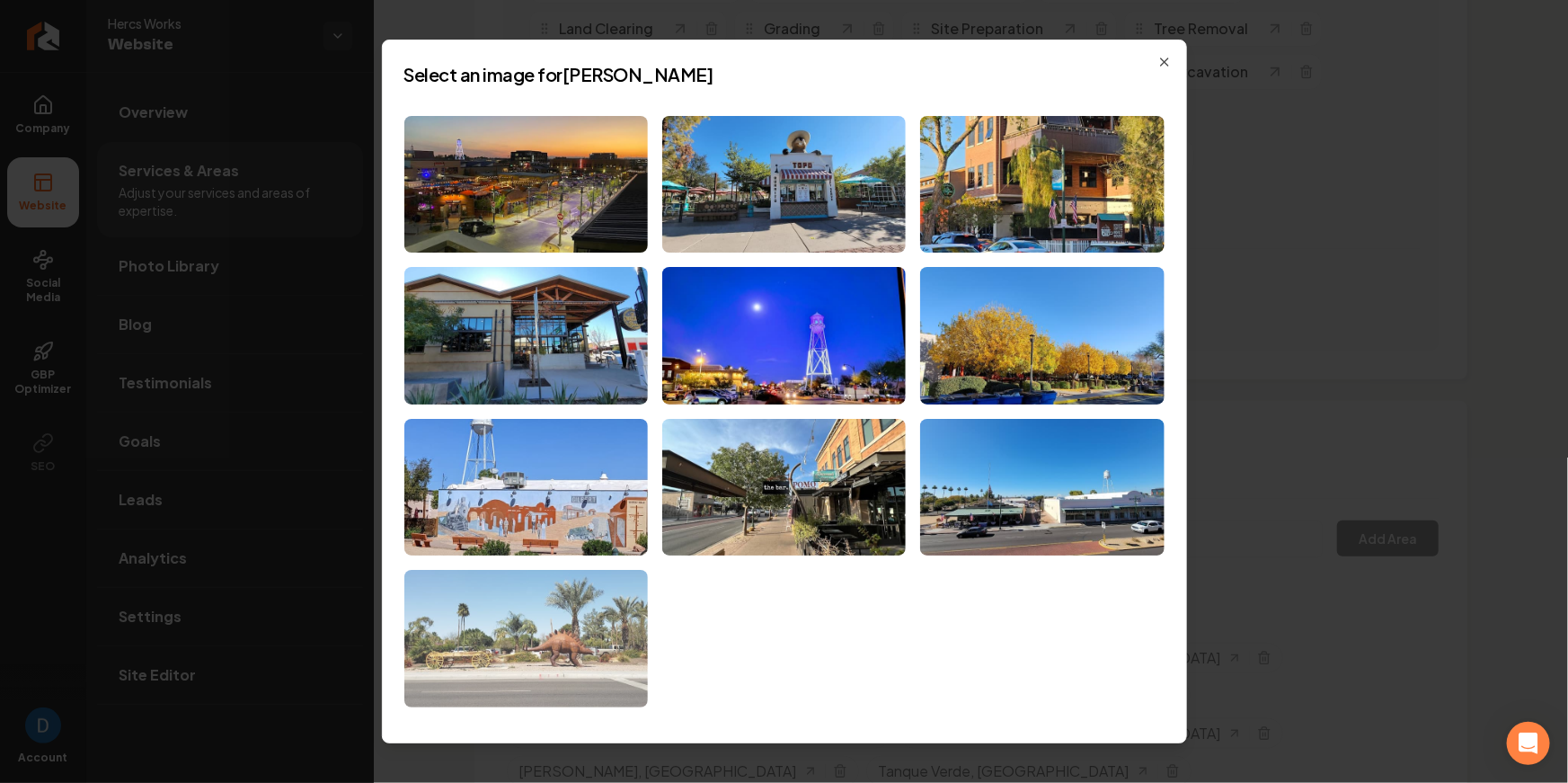
click at [565, 641] on img at bounding box center [526, 639] width 244 height 137
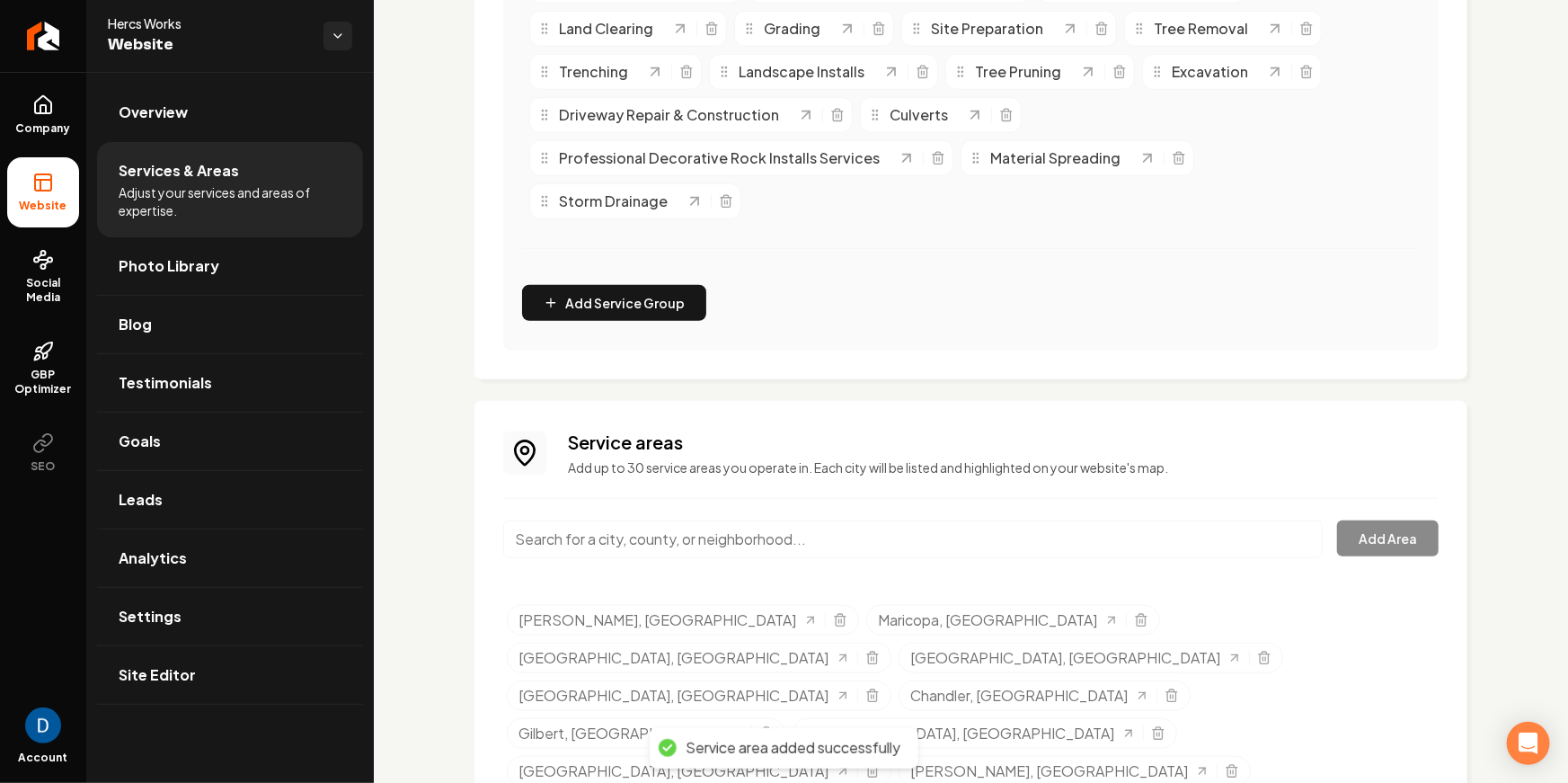
click at [578, 520] on input "Main content area" at bounding box center [912, 539] width 819 height 38
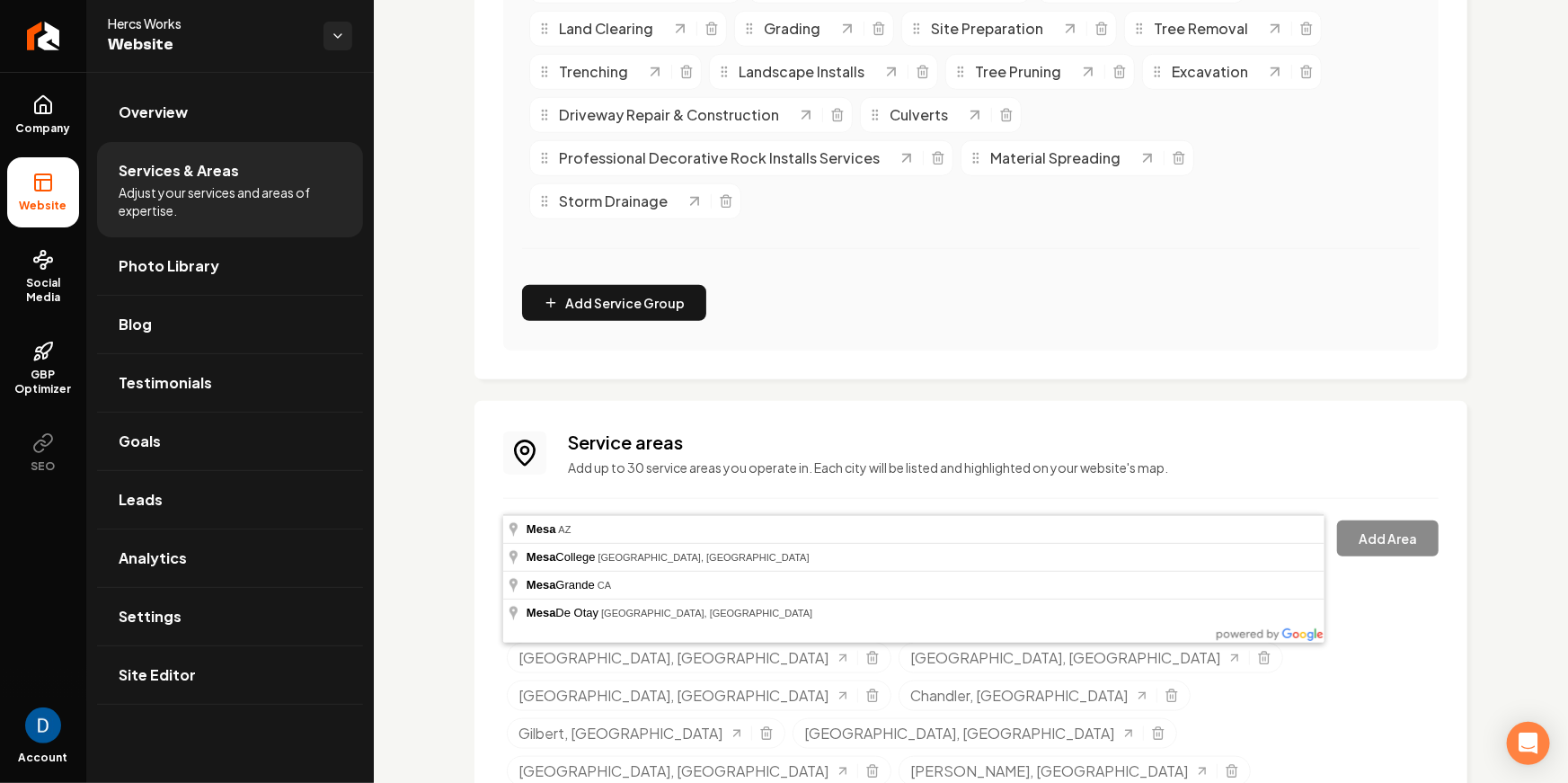
type input "Mesa, AZ"
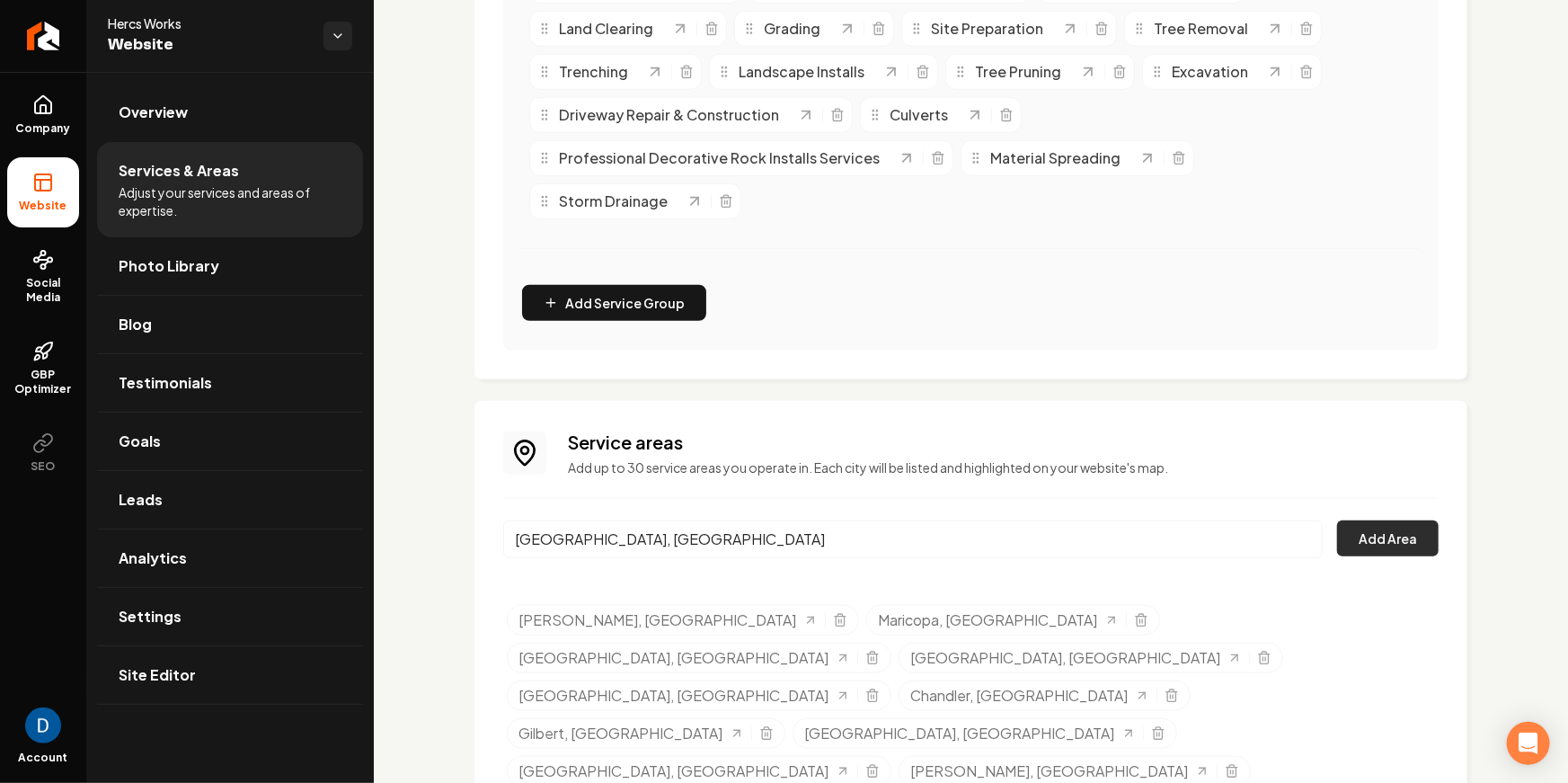
click at [1396, 520] on button "Add Area" at bounding box center [1387, 538] width 102 height 36
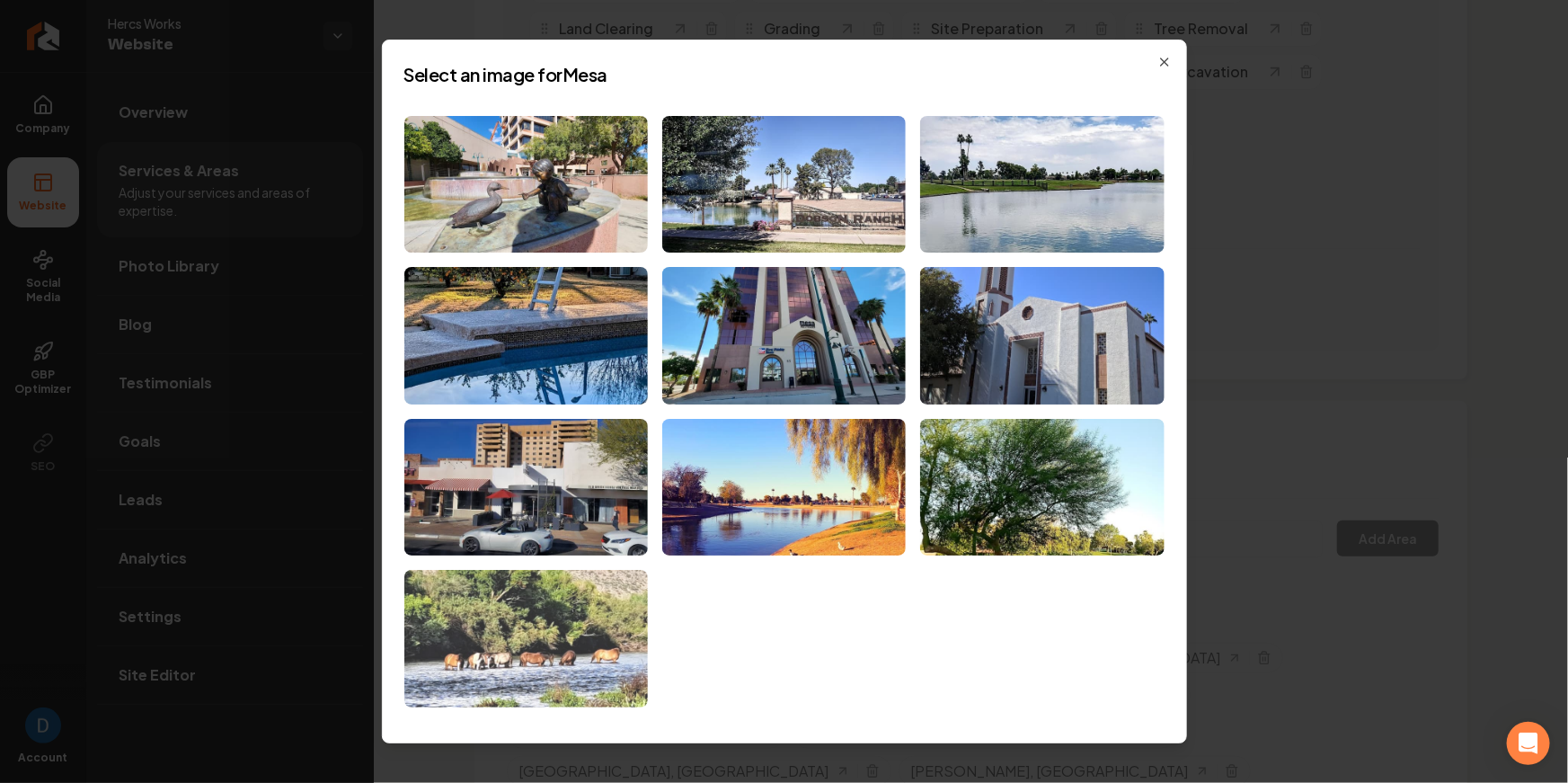
click at [520, 657] on img at bounding box center [526, 639] width 244 height 137
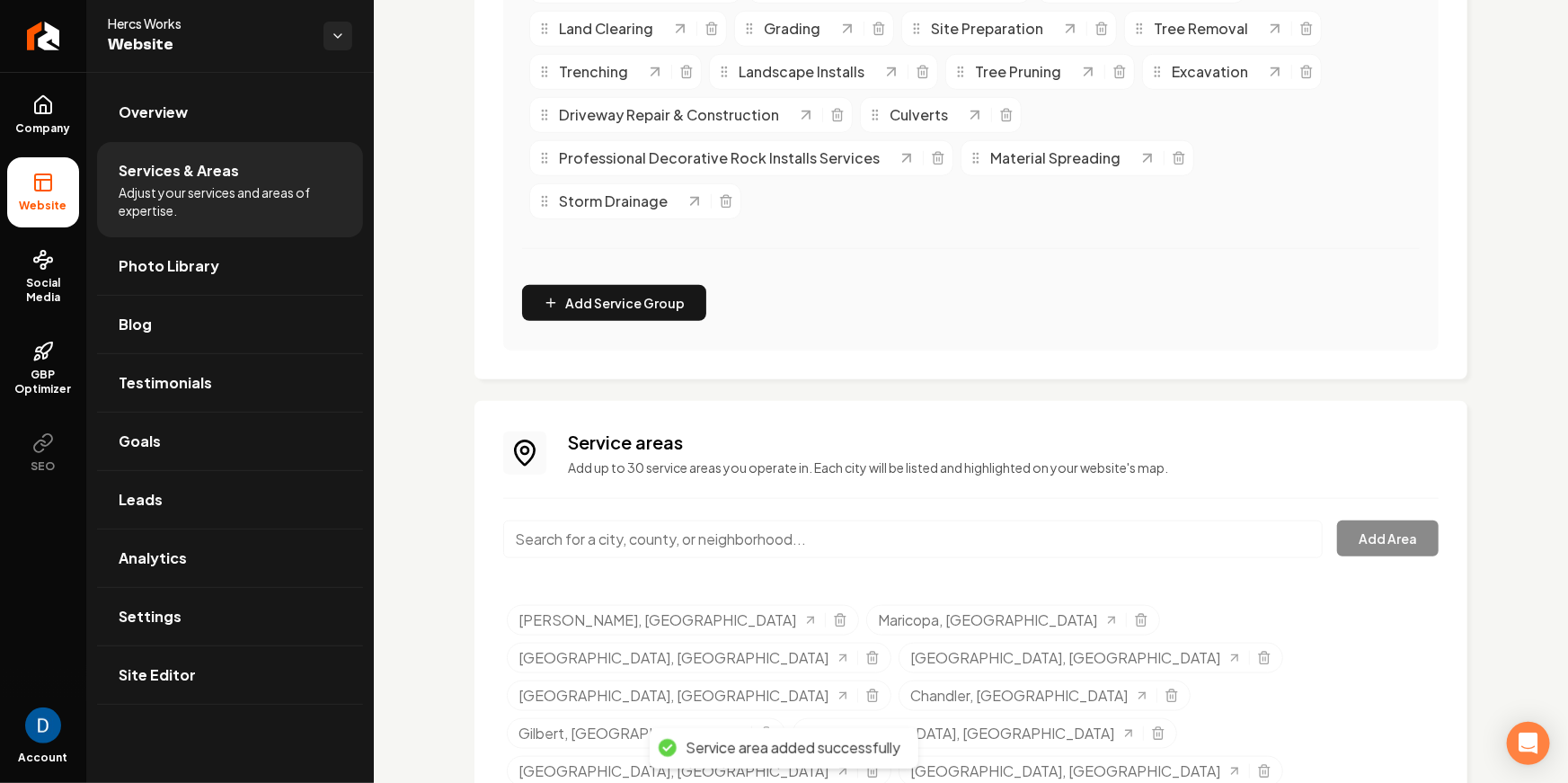
click at [609, 520] on input "Main content area" at bounding box center [912, 539] width 819 height 38
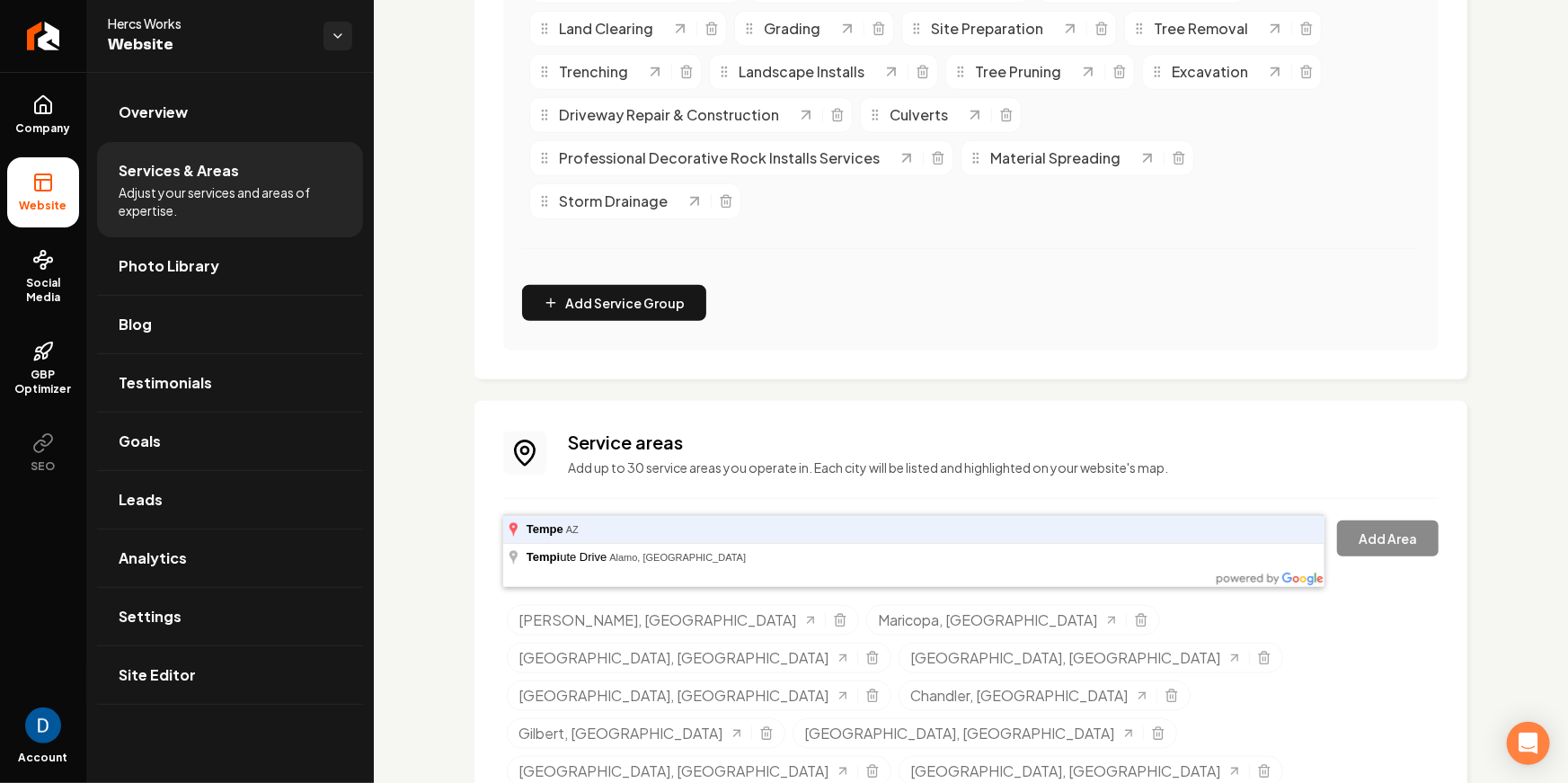
type input "Tempe, AZ"
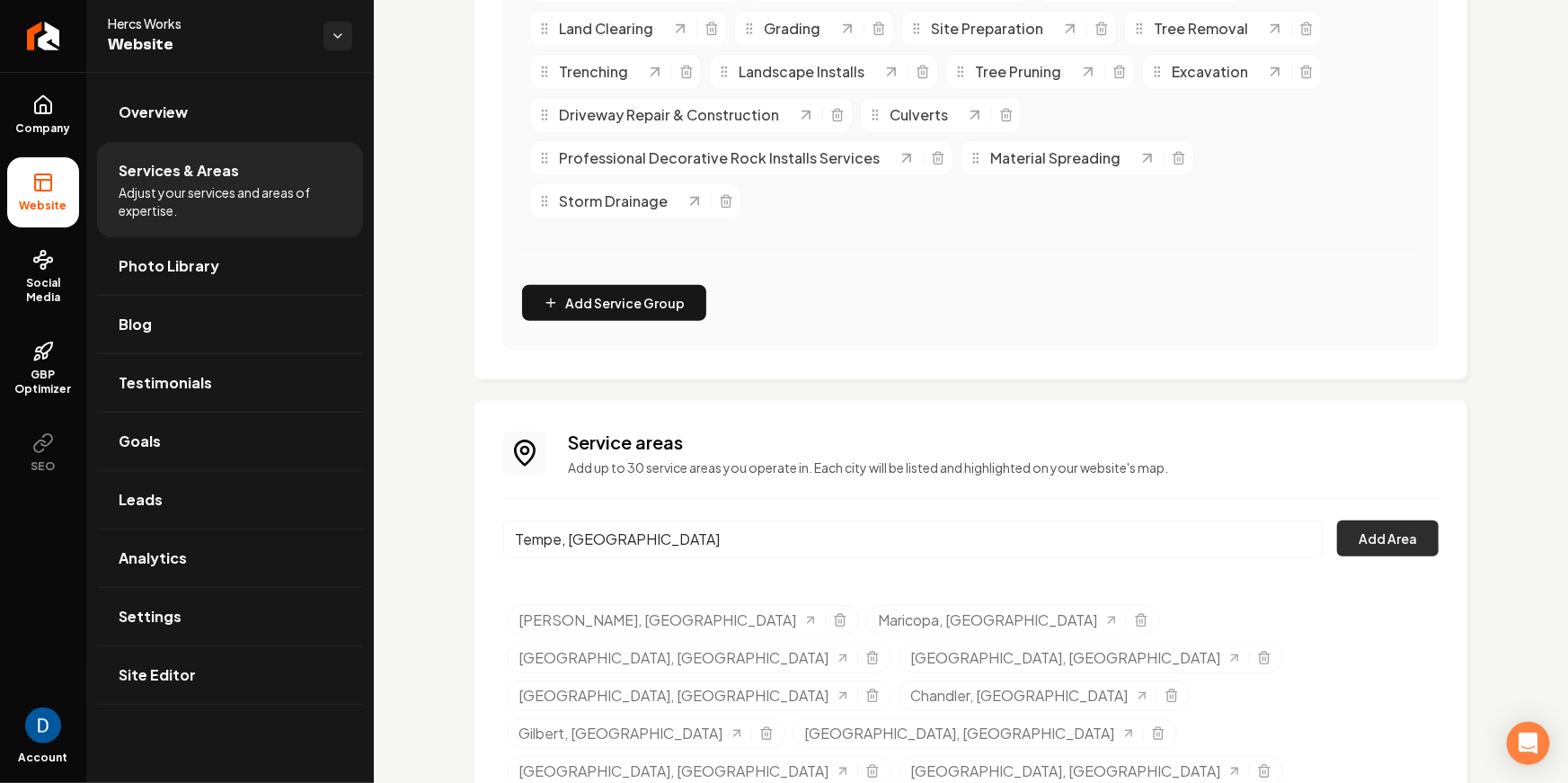
click at [1386, 520] on button "Add Area" at bounding box center [1387, 538] width 102 height 36
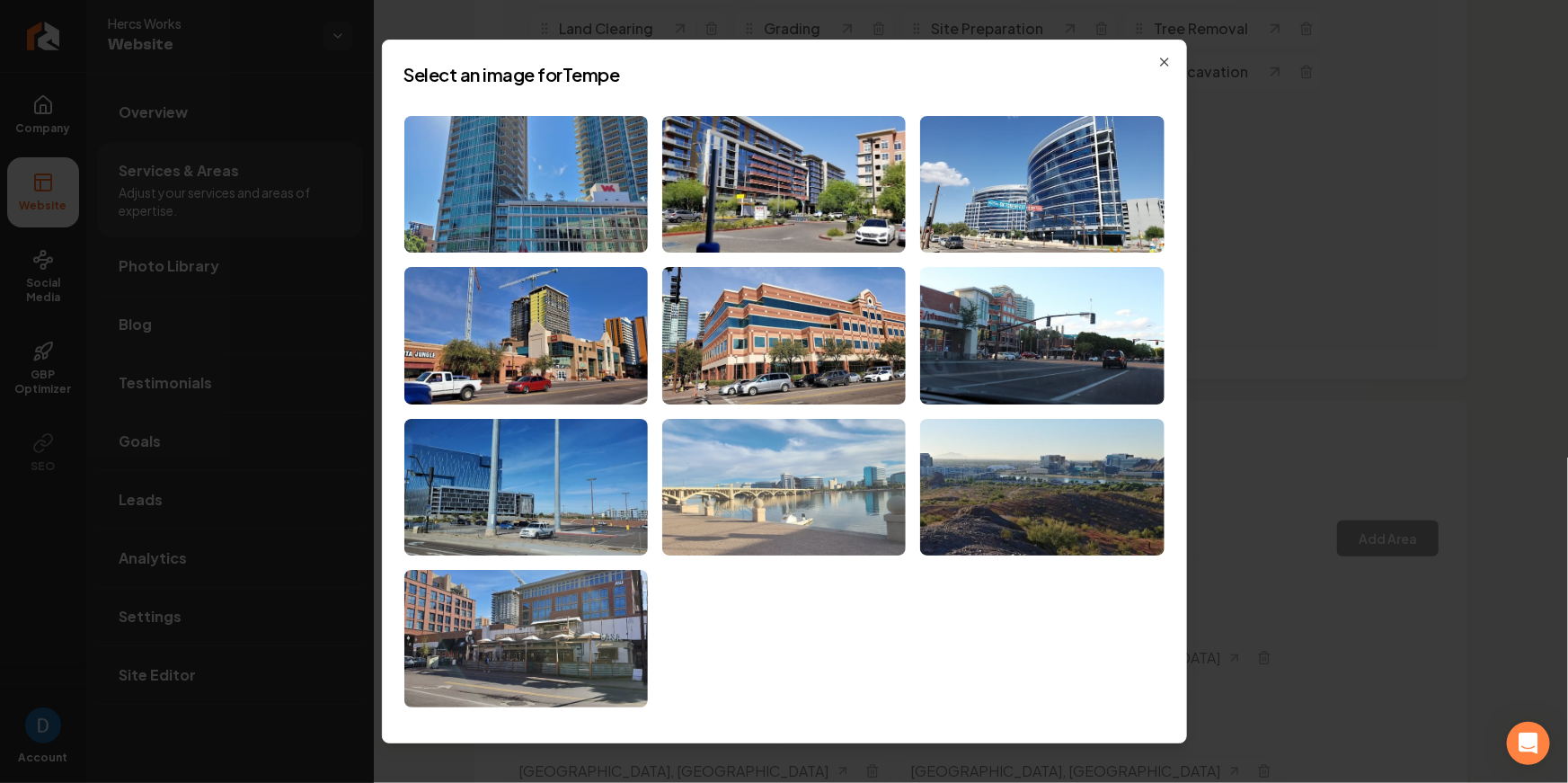
click at [760, 498] on img at bounding box center [784, 487] width 244 height 137
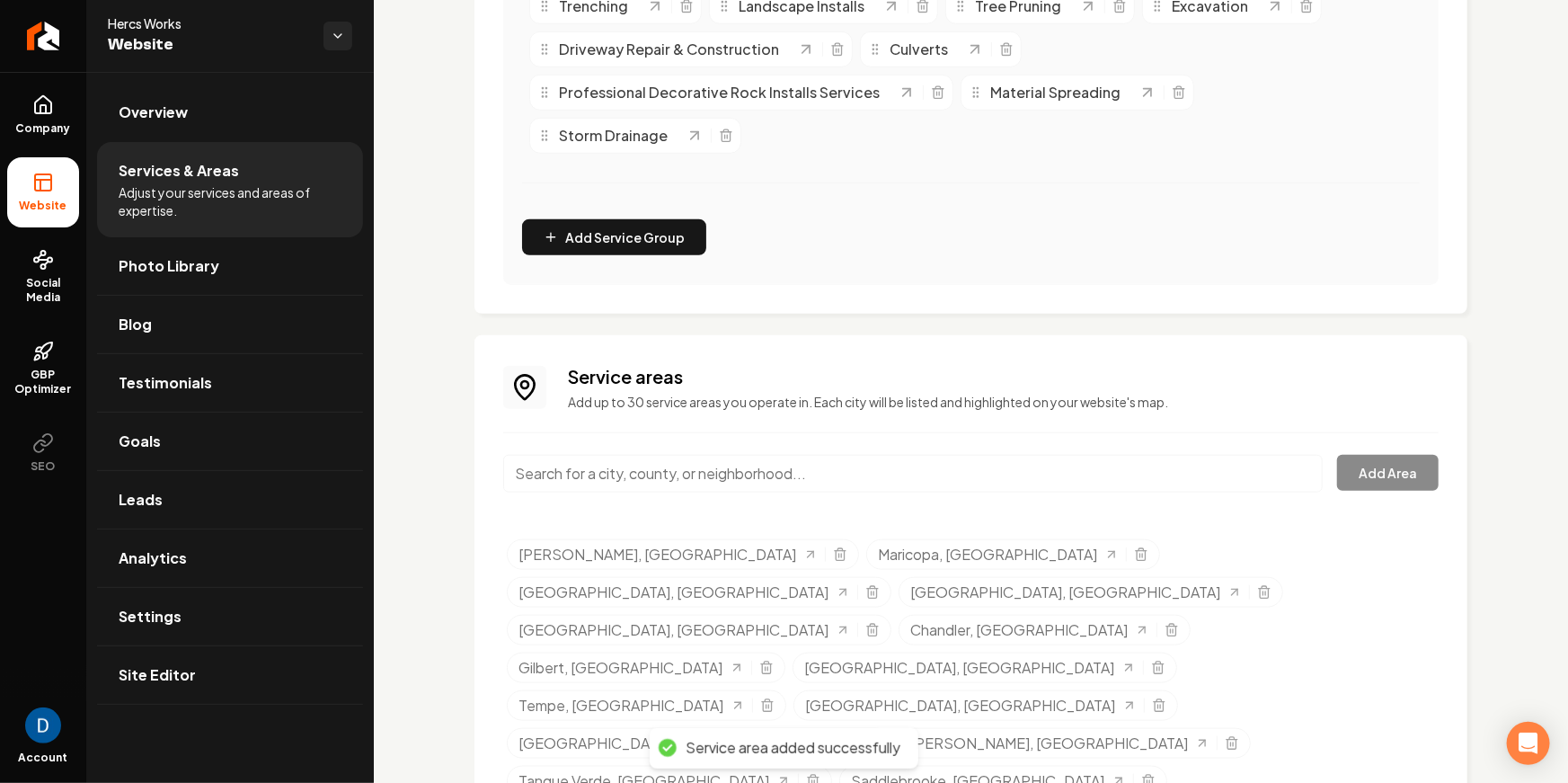
scroll to position [643, 0]
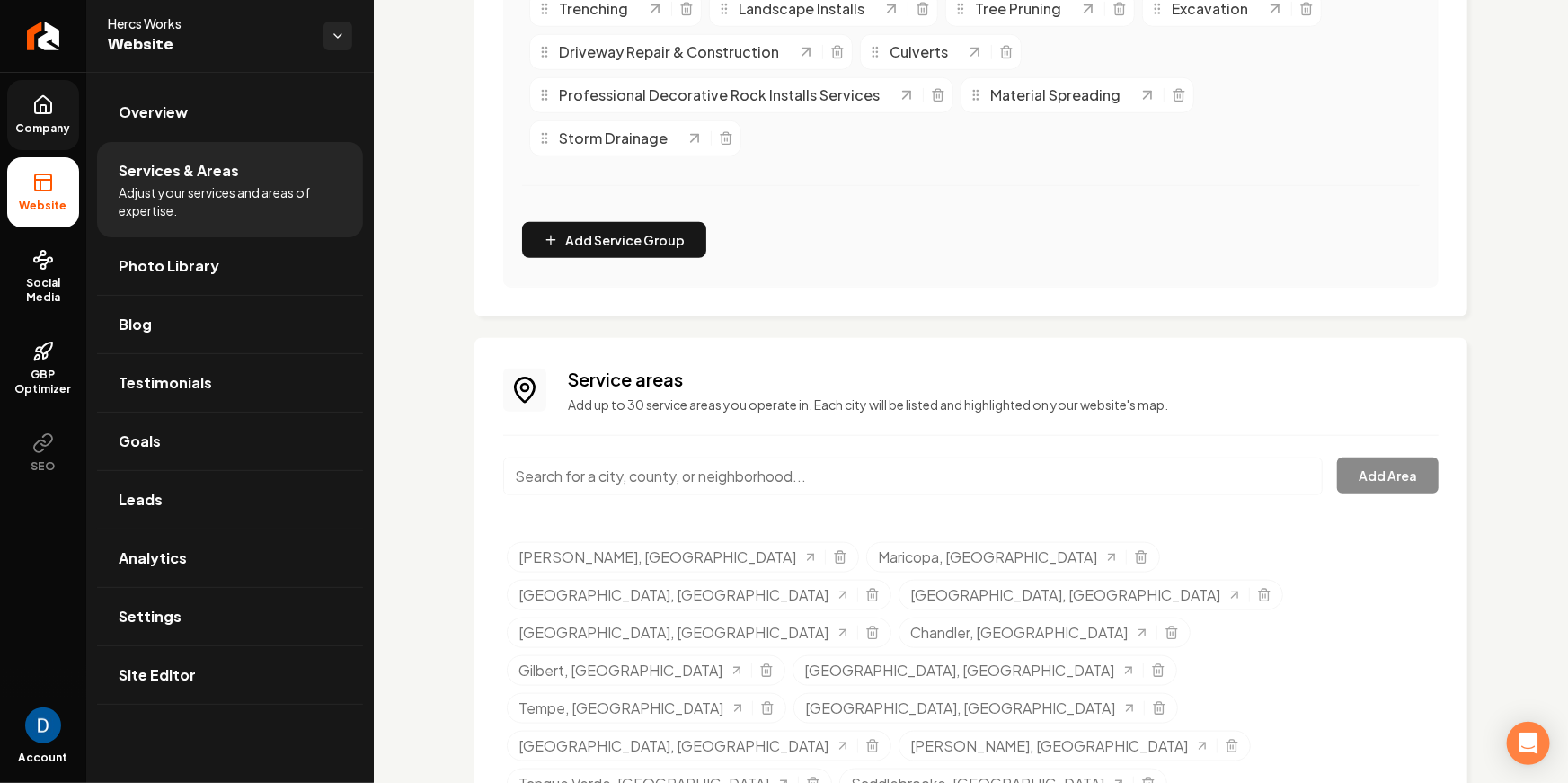
click at [56, 136] on link "Company" at bounding box center [43, 115] width 71 height 71
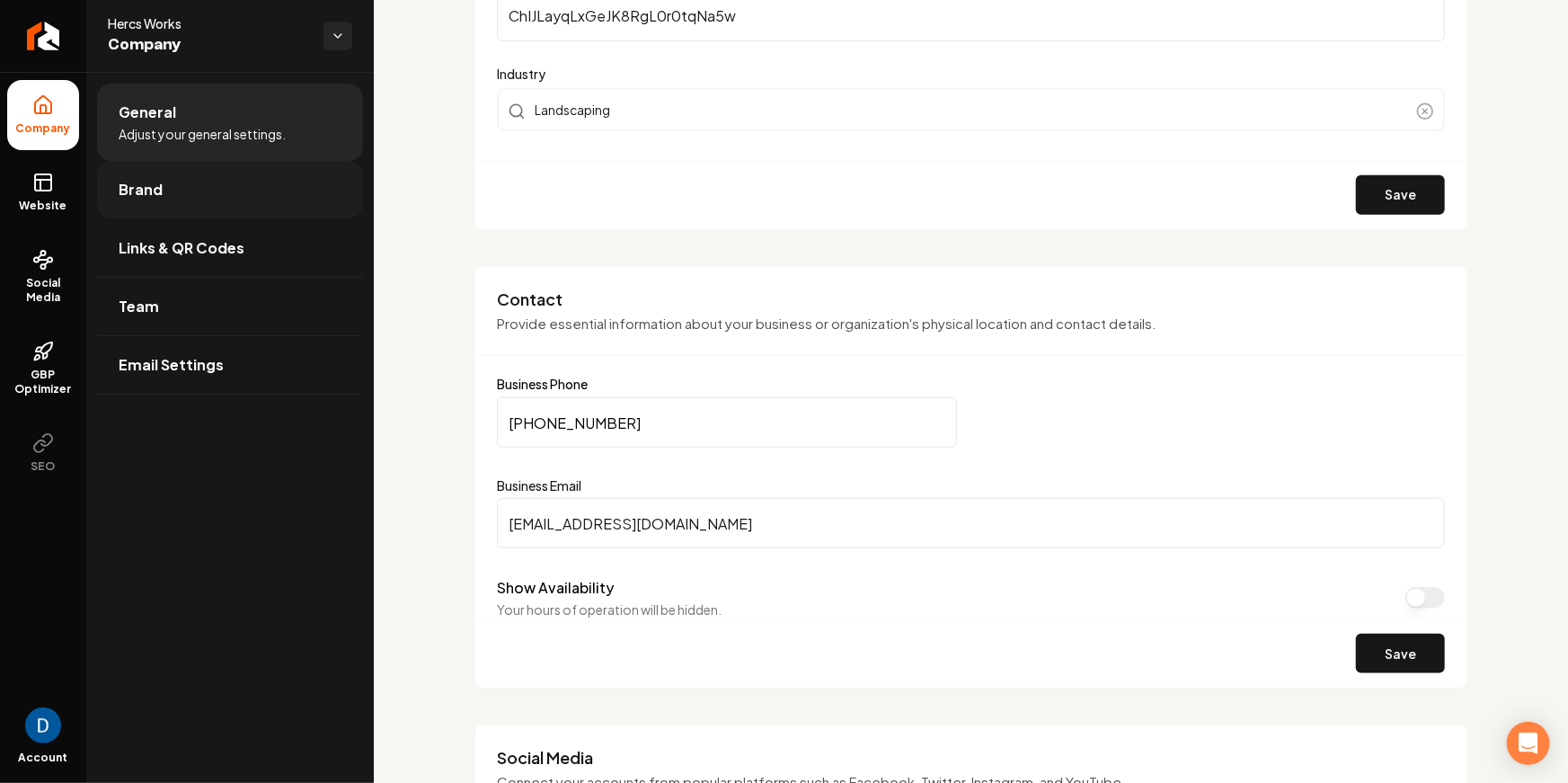
click at [225, 184] on link "Brand" at bounding box center [230, 189] width 266 height 57
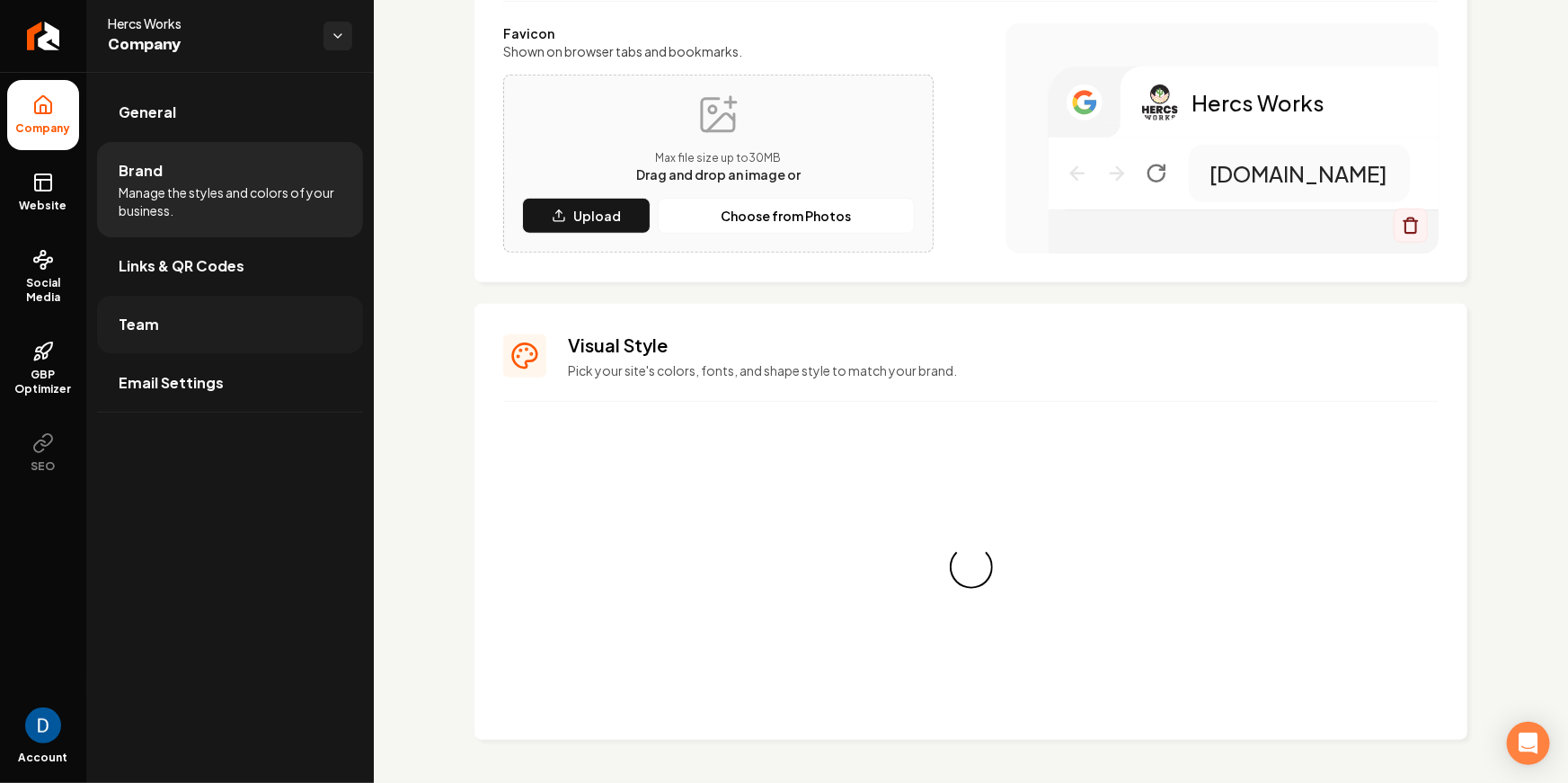
scroll to position [643, 0]
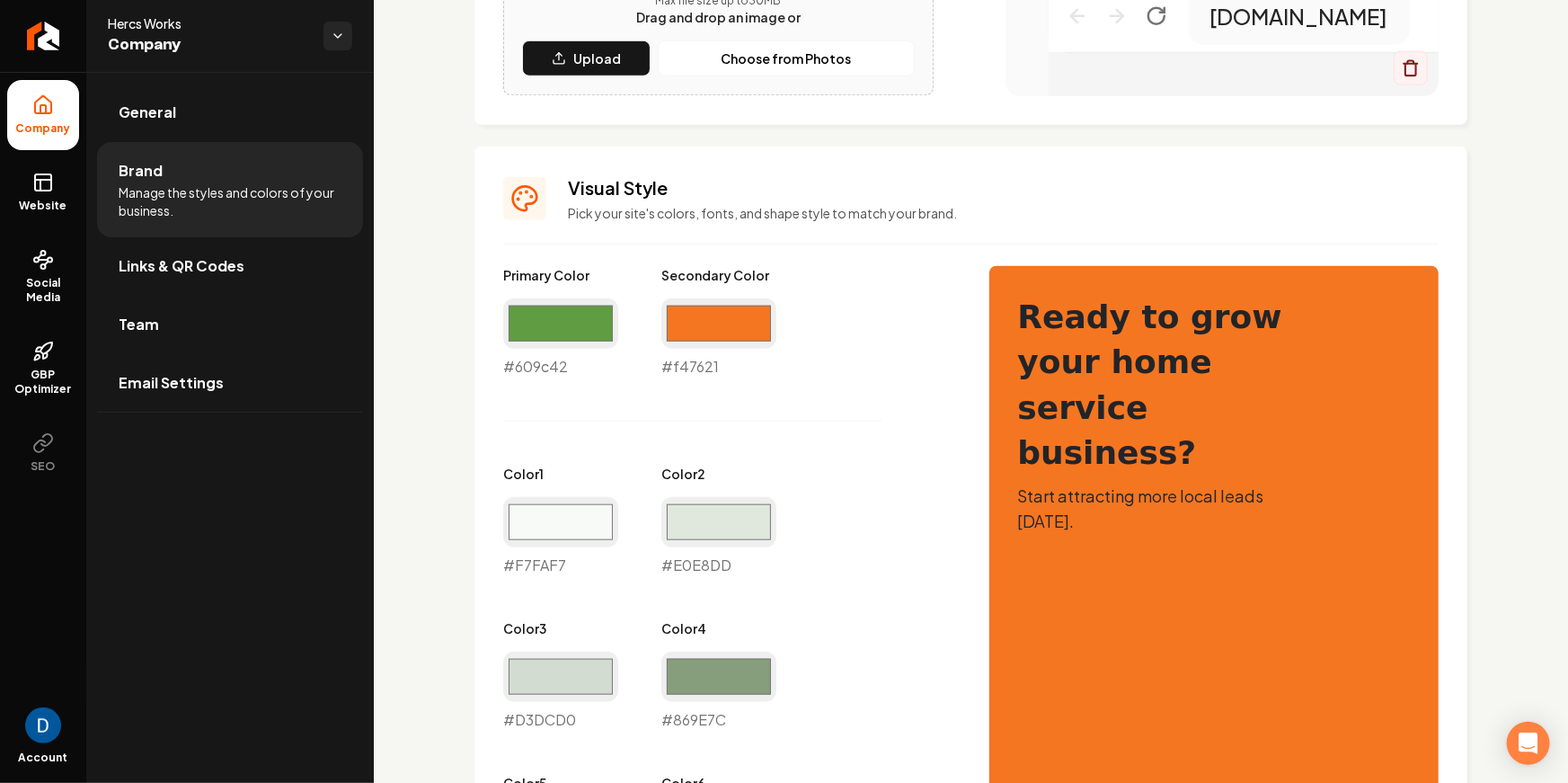
click at [277, 329] on link "Team" at bounding box center [230, 324] width 266 height 57
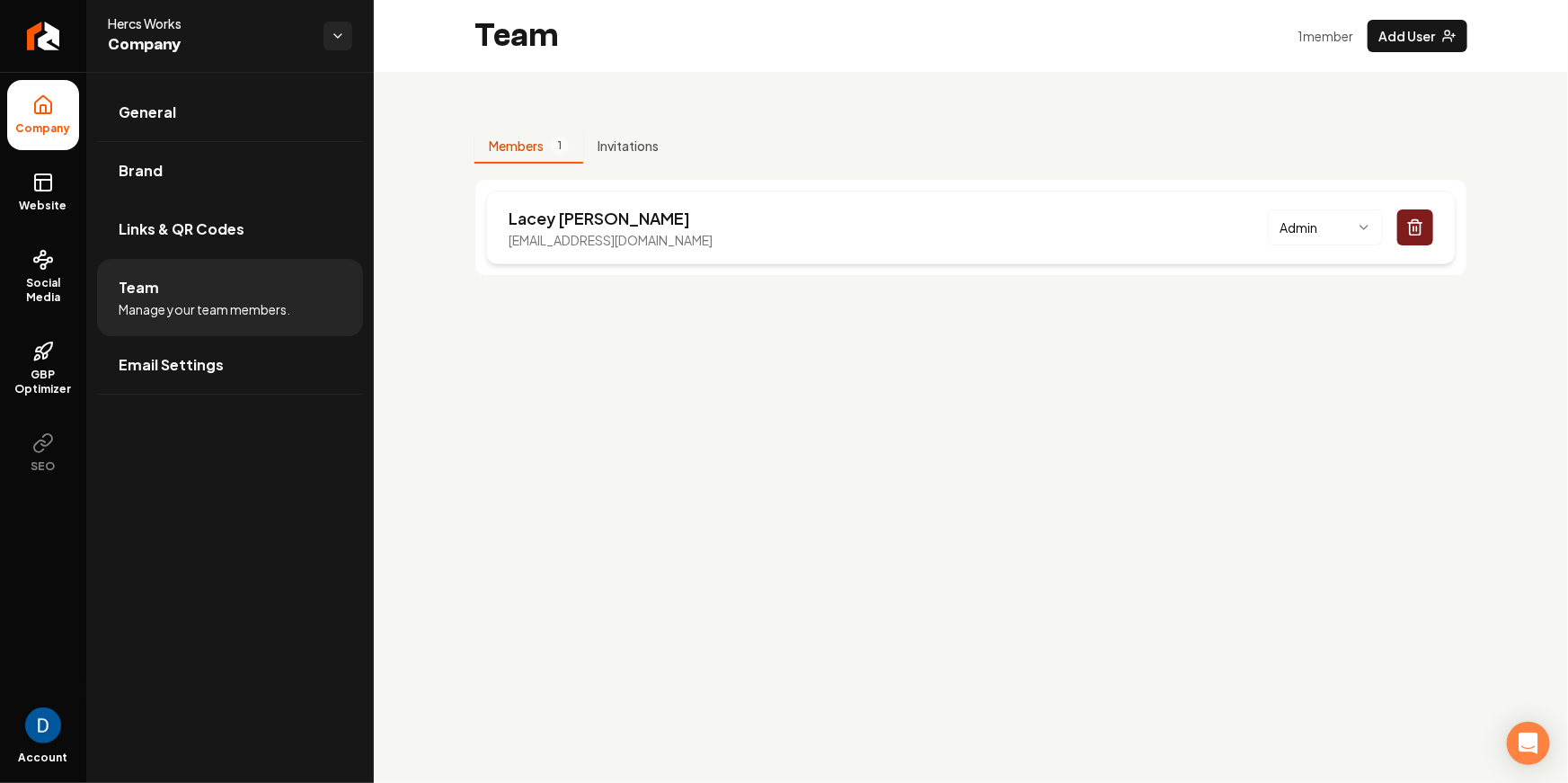
click at [568, 238] on p "[EMAIL_ADDRESS][DOMAIN_NAME]" at bounding box center [610, 240] width 204 height 18
click at [67, 130] on span "Company" at bounding box center [44, 128] width 70 height 14
click at [54, 114] on li "Company" at bounding box center [43, 115] width 71 height 71
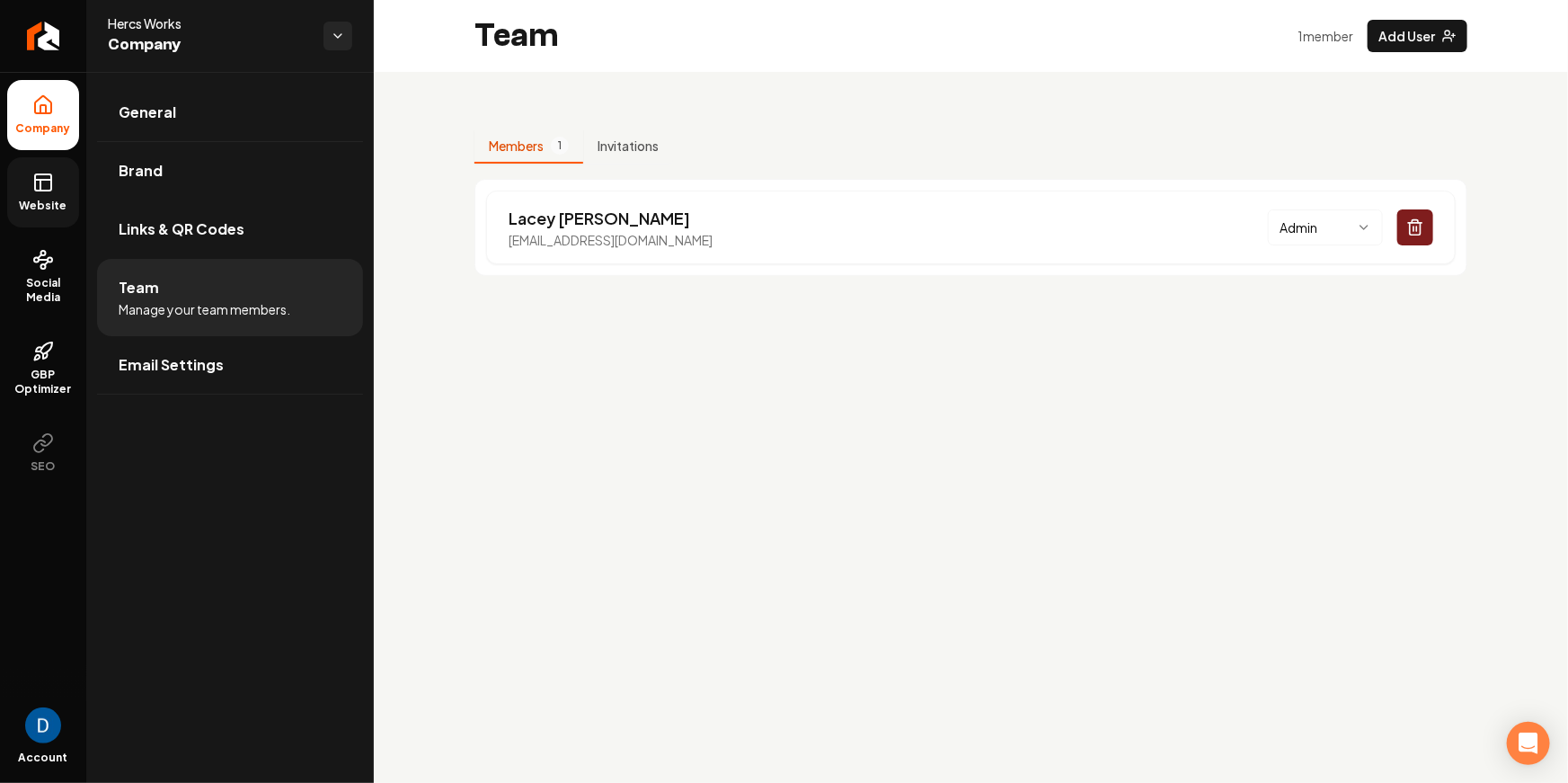
click at [46, 185] on icon at bounding box center [42, 182] width 22 height 22
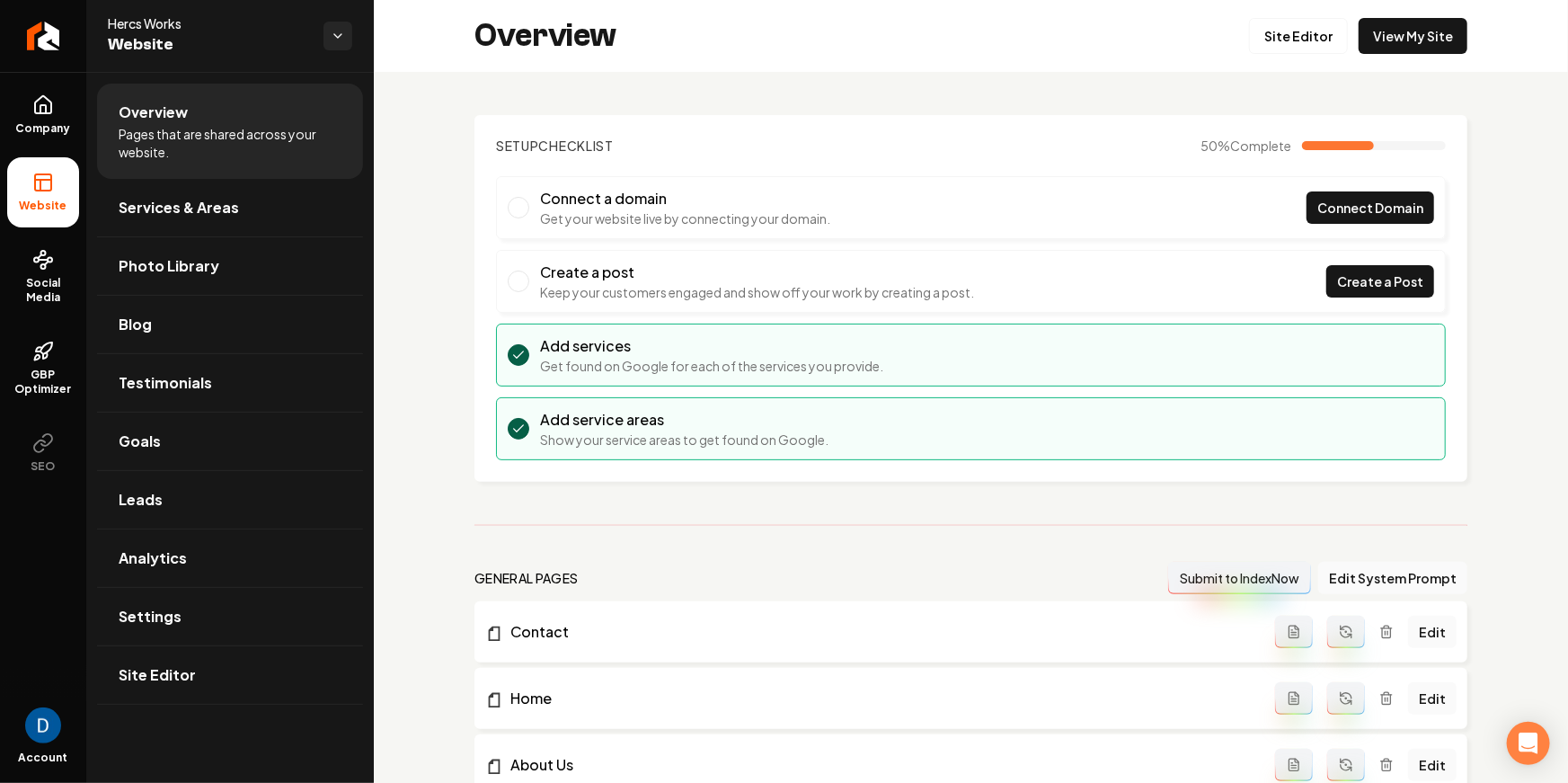
click at [68, 183] on li "Website" at bounding box center [43, 192] width 71 height 71
click at [196, 680] on link "Site Editor" at bounding box center [230, 675] width 266 height 57
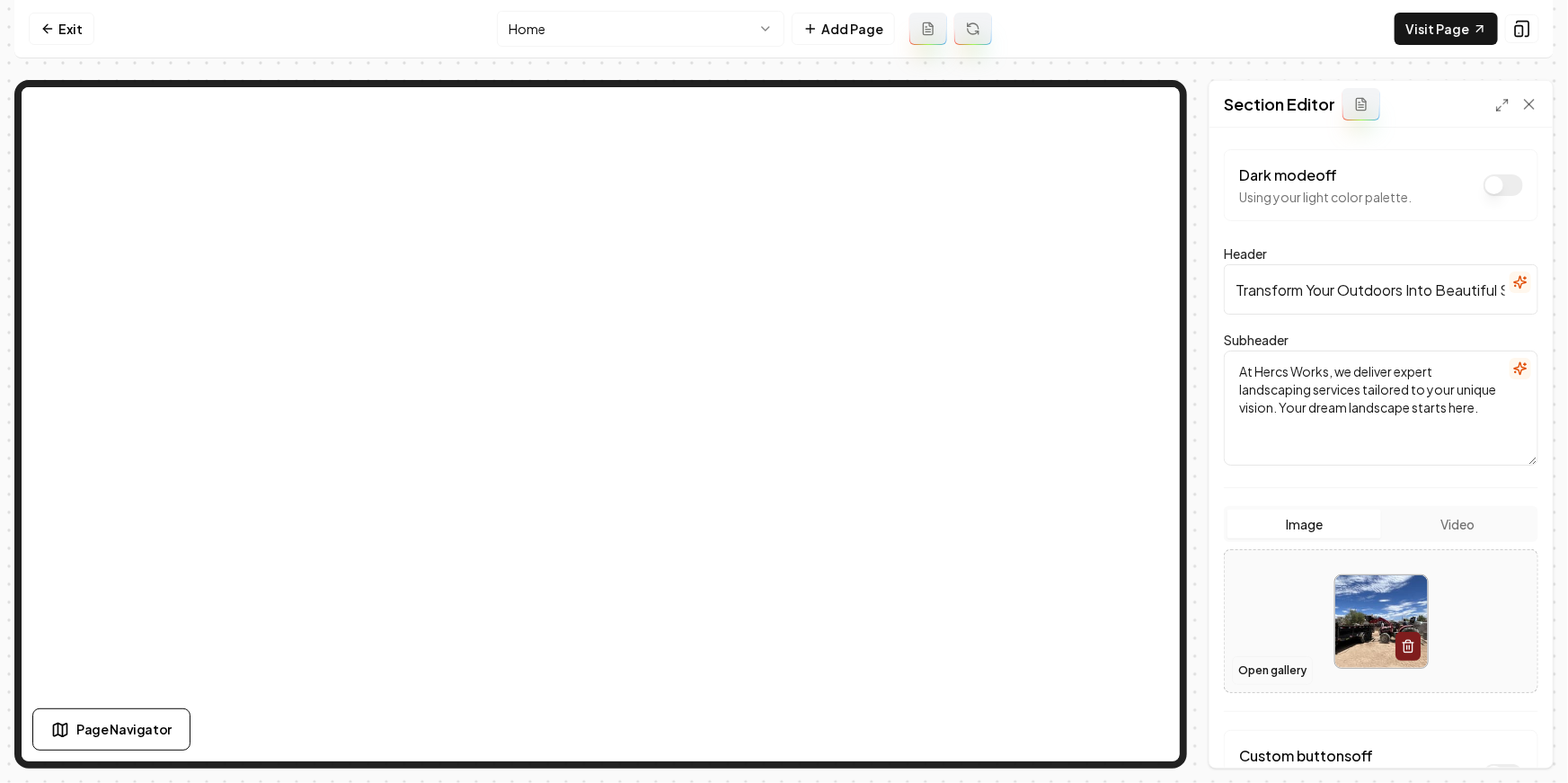
click at [1280, 670] on button "Open gallery" at bounding box center [1273, 670] width 81 height 29
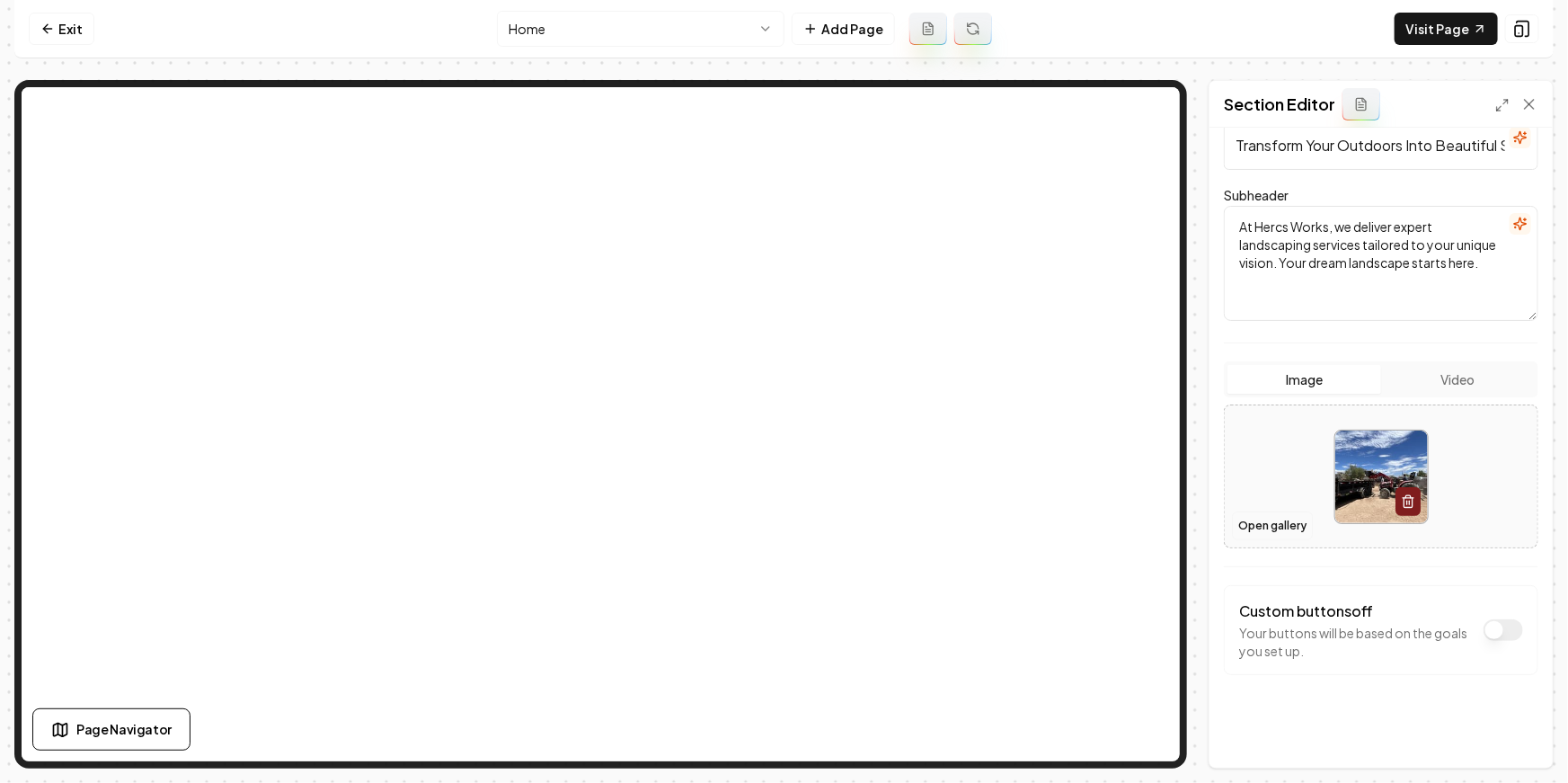
click at [1290, 528] on button "Open gallery" at bounding box center [1273, 526] width 81 height 29
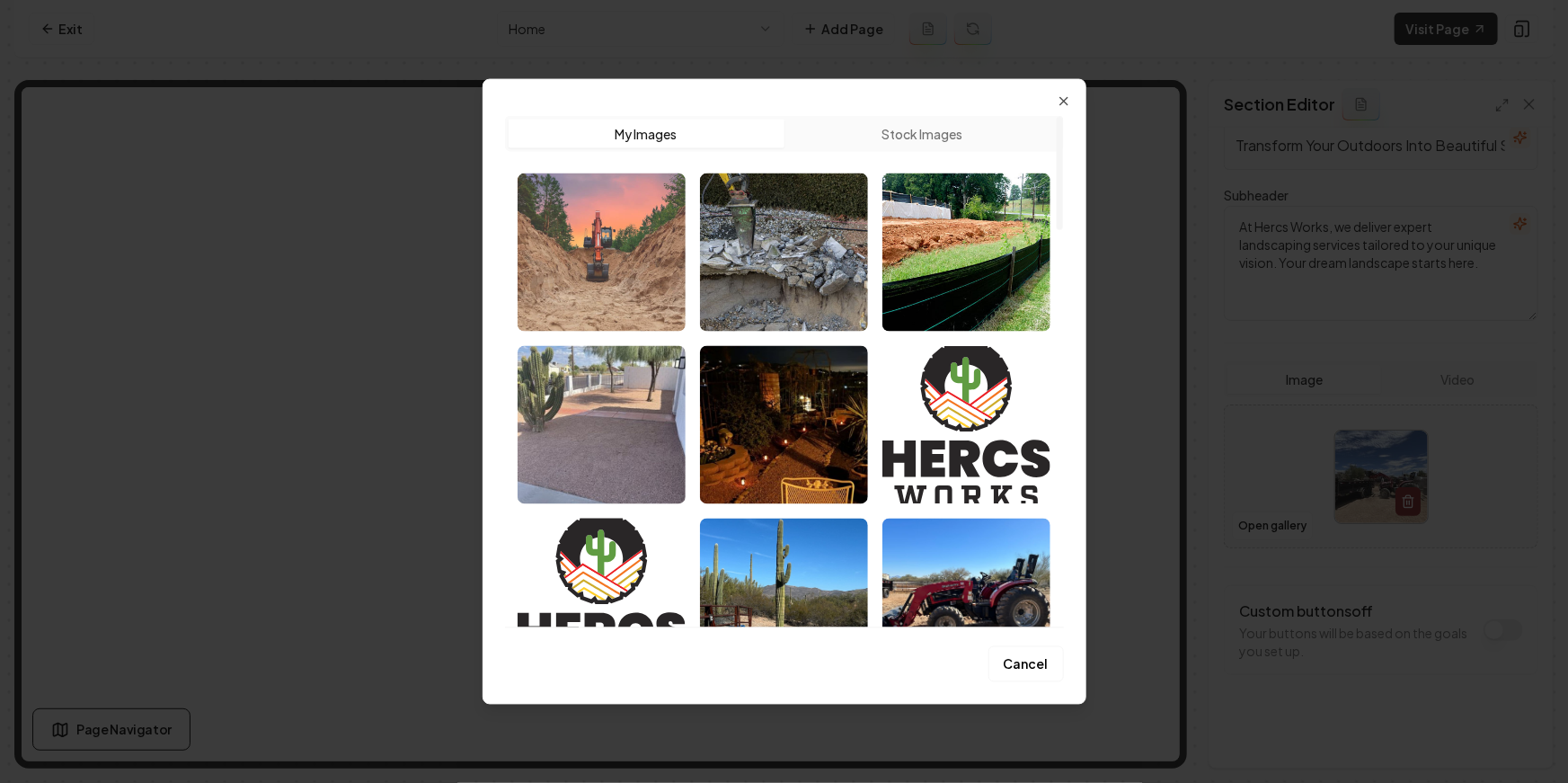
click at [624, 286] on img "Select image image_68a8b7ef5c7cd75eb88e1619.jpg" at bounding box center [601, 251] width 168 height 158
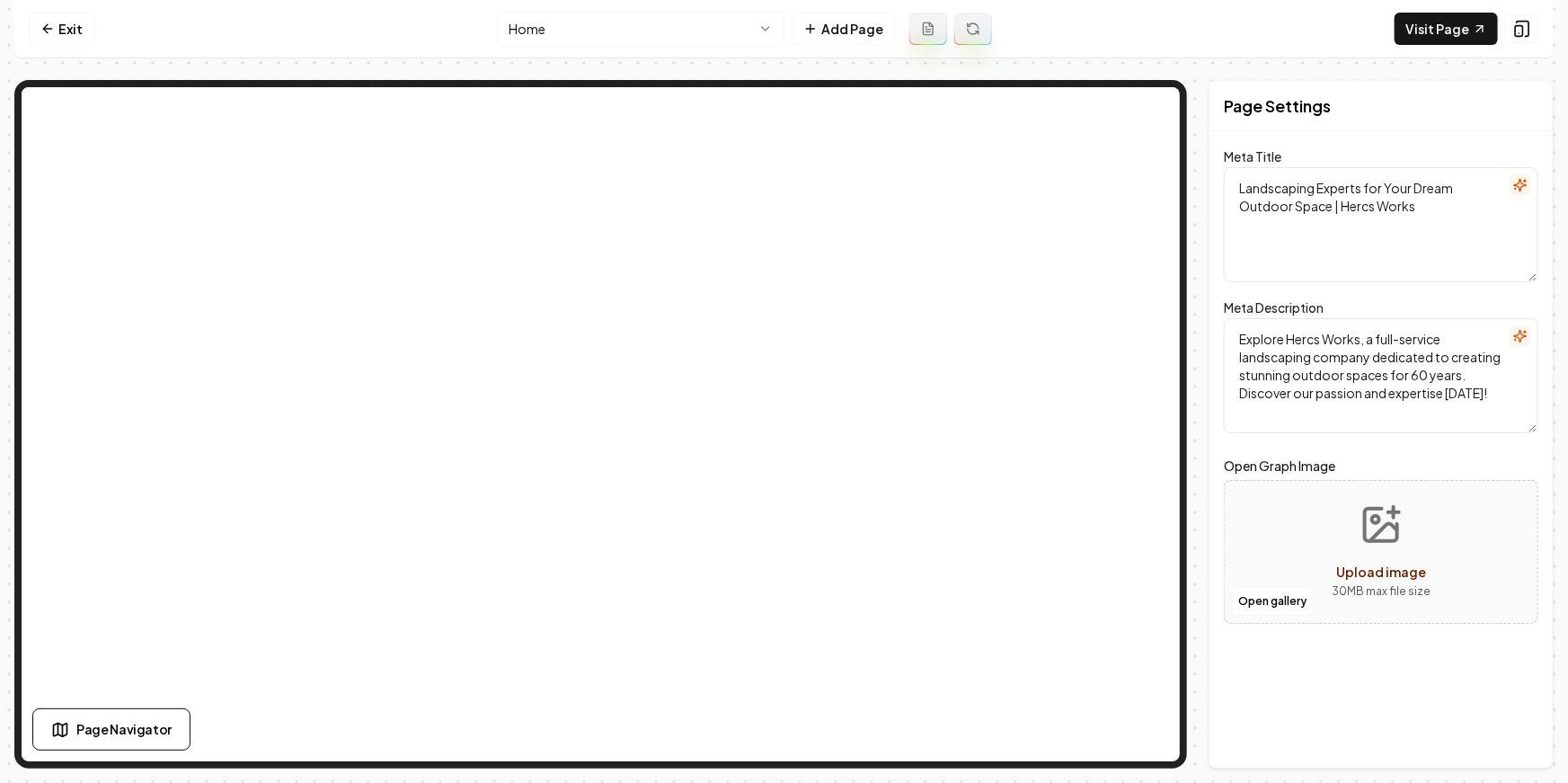
scroll to position [0, 0]
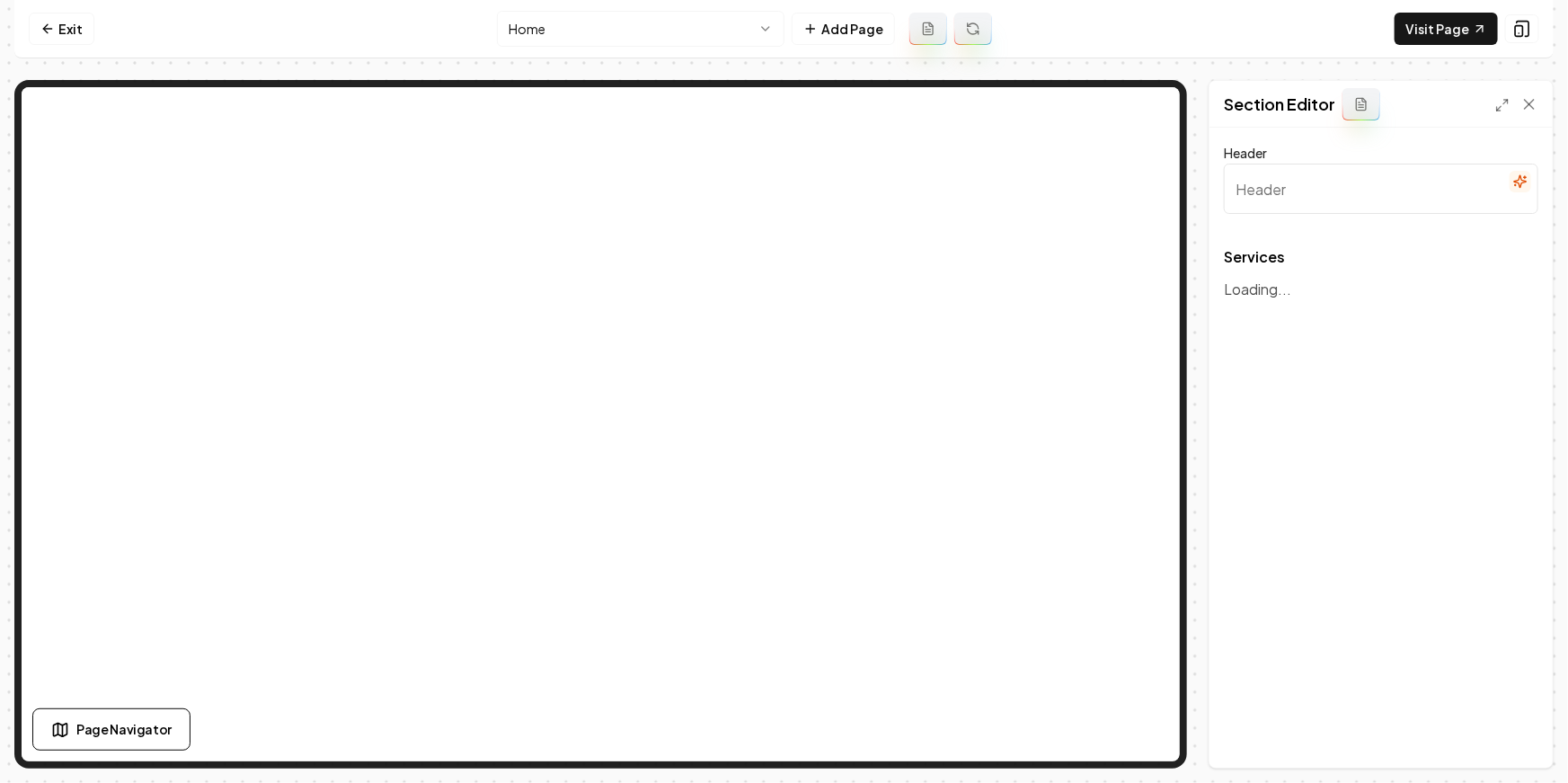
type input "Our Landscaping Services"
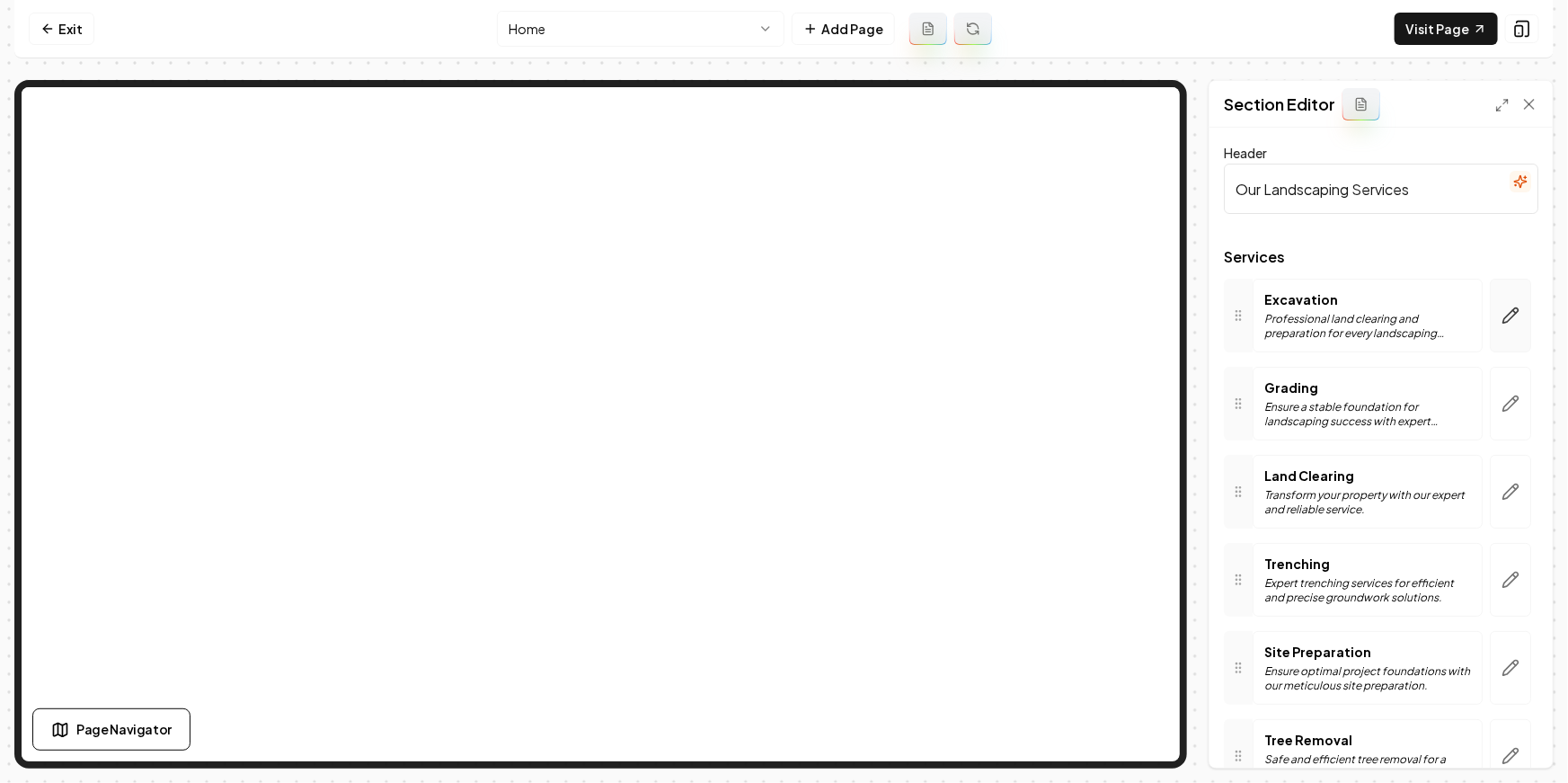
click at [1396, 326] on button "button" at bounding box center [1511, 315] width 41 height 73
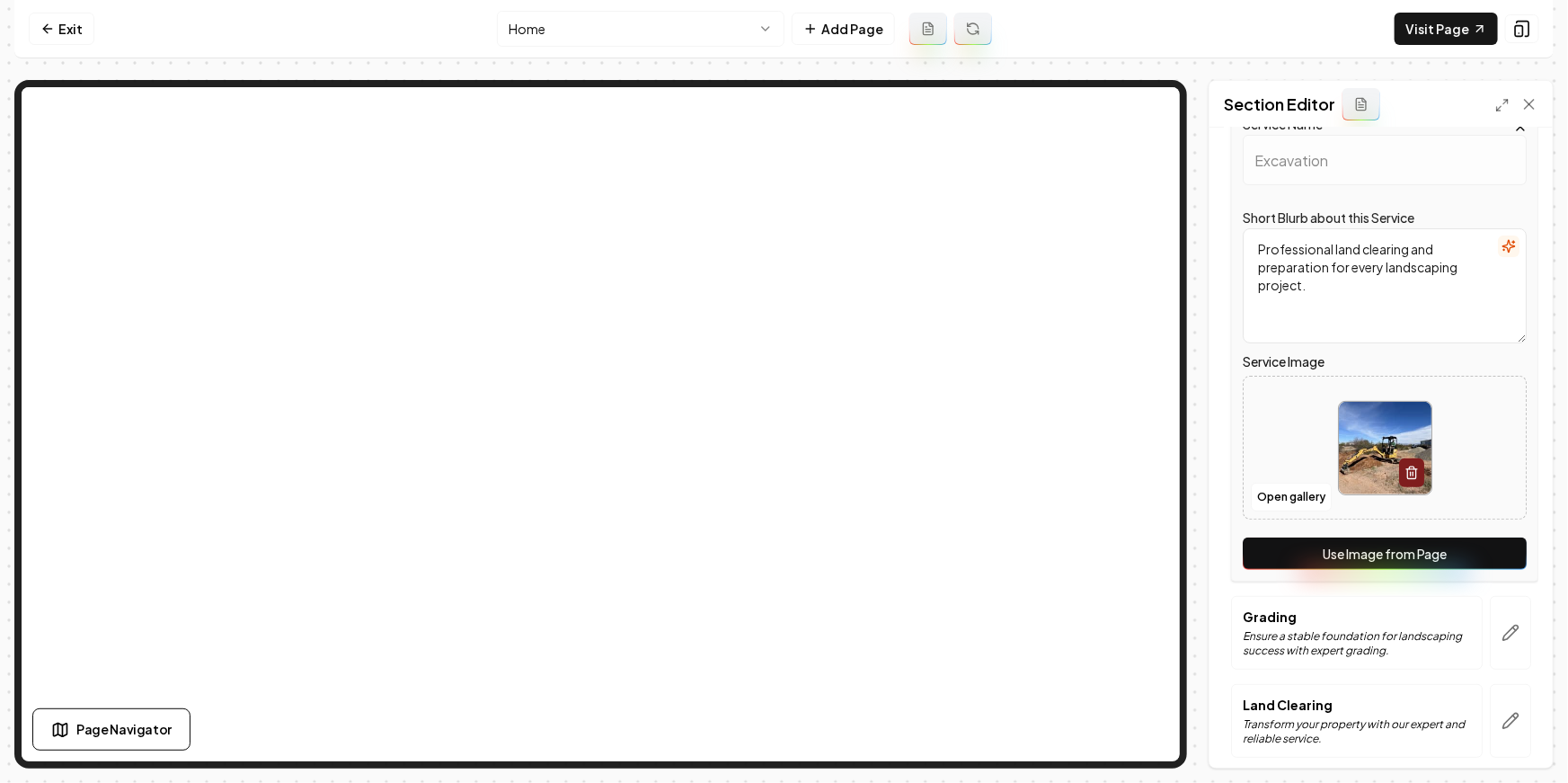
scroll to position [171, 0]
click at [712, 30] on html "Computer Required This feature is only available on a computer. Please switch t…" at bounding box center [784, 392] width 1568 height 783
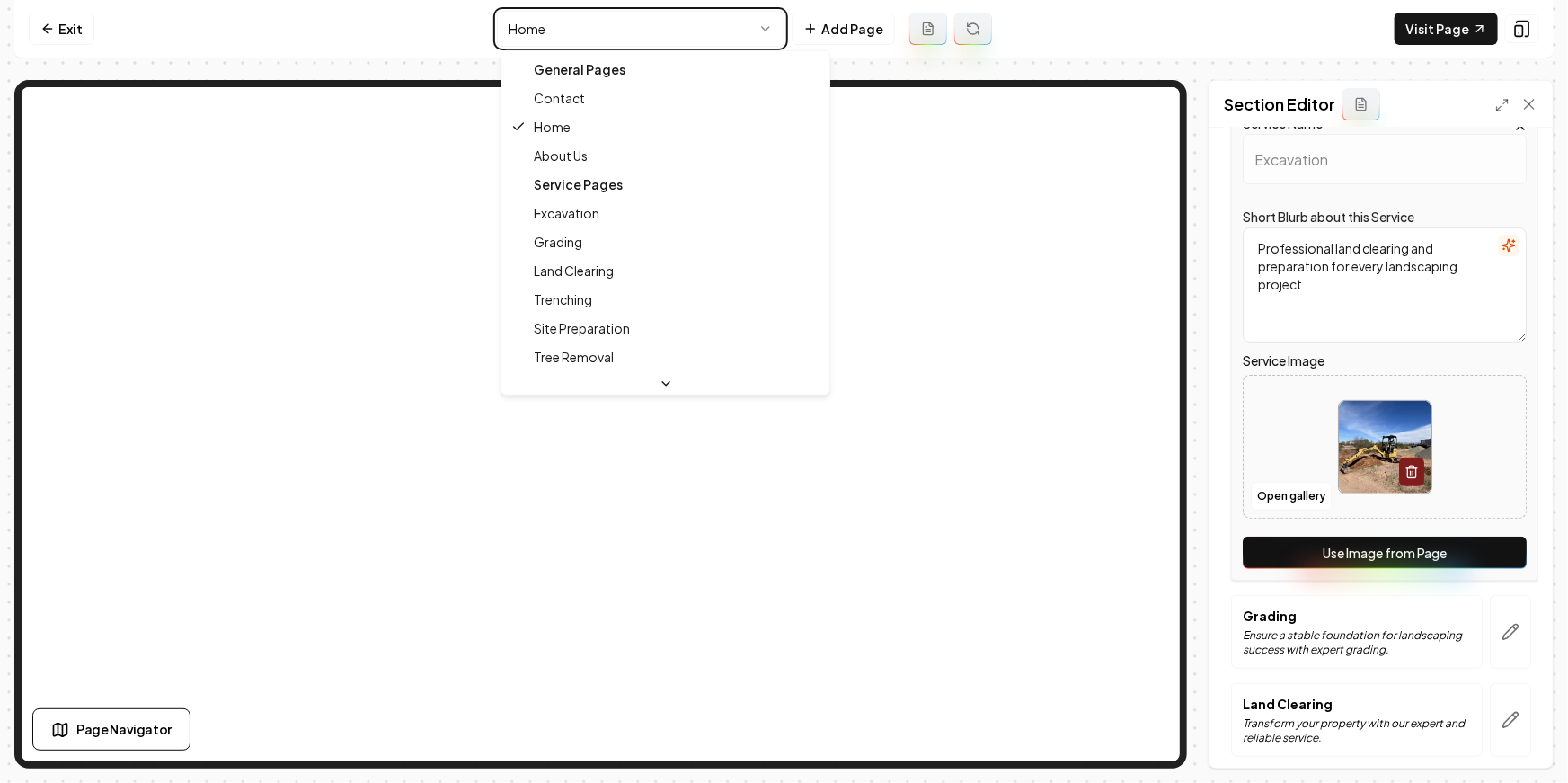
click at [713, 28] on html "Computer Required This feature is only available on a computer. Please switch t…" at bounding box center [784, 392] width 1568 height 783
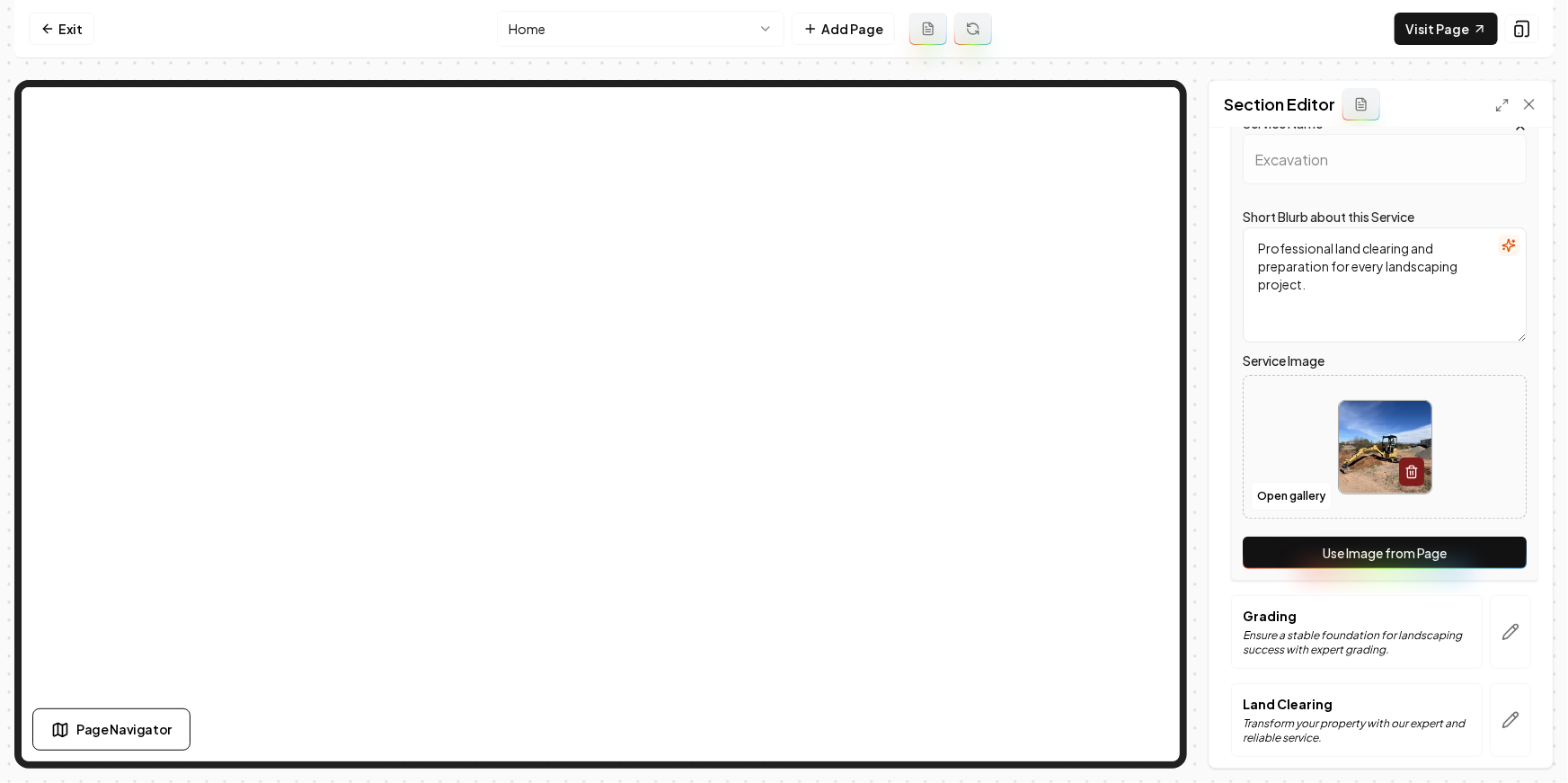
click at [682, 33] on html "Computer Required This feature is only available on a computer. Please switch t…" at bounding box center [784, 392] width 1568 height 783
click at [608, 24] on html "Computer Required This feature is only available on a computer. Please switch t…" at bounding box center [784, 392] width 1568 height 783
drag, startPoint x: 876, startPoint y: 71, endPoint x: 834, endPoint y: 63, distance: 42.8
click at [875, 71] on html "Computer Required This feature is only available on a computer. Please switch t…" at bounding box center [784, 392] width 1568 height 783
click at [588, 31] on html "Computer Required This feature is only available on a computer. Please switch t…" at bounding box center [784, 392] width 1568 height 783
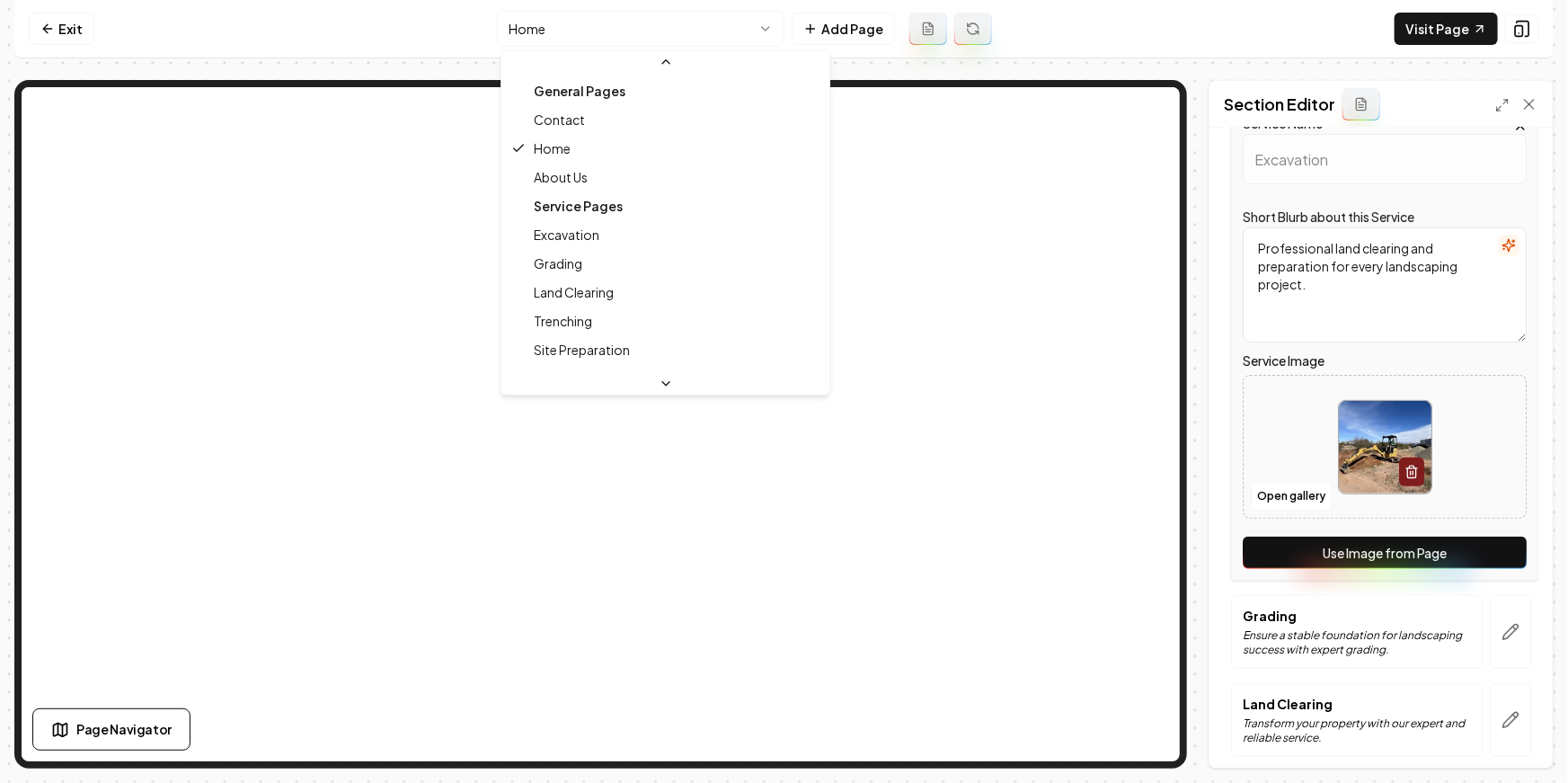
scroll to position [86, 0]
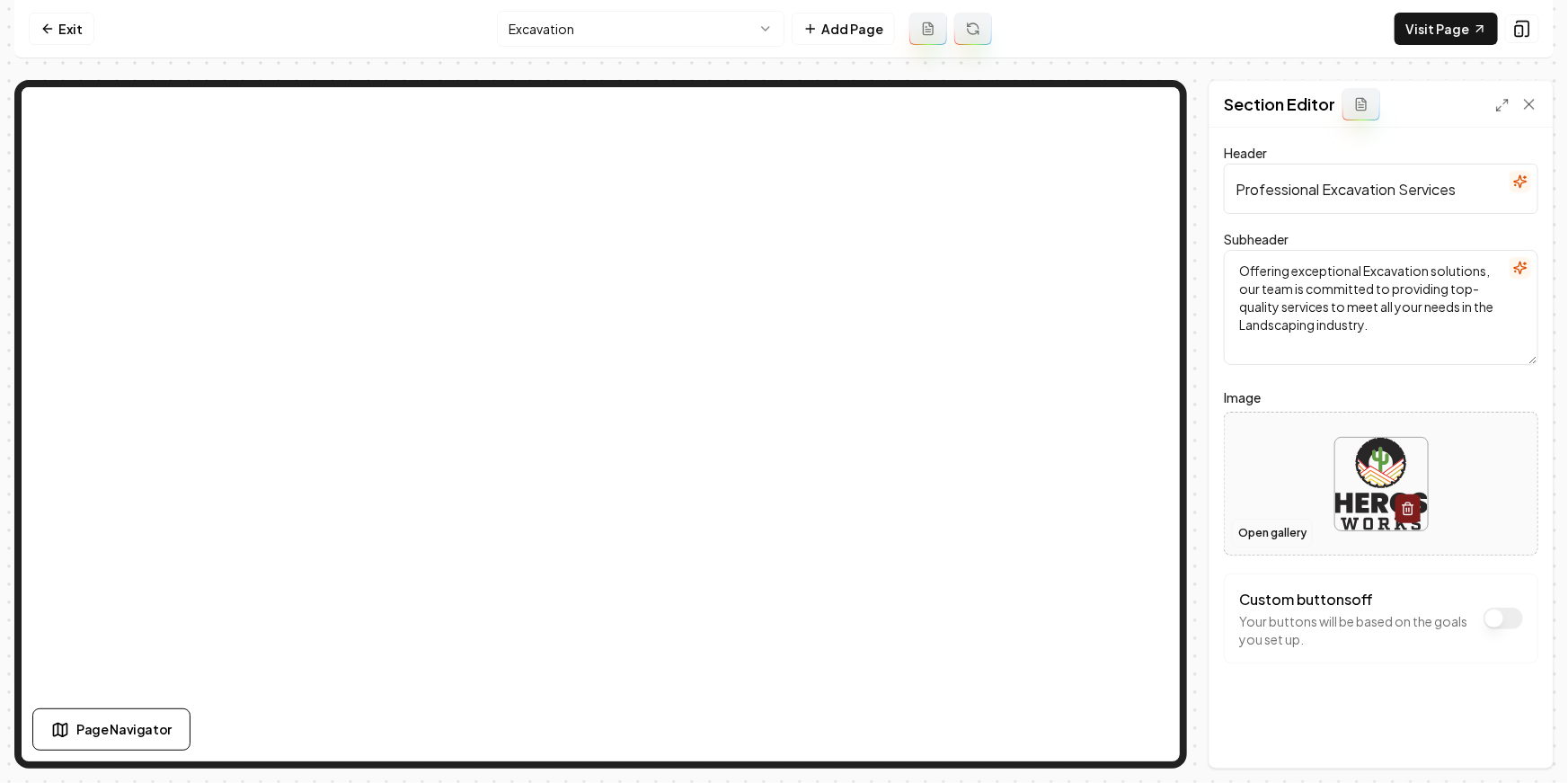
click at [1291, 530] on button "Open gallery" at bounding box center [1273, 533] width 81 height 29
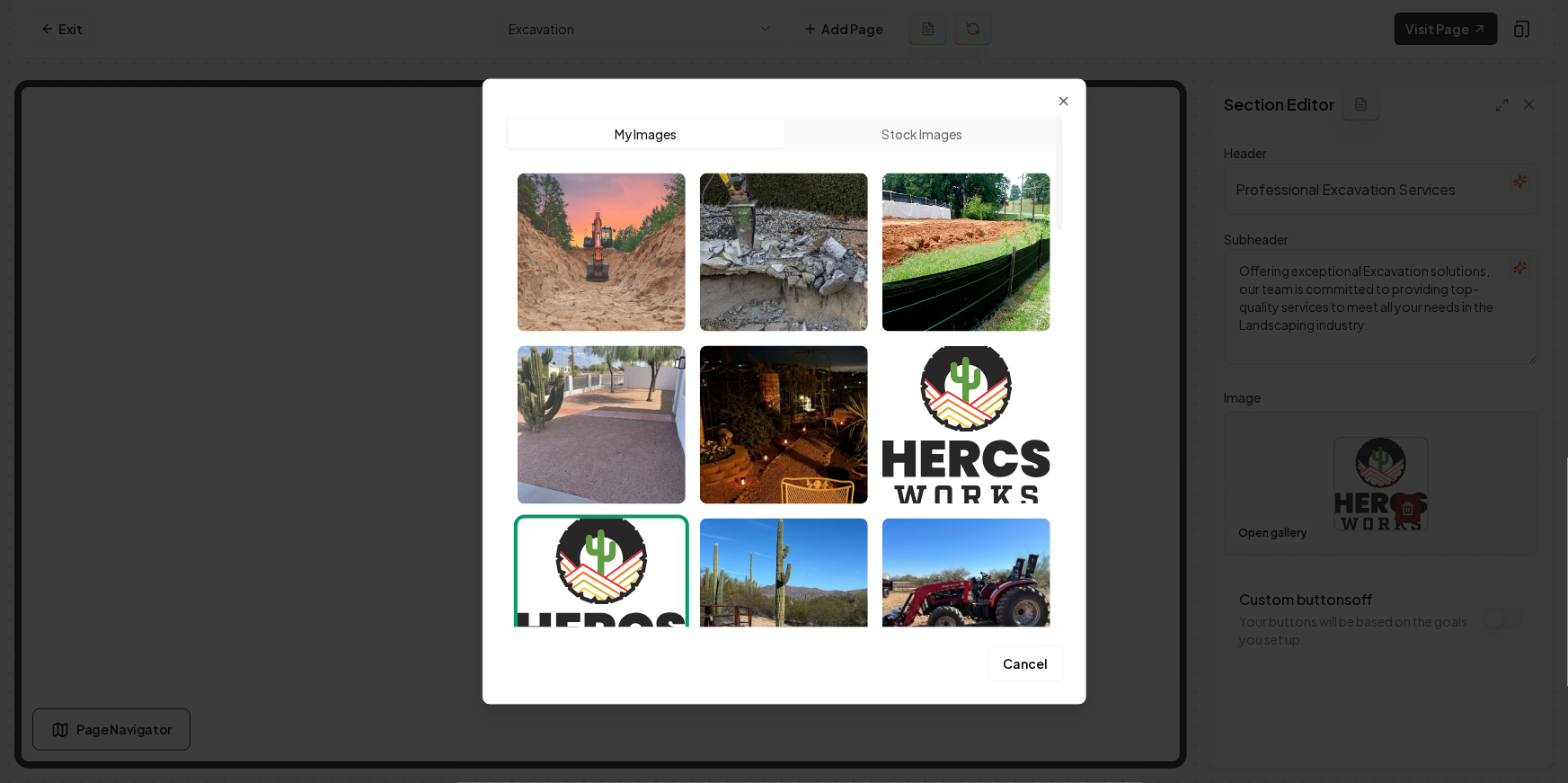
click at [662, 295] on img "Select image image_68a8b7ef5c7cd75eb88e1619.jpg" at bounding box center [601, 251] width 168 height 158
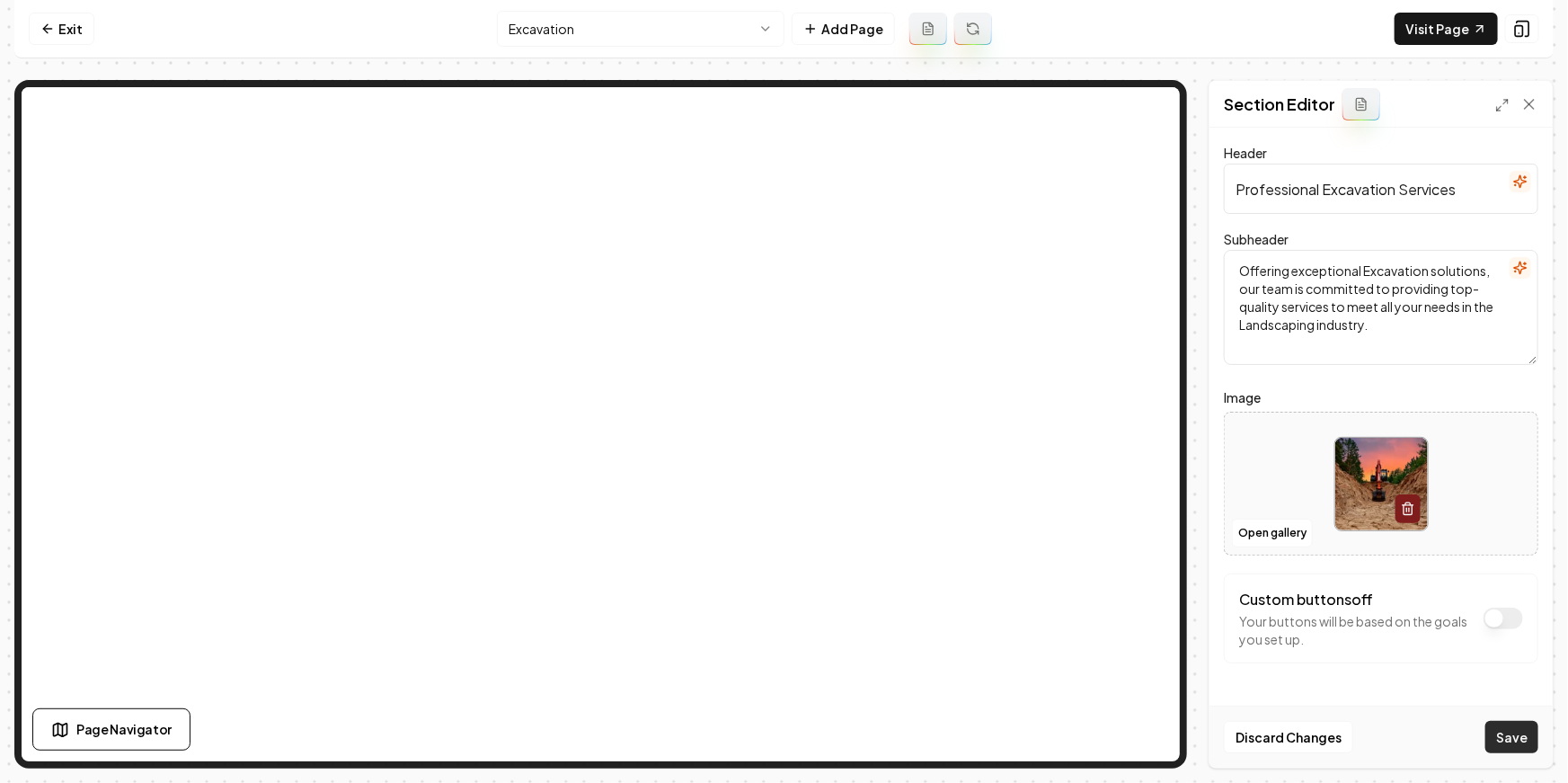
click at [1396, 748] on button "Save" at bounding box center [1512, 737] width 53 height 32
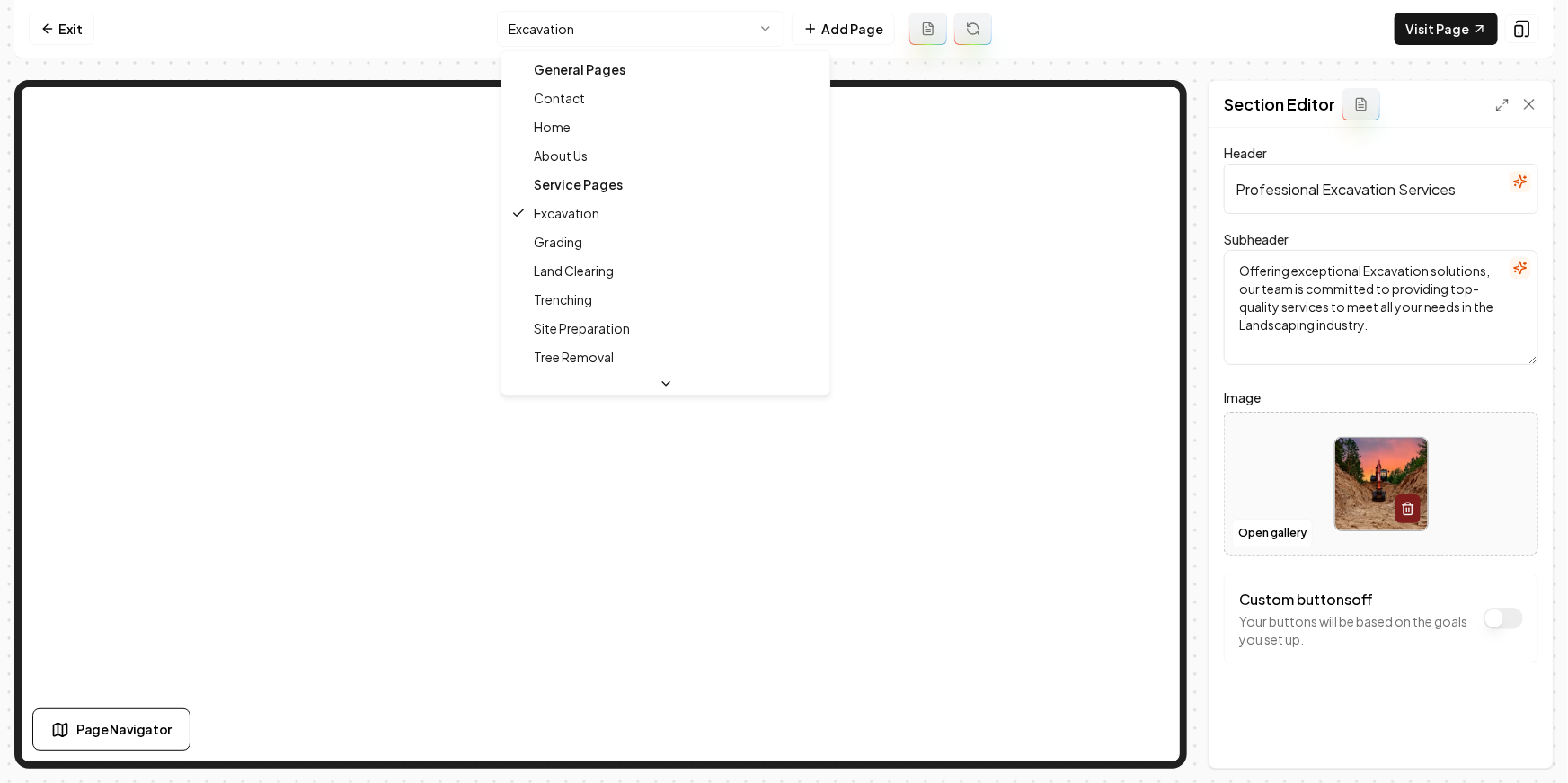
click at [538, 15] on html "Computer Required This feature is only available on a computer. Please switch t…" at bounding box center [784, 392] width 1568 height 783
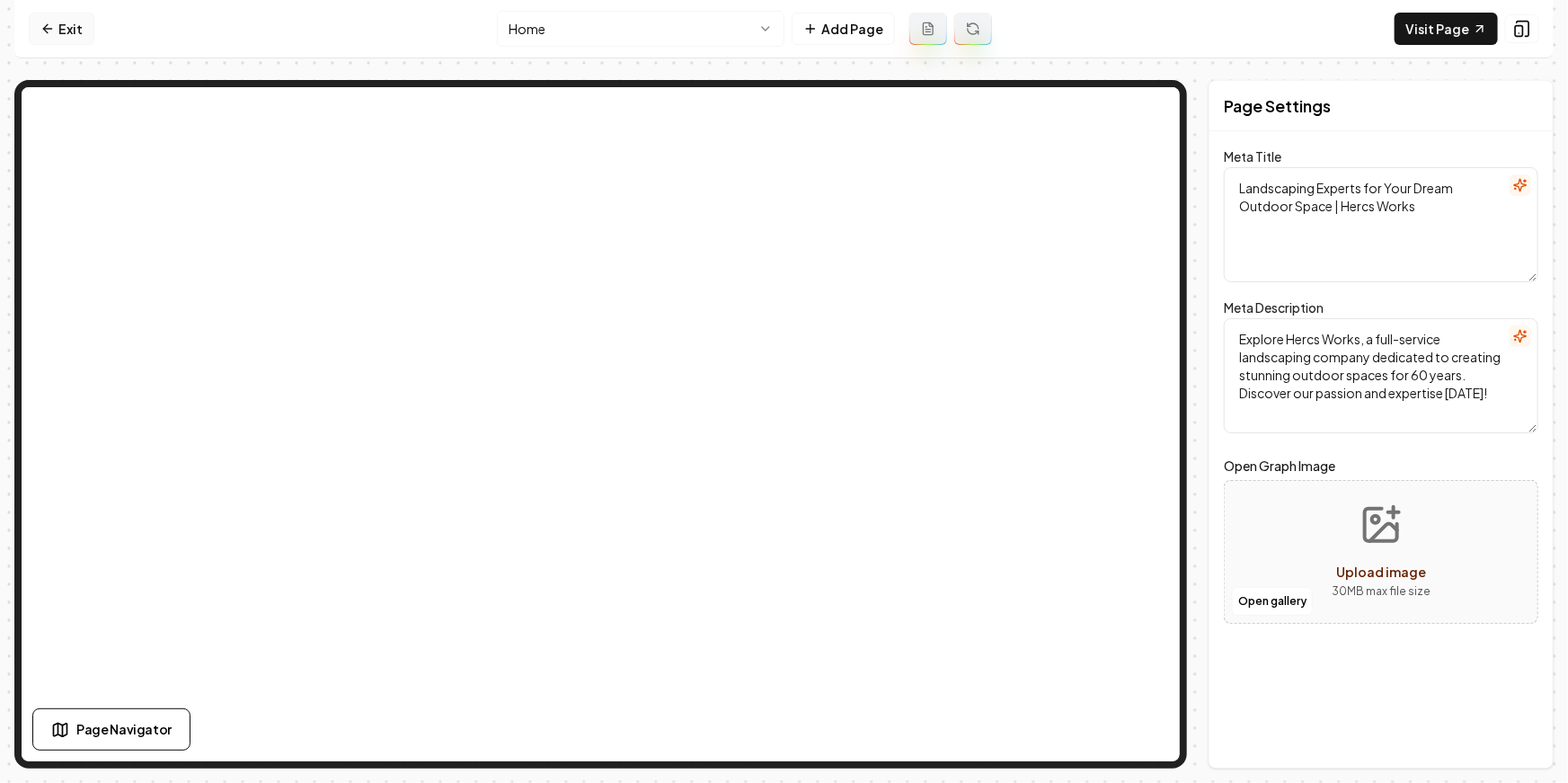
click at [74, 33] on link "Exit" at bounding box center [62, 28] width 66 height 32
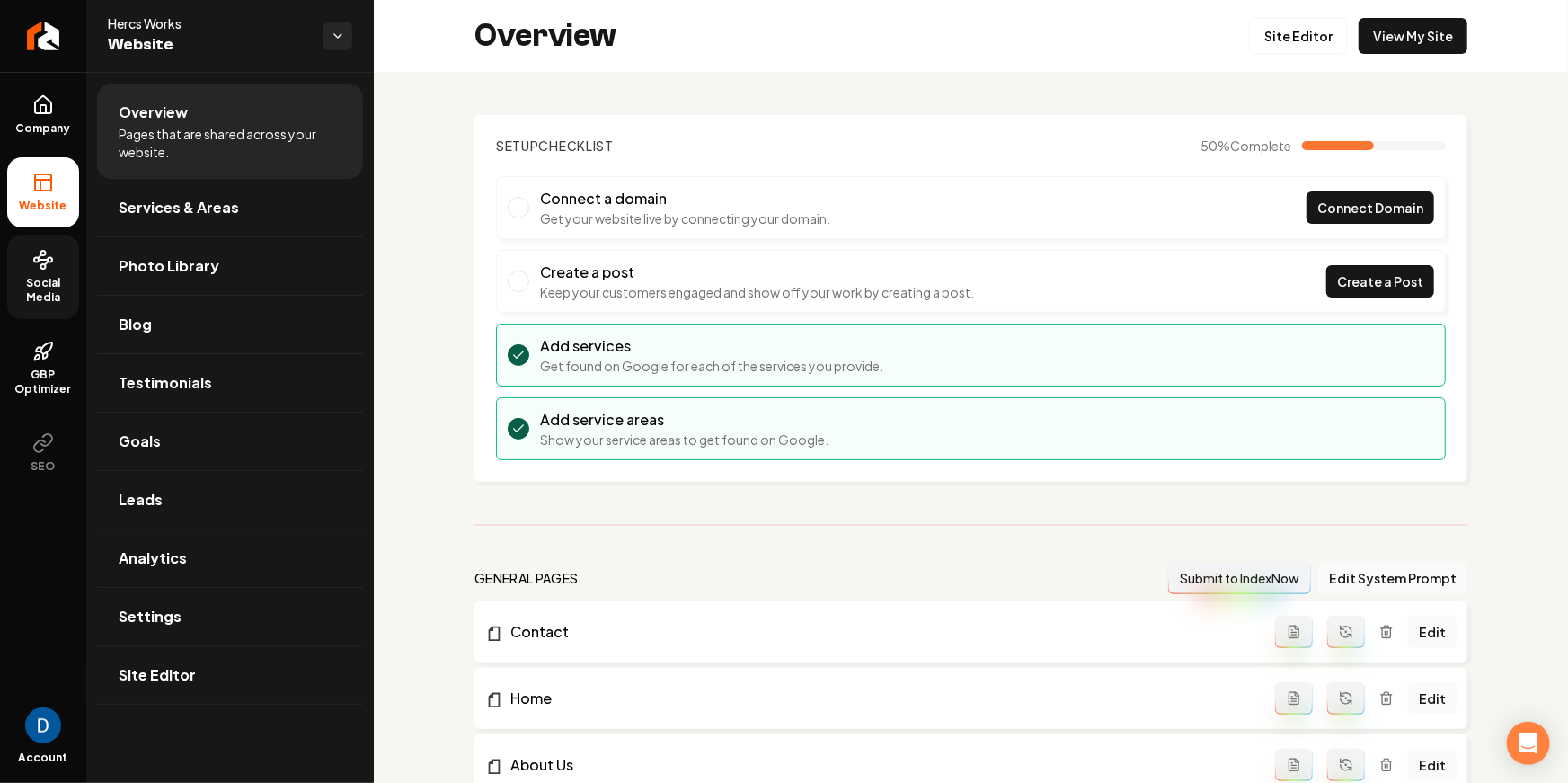
click at [44, 285] on span "Social Media" at bounding box center [43, 290] width 71 height 29
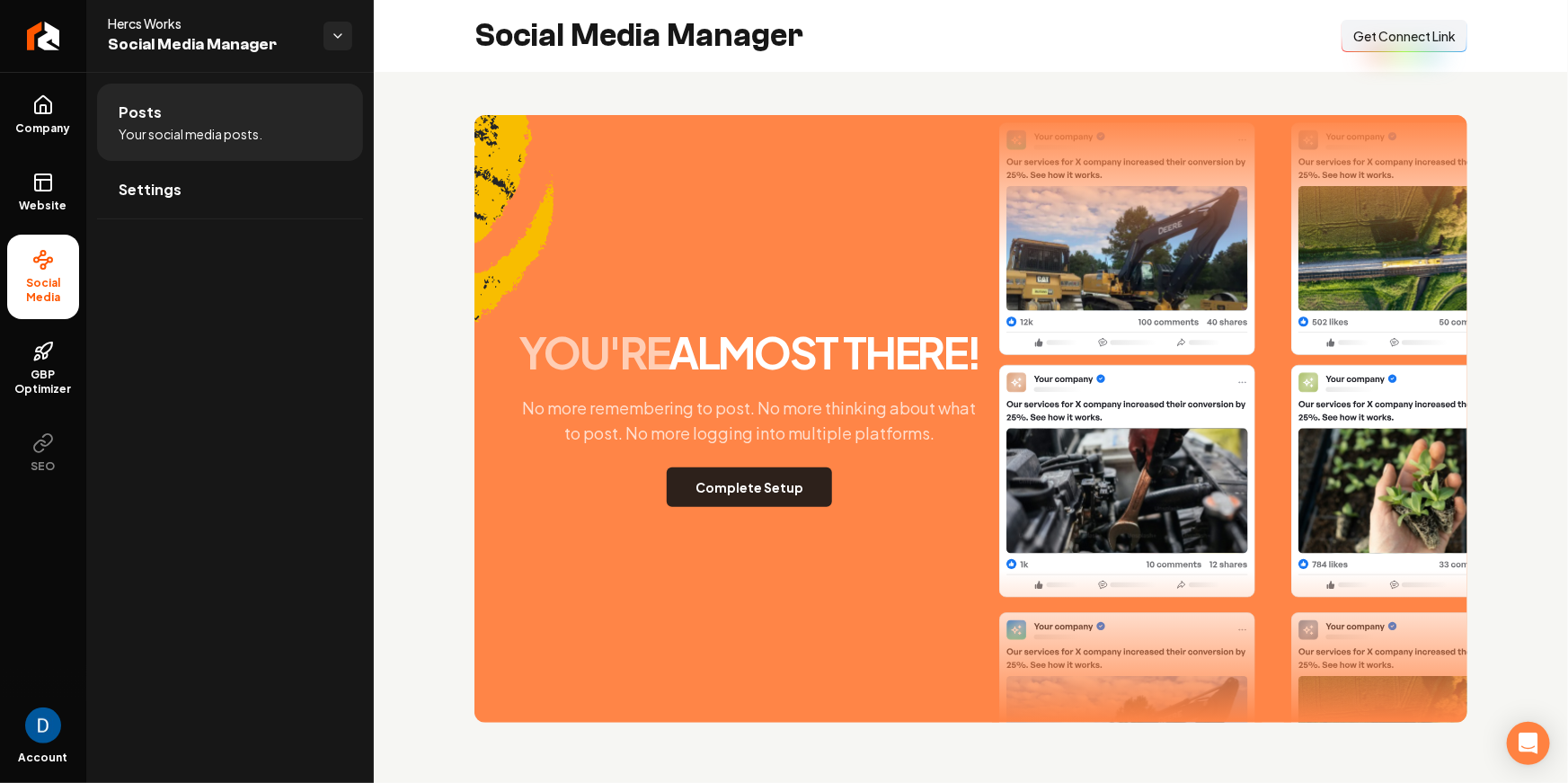
click at [799, 480] on button "Complete Setup" at bounding box center [750, 487] width 166 height 40
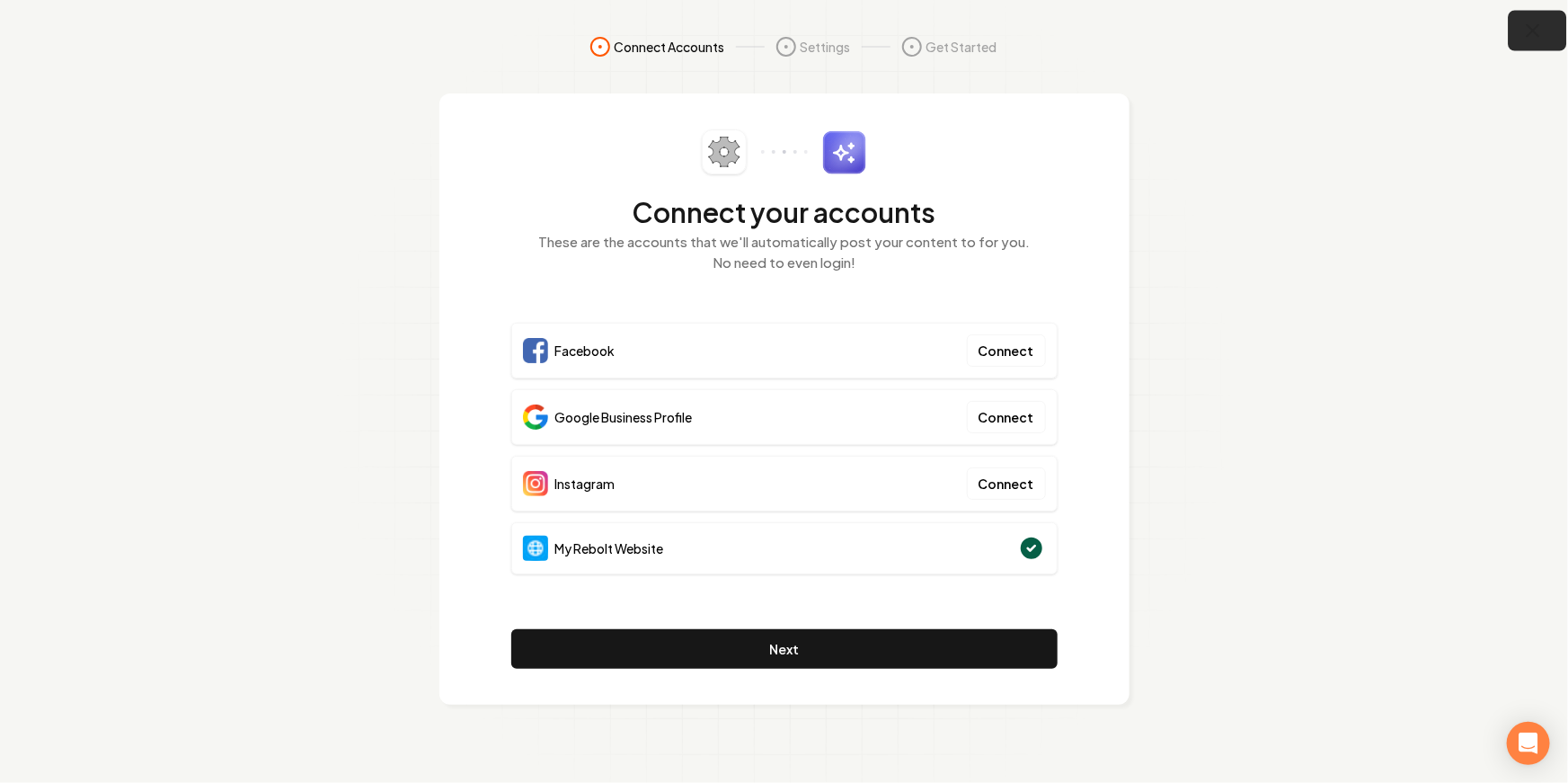
click at [1396, 28] on icon "button" at bounding box center [1533, 31] width 23 height 23
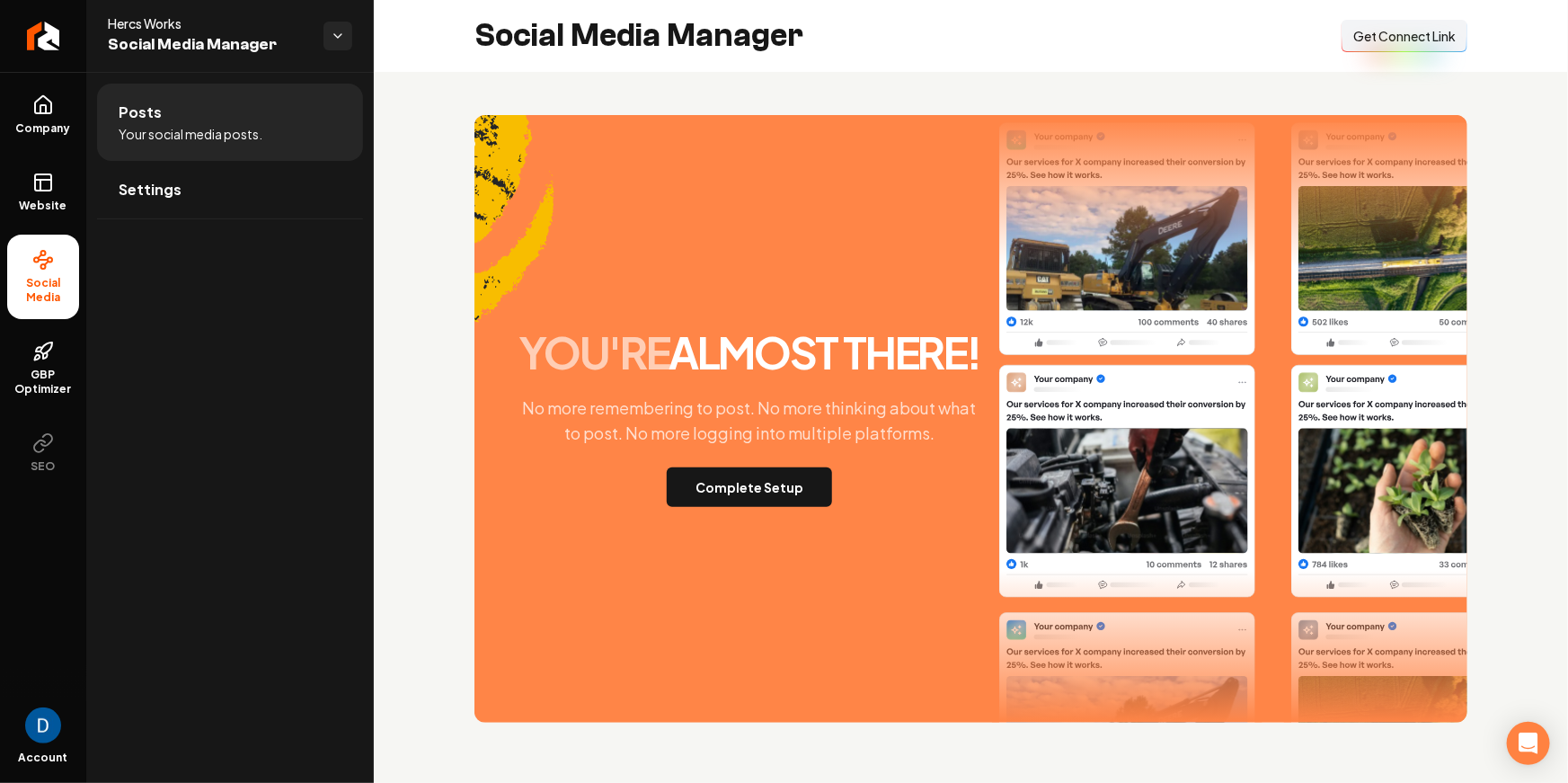
click at [1396, 41] on span "Get Connect Link" at bounding box center [1404, 36] width 103 height 18
click at [1396, 43] on span "Get Connect Link" at bounding box center [1404, 36] width 103 height 18
click at [1396, 37] on span "Get Connect Link" at bounding box center [1404, 36] width 103 height 18
drag, startPoint x: 49, startPoint y: 296, endPoint x: 56, endPoint y: 292, distance: 8.1
click at [49, 296] on span "Social Media" at bounding box center [43, 290] width 71 height 29
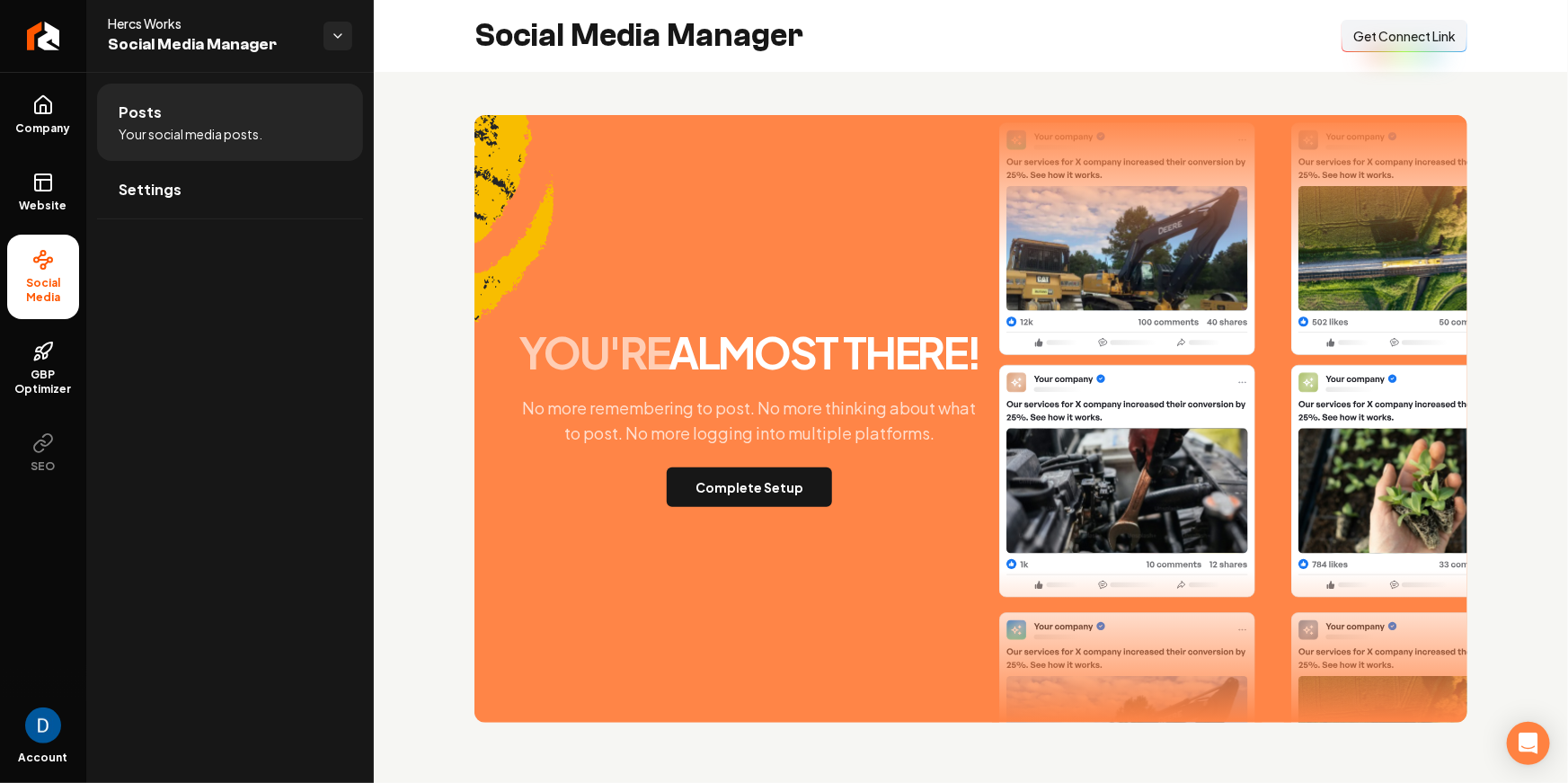
click at [102, 290] on div "Posts Your social media posts. Settings" at bounding box center [230, 427] width 288 height 711
click at [800, 489] on button "Complete Setup" at bounding box center [750, 487] width 166 height 40
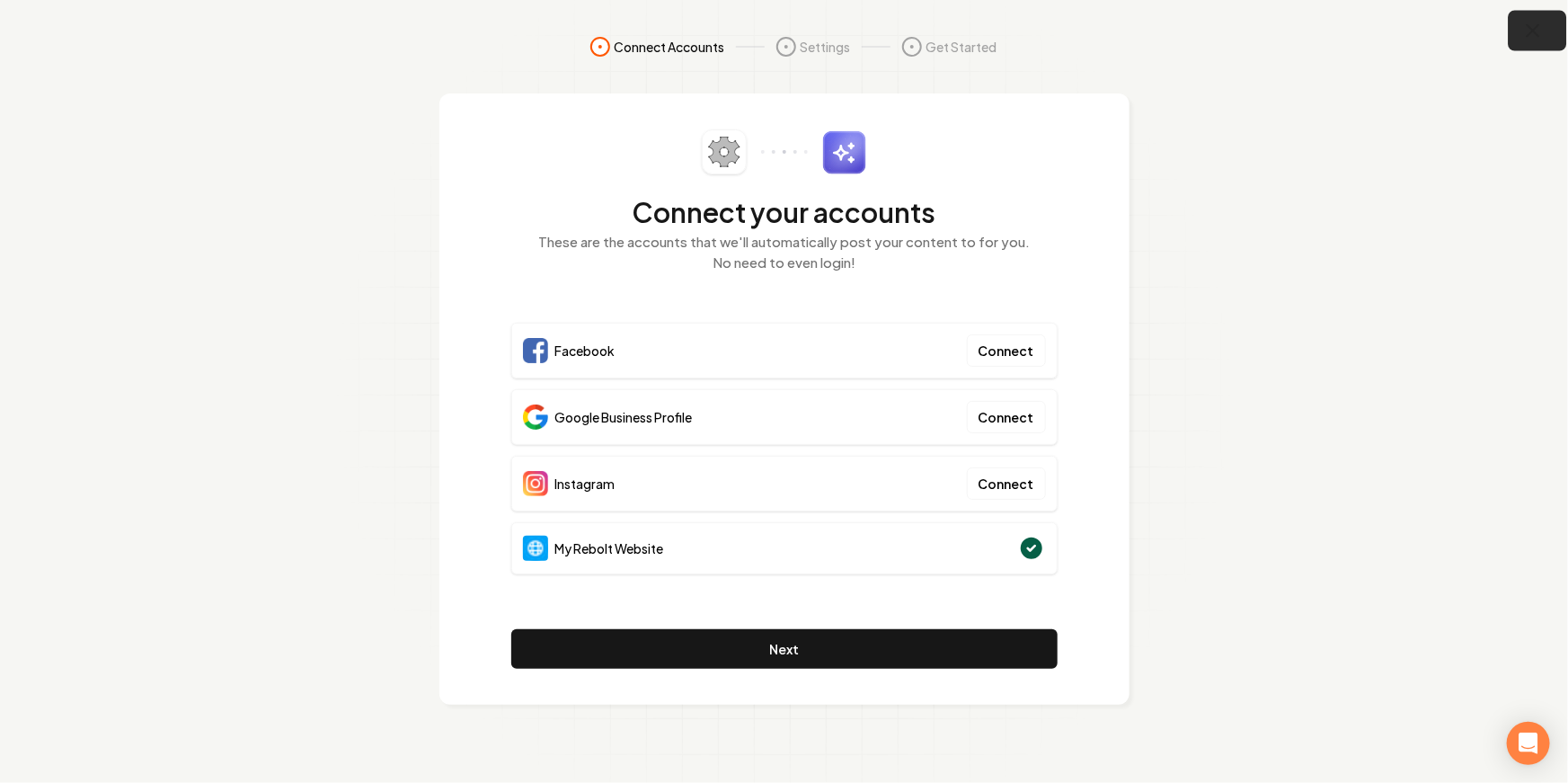
click at [1396, 36] on button "button" at bounding box center [1538, 30] width 58 height 40
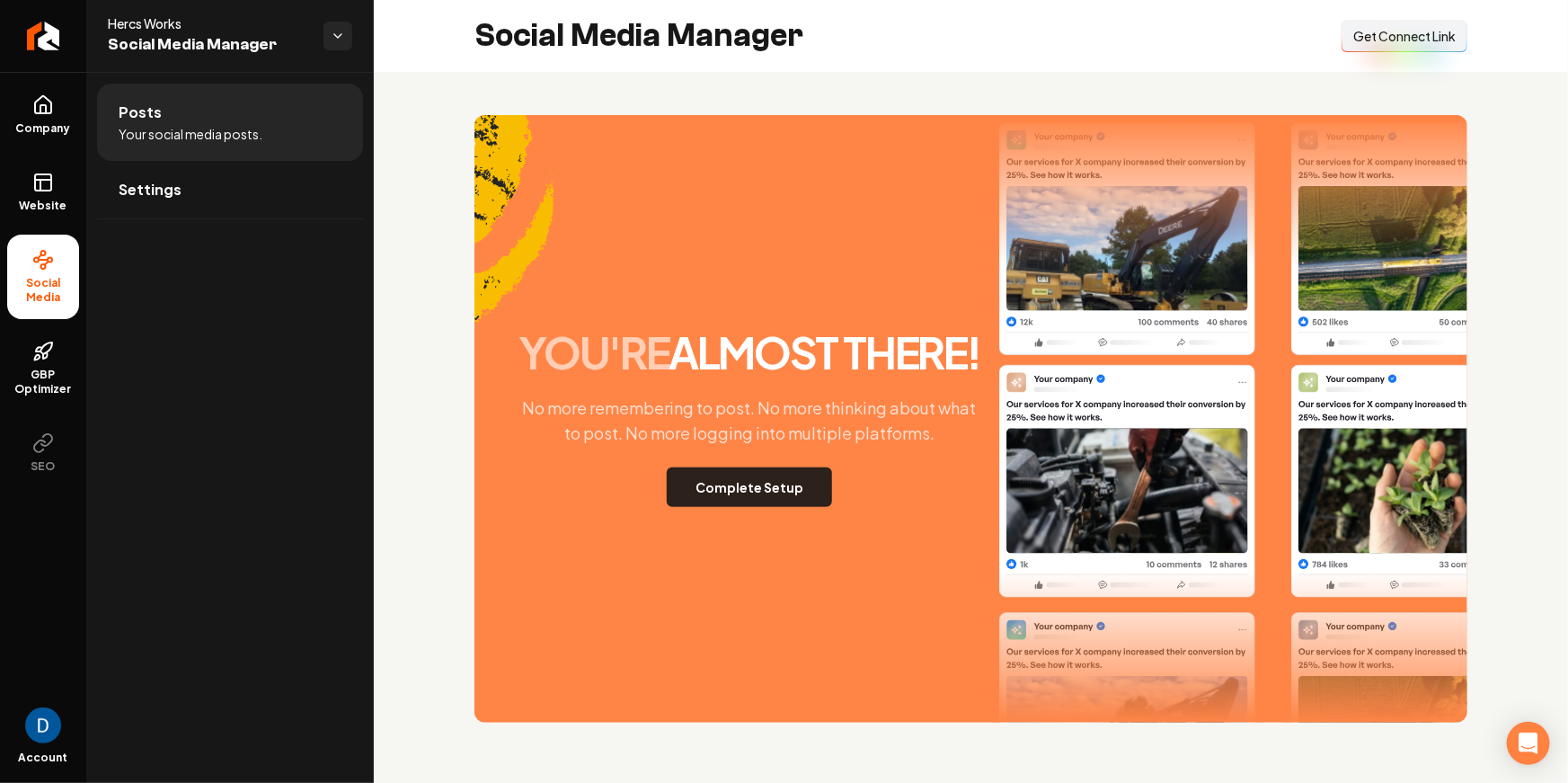
click at [743, 493] on button "Complete Setup" at bounding box center [750, 487] width 166 height 40
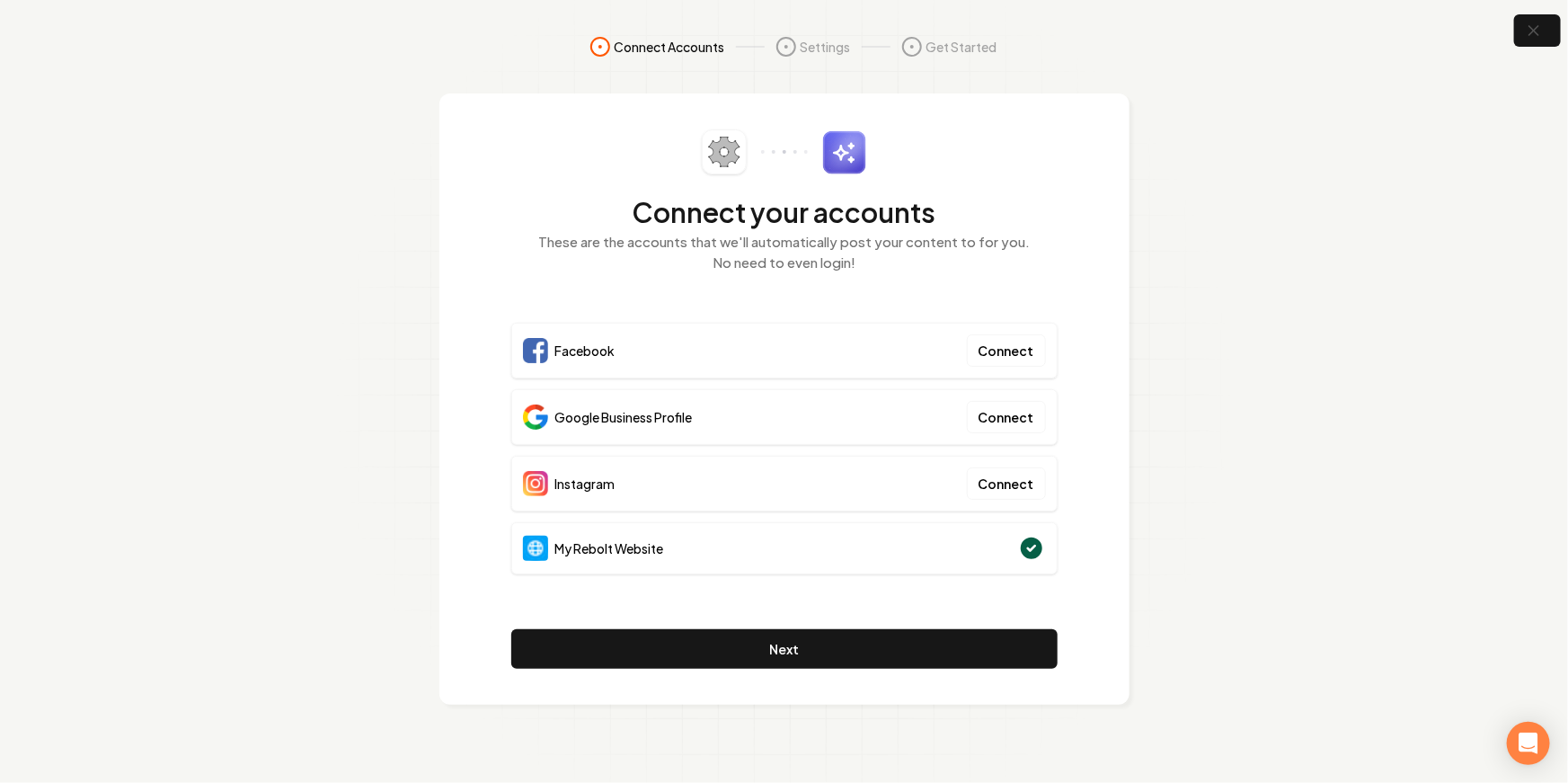
click at [579, 543] on span "My Rebolt Website" at bounding box center [610, 548] width 109 height 18
click at [587, 544] on span "My Rebolt Website" at bounding box center [610, 548] width 109 height 18
click at [628, 426] on div "Google Business Profile" at bounding box center [608, 417] width 170 height 25
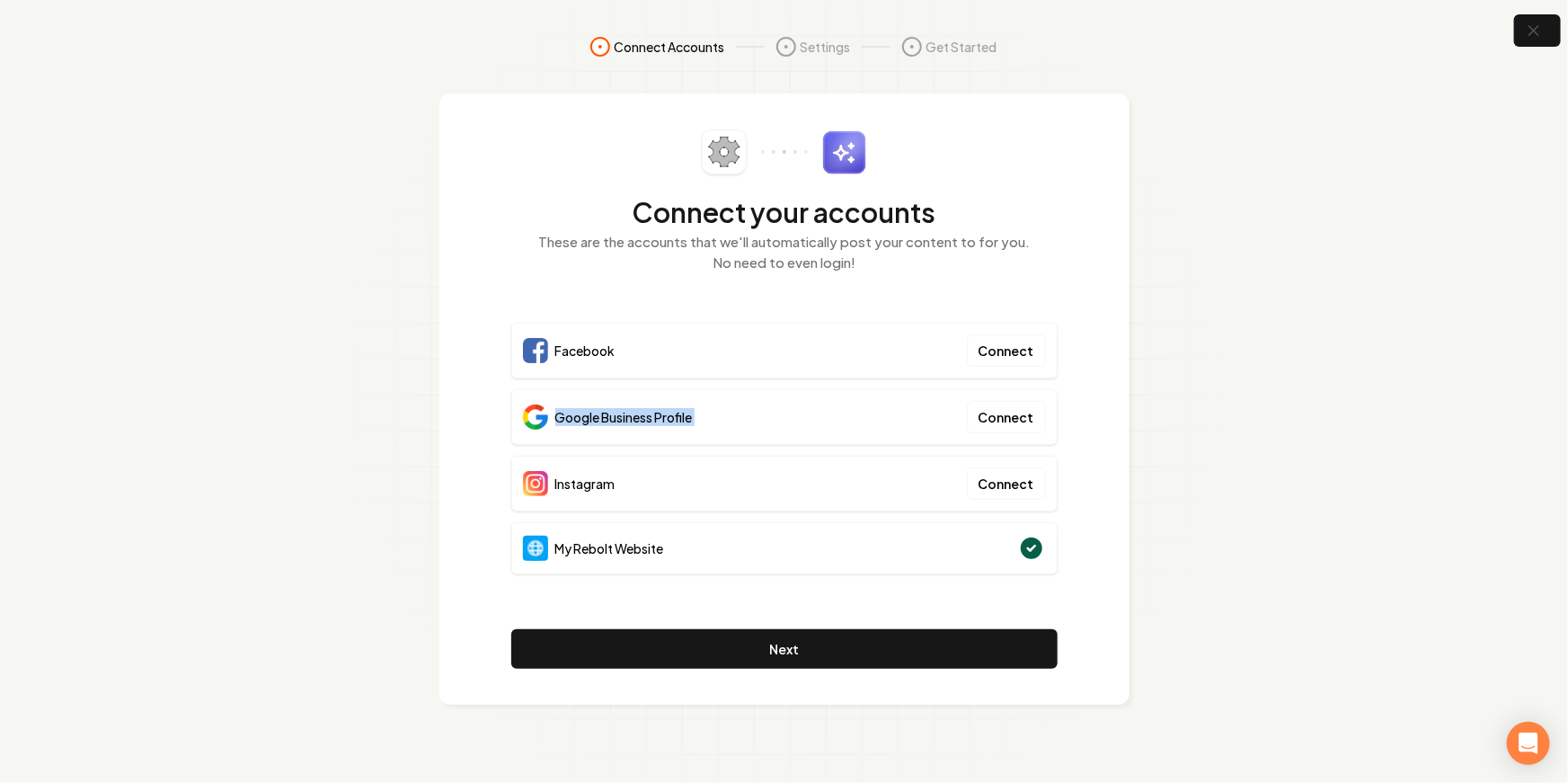
click at [628, 426] on div "Google Business Profile" at bounding box center [608, 417] width 170 height 25
click at [664, 554] on span "My Rebolt Website" at bounding box center [610, 548] width 109 height 18
click at [750, 408] on div "Google Business Profile Connect" at bounding box center [784, 417] width 546 height 56
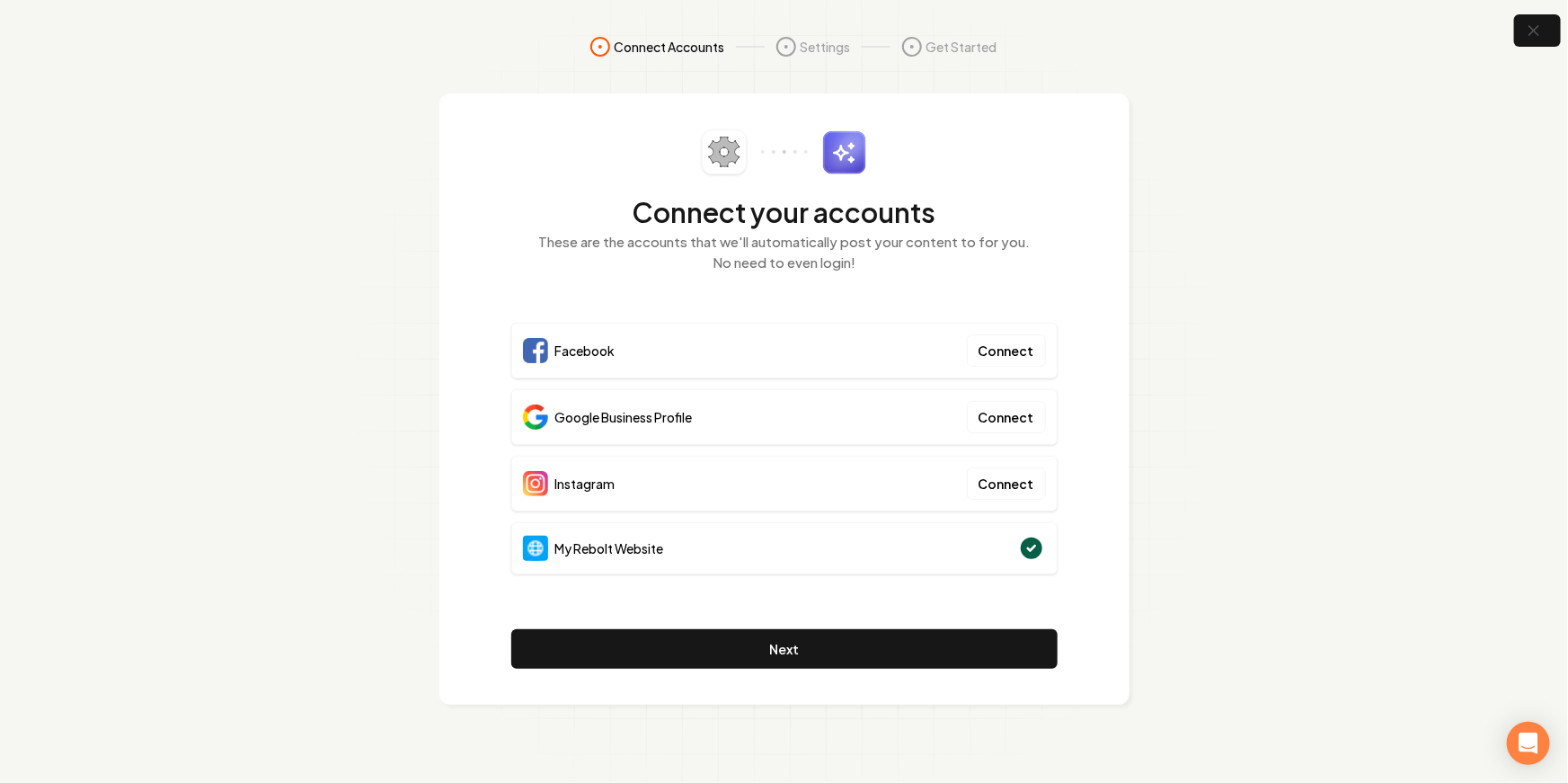
click at [752, 408] on div "Google Business Profile Connect" at bounding box center [784, 417] width 546 height 56
click at [700, 428] on div "Google Business Profile Connect" at bounding box center [784, 417] width 546 height 56
drag, startPoint x: 1453, startPoint y: 58, endPoint x: 1526, endPoint y: 60, distance: 73.0
click at [1396, 58] on section "Connect Accounts Settings Get Started Connect your accounts These are the accou…" at bounding box center [784, 392] width 1568 height 783
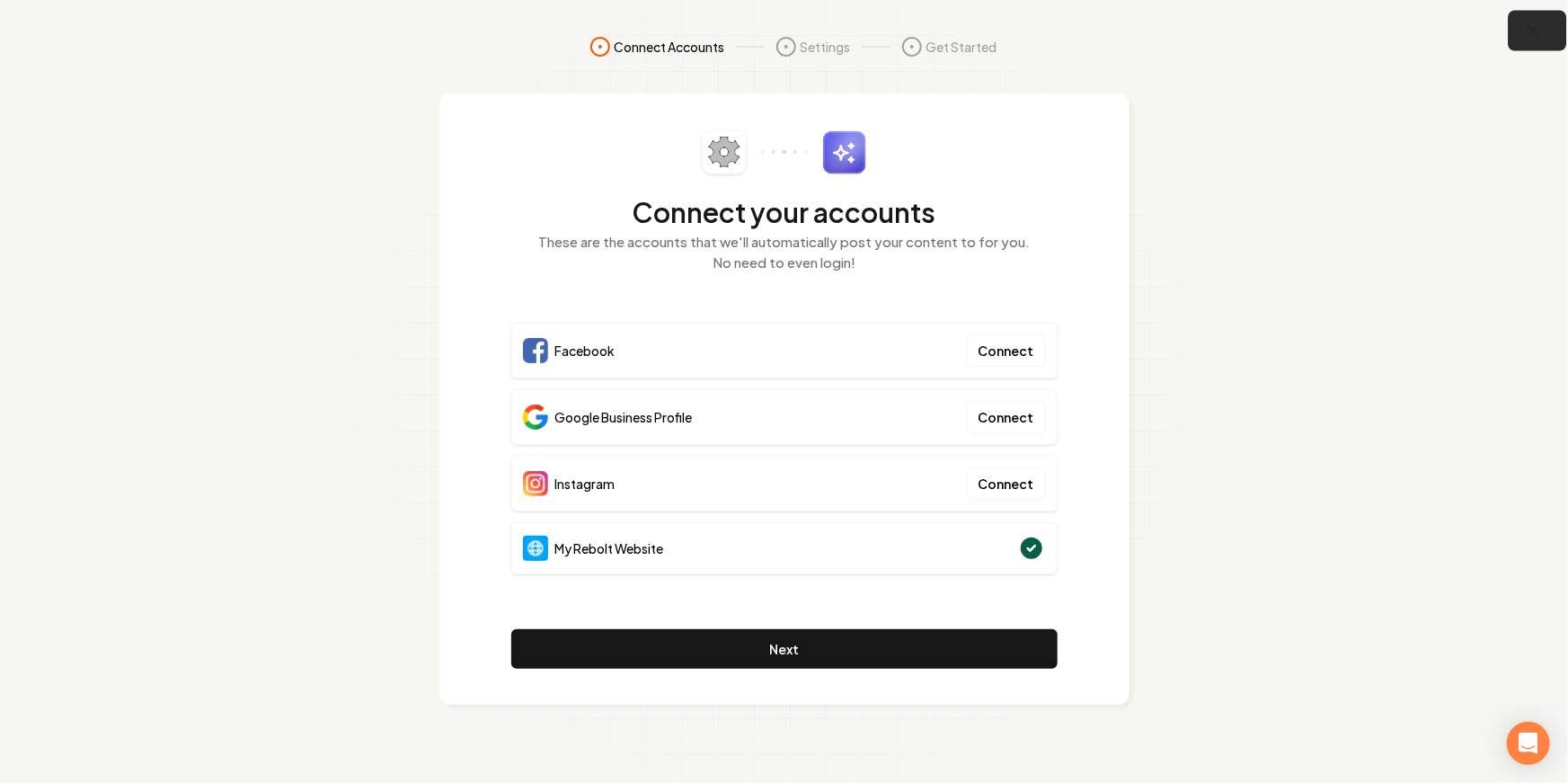
click at [1396, 29] on icon "button" at bounding box center [1533, 31] width 11 height 11
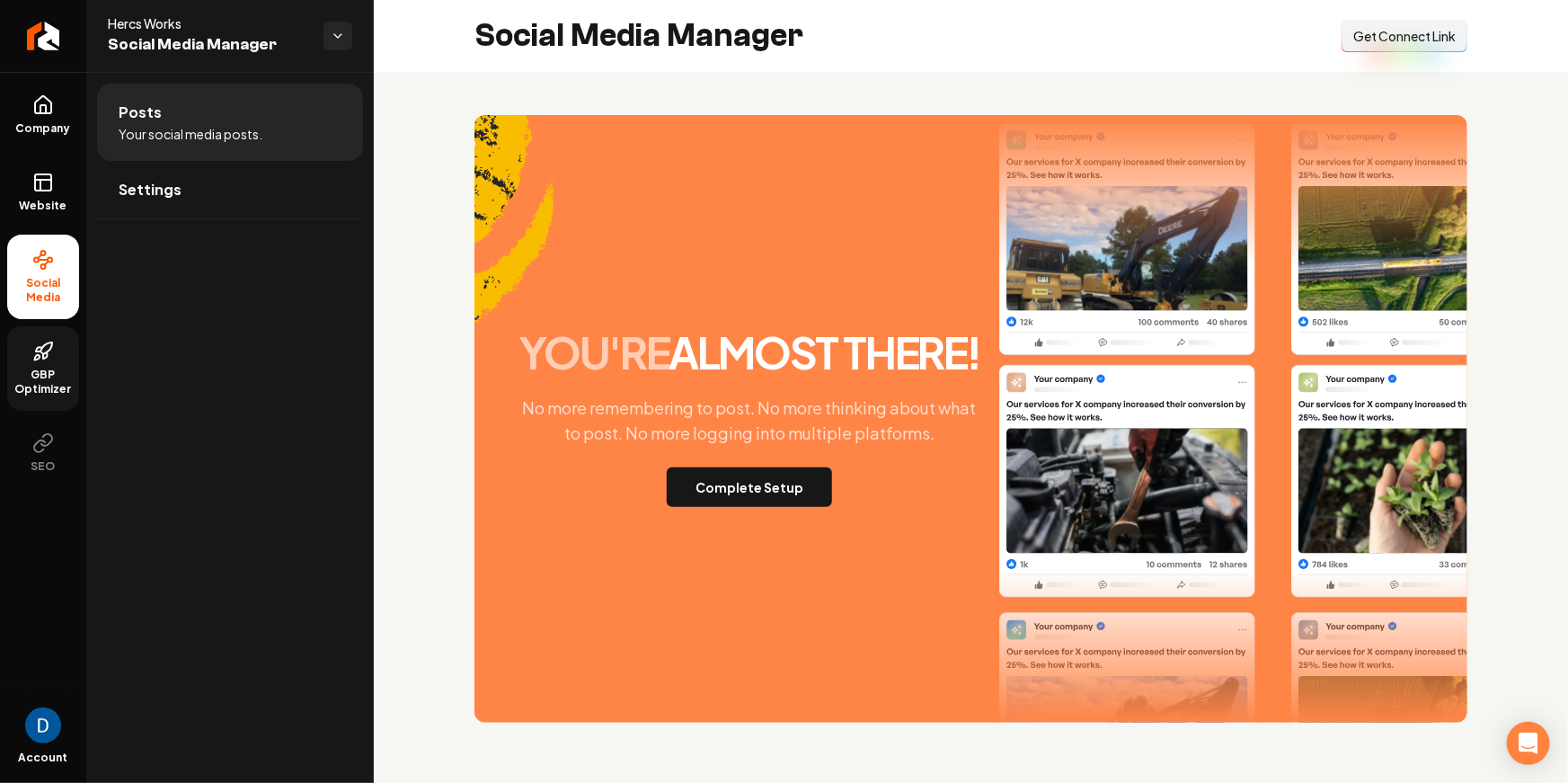
click at [48, 366] on link "GBP Optimizer" at bounding box center [43, 369] width 71 height 85
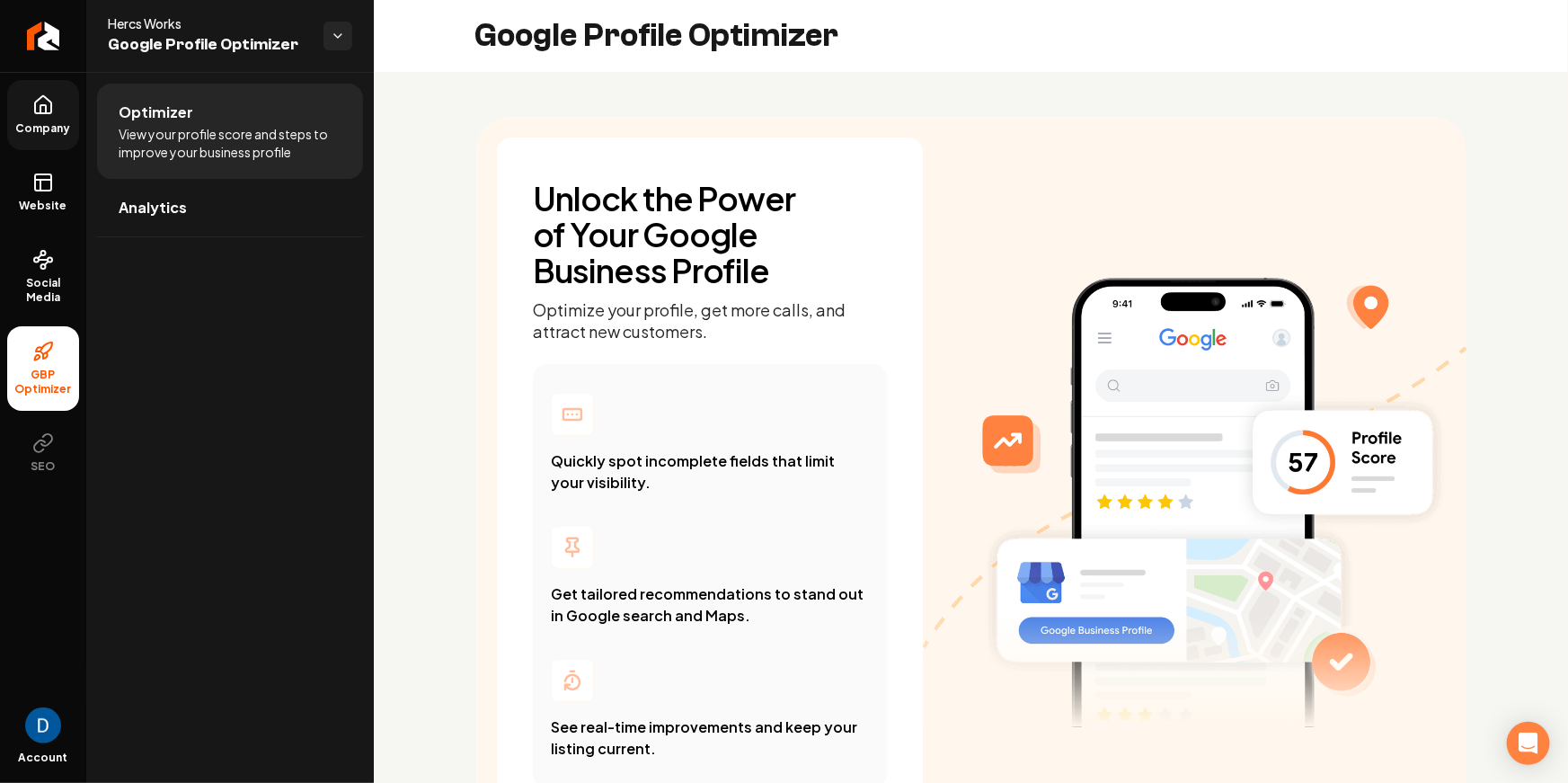
click at [53, 108] on icon at bounding box center [42, 104] width 22 height 22
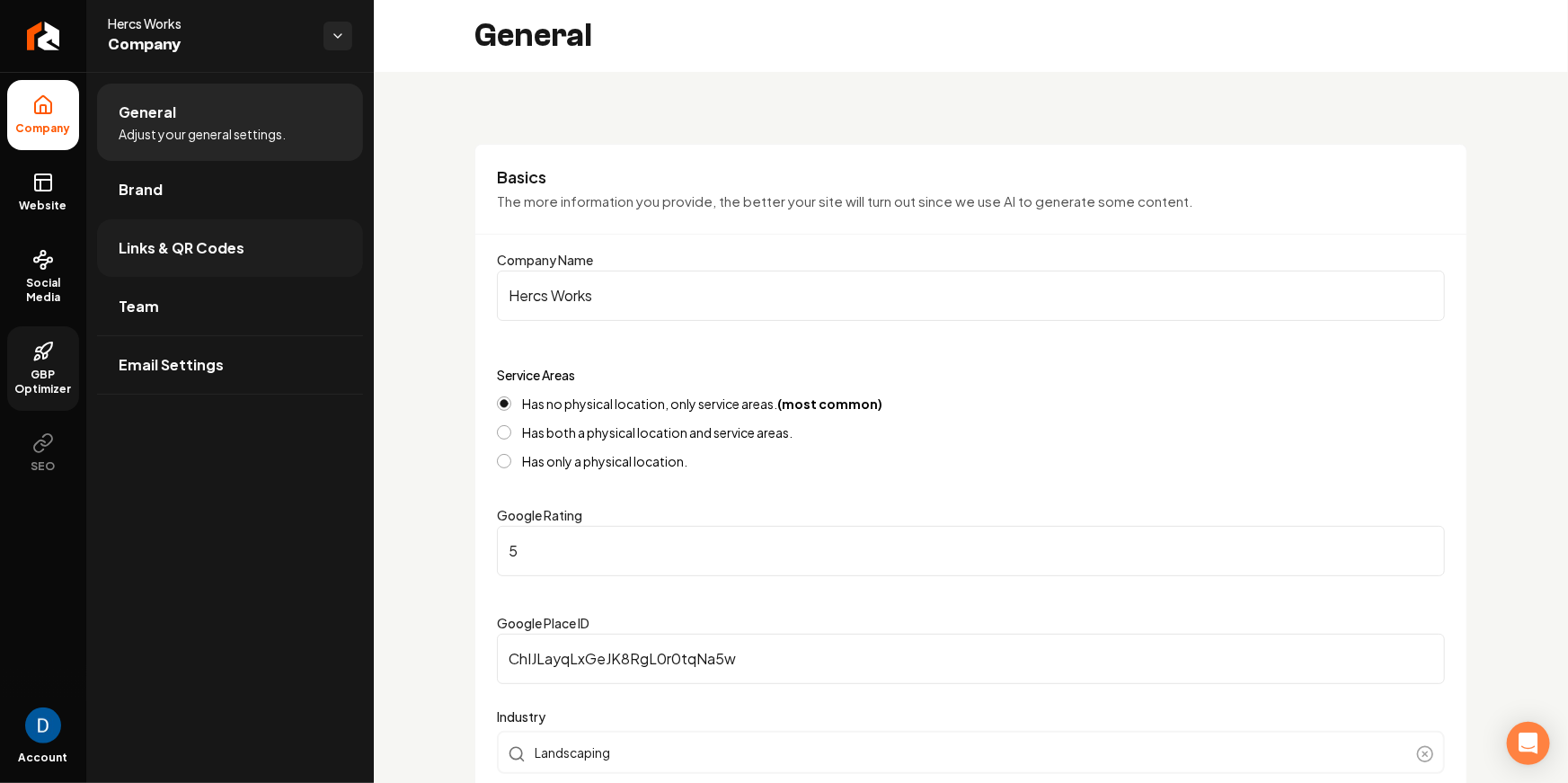
click at [250, 247] on link "Links & QR Codes" at bounding box center [230, 248] width 266 height 57
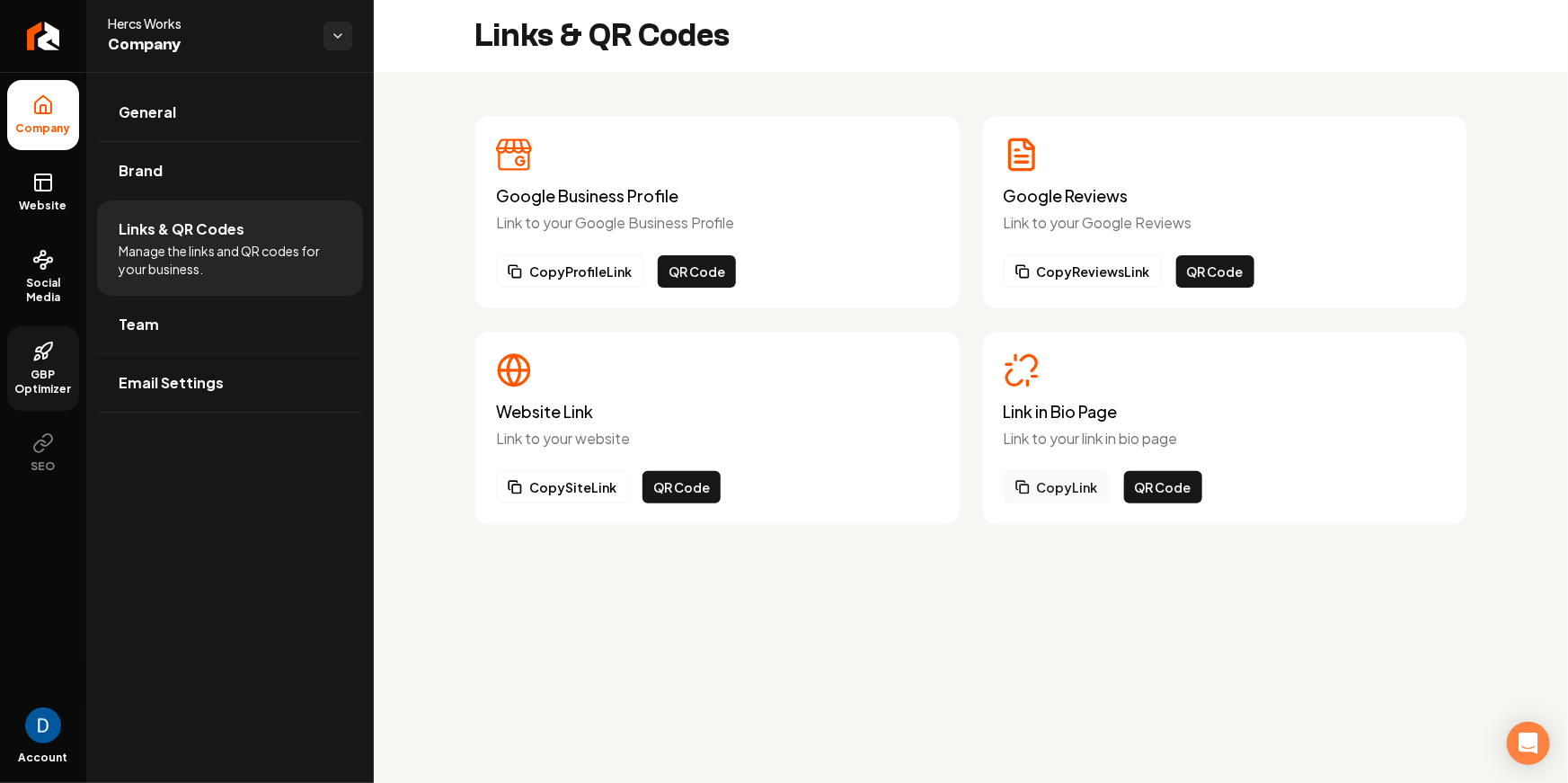
click at [1079, 495] on button "Copy Link" at bounding box center [1056, 487] width 106 height 32
click at [40, 202] on span "Website" at bounding box center [43, 205] width 62 height 14
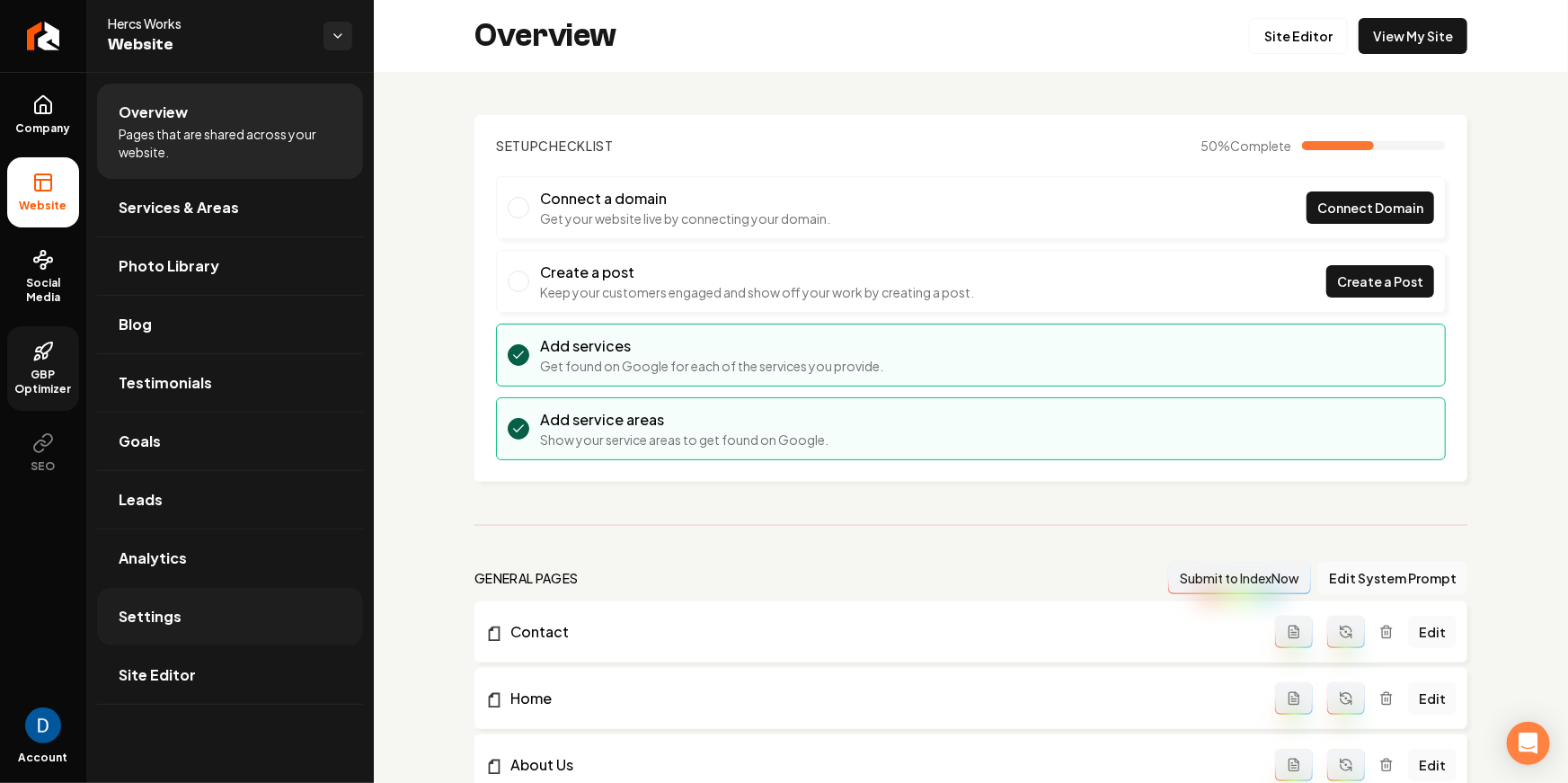
click at [214, 612] on link "Settings" at bounding box center [230, 616] width 266 height 57
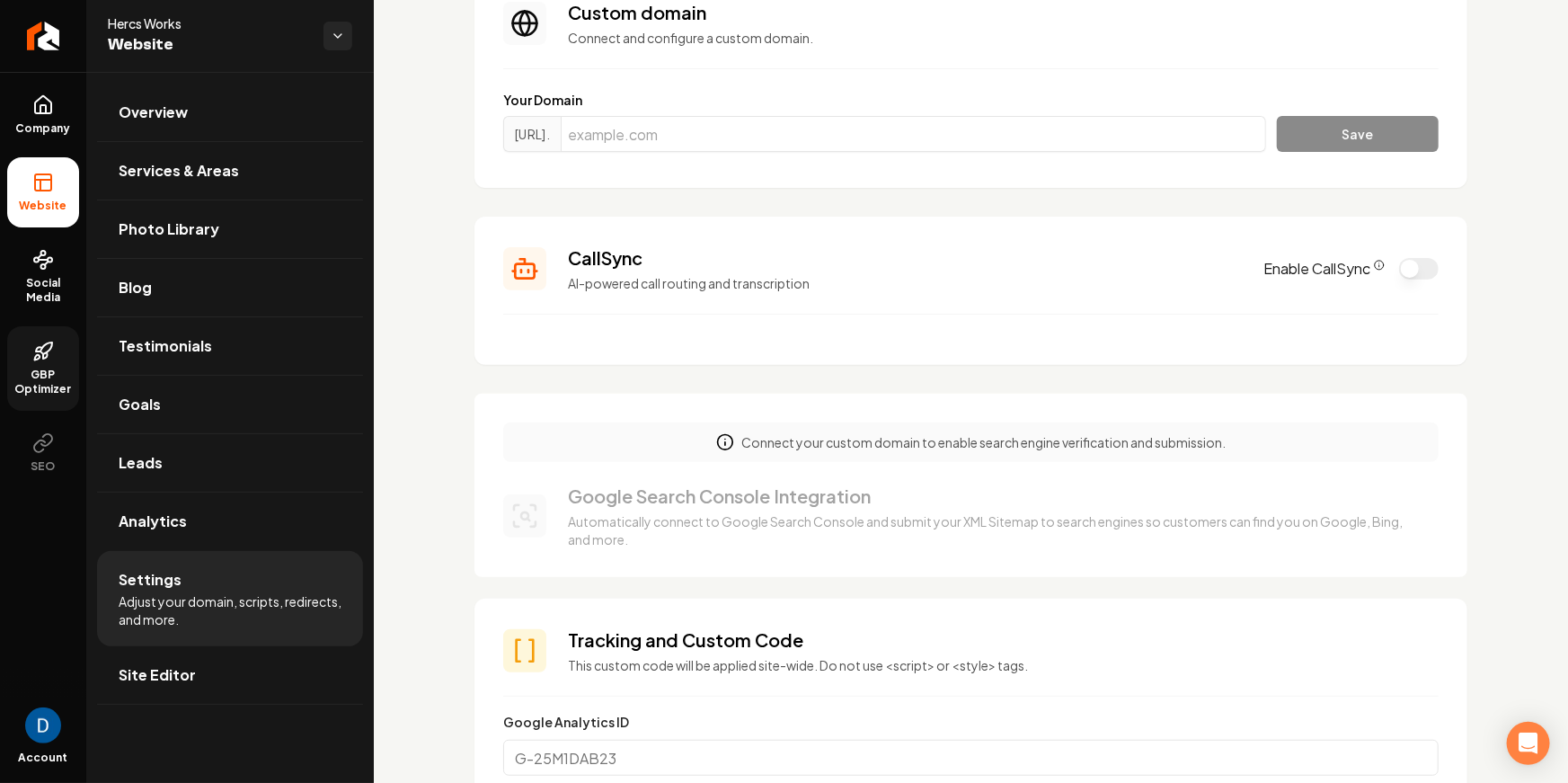
scroll to position [138, 0]
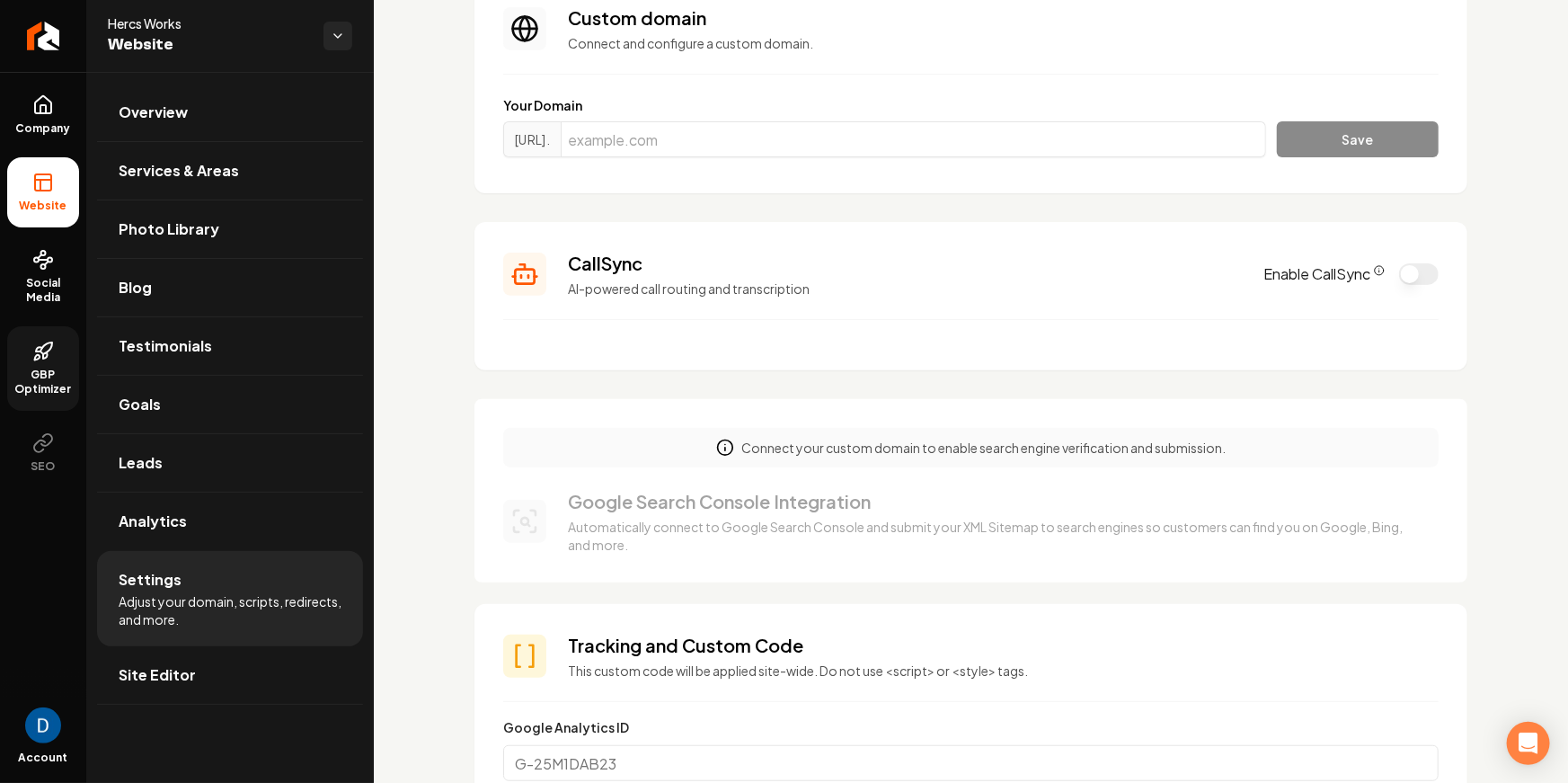
click at [1379, 266] on icon "CallSync Info" at bounding box center [1379, 270] width 10 height 10
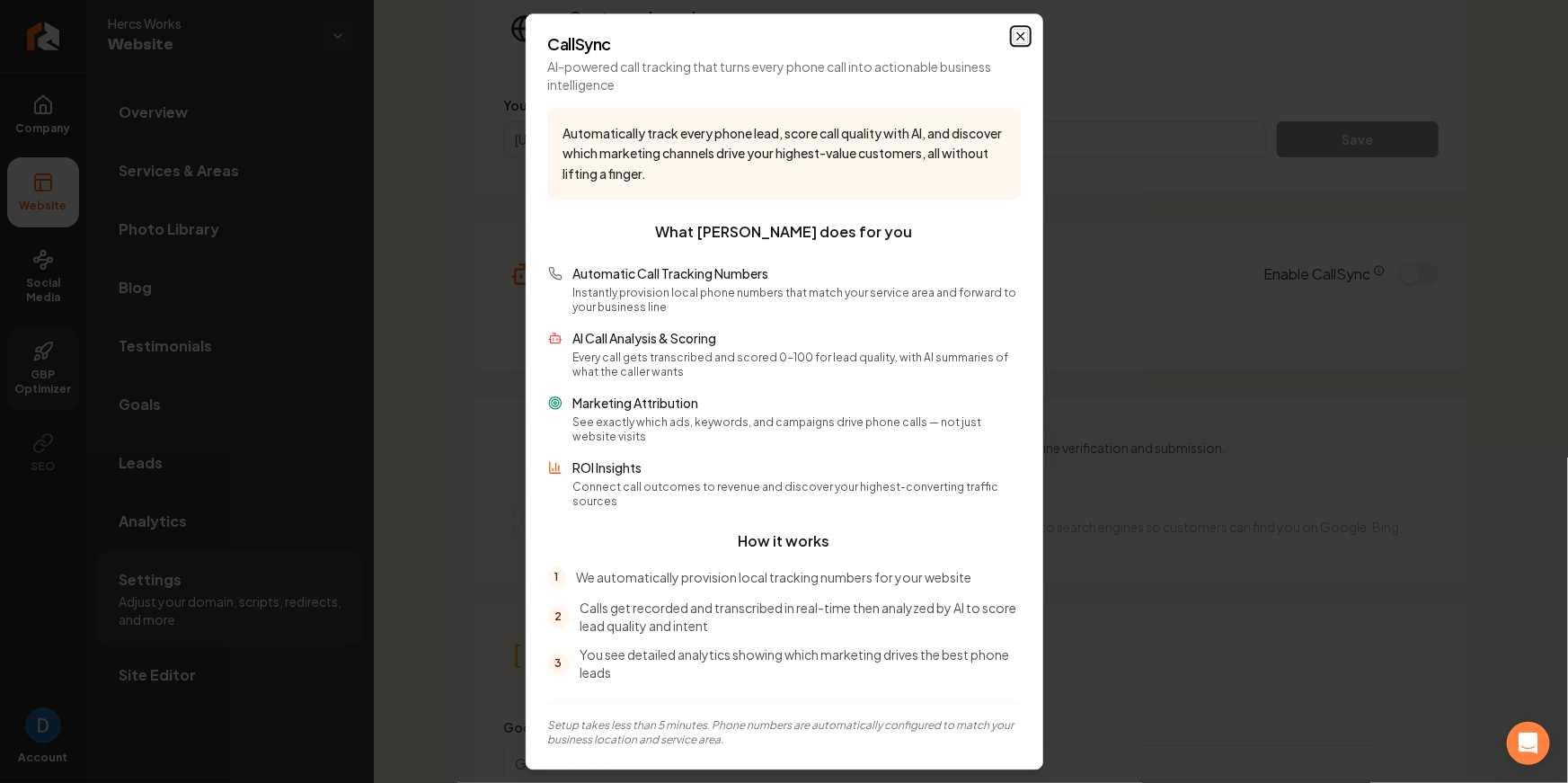
click at [1015, 43] on icon "button" at bounding box center [1021, 36] width 14 height 14
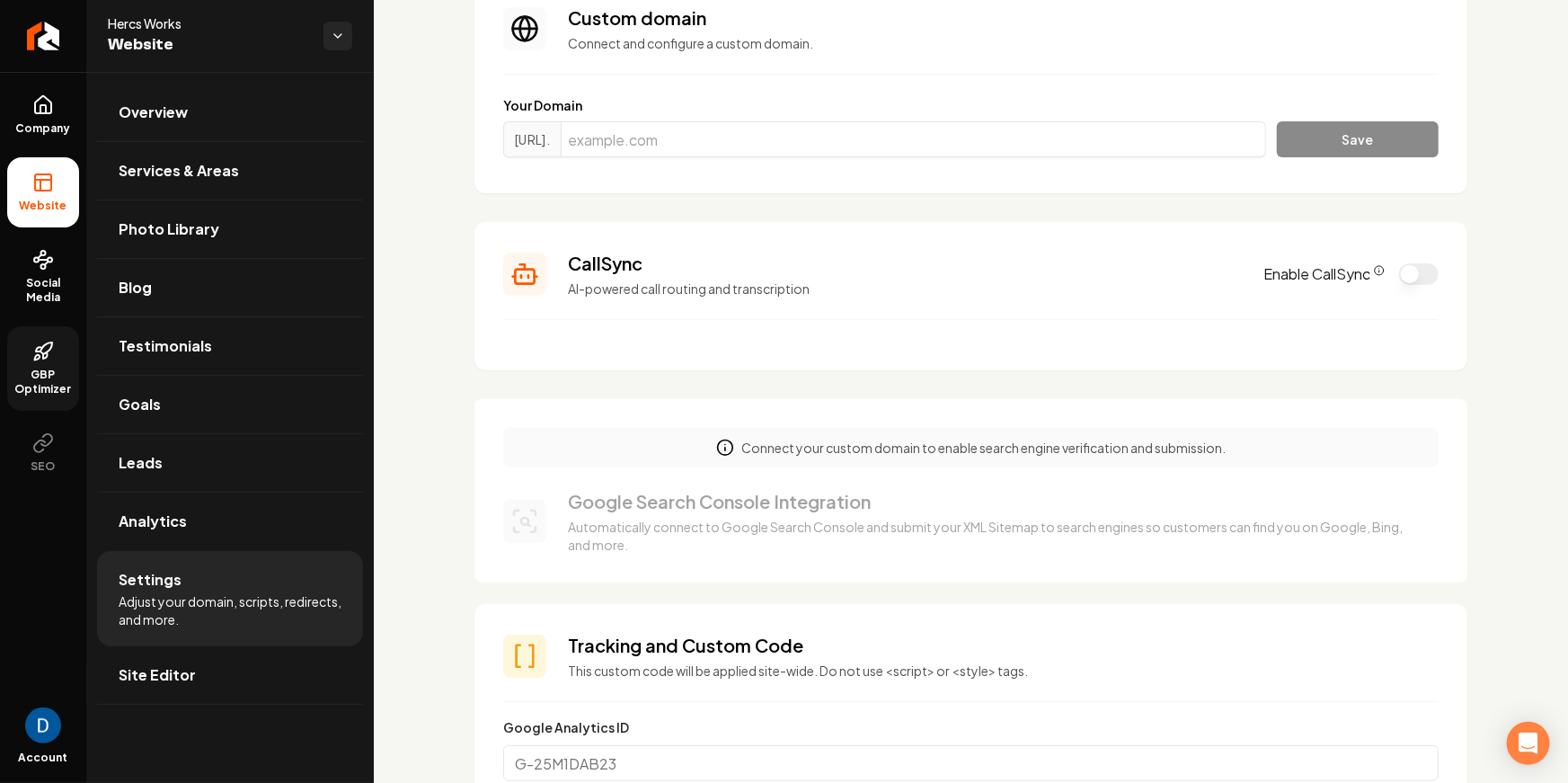
click at [1375, 272] on icon "CallSync Info" at bounding box center [1379, 270] width 10 height 10
click at [1396, 268] on button "Enable CallSync" at bounding box center [1418, 274] width 40 height 22
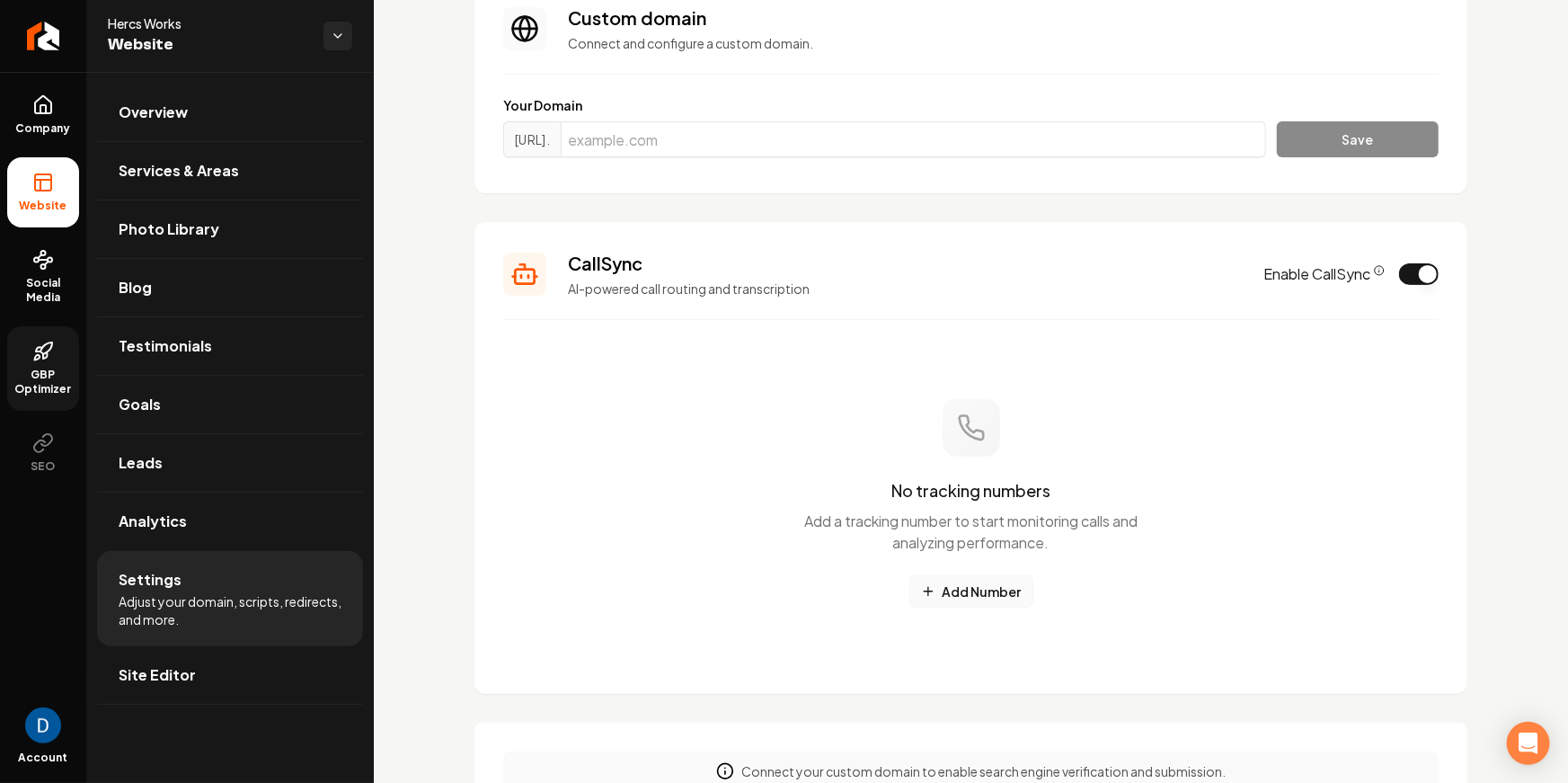
click at [974, 594] on button "Add Number" at bounding box center [972, 591] width 124 height 32
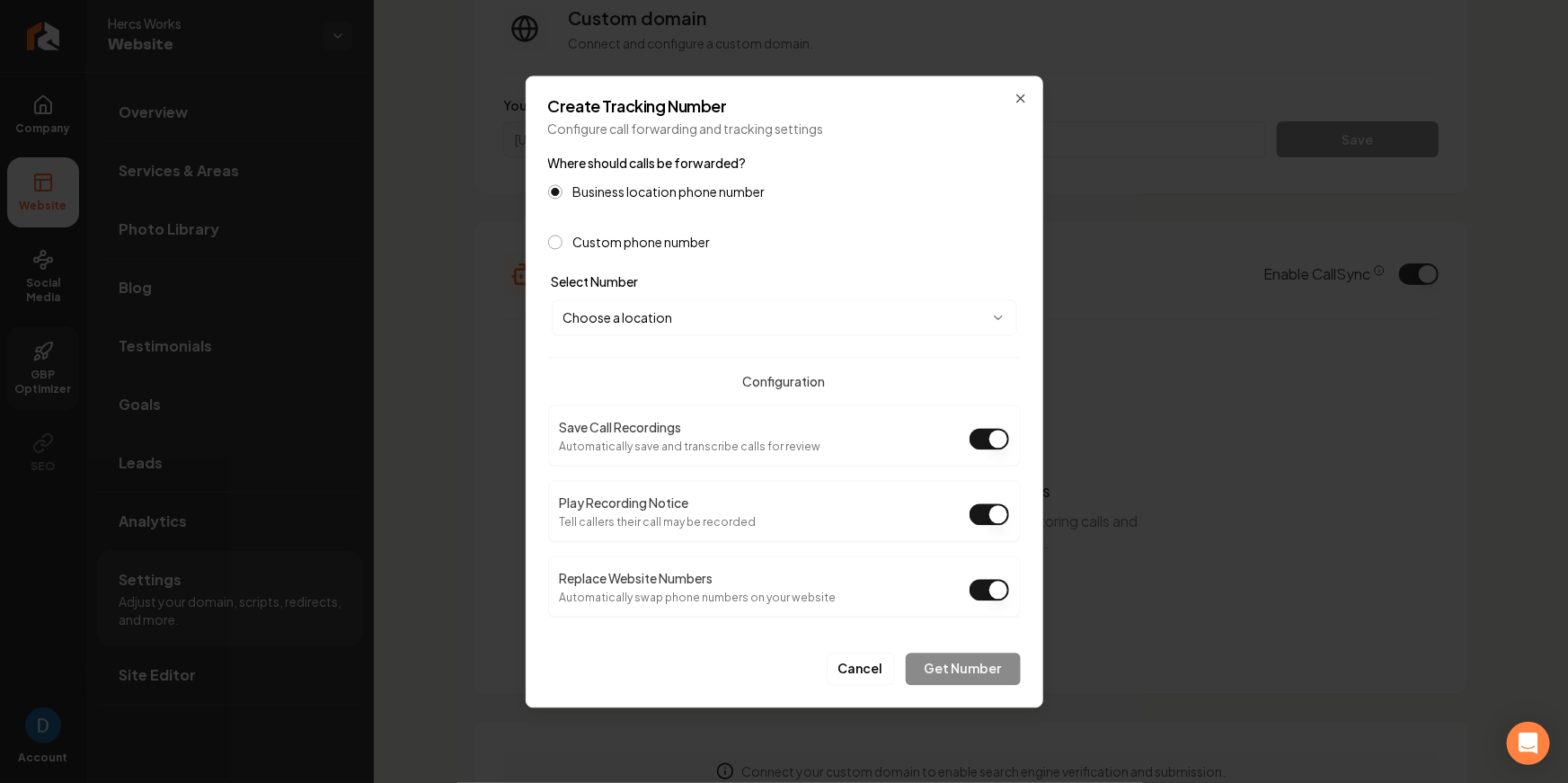
click at [622, 320] on body "Company Website Social Media GBP Optimizer SEO Account Hercs Works Website Over…" at bounding box center [784, 392] width 1568 height 783
select select "**********"
click at [991, 517] on button "Play Recording Notice" at bounding box center [990, 514] width 40 height 22
click at [985, 656] on button "Get Number" at bounding box center [963, 669] width 115 height 32
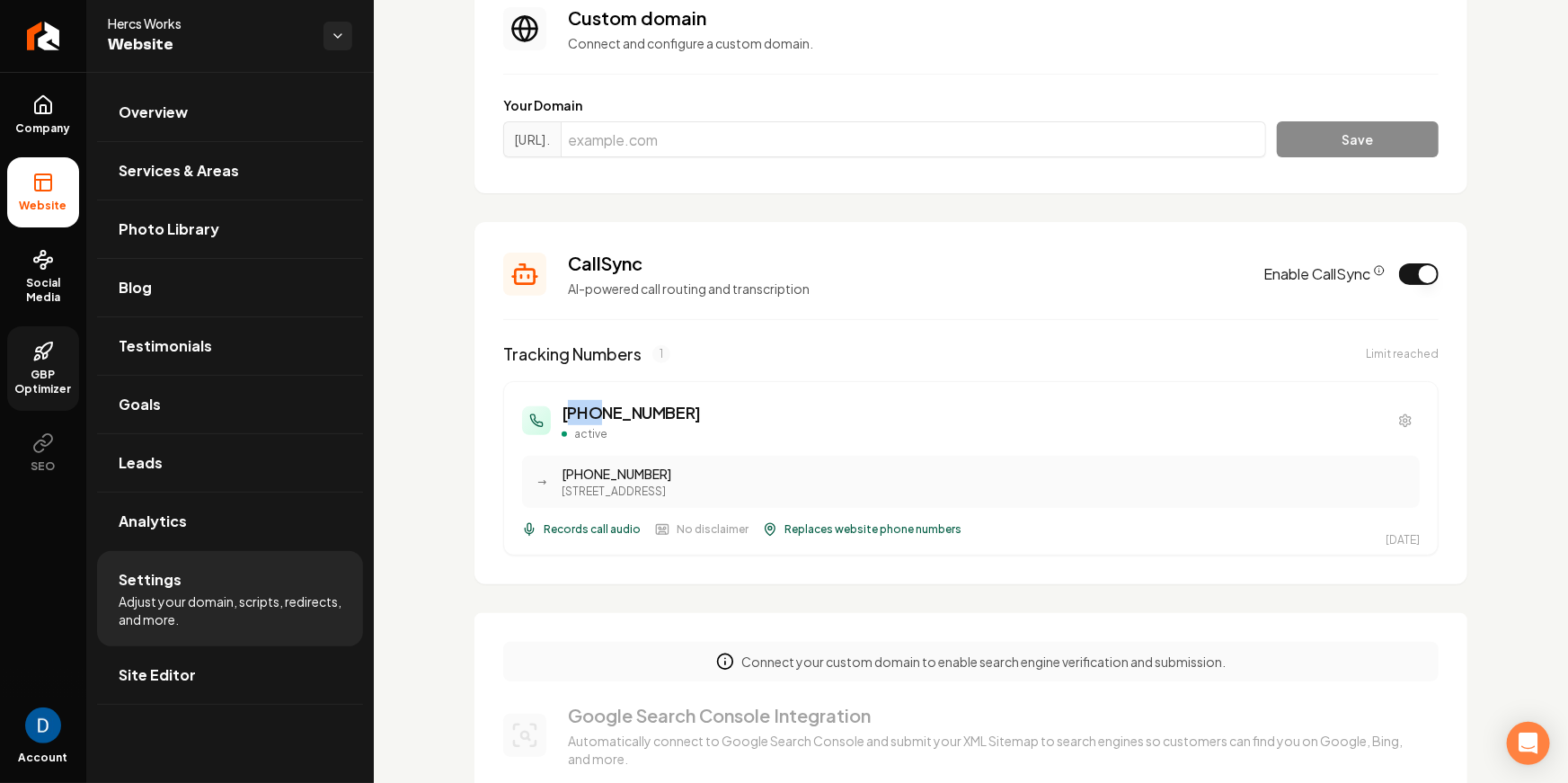
drag, startPoint x: 567, startPoint y: 413, endPoint x: 593, endPoint y: 413, distance: 26.0
click at [593, 413] on h3 "(520) 231-9322" at bounding box center [631, 412] width 139 height 25
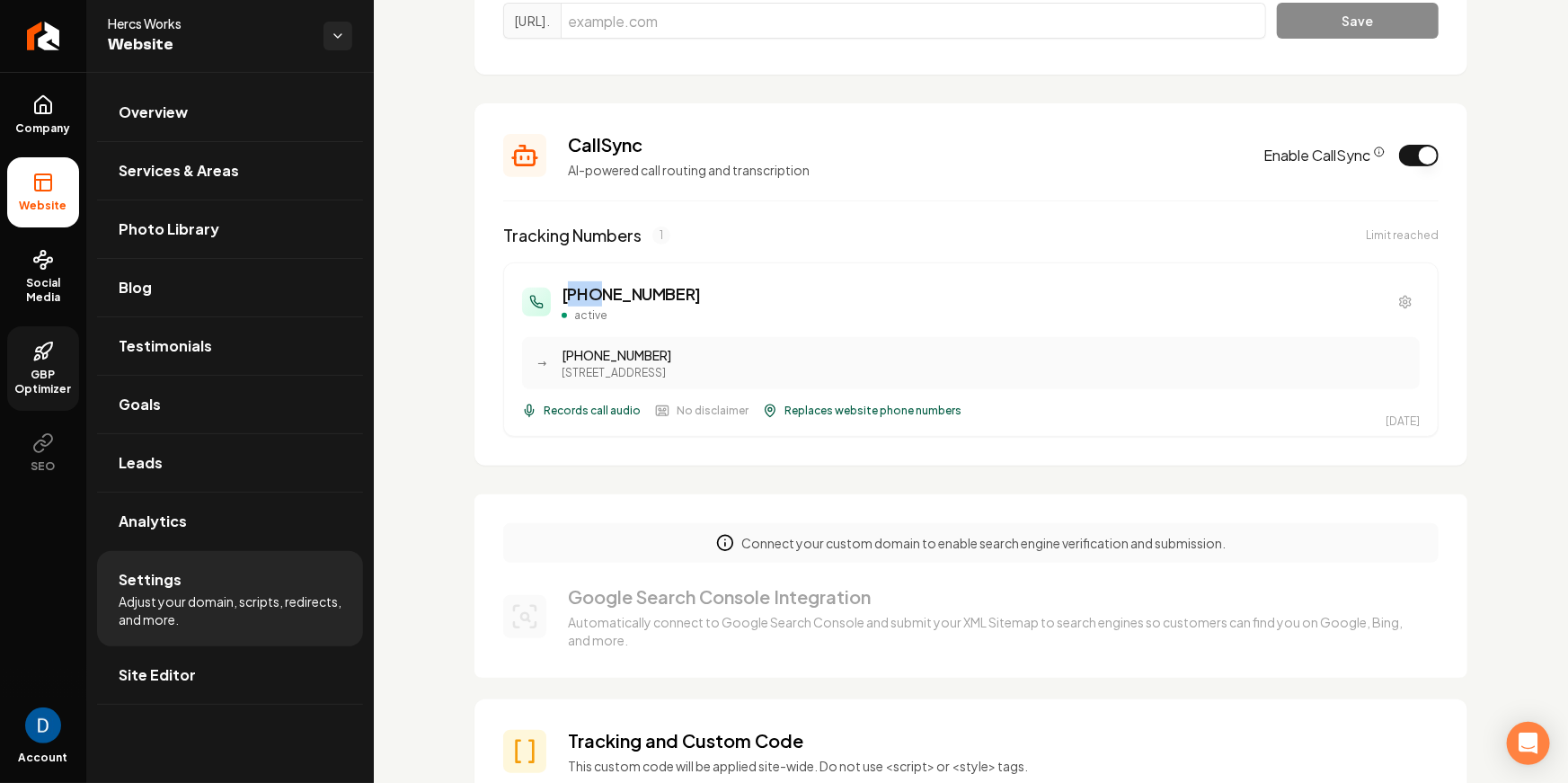
scroll to position [252, 0]
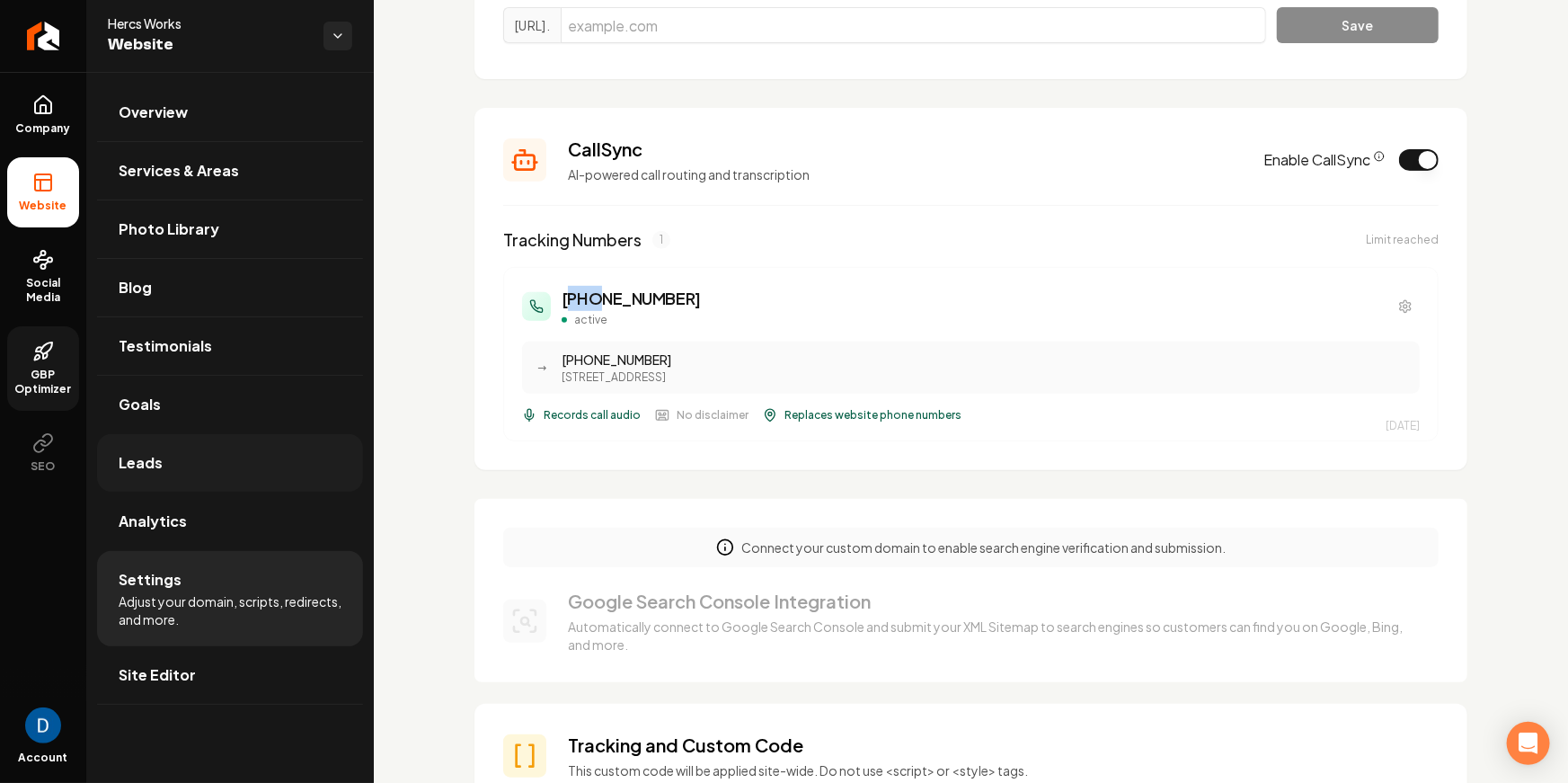
click at [191, 455] on link "Leads" at bounding box center [230, 462] width 266 height 57
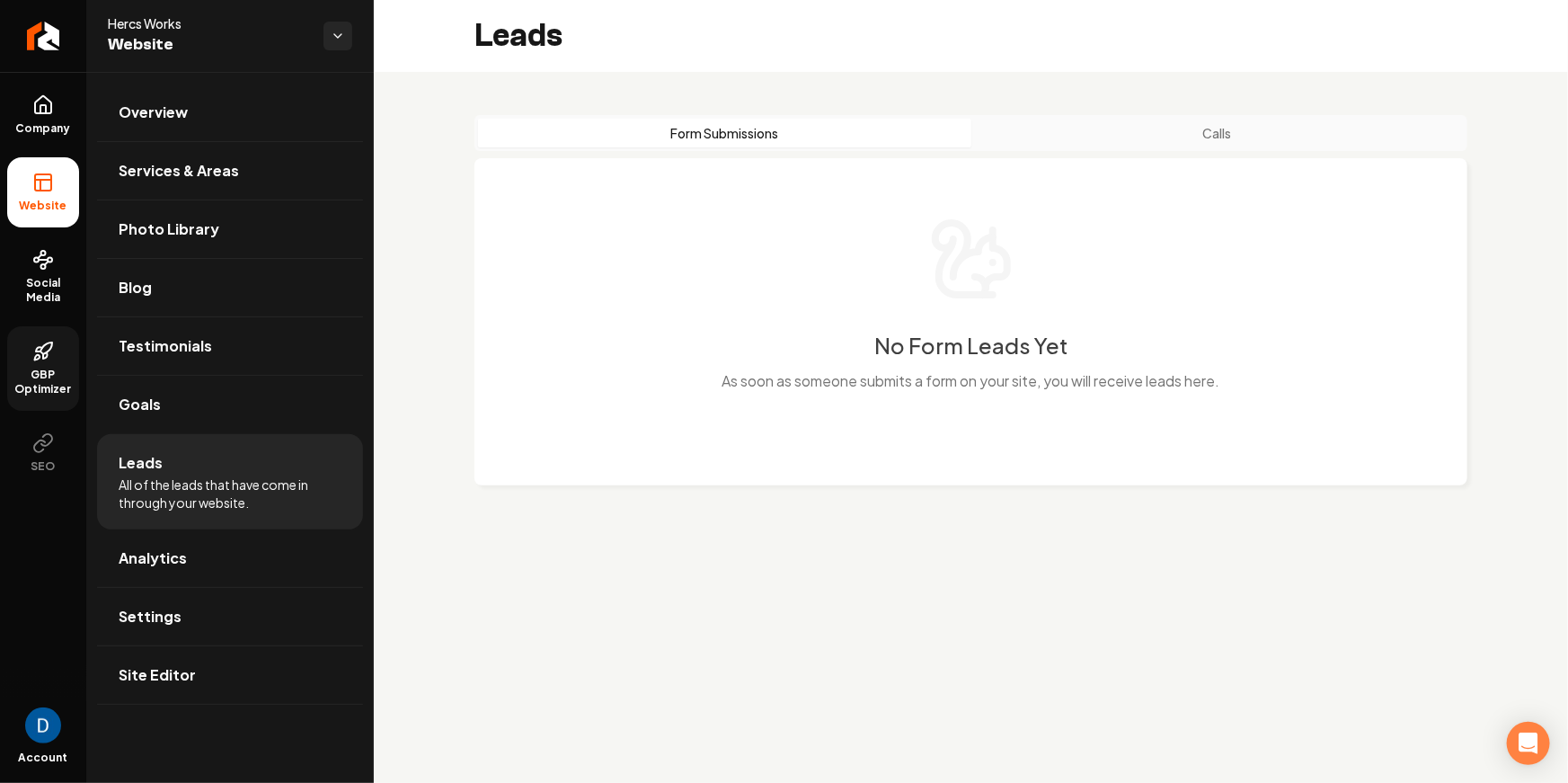
click at [1085, 122] on button "Calls" at bounding box center [1218, 133] width 493 height 29
click at [752, 146] on button "Form Submissions" at bounding box center [724, 133] width 493 height 29
click at [54, 111] on link "Company" at bounding box center [43, 115] width 71 height 71
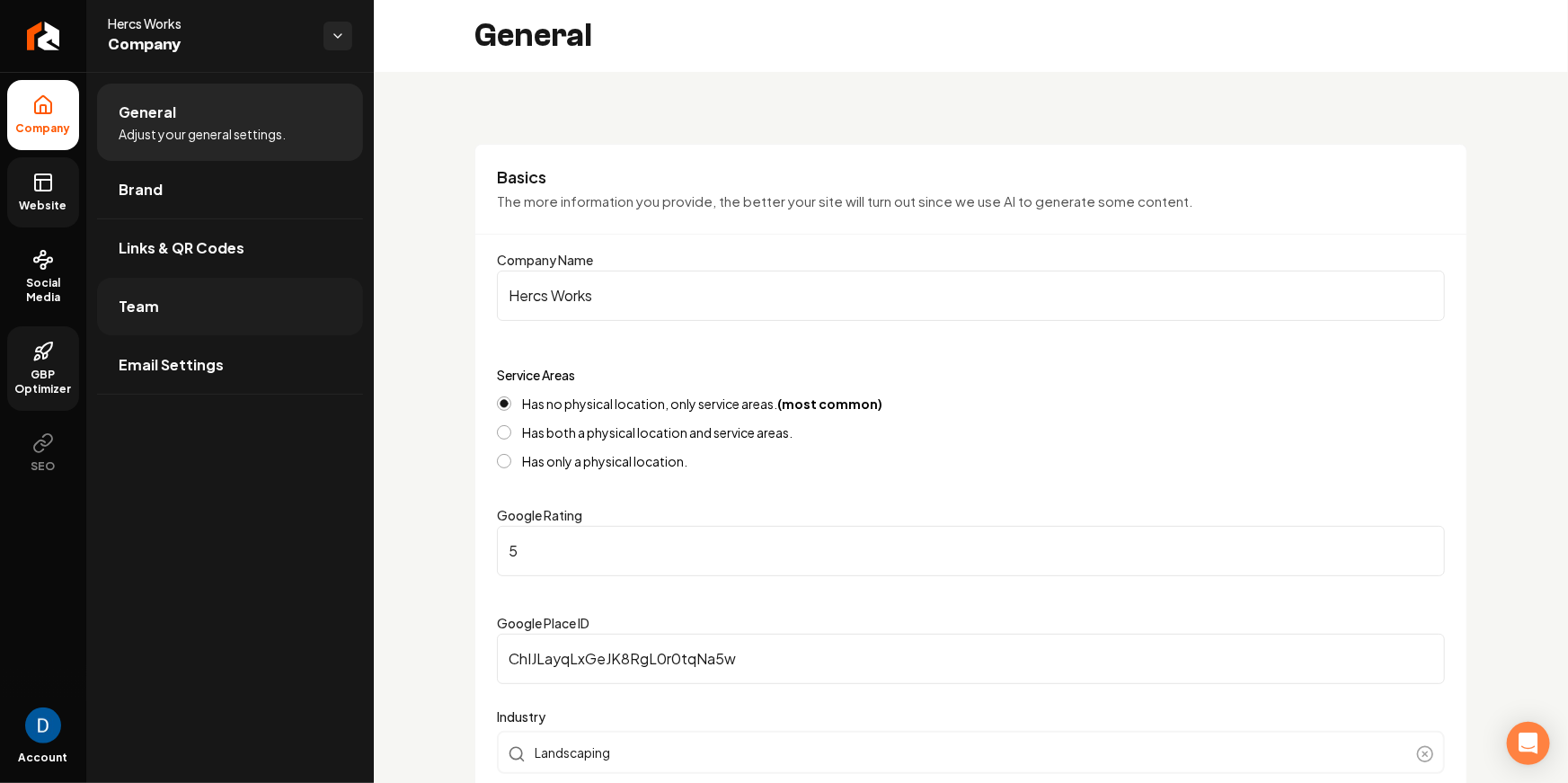
click at [157, 303] on link "Team" at bounding box center [230, 306] width 266 height 57
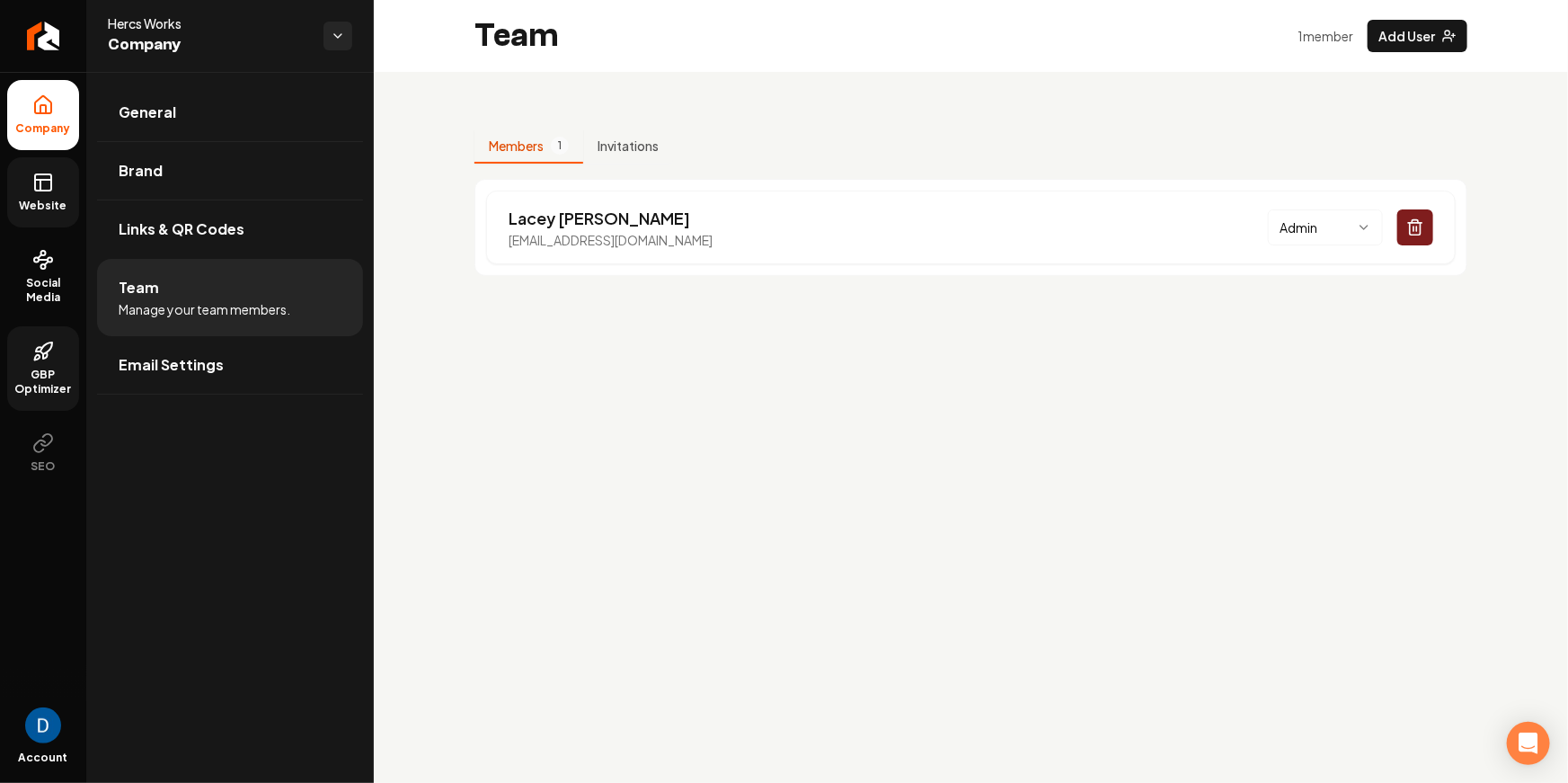
click at [68, 199] on span "Website" at bounding box center [43, 205] width 62 height 14
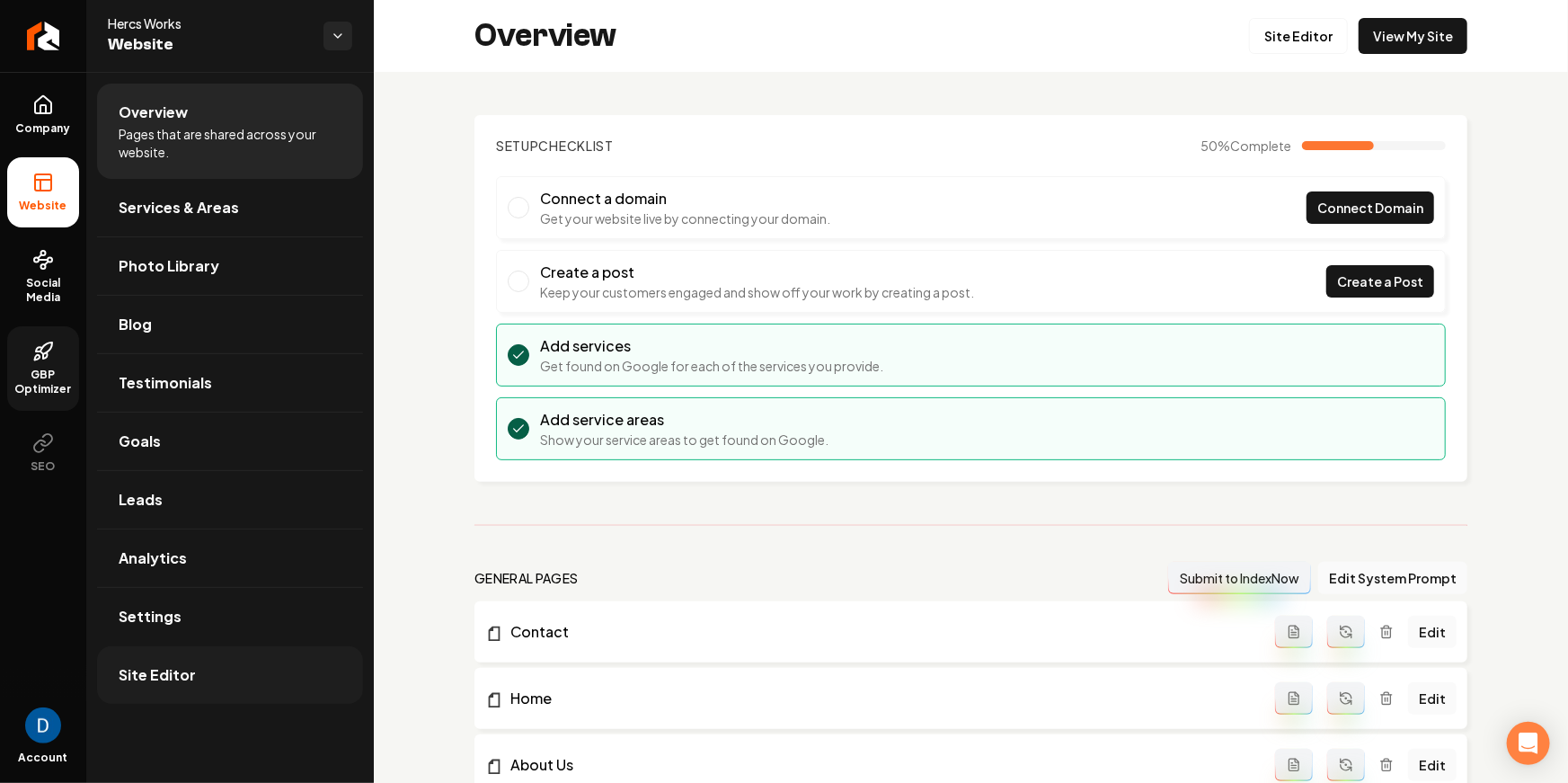
click at [242, 669] on link "Site Editor" at bounding box center [230, 675] width 266 height 57
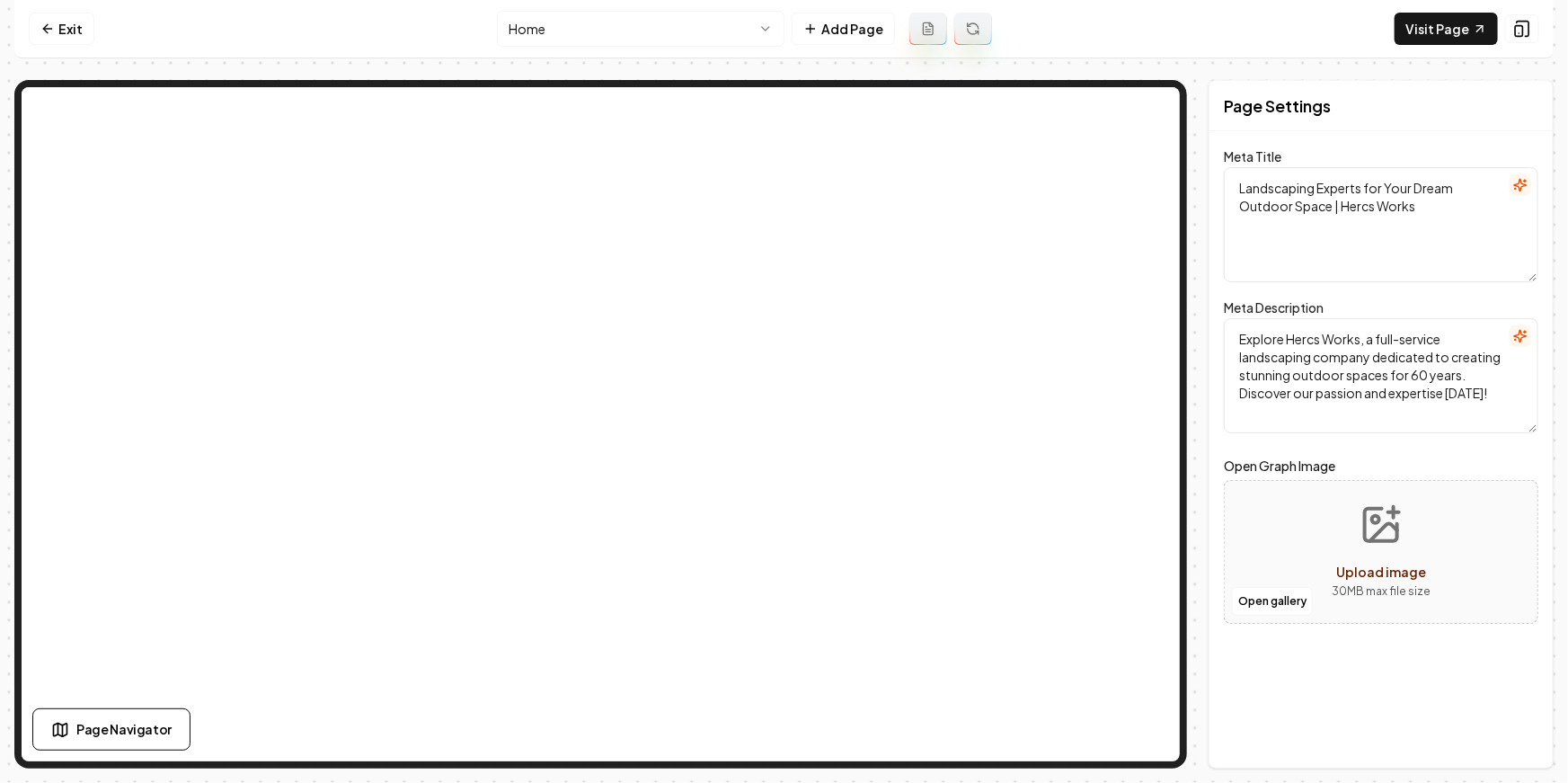
click at [74, 47] on nav "Exit Home Add Page Visit Page" at bounding box center [784, 29] width 1539 height 58
click at [75, 28] on link "Exit" at bounding box center [62, 28] width 66 height 32
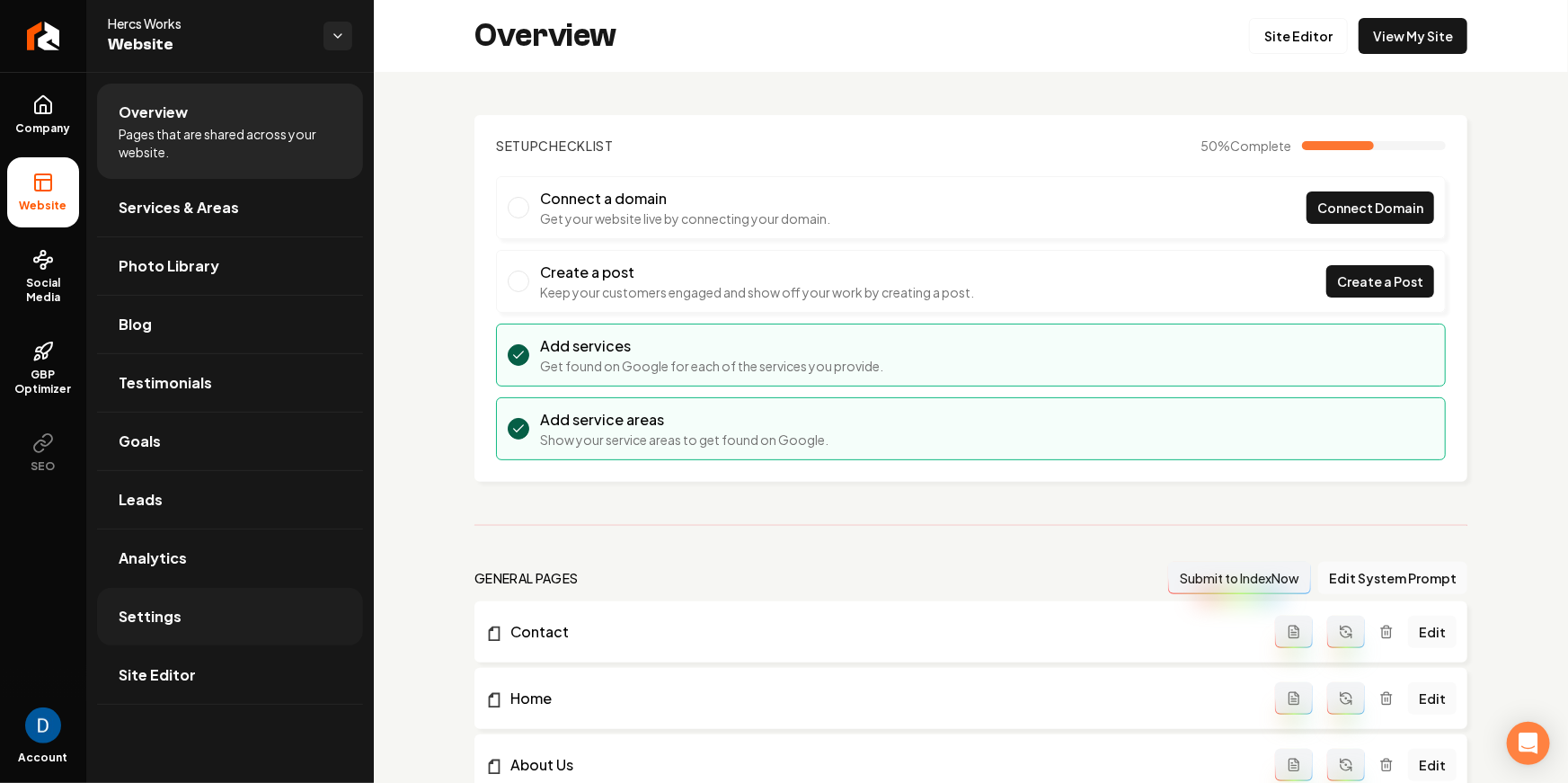
click at [164, 631] on link "Settings" at bounding box center [230, 616] width 266 height 57
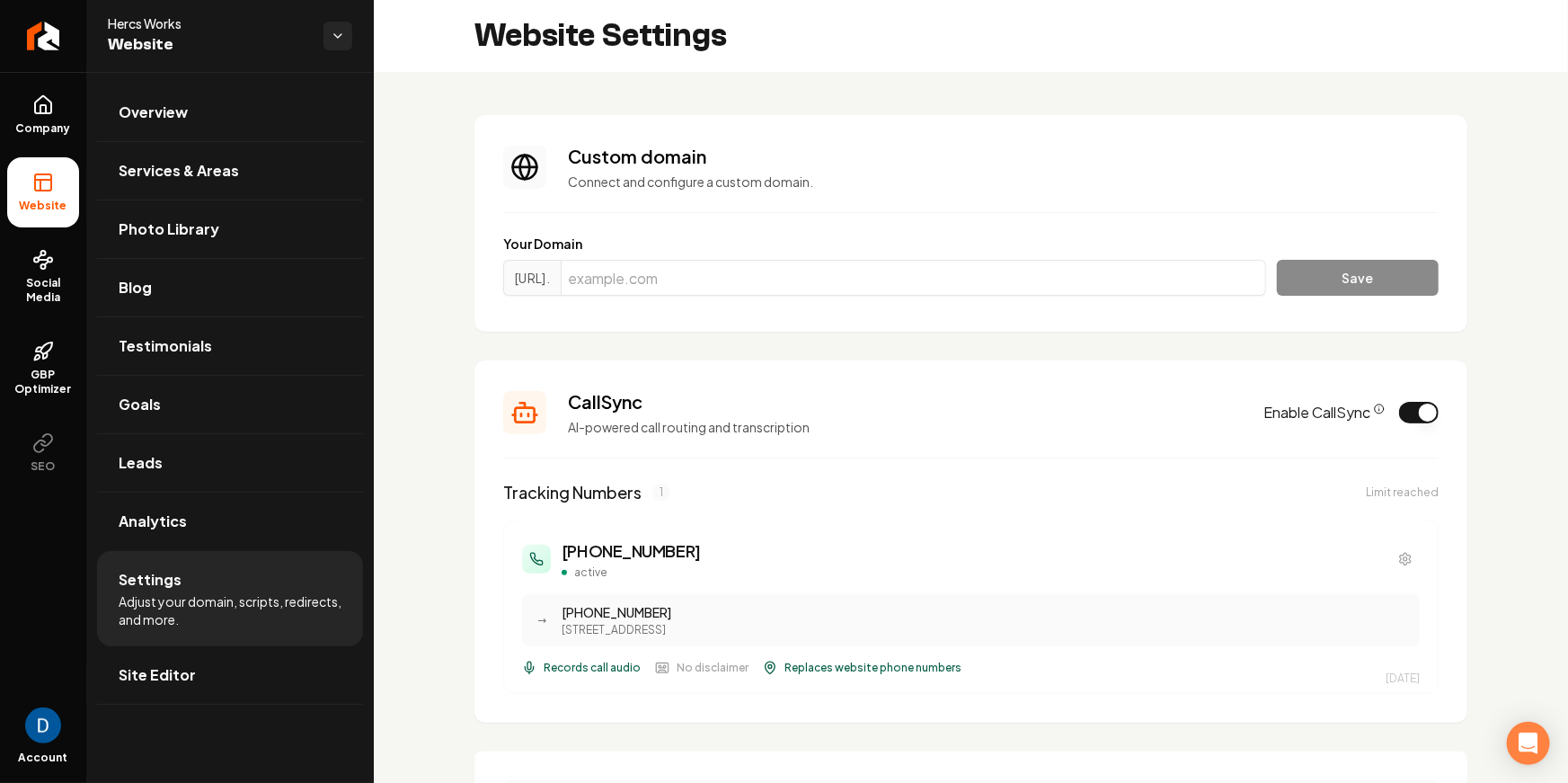
scroll to position [64, 0]
click at [55, 104] on link "Company" at bounding box center [43, 115] width 71 height 71
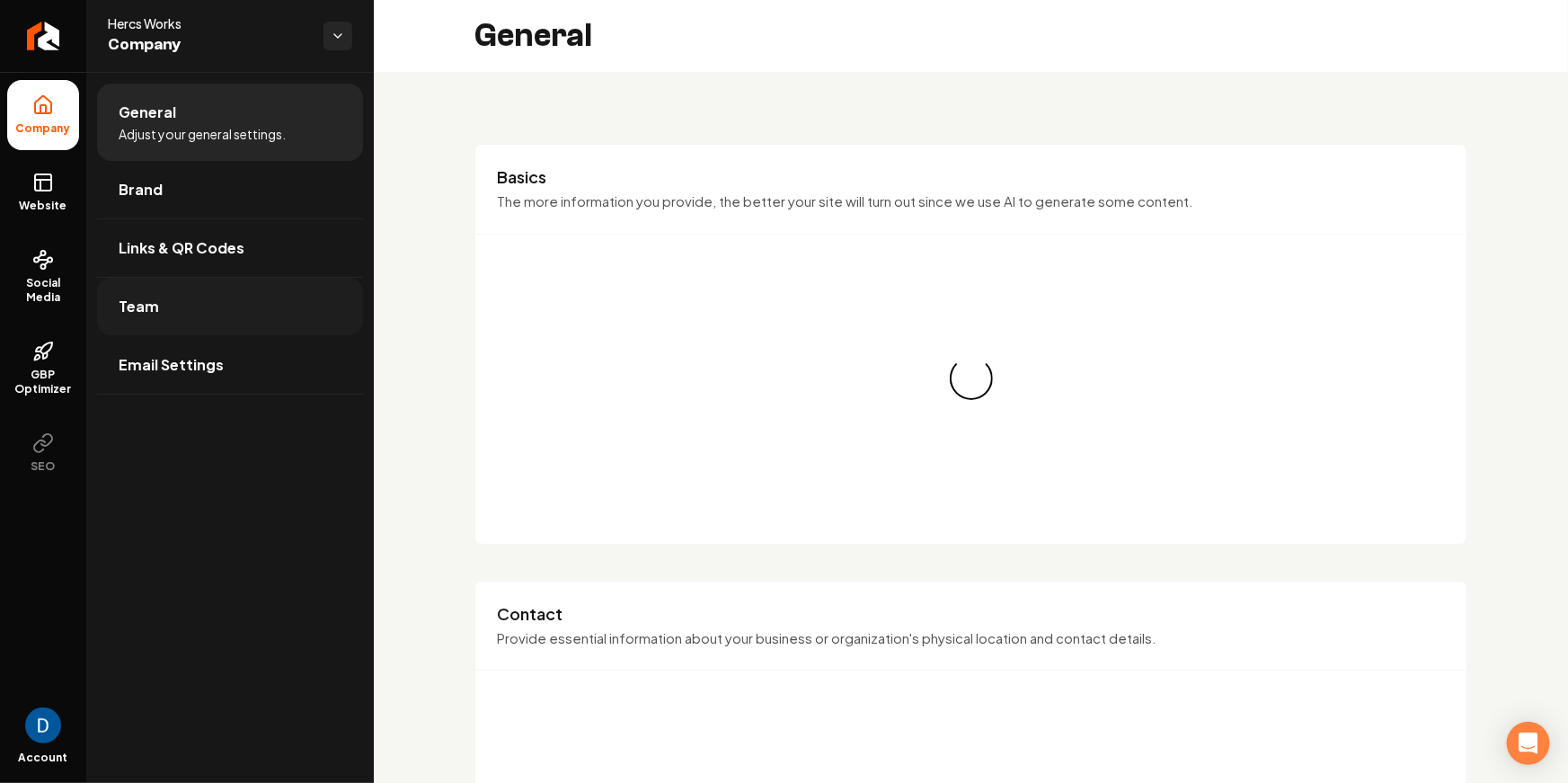
click at [167, 292] on link "Team" at bounding box center [230, 306] width 266 height 57
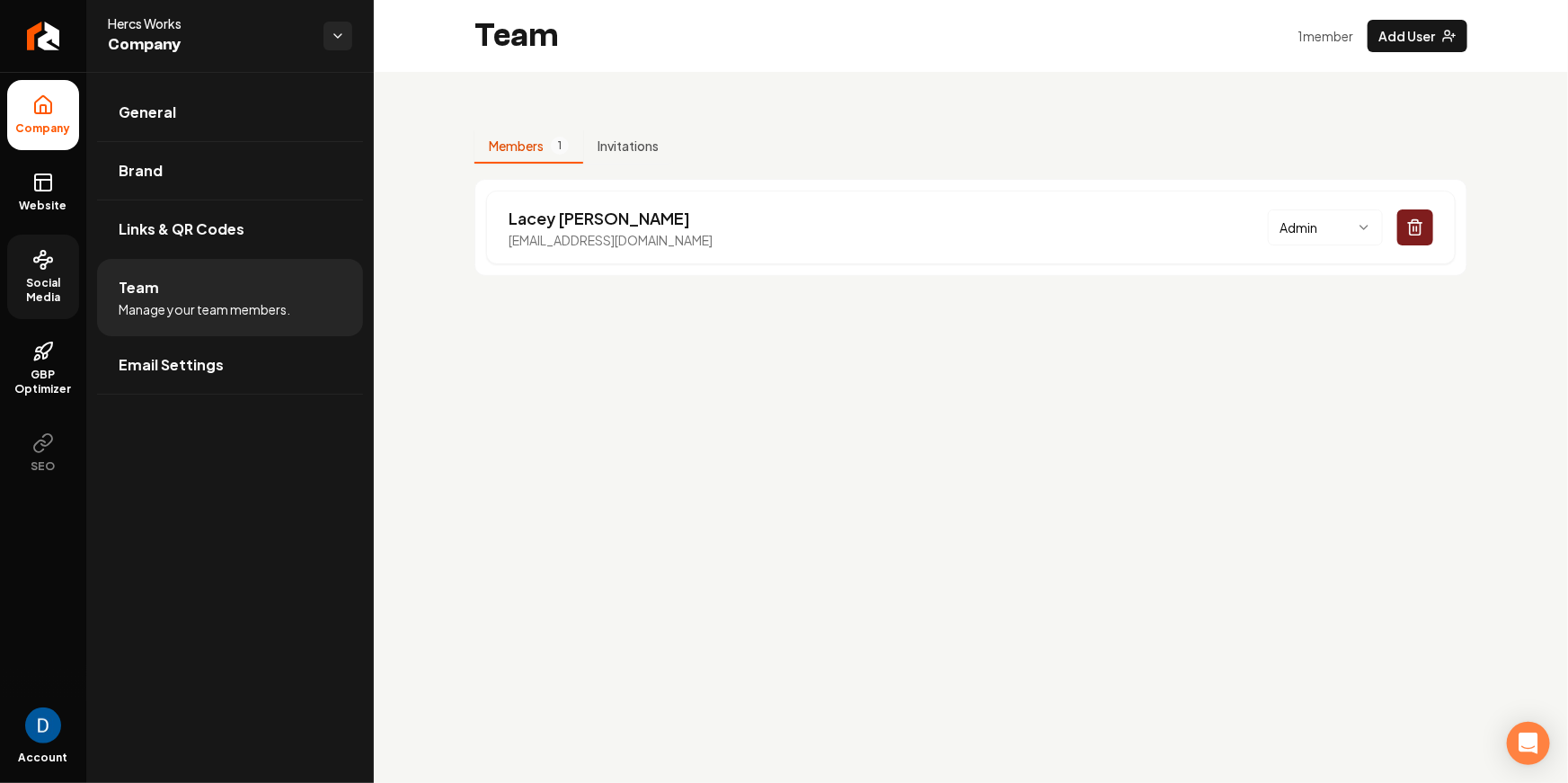
click at [56, 292] on span "Social Media" at bounding box center [43, 290] width 71 height 29
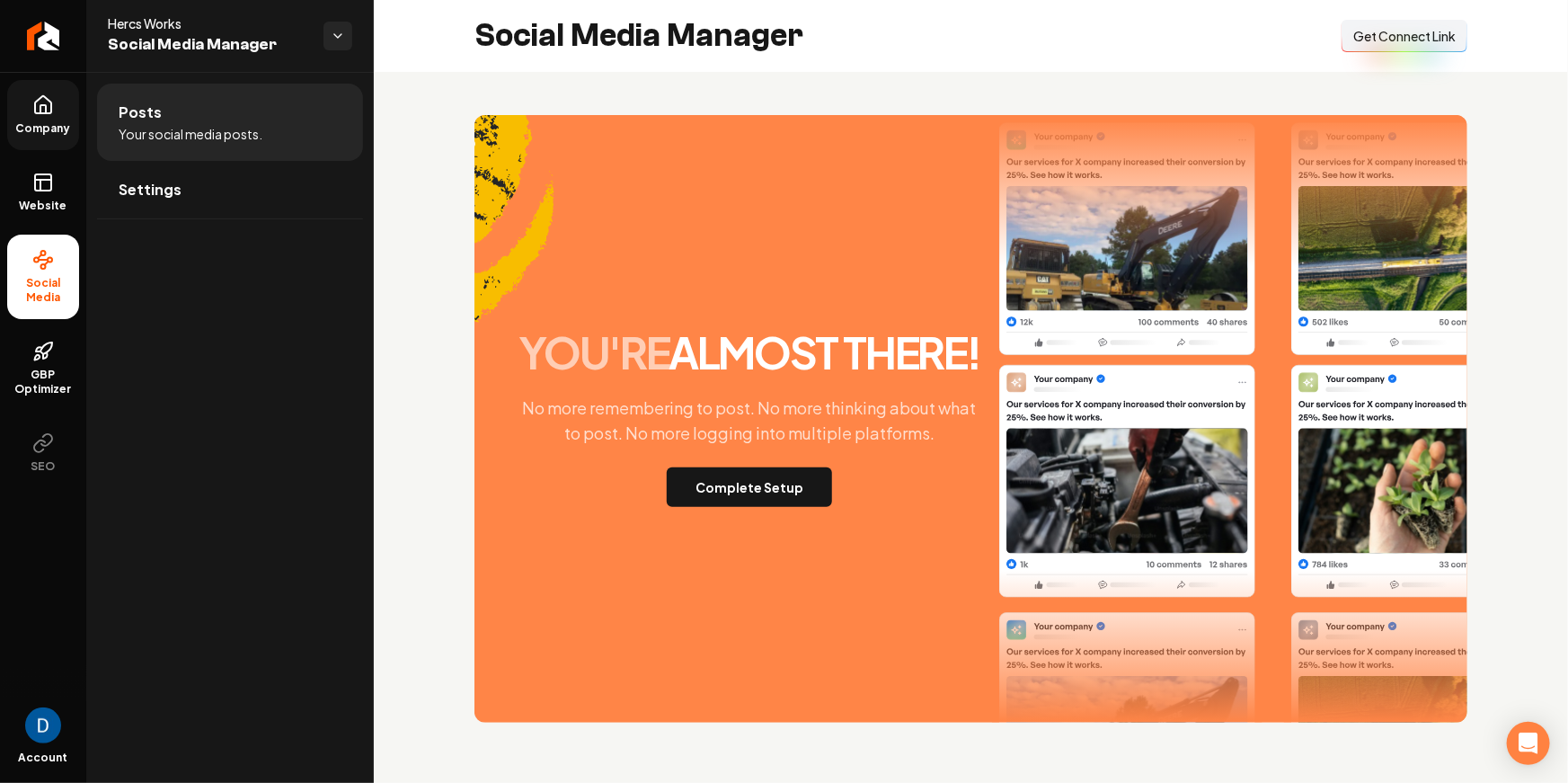
click at [1396, 30] on span "Get Connect Link" at bounding box center [1404, 36] width 103 height 18
click at [49, 387] on span "GBP Optimizer" at bounding box center [43, 382] width 71 height 29
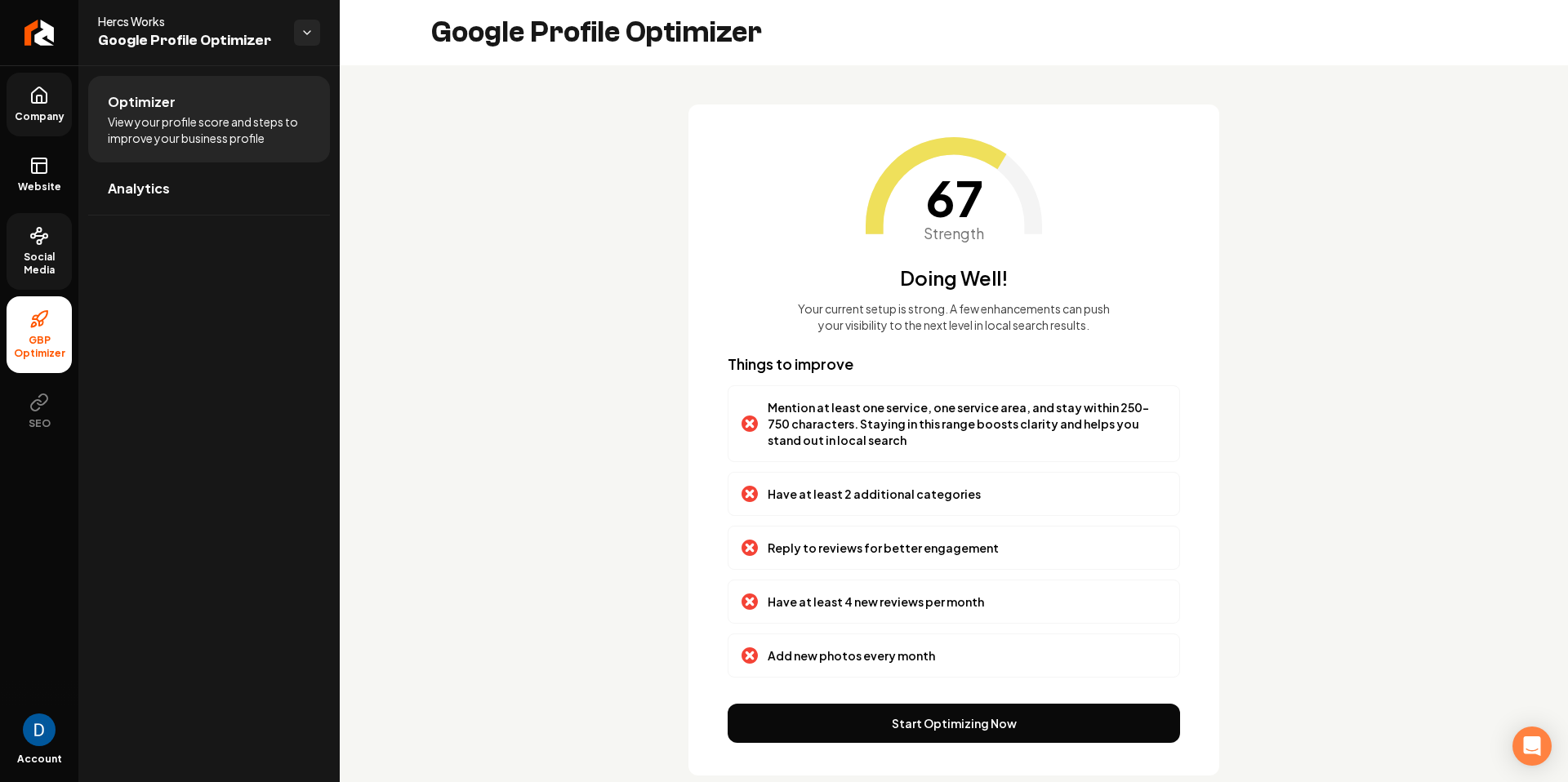
scroll to position [32, 0]
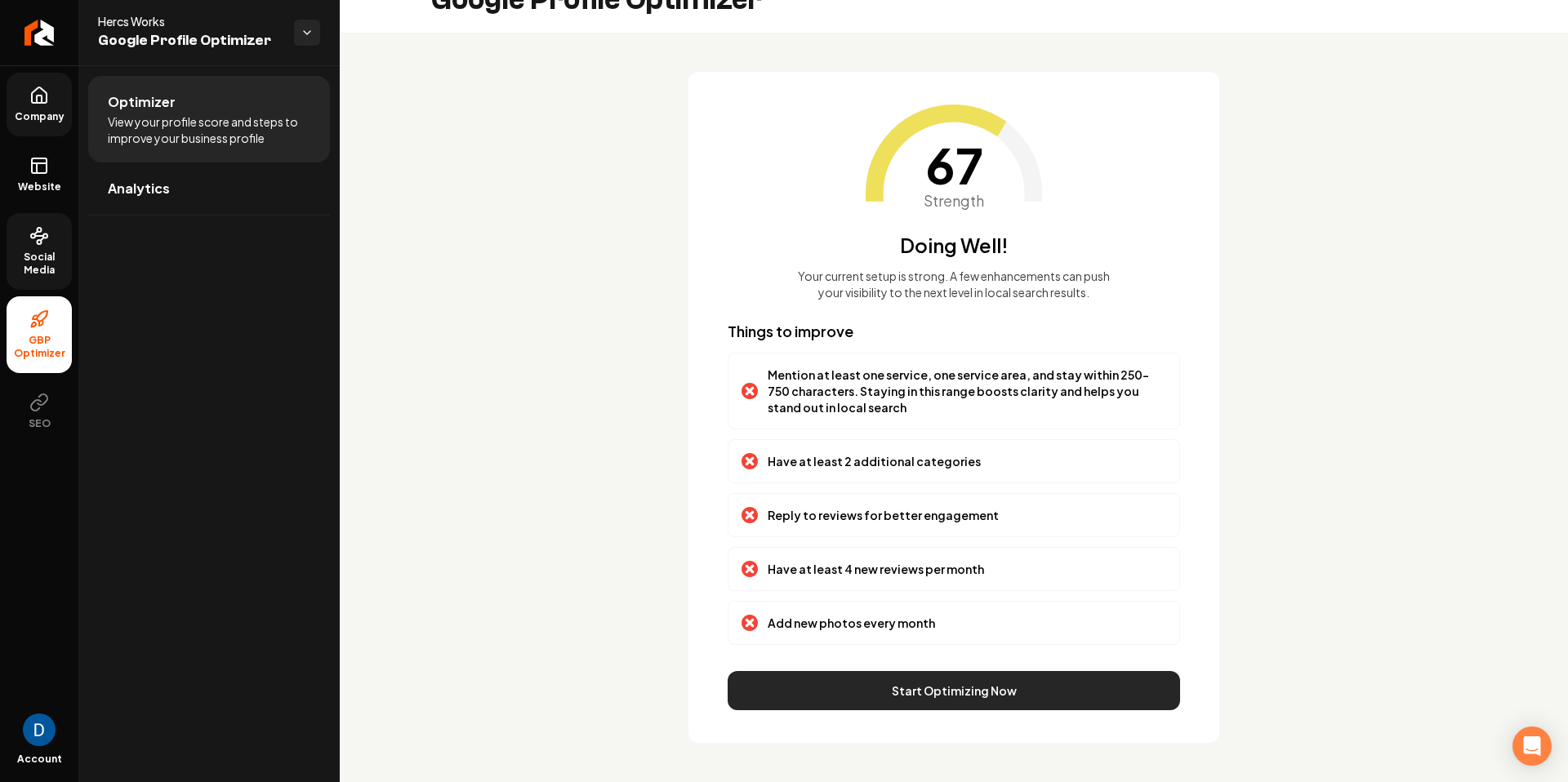
click at [999, 686] on button "Start Optimizing Now" at bounding box center [953, 691] width 452 height 39
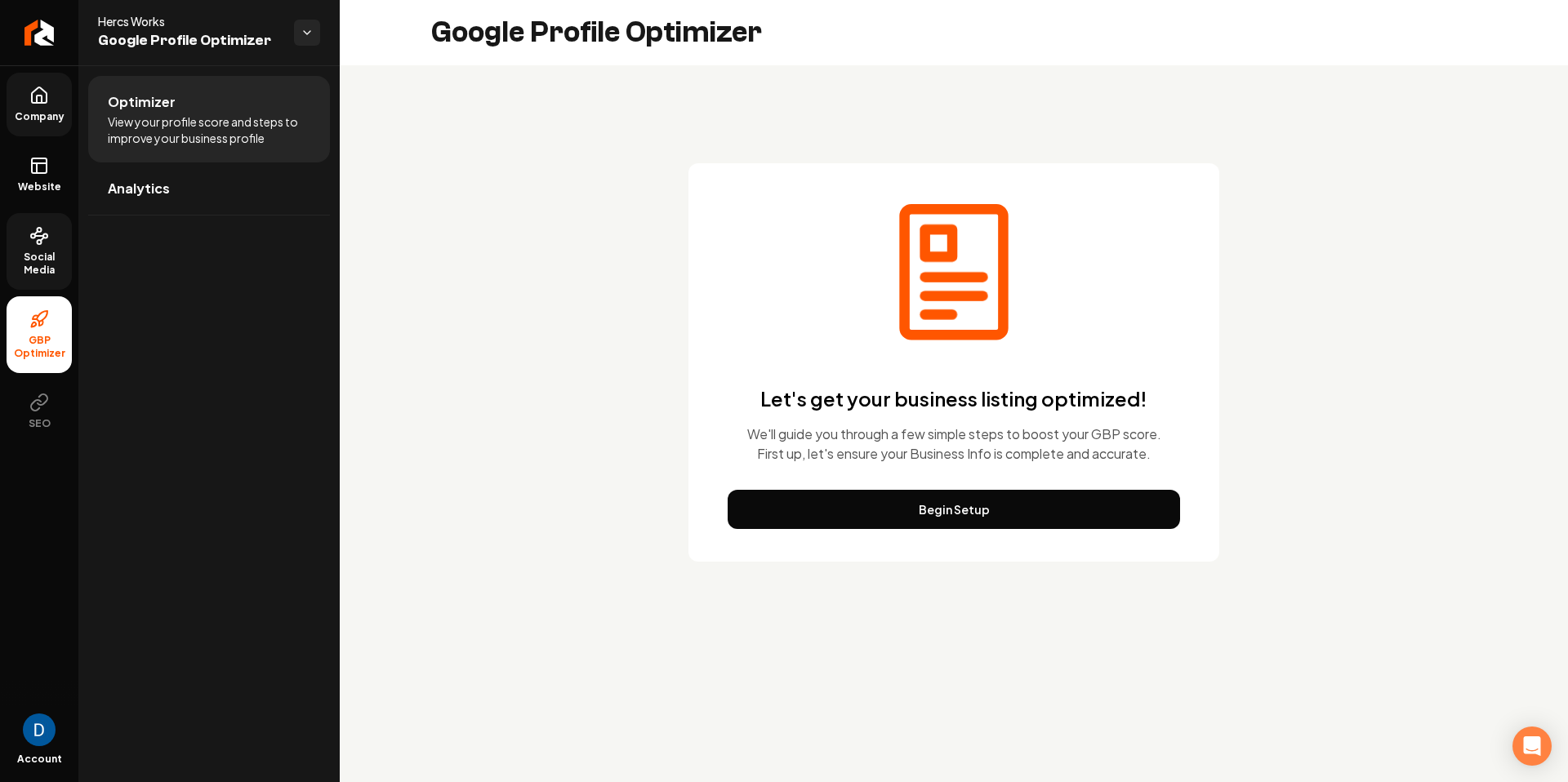
click at [959, 511] on button "Begin Setup" at bounding box center [953, 509] width 452 height 39
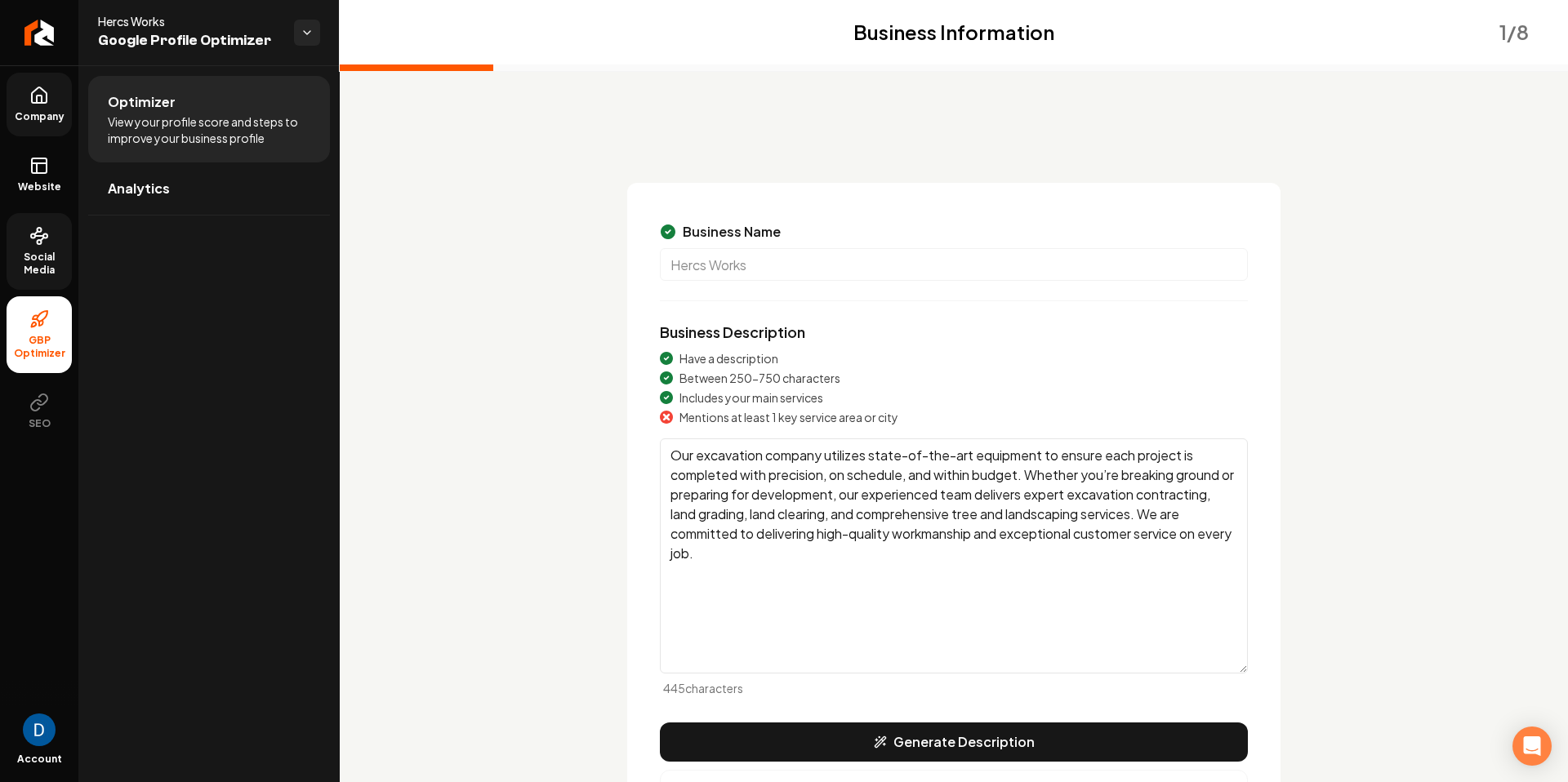
drag, startPoint x: 749, startPoint y: 576, endPoint x: 756, endPoint y: 568, distance: 10.6
click at [749, 576] on textarea "Our excavation company utilizes state-of-the-art equipment to ensure each proje…" at bounding box center [954, 556] width 588 height 235
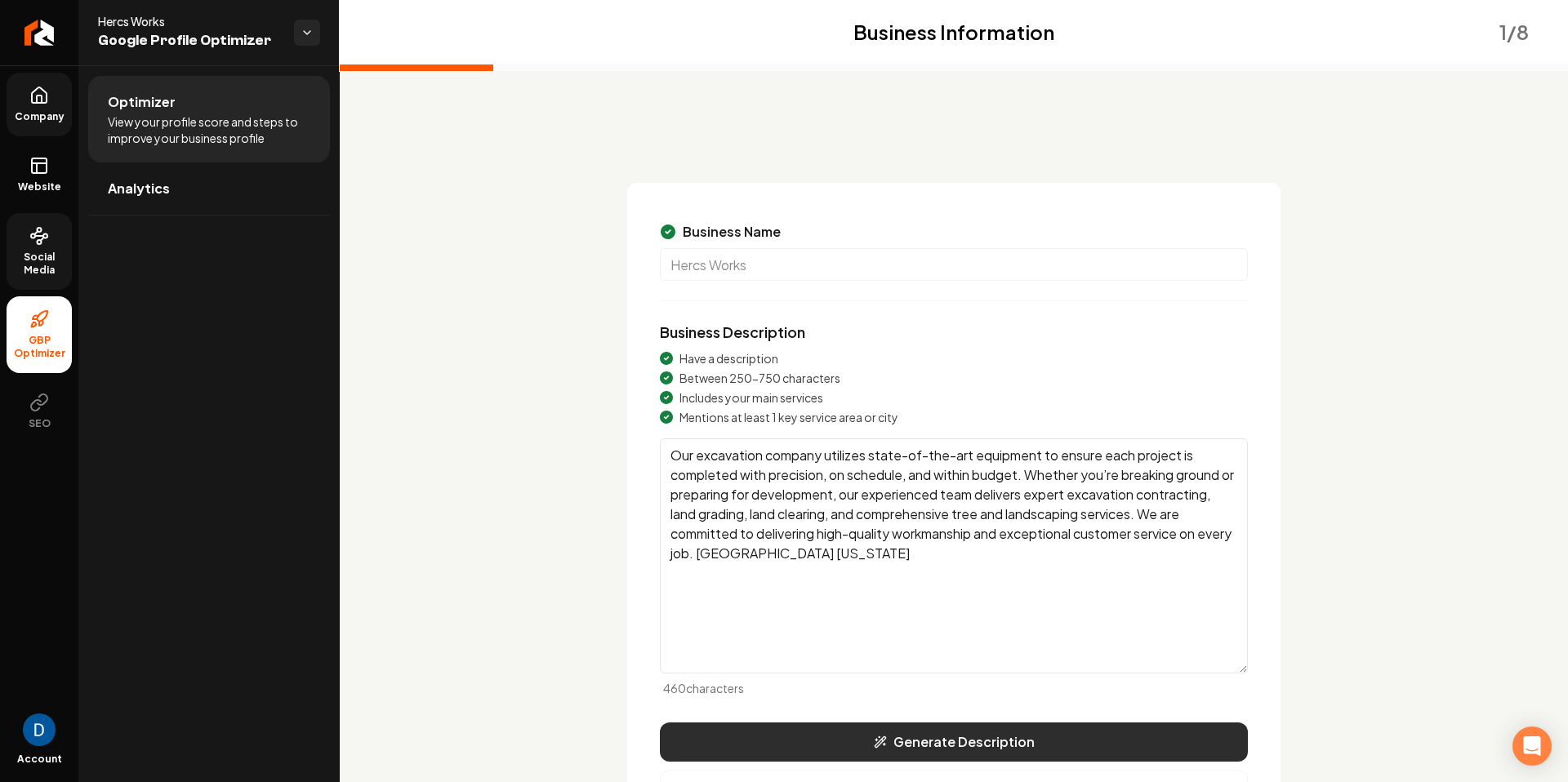
click at [926, 703] on button "Generate Description" at bounding box center [954, 742] width 588 height 39
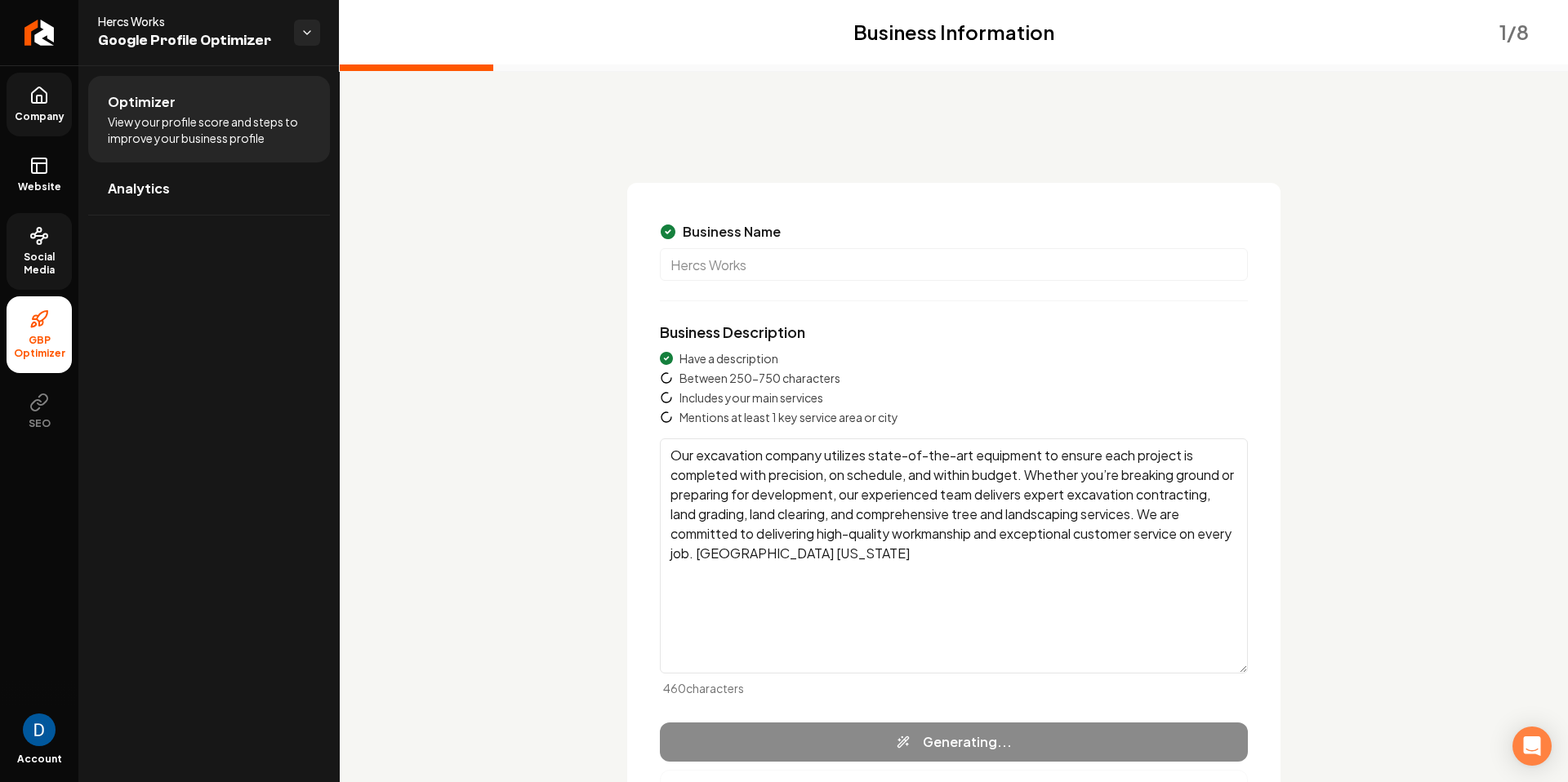
type textarea "Hercs Works, a leading excavation and landscaping company, offers top-notch ser…"
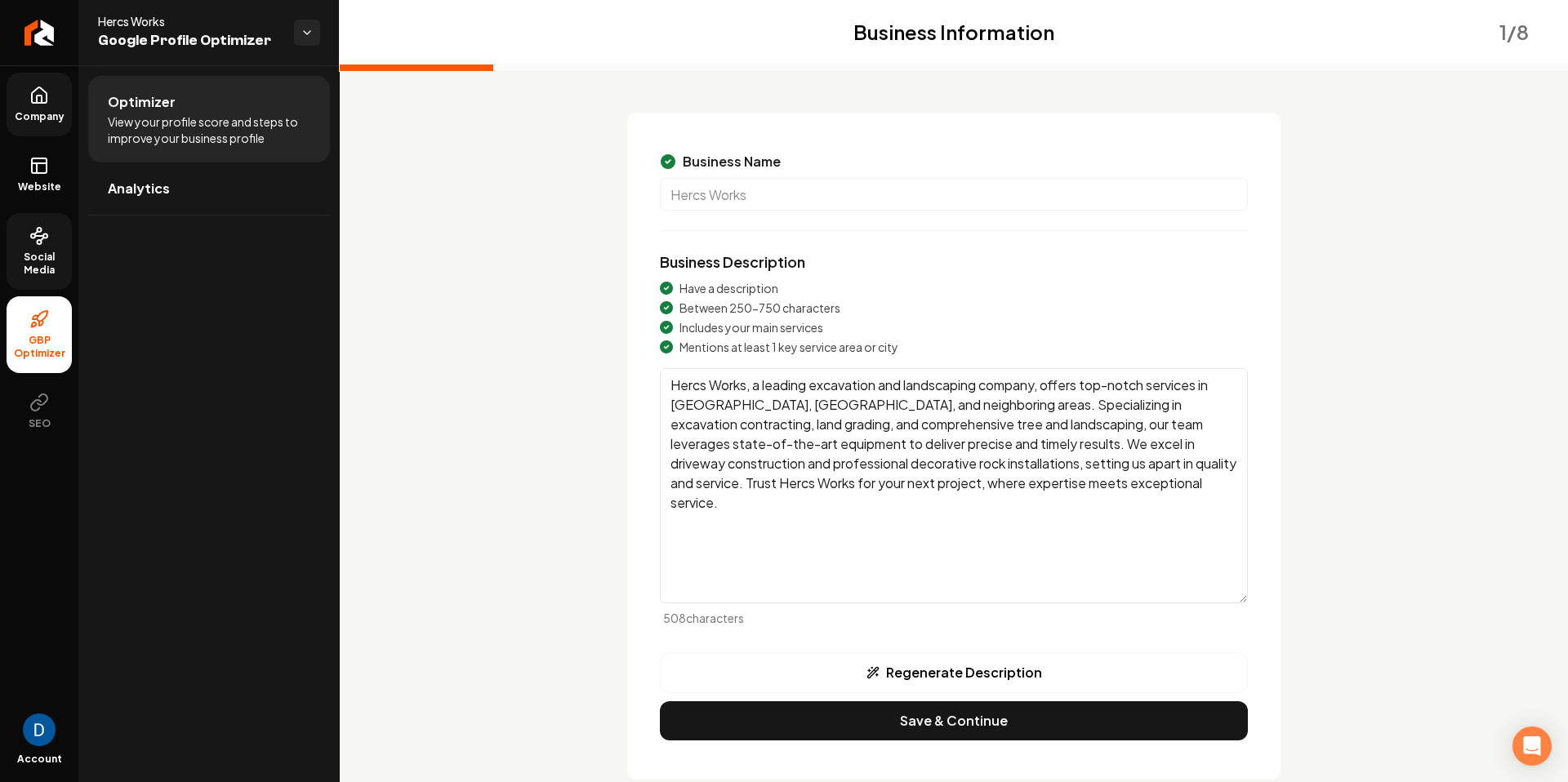
scroll to position [107, 0]
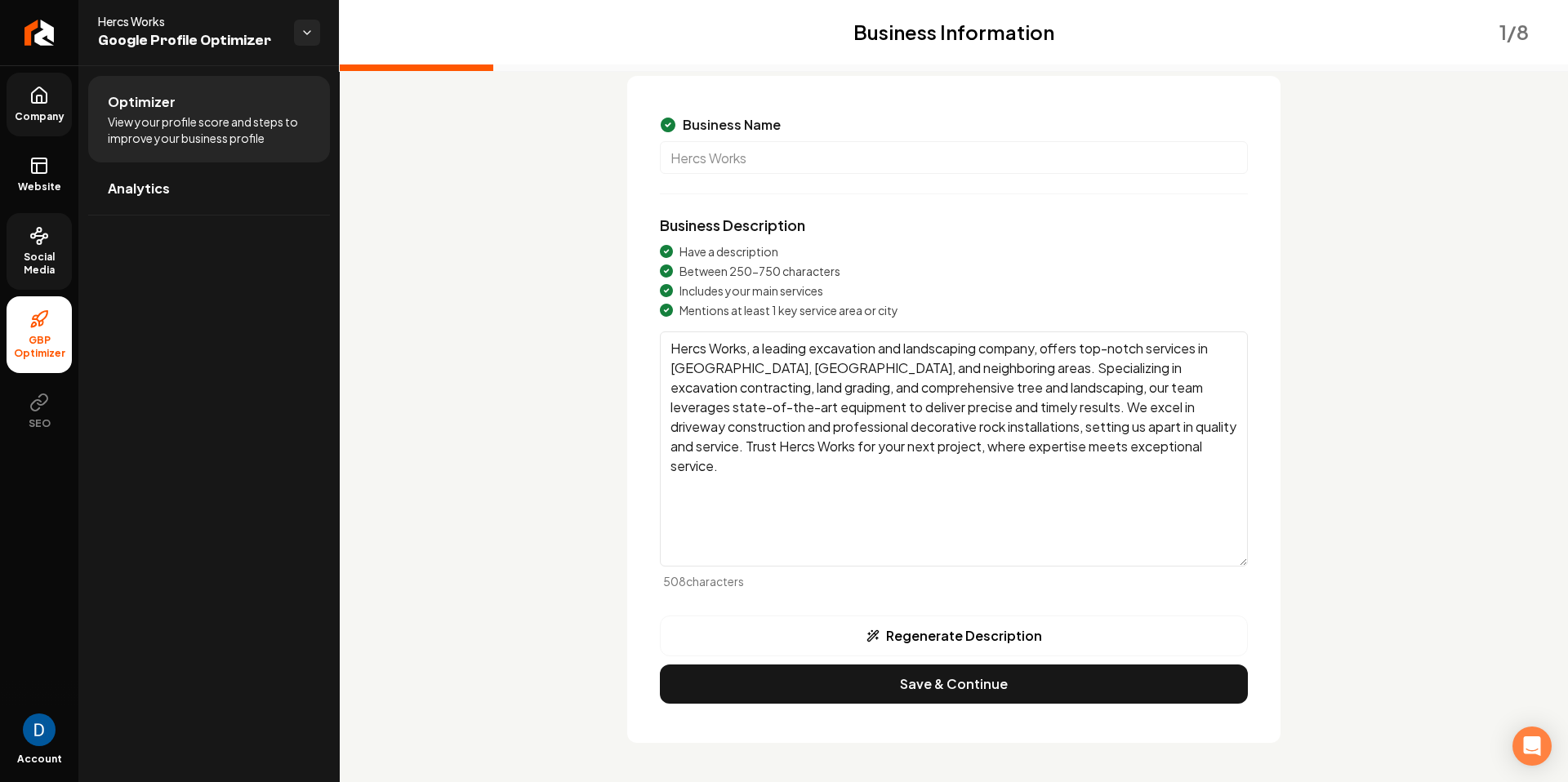
click at [931, 683] on button "Save & Continue" at bounding box center [954, 685] width 588 height 39
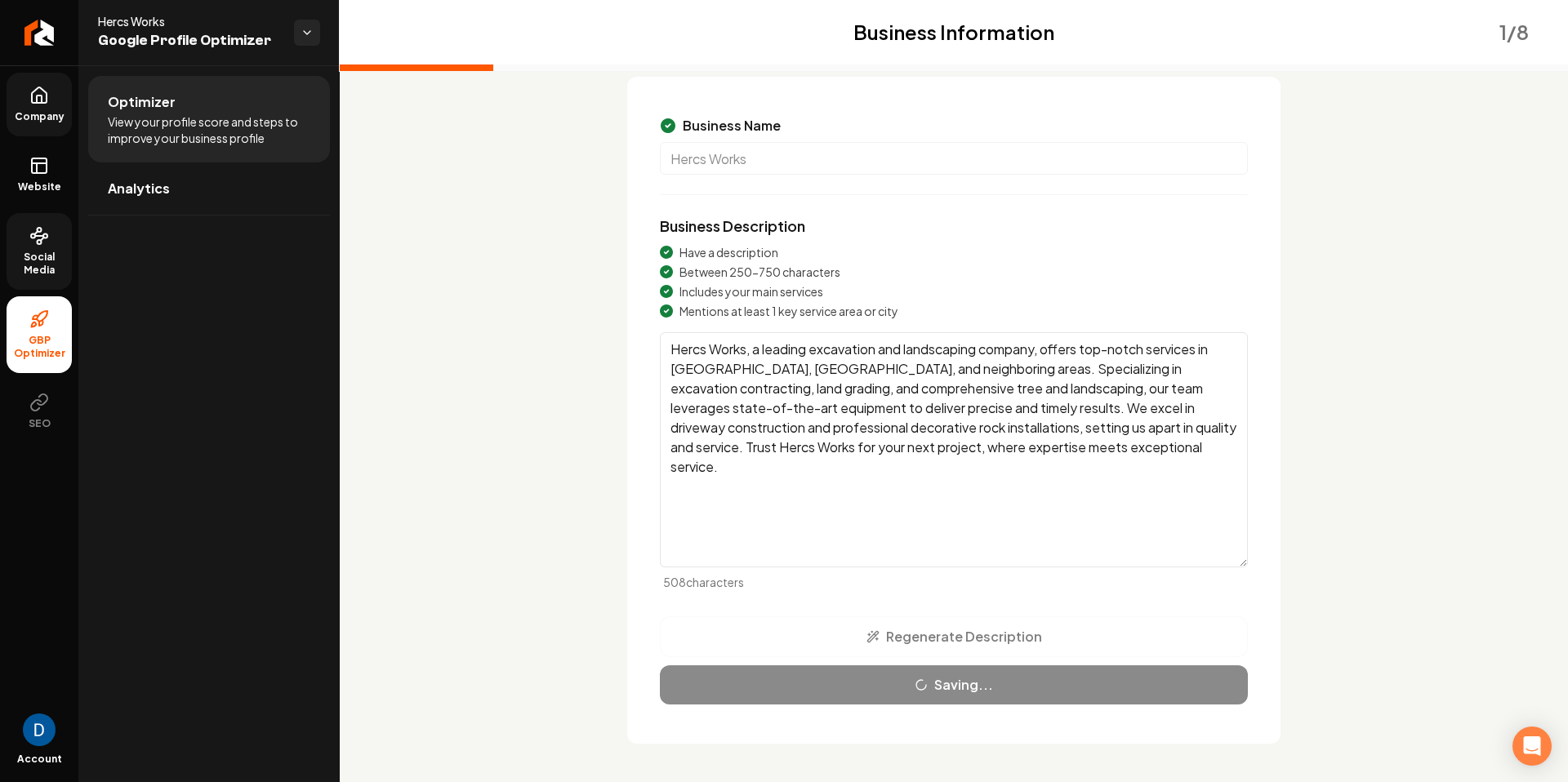
scroll to position [0, 0]
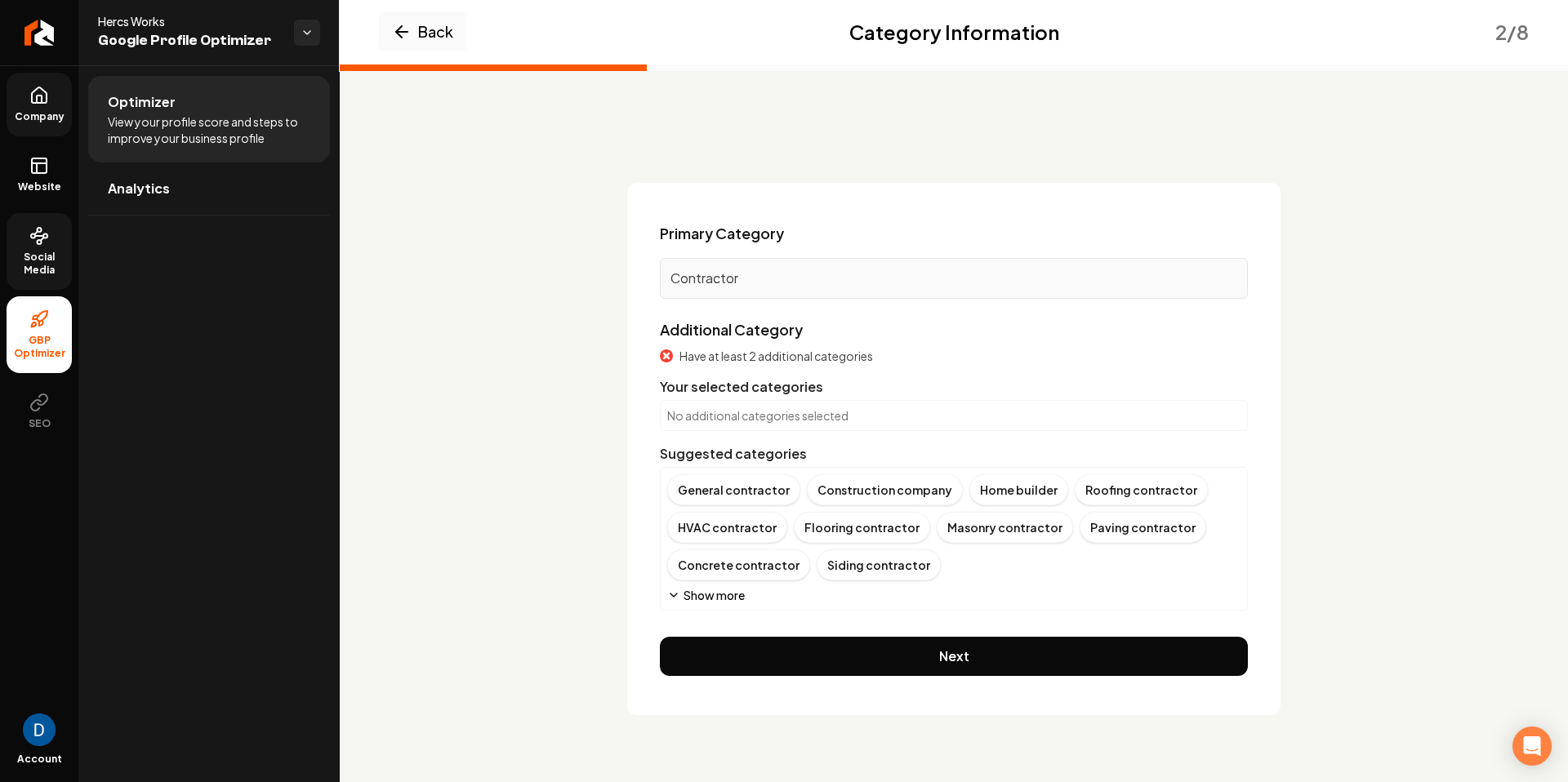
click at [717, 594] on button "Show more" at bounding box center [705, 595] width 78 height 16
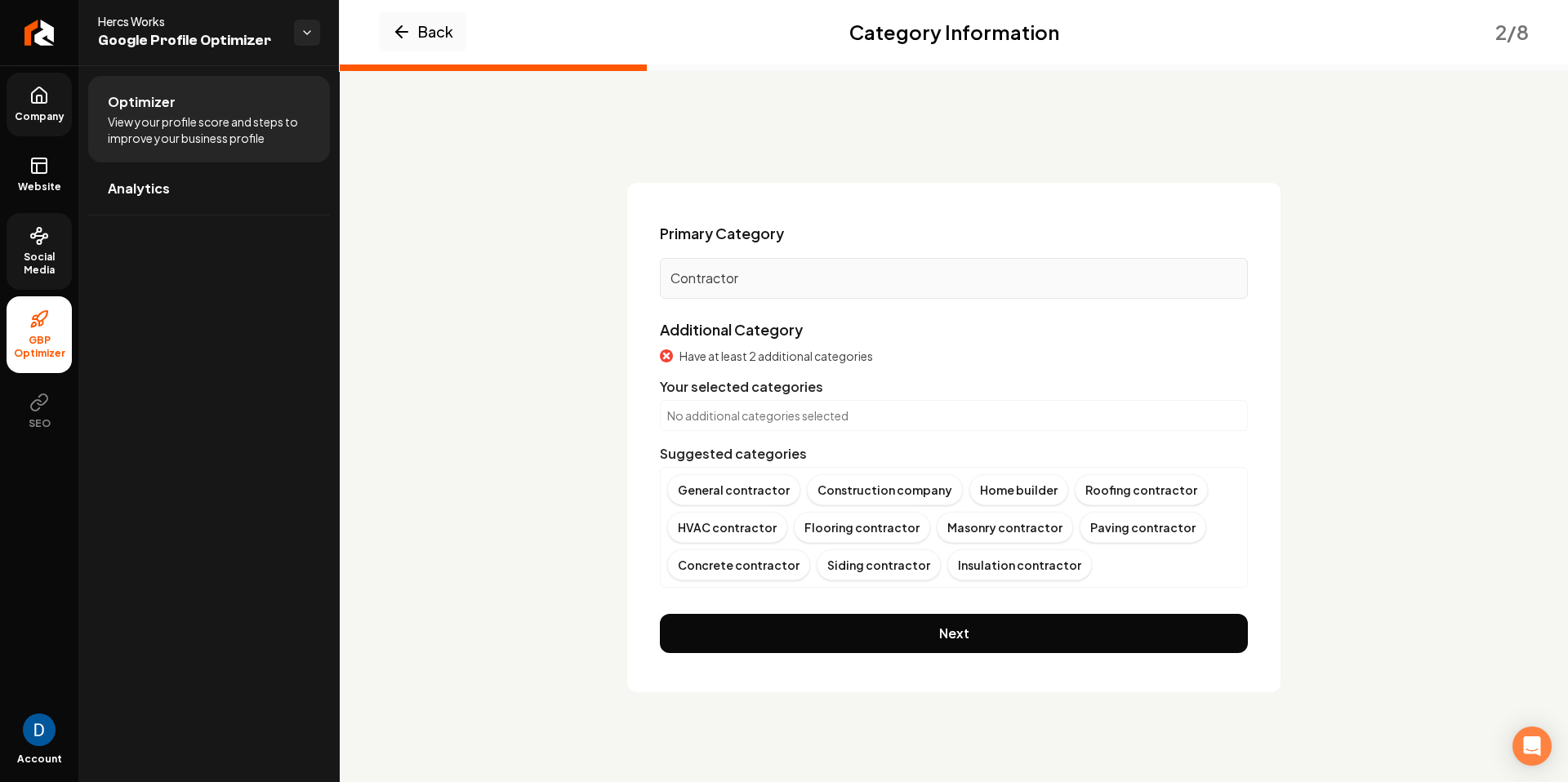
click at [847, 415] on p "No additional categories selected" at bounding box center [953, 415] width 574 height 16
click at [828, 418] on p "No additional categories selected" at bounding box center [953, 415] width 574 height 16
click at [796, 426] on div "No additional categories selected" at bounding box center [954, 415] width 588 height 31
click at [795, 415] on p "No additional categories selected" at bounding box center [953, 415] width 574 height 16
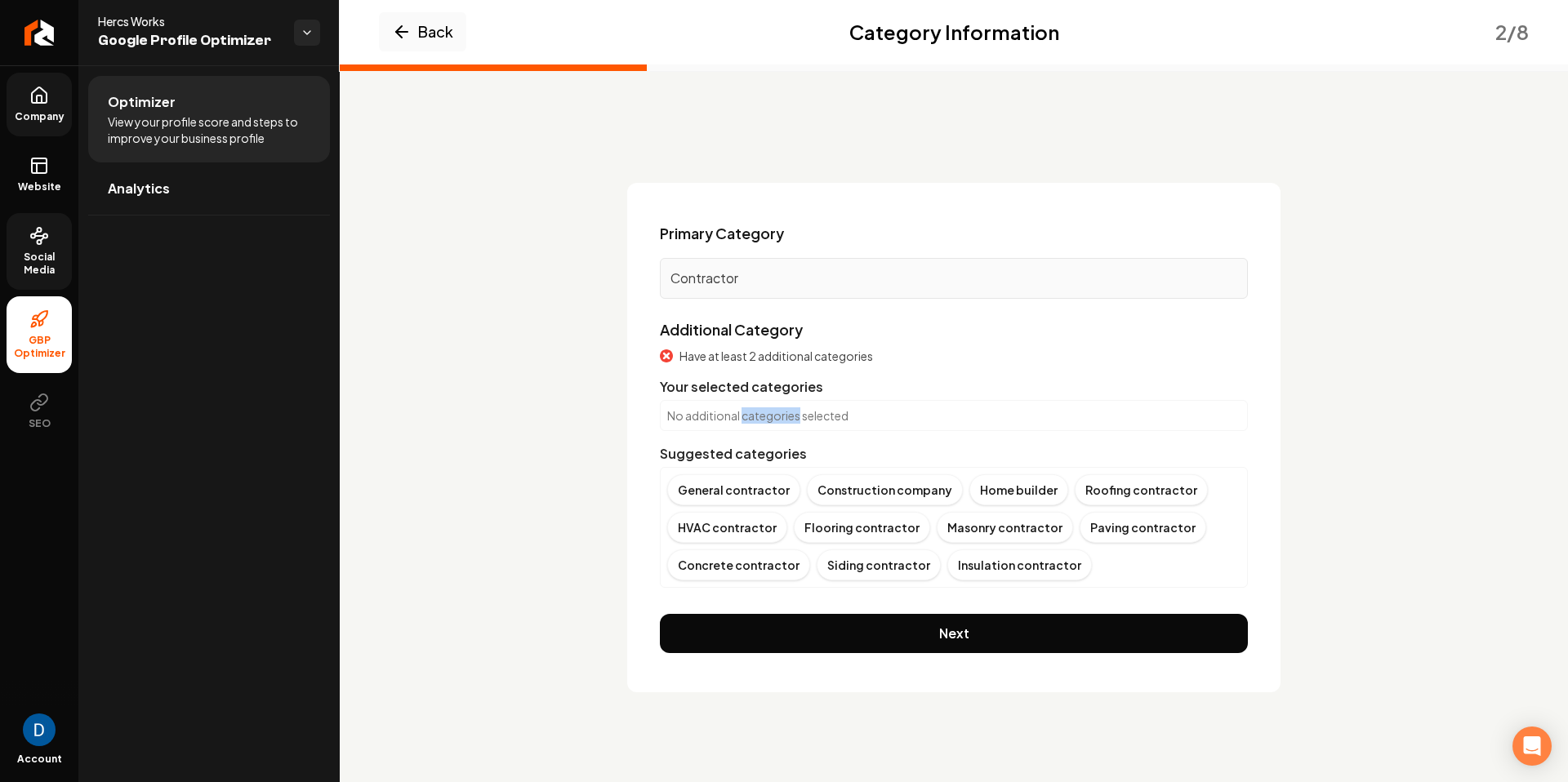
click at [779, 411] on p "No additional categories selected" at bounding box center [953, 415] width 574 height 16
click at [806, 433] on div "Have at least 2 additional categories Your selected categories No additional ca…" at bounding box center [954, 467] width 588 height 240
click at [739, 413] on p "No additional categories selected" at bounding box center [953, 415] width 574 height 16
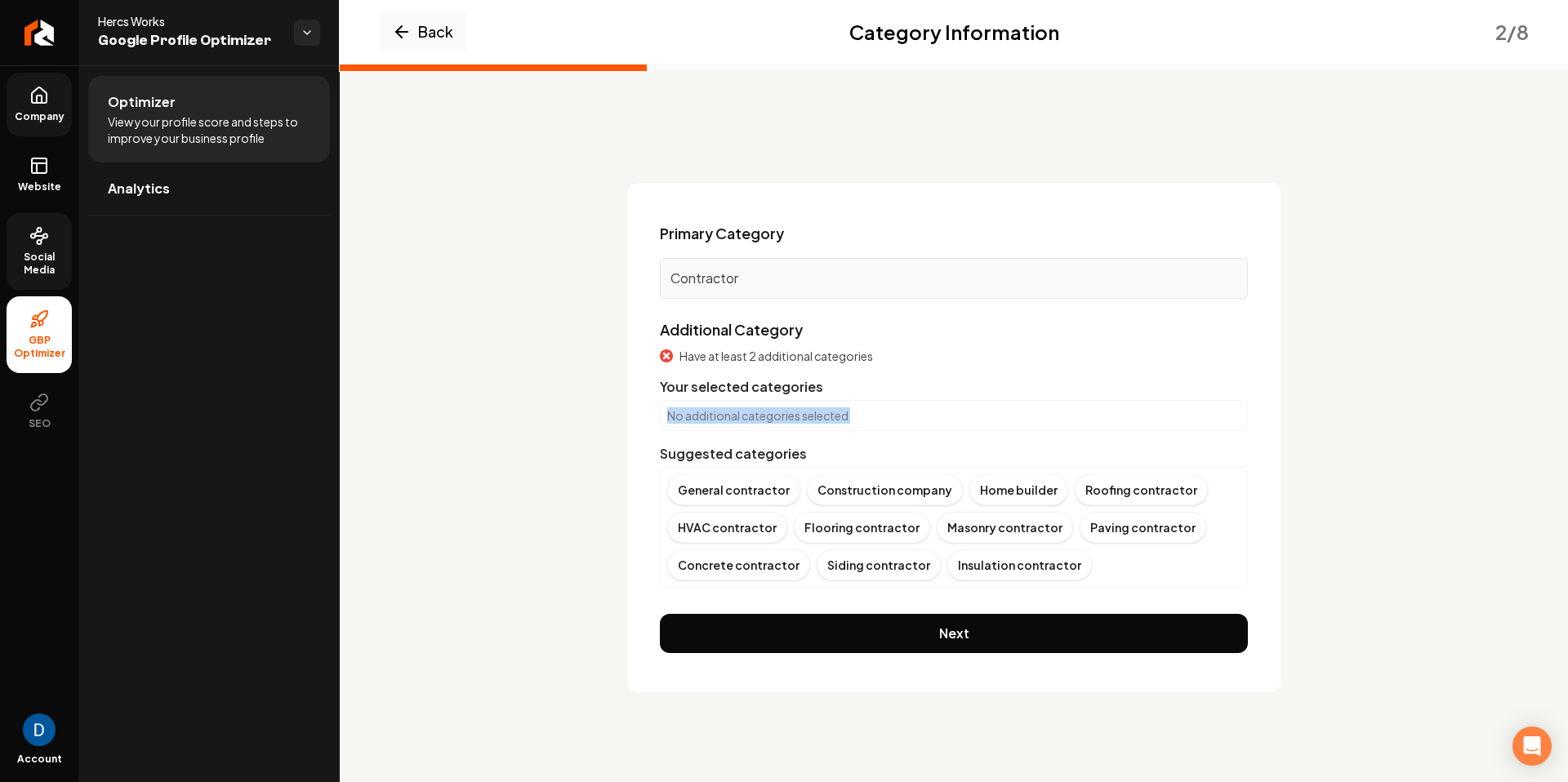
click at [739, 413] on p "No additional categories selected" at bounding box center [953, 415] width 574 height 16
click at [840, 420] on p "No additional categories selected" at bounding box center [953, 415] width 574 height 16
click at [831, 411] on p "No additional categories selected" at bounding box center [953, 415] width 574 height 16
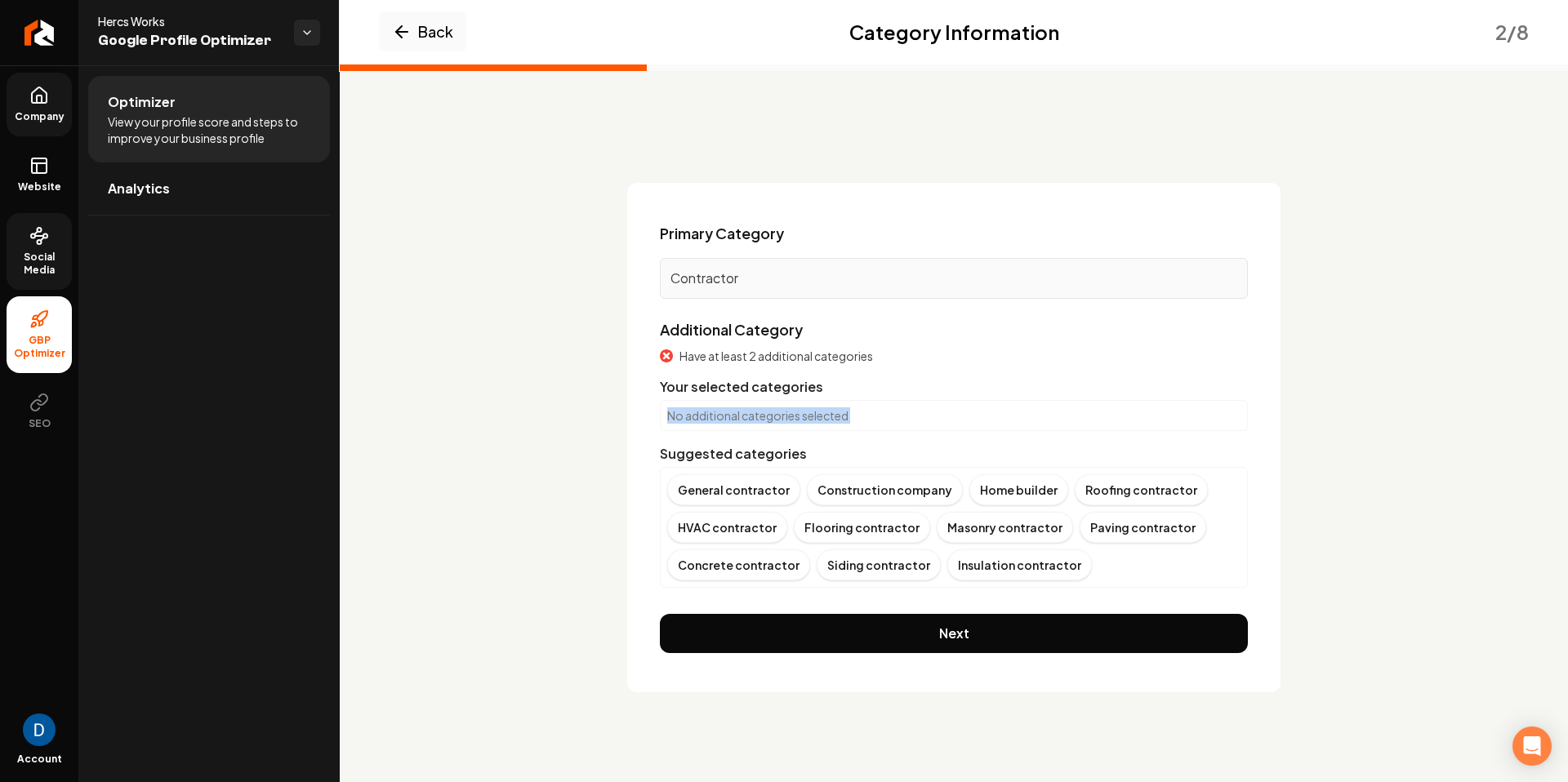
click at [729, 429] on div "No additional categories selected" at bounding box center [954, 415] width 588 height 31
click at [740, 283] on p "Contractor" at bounding box center [953, 278] width 567 height 20
click at [675, 271] on p "Contractor" at bounding box center [953, 278] width 567 height 20
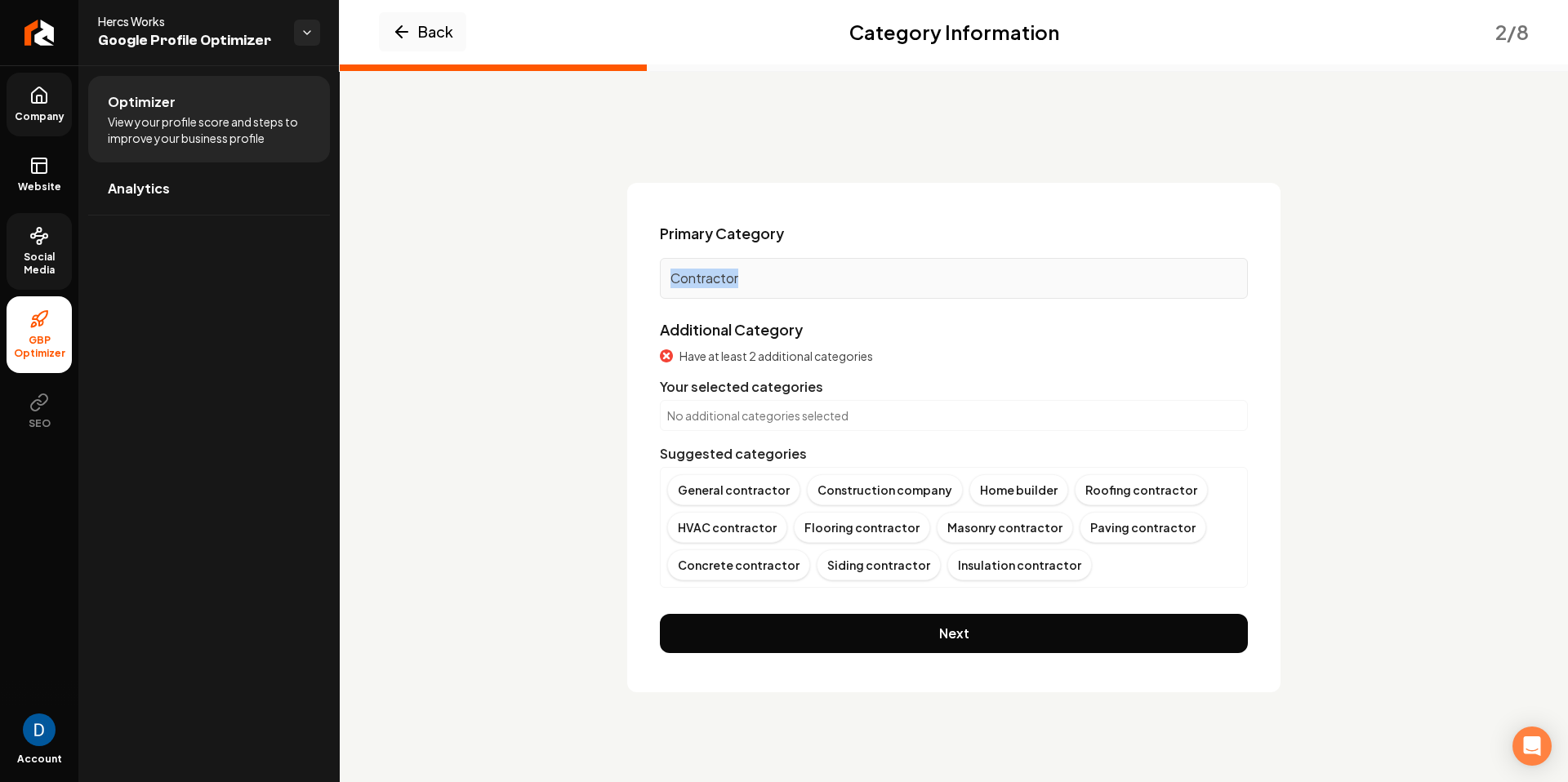
click at [712, 279] on p "Contractor" at bounding box center [953, 278] width 567 height 20
click at [773, 562] on div "Concrete contractor" at bounding box center [738, 565] width 143 height 31
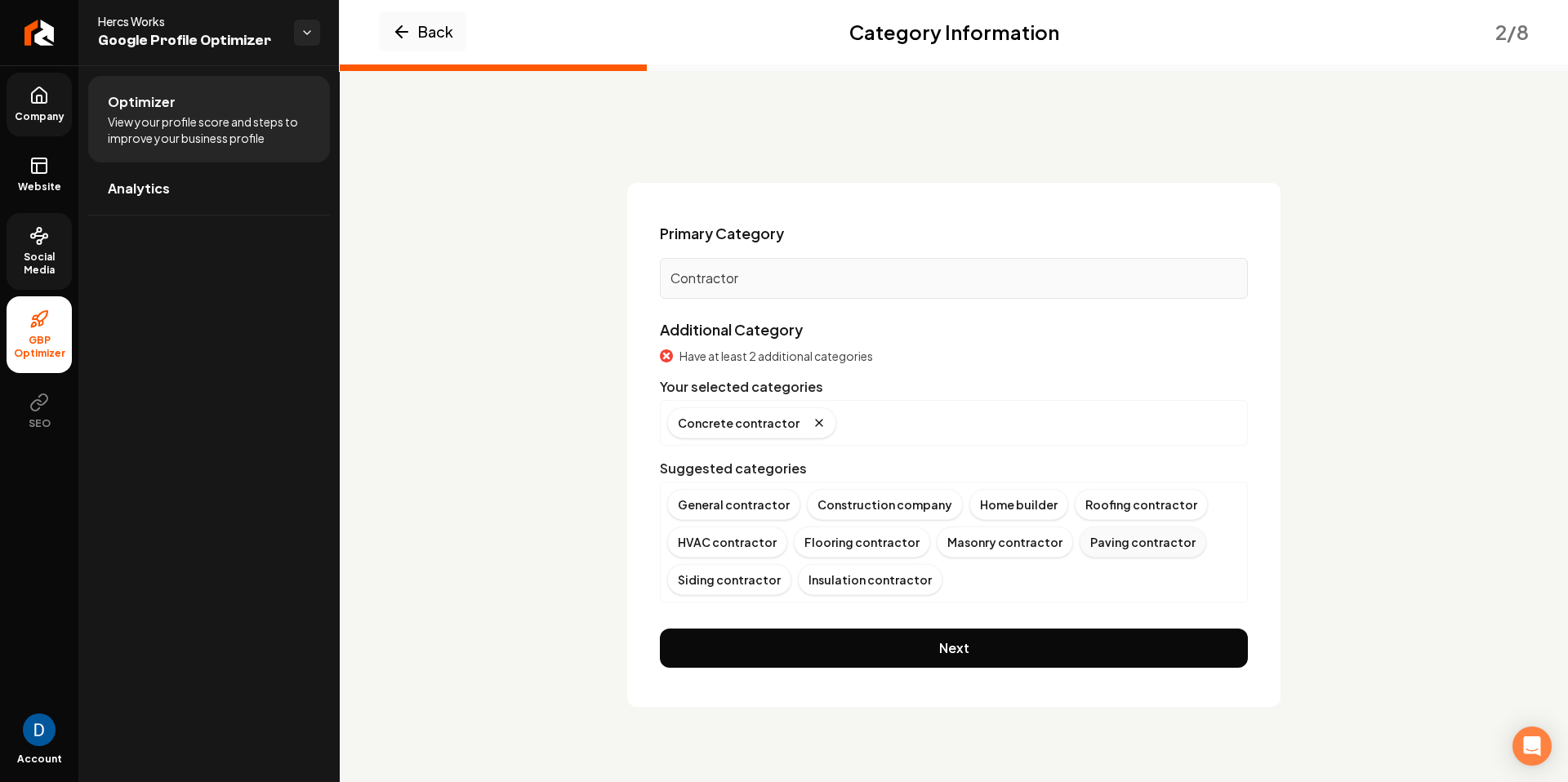
click at [1125, 544] on div "Paving contractor" at bounding box center [1143, 542] width 127 height 31
click at [1088, 416] on div "Concrete contractor Paving contractor" at bounding box center [953, 423] width 574 height 31
click at [1077, 428] on div "Concrete contractor Paving contractor" at bounding box center [953, 423] width 574 height 31
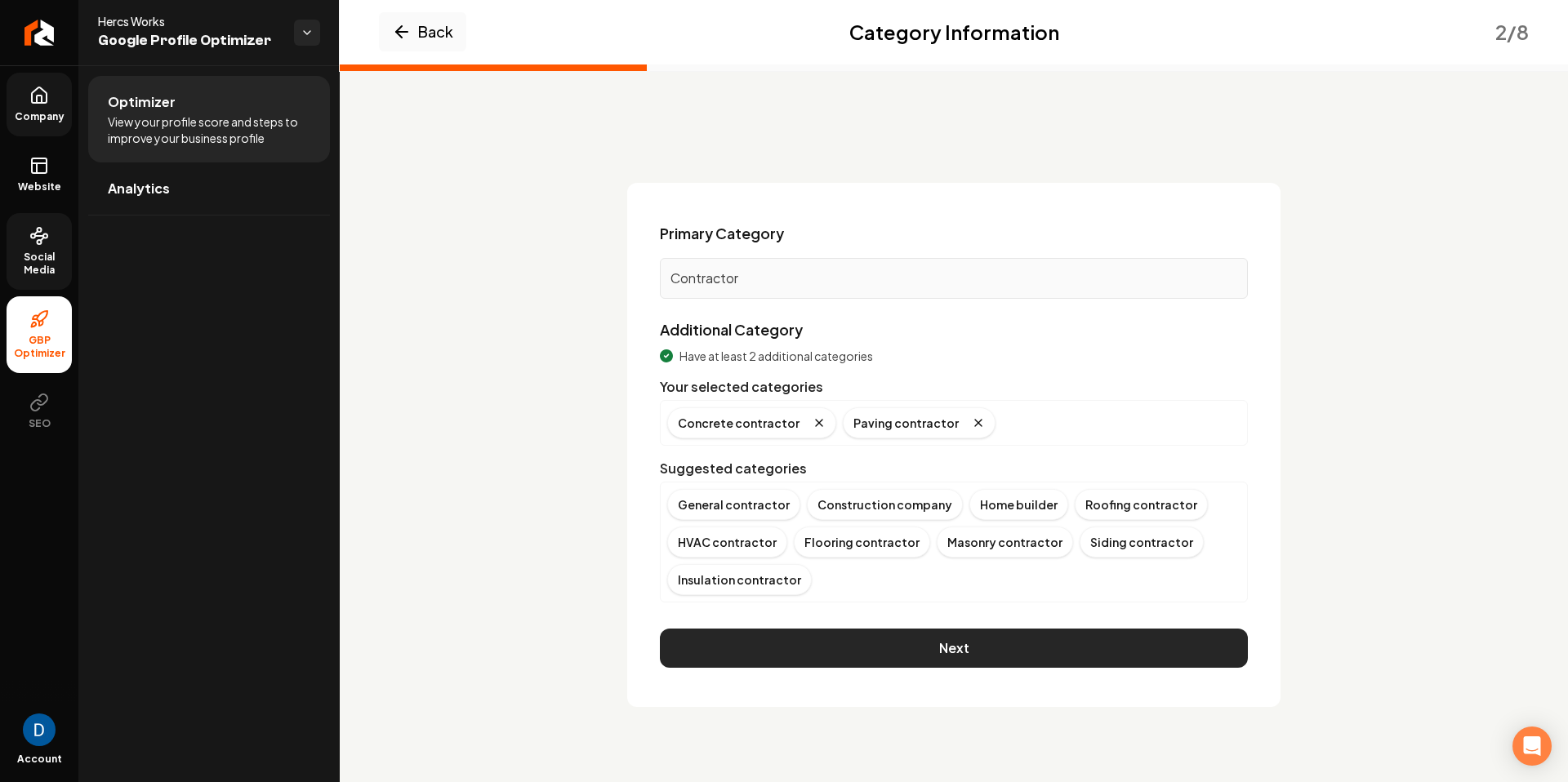
click at [1018, 638] on button "Next" at bounding box center [954, 649] width 588 height 39
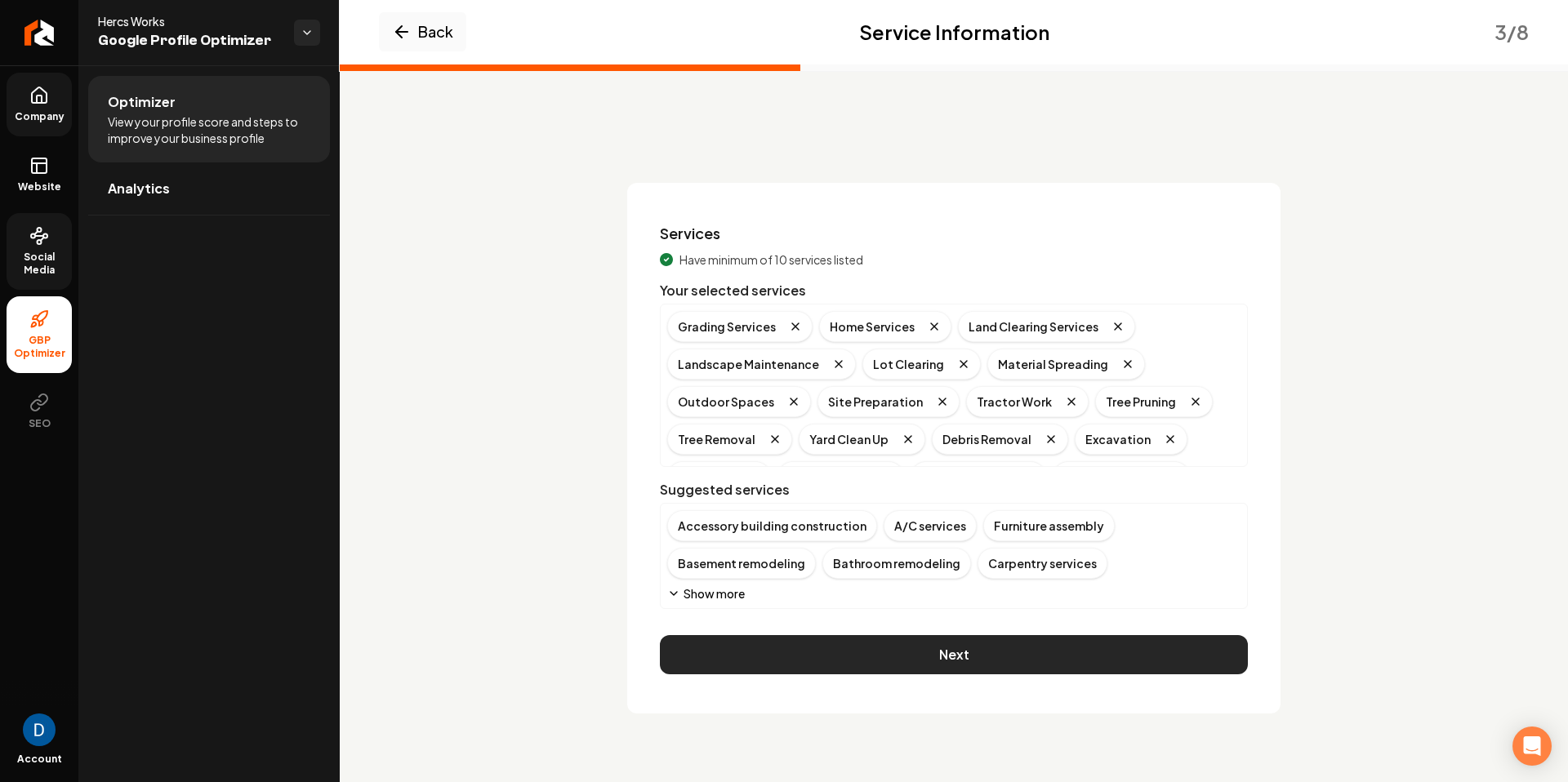
click at [960, 649] on button "Next" at bounding box center [954, 655] width 588 height 39
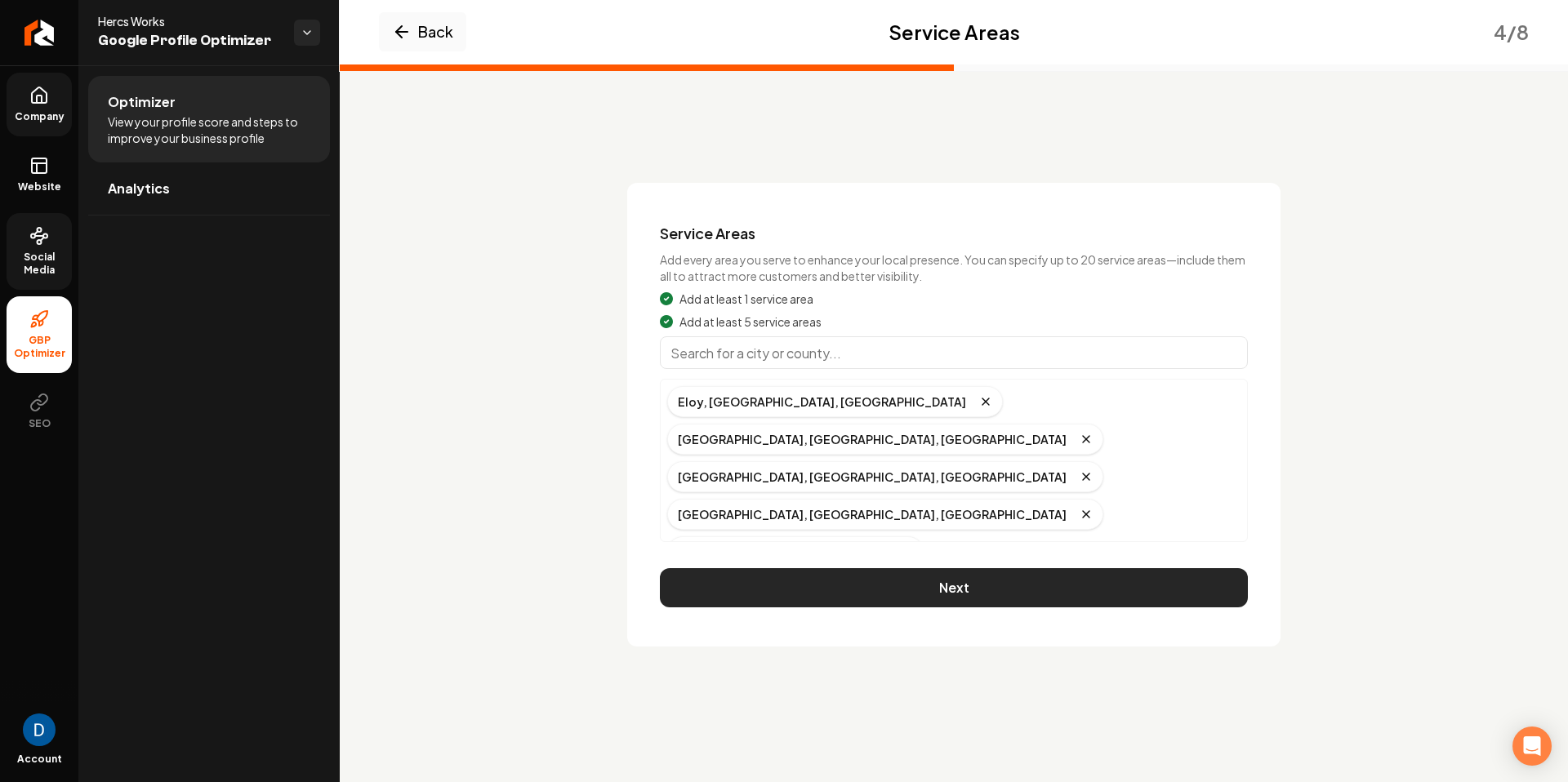
click at [911, 582] on button "Next" at bounding box center [954, 588] width 588 height 39
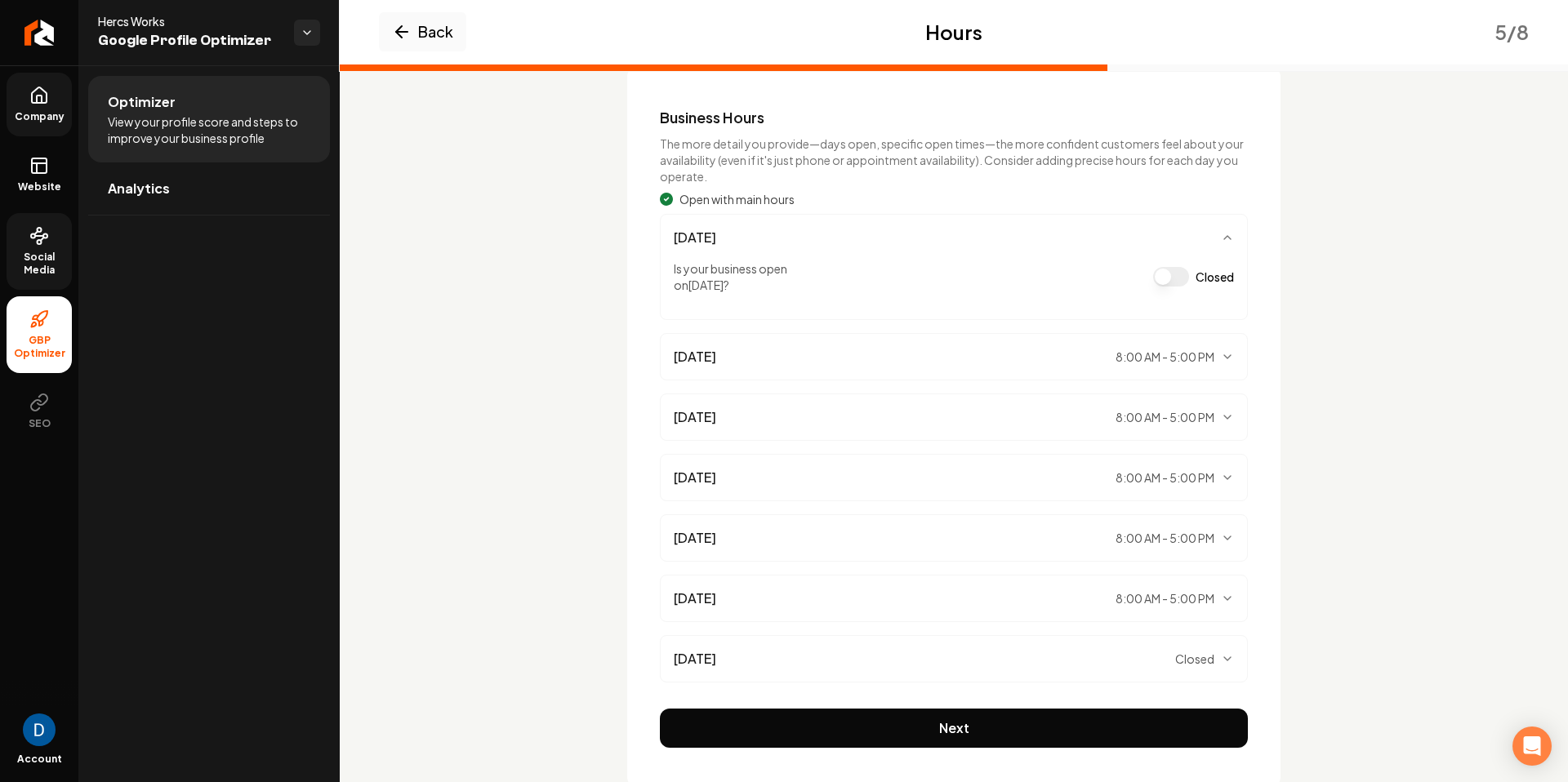
scroll to position [160, 0]
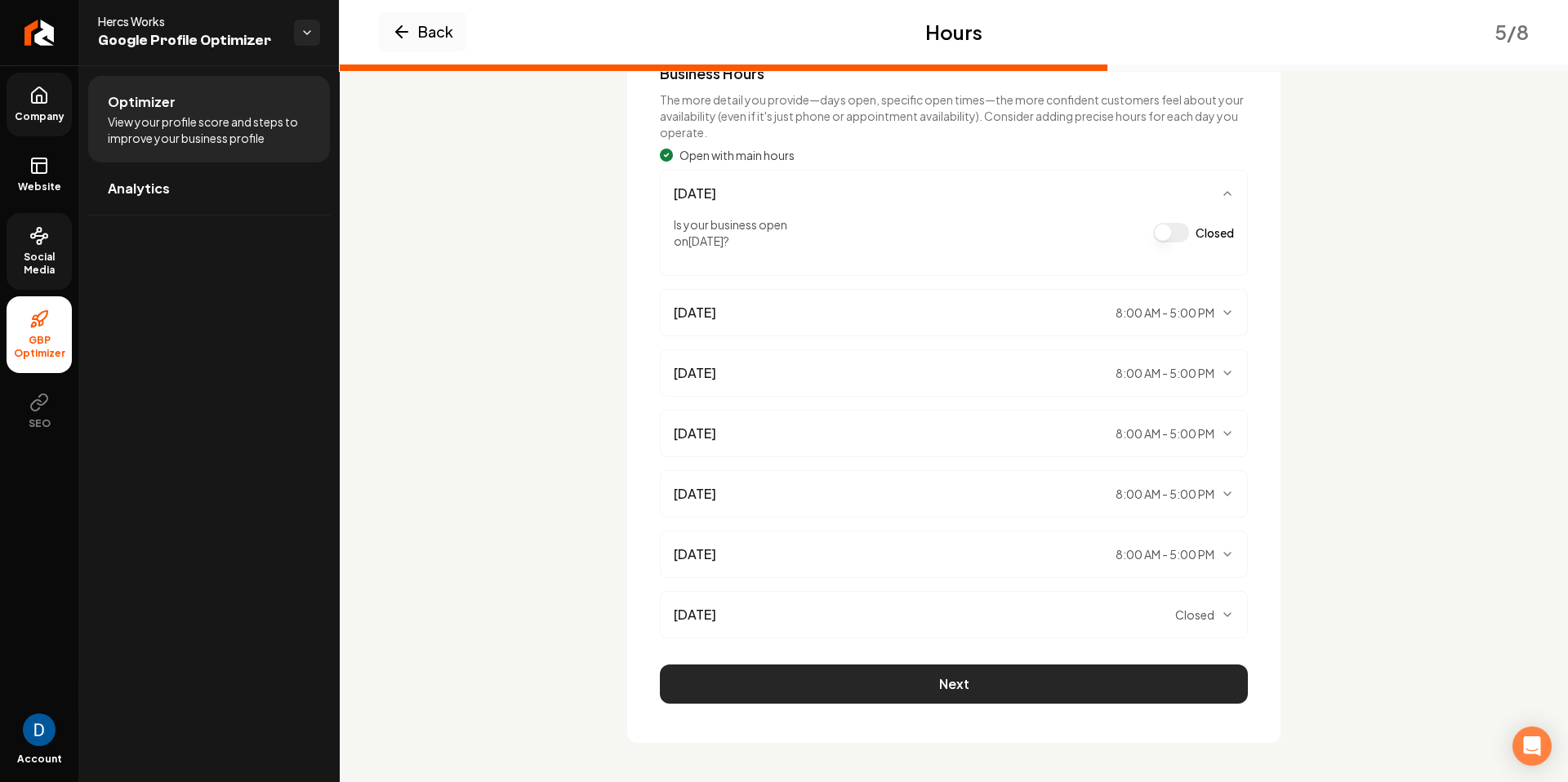
click at [928, 675] on button "Next" at bounding box center [954, 685] width 588 height 39
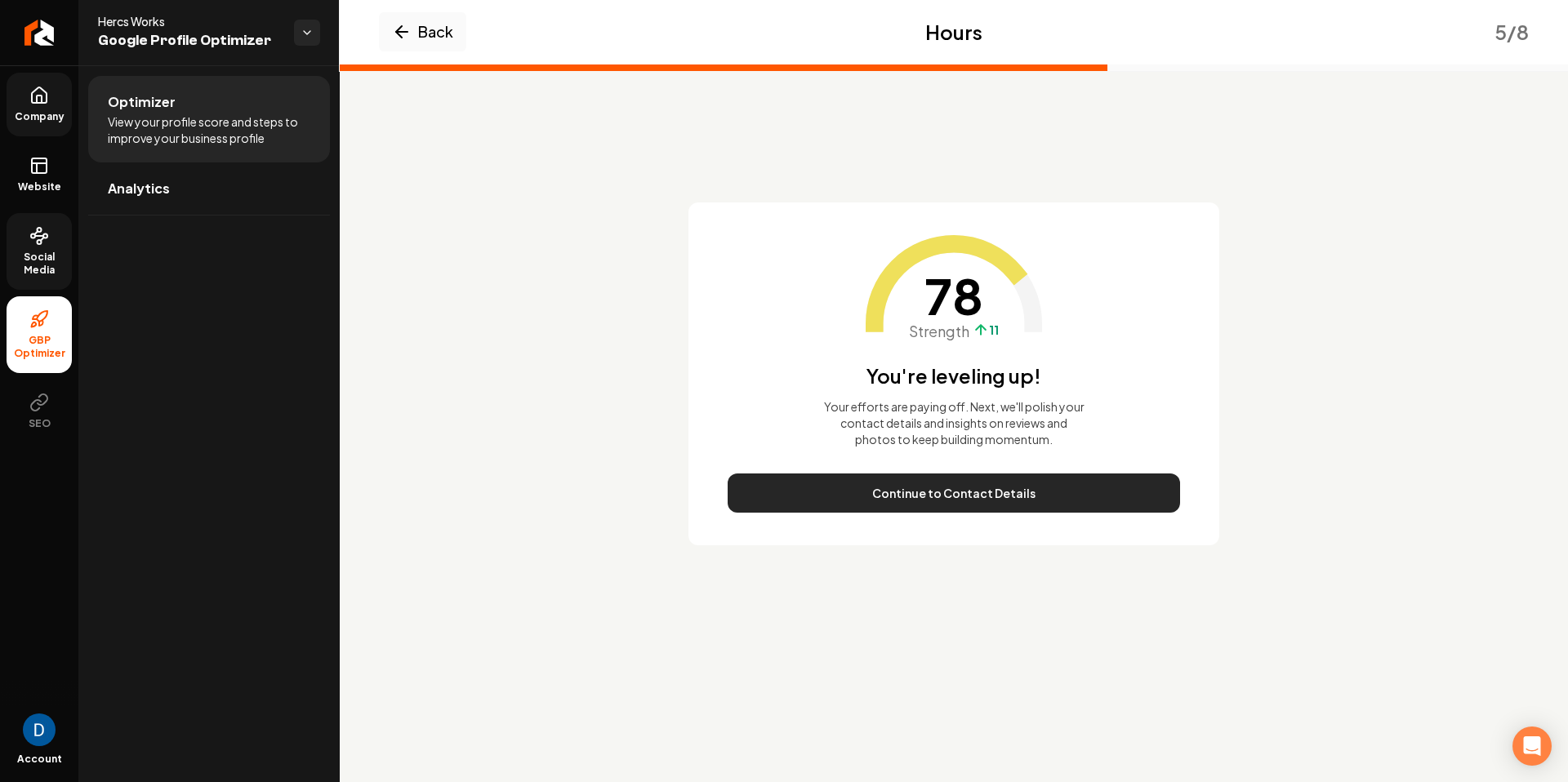
click at [1066, 492] on button "Continue to Contact Details" at bounding box center [953, 493] width 452 height 39
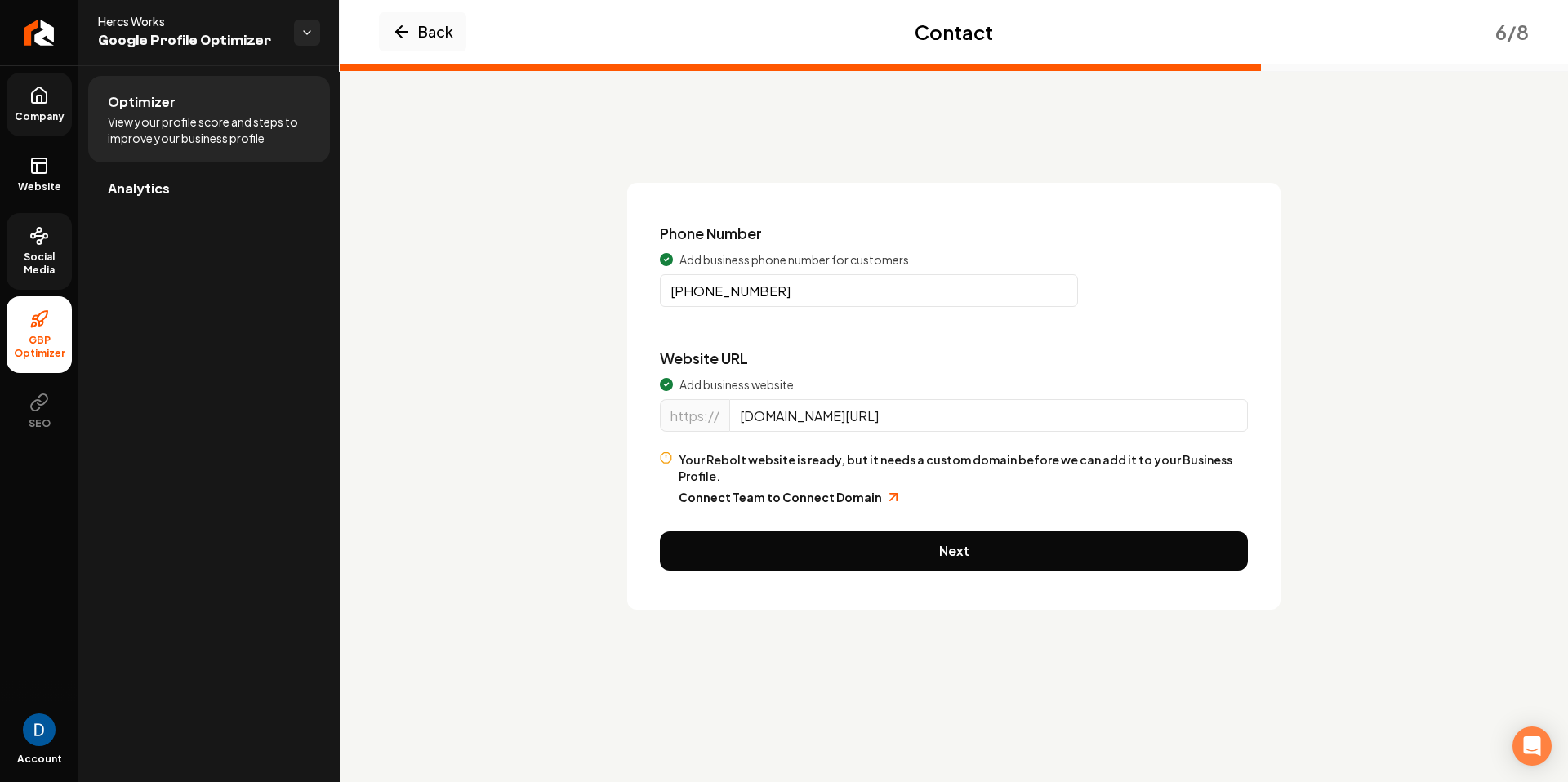
click at [818, 419] on input "www.hercsworks.com/" at bounding box center [988, 415] width 519 height 32
click at [839, 415] on input "www.hercsworks.com/" at bounding box center [988, 415] width 519 height 32
drag, startPoint x: 879, startPoint y: 415, endPoint x: 776, endPoint y: 419, distance: 103.1
click at [776, 419] on input "www.hercsworks.com/" at bounding box center [988, 415] width 519 height 32
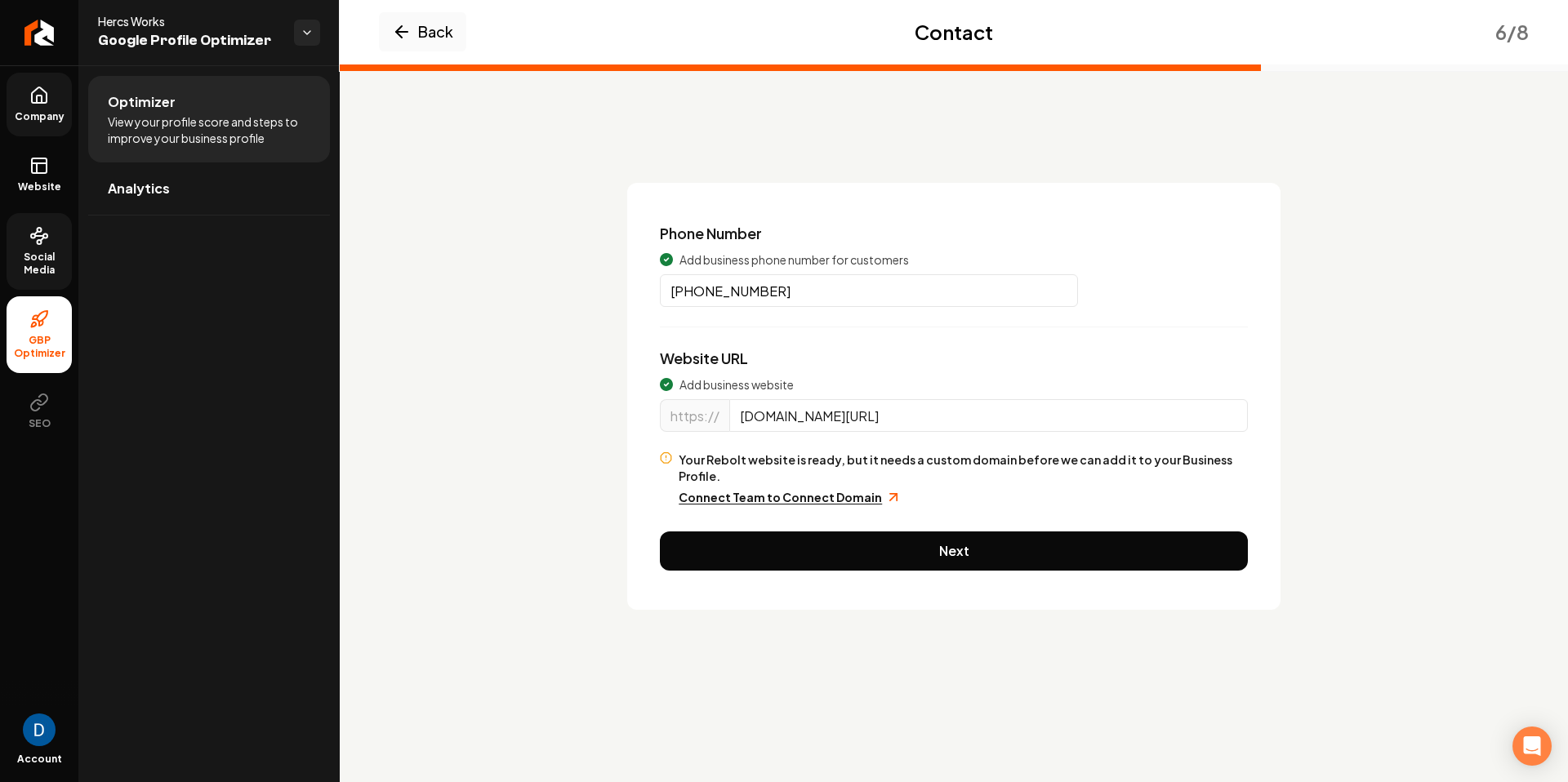
drag, startPoint x: 775, startPoint y: 420, endPoint x: 877, endPoint y: 419, distance: 102.0
click at [877, 419] on input "www.hercsworks.com/" at bounding box center [988, 415] width 519 height 32
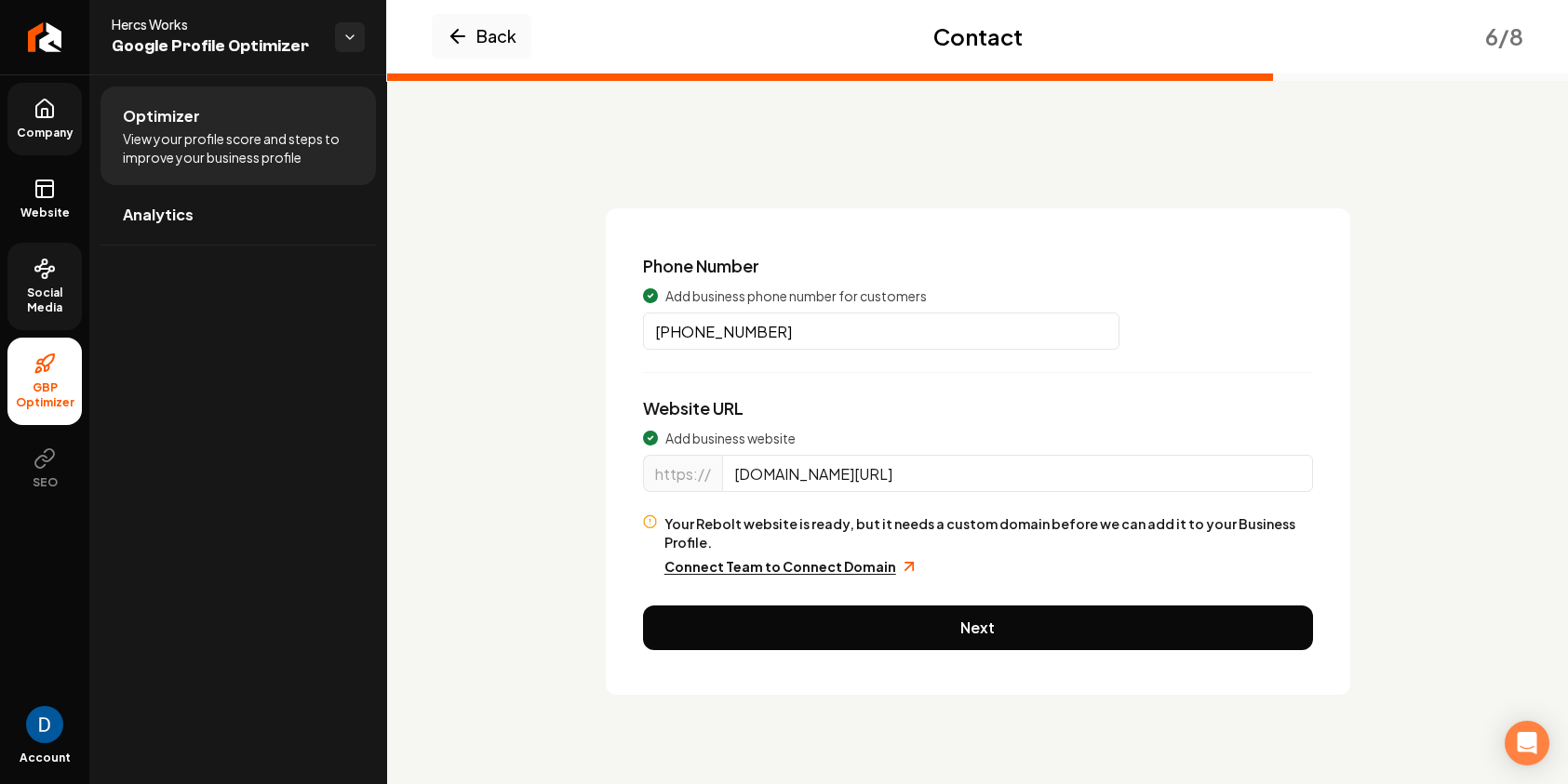
click at [500, 176] on div "Back Contact 6 / 8 Phone Number Add business phone number for customers (520) 2…" at bounding box center [977, 406] width 1180 height 665
click at [62, 95] on link "Company" at bounding box center [45, 119] width 74 height 73
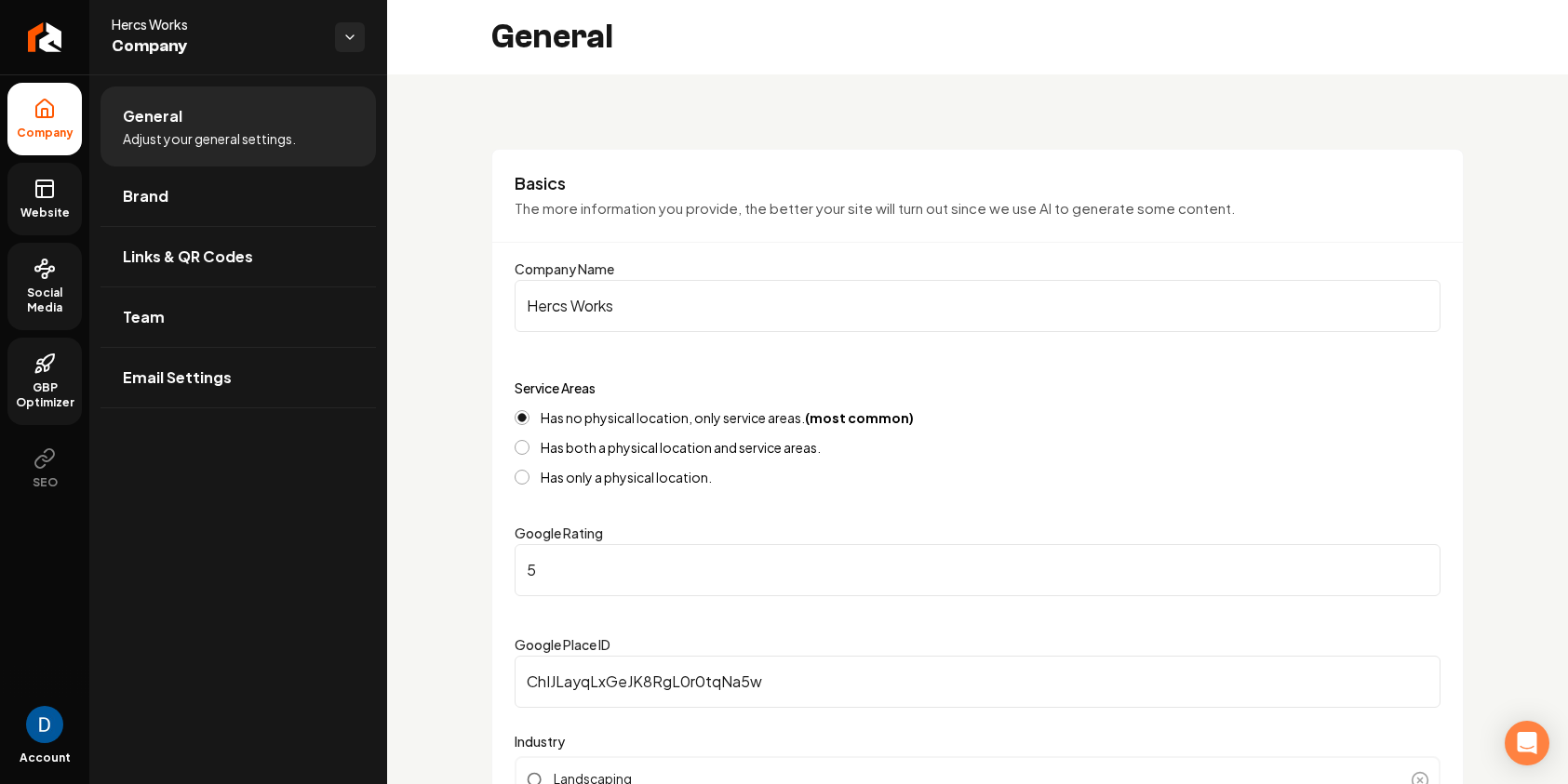
click at [55, 211] on span "Website" at bounding box center [45, 212] width 64 height 15
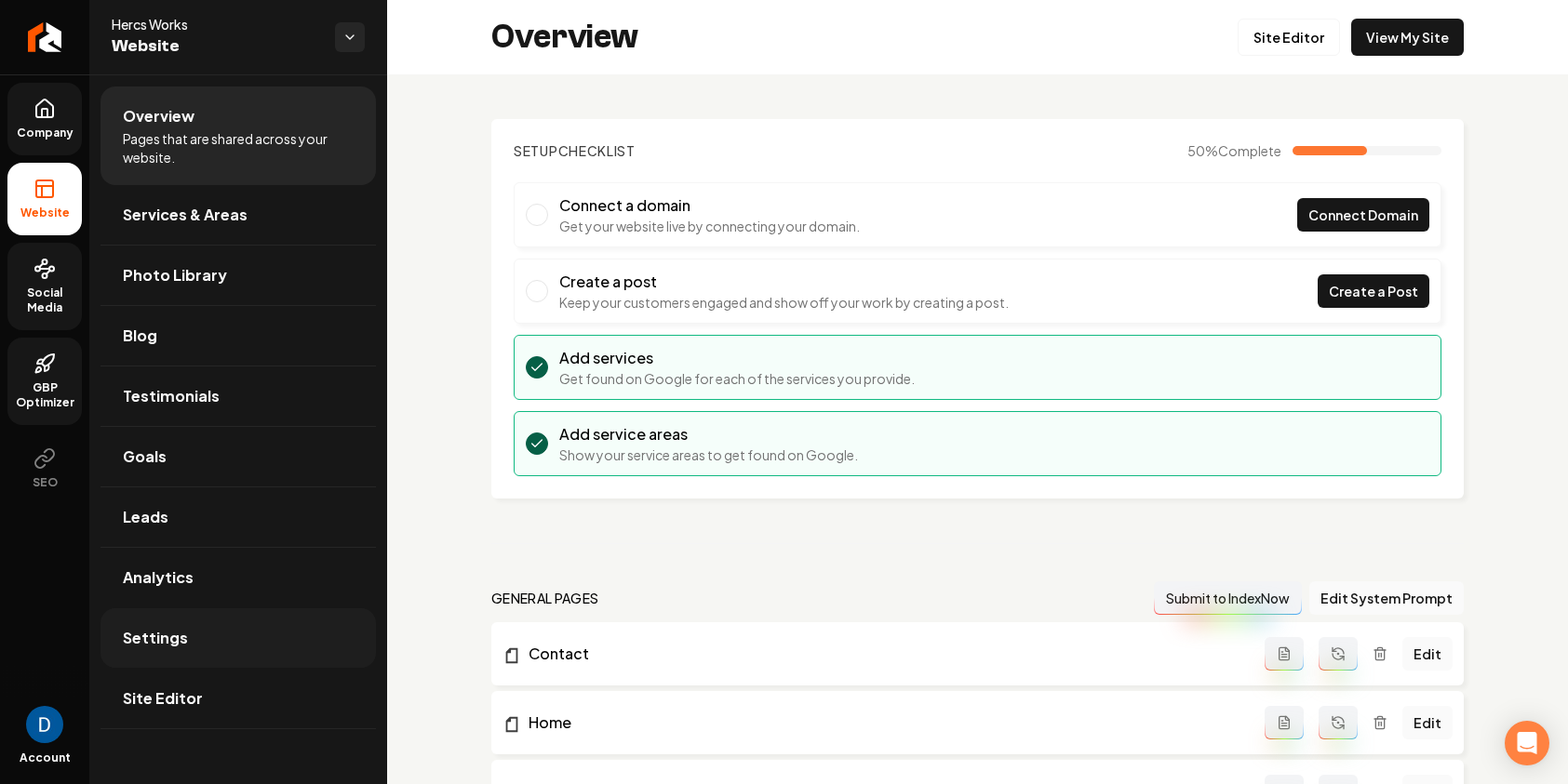
click at [214, 626] on link "Settings" at bounding box center [238, 638] width 276 height 59
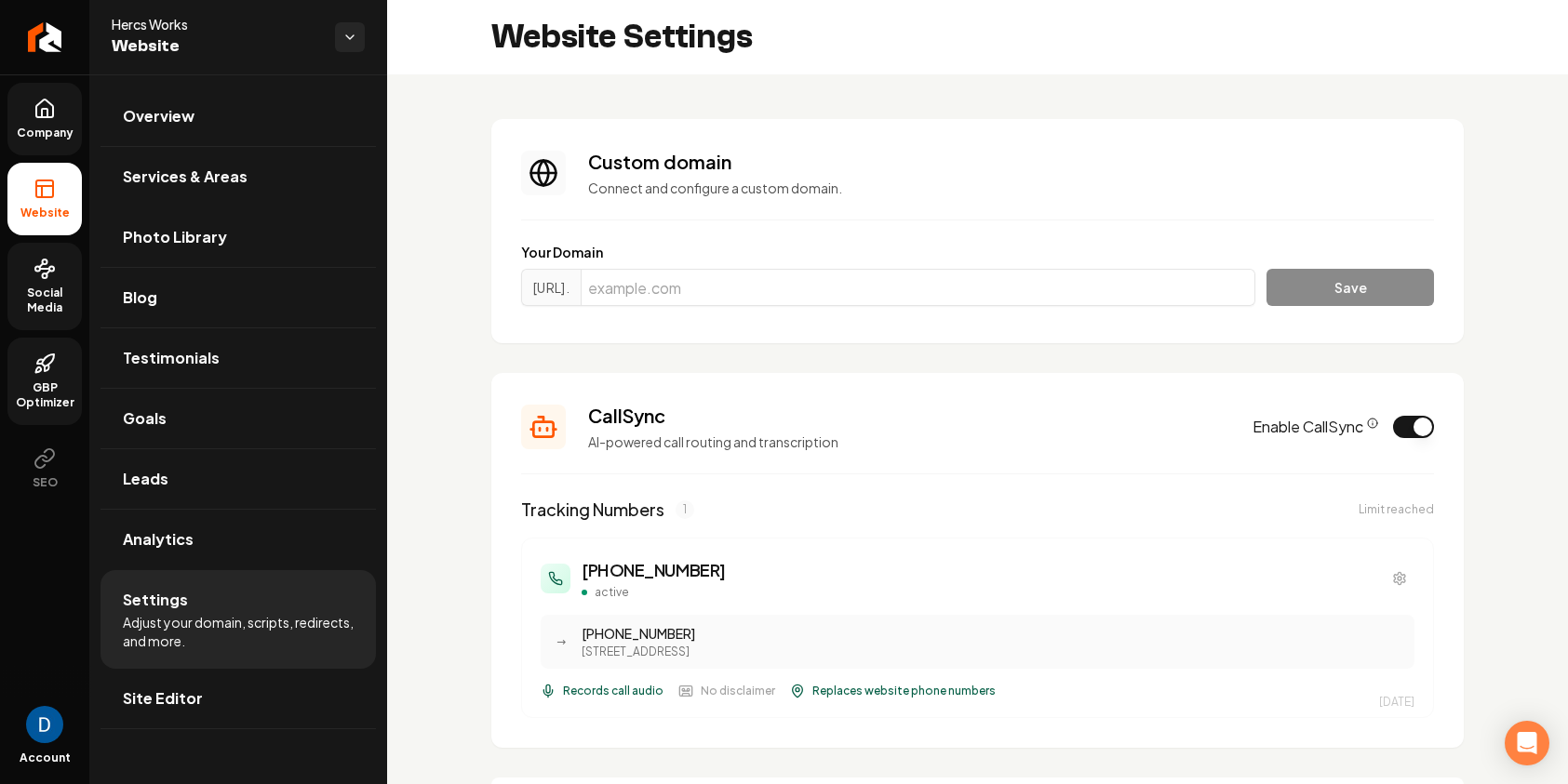
scroll to position [67, 0]
click at [873, 285] on input "Main content area" at bounding box center [917, 287] width 675 height 37
paste input "hercsworks.com"
type input "hercsworks.com"
click at [1325, 287] on button "Save" at bounding box center [1350, 287] width 168 height 37
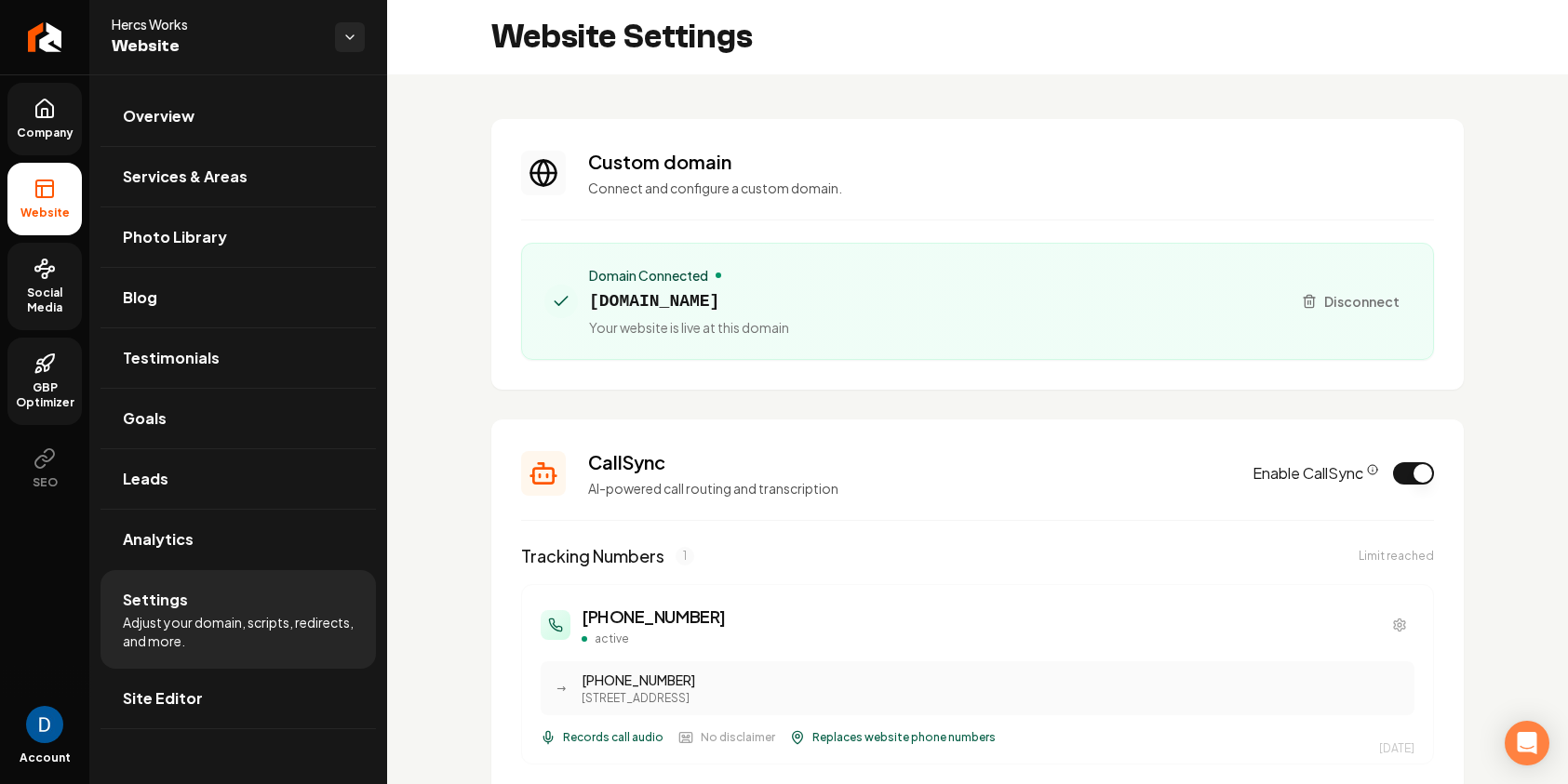
click at [1314, 32] on div "Website Settings" at bounding box center [977, 37] width 1180 height 74
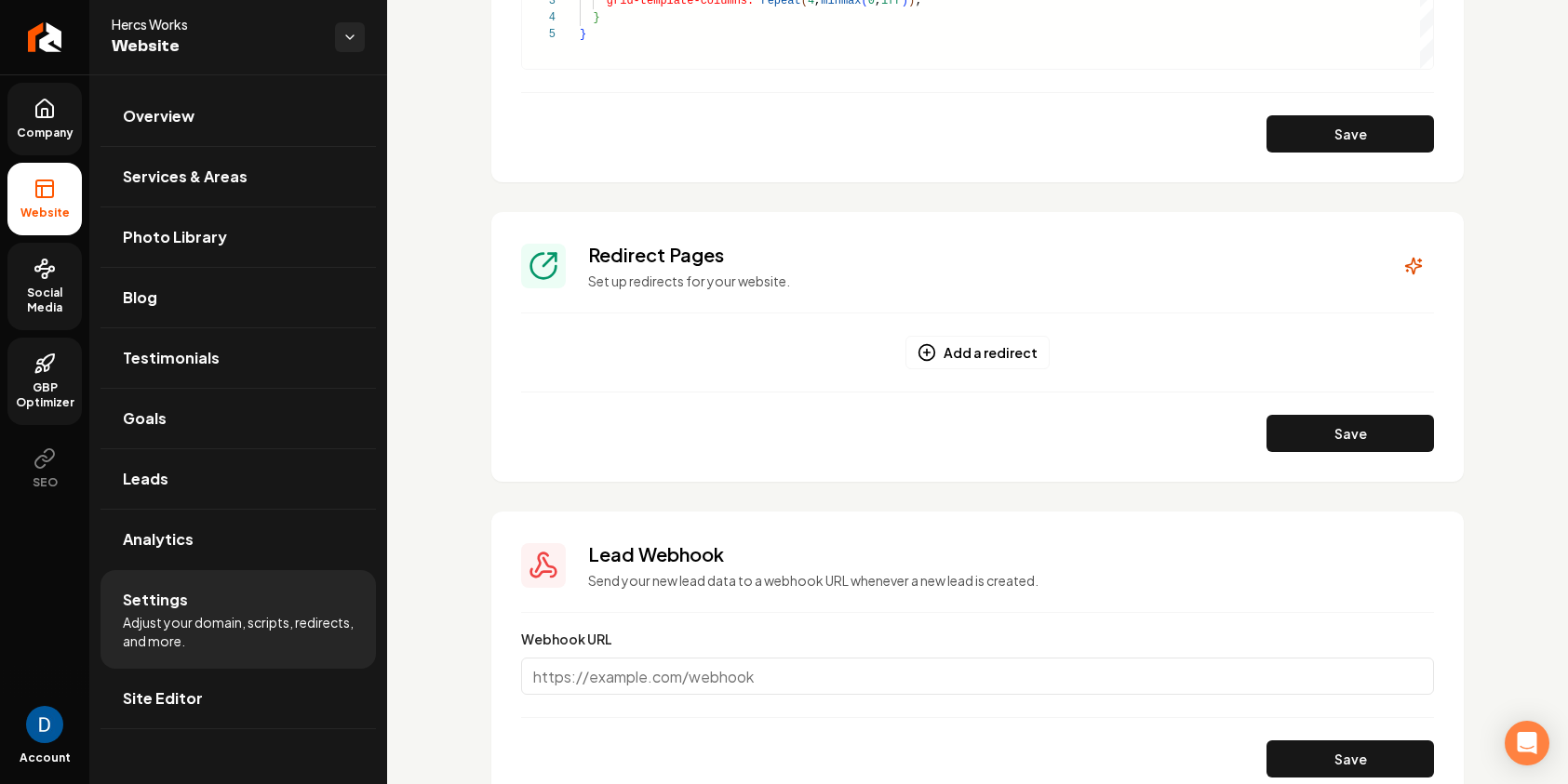
scroll to position [1683, 0]
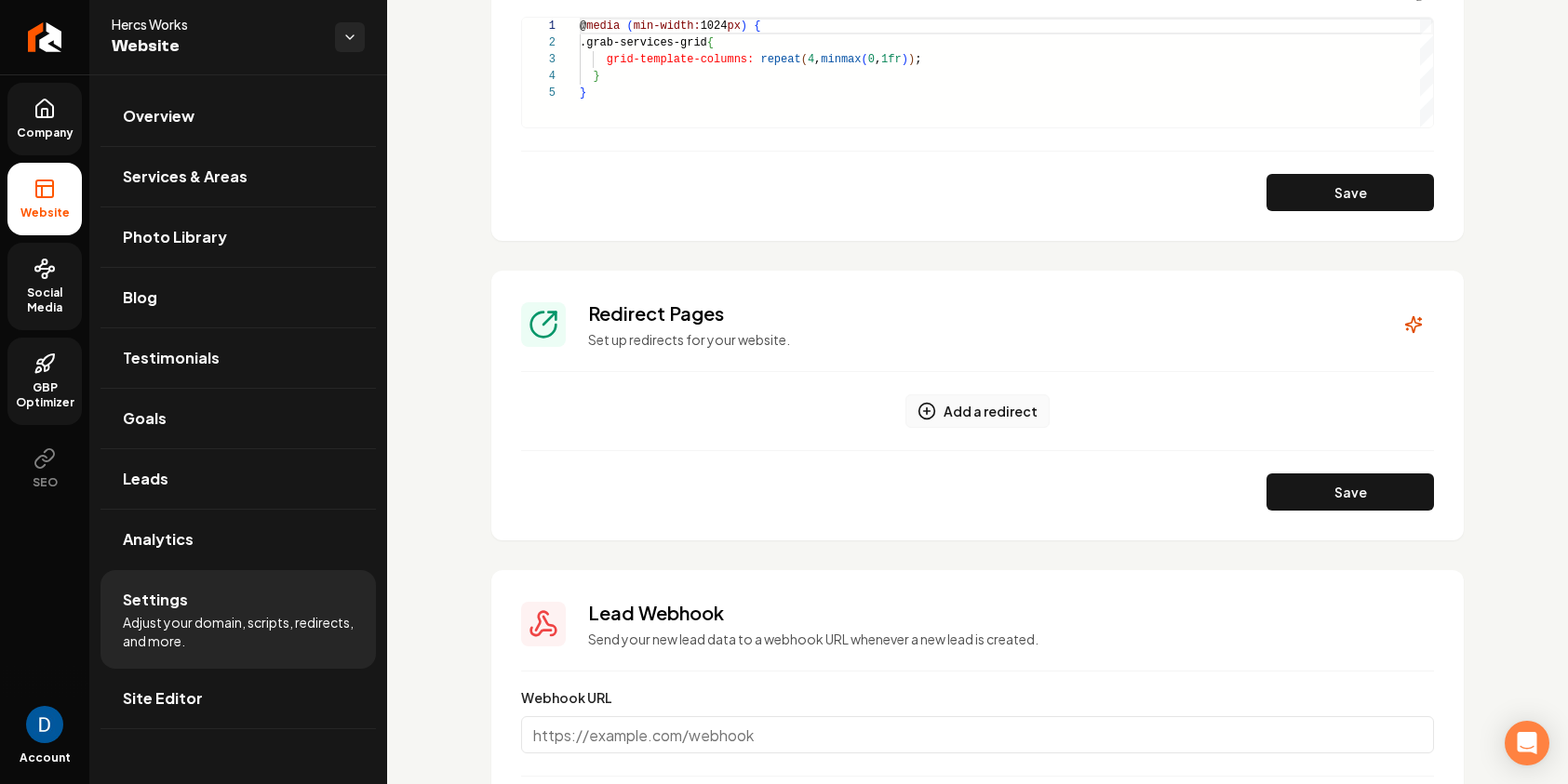
click at [982, 405] on button "Add a redirect" at bounding box center [978, 411] width 144 height 33
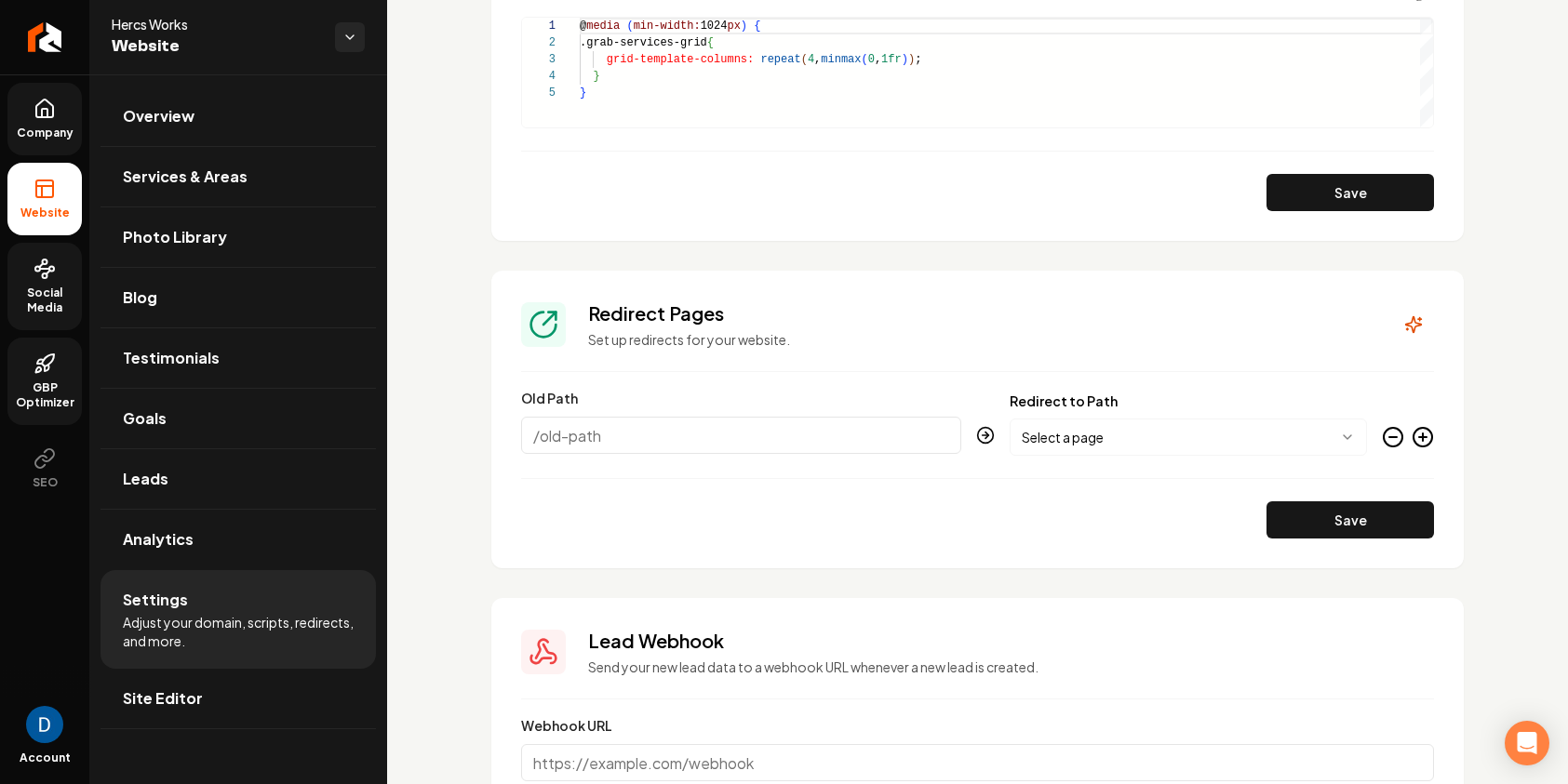
click at [1404, 439] on div "Main content area" at bounding box center [1407, 441] width 52 height 30
click at [1394, 439] on icon "Main content area" at bounding box center [1393, 437] width 22 height 22
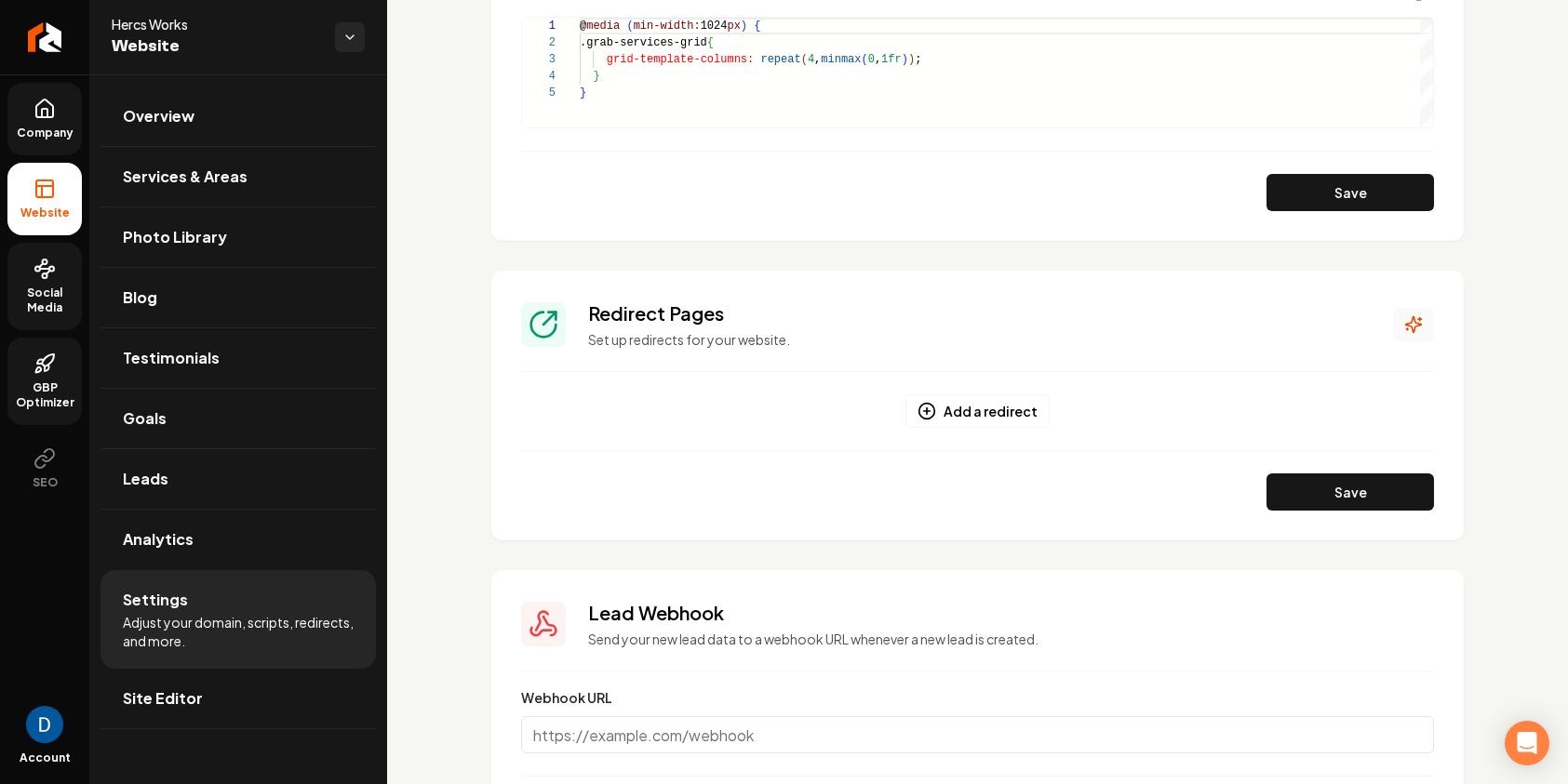
click at [1415, 325] on icon "Main content area" at bounding box center [1413, 325] width 16 height 16
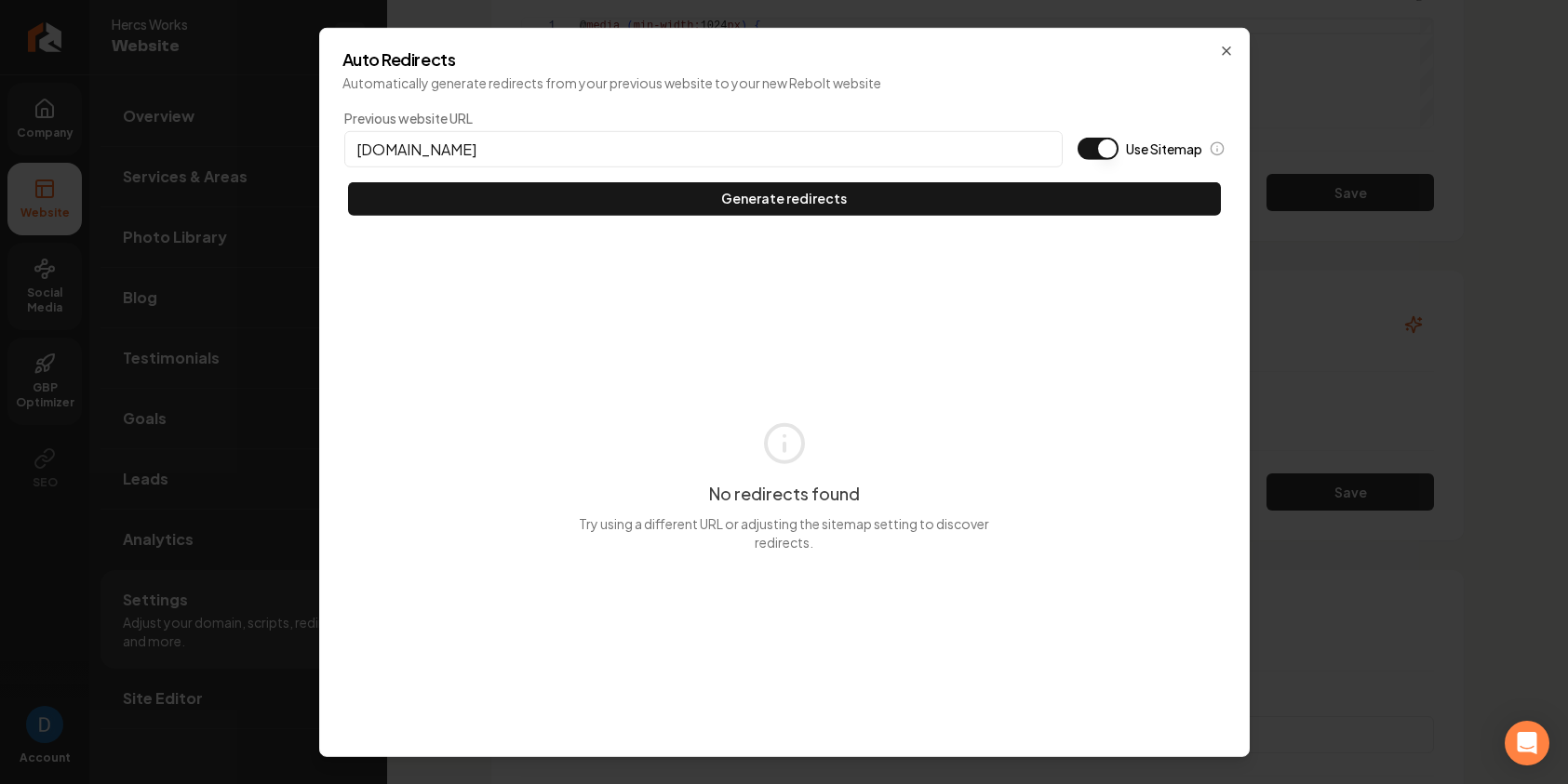
click at [1064, 151] on div "Previous website URL hercsworks.com Use Sitemap" at bounding box center [784, 137] width 880 height 58
click at [1077, 151] on button "Use Sitemap" at bounding box center [1098, 147] width 41 height 22
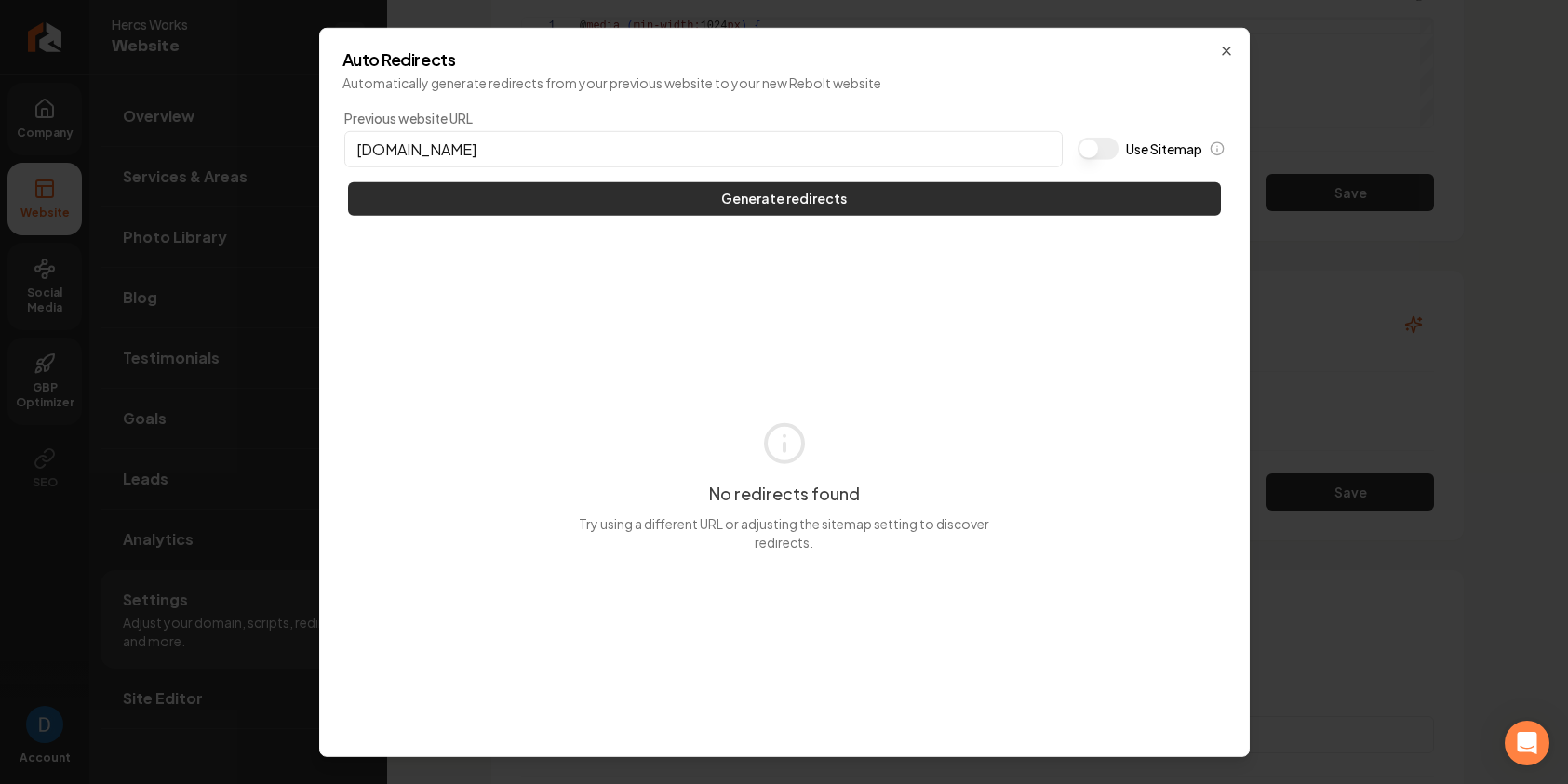
click at [993, 188] on button "Generate redirects" at bounding box center [784, 198] width 873 height 33
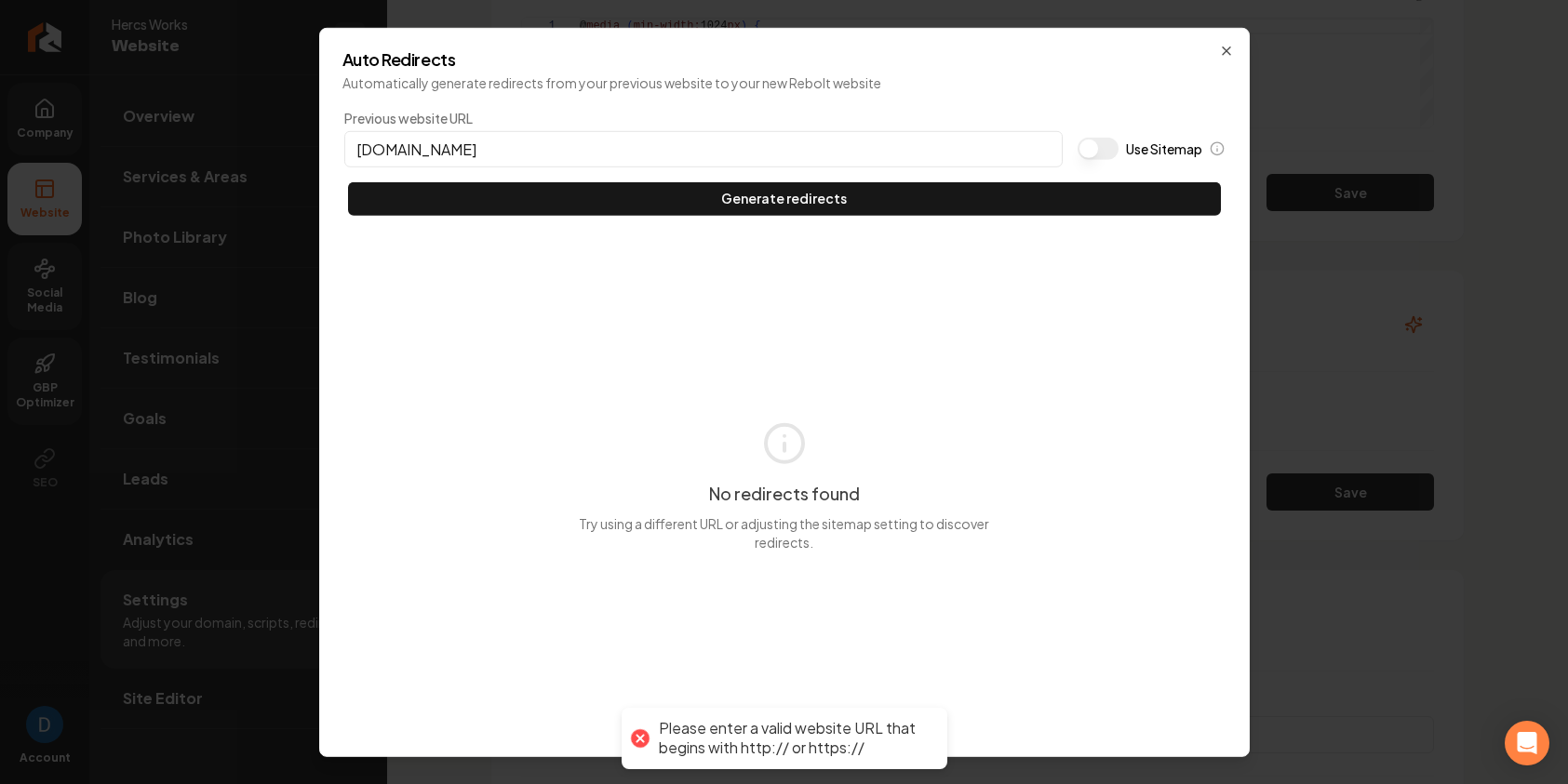
click at [376, 151] on input "hercsworks.com" at bounding box center [702, 148] width 718 height 36
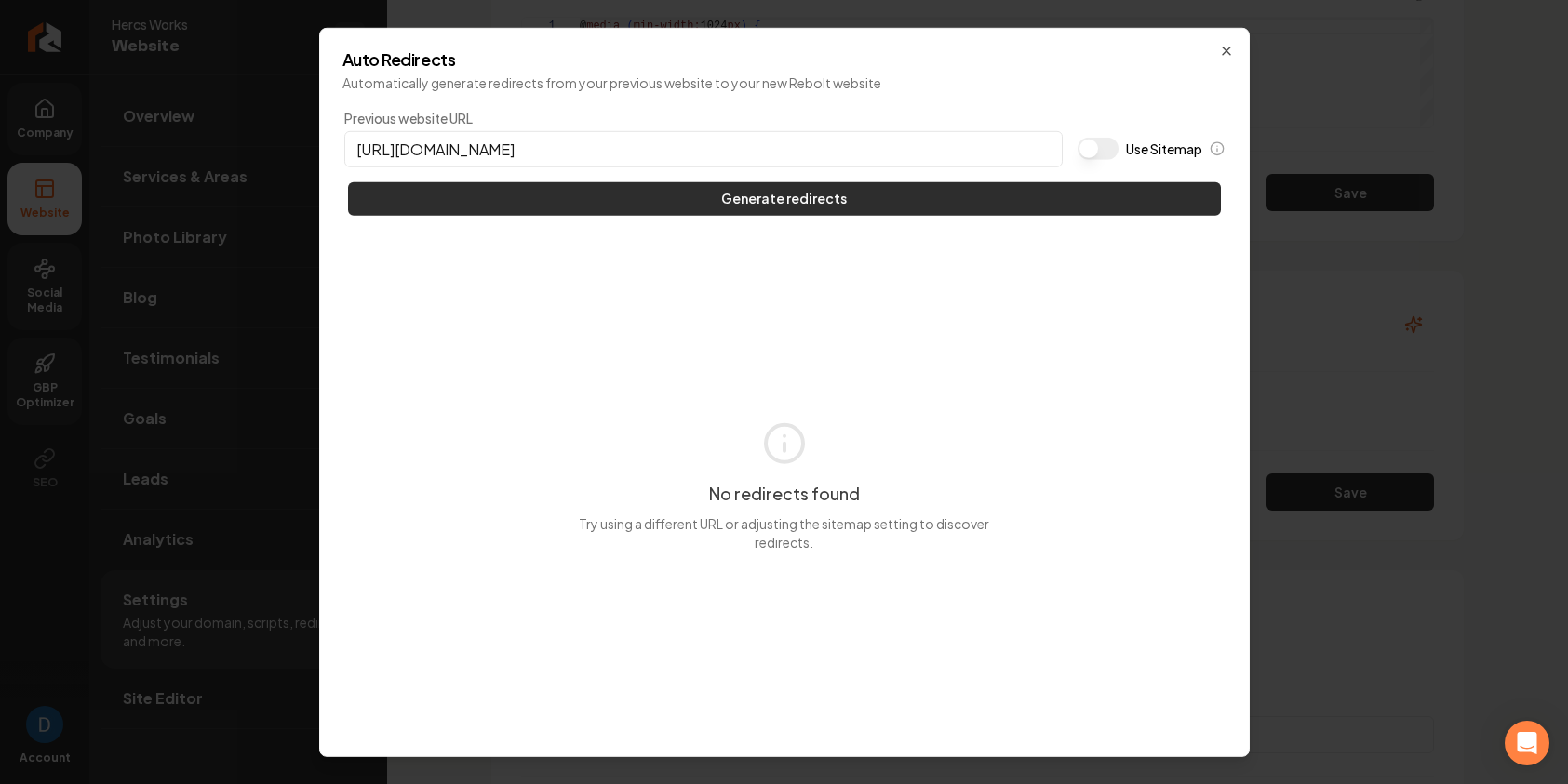
type input "https://hercsworks.com"
click at [539, 196] on button "Generate redirects" at bounding box center [784, 198] width 873 height 33
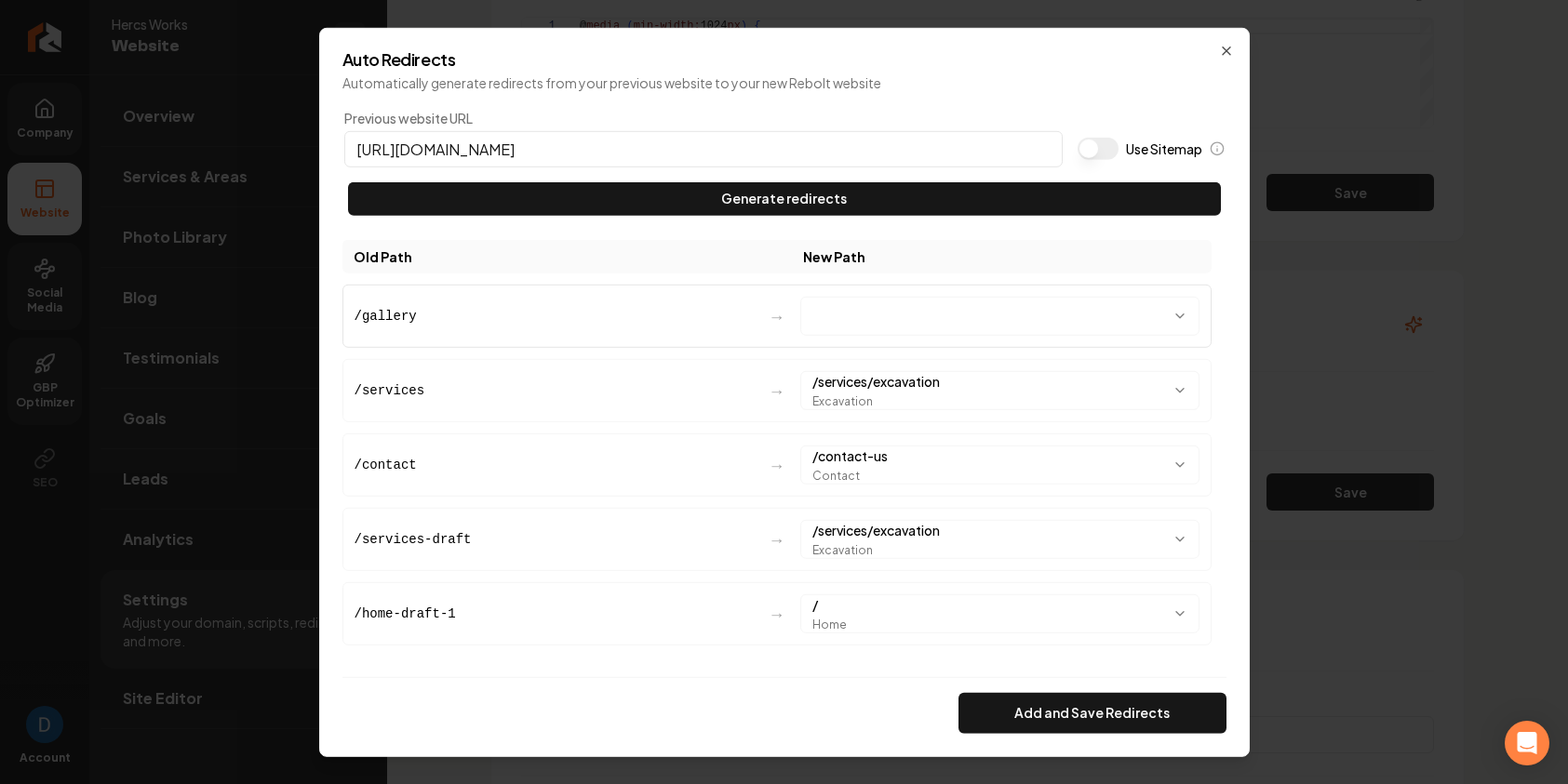
click at [1010, 305] on body "Company Website Social Media GBP Optimizer SEO Account Hercs Works Website Over…" at bounding box center [784, 392] width 1568 height 784
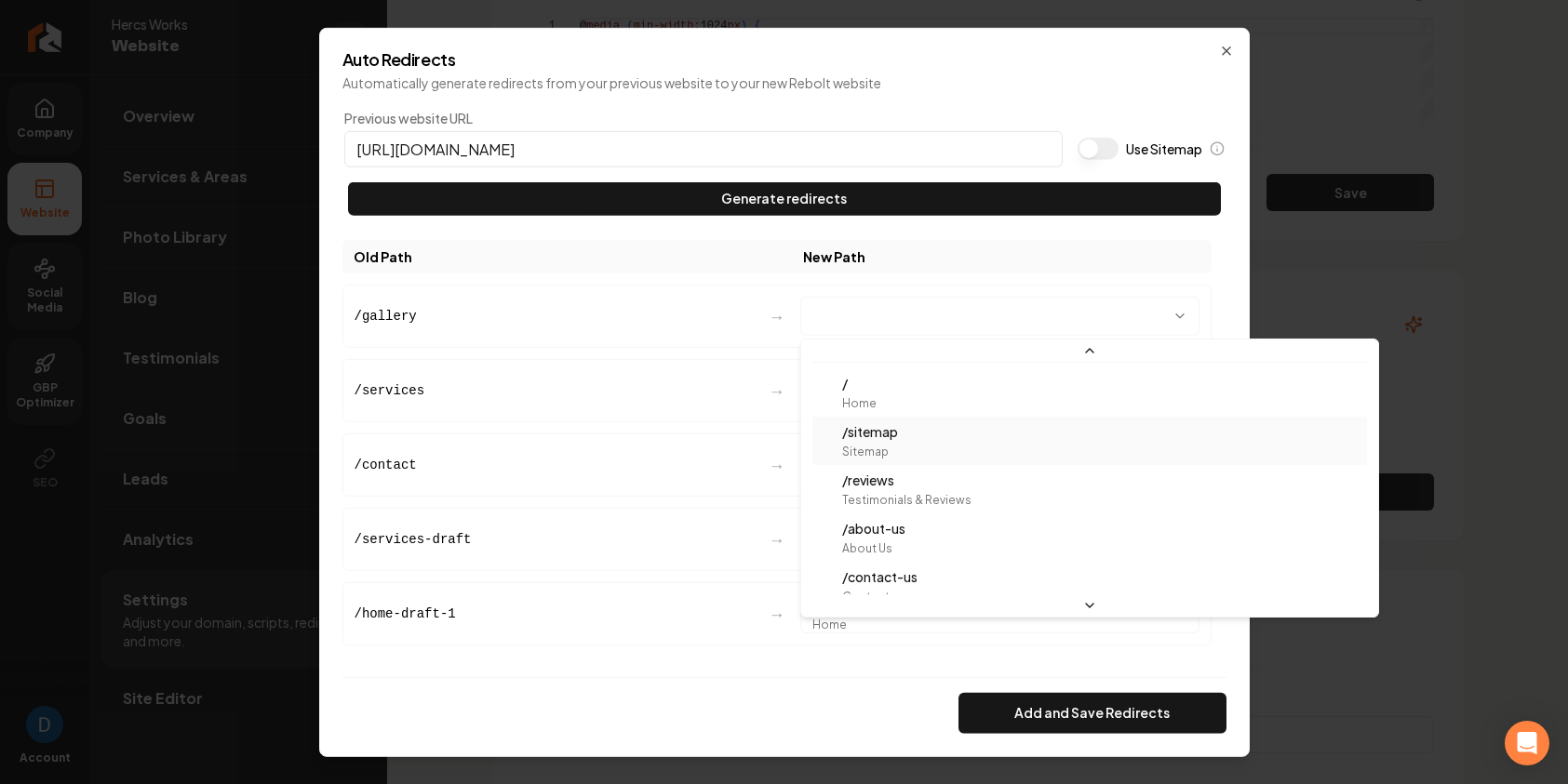
scroll to position [0, 0]
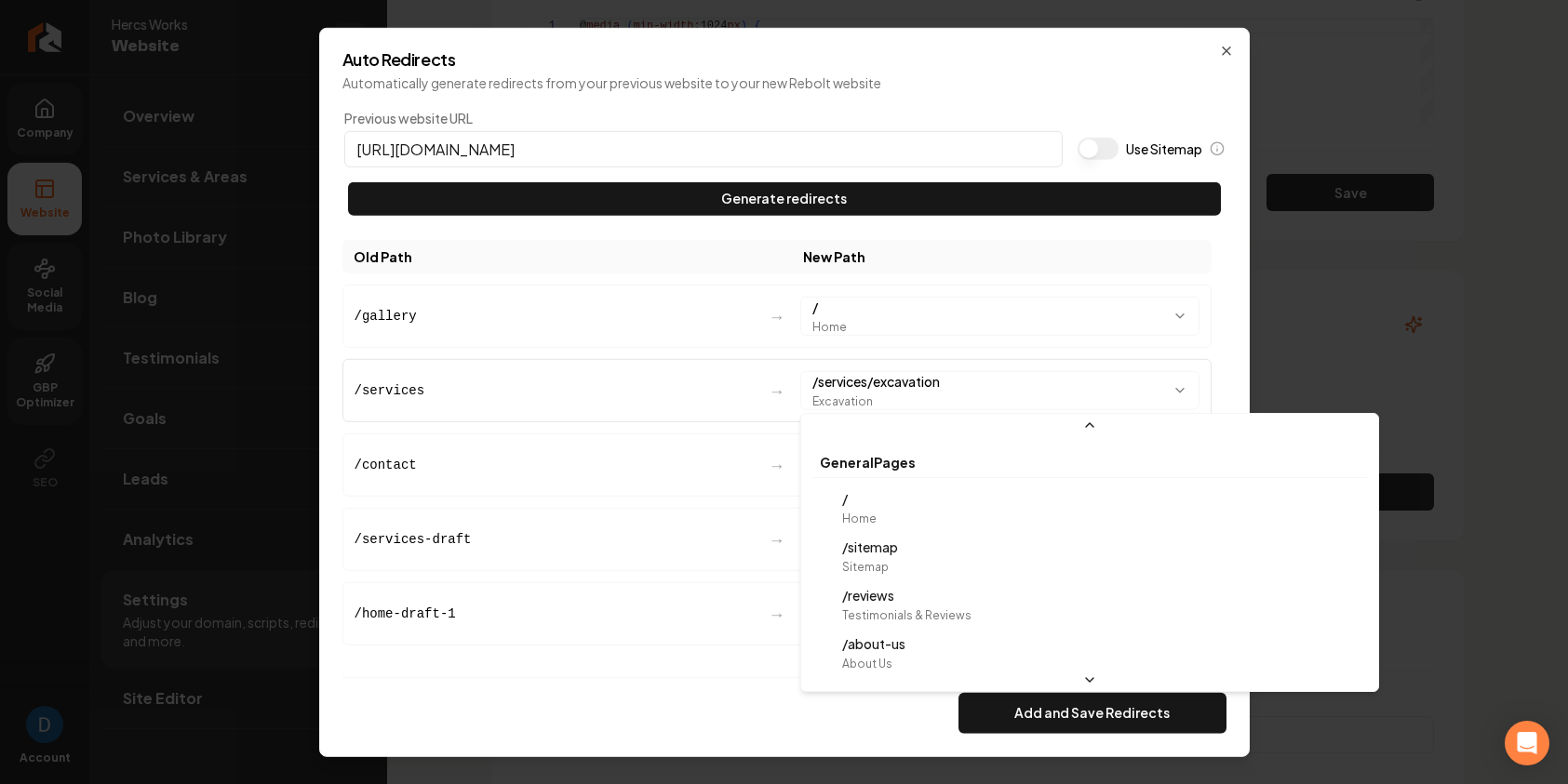
click at [947, 388] on body "Company Website Social Media GBP Optimizer SEO Account Hercs Works Website Over…" at bounding box center [784, 392] width 1568 height 784
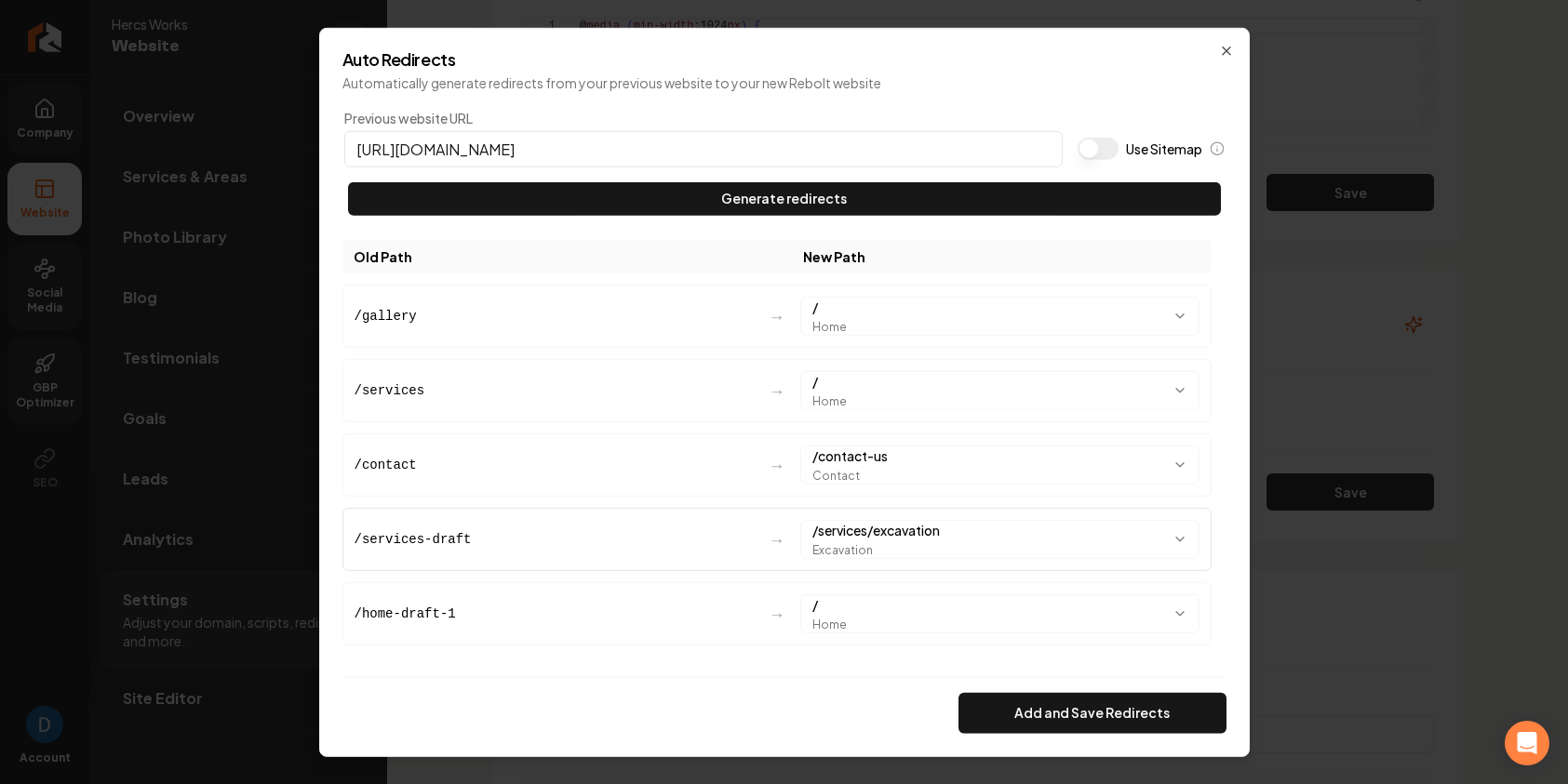
click at [928, 541] on body "Company Website Social Media GBP Optimizer SEO Account Hercs Works Website Over…" at bounding box center [784, 392] width 1568 height 784
click at [1063, 713] on button "Add and Save Redirects" at bounding box center [1092, 714] width 268 height 41
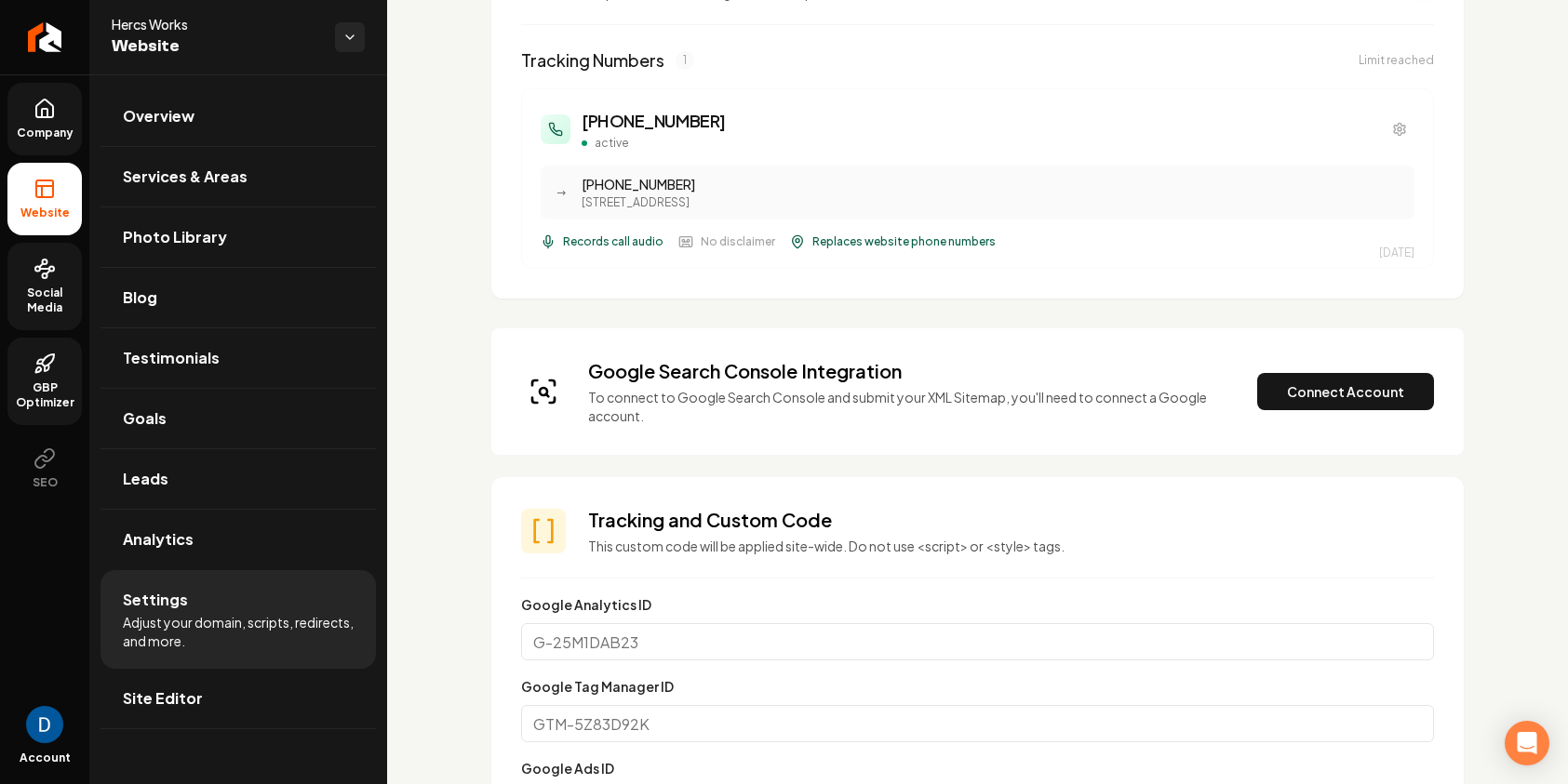
scroll to position [500, 0]
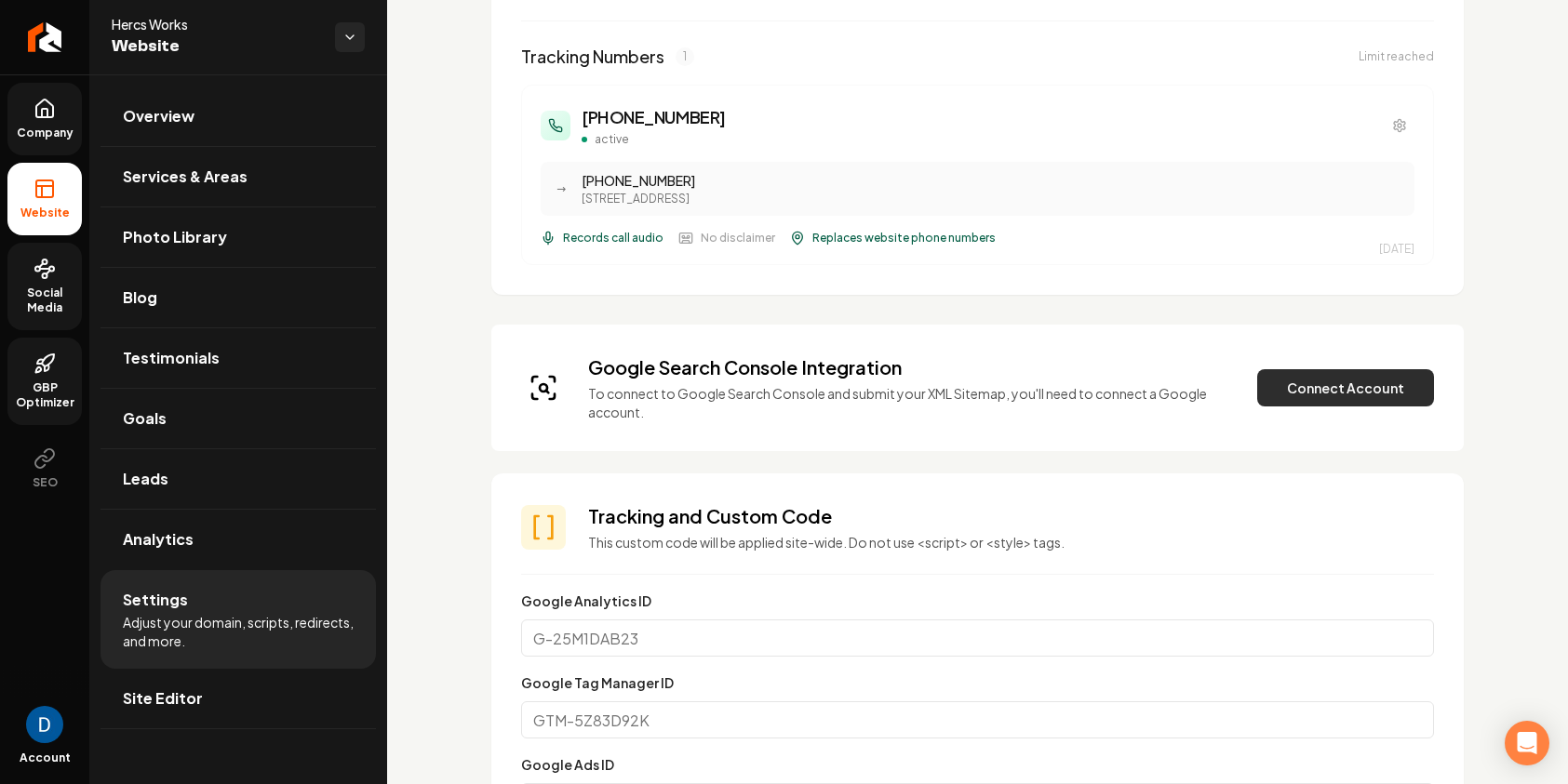
click at [1321, 392] on button "Connect Account" at bounding box center [1346, 388] width 177 height 37
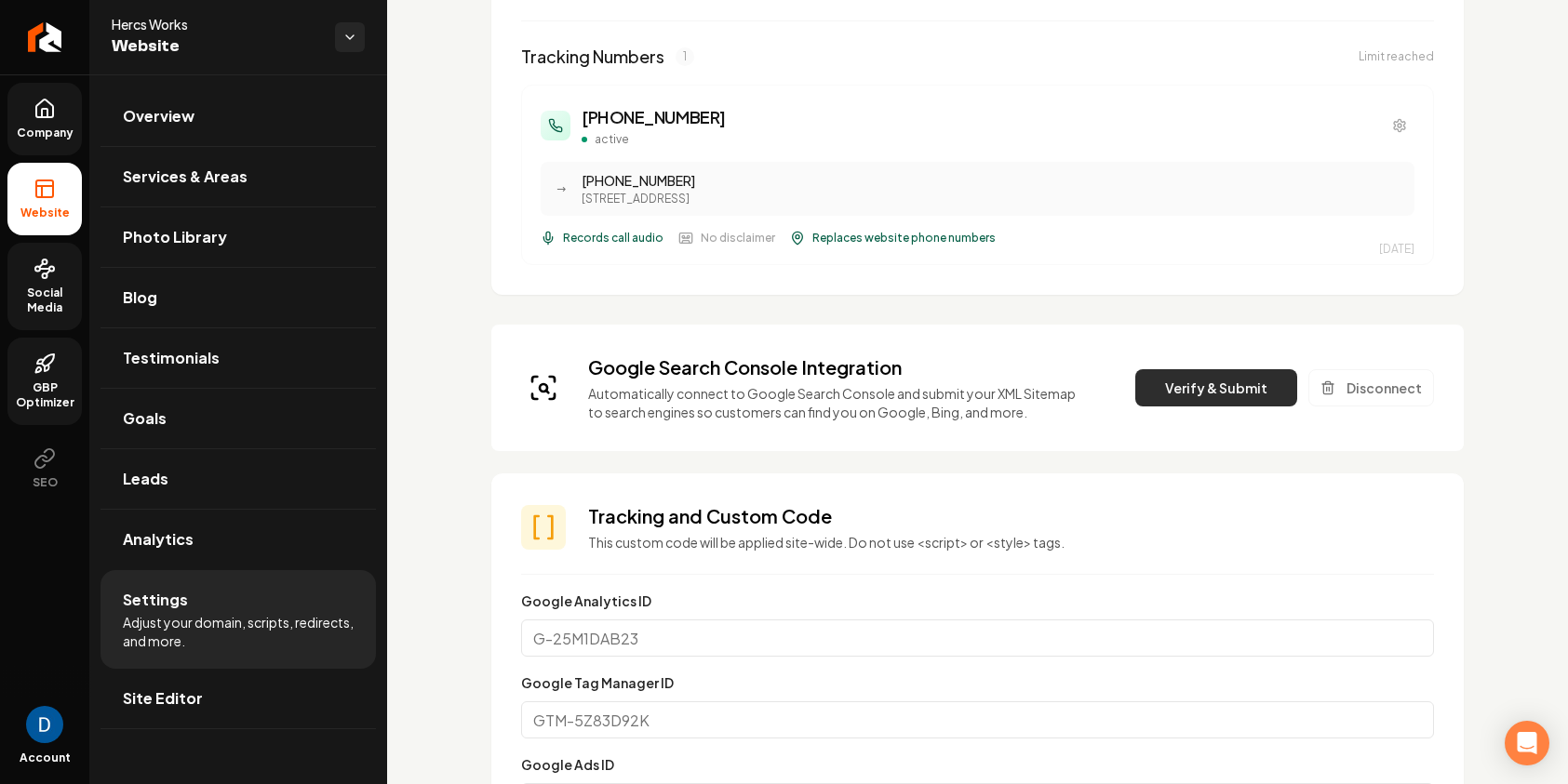
click at [1260, 385] on button "Verify & Submit" at bounding box center [1215, 388] width 162 height 37
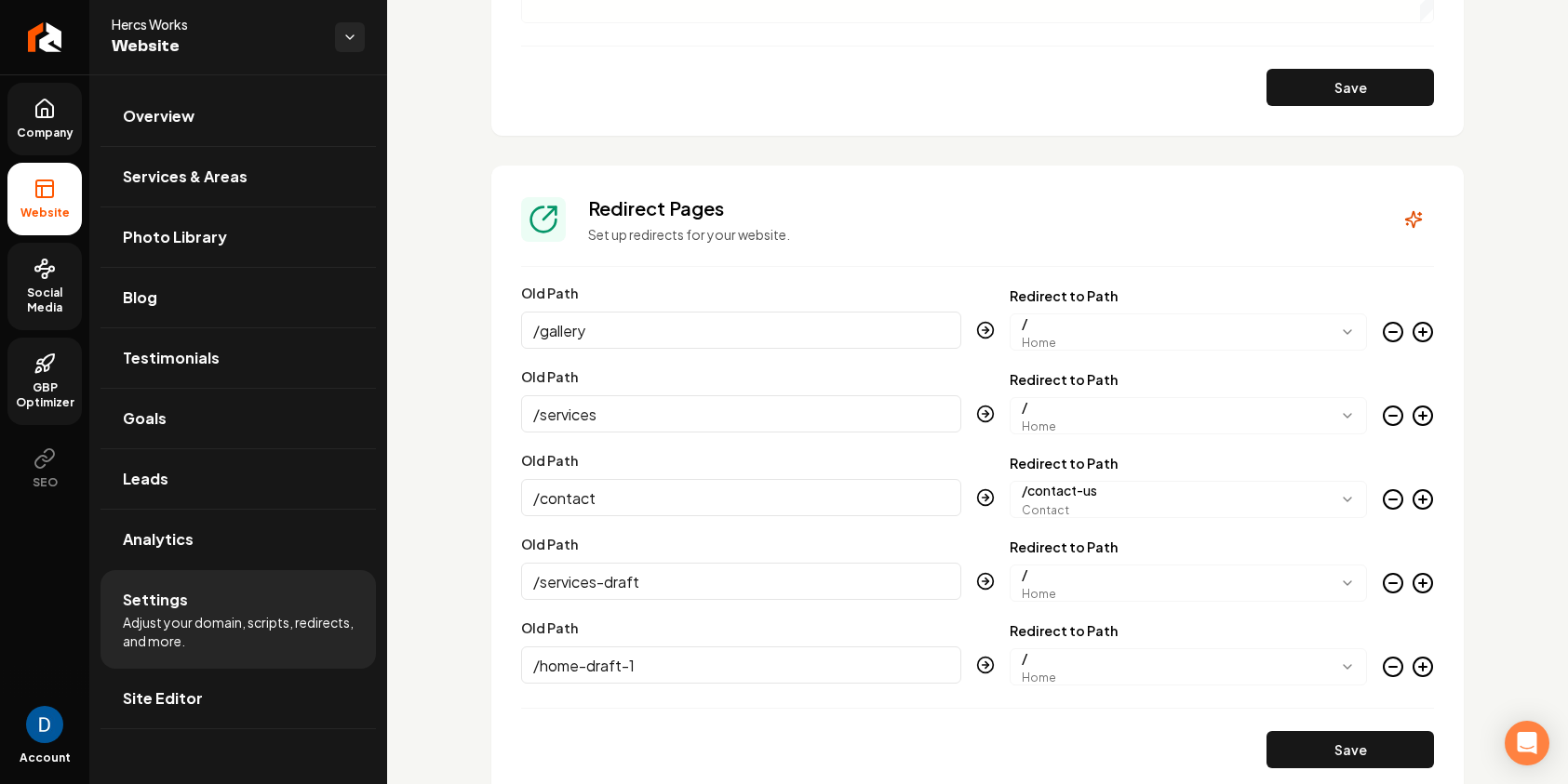
scroll to position [2105, 0]
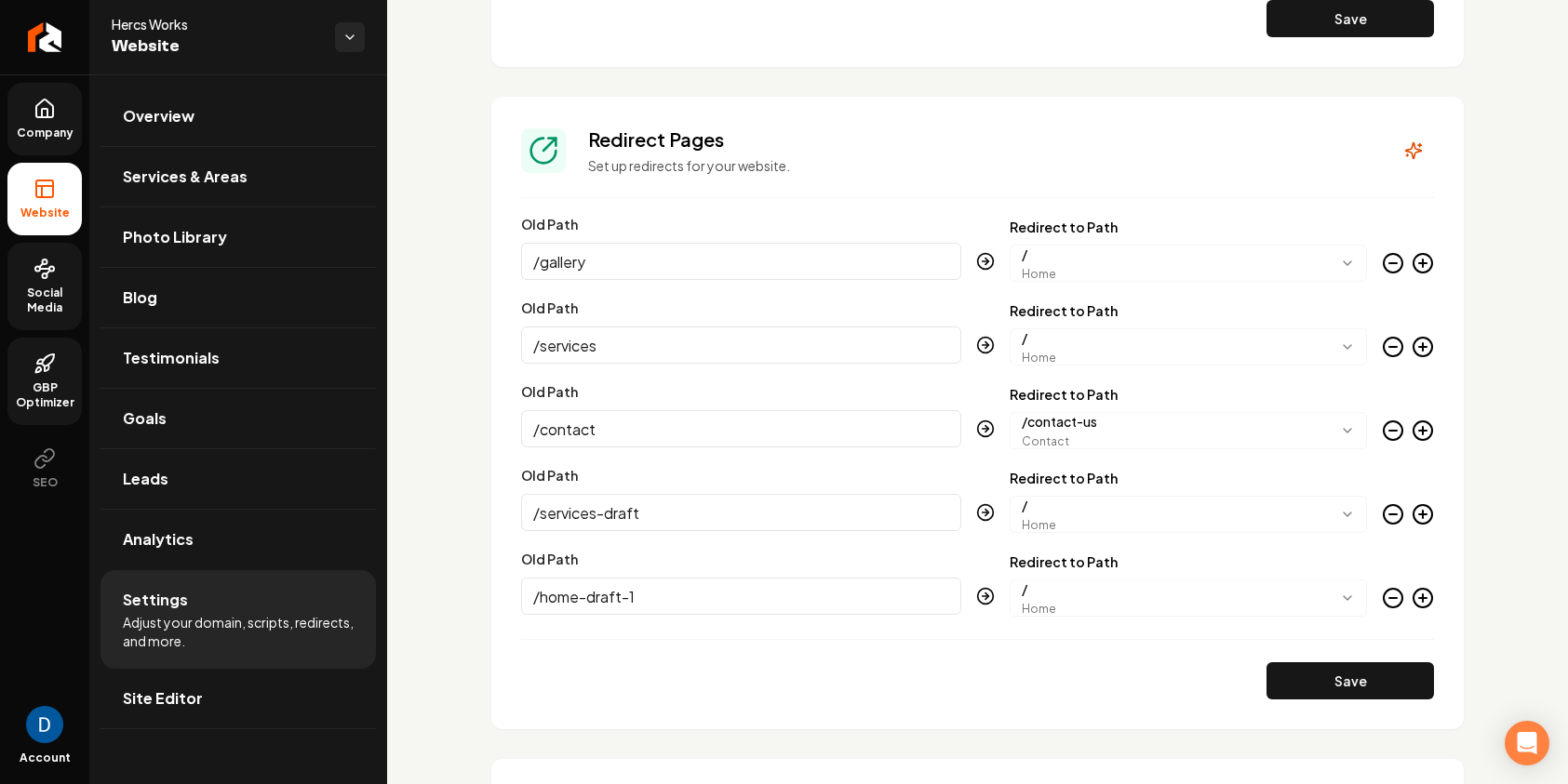
click at [47, 286] on span "Social Media" at bounding box center [45, 300] width 74 height 30
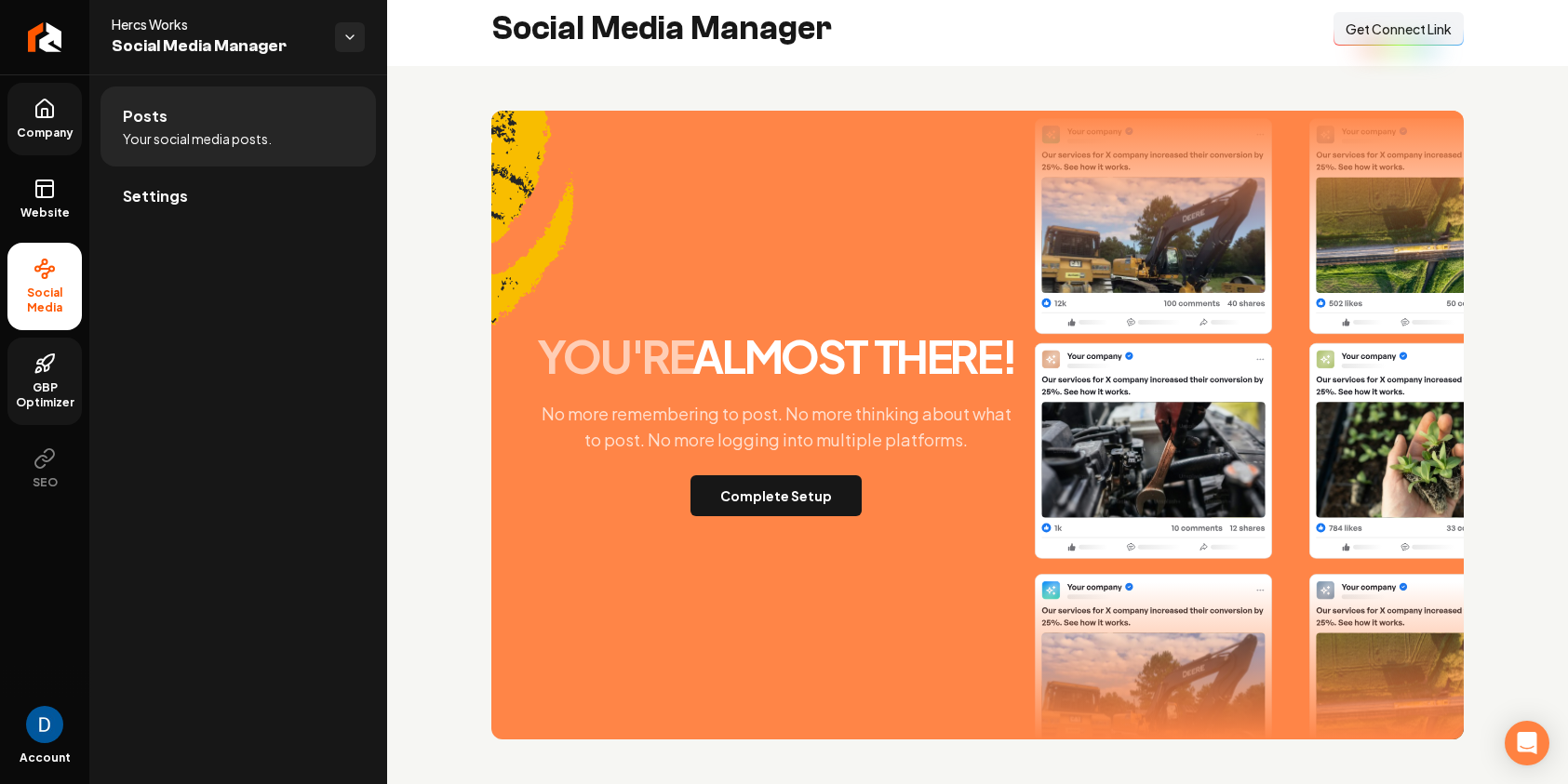
click at [1386, 24] on span "Get Connect Link" at bounding box center [1398, 28] width 106 height 19
click at [734, 515] on button "Complete Setup" at bounding box center [776, 496] width 171 height 41
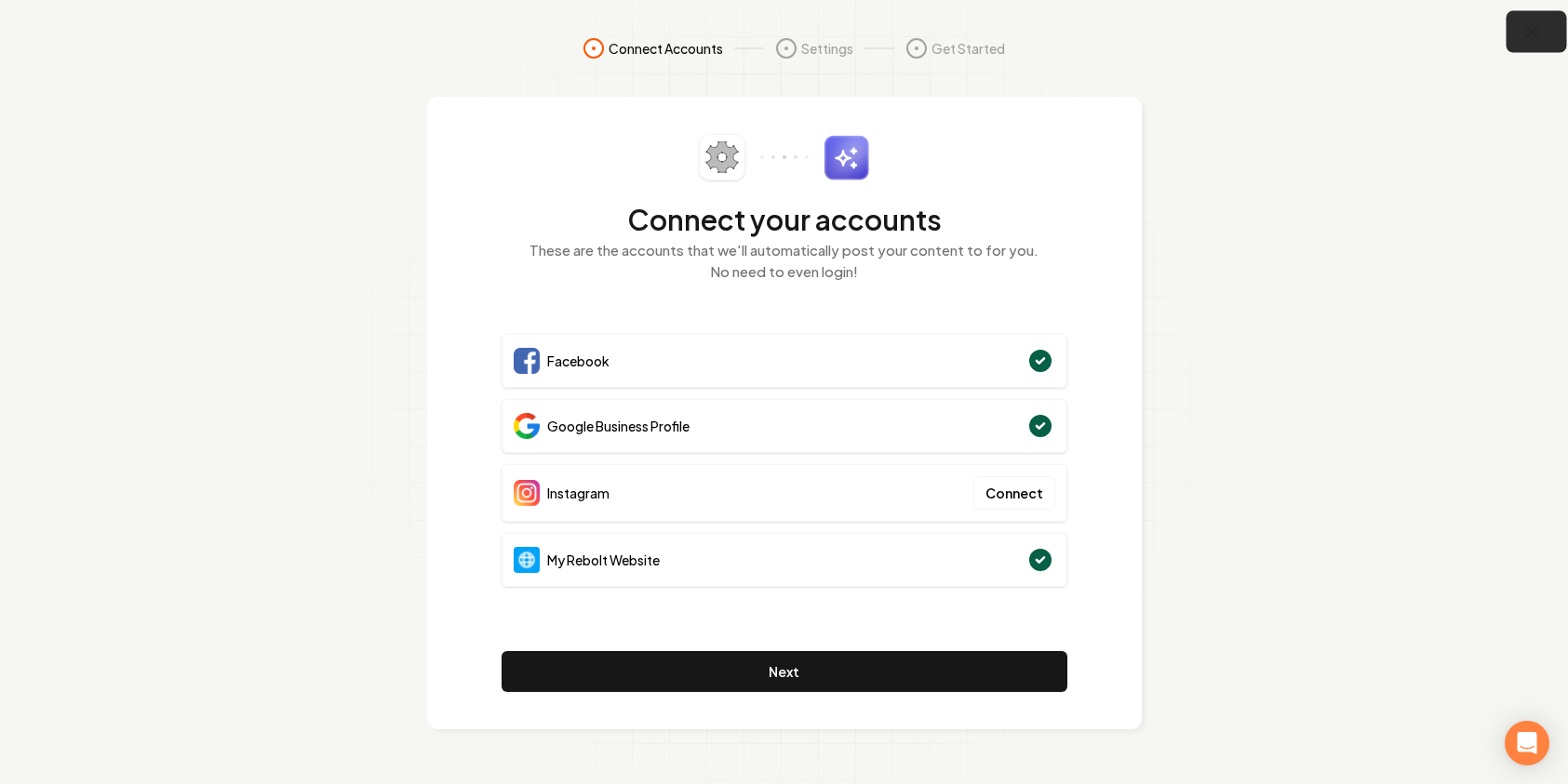
click at [1445, 36] on button "button" at bounding box center [1537, 31] width 60 height 42
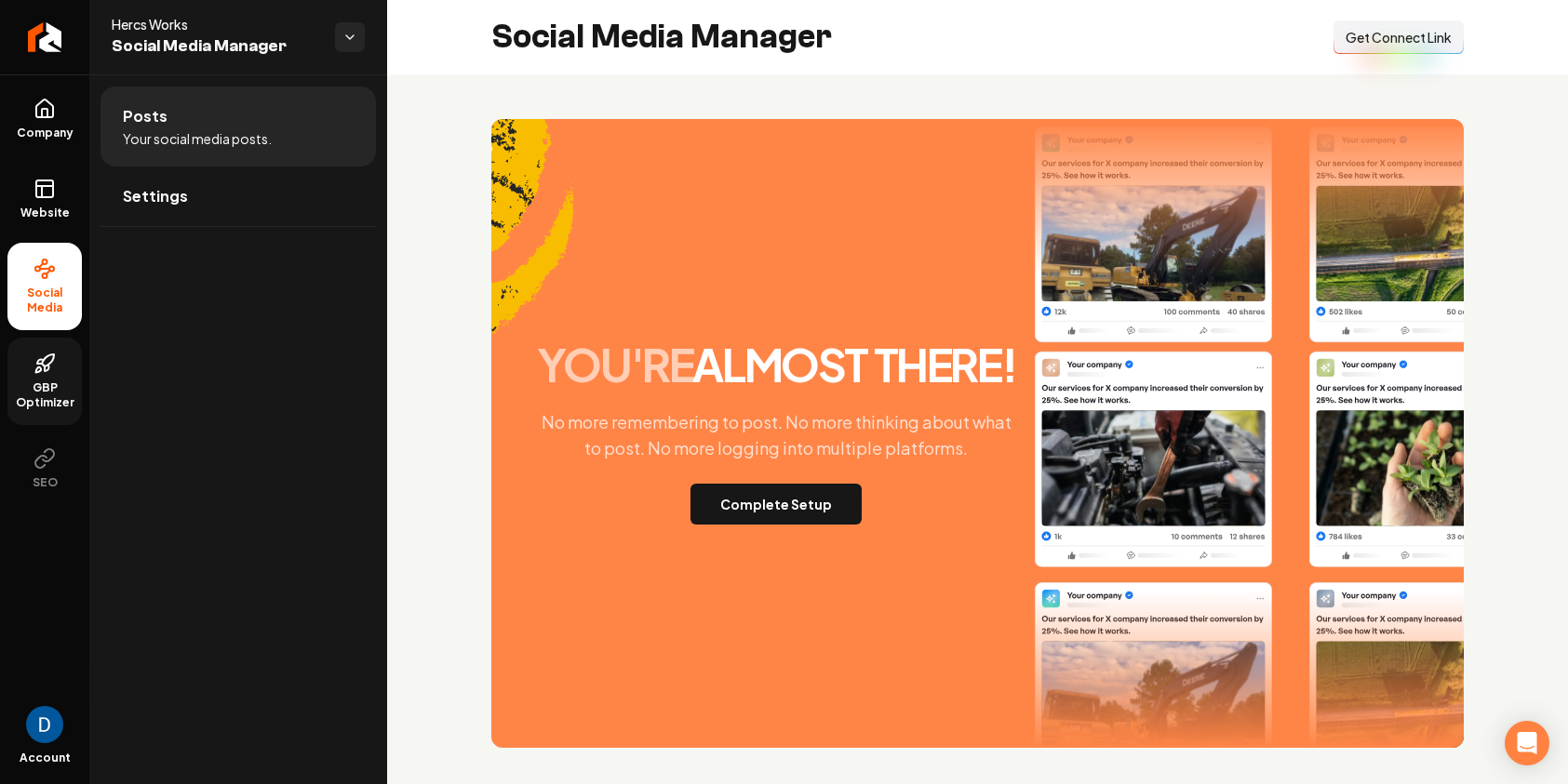
click at [47, 382] on span "GBP Optimizer" at bounding box center [45, 395] width 74 height 30
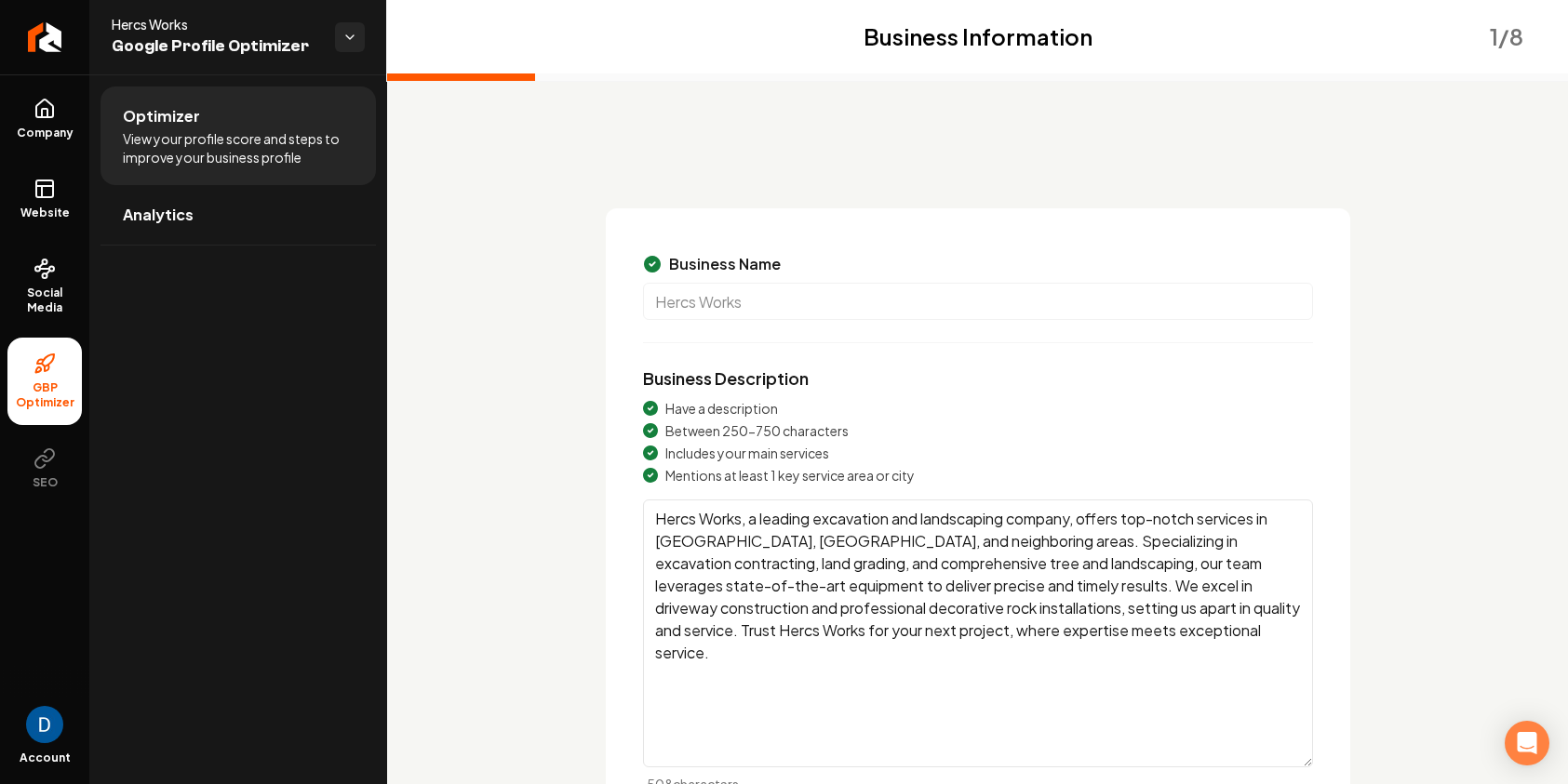
scroll to position [173, 0]
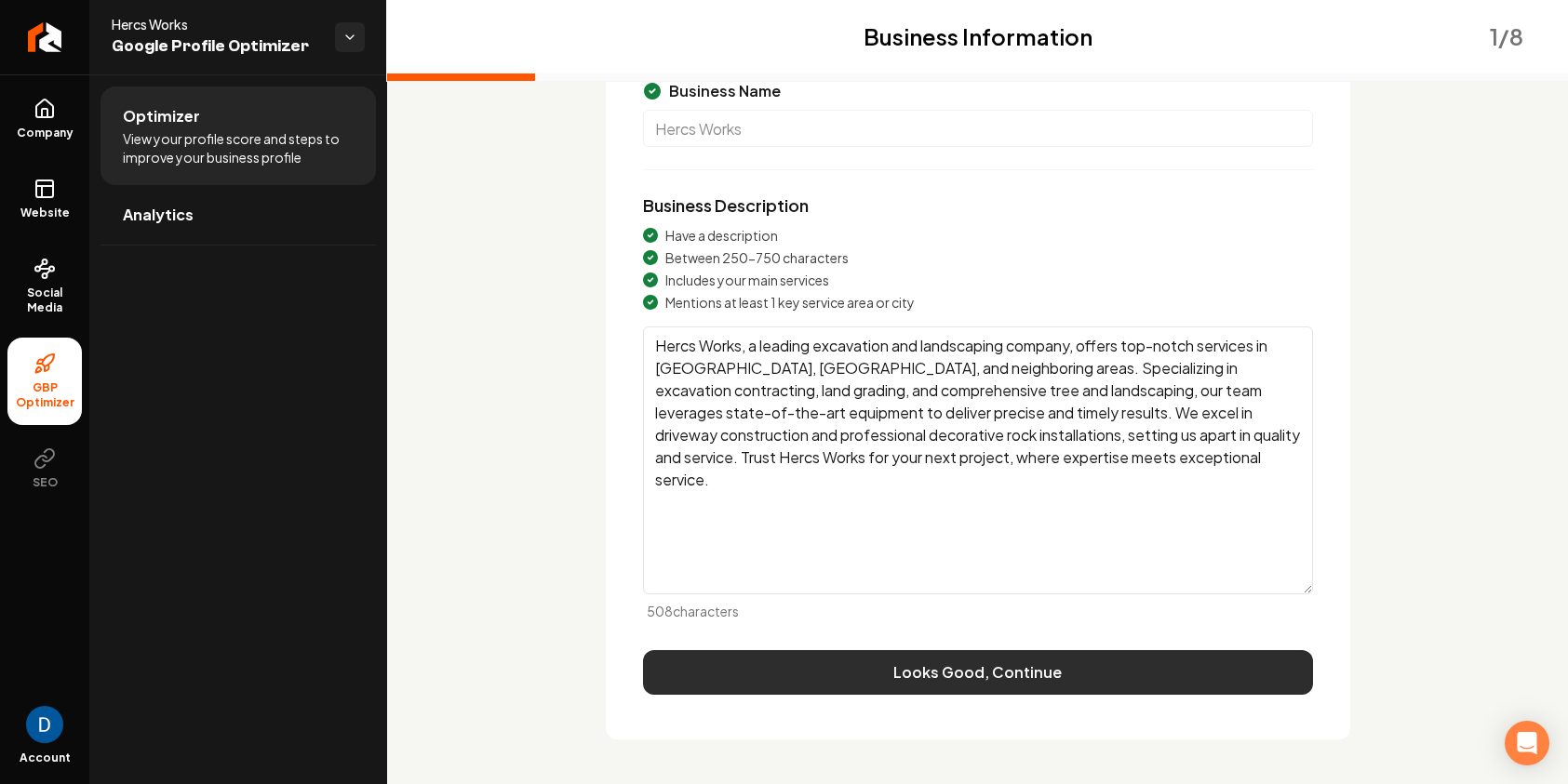
click at [1043, 672] on button "Looks Good, Continue" at bounding box center [978, 673] width 670 height 45
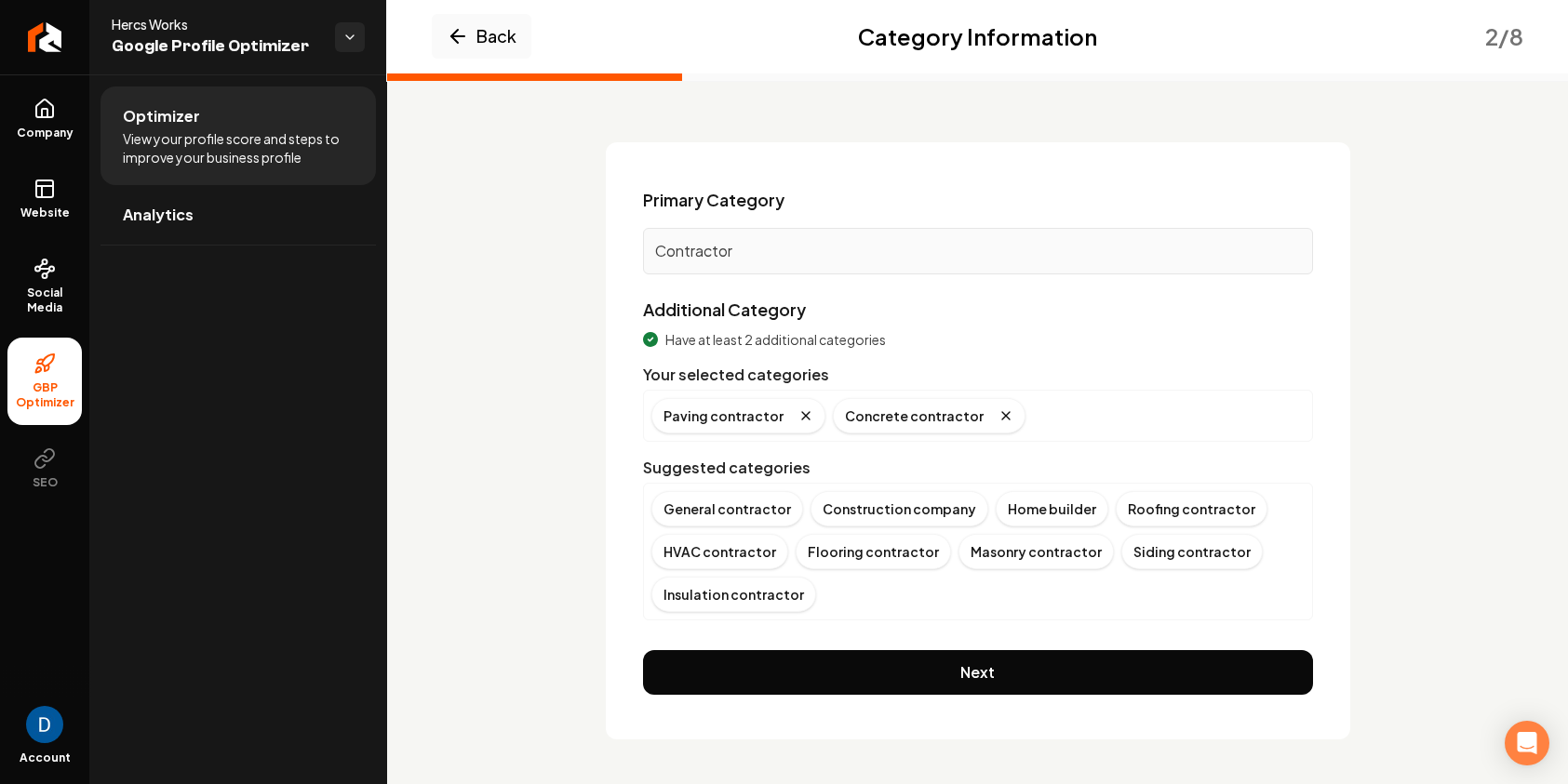
scroll to position [66, 0]
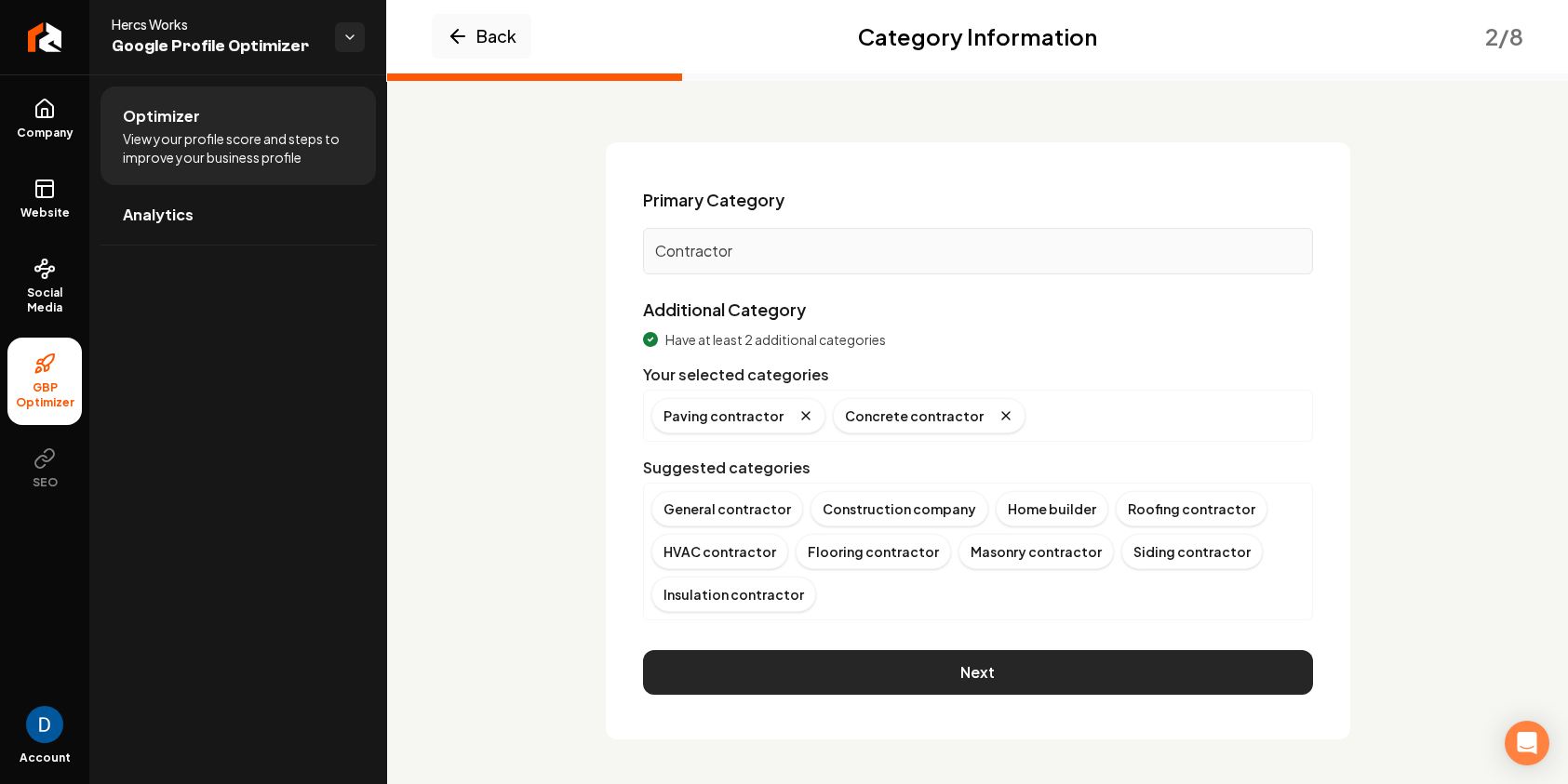
click at [994, 691] on button "Next" at bounding box center [978, 673] width 670 height 45
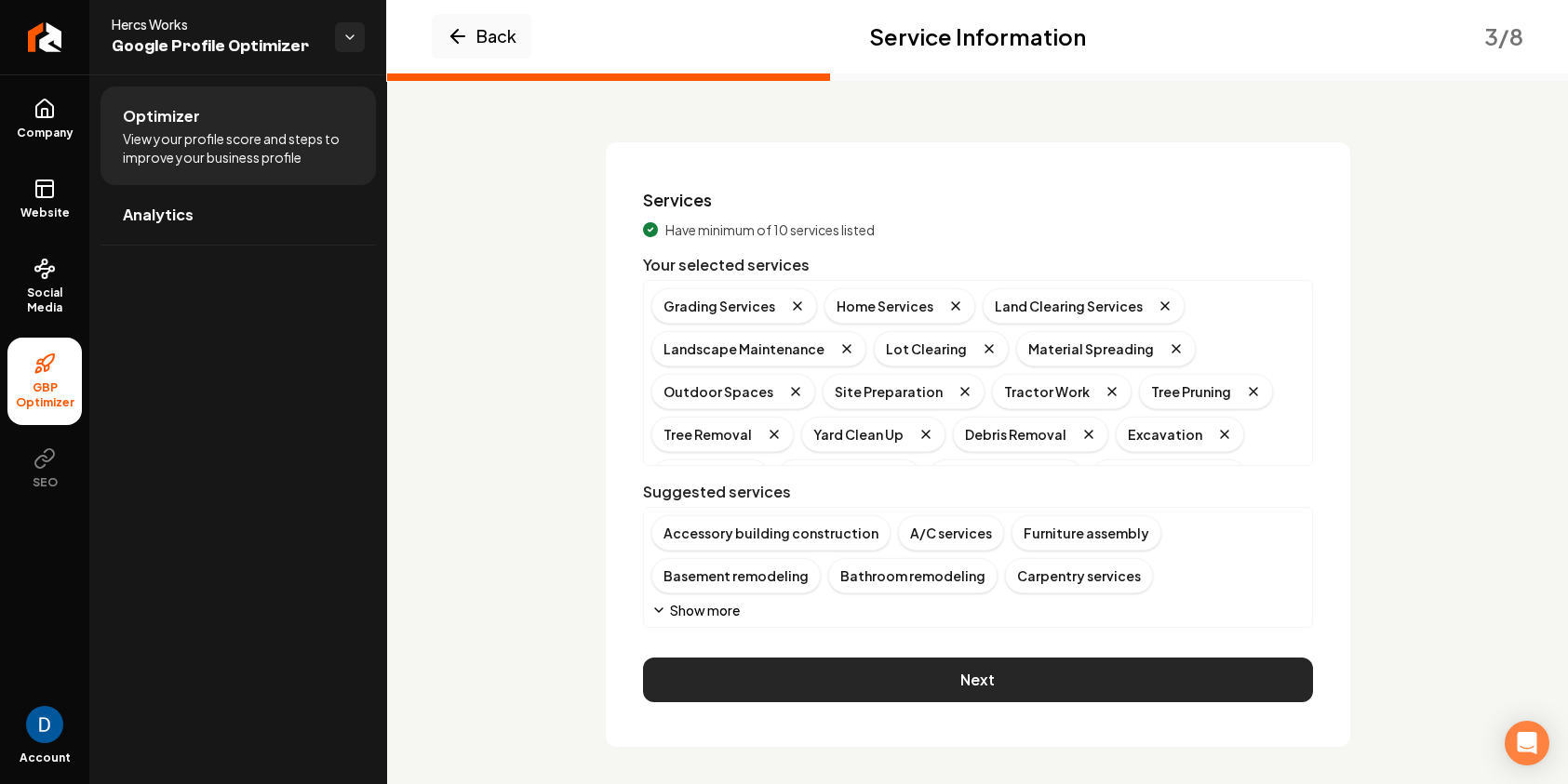
click at [994, 681] on button "Next" at bounding box center [978, 680] width 670 height 45
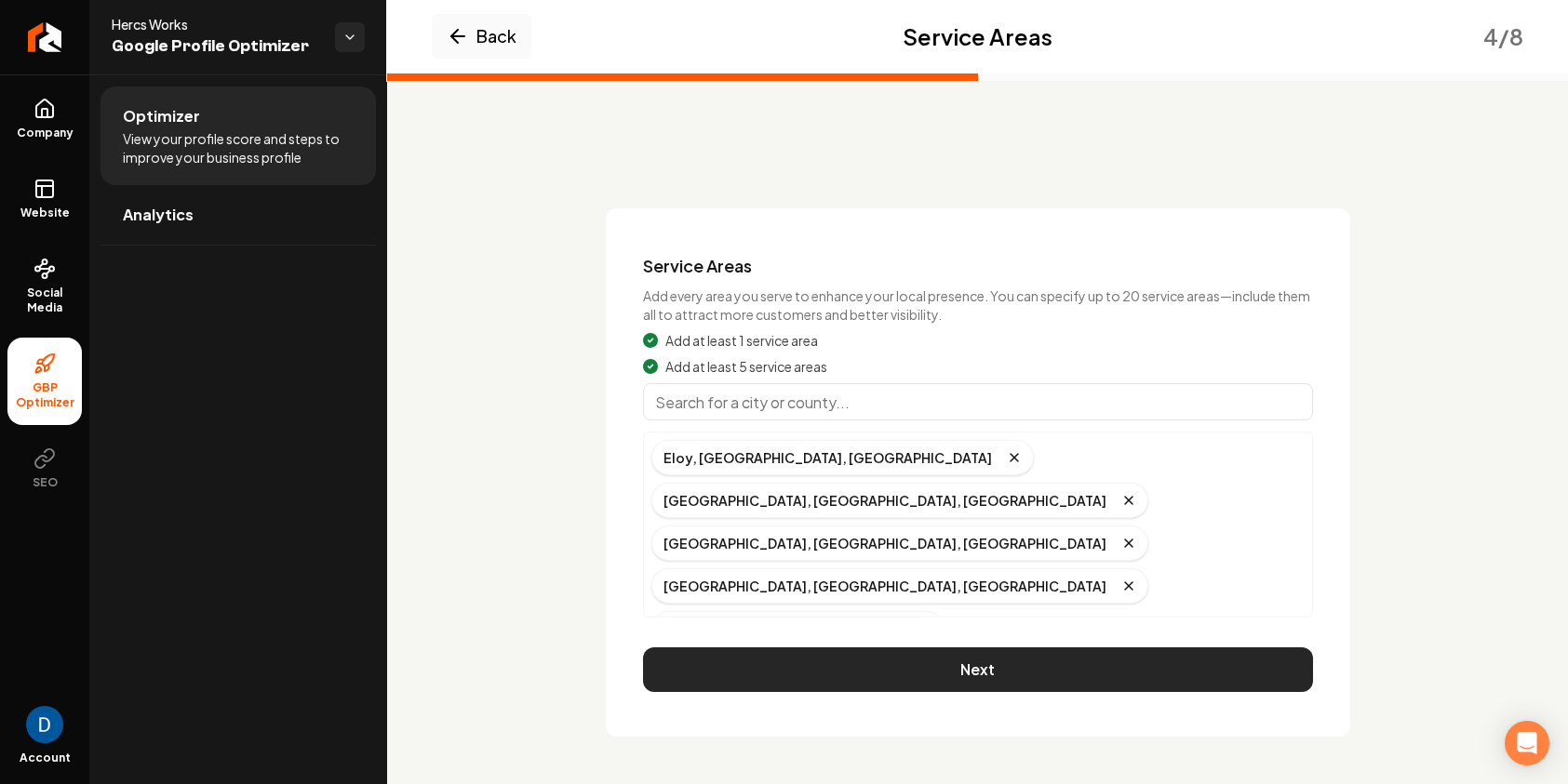
scroll to position [0, 0]
click at [998, 663] on button "Next" at bounding box center [978, 670] width 670 height 45
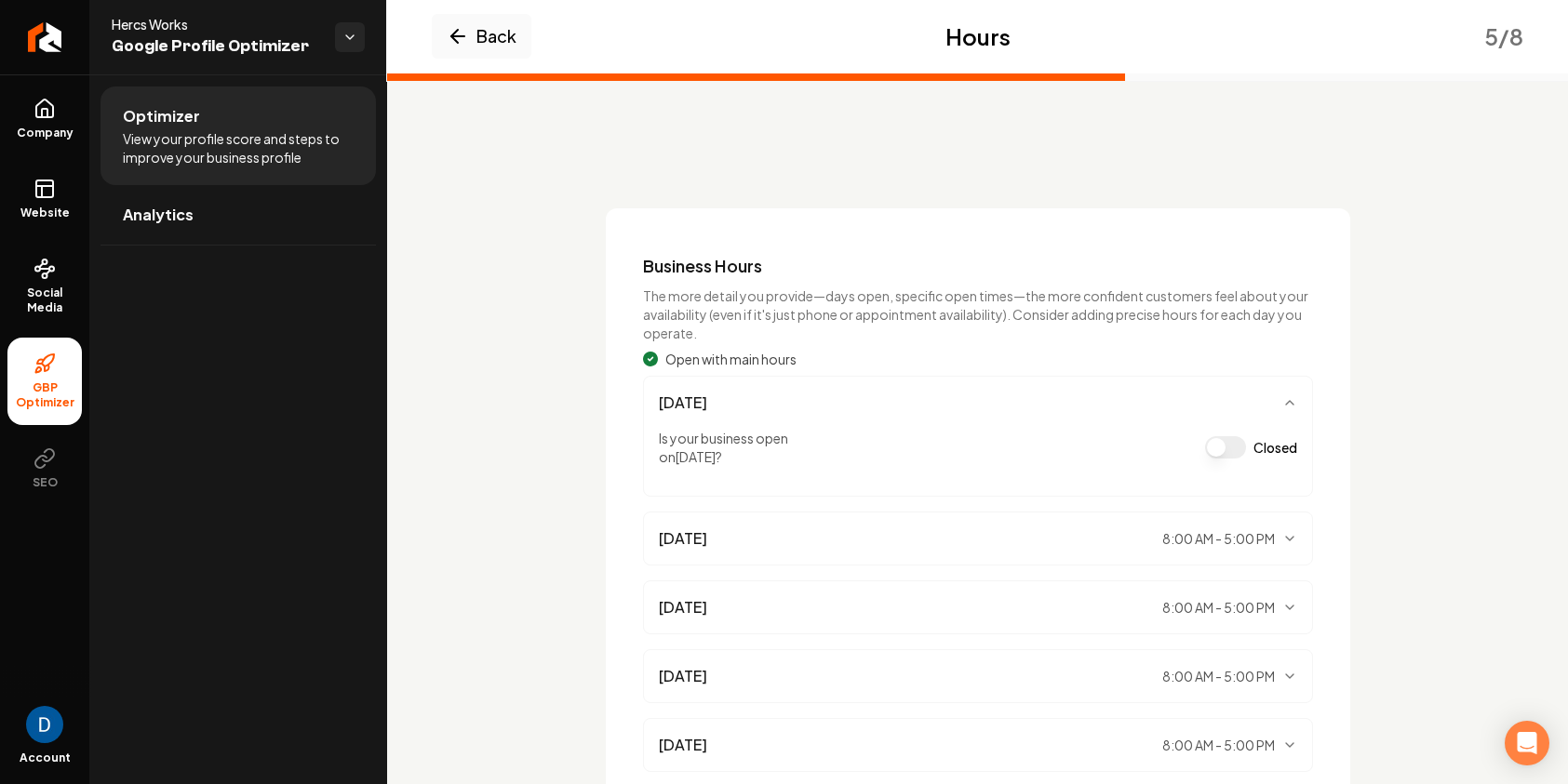
scroll to position [289, 0]
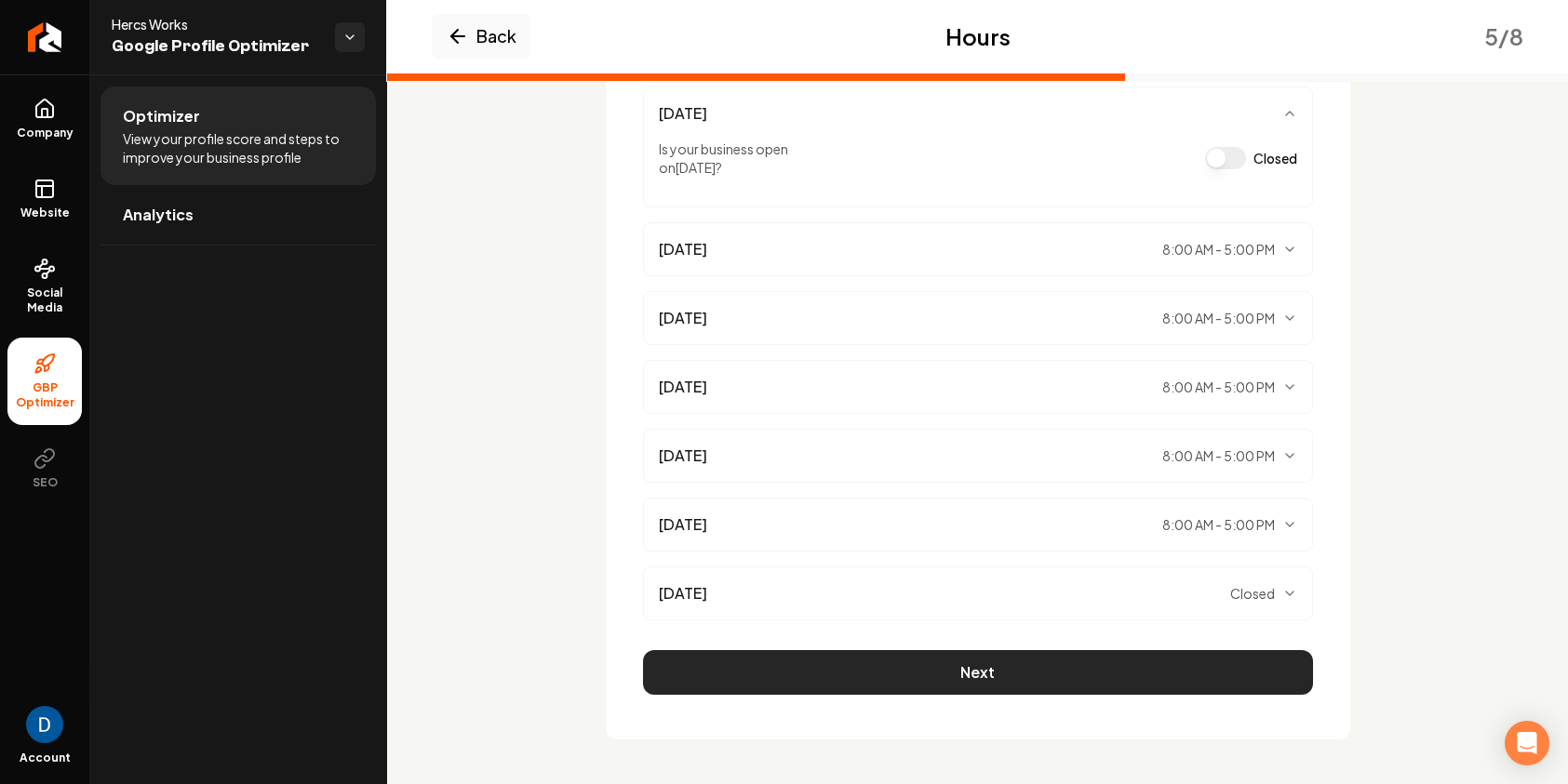
click at [1051, 669] on button "Next" at bounding box center [978, 673] width 670 height 45
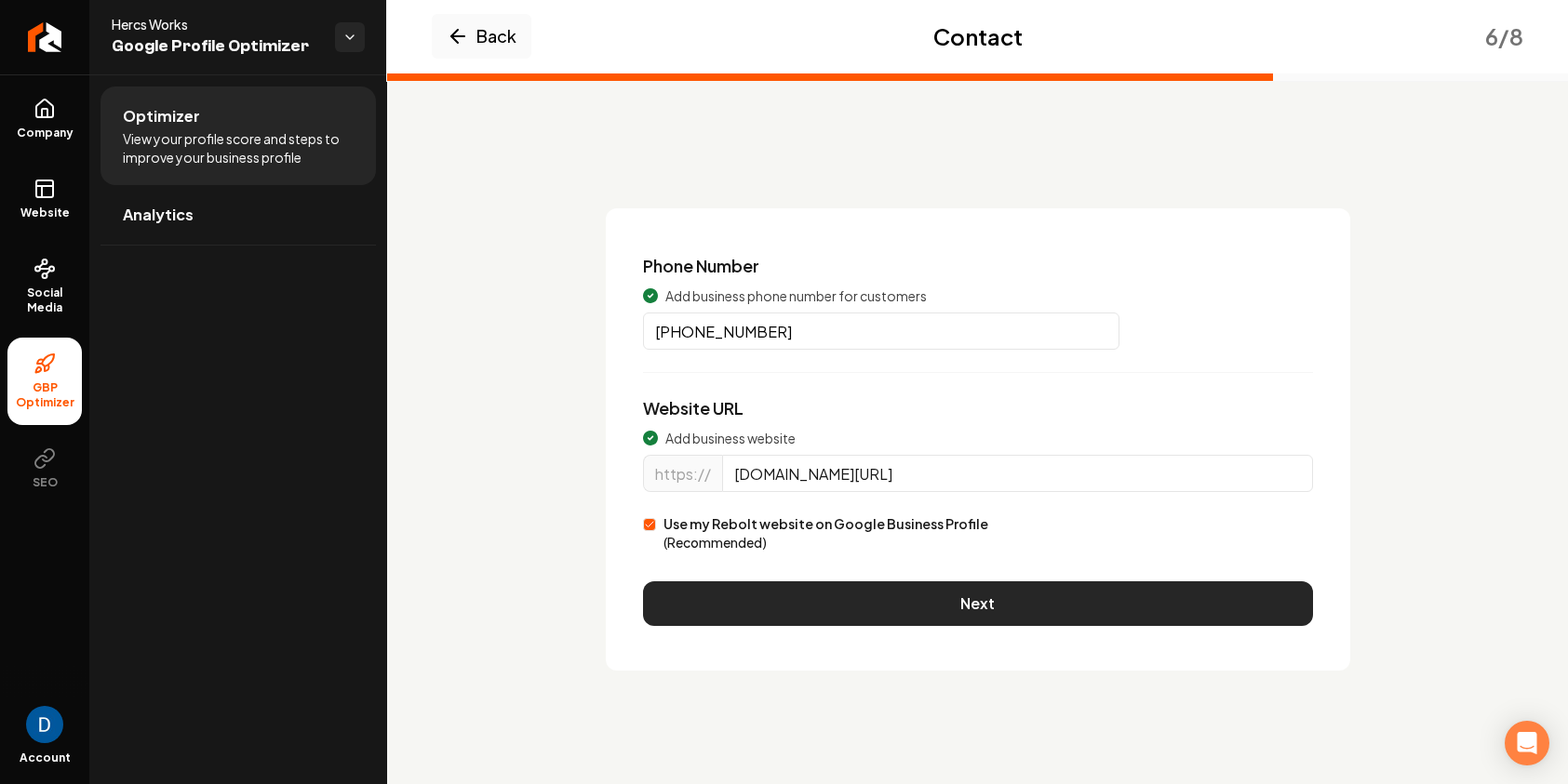
click at [873, 588] on button "Next" at bounding box center [978, 604] width 670 height 45
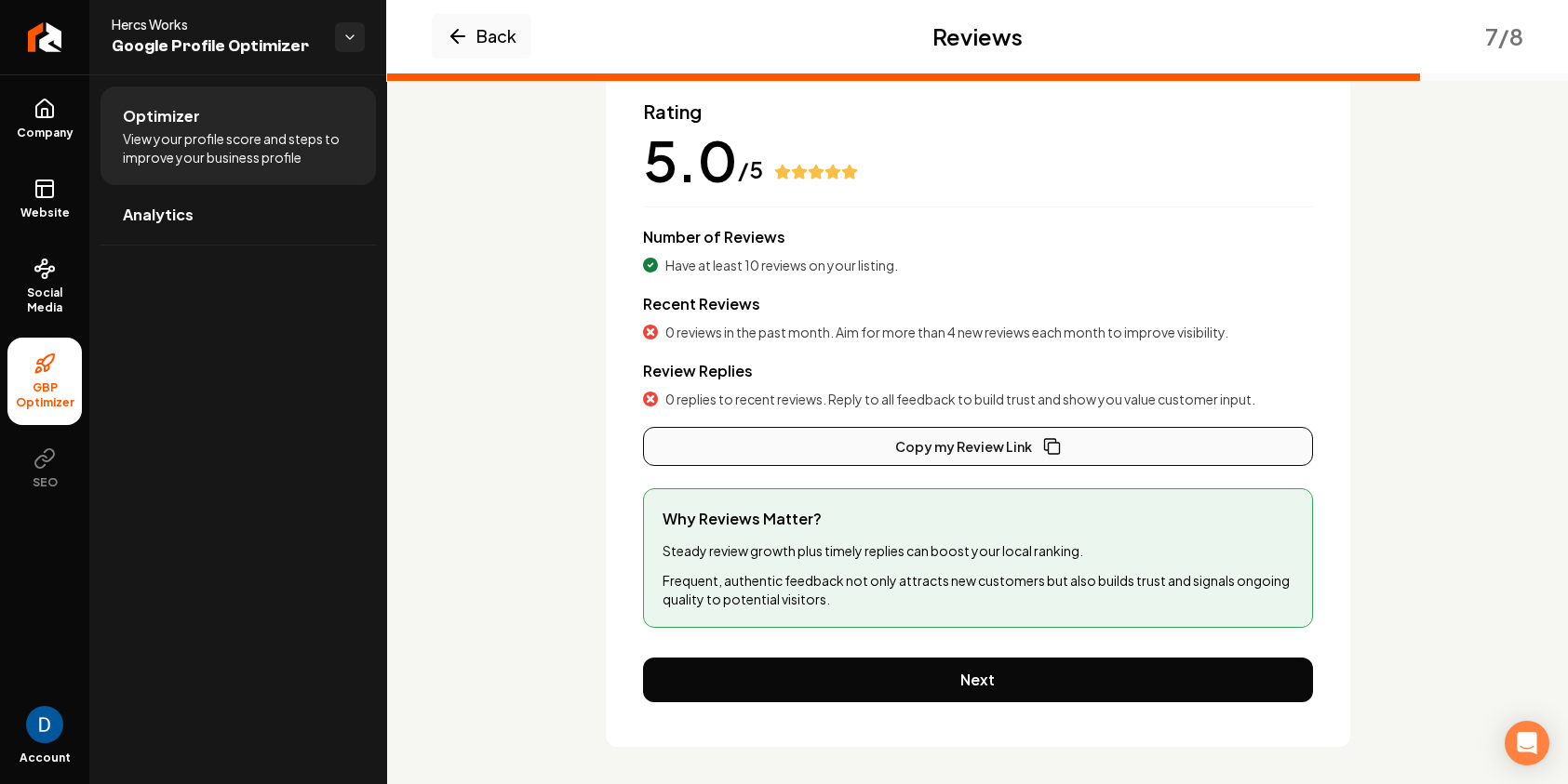
scroll to position [98, 0]
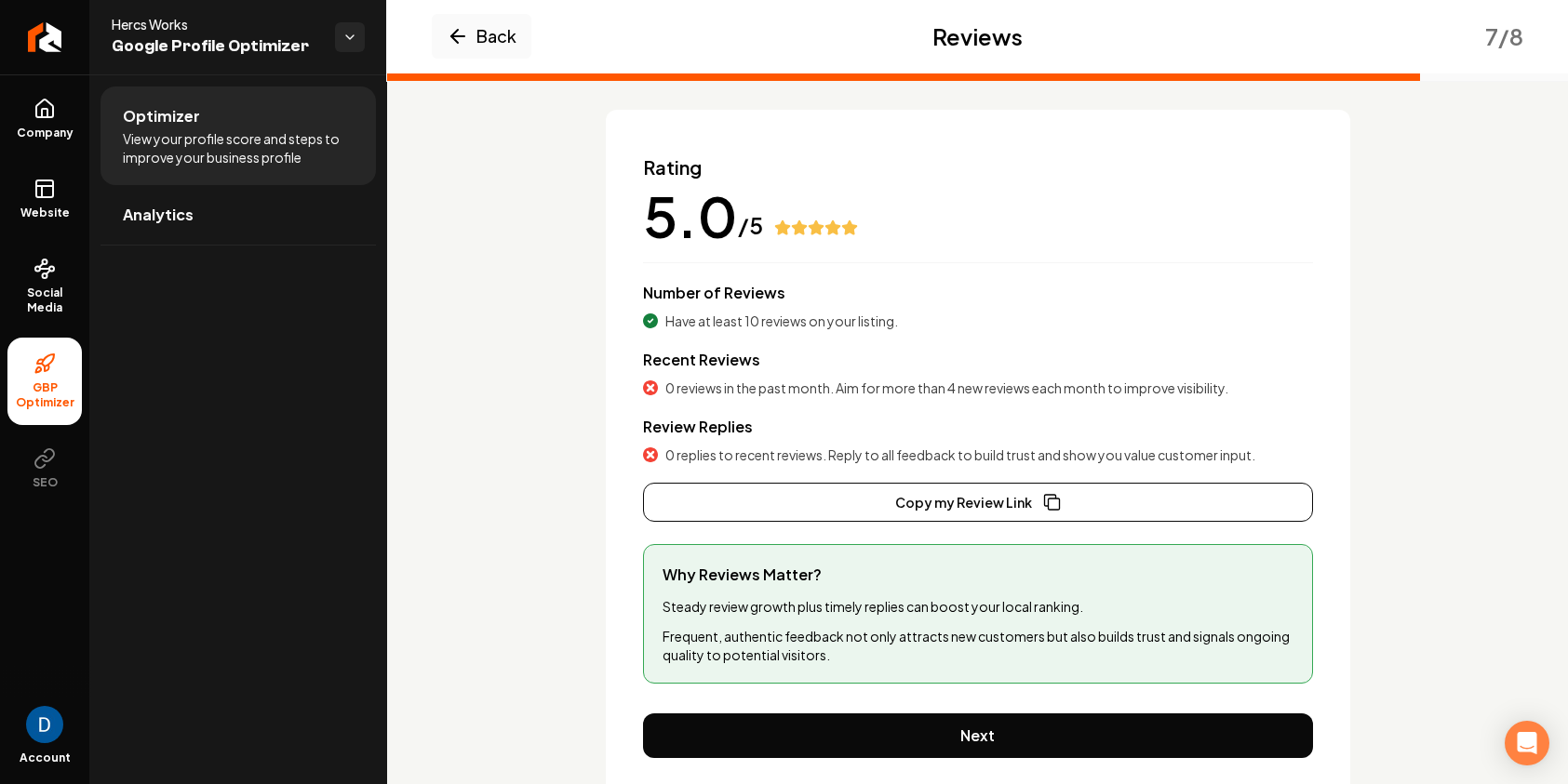
drag, startPoint x: 1316, startPoint y: 568, endPoint x: 1317, endPoint y: 630, distance: 62.0
click at [1316, 568] on div "Rating 5.0 /5 Number of Reviews Have at least 10 reviews on your listing. Recen…" at bounding box center [978, 457] width 744 height 693
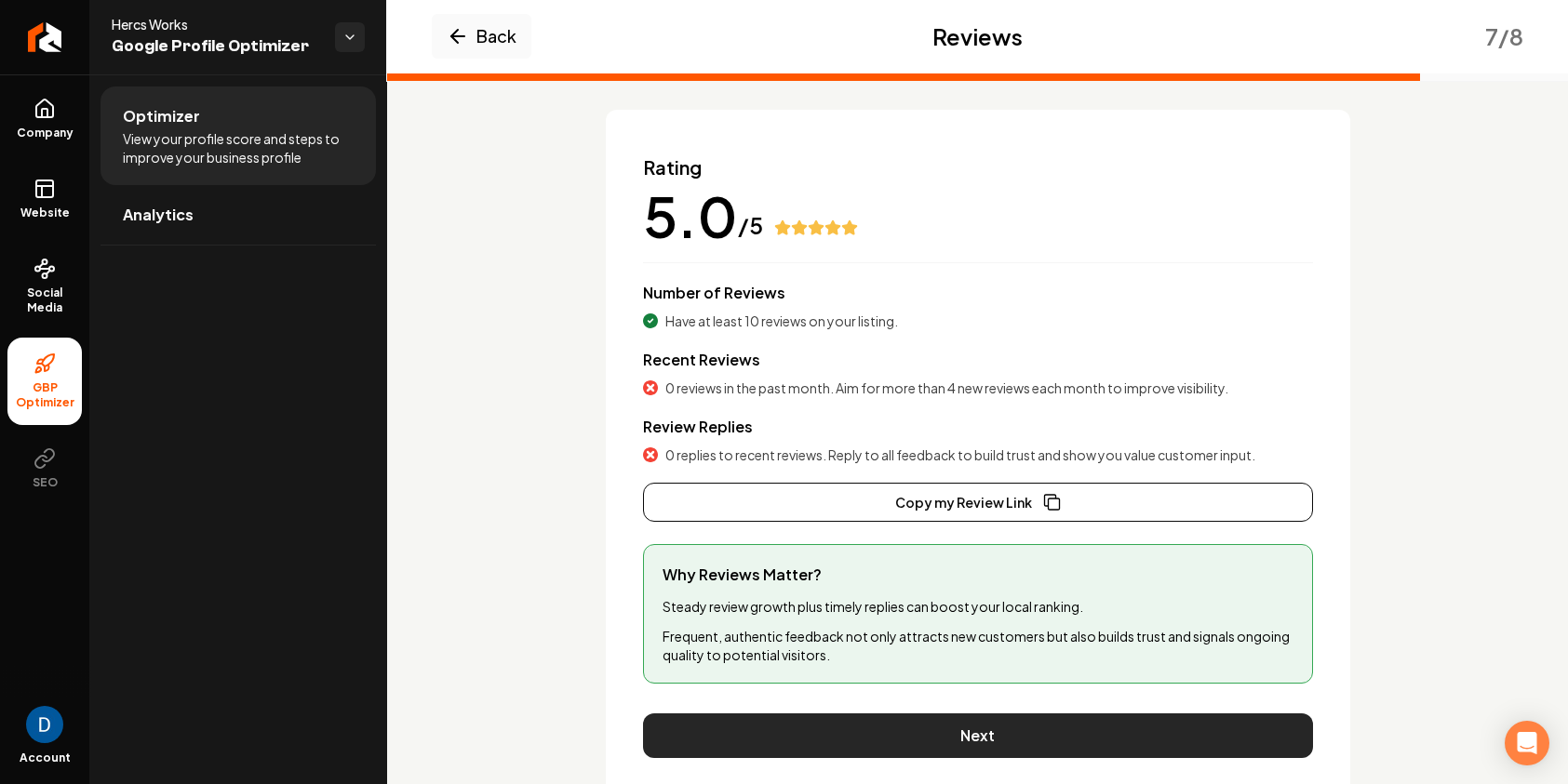
scroll to position [162, 0]
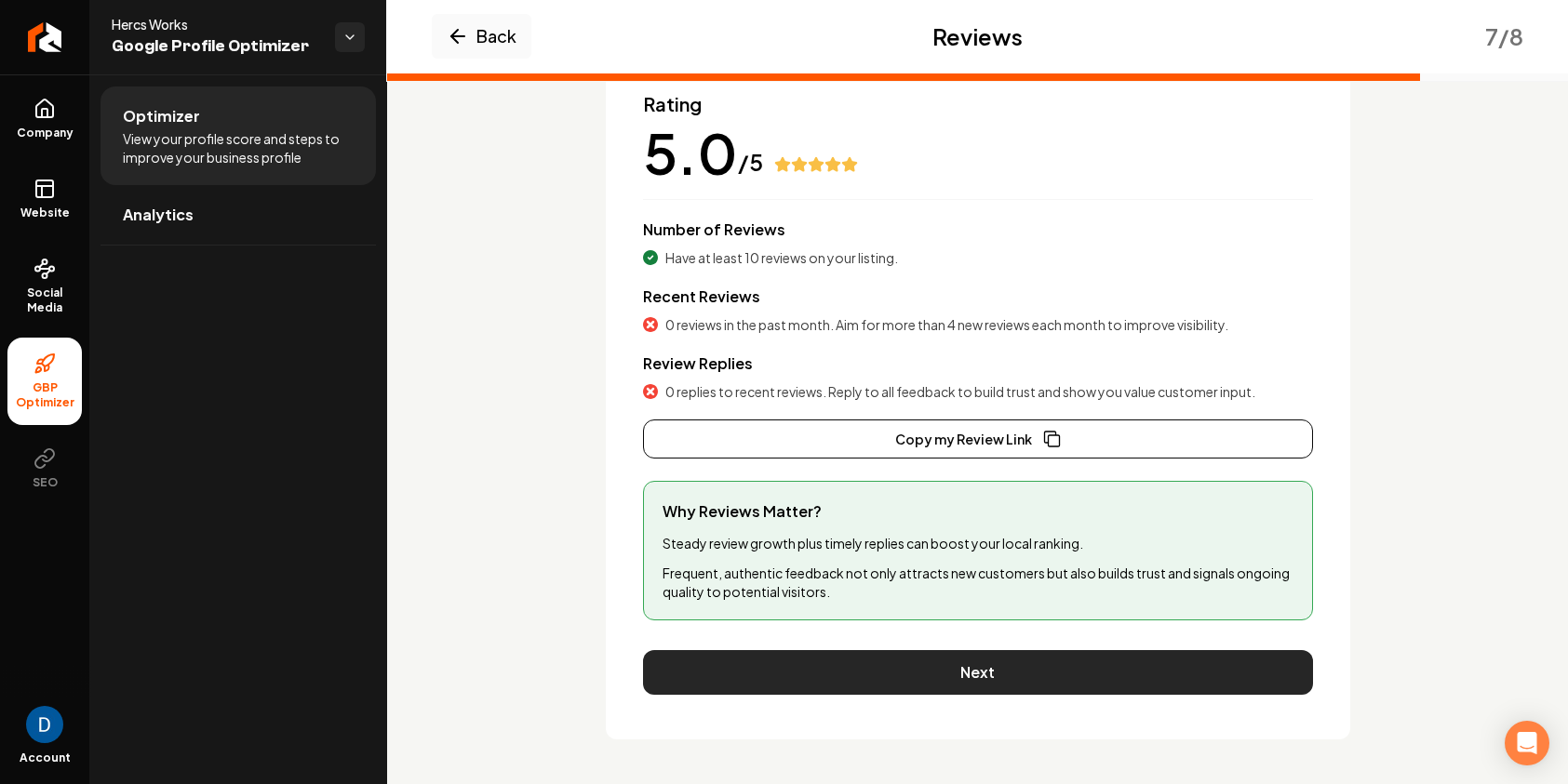
click at [1141, 691] on button "Next" at bounding box center [978, 673] width 670 height 45
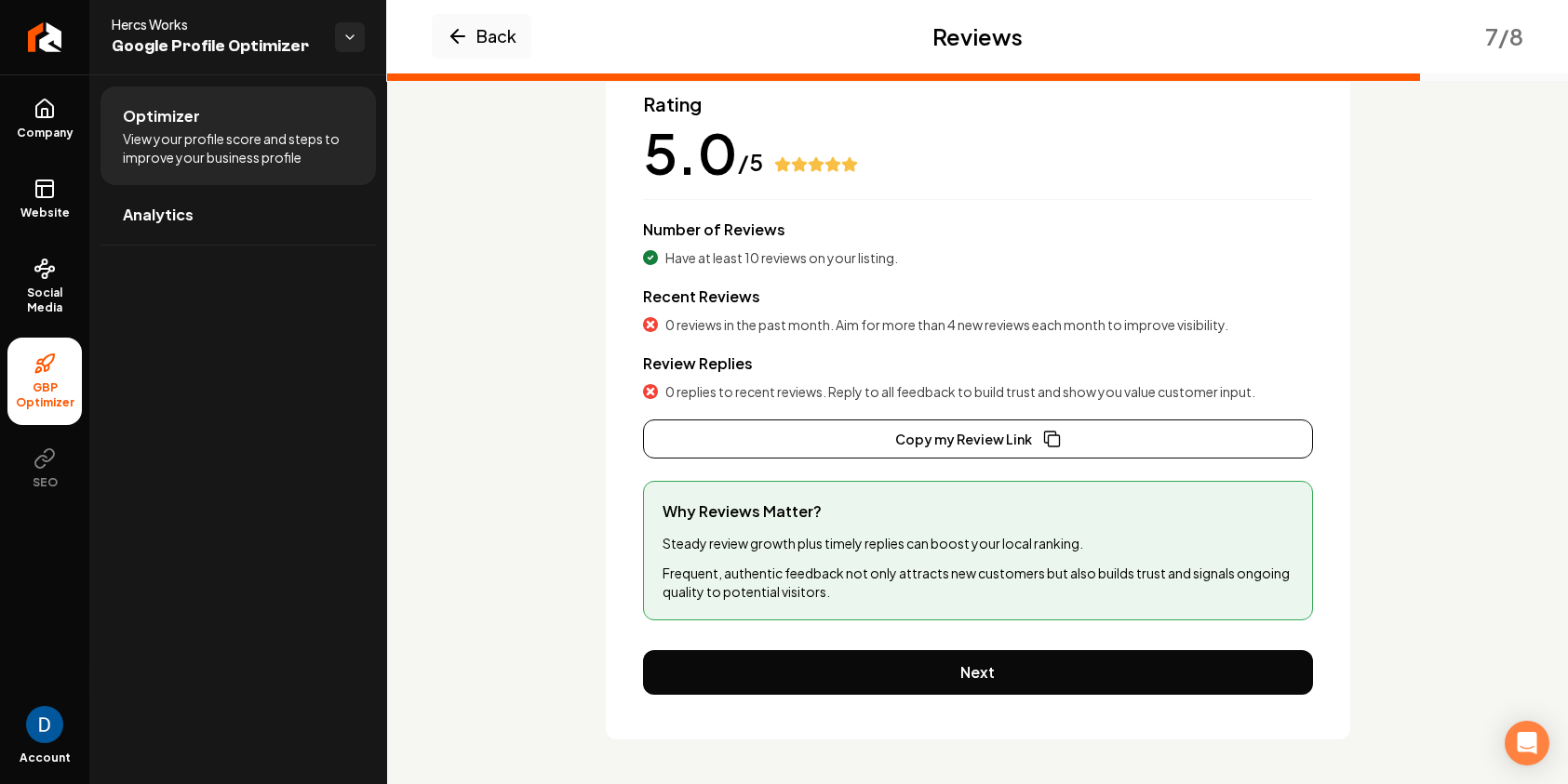
scroll to position [0, 0]
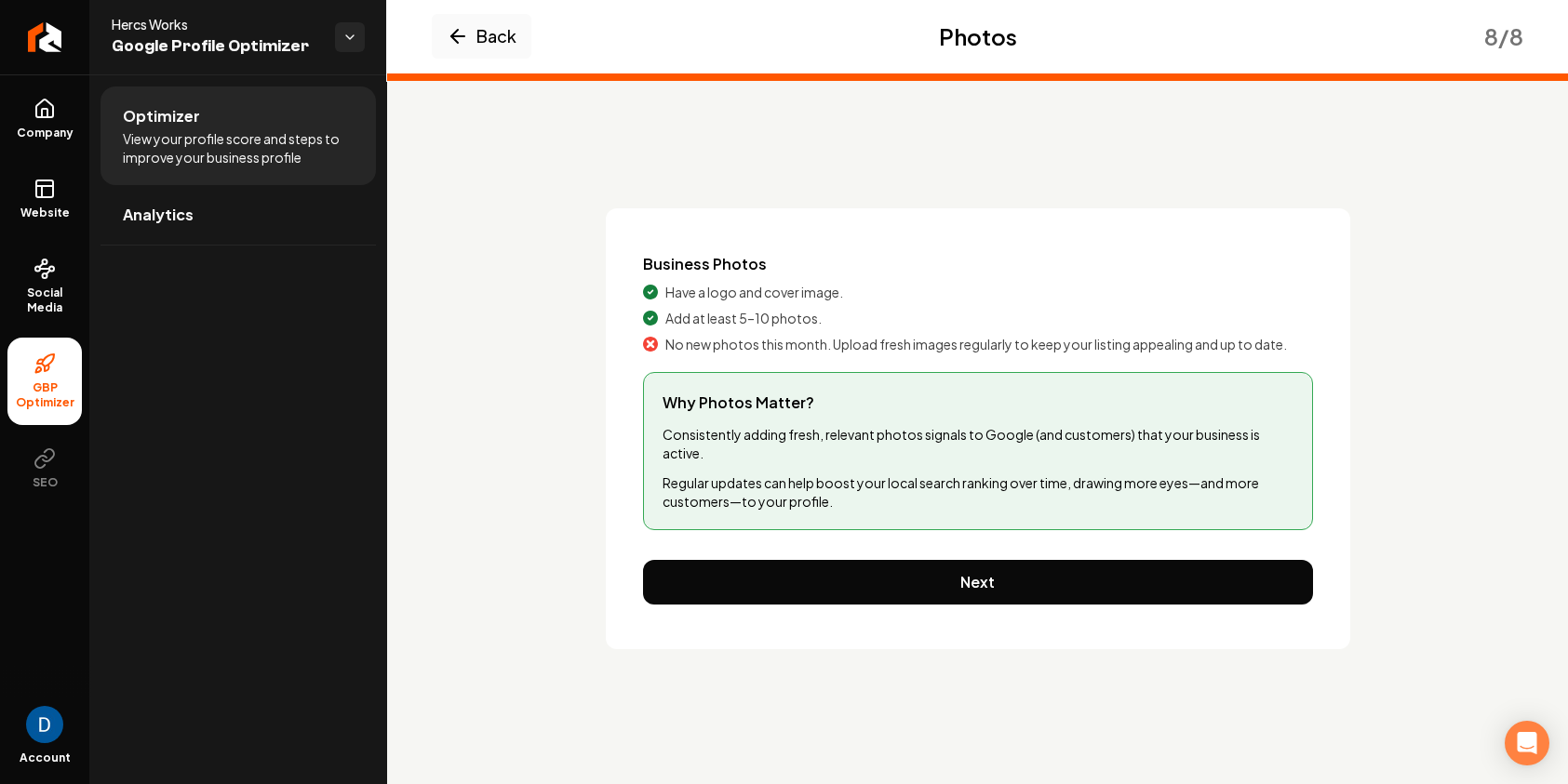
drag, startPoint x: 1275, startPoint y: 643, endPoint x: 1247, endPoint y: 618, distance: 37.5
click at [1275, 644] on div "Business Photos Have a logo and cover image. Add at least 5–10 photos. No new p…" at bounding box center [978, 429] width 744 height 441
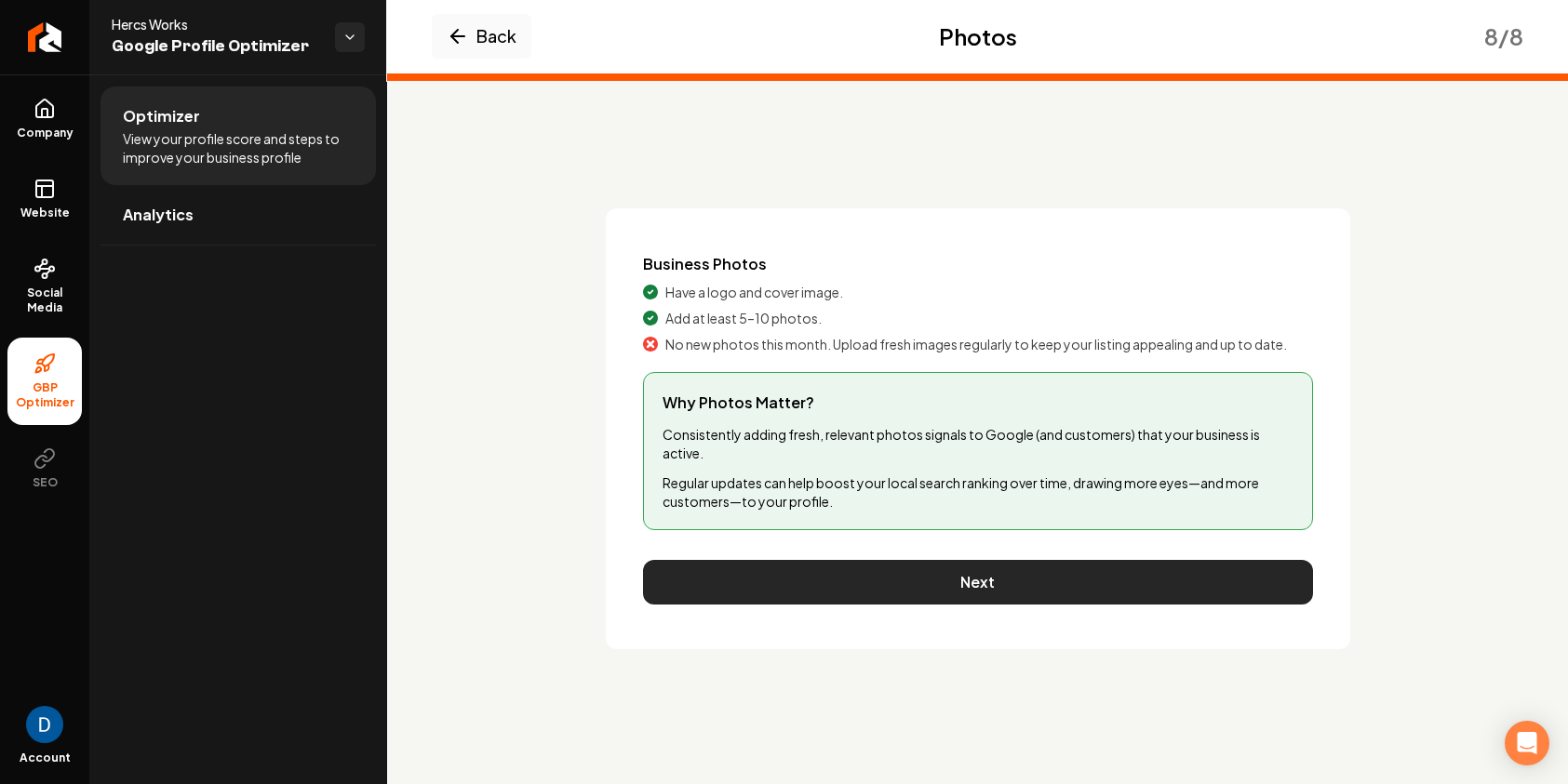
click at [1182, 574] on button "Next" at bounding box center [978, 582] width 670 height 45
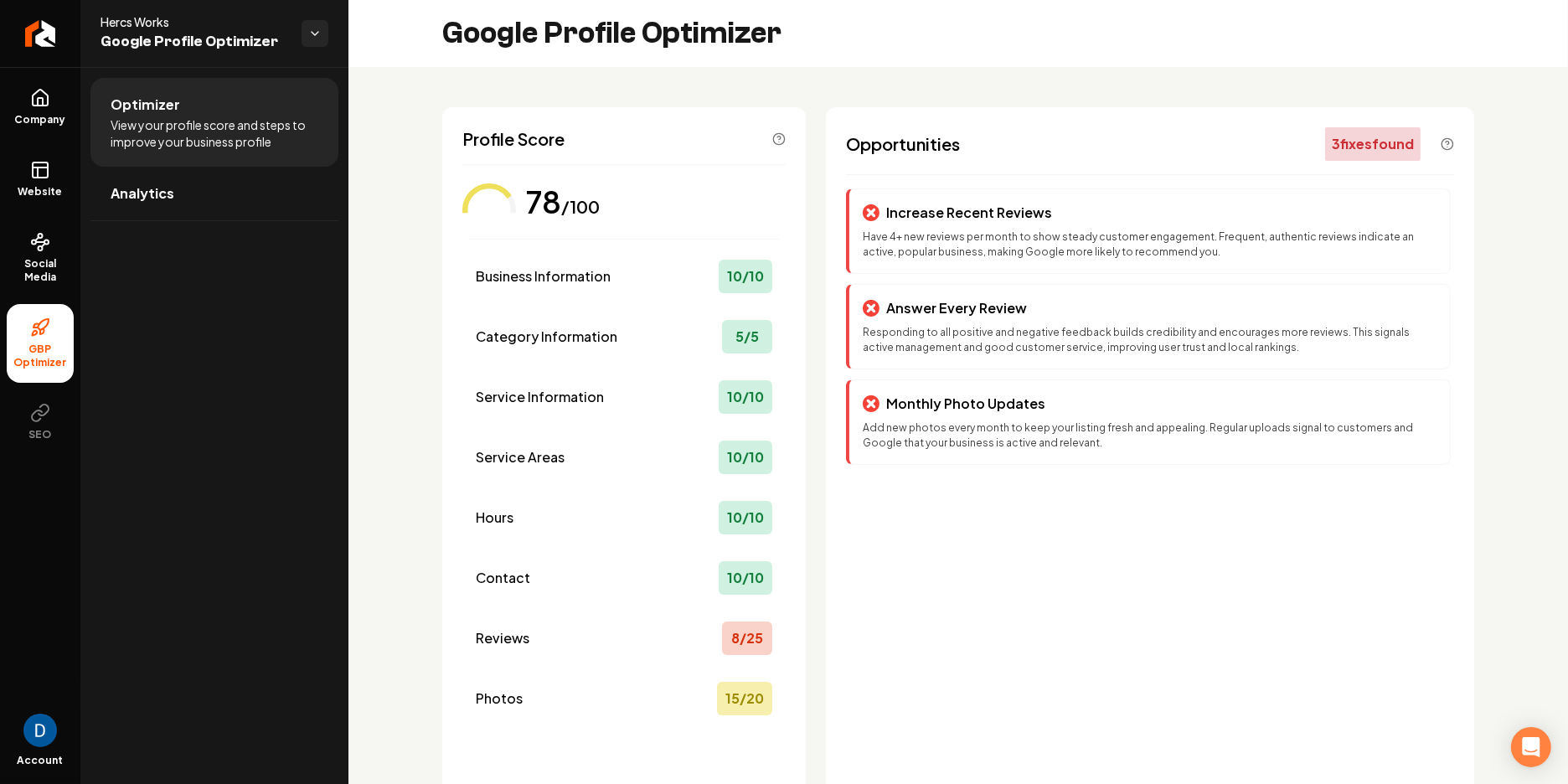
click at [122, 23] on span "Hercs Works" at bounding box center [195, 21] width 188 height 17
copy span "Hercs Works"
click at [47, 366] on li "GBP Optimizer" at bounding box center [40, 344] width 67 height 79
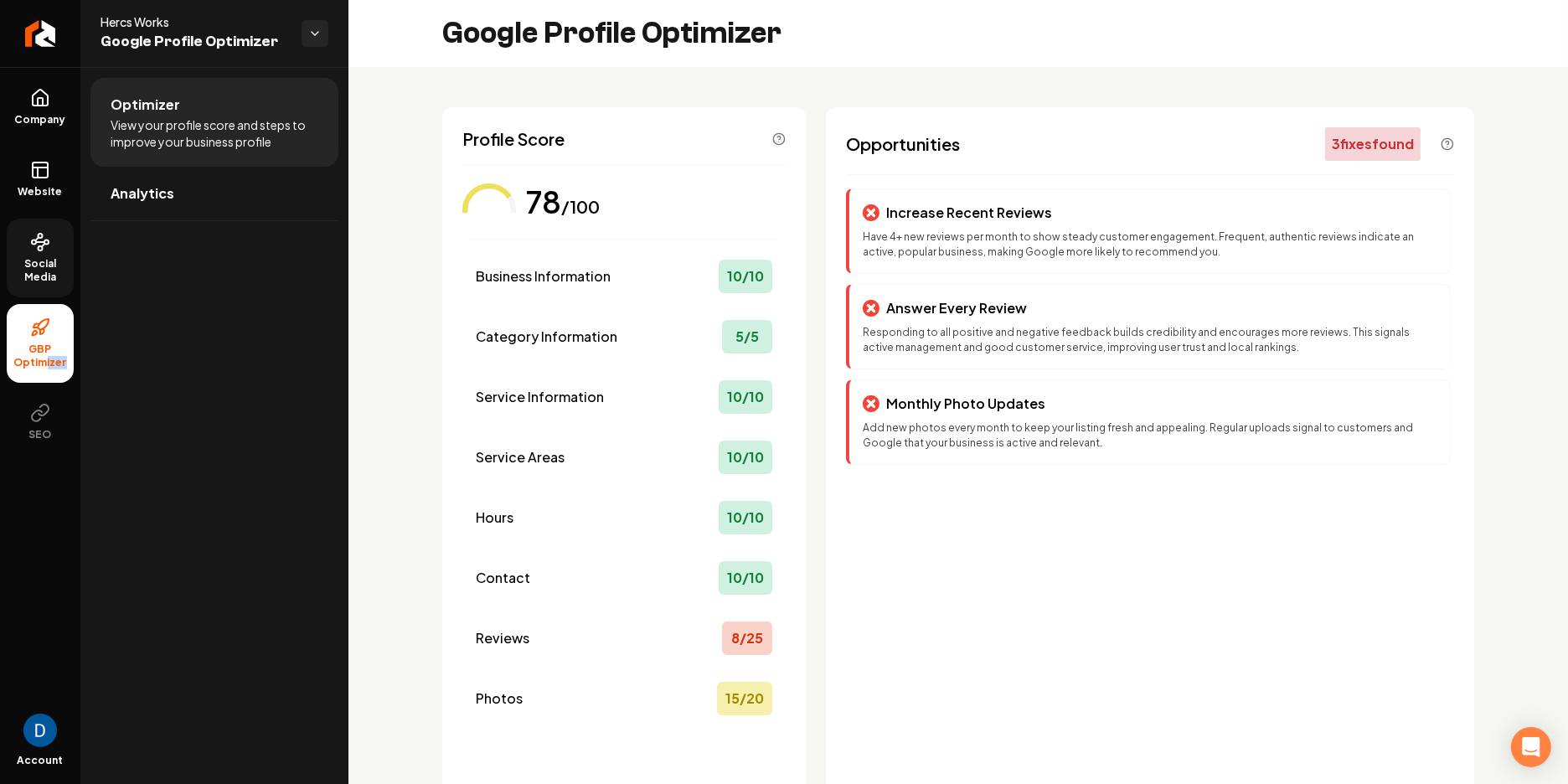
click at [35, 251] on icon at bounding box center [39, 242] width 20 height 20
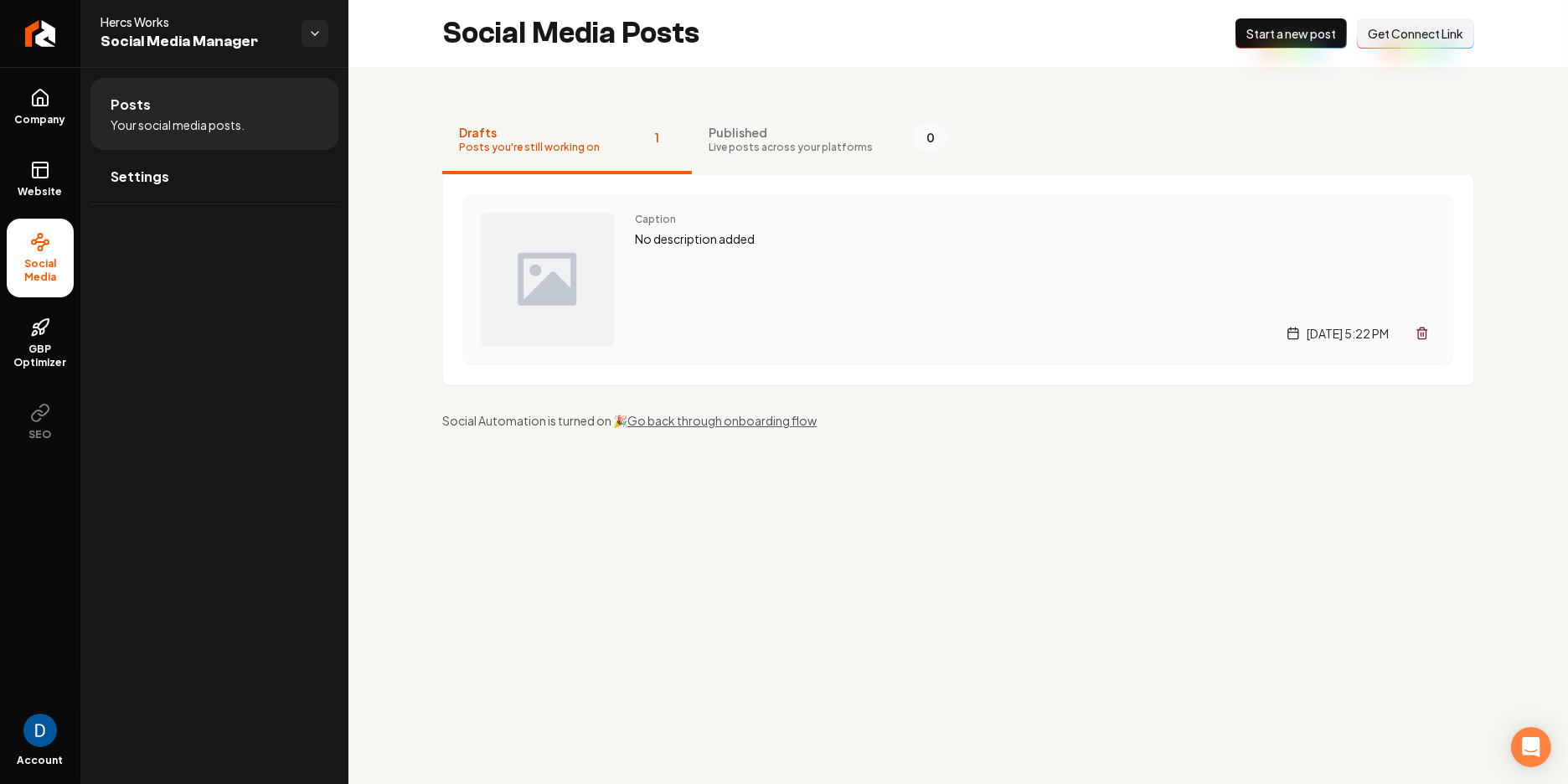
click at [817, 246] on p "No description added" at bounding box center [1035, 239] width 801 height 19
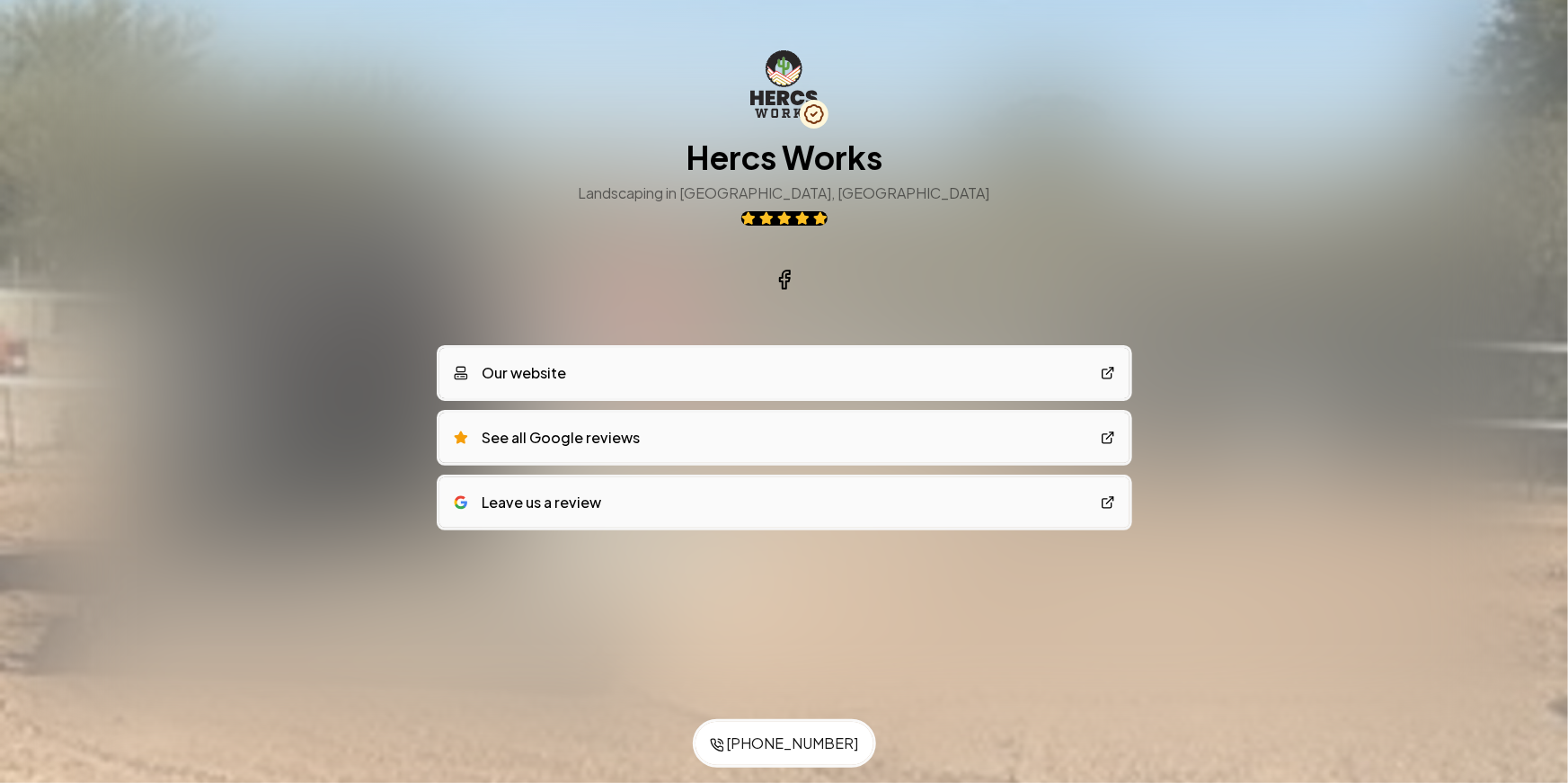
click at [776, 281] on icon at bounding box center [784, 280] width 22 height 22
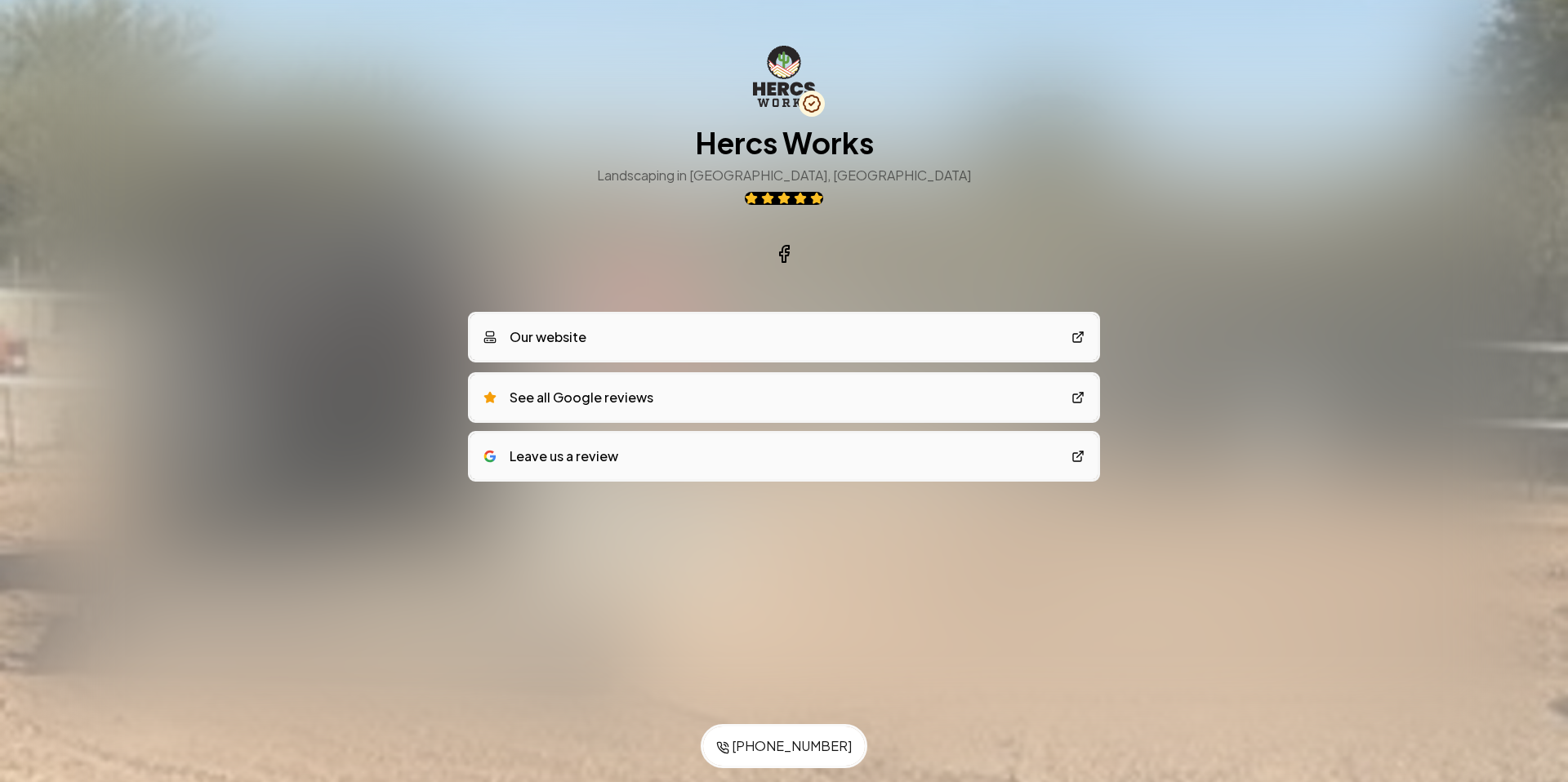
click at [726, 340] on link "Our website" at bounding box center [784, 337] width 628 height 45
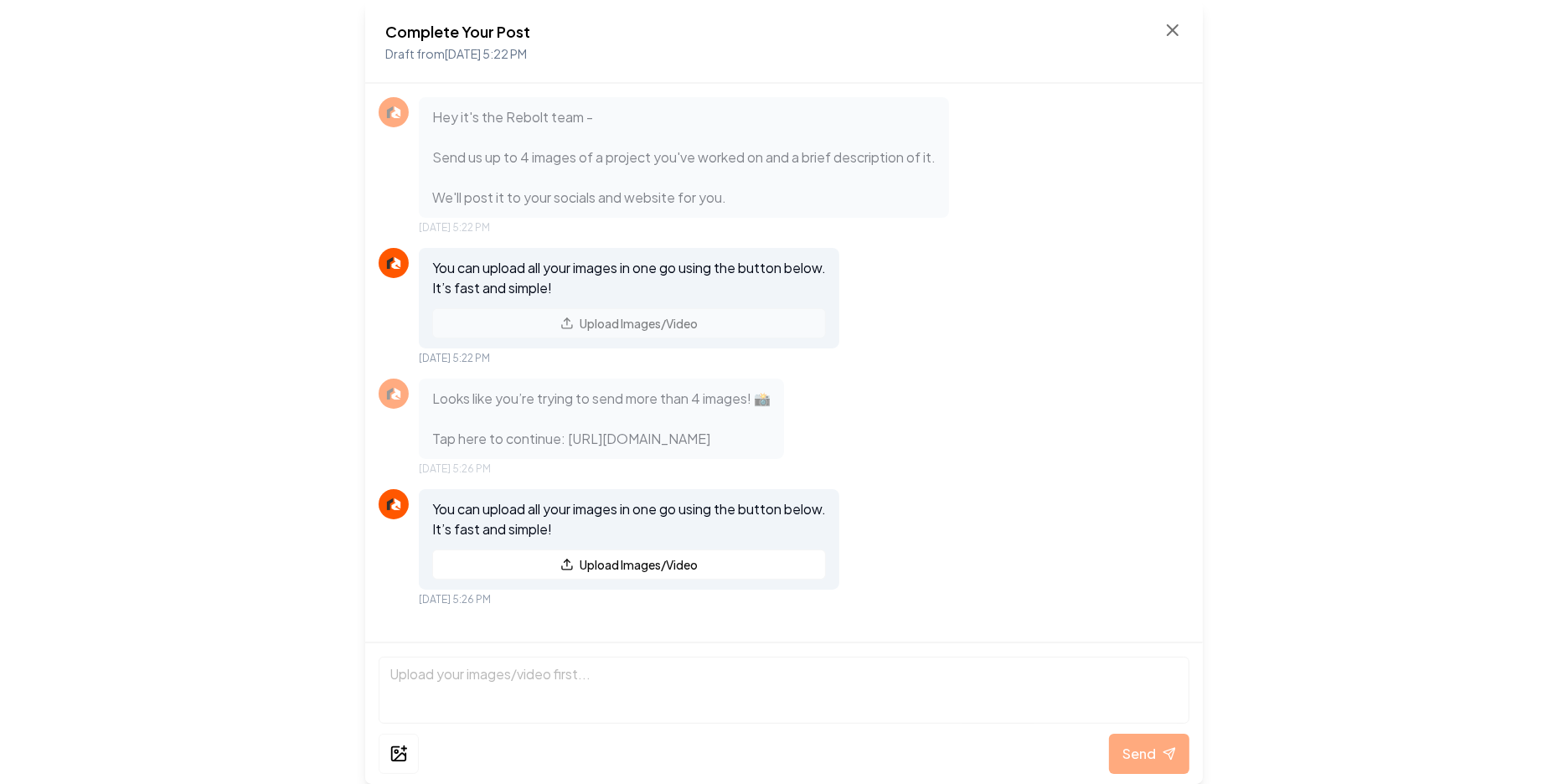
scroll to position [18, 0]
click at [1163, 29] on icon at bounding box center [1172, 30] width 20 height 20
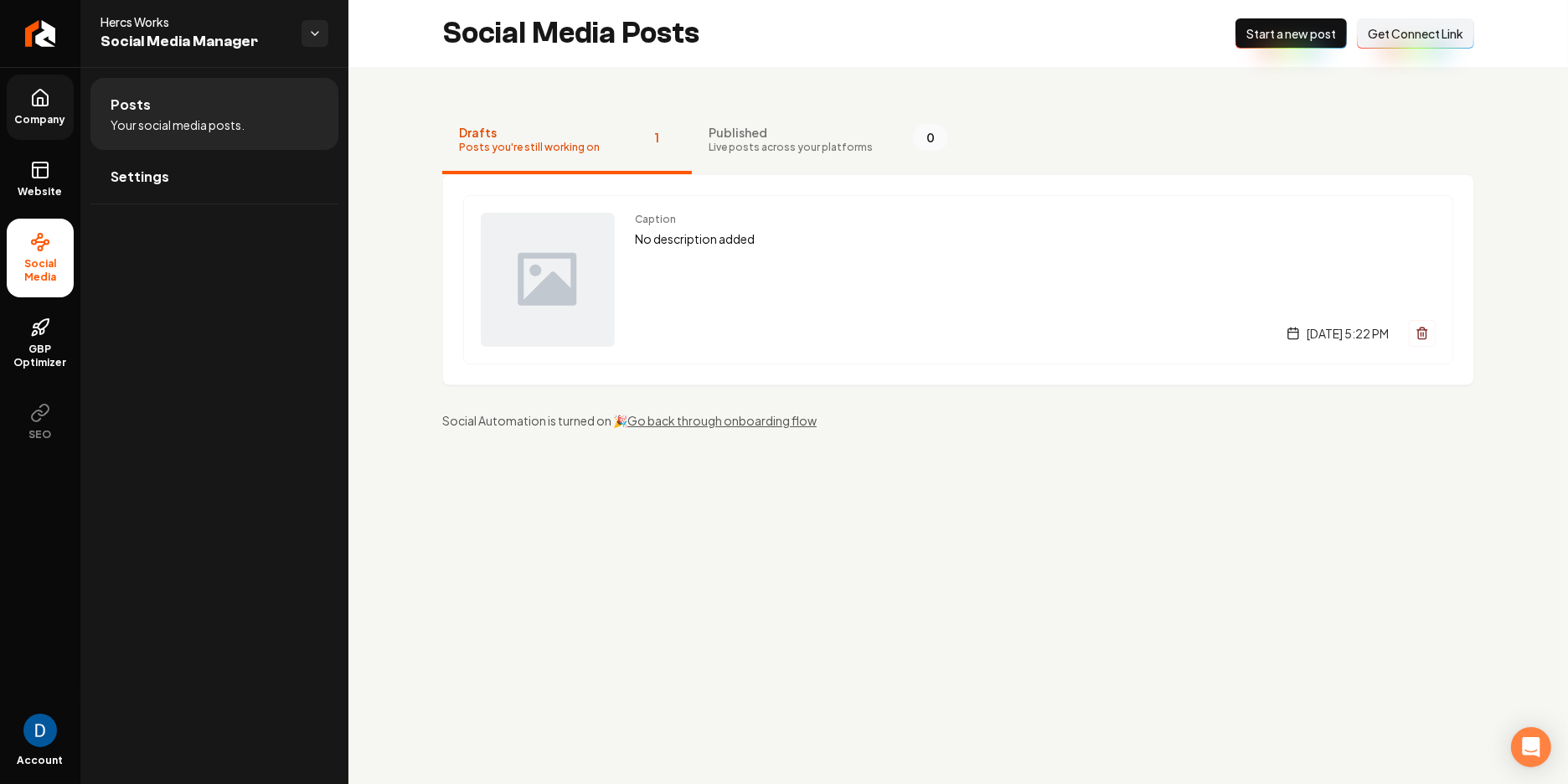
click at [66, 87] on link "Company" at bounding box center [40, 107] width 67 height 66
